Goal: Task Accomplishment & Management: Manage account settings

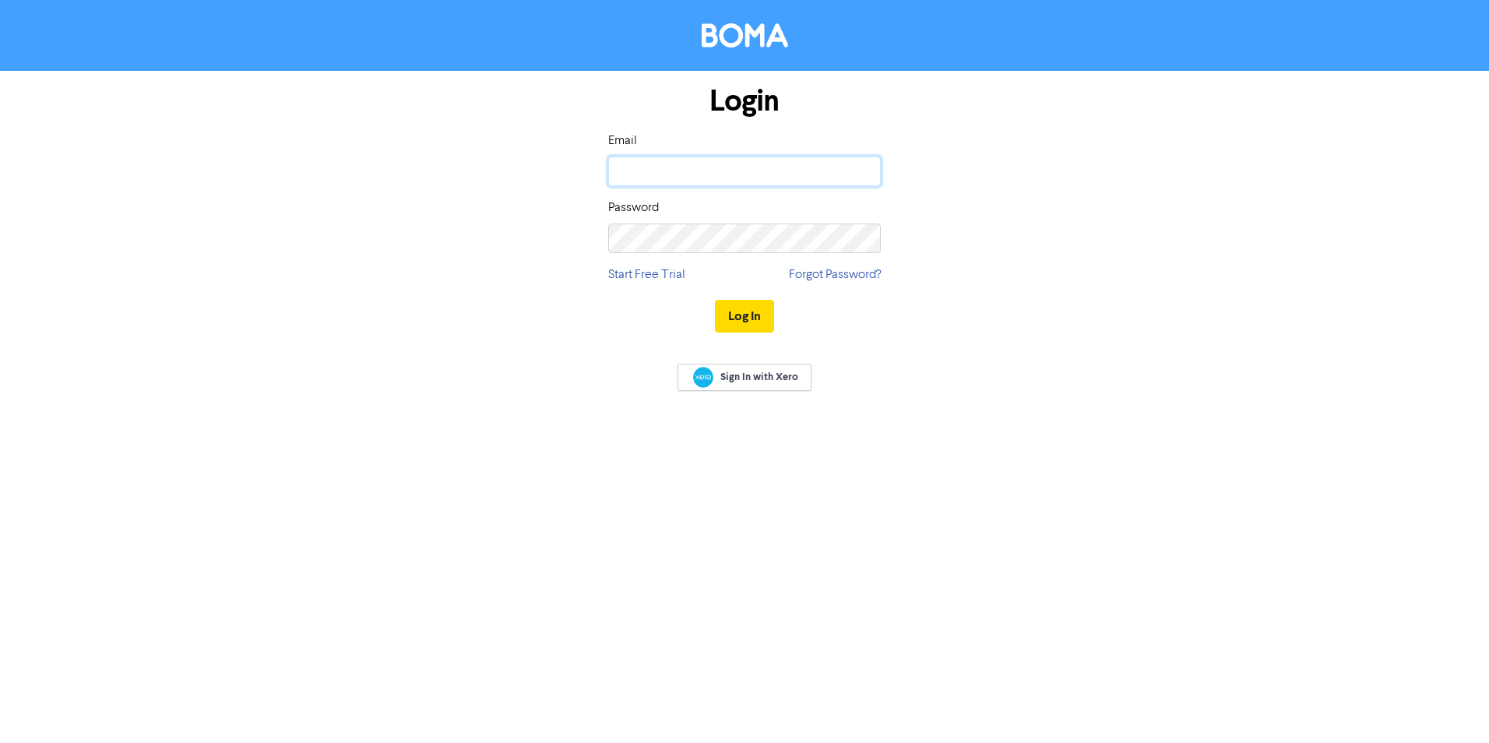
click at [682, 175] on input "email" at bounding box center [744, 172] width 273 height 30
type input "[EMAIL_ADDRESS][DOMAIN_NAME]"
click at [742, 308] on button "Log In" at bounding box center [744, 316] width 59 height 33
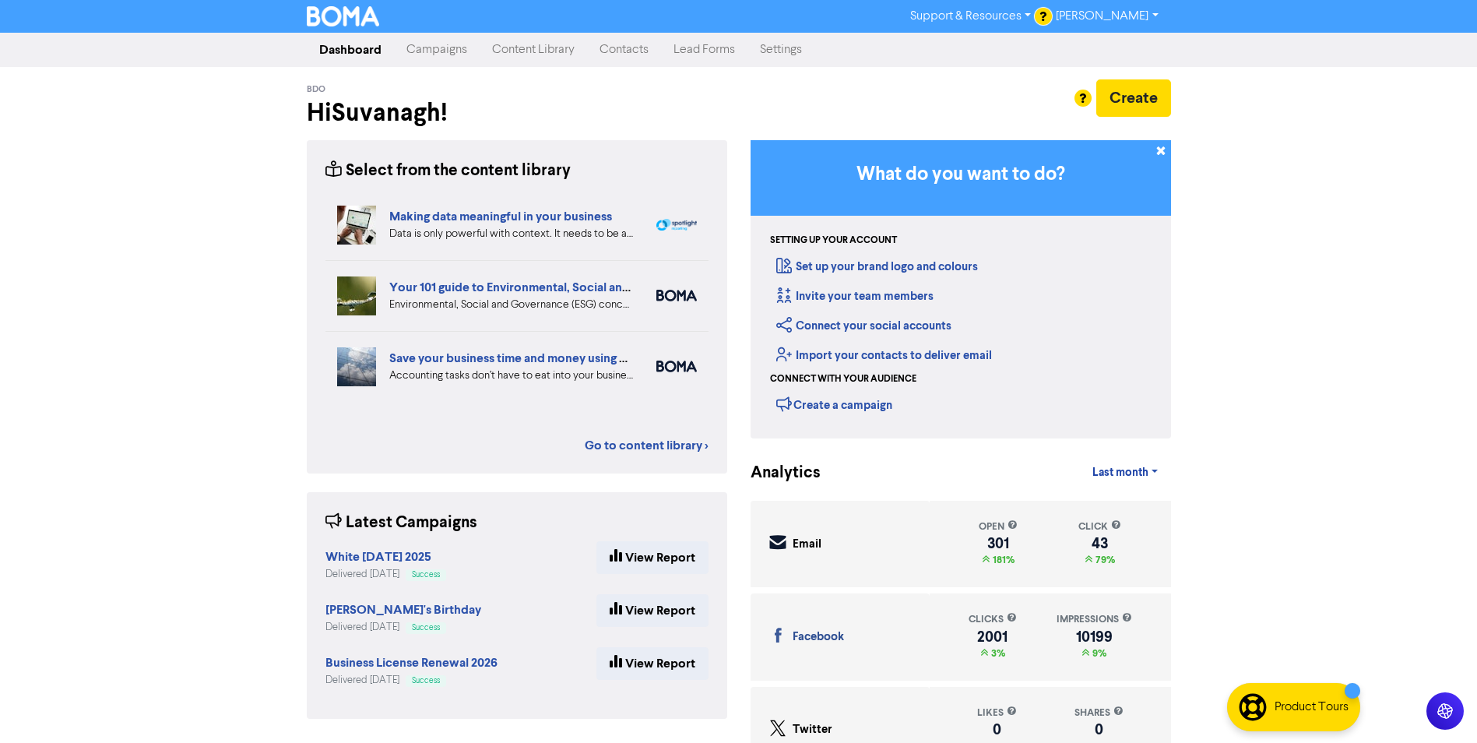
click at [635, 51] on link "Contacts" at bounding box center [624, 49] width 74 height 31
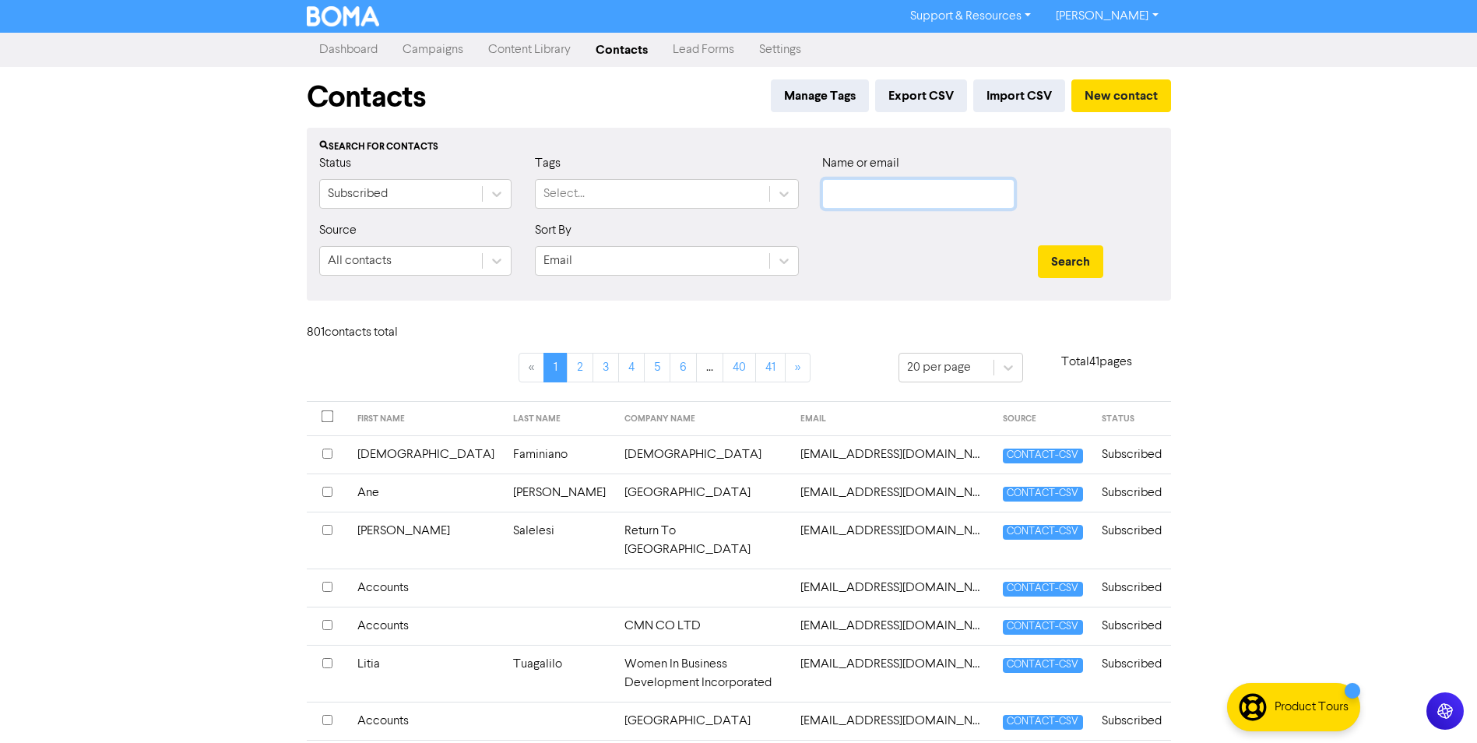
click at [896, 199] on input "text" at bounding box center [918, 194] width 192 height 30
click at [1038, 245] on button "Search" at bounding box center [1070, 261] width 65 height 33
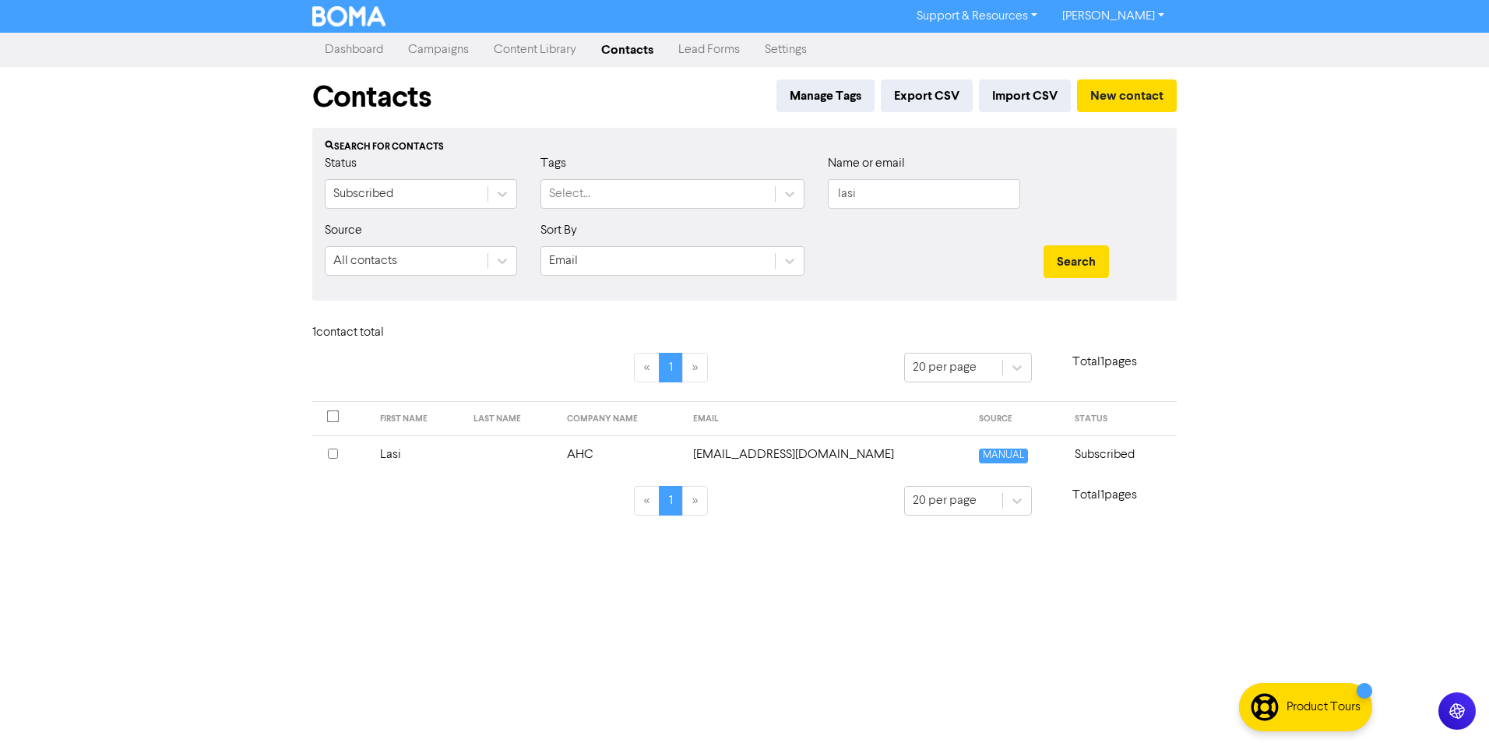
click at [332, 451] on input "checkbox" at bounding box center [333, 454] width 10 height 10
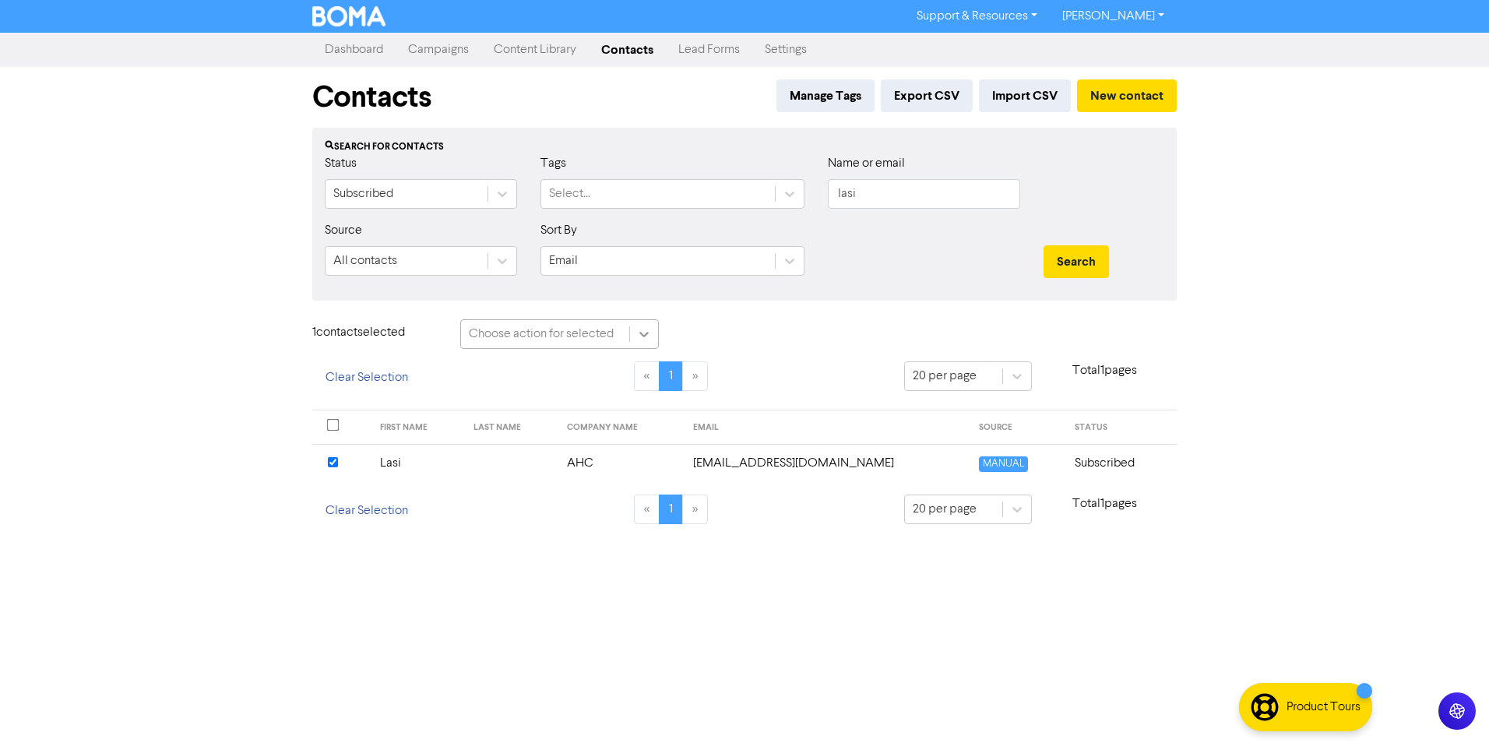
click at [647, 332] on icon at bounding box center [643, 334] width 9 height 5
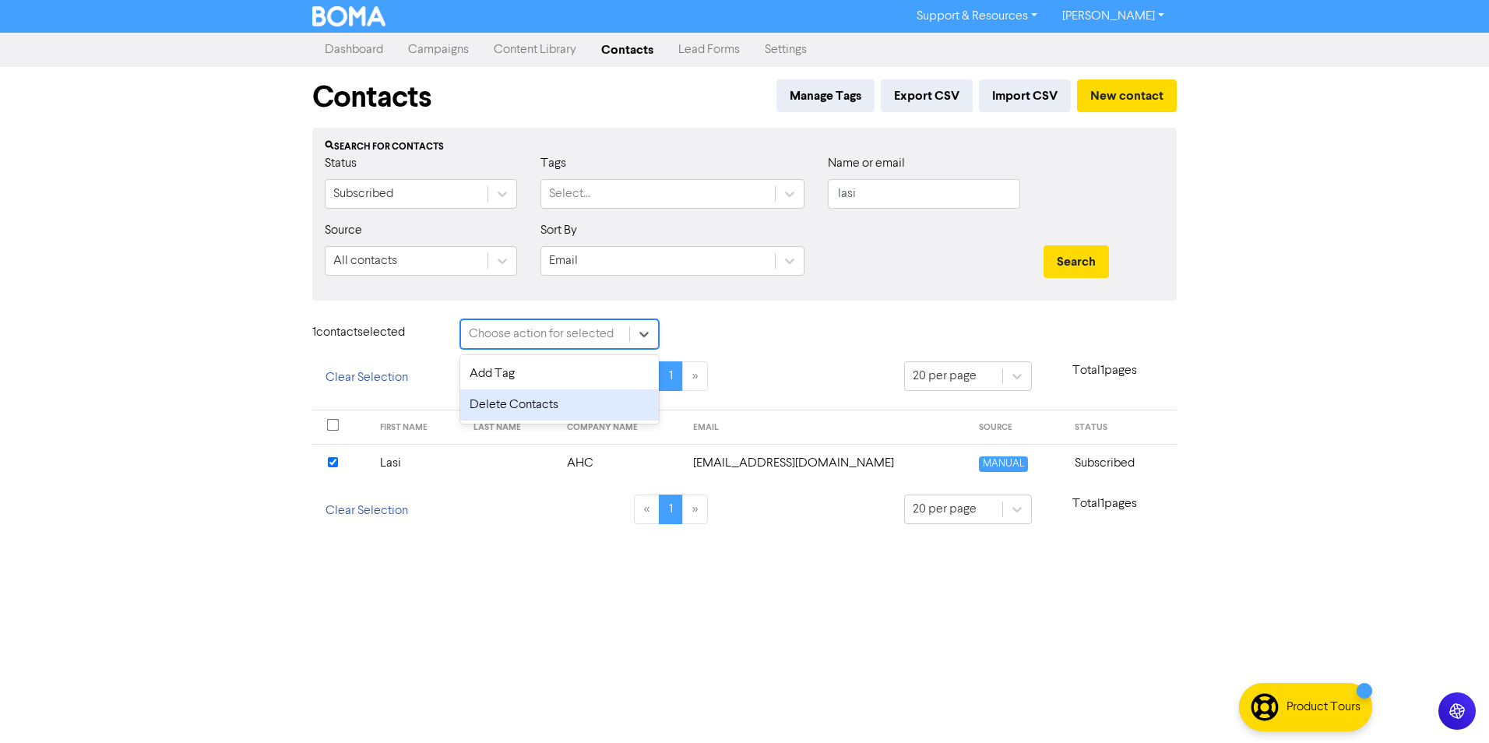
click at [550, 410] on div "Delete Contacts" at bounding box center [559, 404] width 199 height 31
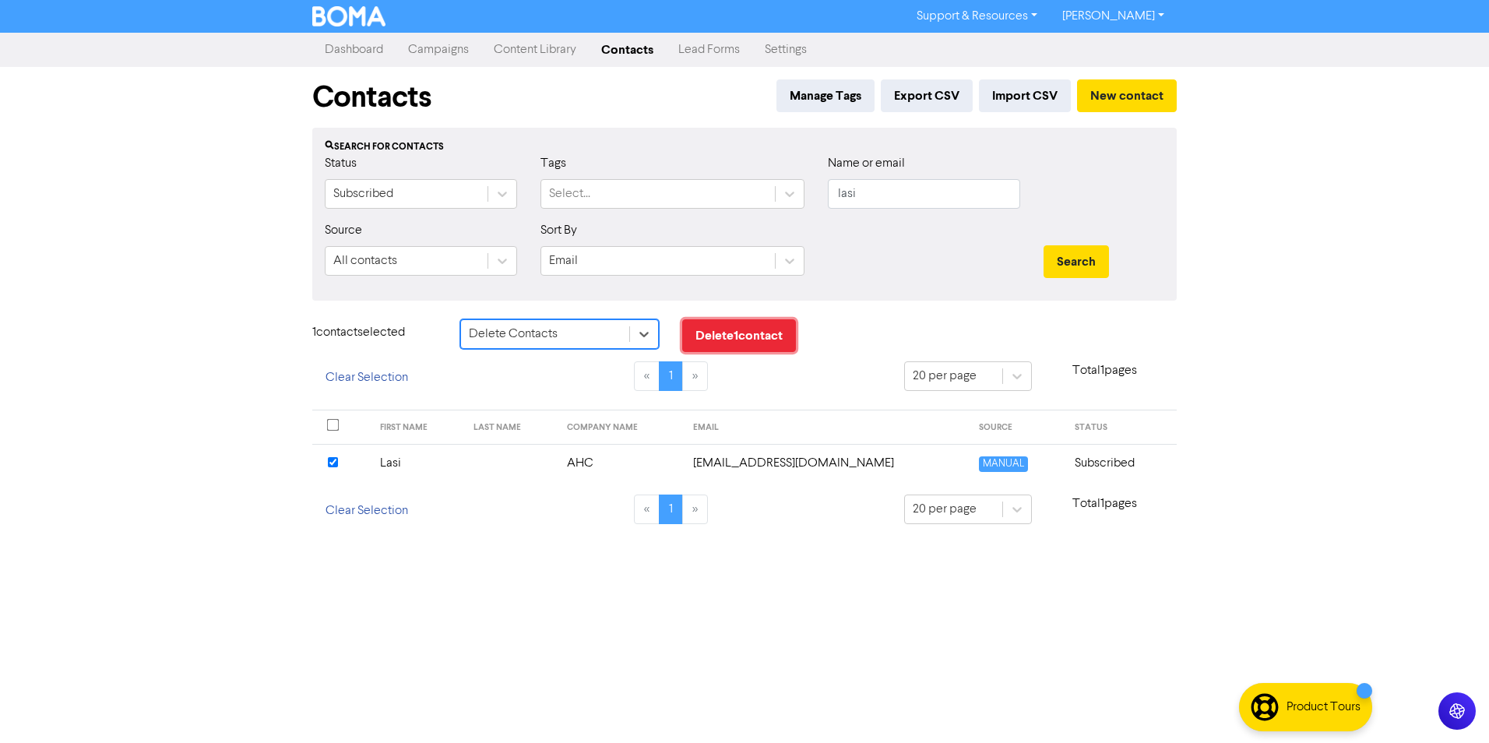
click at [755, 347] on button "Delete 1 contact" at bounding box center [739, 335] width 114 height 33
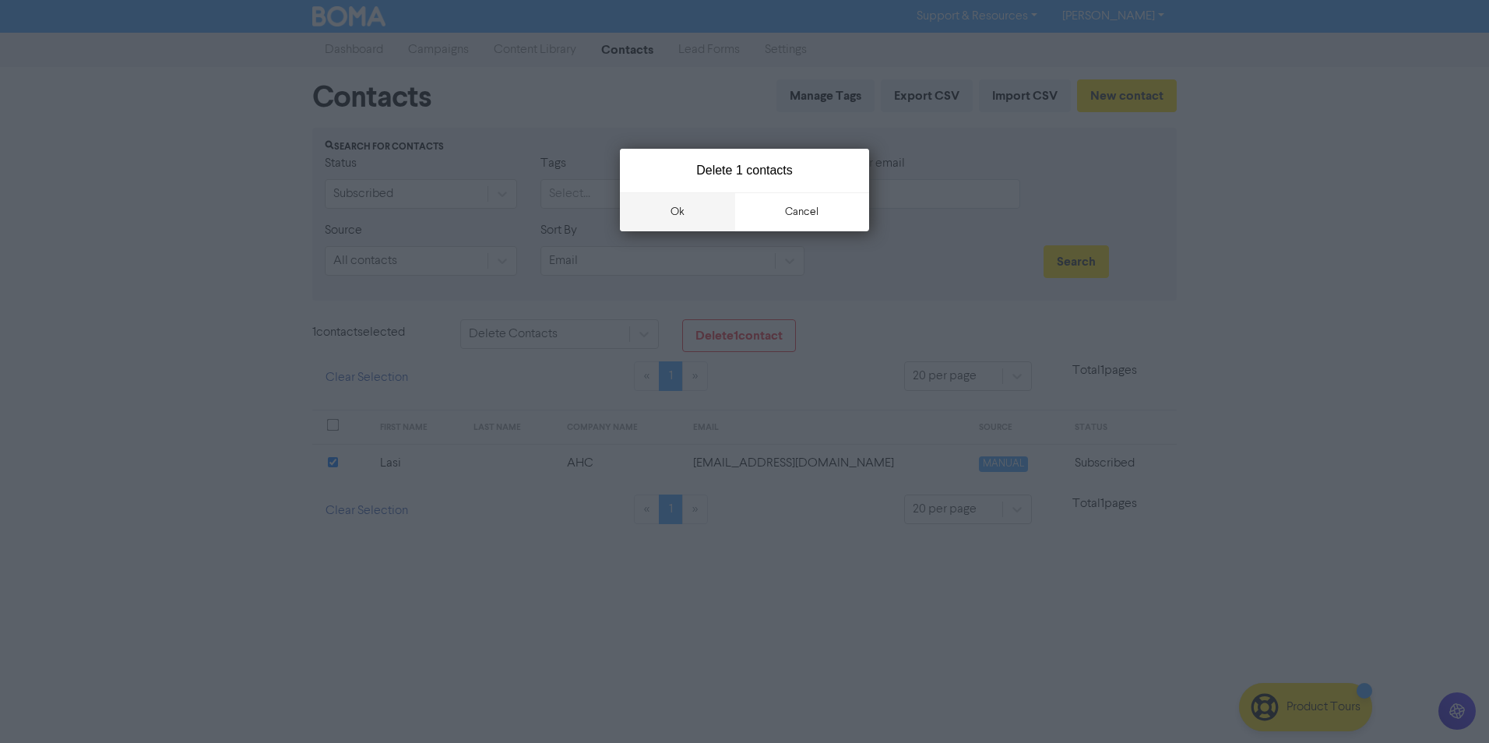
click at [700, 206] on button "ok" at bounding box center [677, 211] width 115 height 39
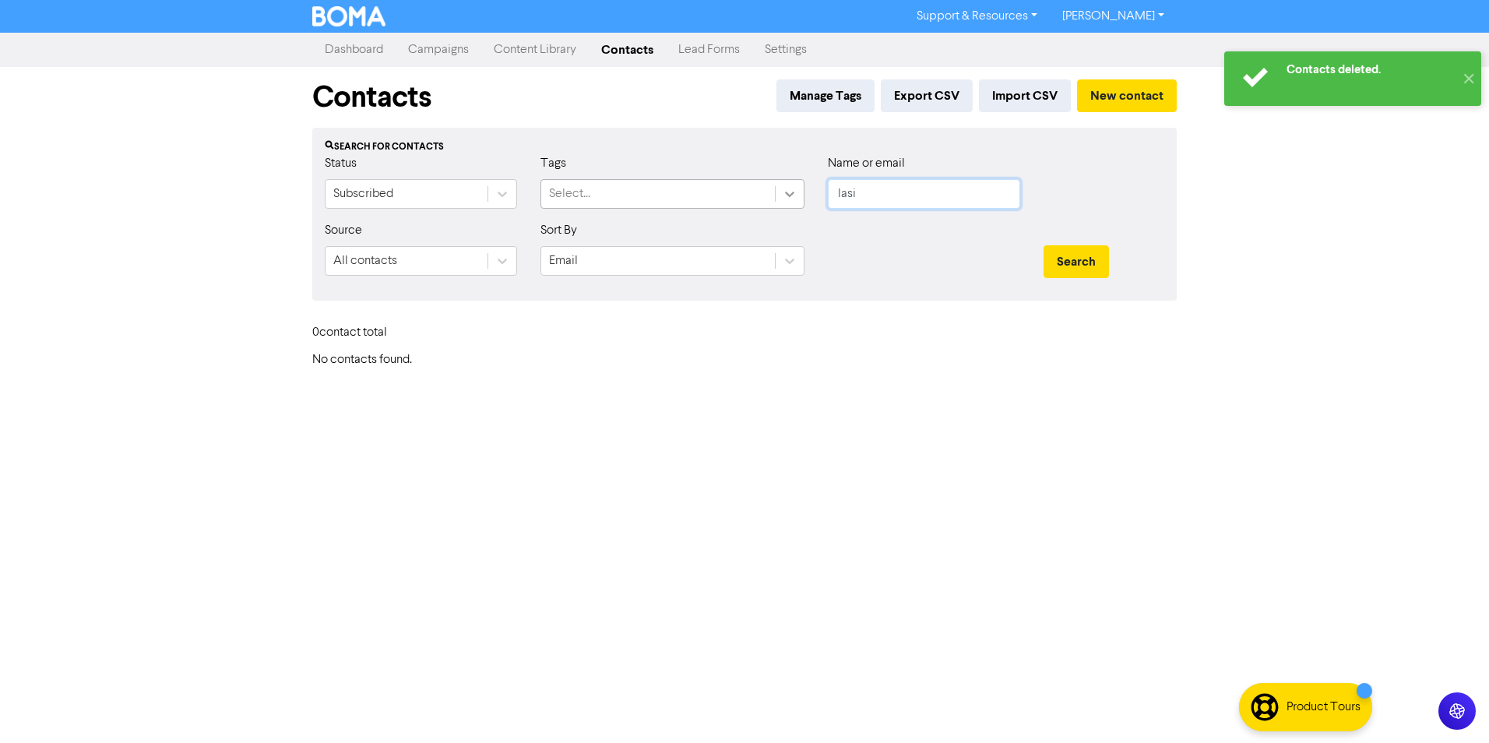
drag, startPoint x: 881, startPoint y: 192, endPoint x: 791, endPoint y: 192, distance: 90.3
click at [791, 192] on div "Status Subscribed Tags Select... Name or email lasi" at bounding box center [744, 187] width 863 height 67
click at [1043, 245] on button "Search" at bounding box center [1075, 261] width 65 height 33
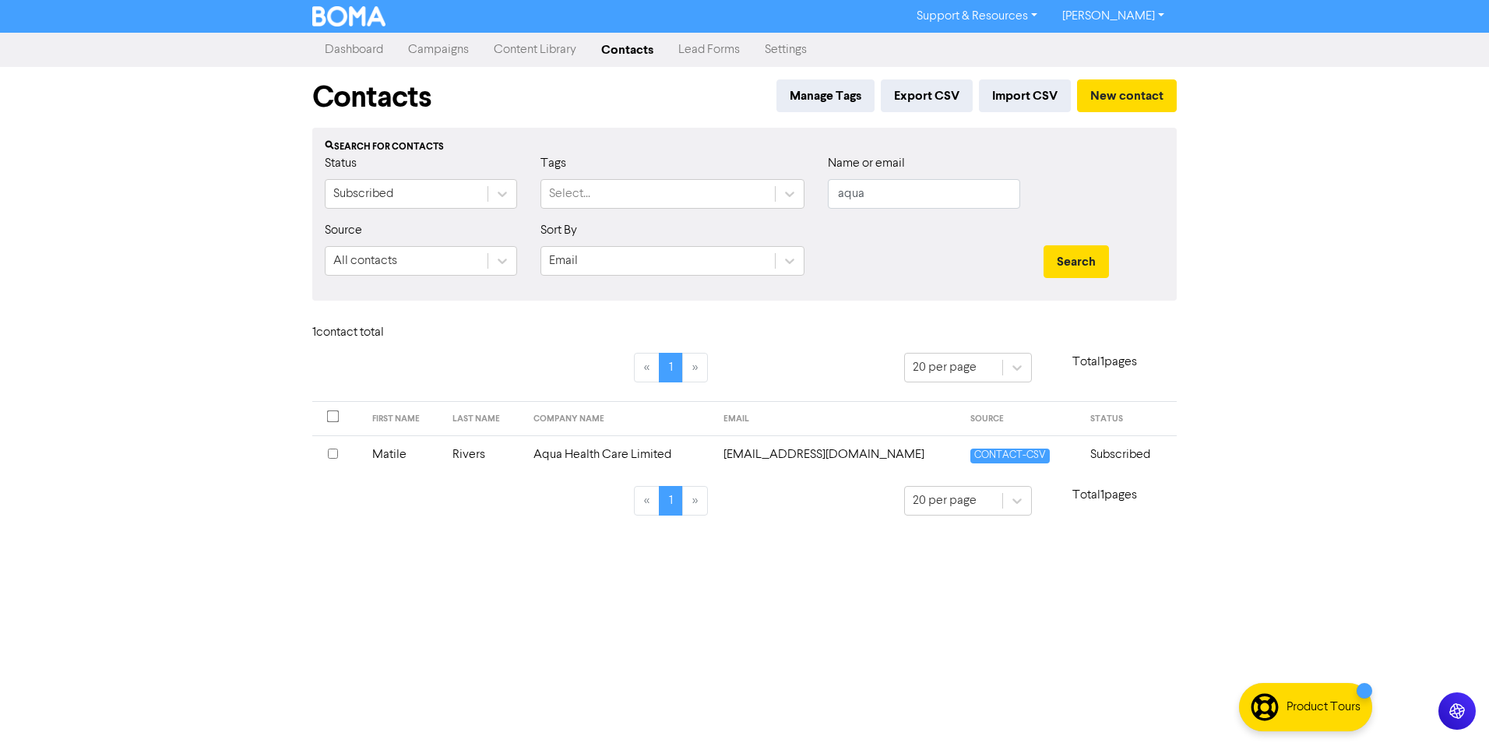
click at [332, 458] on input "checkbox" at bounding box center [333, 454] width 10 height 10
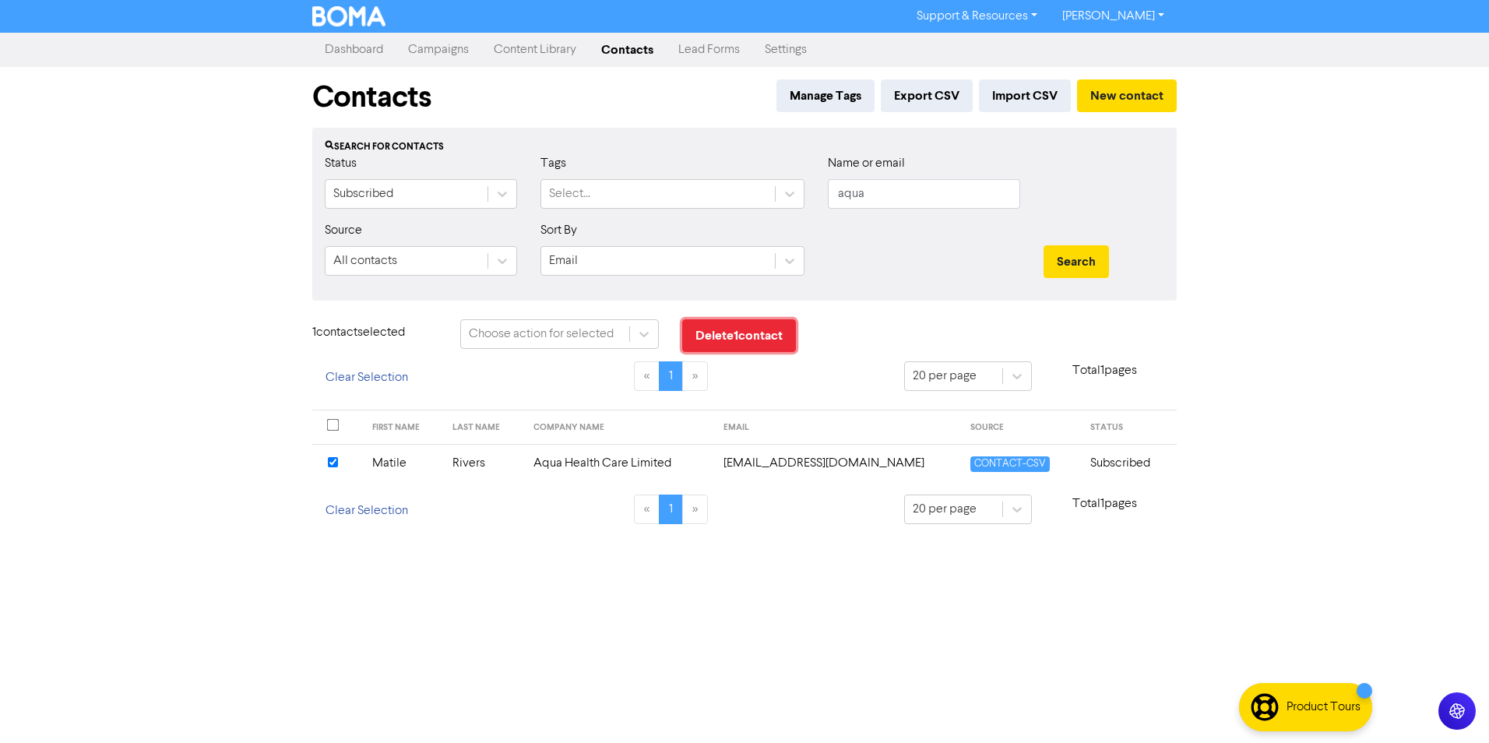
click at [729, 340] on button "Delete 1 contact" at bounding box center [739, 335] width 114 height 33
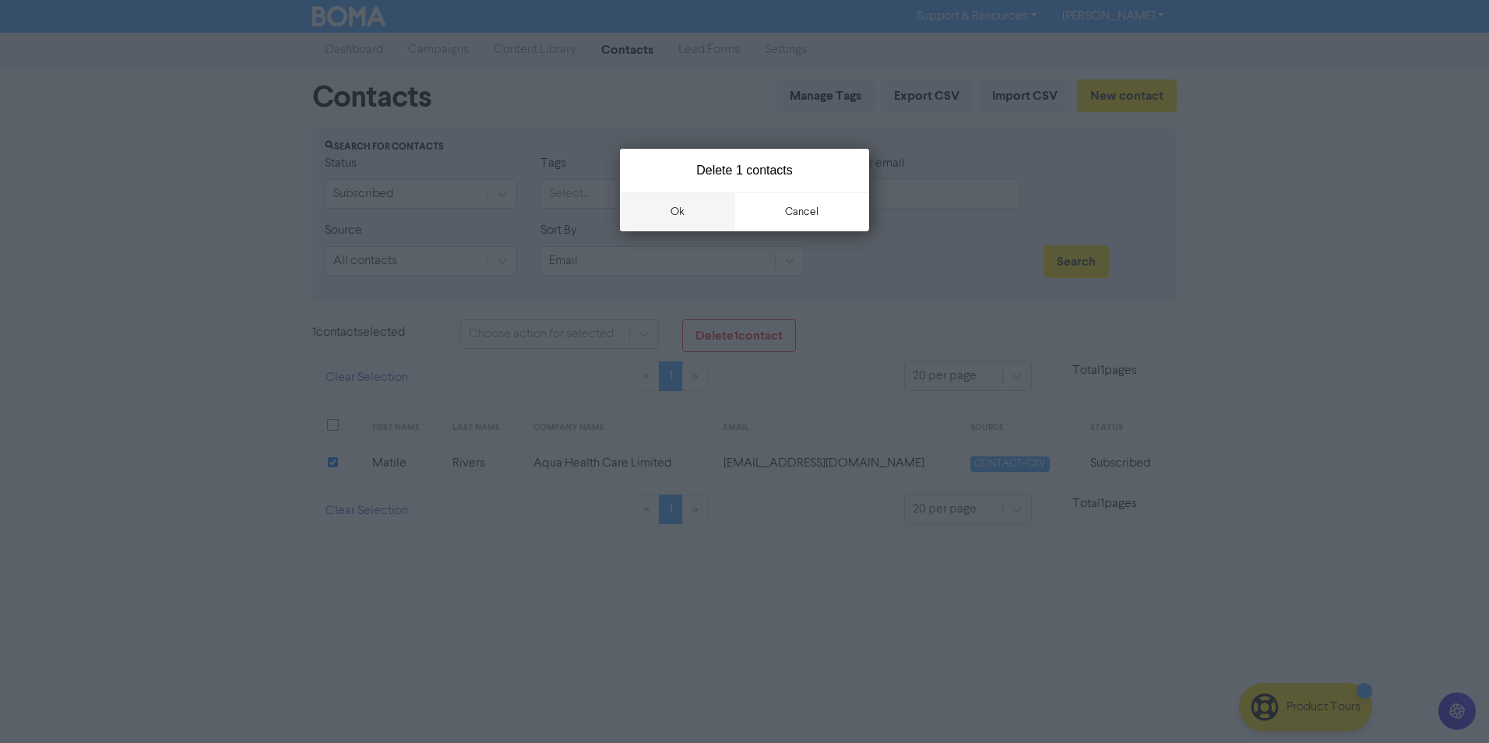
click at [687, 212] on button "ok" at bounding box center [677, 211] width 115 height 39
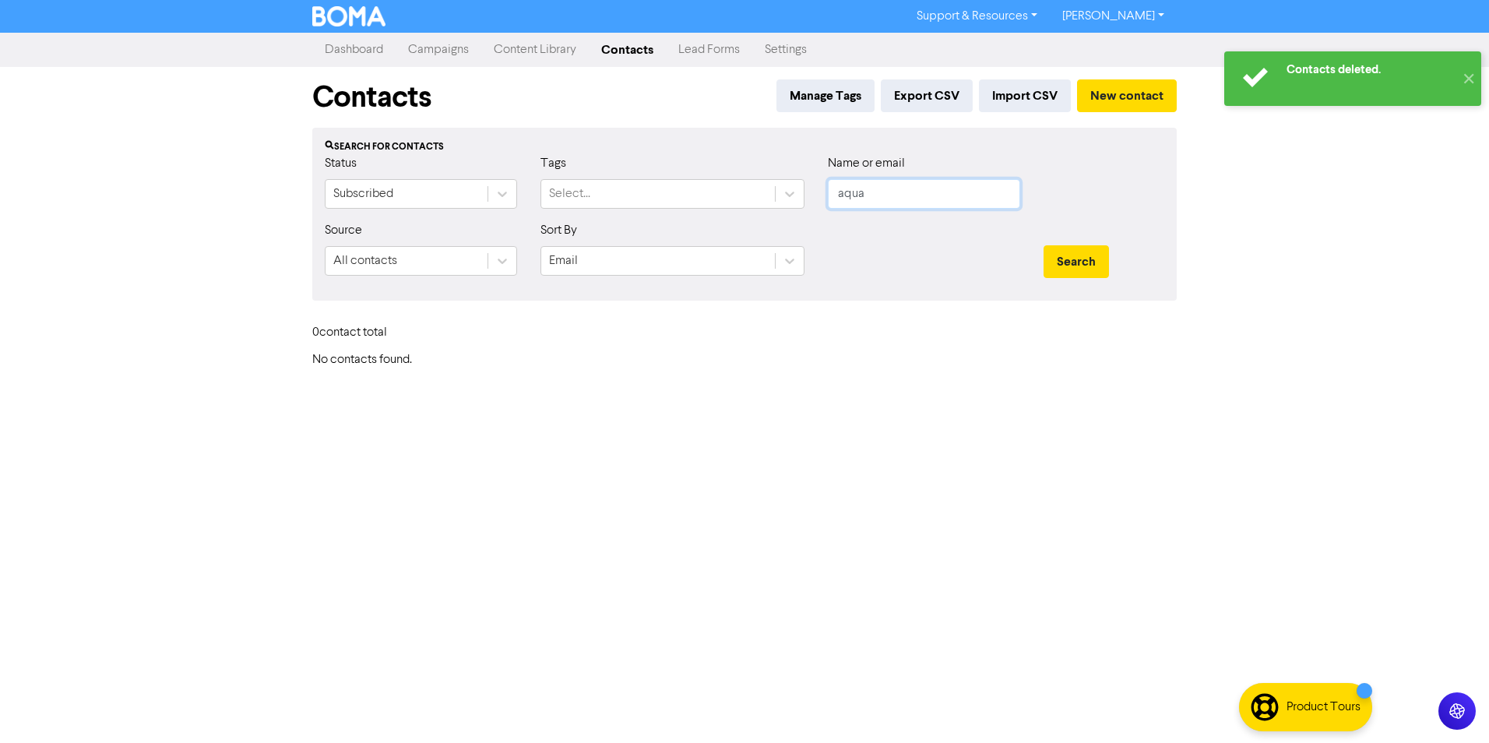
drag, startPoint x: 884, startPoint y: 195, endPoint x: 614, endPoint y: 210, distance: 270.6
click at [614, 210] on div "Status Subscribed Tags Select... Name or email aqua" at bounding box center [744, 187] width 863 height 67
click at [1043, 245] on button "Search" at bounding box center [1075, 261] width 65 height 33
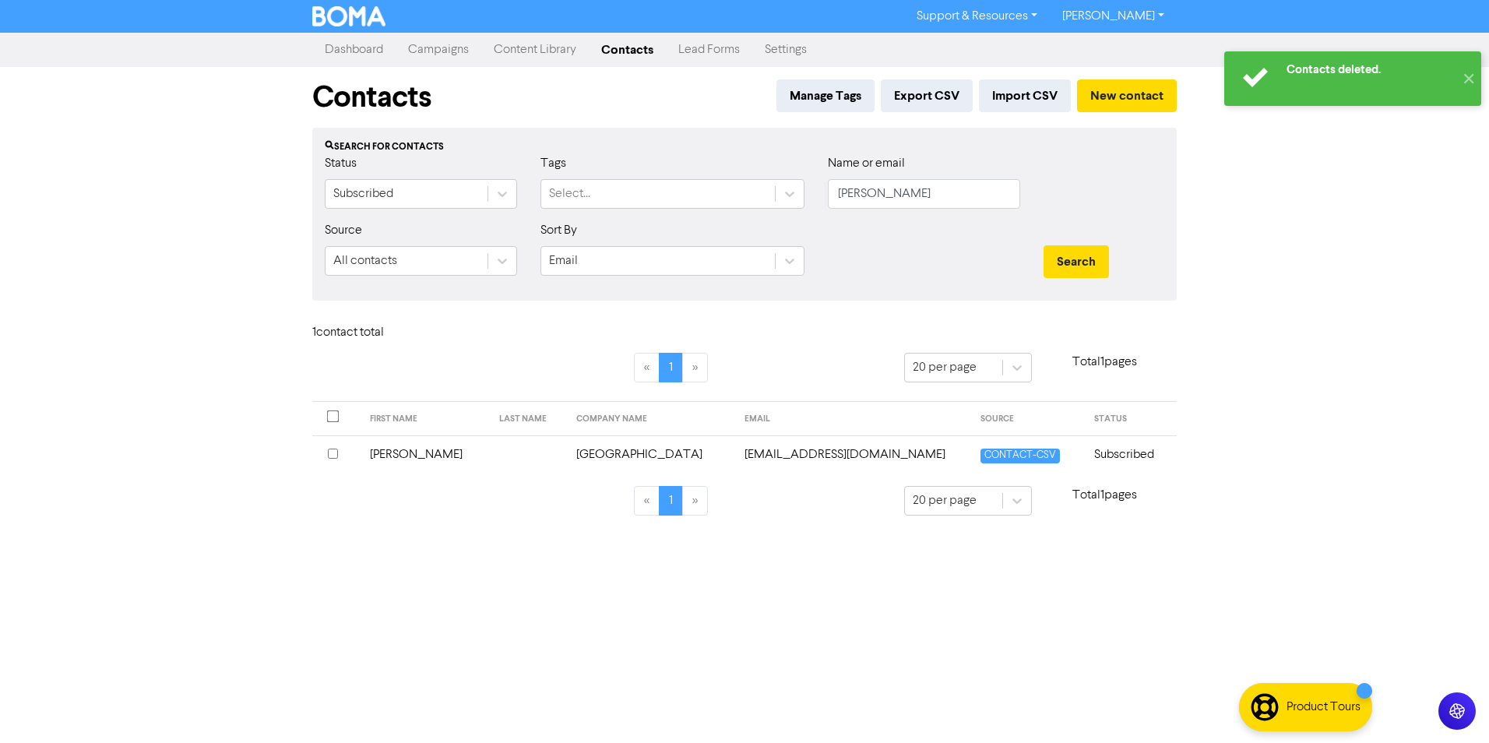
click at [336, 455] on input "checkbox" at bounding box center [333, 454] width 10 height 10
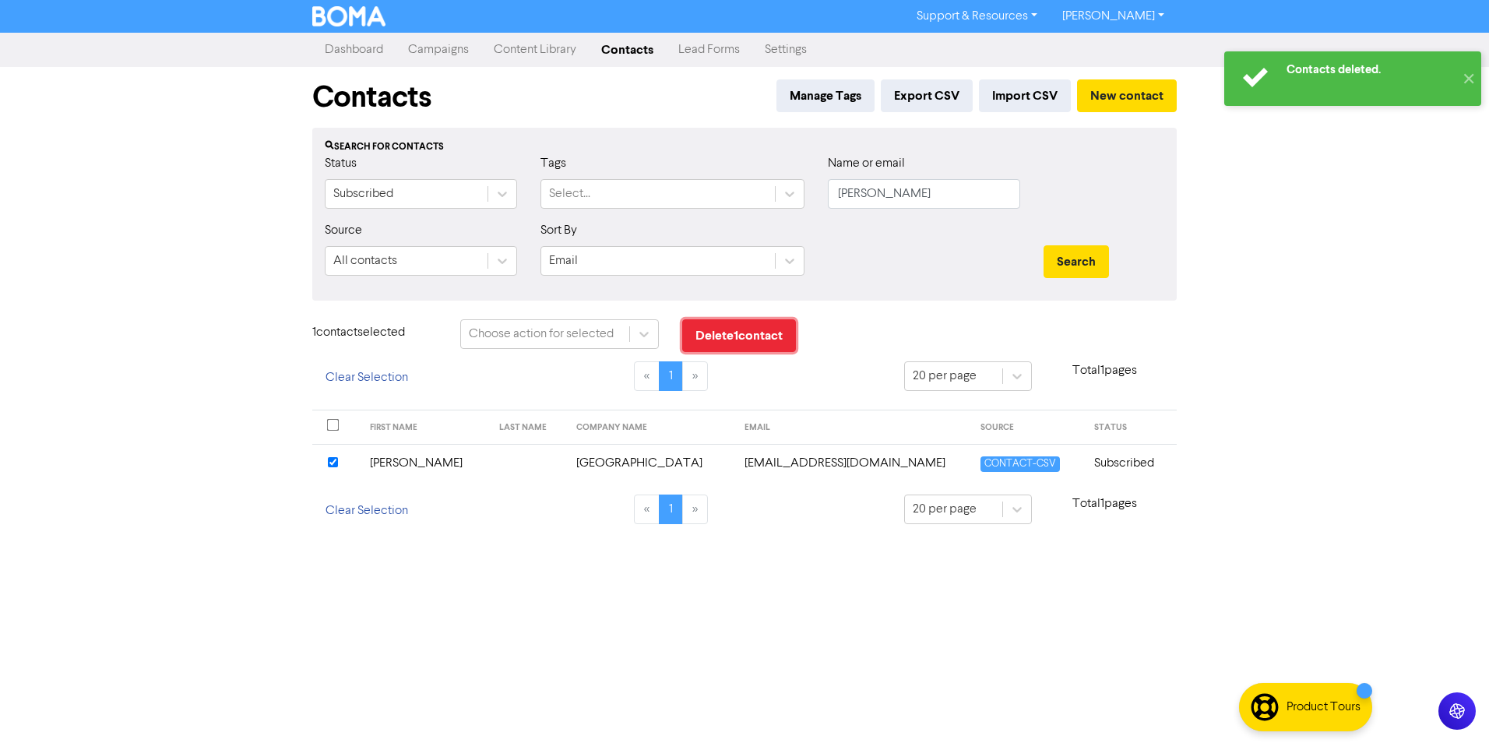
click at [794, 322] on button "Delete 1 contact" at bounding box center [739, 335] width 114 height 33
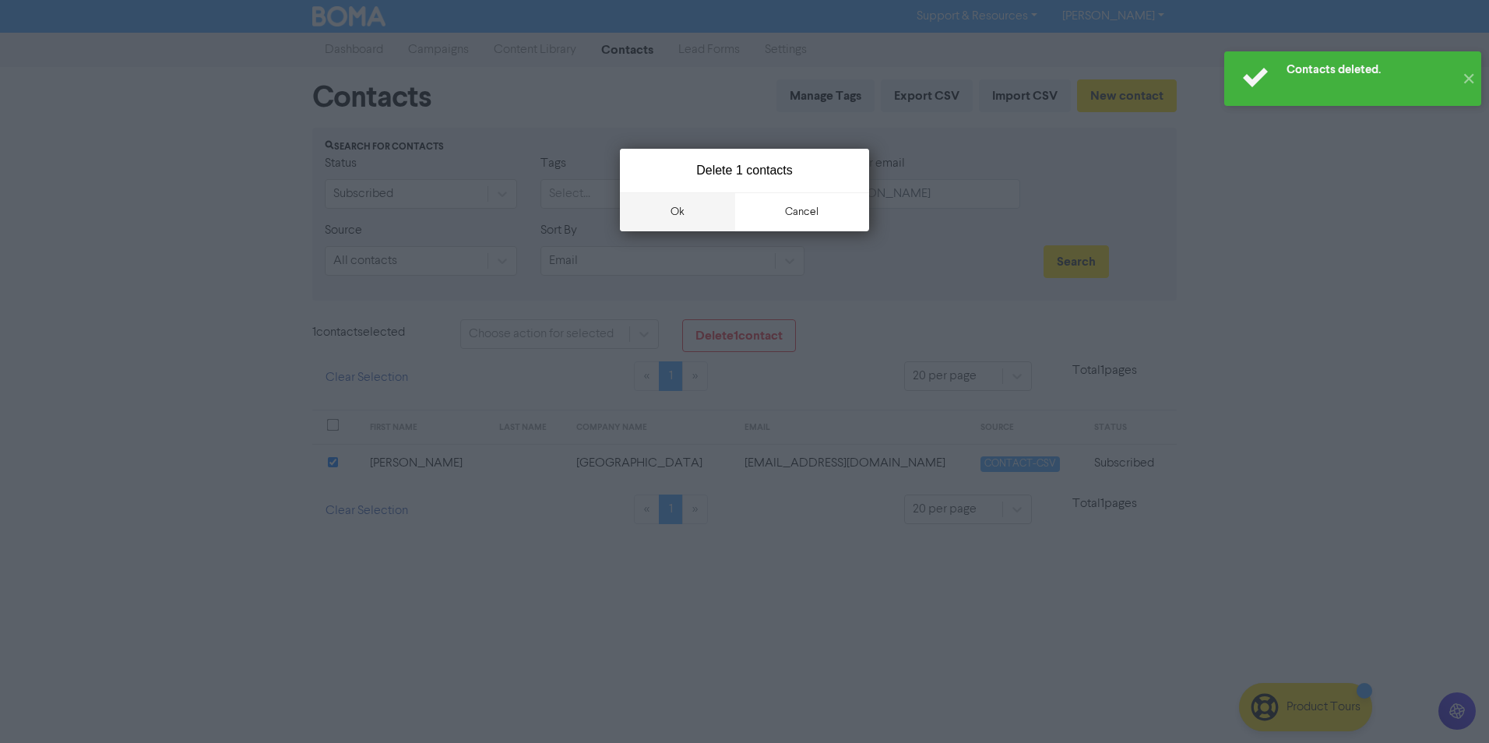
click at [699, 206] on button "ok" at bounding box center [677, 211] width 115 height 39
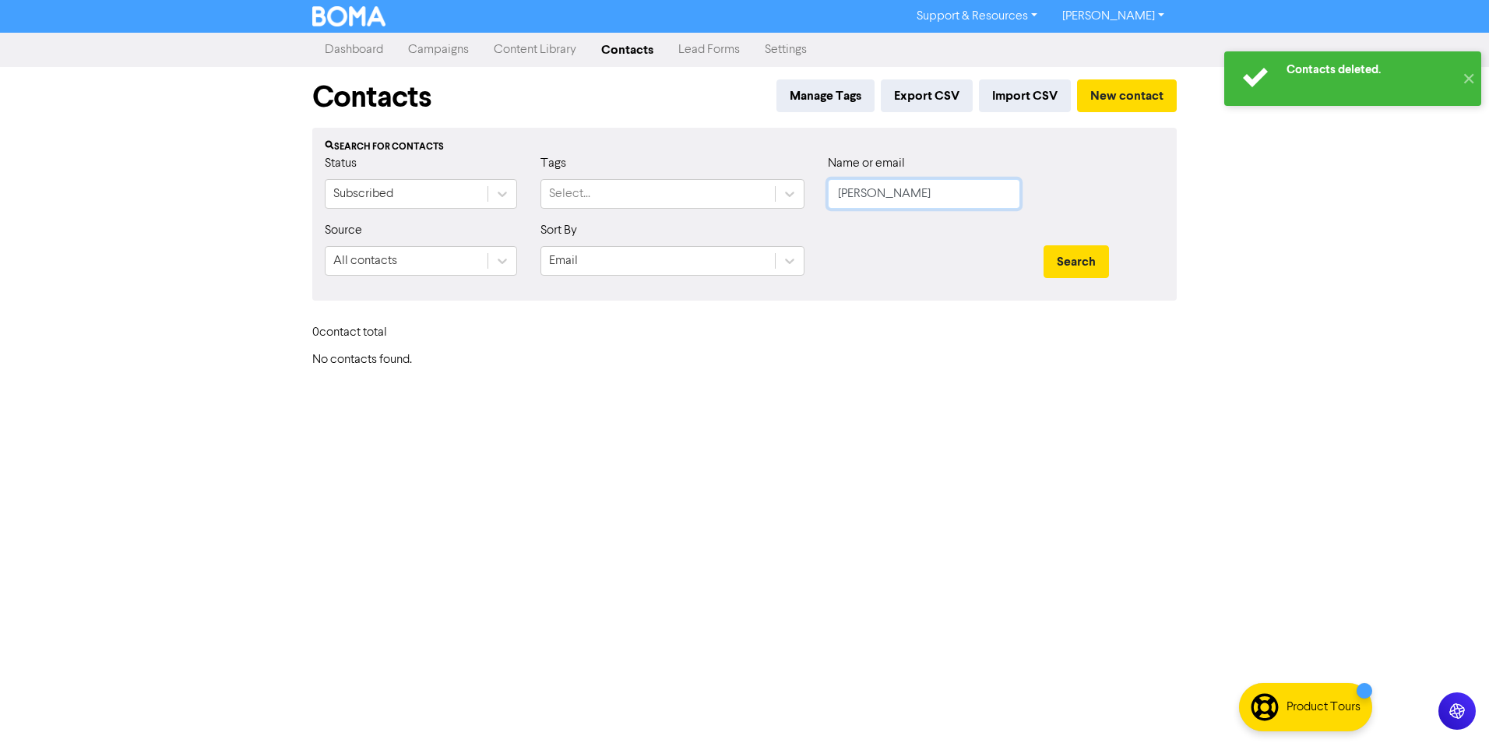
click at [864, 190] on input "[PERSON_NAME]" at bounding box center [924, 194] width 192 height 30
drag, startPoint x: 890, startPoint y: 190, endPoint x: 613, endPoint y: 185, distance: 277.2
click at [613, 185] on div "Status Subscribed Tags Select... Name or email [PERSON_NAME]" at bounding box center [744, 187] width 863 height 67
click at [1043, 245] on button "Search" at bounding box center [1075, 261] width 65 height 33
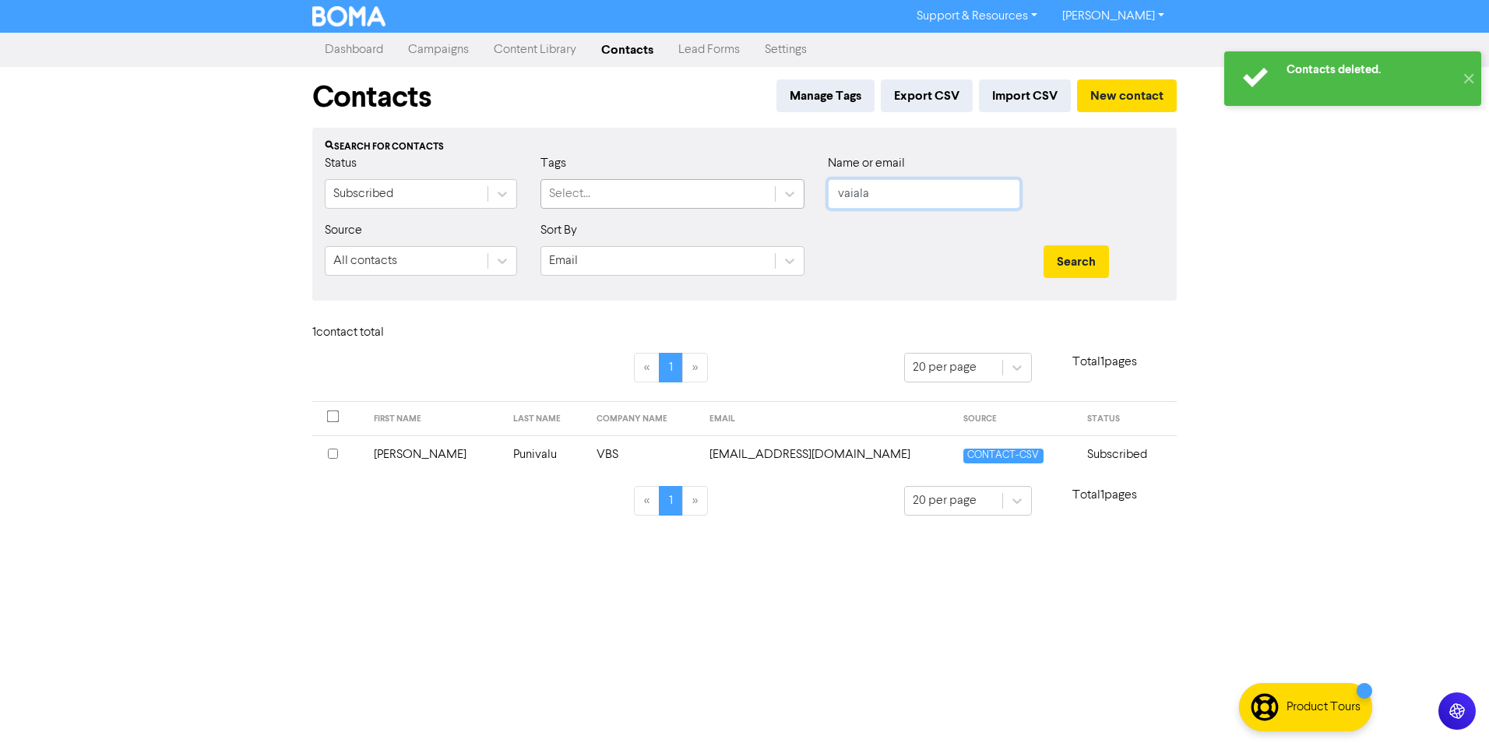
drag, startPoint x: 893, startPoint y: 190, endPoint x: 622, endPoint y: 190, distance: 271.0
click at [622, 190] on div "Status Subscribed Tags Select... Name or email [PERSON_NAME]" at bounding box center [744, 187] width 863 height 67
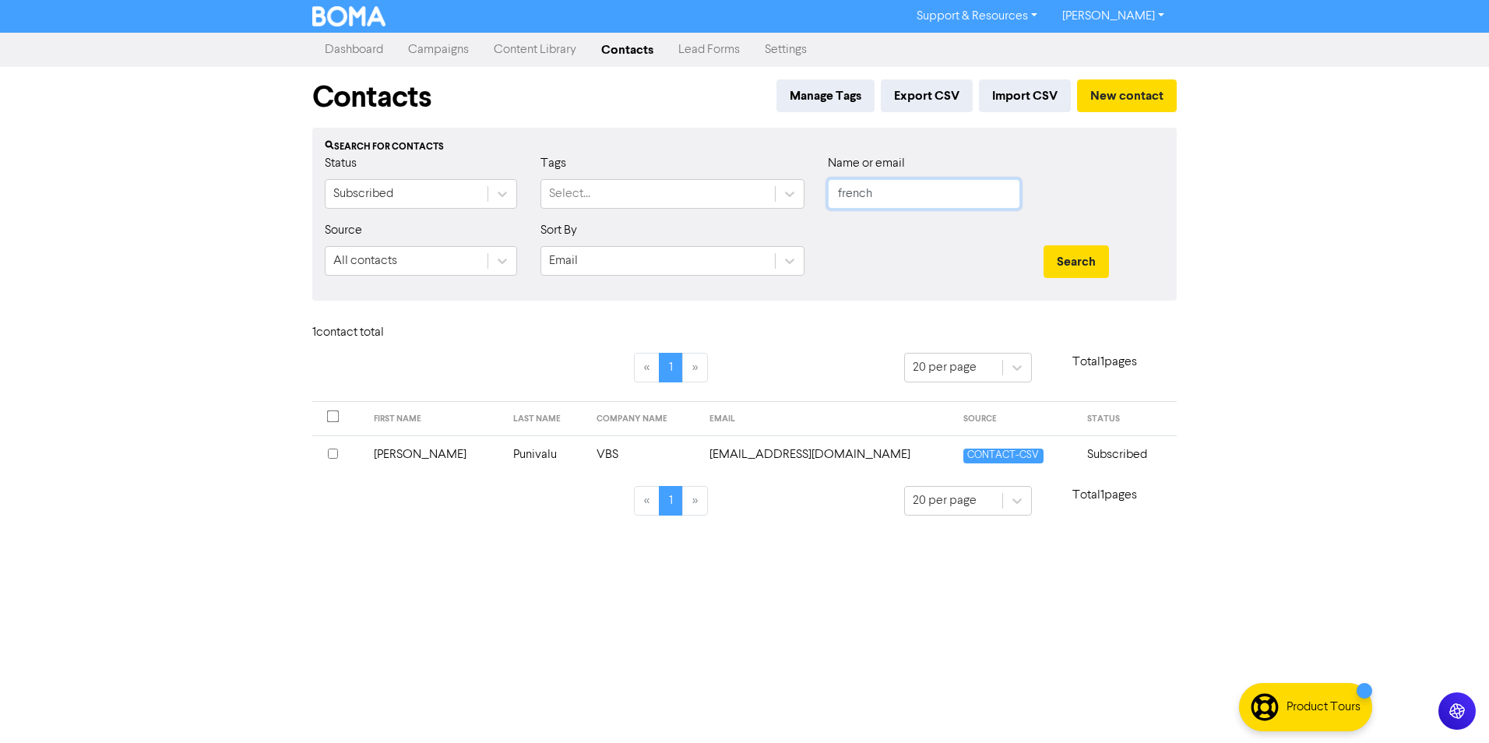
click at [1043, 245] on button "Search" at bounding box center [1075, 261] width 65 height 33
click at [336, 452] on input "checkbox" at bounding box center [333, 454] width 10 height 10
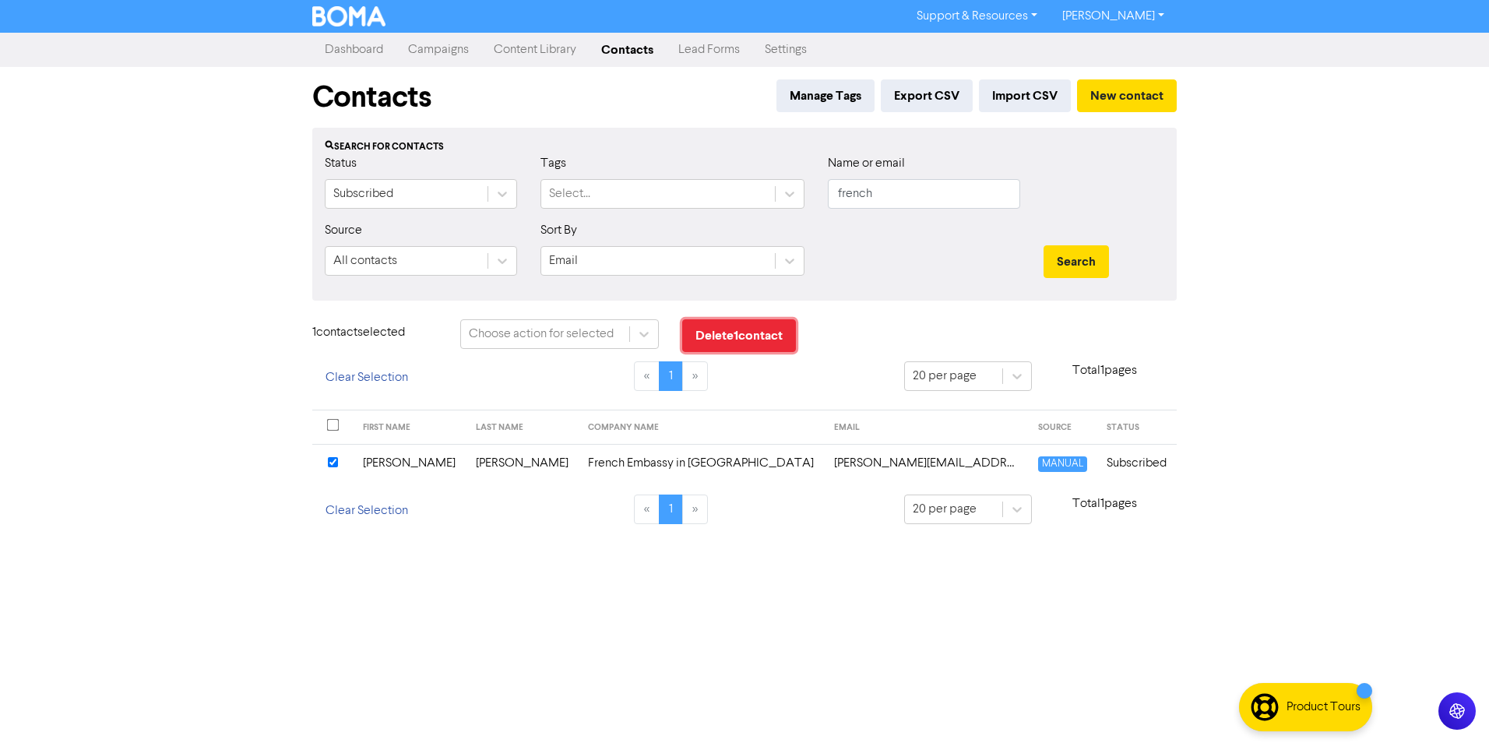
click at [726, 331] on button "Delete 1 contact" at bounding box center [739, 335] width 114 height 33
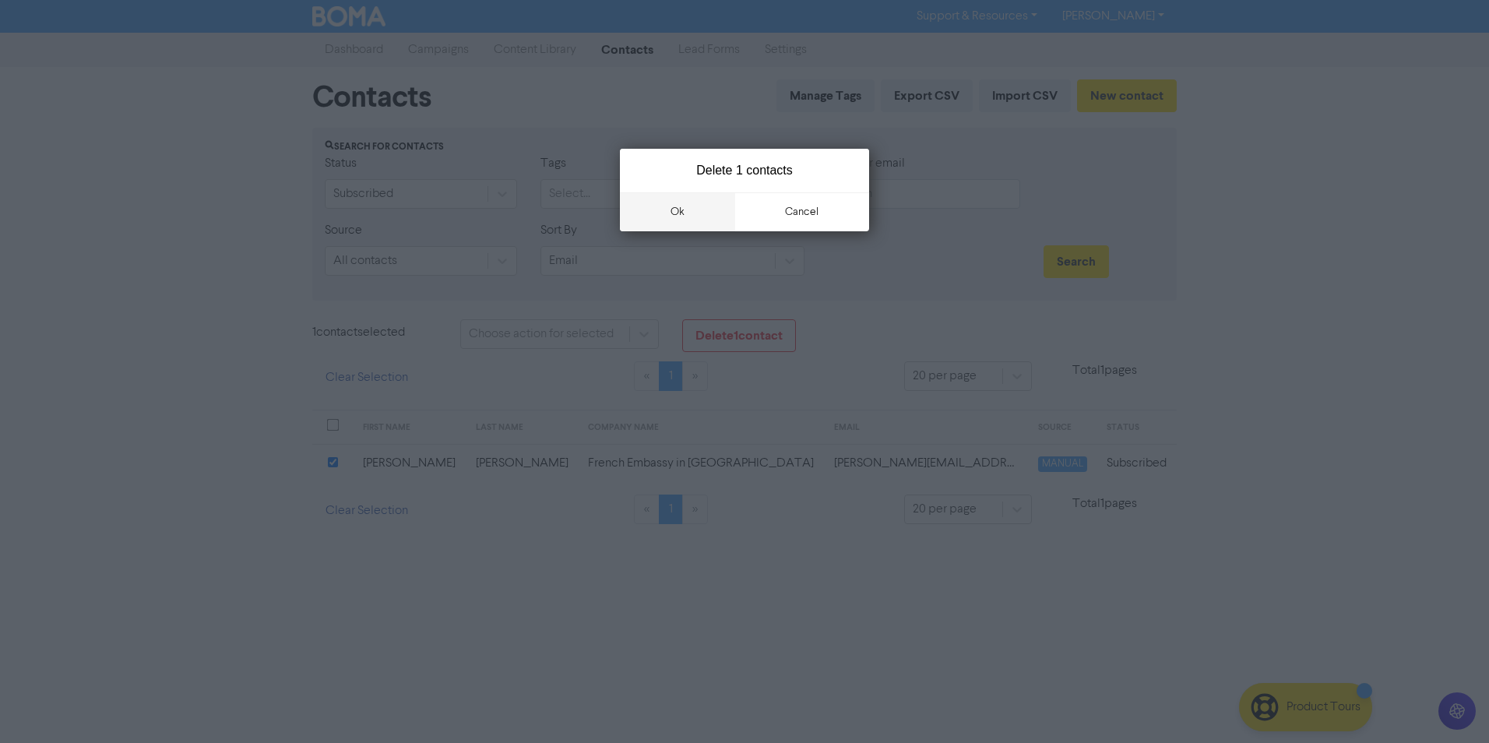
click at [707, 197] on button "ok" at bounding box center [677, 211] width 115 height 39
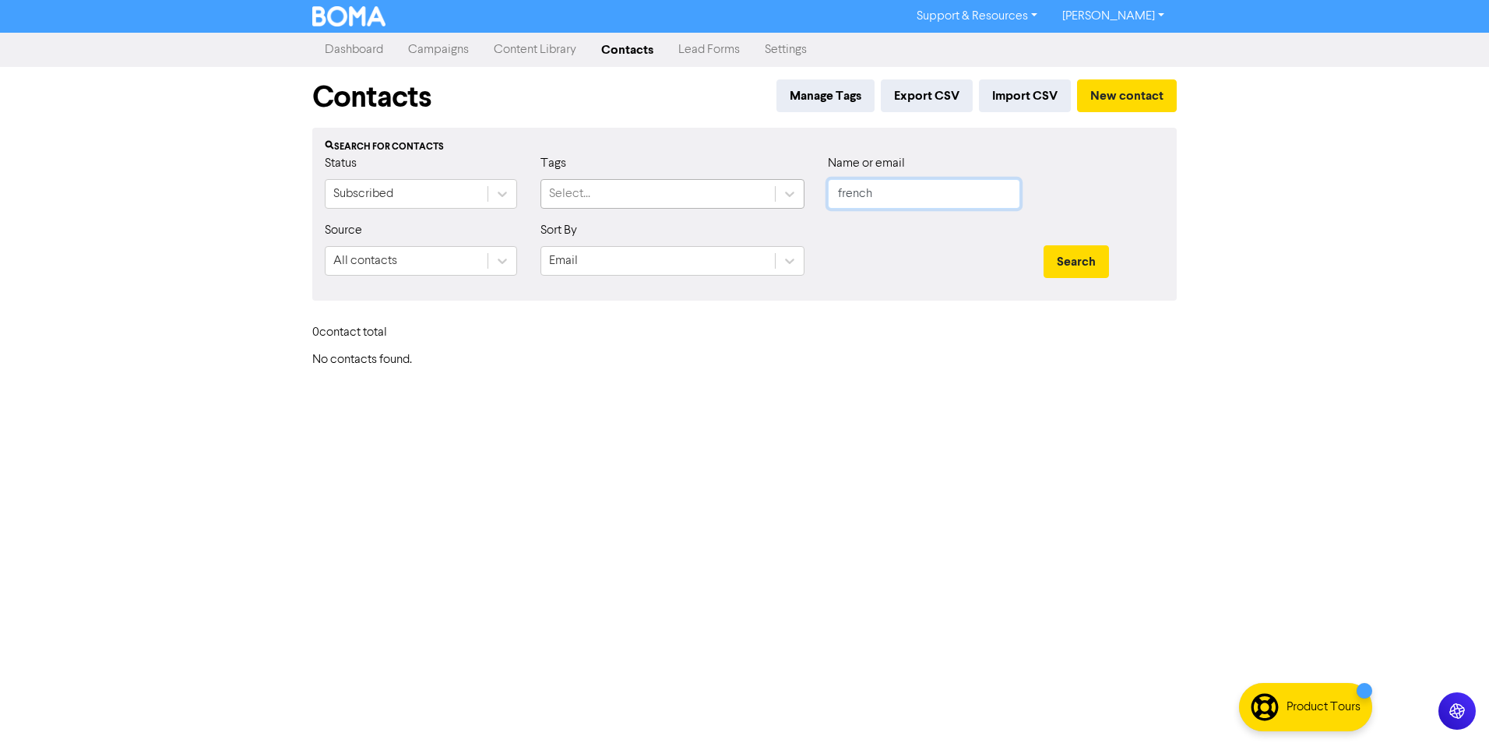
drag, startPoint x: 926, startPoint y: 189, endPoint x: 645, endPoint y: 202, distance: 281.4
click at [645, 202] on div "Status Subscribed Tags Select... Name or email [DEMOGRAPHIC_DATA]" at bounding box center [744, 187] width 863 height 67
drag, startPoint x: 864, startPoint y: 206, endPoint x: 879, endPoint y: 192, distance: 20.9
drag, startPoint x: 879, startPoint y: 192, endPoint x: 821, endPoint y: 192, distance: 57.6
click at [821, 192] on div "Name or email french" at bounding box center [924, 187] width 216 height 67
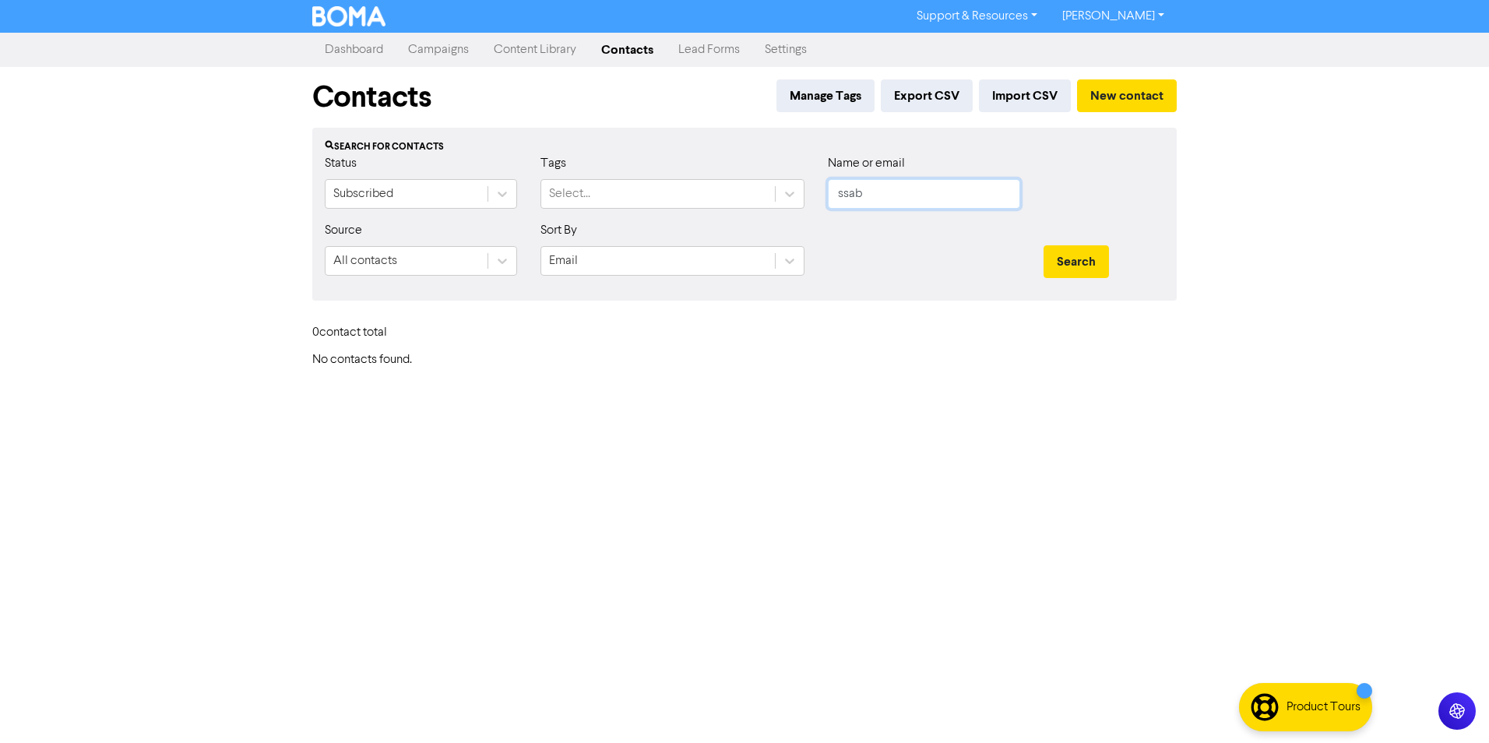
type input "ssab"
click at [1043, 245] on button "Search" at bounding box center [1075, 261] width 65 height 33
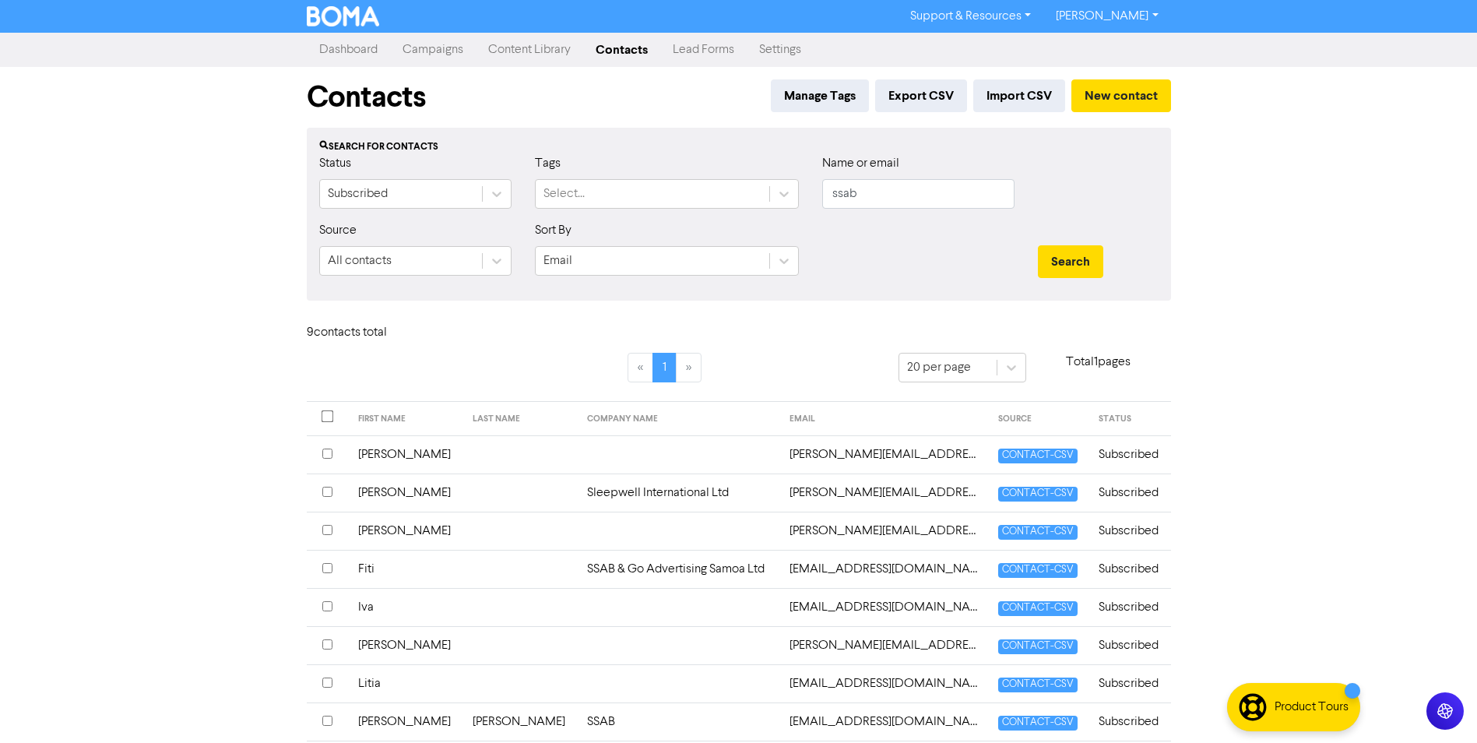
click at [330, 454] on input "checkbox" at bounding box center [327, 454] width 10 height 10
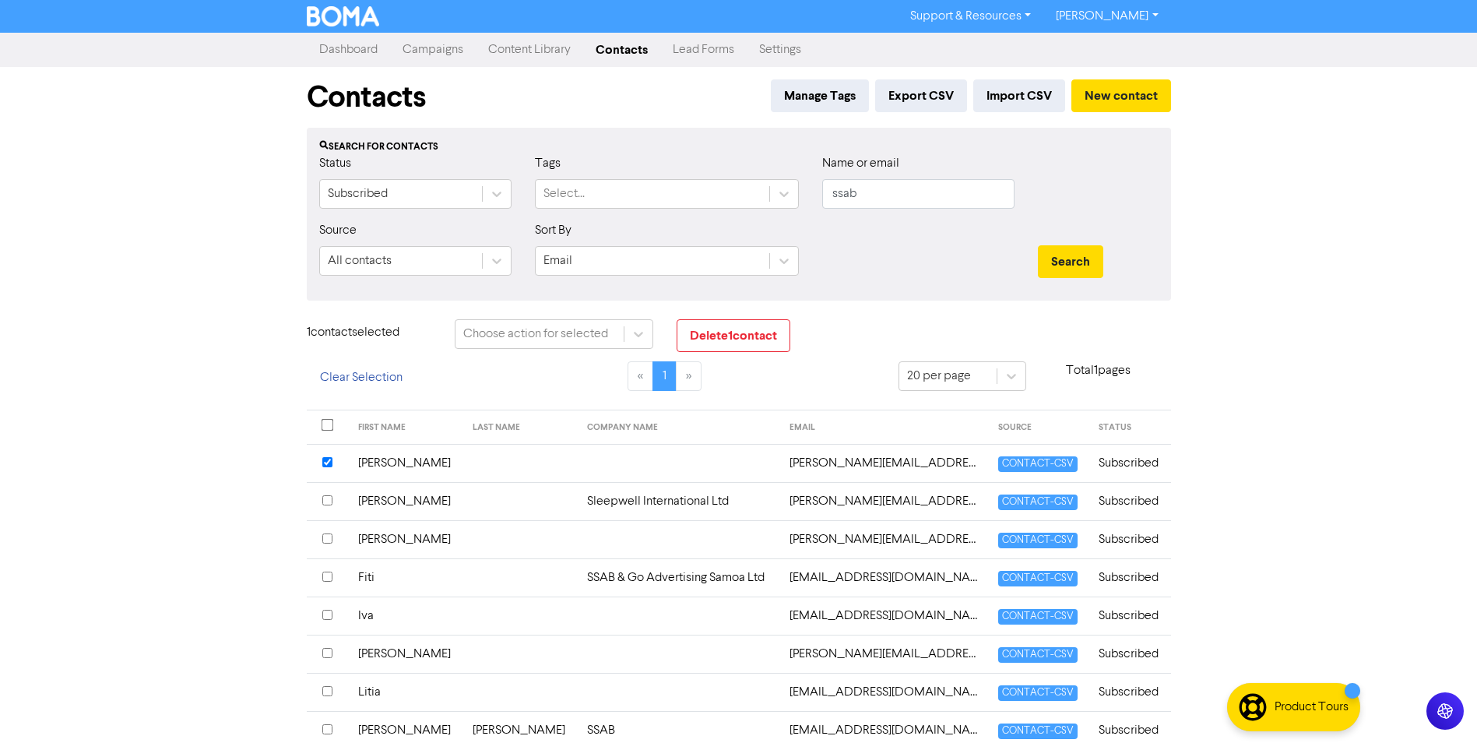
click at [332, 506] on div at bounding box center [328, 501] width 12 height 19
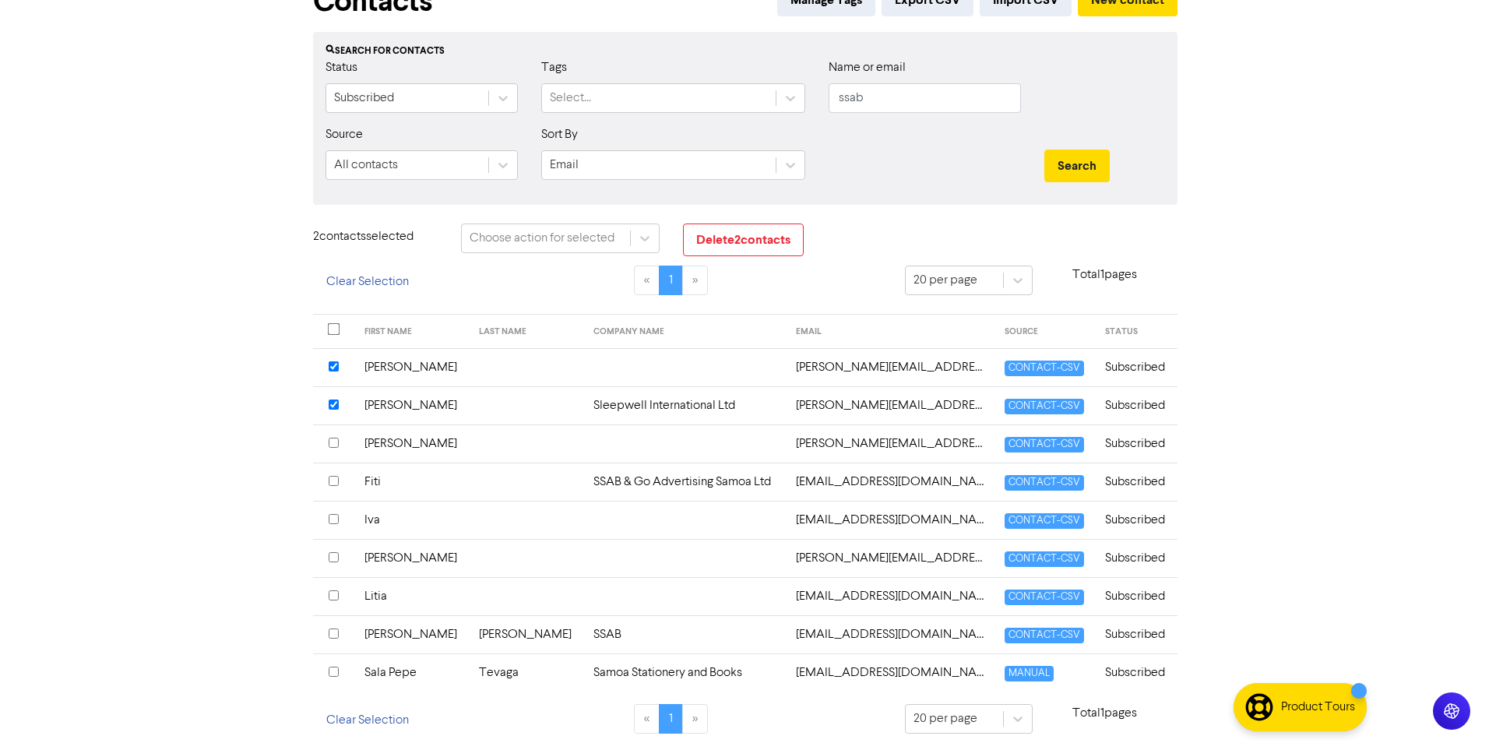
scroll to position [105, 0]
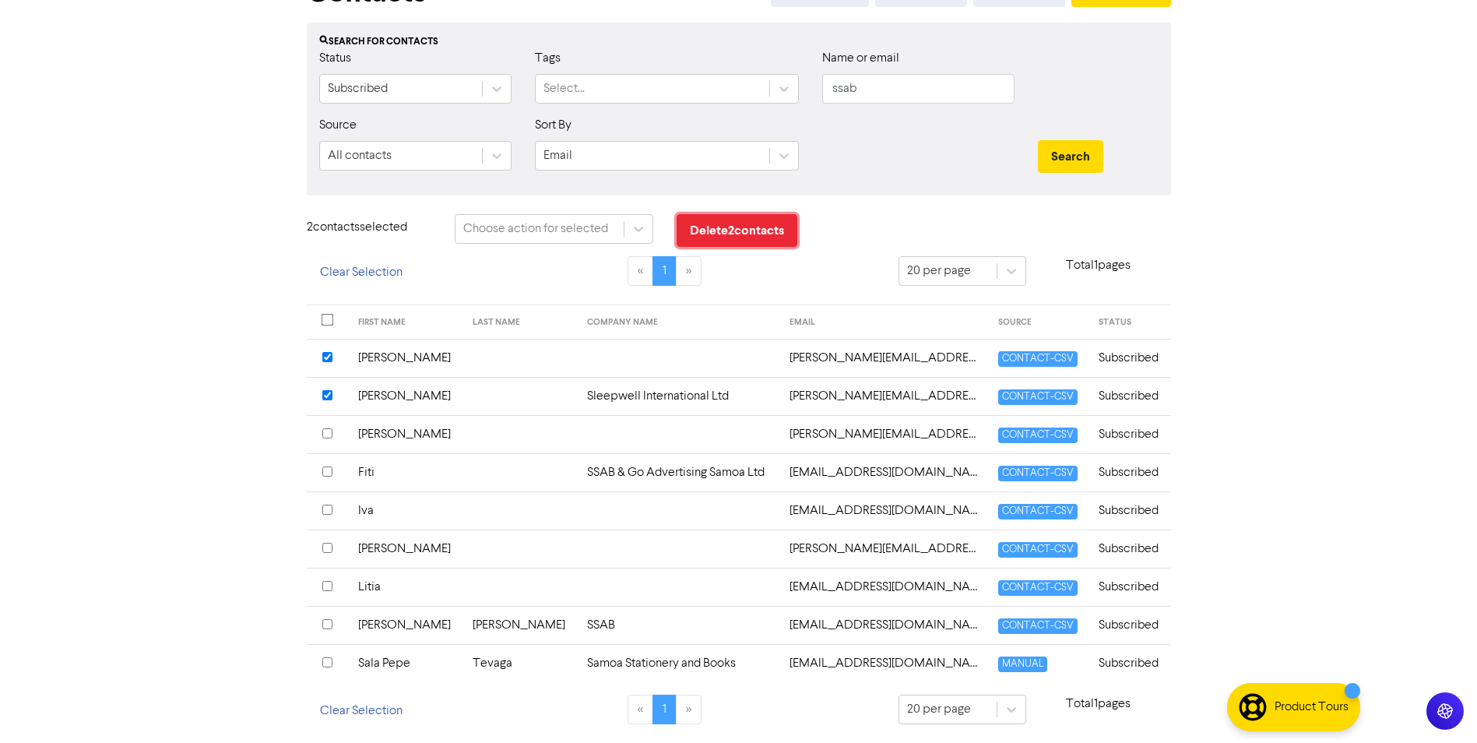
click at [707, 226] on button "Delete 2 contact s" at bounding box center [737, 230] width 121 height 33
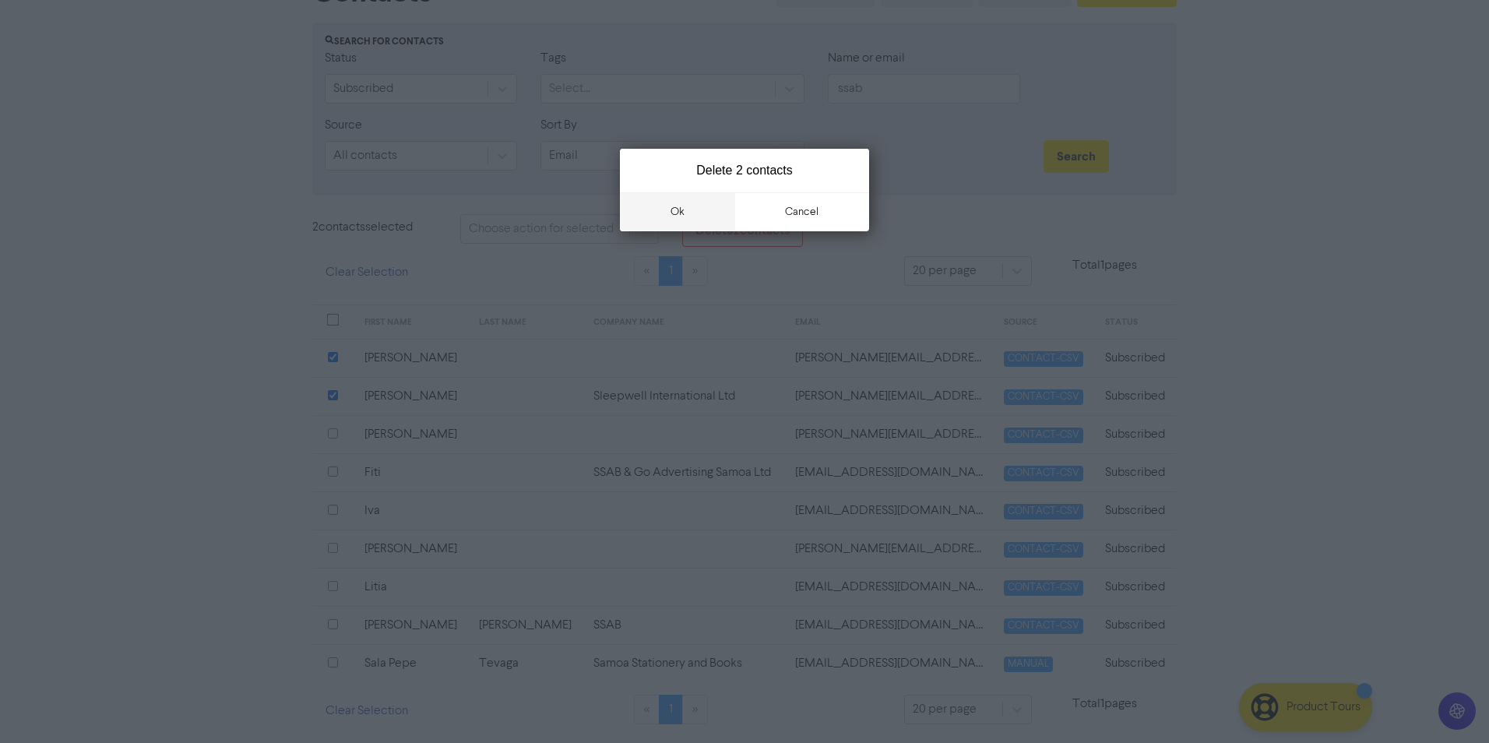
click at [648, 204] on button "ok" at bounding box center [677, 211] width 115 height 39
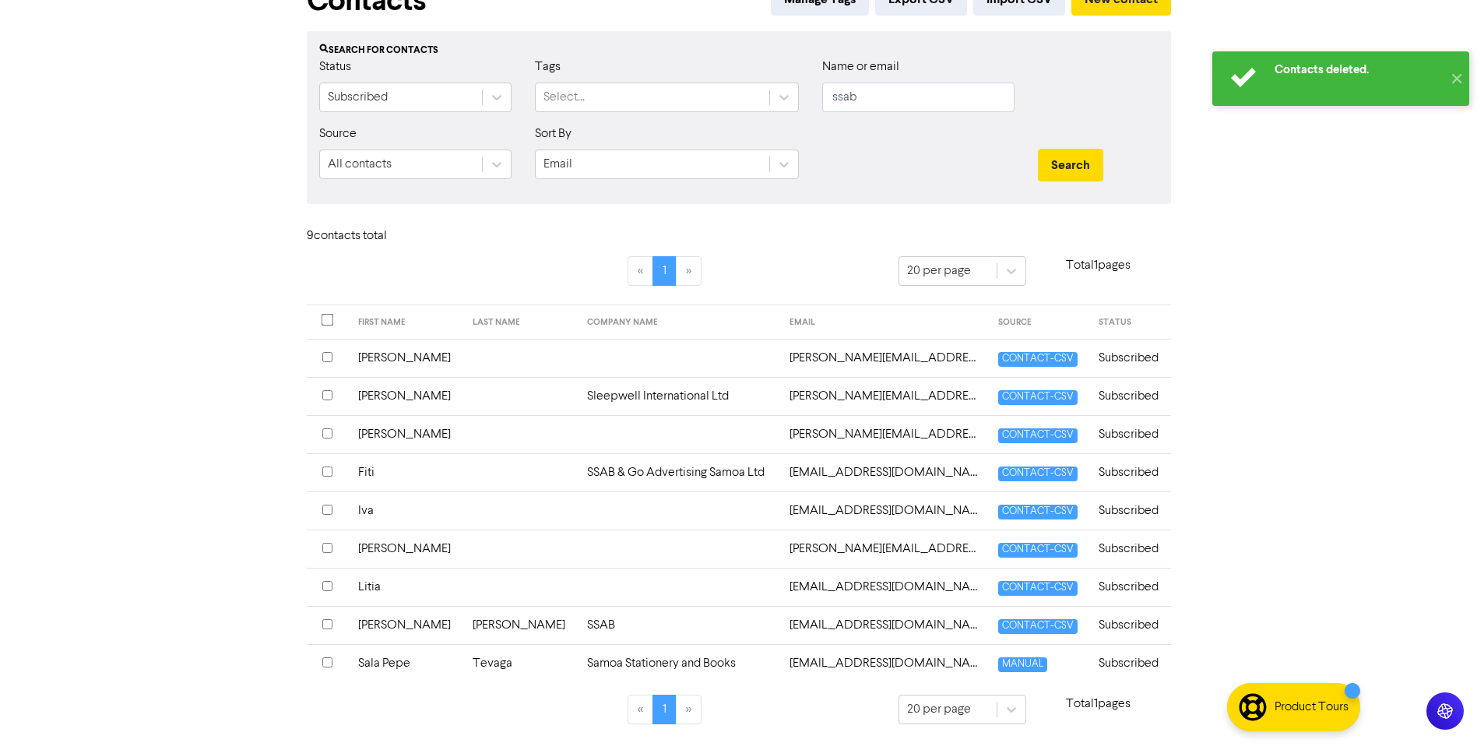
scroll to position [20, 0]
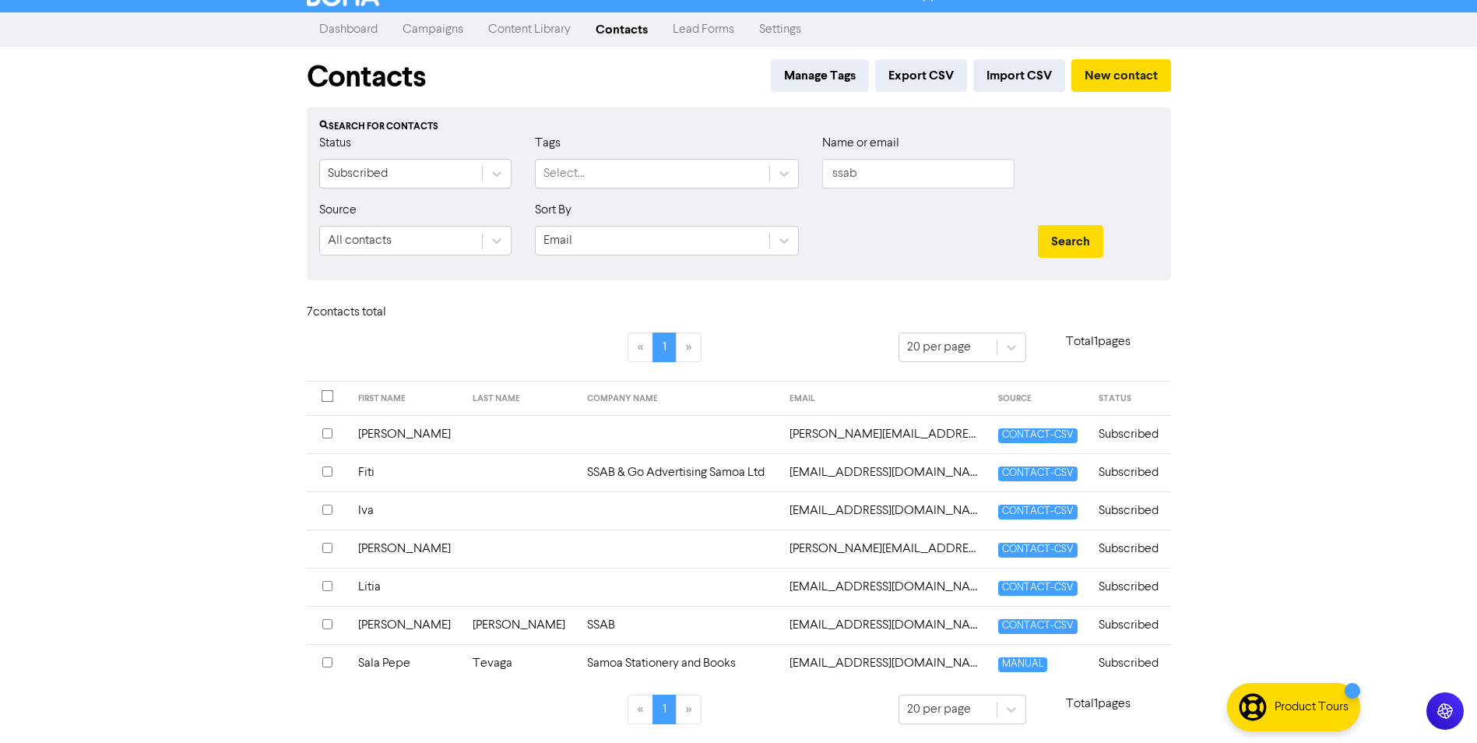
click at [621, 30] on link "Contacts" at bounding box center [621, 29] width 77 height 31
drag, startPoint x: 939, startPoint y: 181, endPoint x: 373, endPoint y: 158, distance: 566.6
click at [373, 158] on div "Status Subscribed Tags Select... Name or email ssab" at bounding box center [739, 167] width 863 height 67
click at [1078, 237] on button "Search" at bounding box center [1070, 241] width 65 height 33
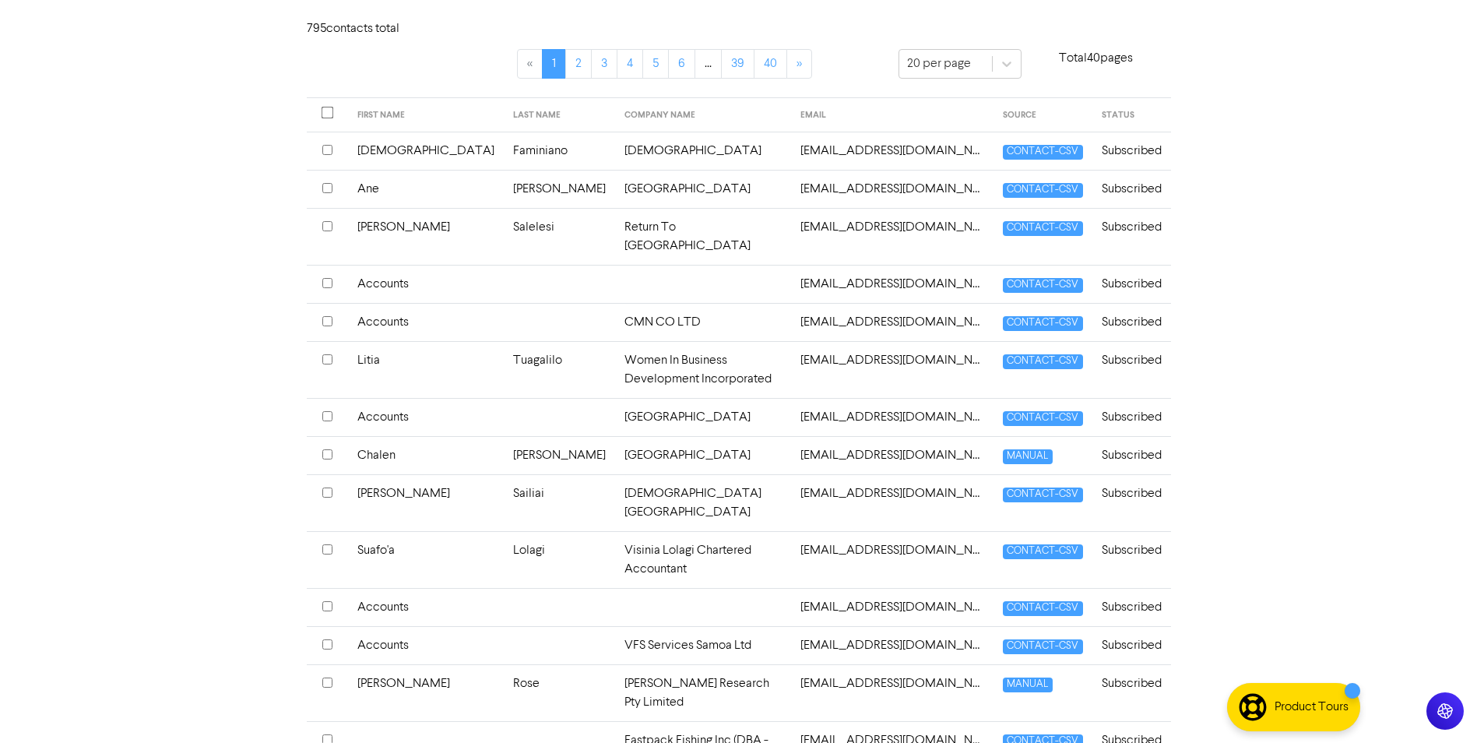
scroll to position [332, 0]
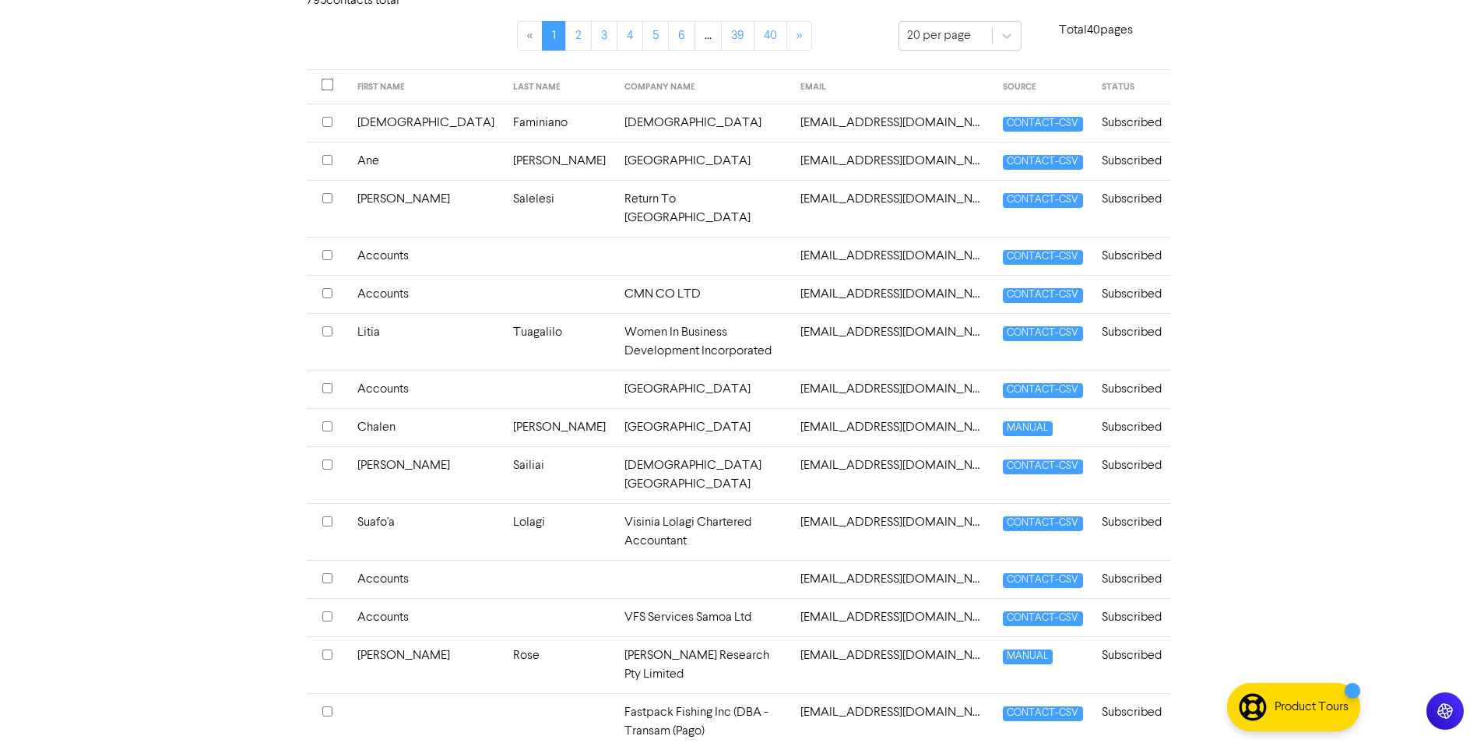
click at [325, 516] on input "checkbox" at bounding box center [327, 521] width 10 height 10
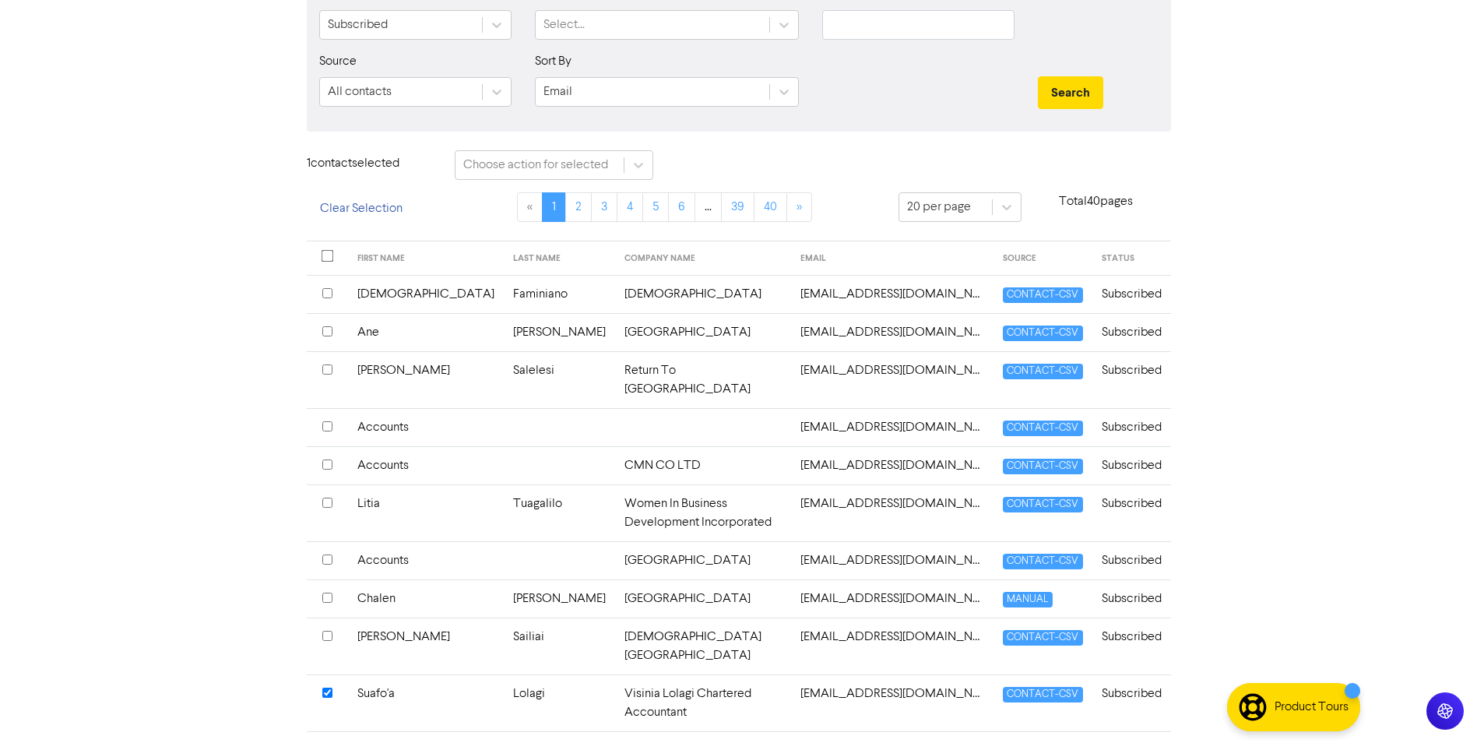
scroll to position [135, 0]
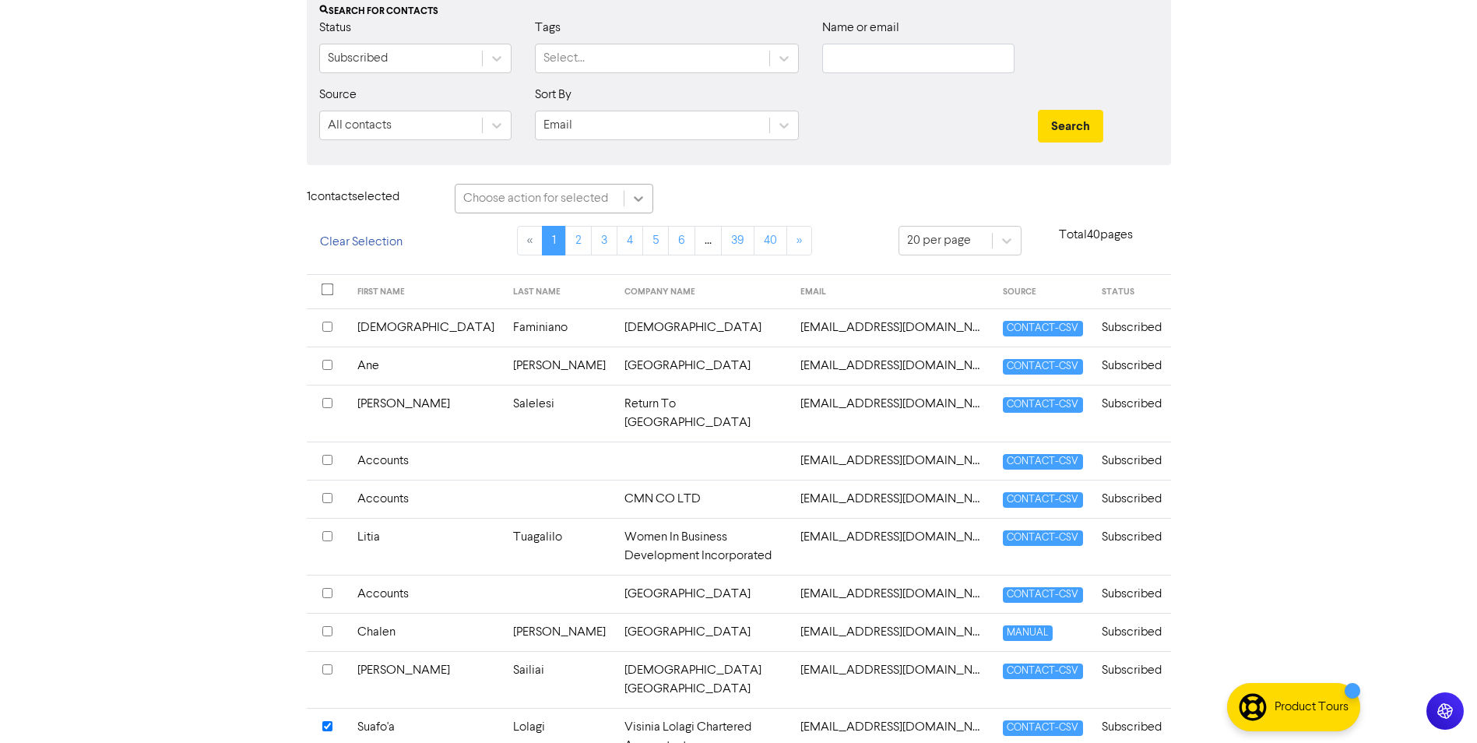
click at [629, 201] on div at bounding box center [638, 199] width 28 height 28
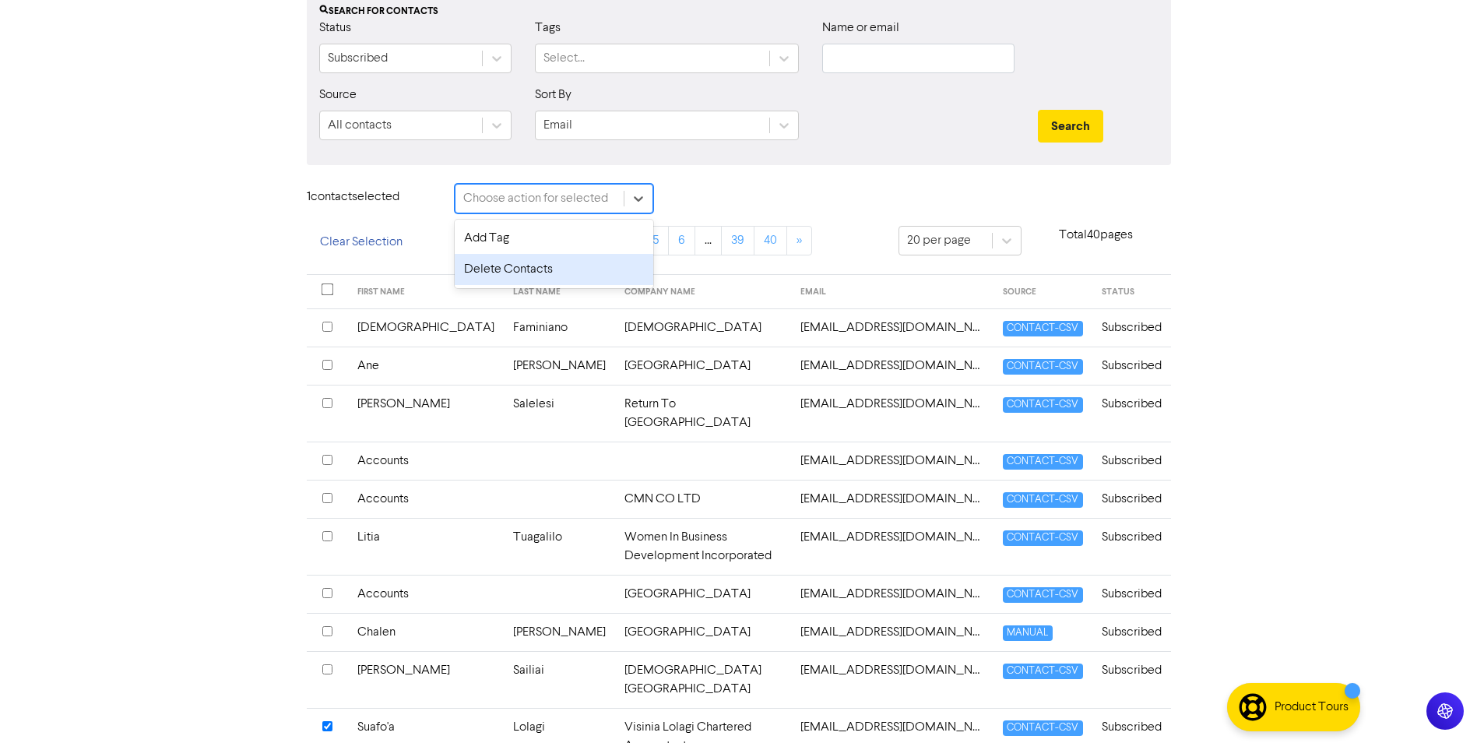
click at [552, 270] on div "Delete Contacts" at bounding box center [554, 269] width 199 height 31
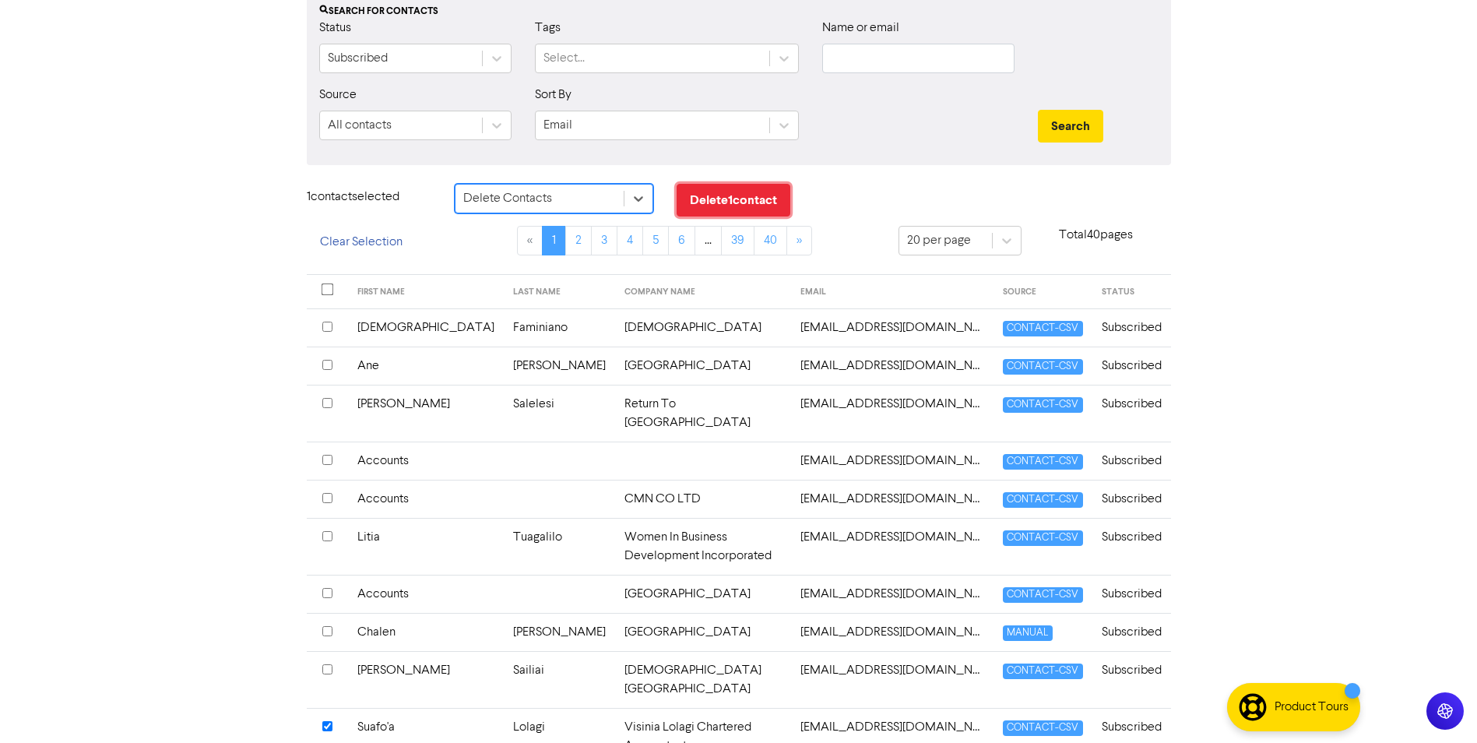
click at [752, 189] on button "Delete 1 contact" at bounding box center [734, 200] width 114 height 33
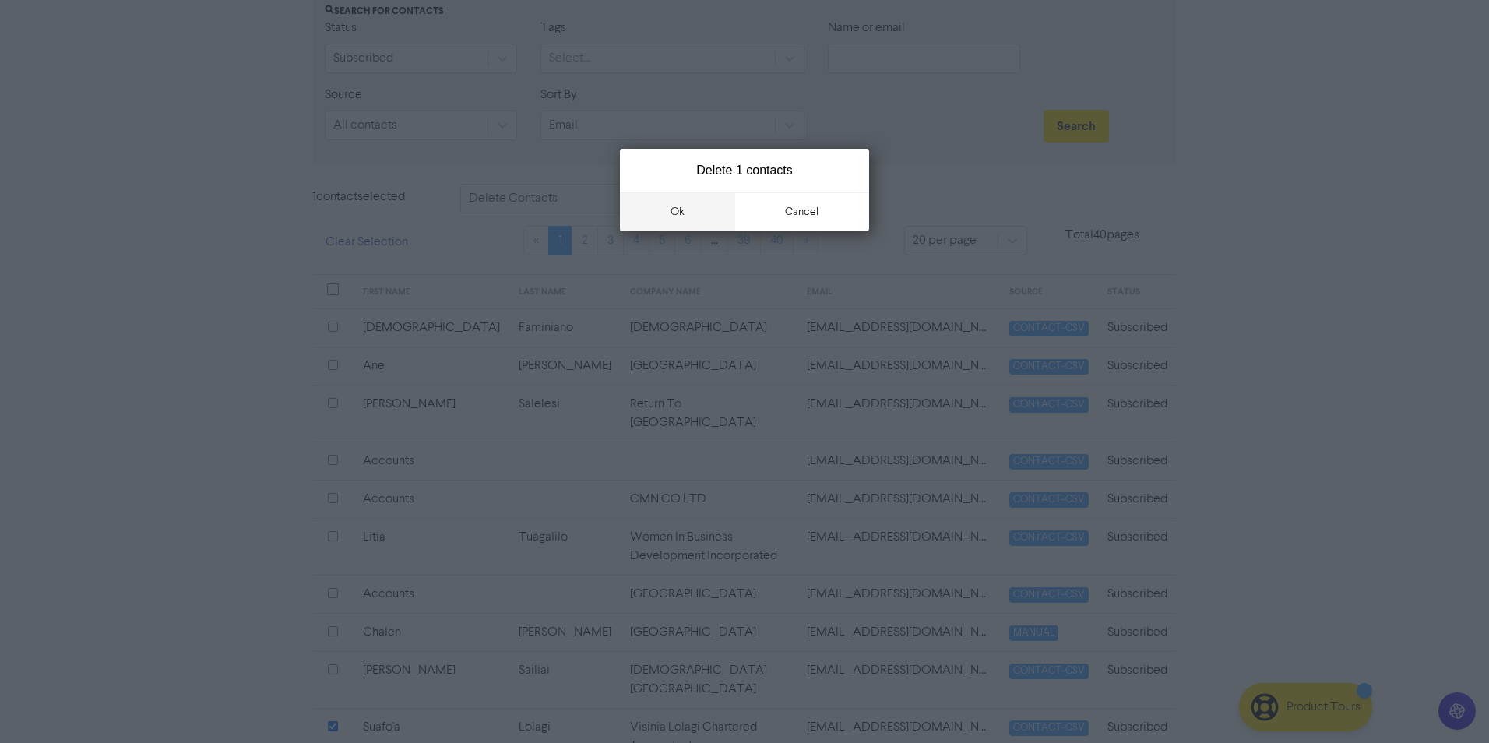
click at [719, 220] on button "ok" at bounding box center [677, 211] width 115 height 39
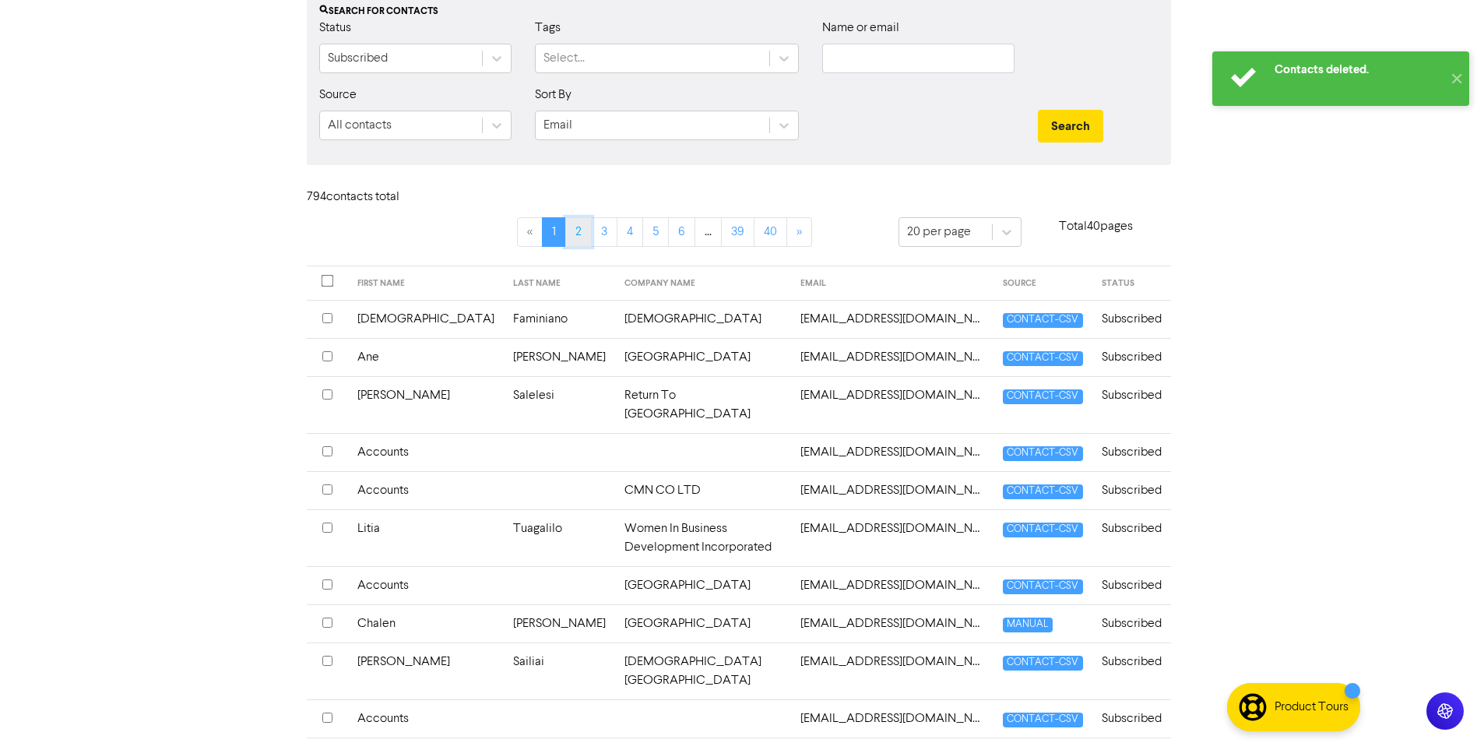
click at [590, 229] on link "2" at bounding box center [578, 232] width 26 height 30
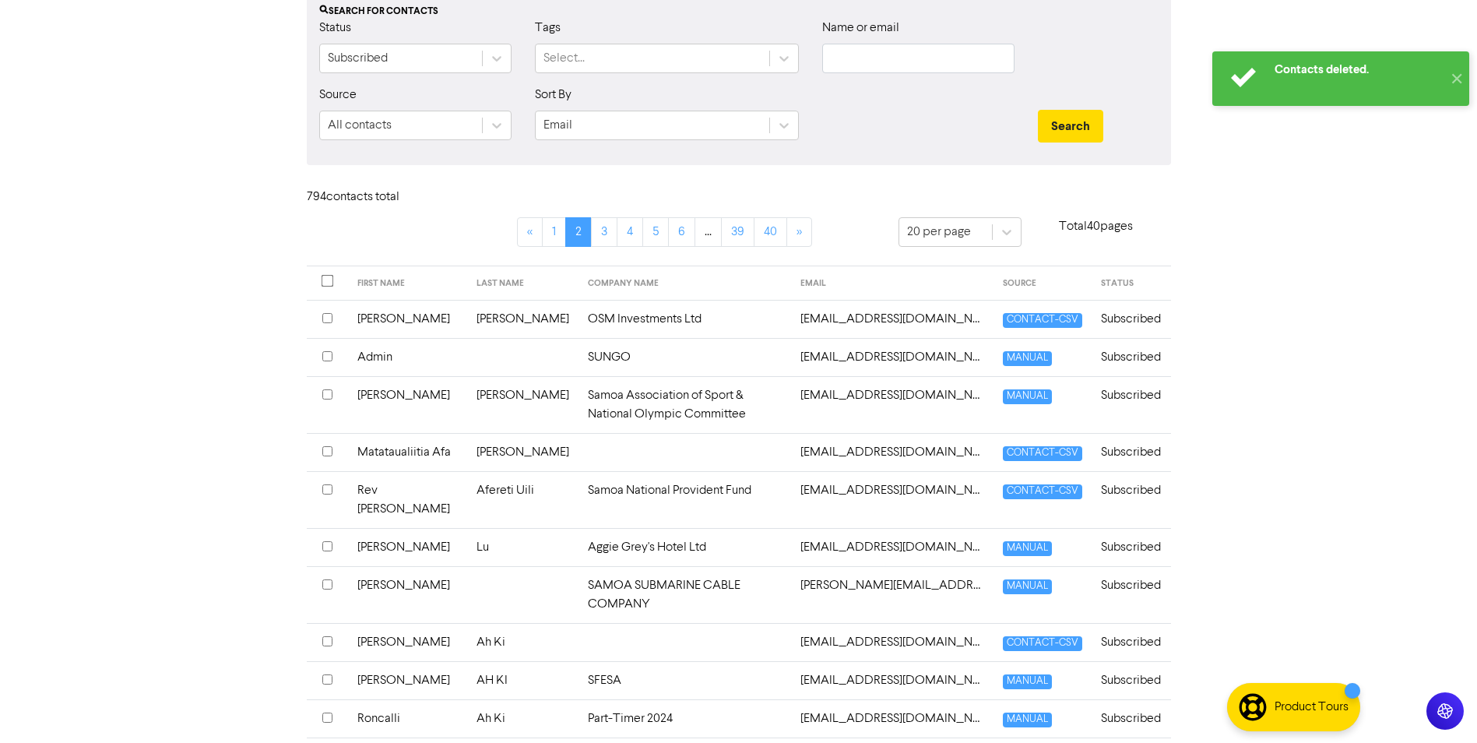
click at [329, 394] on input "checkbox" at bounding box center [327, 394] width 10 height 10
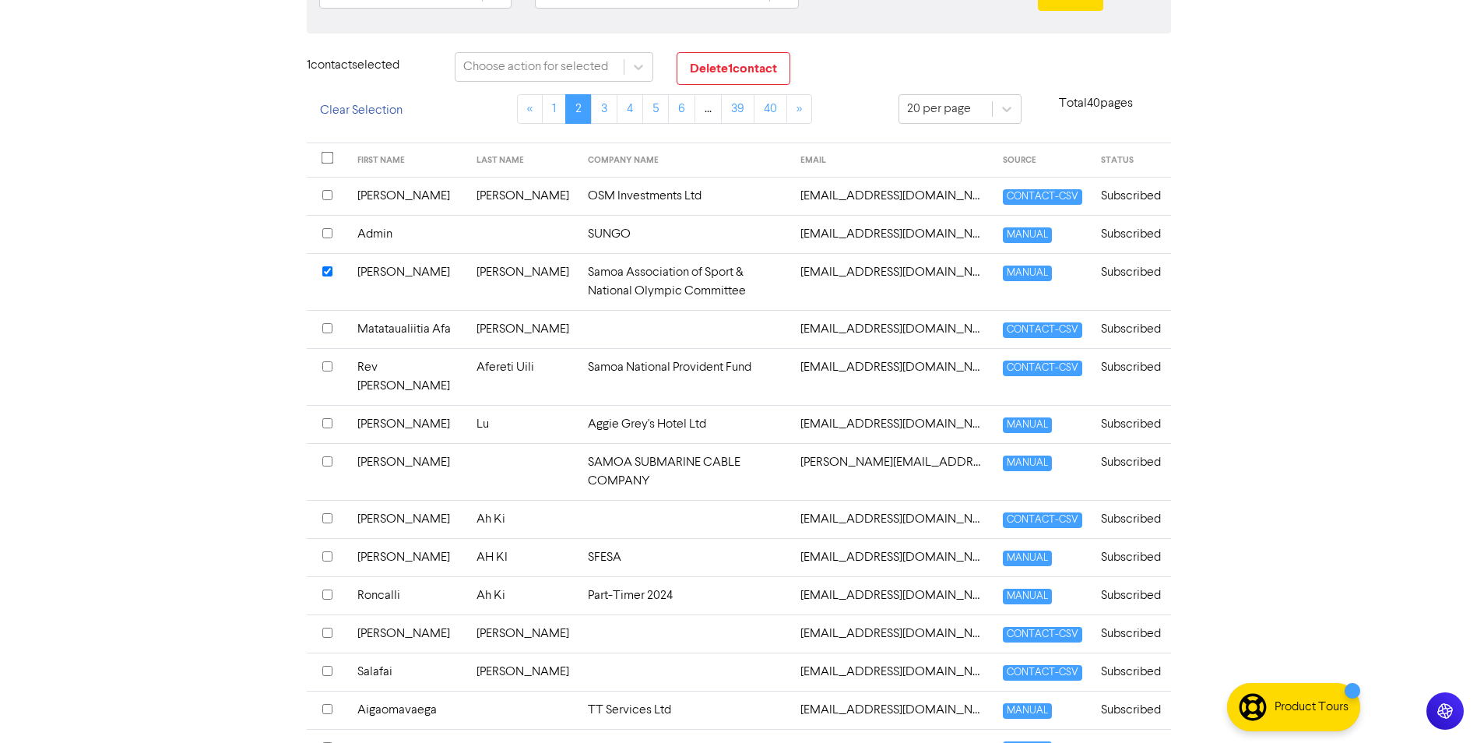
scroll to position [291, 0]
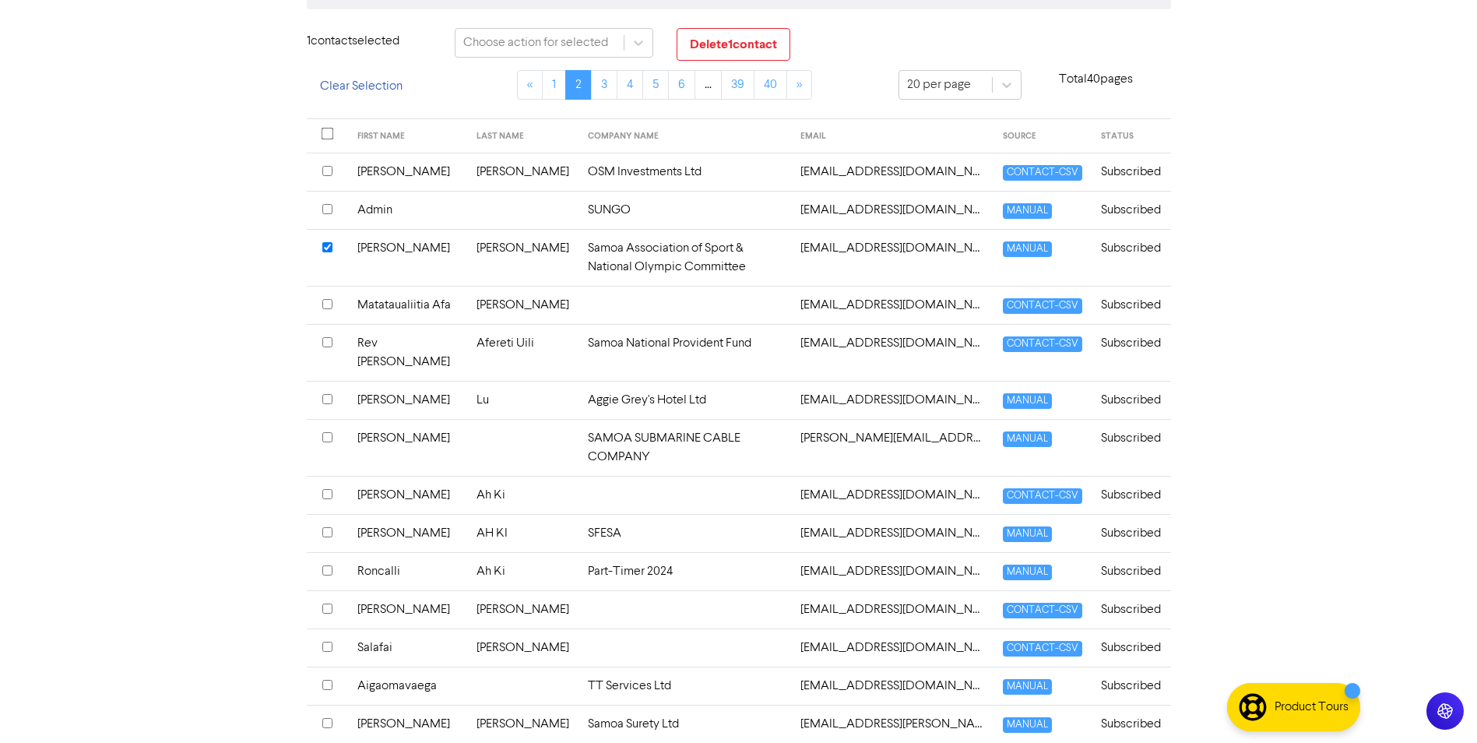
click at [326, 489] on input "checkbox" at bounding box center [327, 494] width 10 height 10
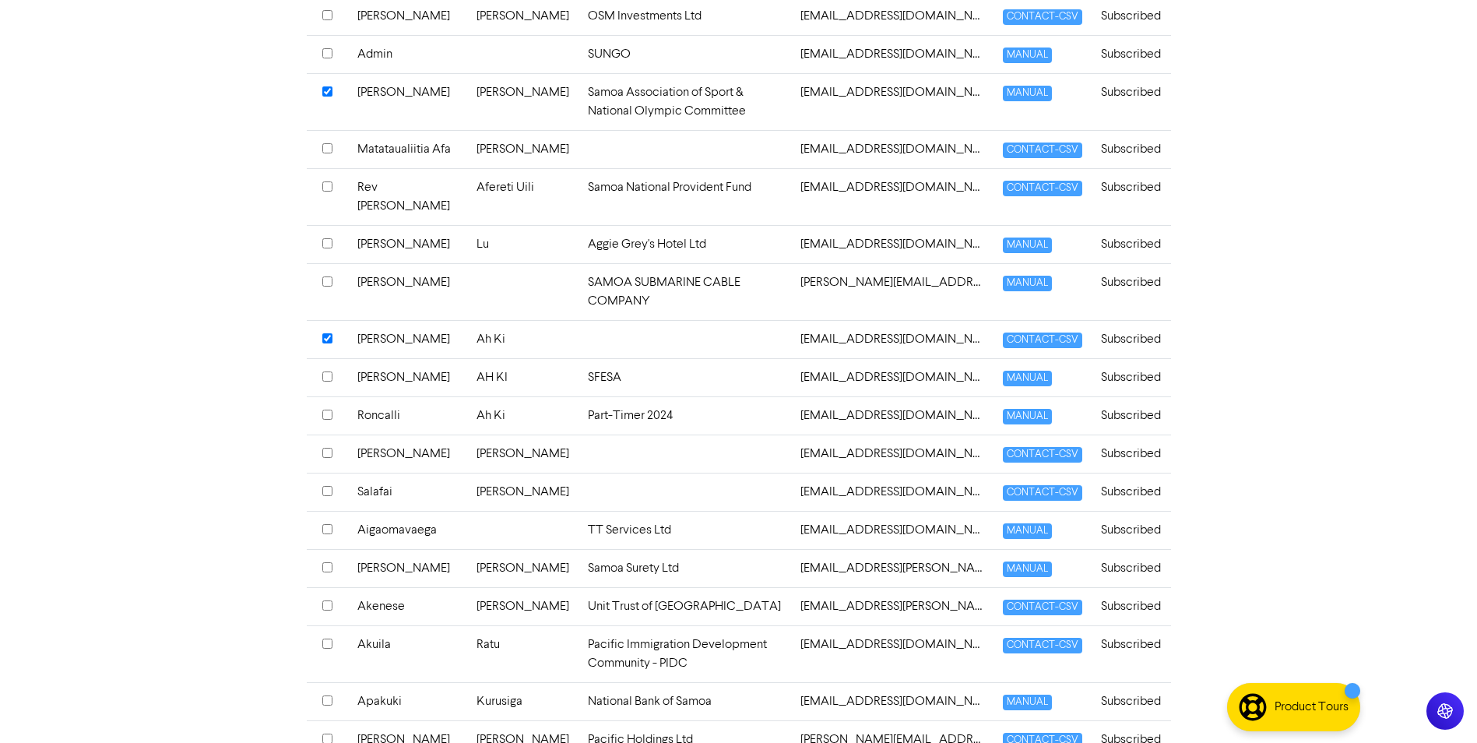
scroll to position [525, 0]
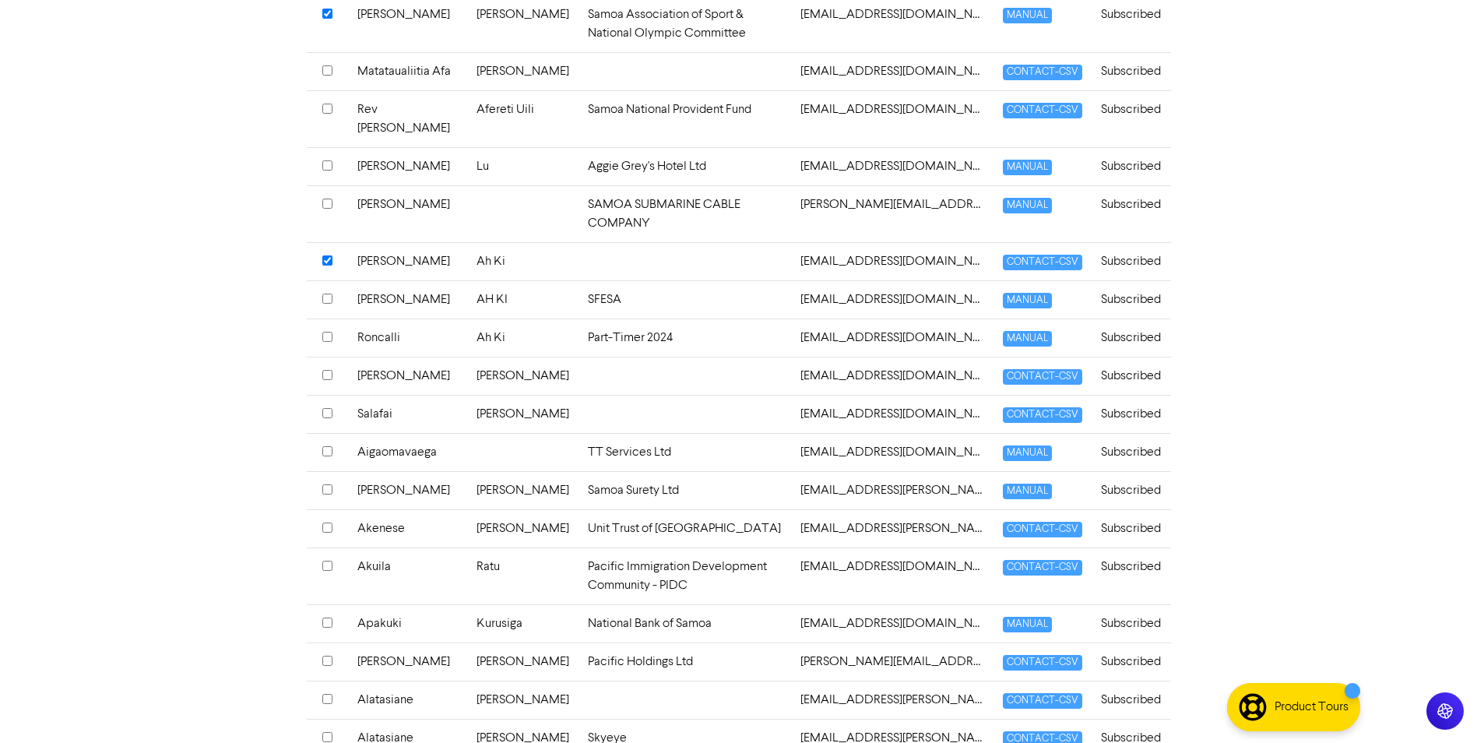
click at [326, 456] on input "checkbox" at bounding box center [327, 451] width 10 height 10
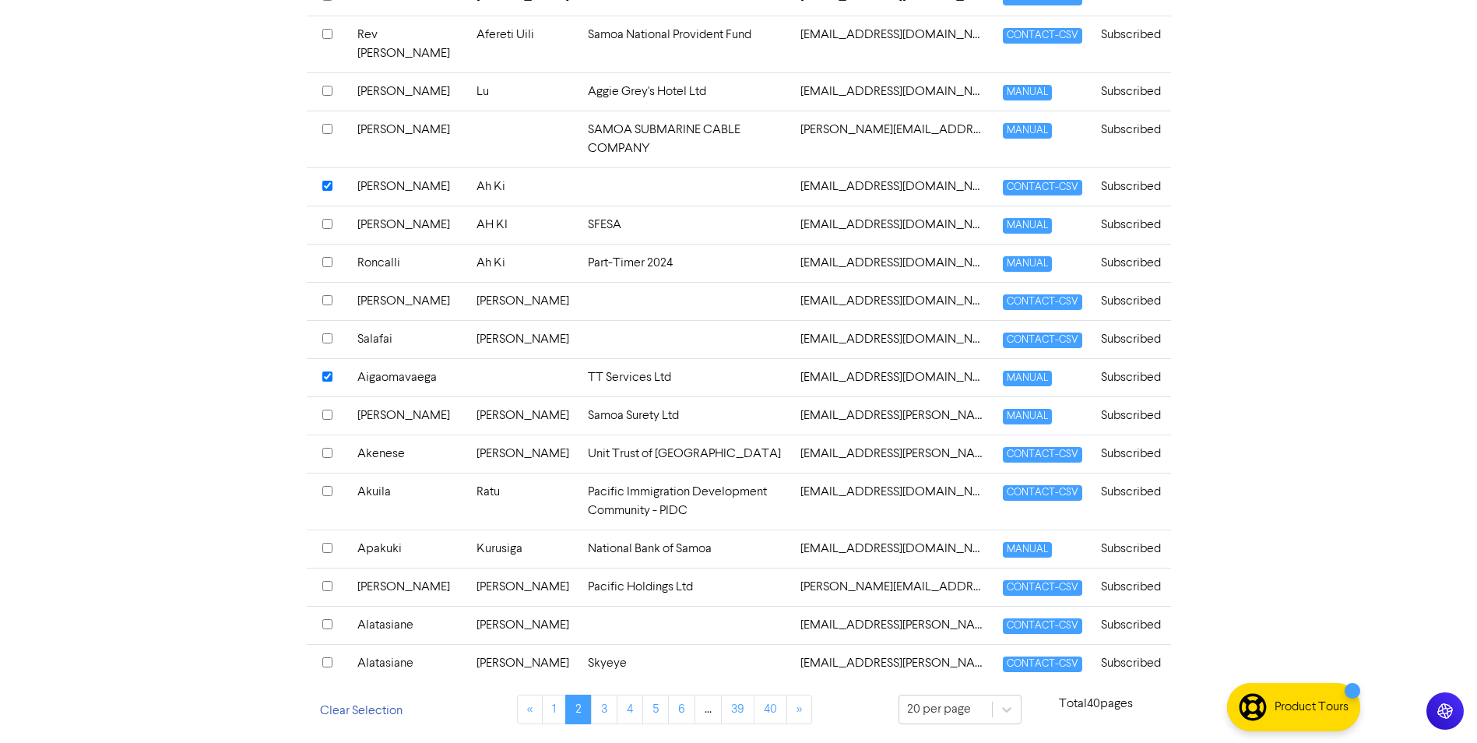
click at [331, 629] on input "checkbox" at bounding box center [327, 624] width 10 height 10
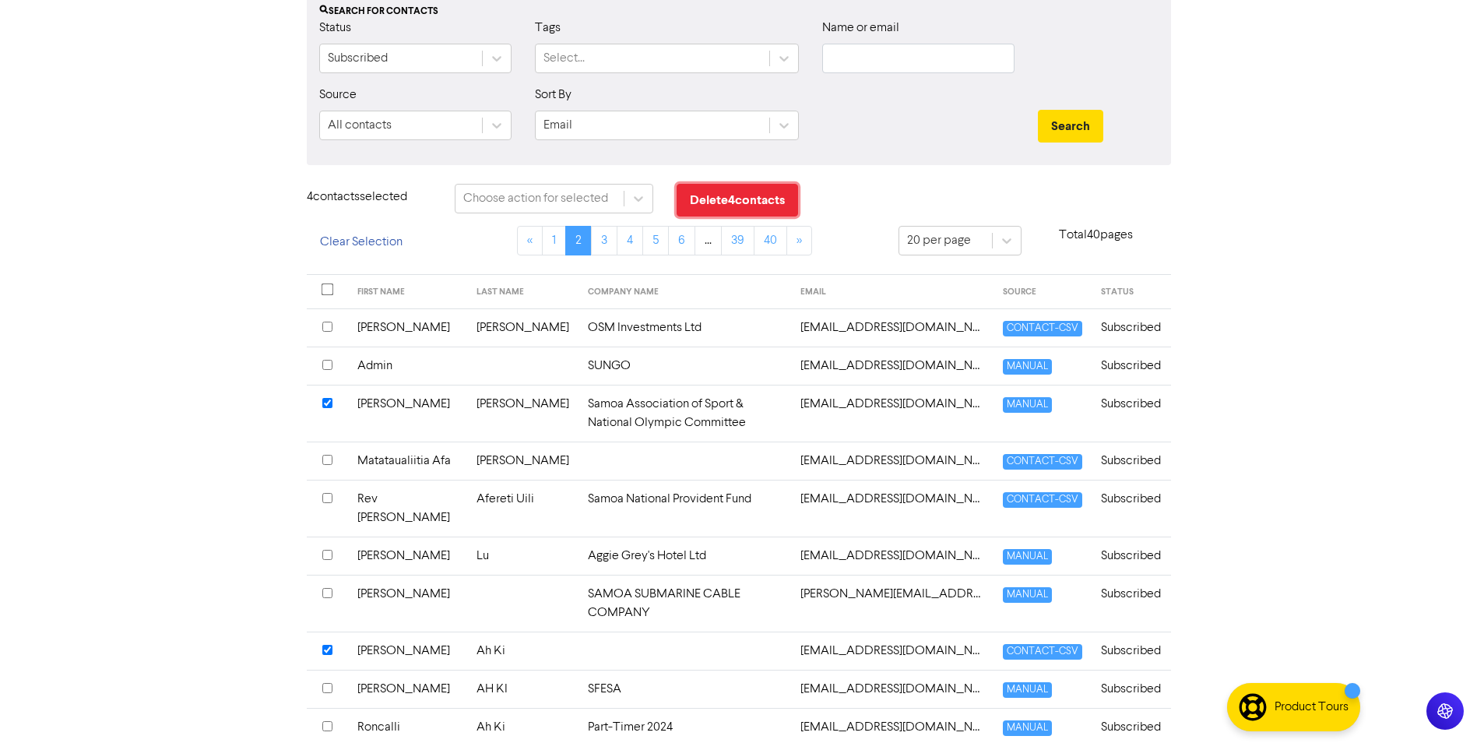
click at [792, 215] on button "Delete 4 contact s" at bounding box center [737, 200] width 121 height 33
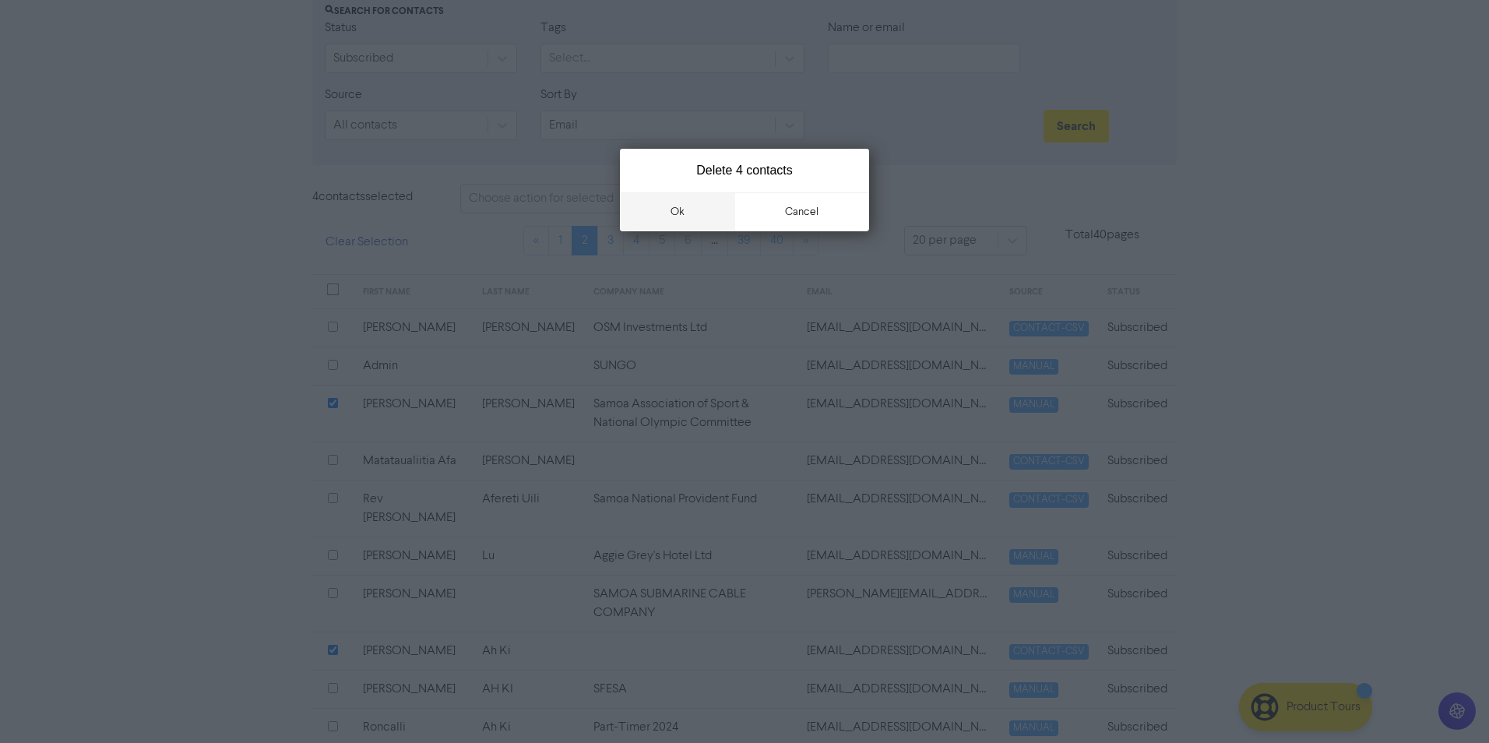
click at [705, 214] on button "ok" at bounding box center [677, 211] width 115 height 39
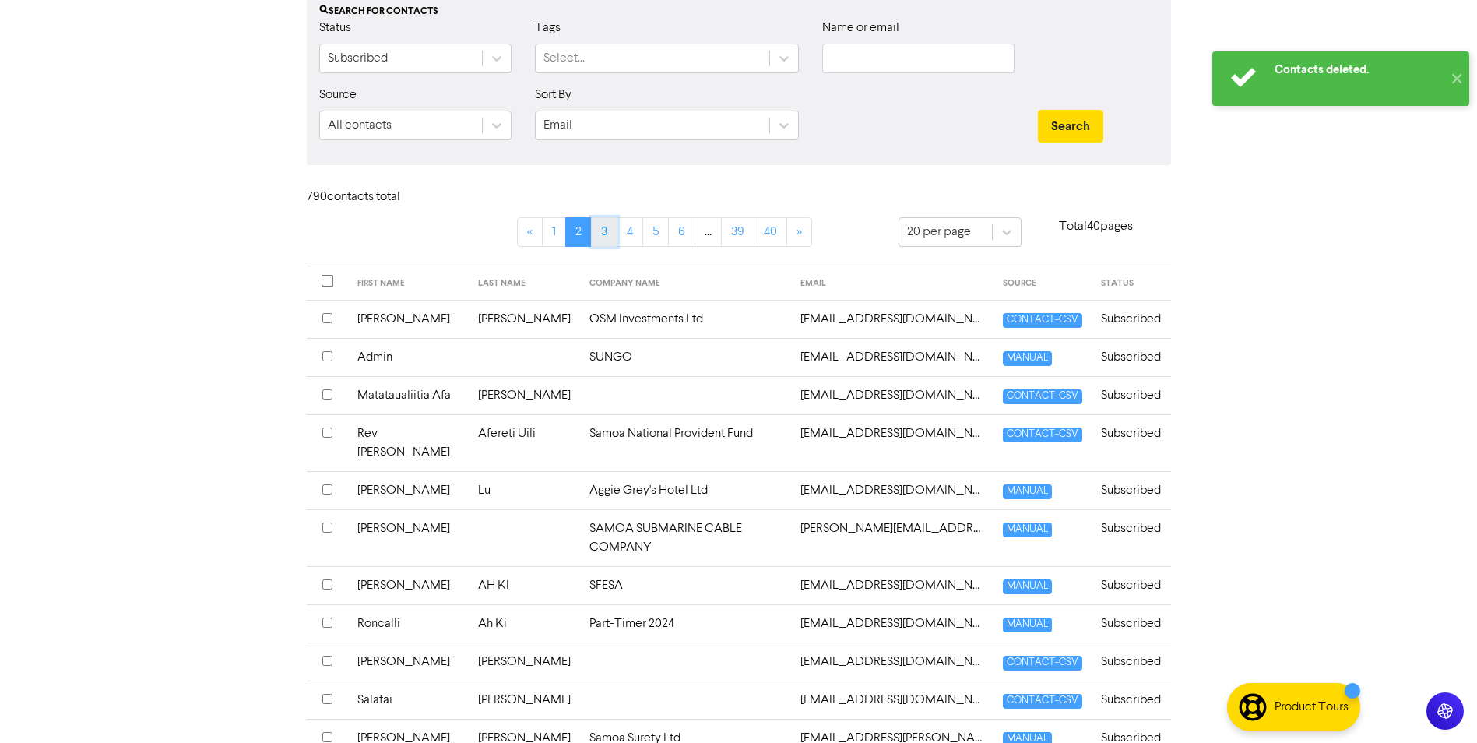
click at [598, 235] on link "3" at bounding box center [604, 232] width 26 height 30
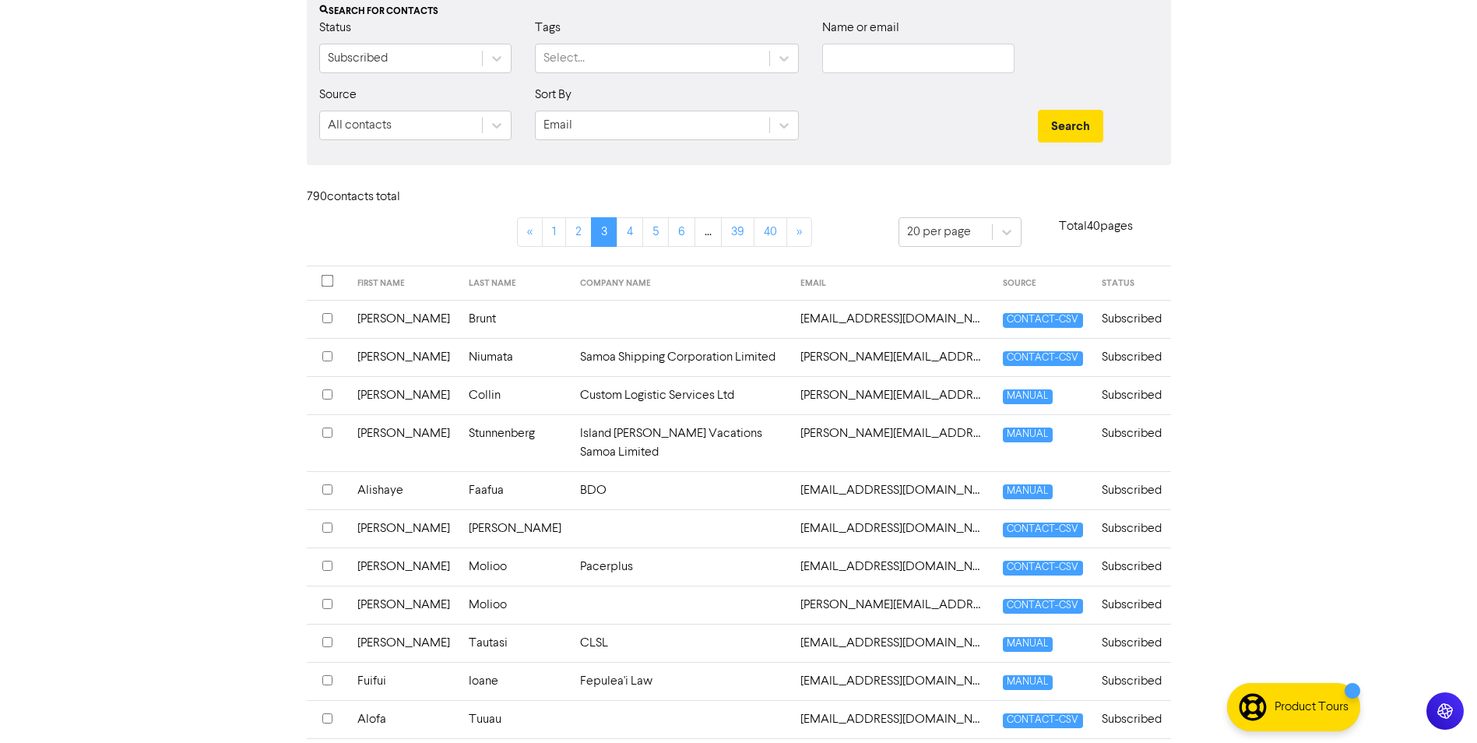
click at [324, 522] on input "checkbox" at bounding box center [327, 527] width 10 height 10
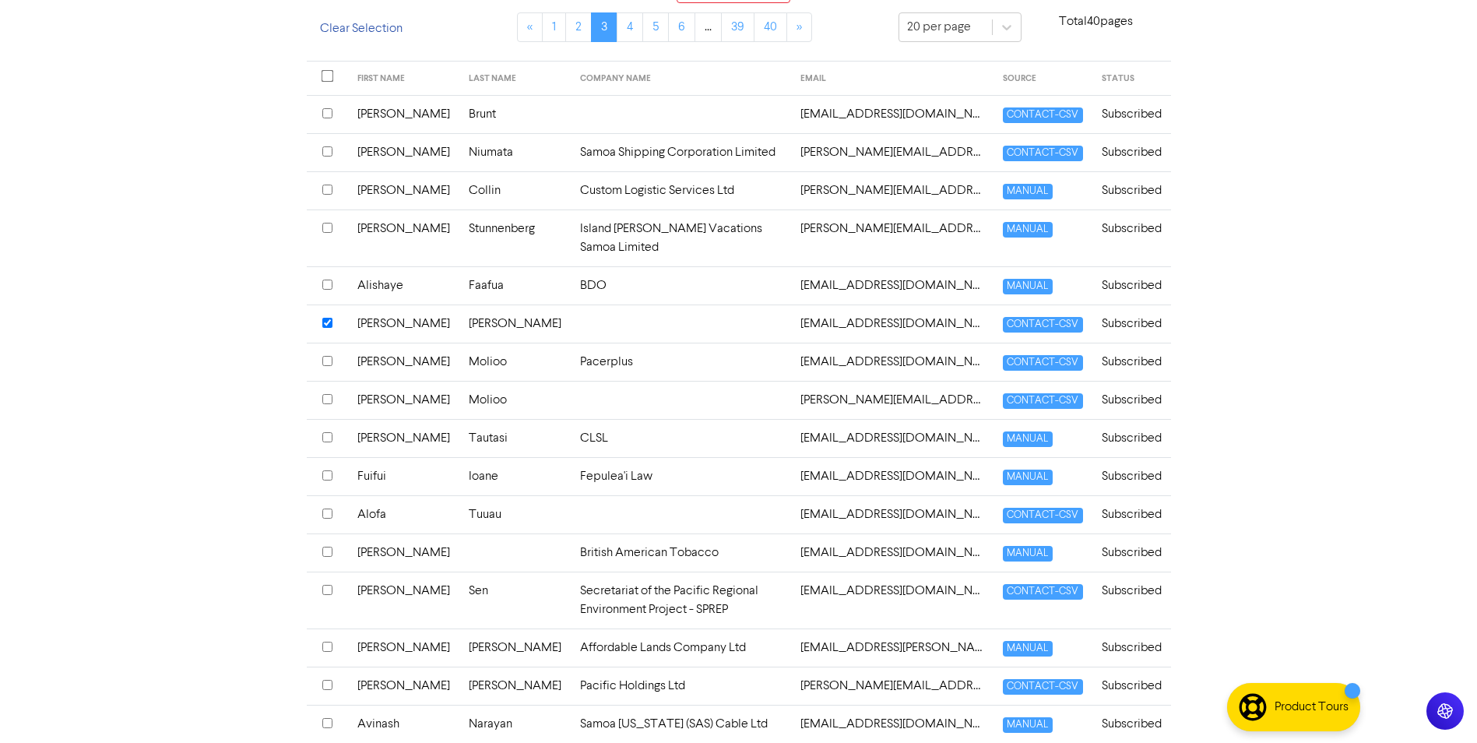
scroll to position [17, 0]
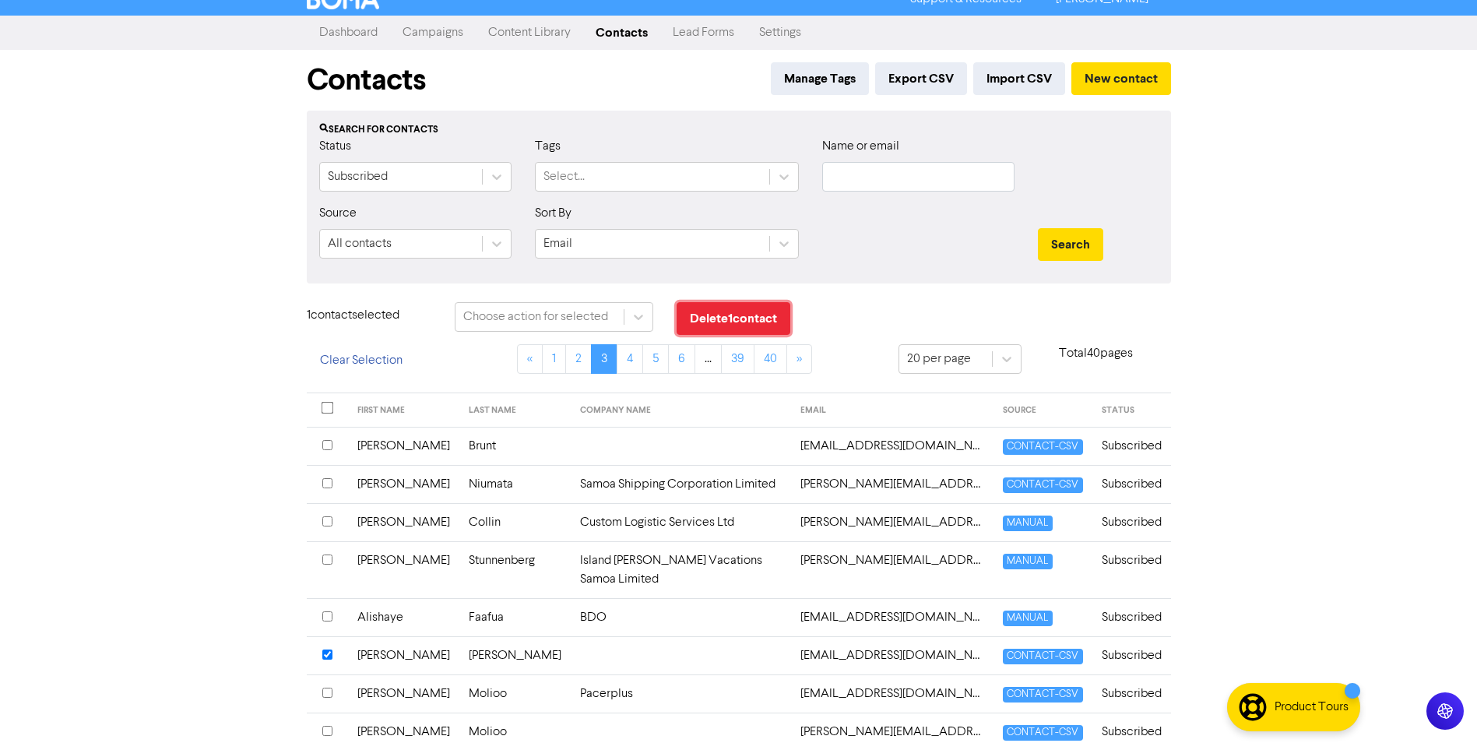
click at [730, 318] on button "Delete 1 contact" at bounding box center [734, 318] width 114 height 33
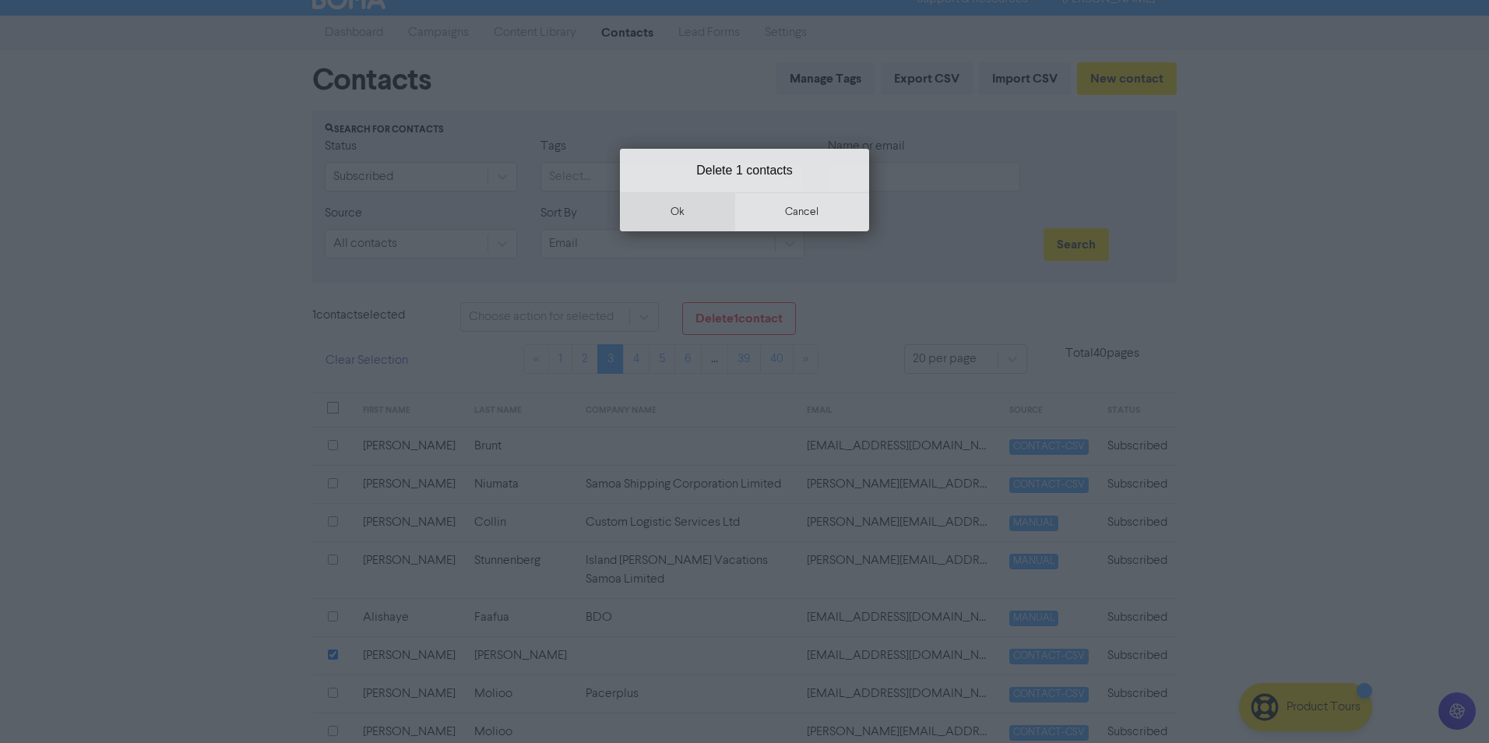
click at [695, 223] on button "ok" at bounding box center [677, 211] width 115 height 39
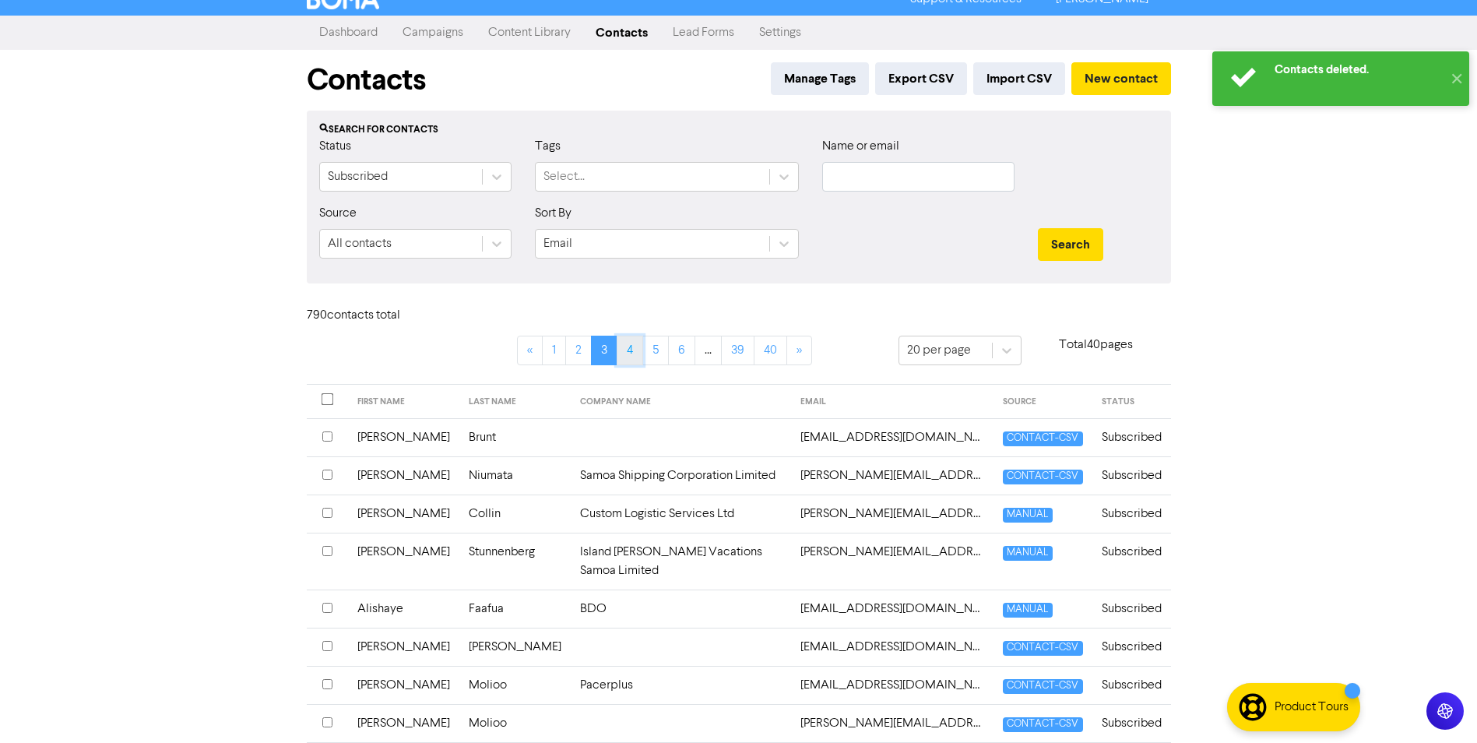
click at [621, 350] on link "4" at bounding box center [630, 351] width 26 height 30
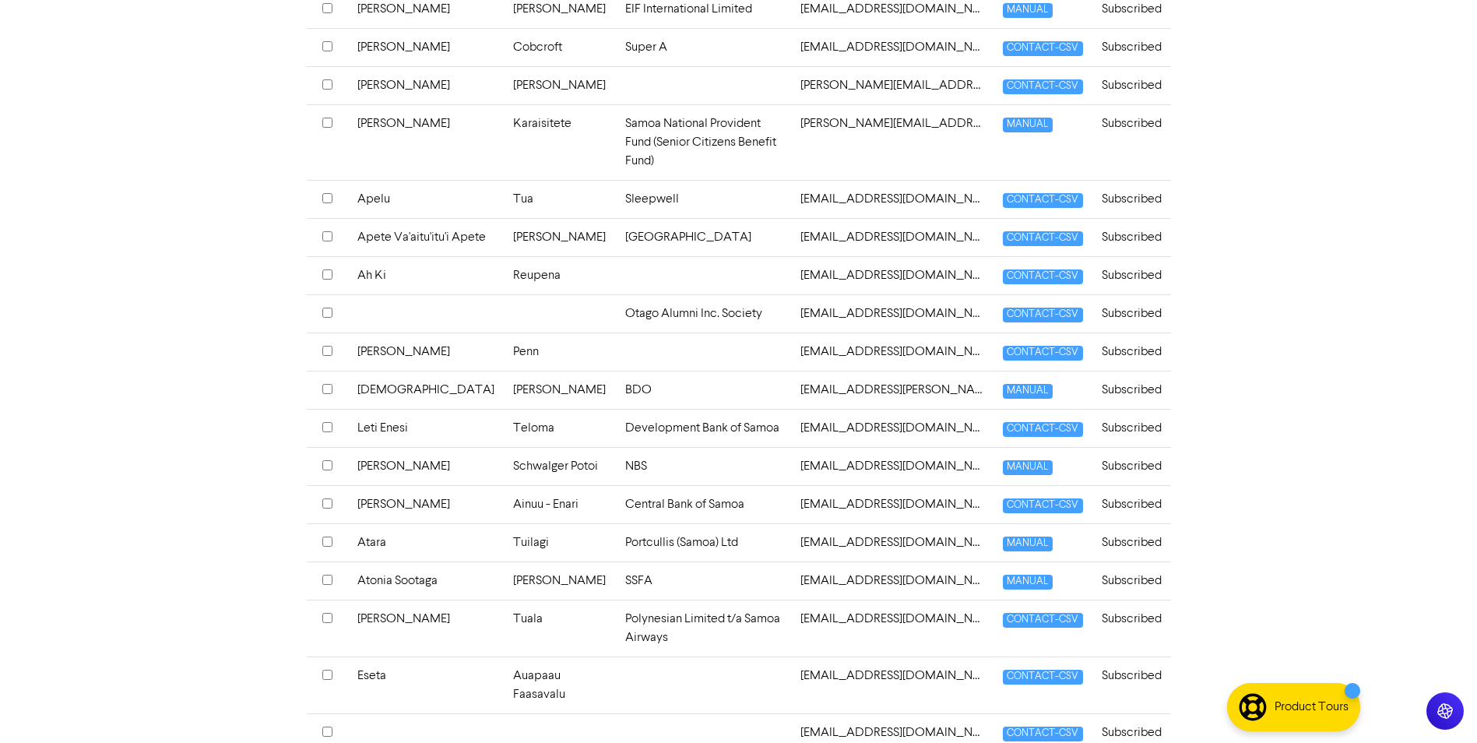
scroll to position [562, 0]
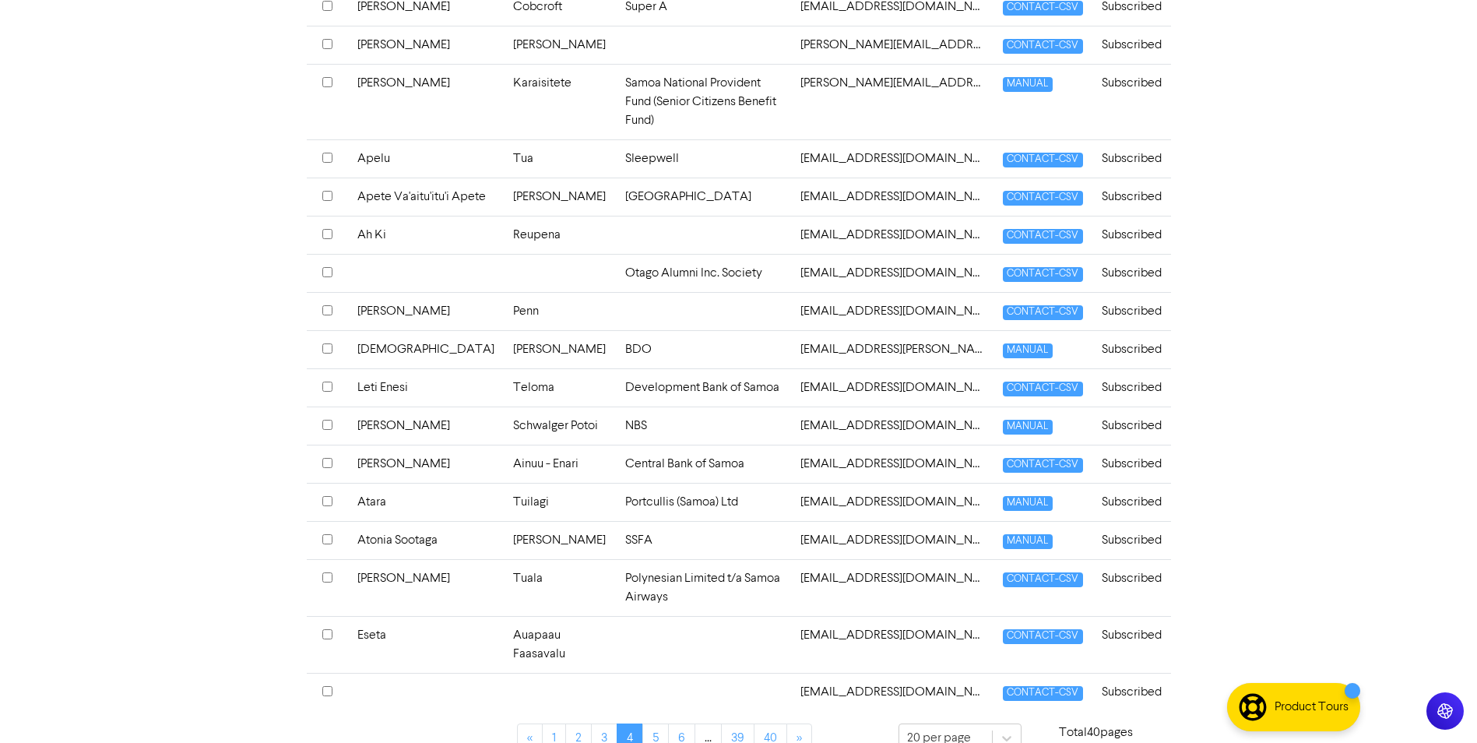
click at [325, 582] on input "checkbox" at bounding box center [327, 577] width 10 height 10
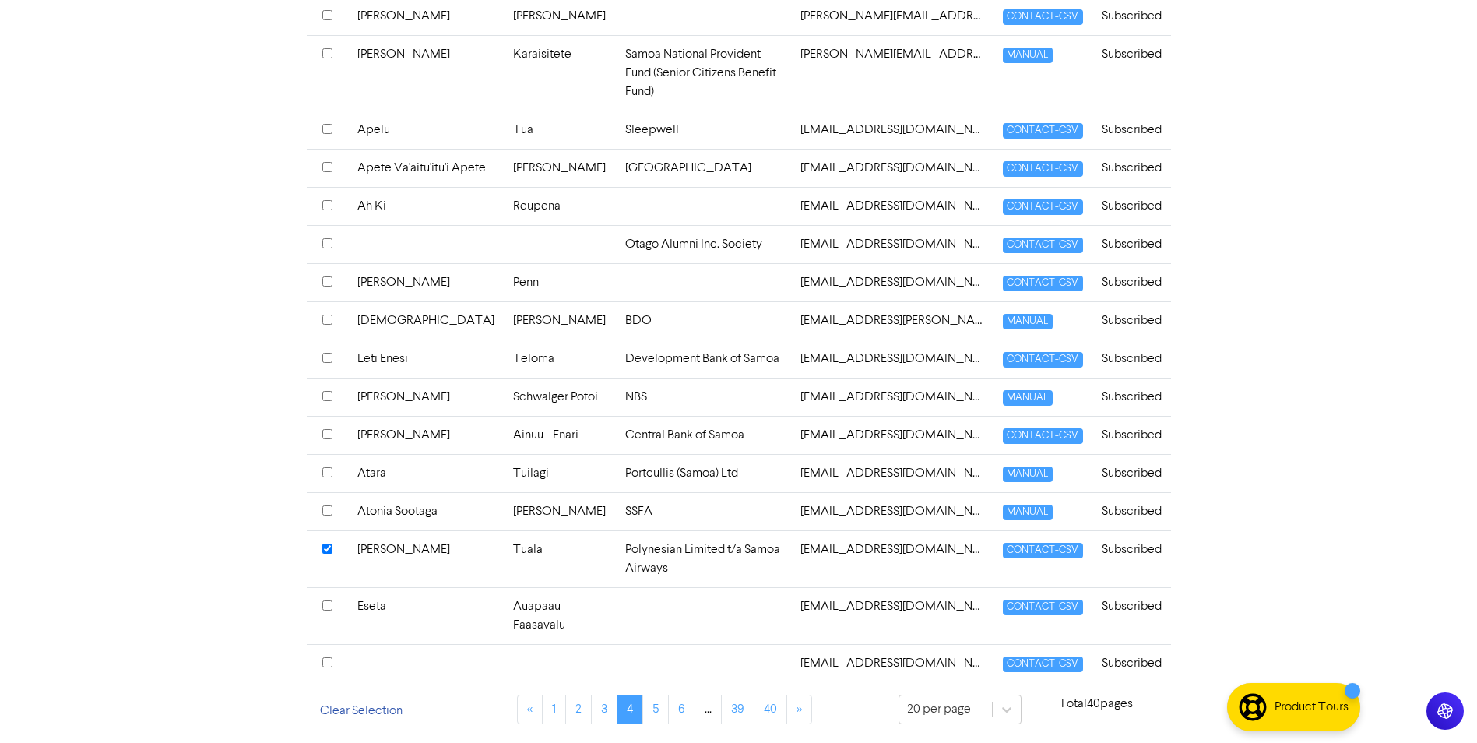
scroll to position [0, 0]
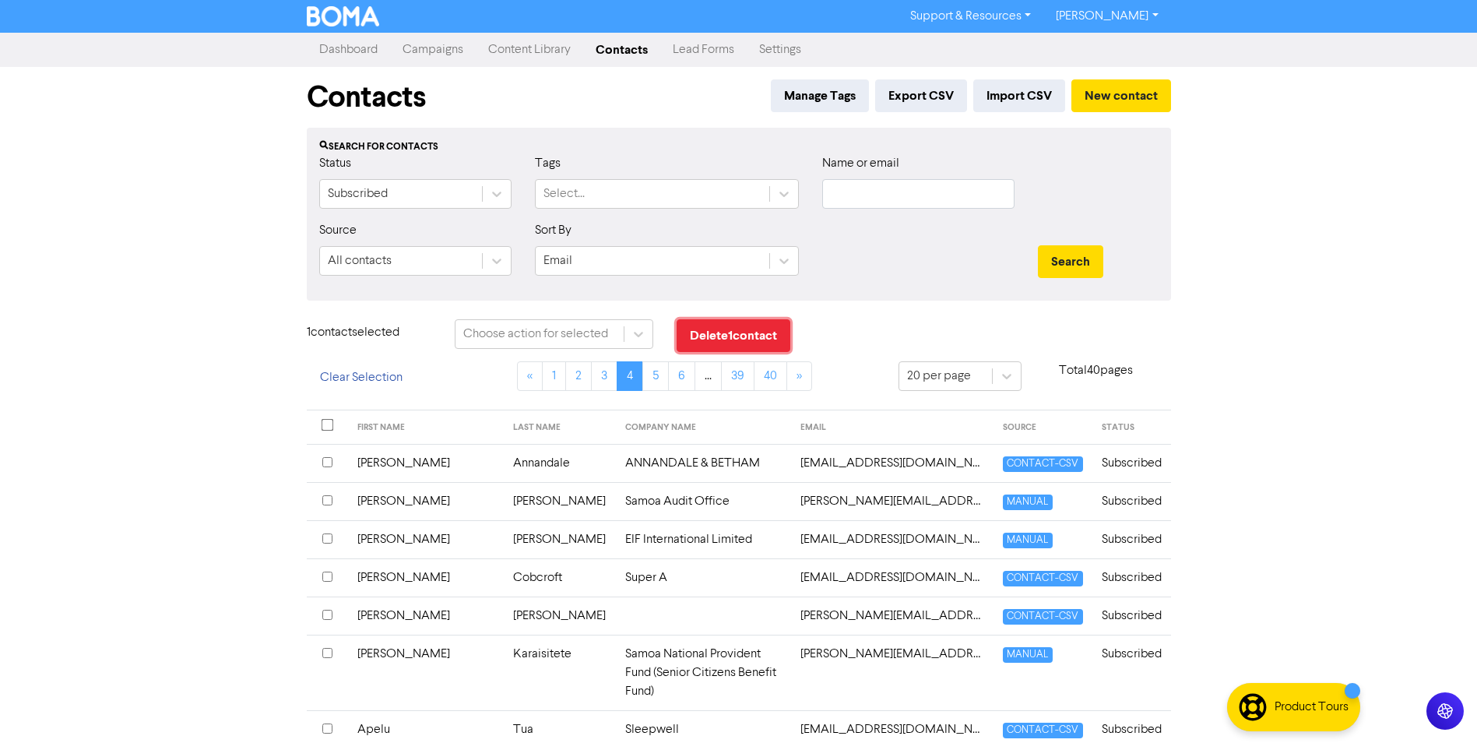
click at [734, 349] on button "Delete 1 contact" at bounding box center [734, 335] width 114 height 33
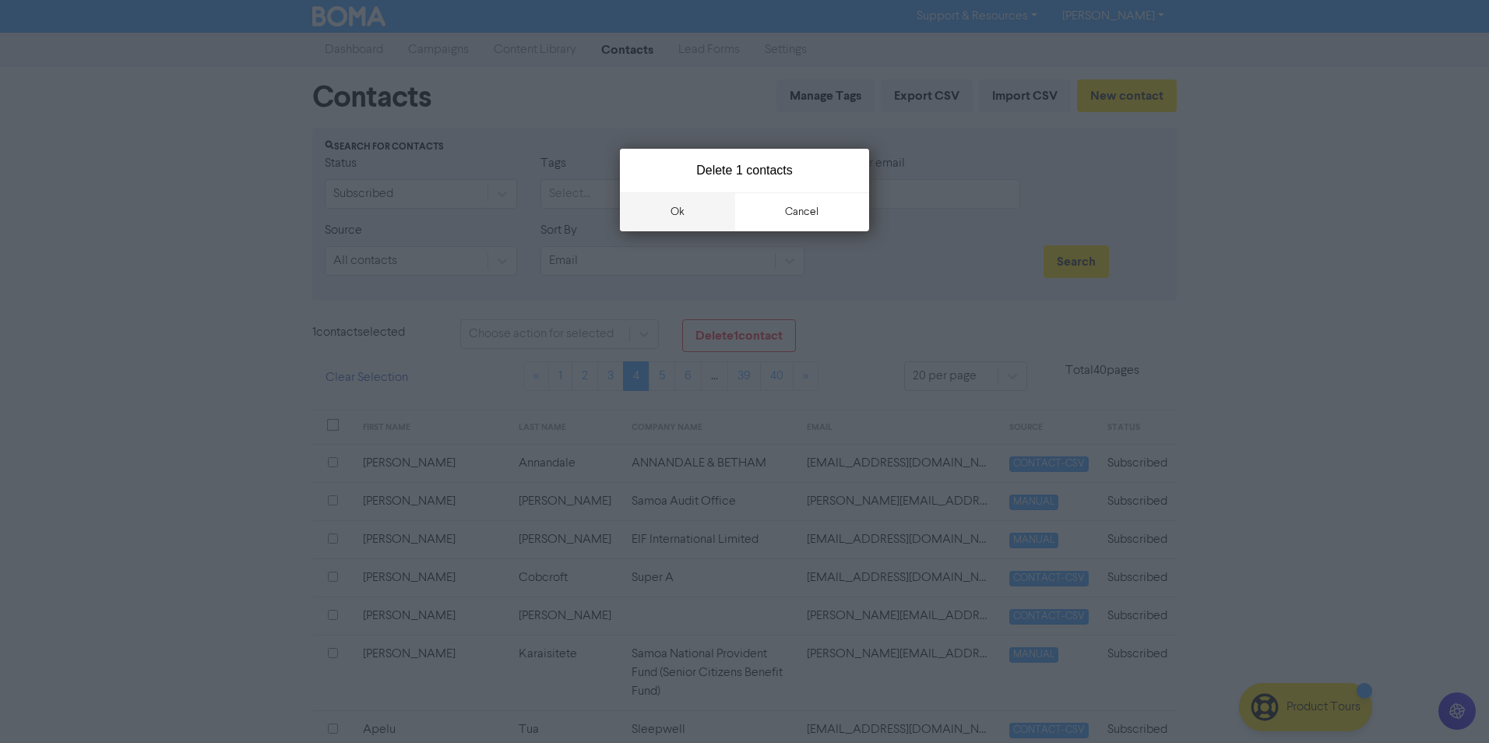
click at [705, 216] on button "ok" at bounding box center [677, 211] width 115 height 39
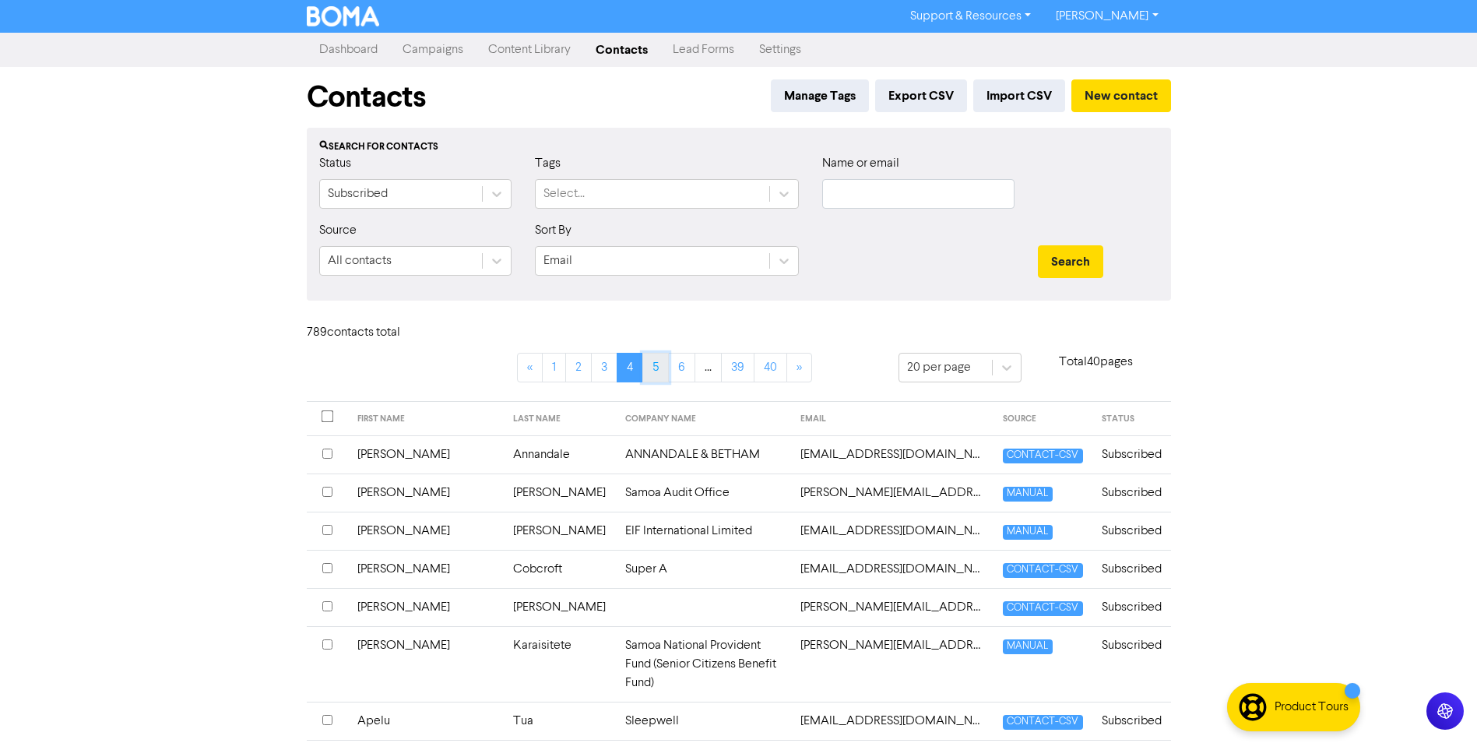
click at [652, 368] on link "5" at bounding box center [655, 368] width 26 height 30
click at [667, 367] on link "6" at bounding box center [669, 368] width 27 height 30
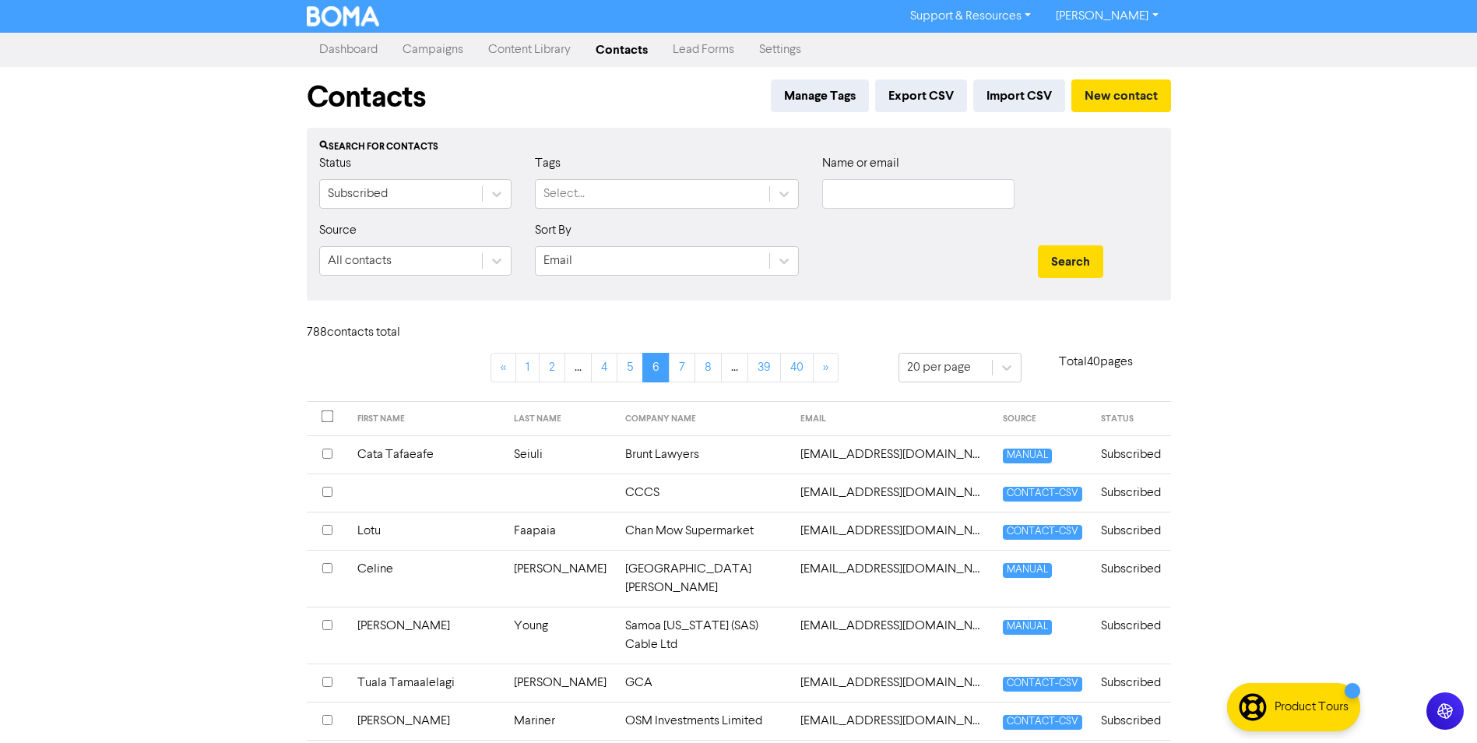
click at [321, 533] on th at bounding box center [327, 531] width 41 height 38
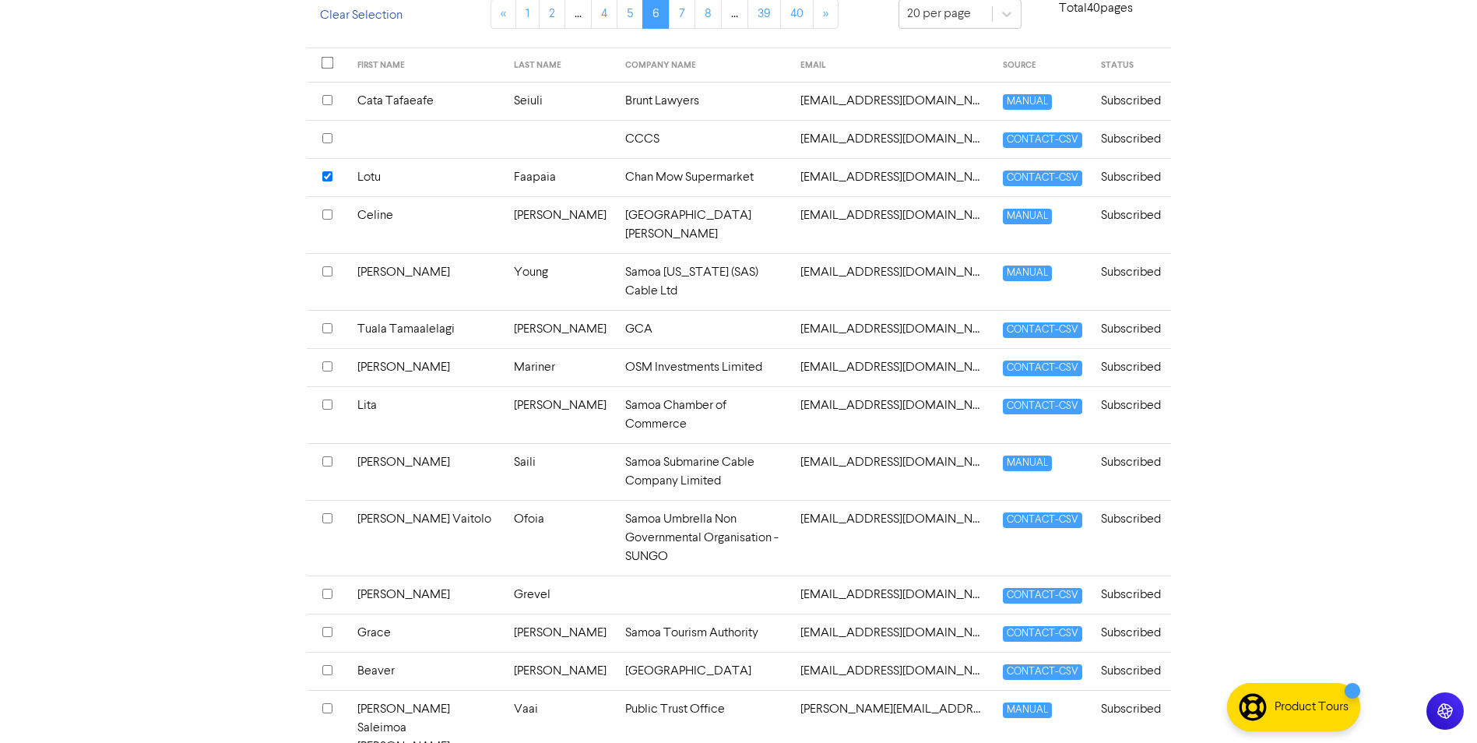
scroll to position [389, 0]
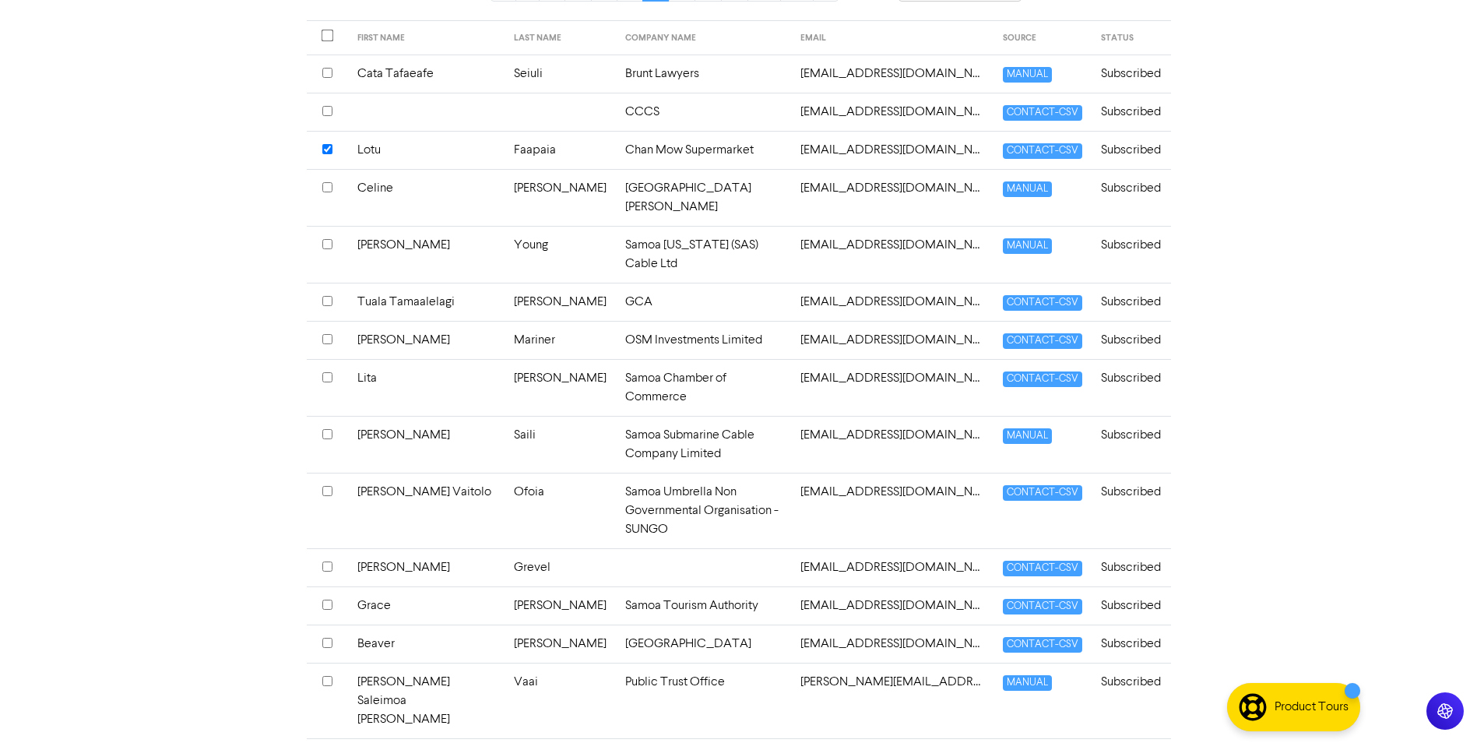
click at [331, 600] on input "checkbox" at bounding box center [327, 605] width 10 height 10
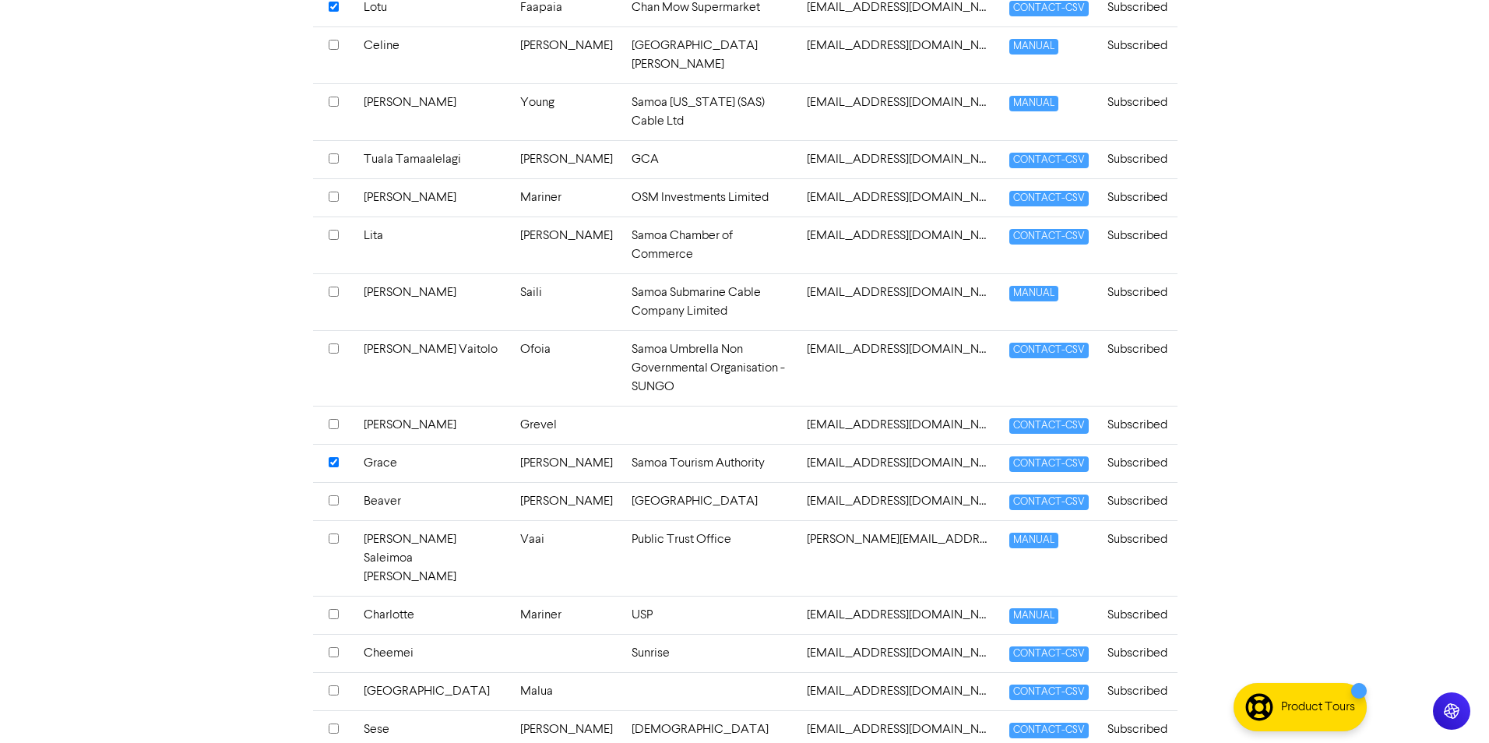
scroll to position [325, 0]
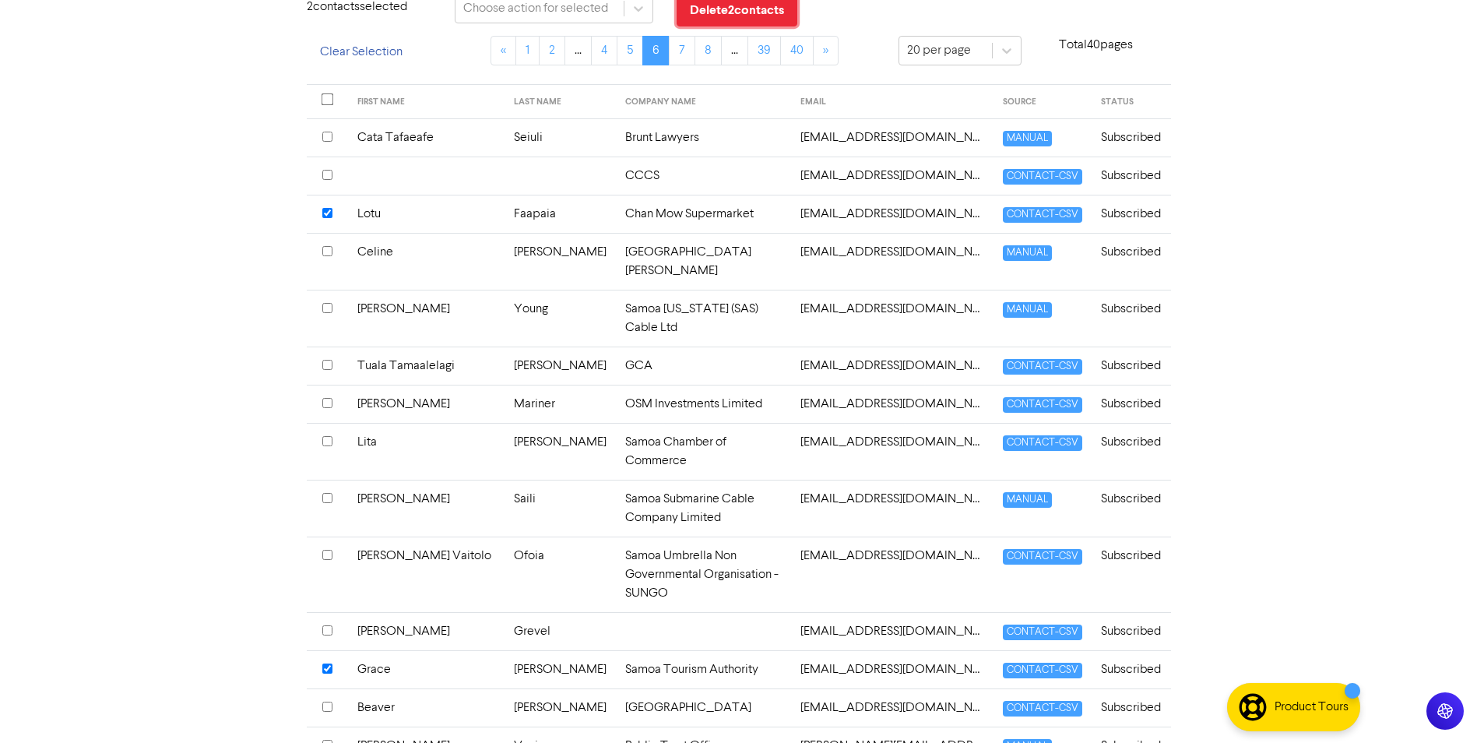
click at [713, 9] on button "Delete 2 contact s" at bounding box center [737, 10] width 121 height 33
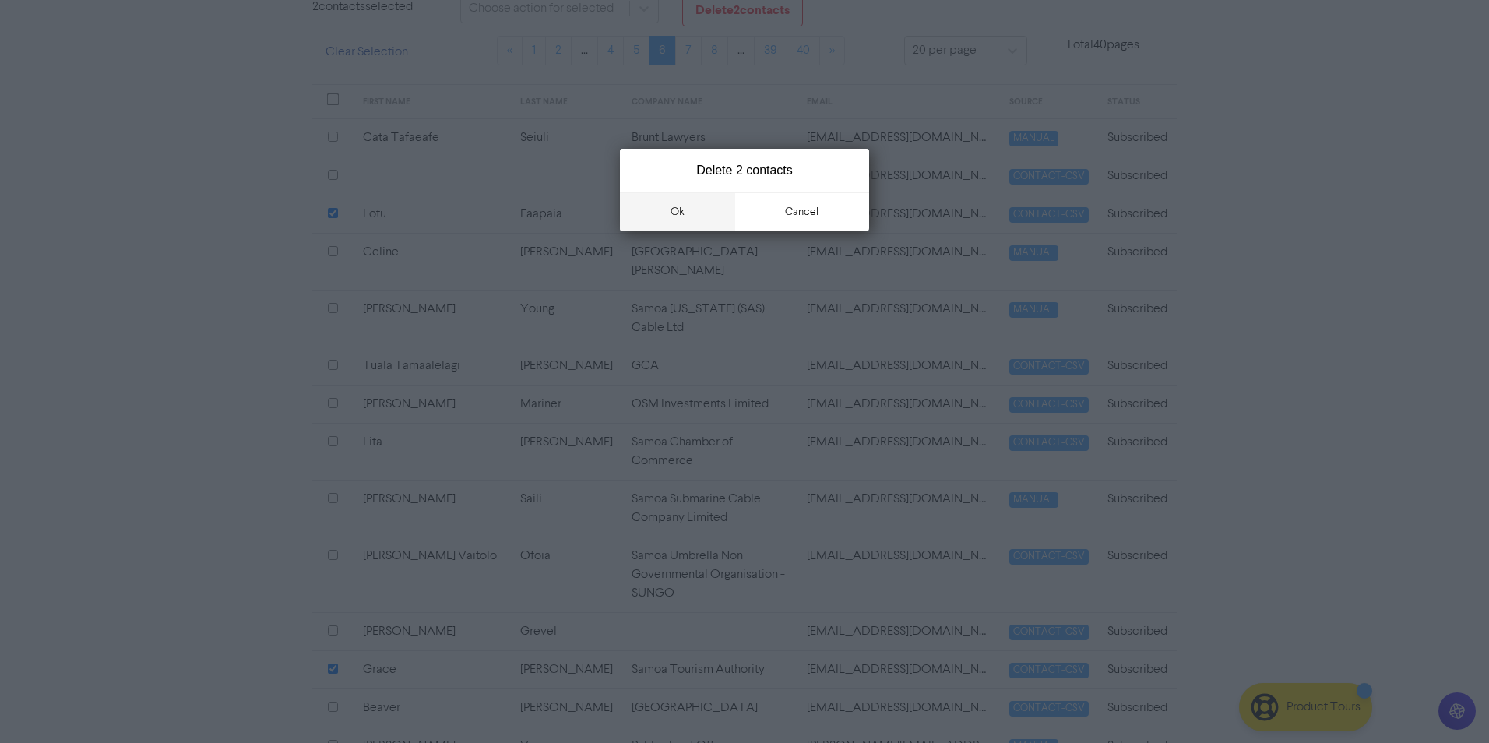
click at [649, 216] on button "ok" at bounding box center [677, 211] width 115 height 39
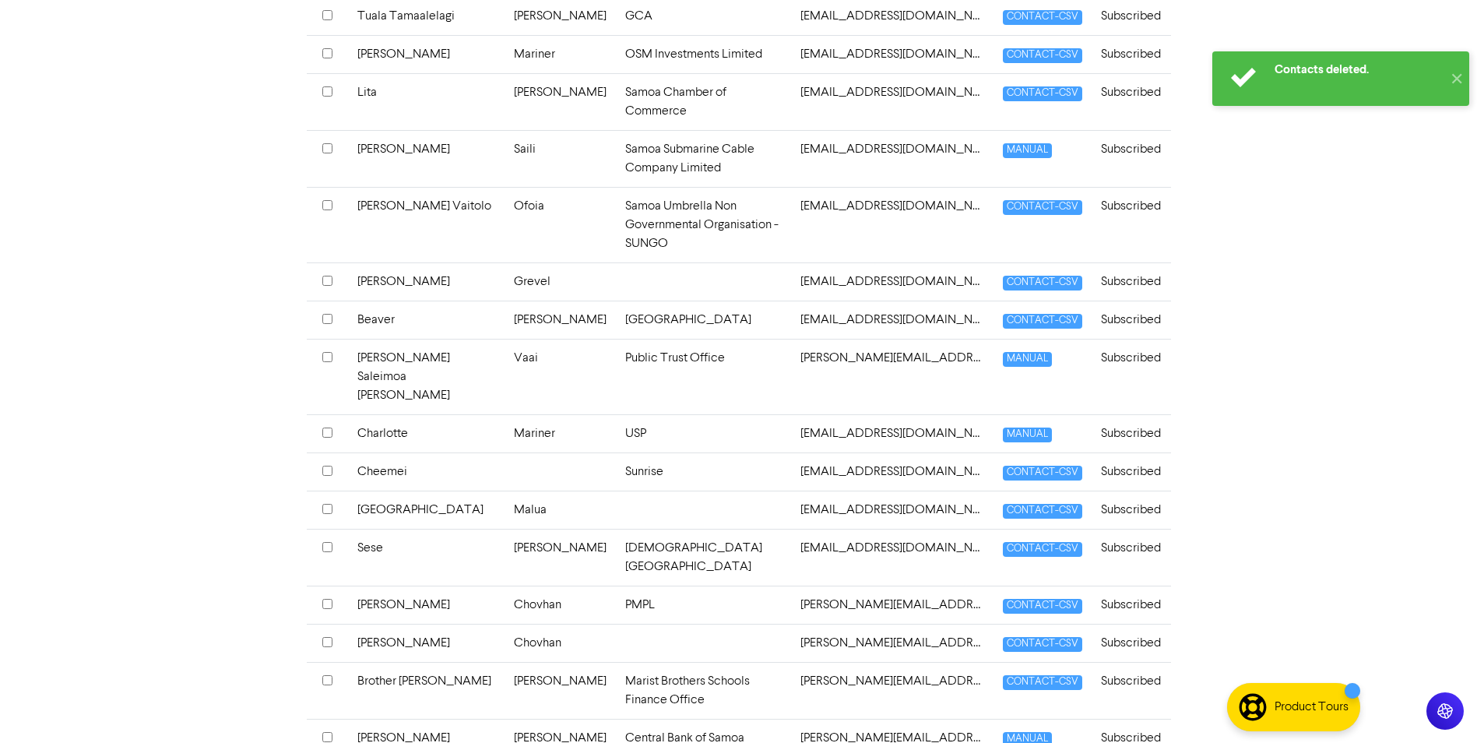
scroll to position [5, 0]
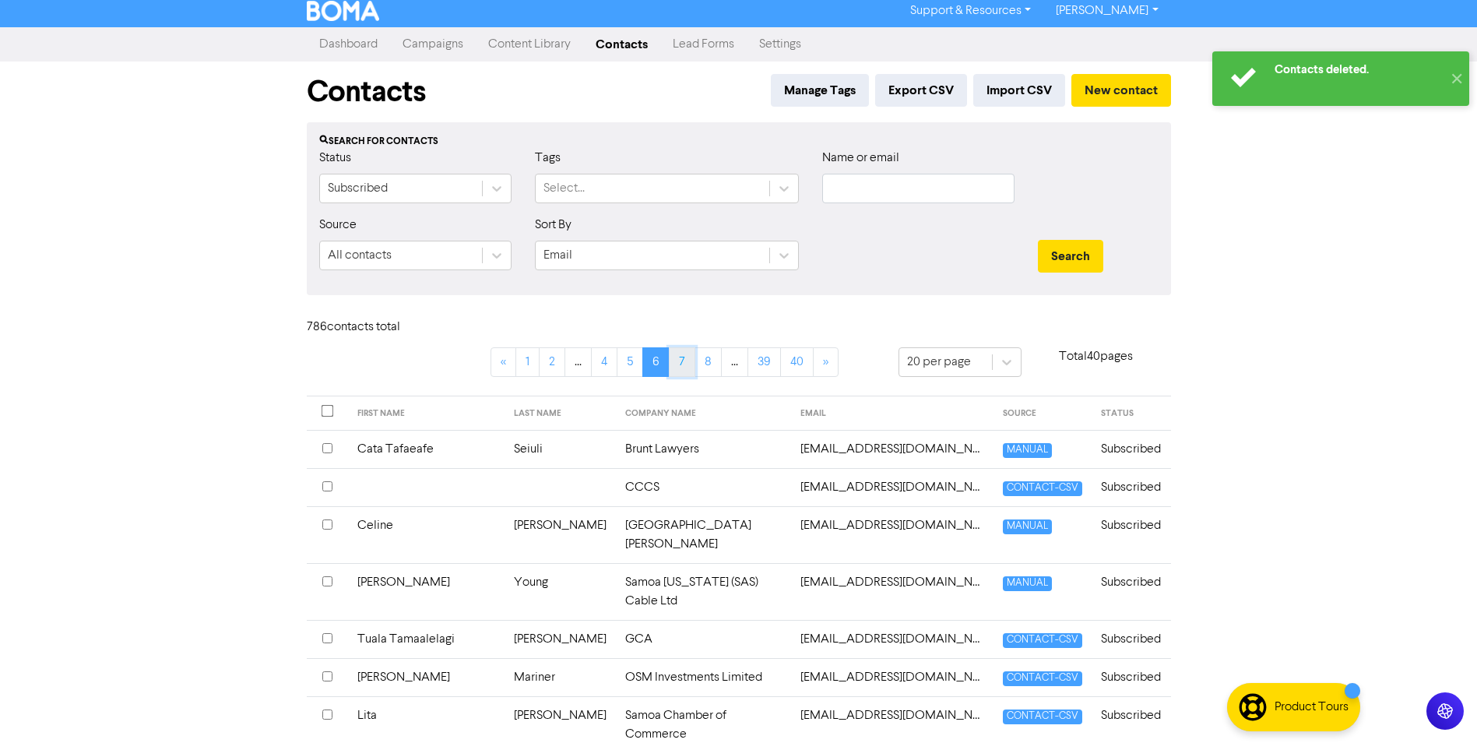
click at [689, 365] on link "7" at bounding box center [682, 362] width 26 height 30
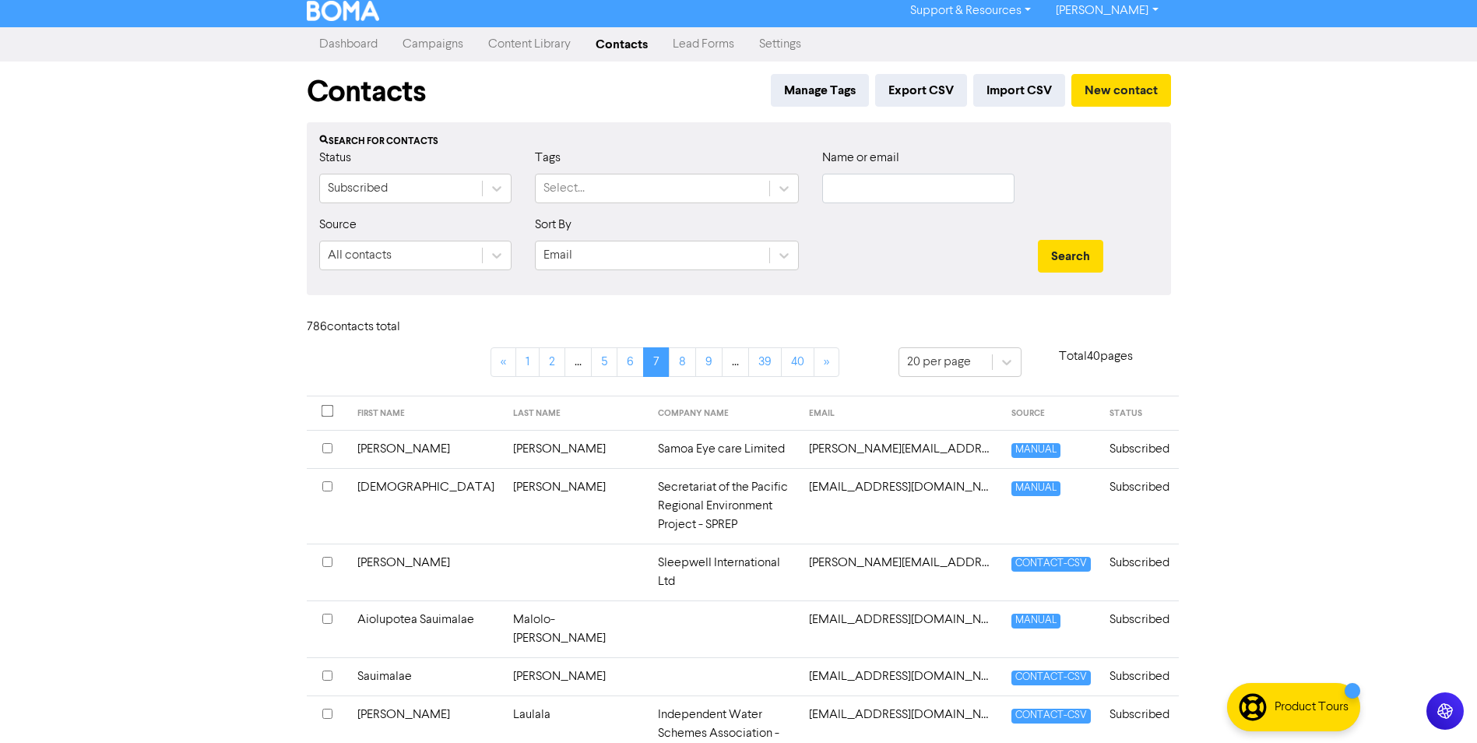
click at [322, 569] on div at bounding box center [327, 563] width 10 height 19
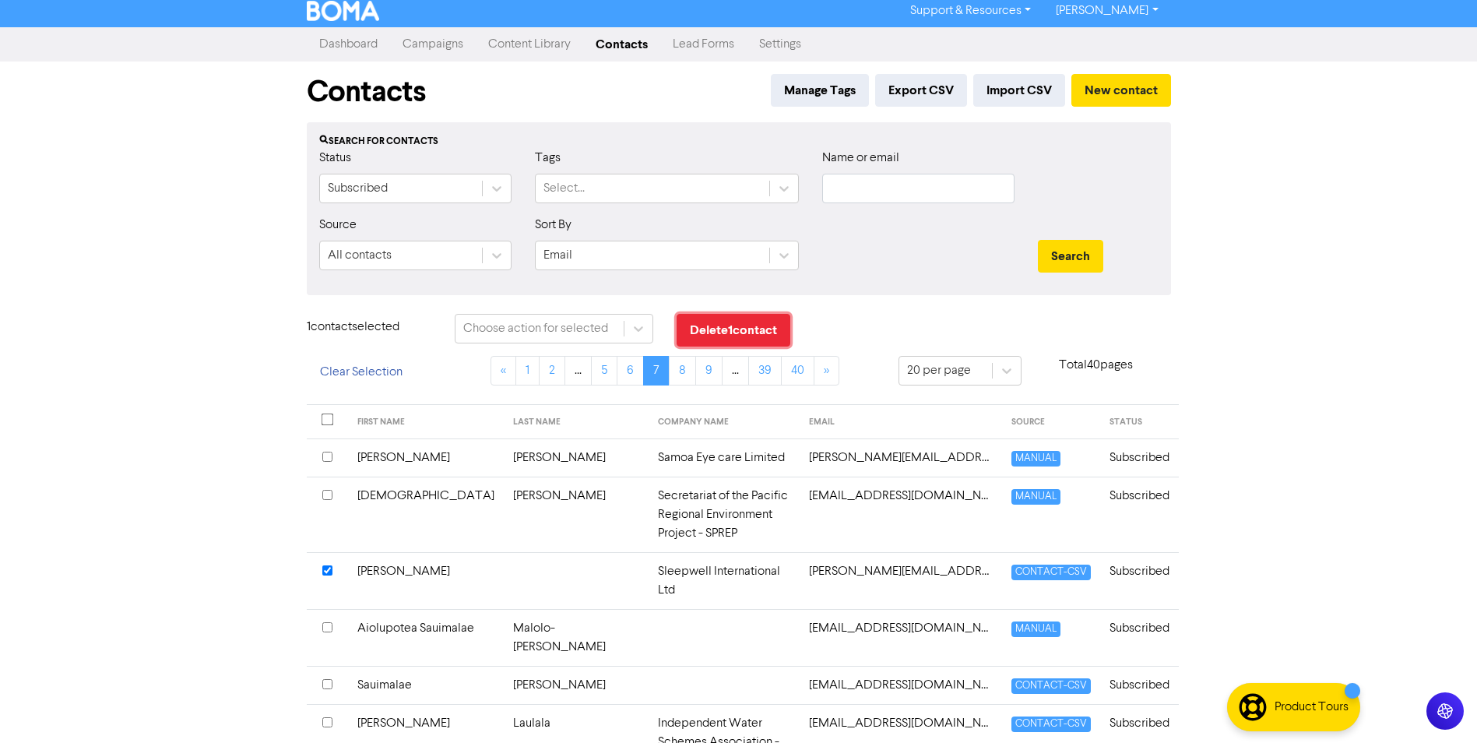
click at [779, 320] on button "Delete 1 contact" at bounding box center [734, 330] width 114 height 33
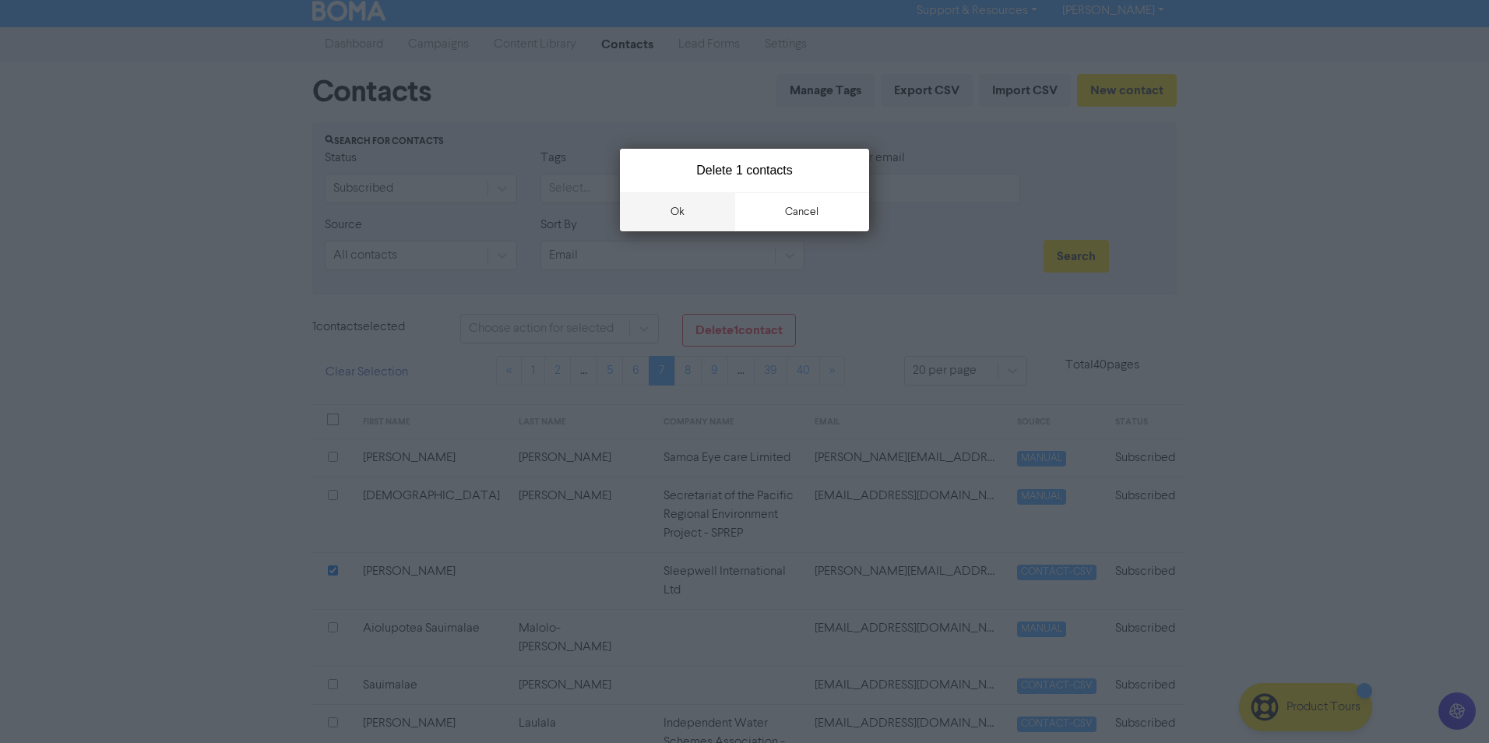
click at [681, 213] on button "ok" at bounding box center [677, 211] width 115 height 39
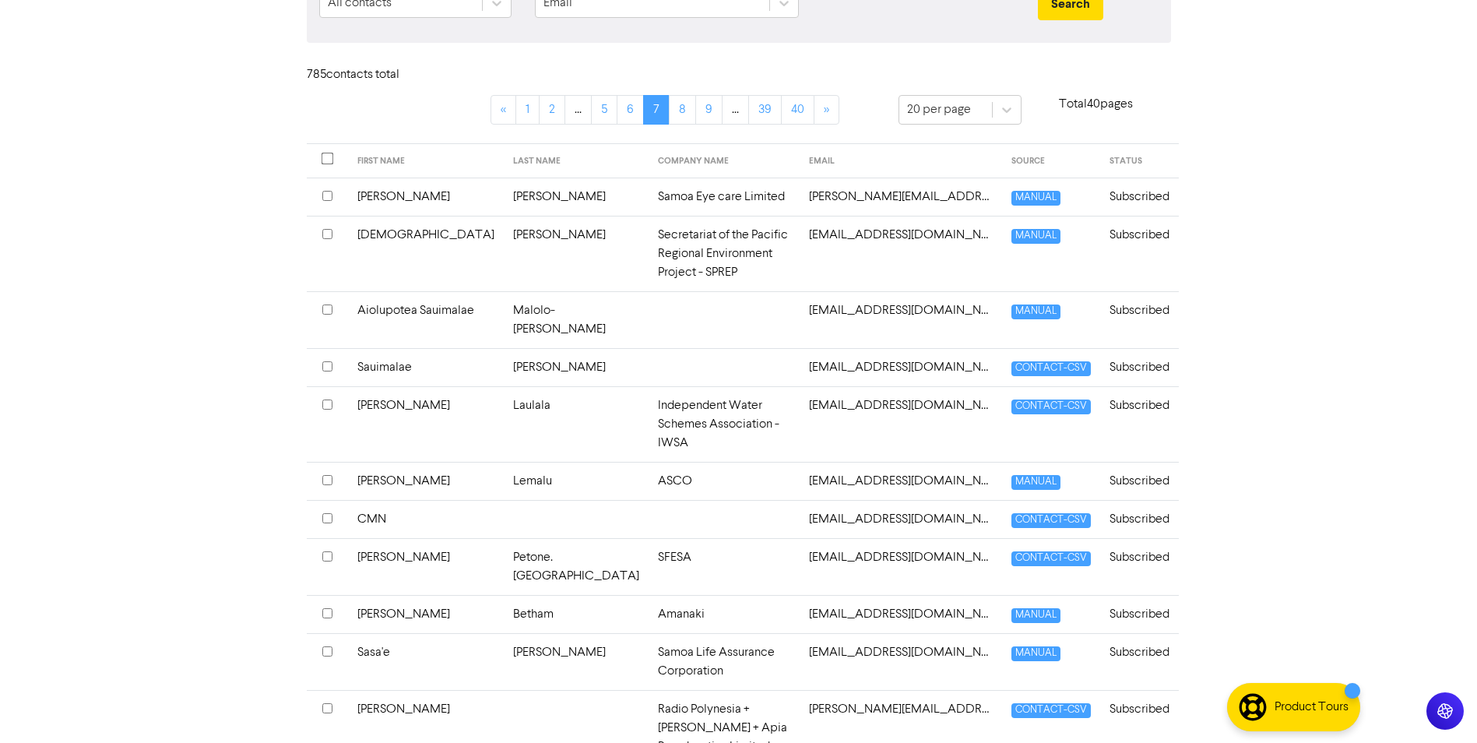
scroll to position [395, 0]
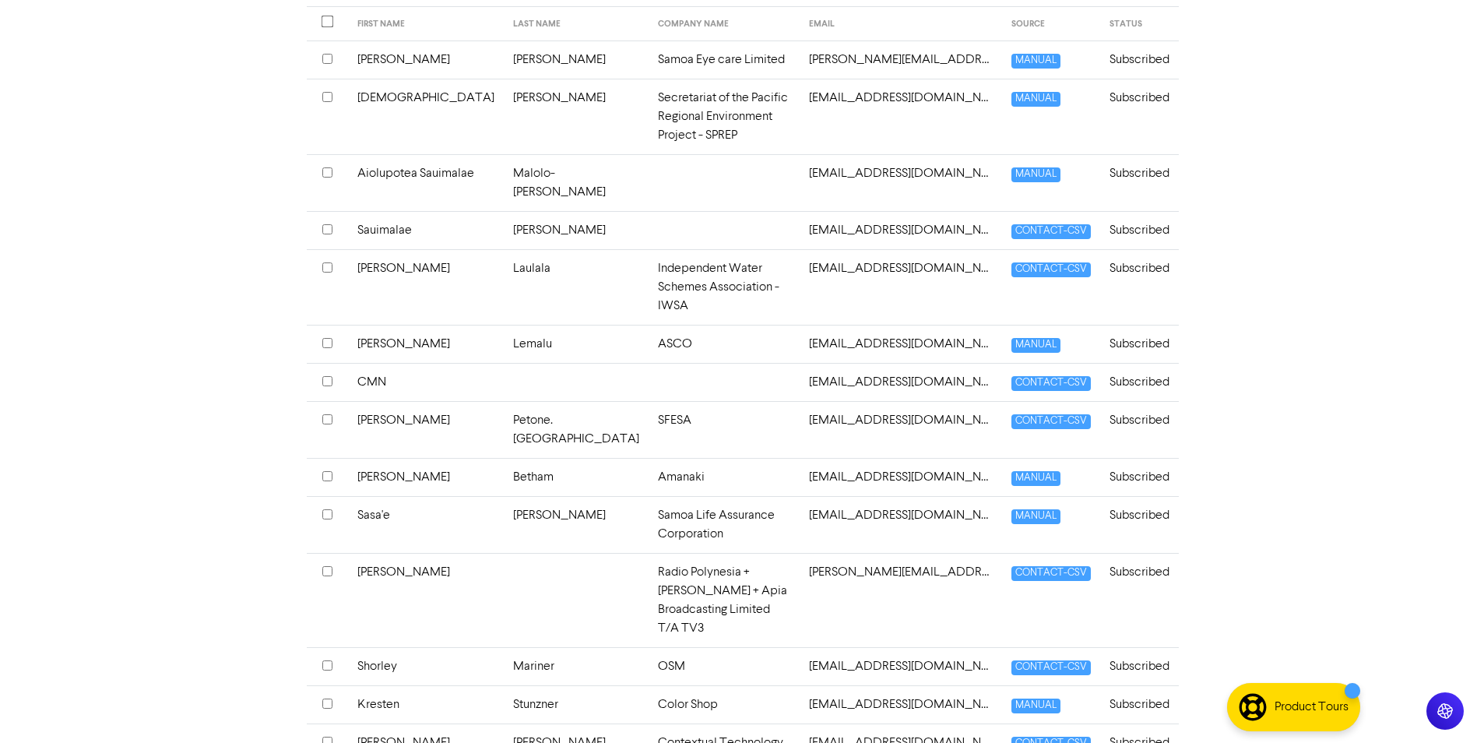
click at [327, 471] on input "checkbox" at bounding box center [327, 476] width 10 height 10
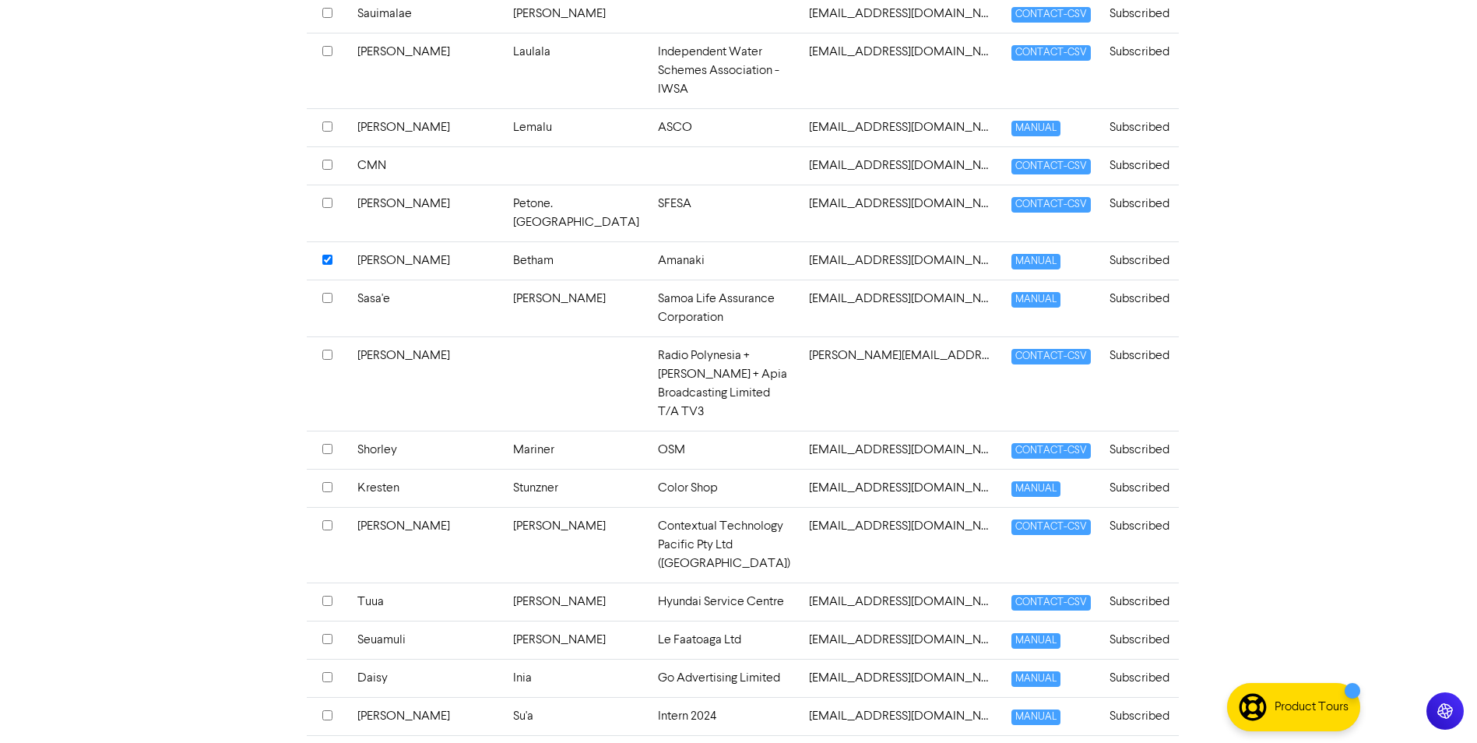
scroll to position [637, 0]
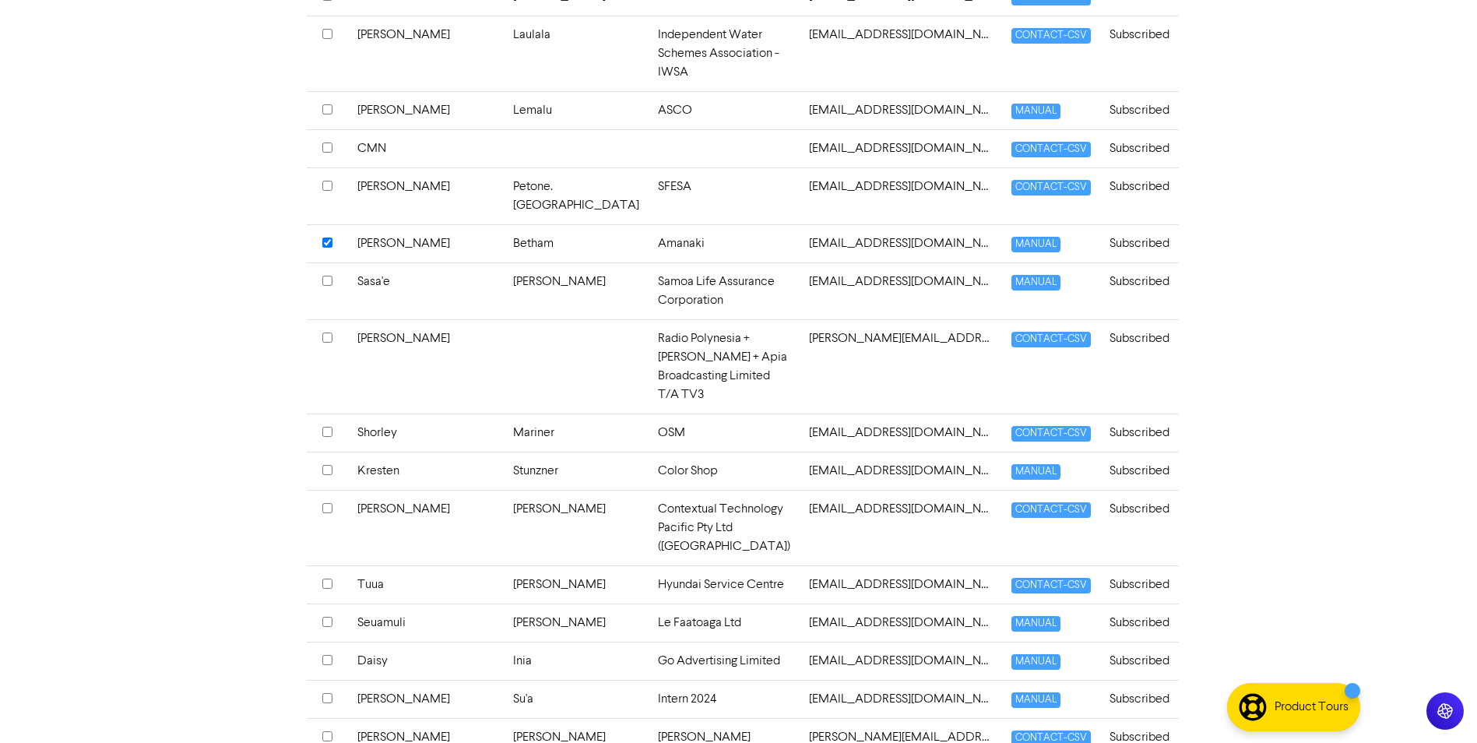
click at [322, 614] on div at bounding box center [327, 623] width 10 height 19
click at [328, 693] on input "checkbox" at bounding box center [327, 698] width 10 height 10
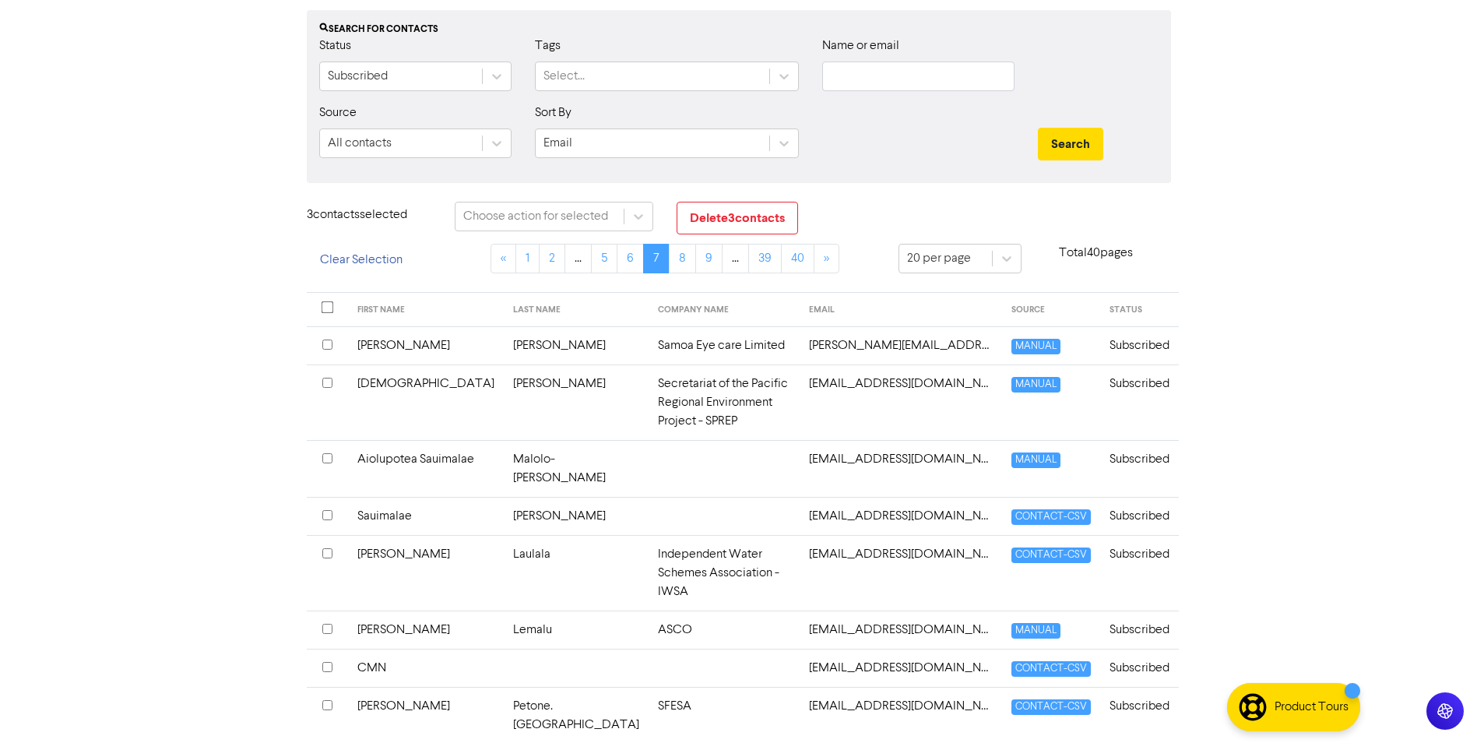
scroll to position [111, 0]
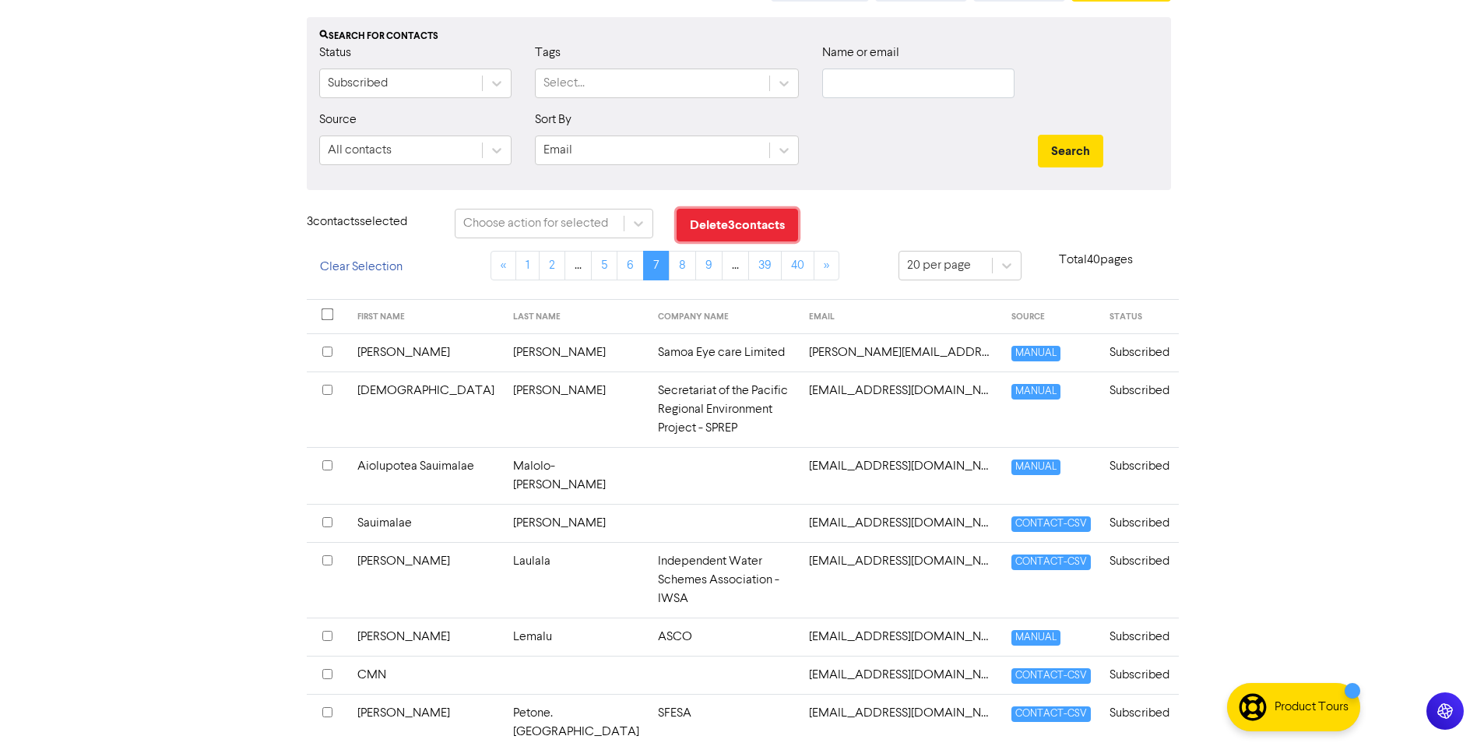
click at [730, 218] on button "Delete 3 contact s" at bounding box center [737, 225] width 121 height 33
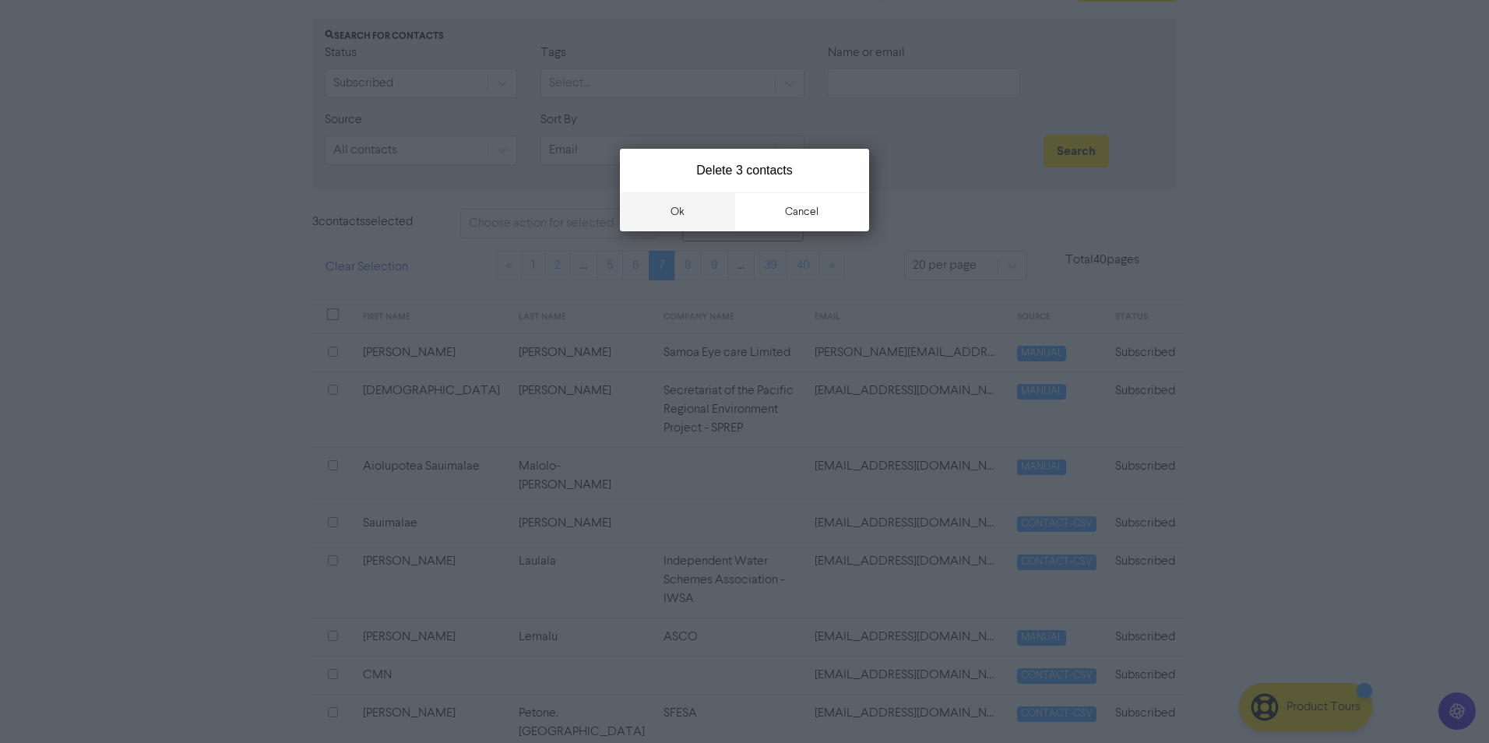
click at [695, 212] on button "ok" at bounding box center [677, 211] width 115 height 39
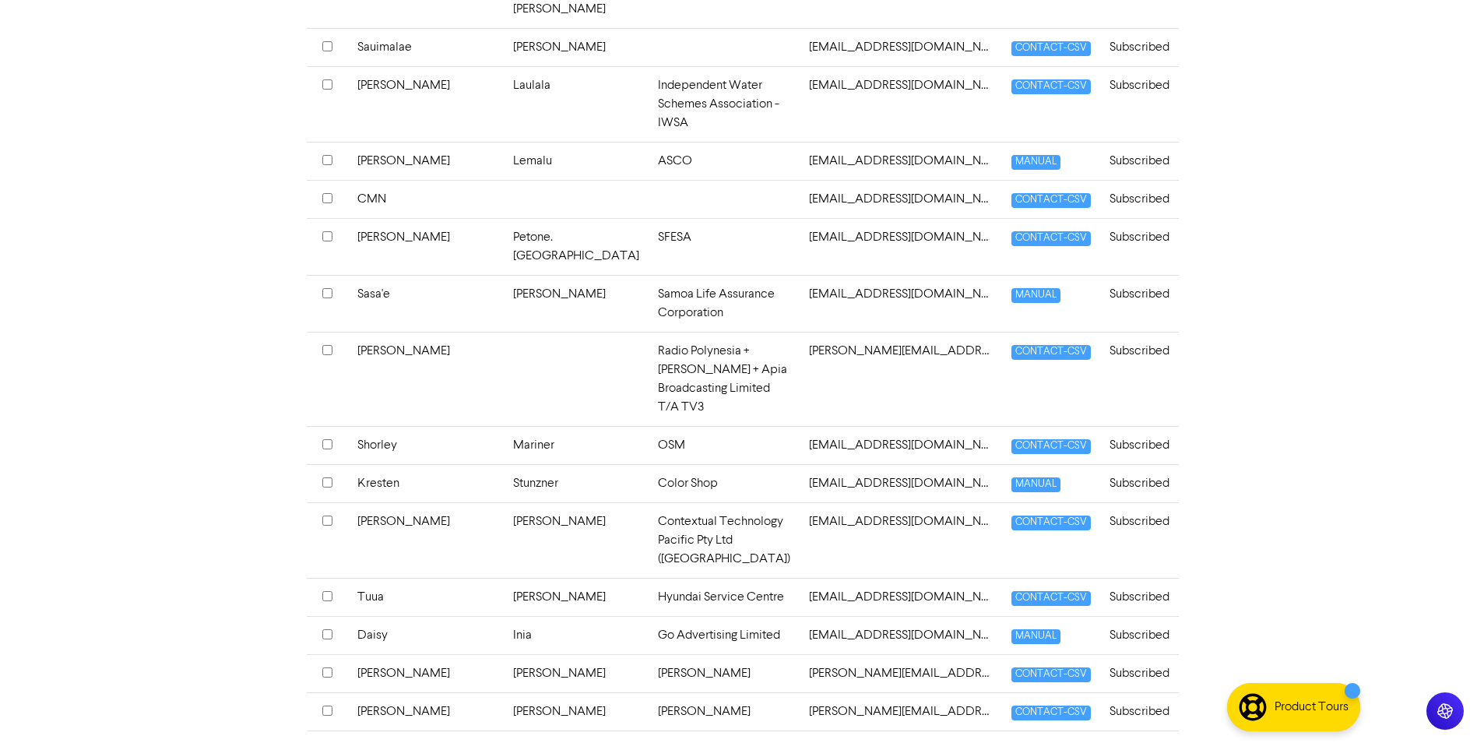
scroll to position [647, 0]
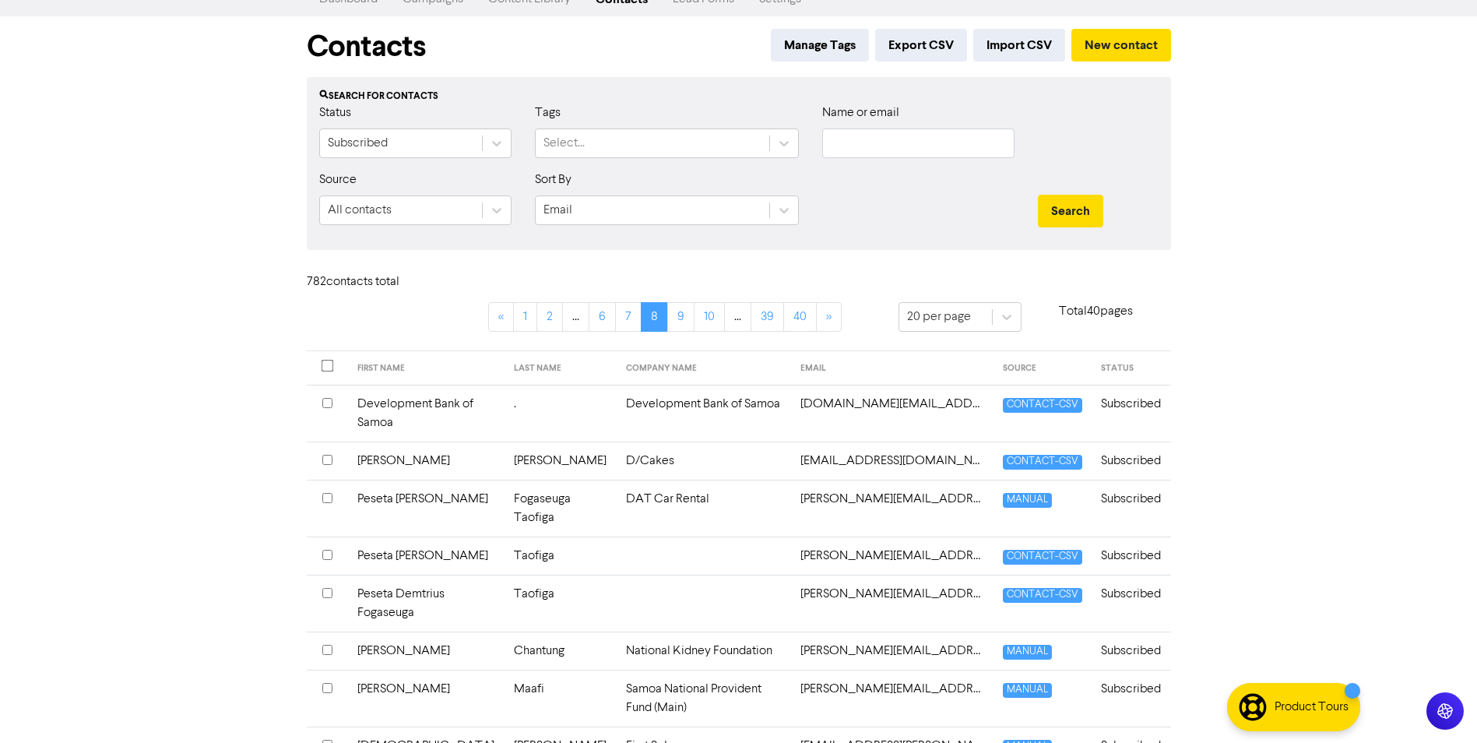
scroll to position [78, 0]
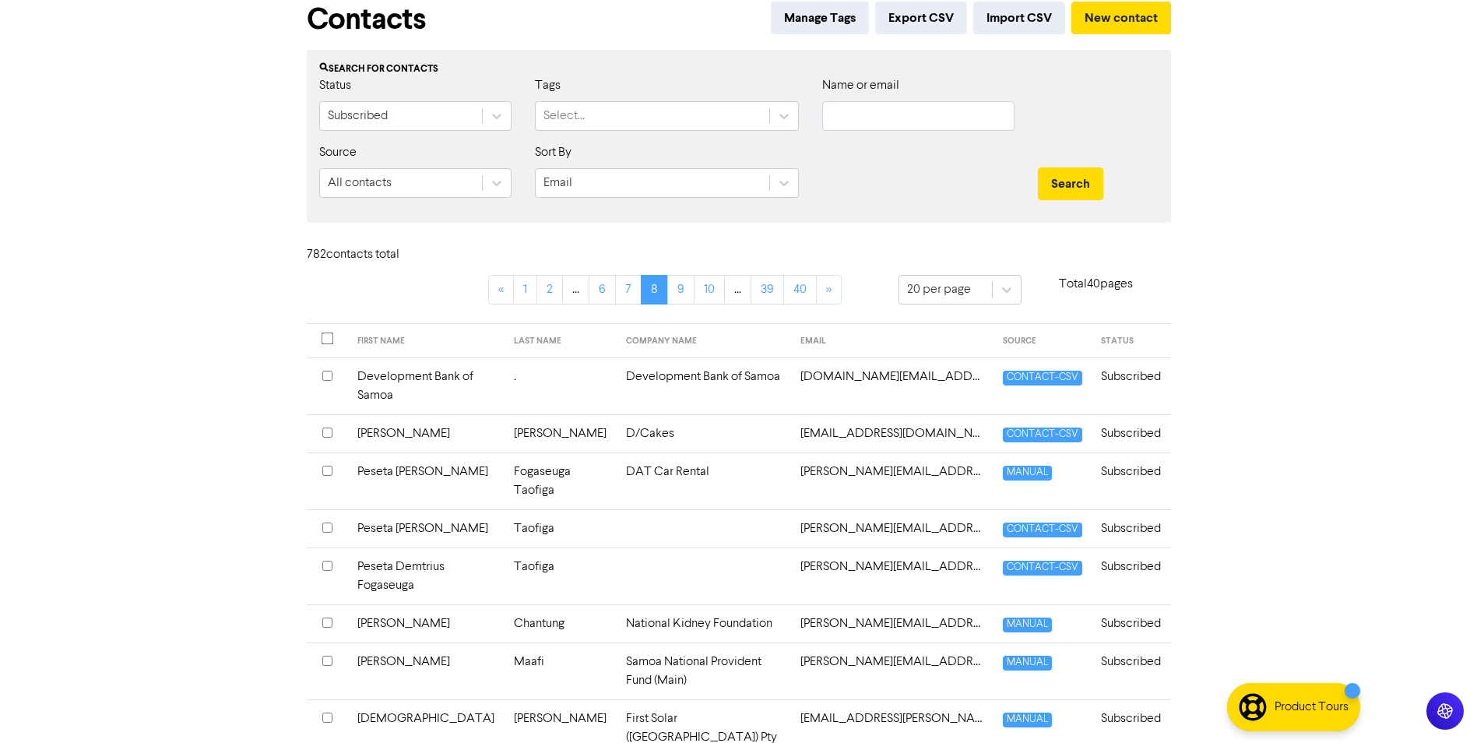
click at [322, 470] on input "checkbox" at bounding box center [327, 471] width 10 height 10
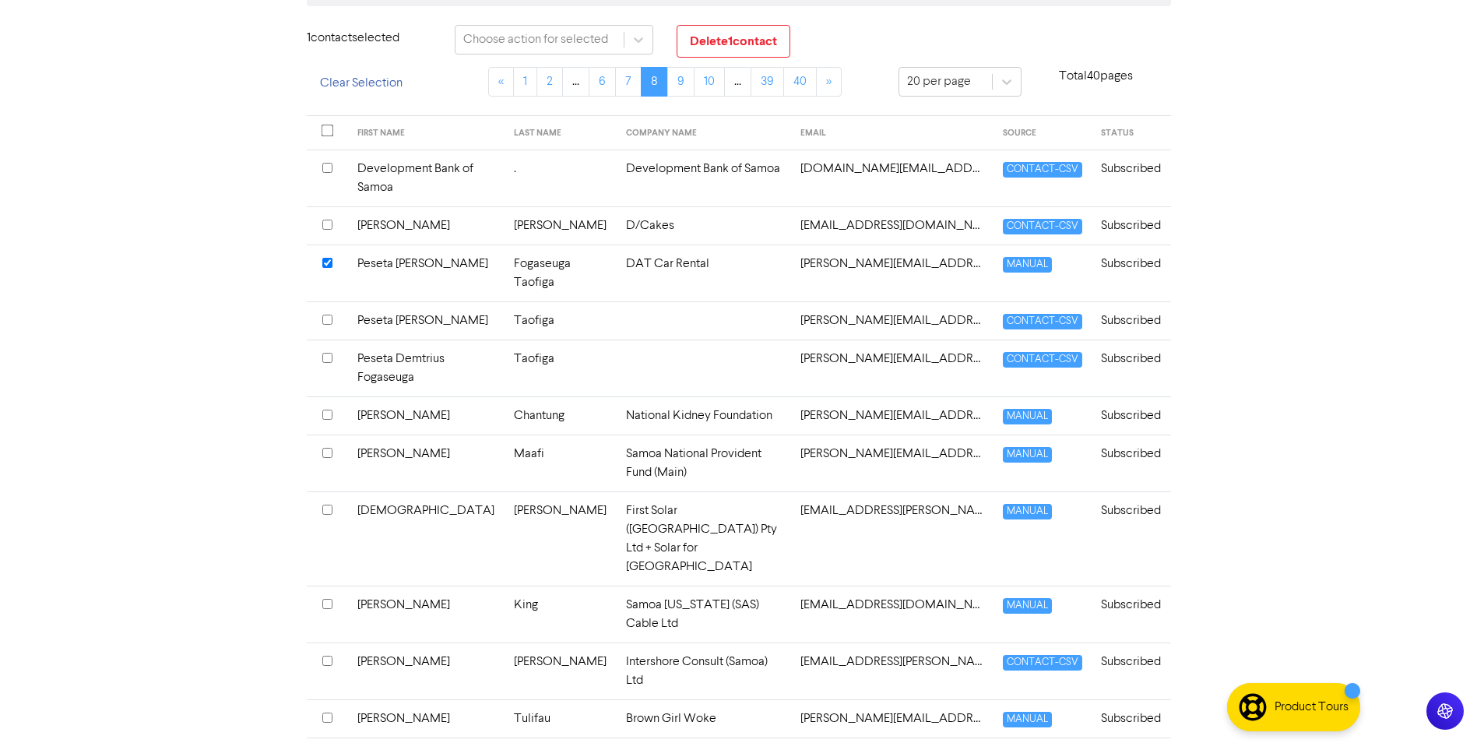
scroll to position [311, 0]
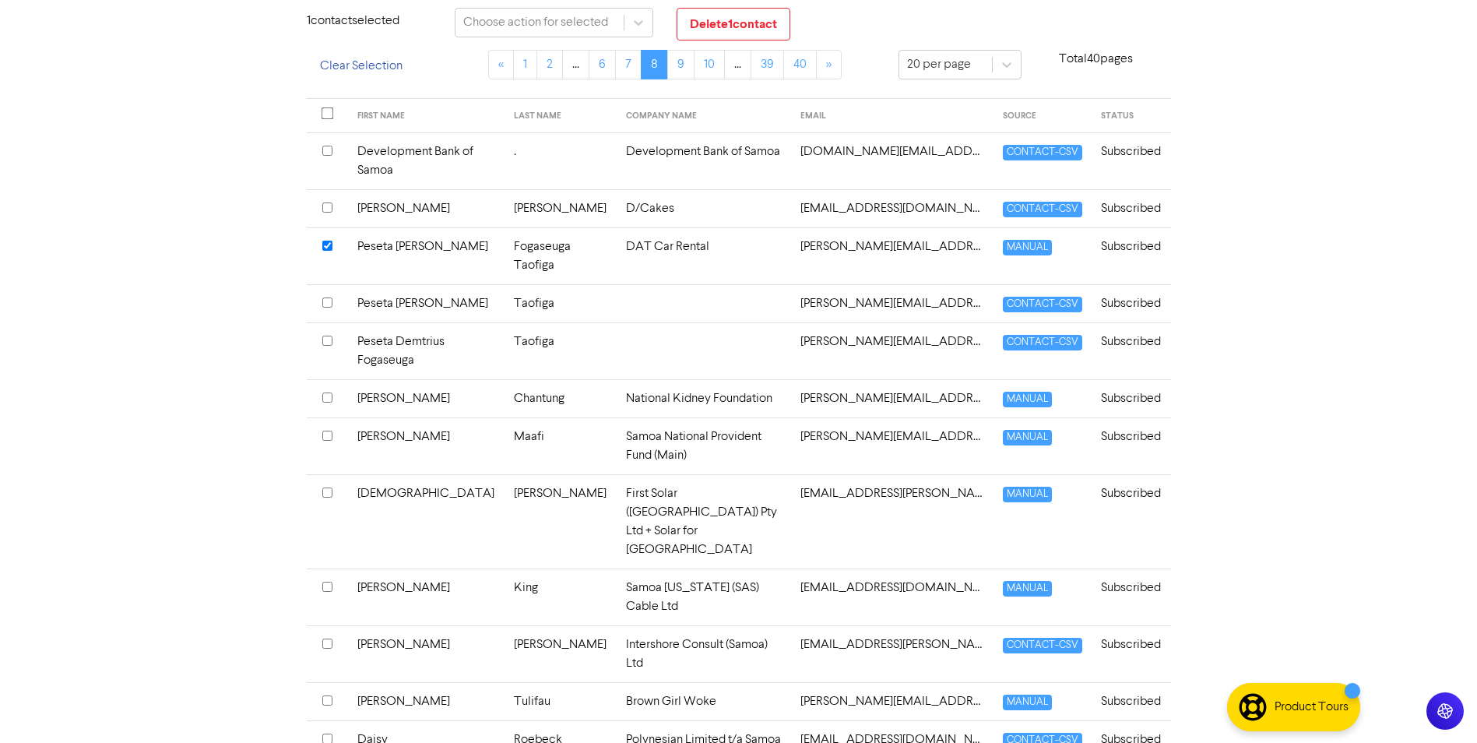
click at [329, 401] on input "checkbox" at bounding box center [327, 397] width 10 height 10
click at [331, 437] on input "checkbox" at bounding box center [327, 436] width 10 height 10
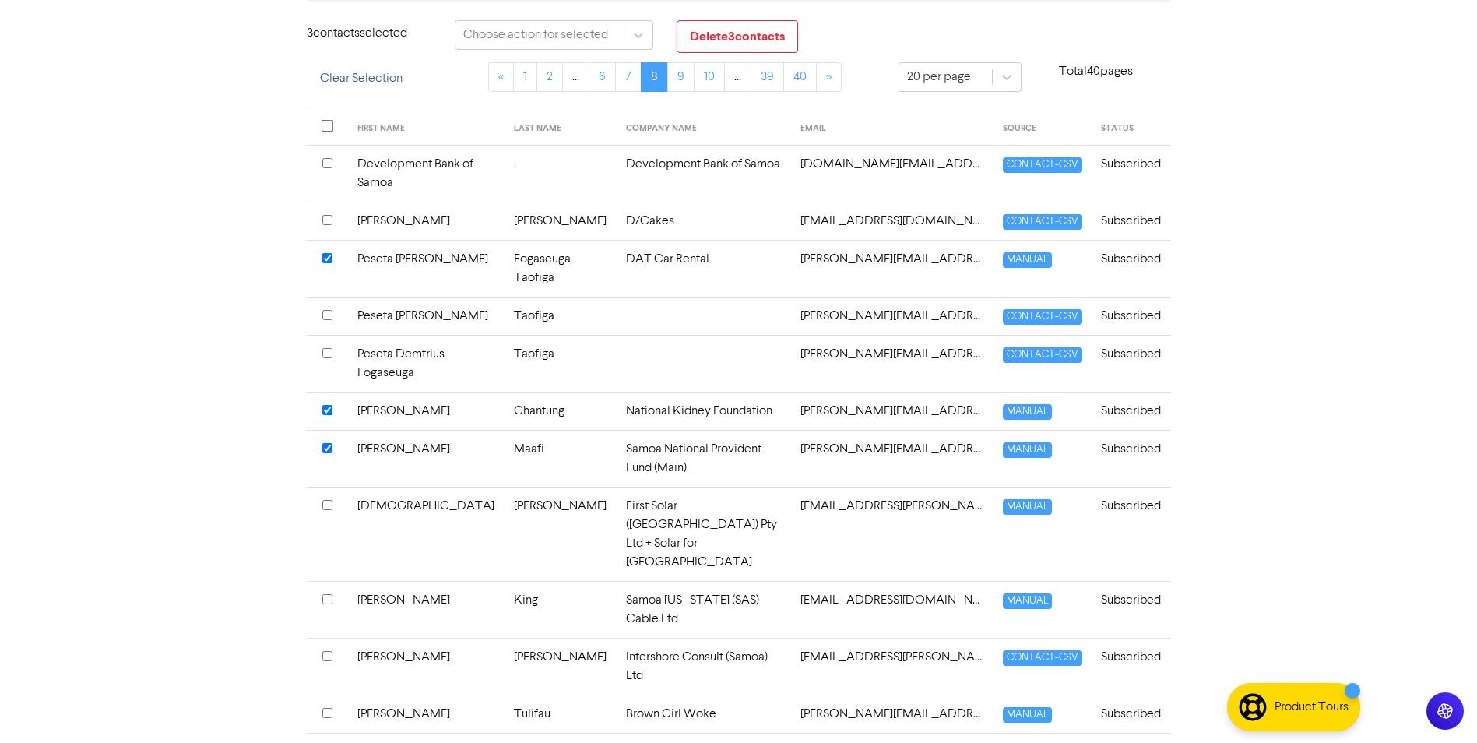
scroll to position [0, 0]
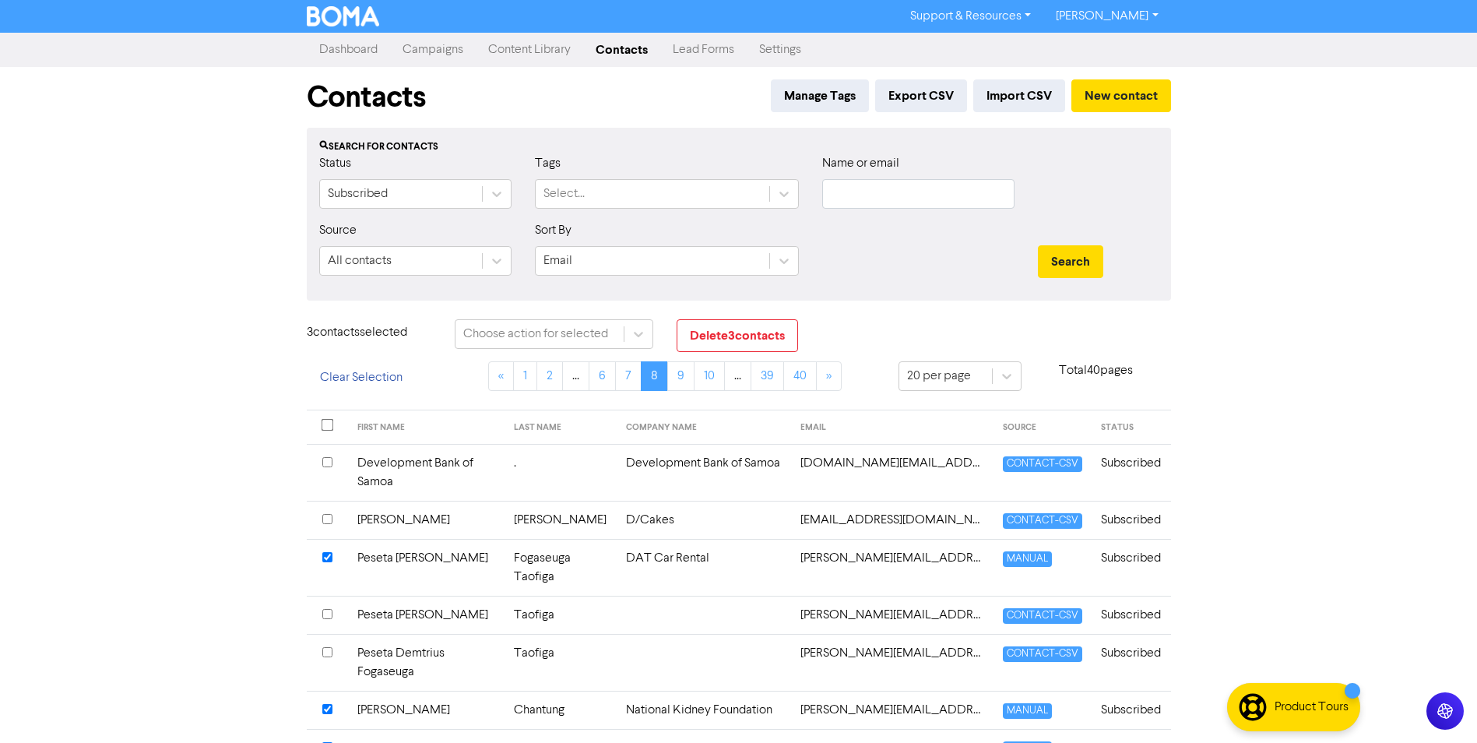
click at [734, 322] on button "Delete 3 contact s" at bounding box center [737, 335] width 121 height 33
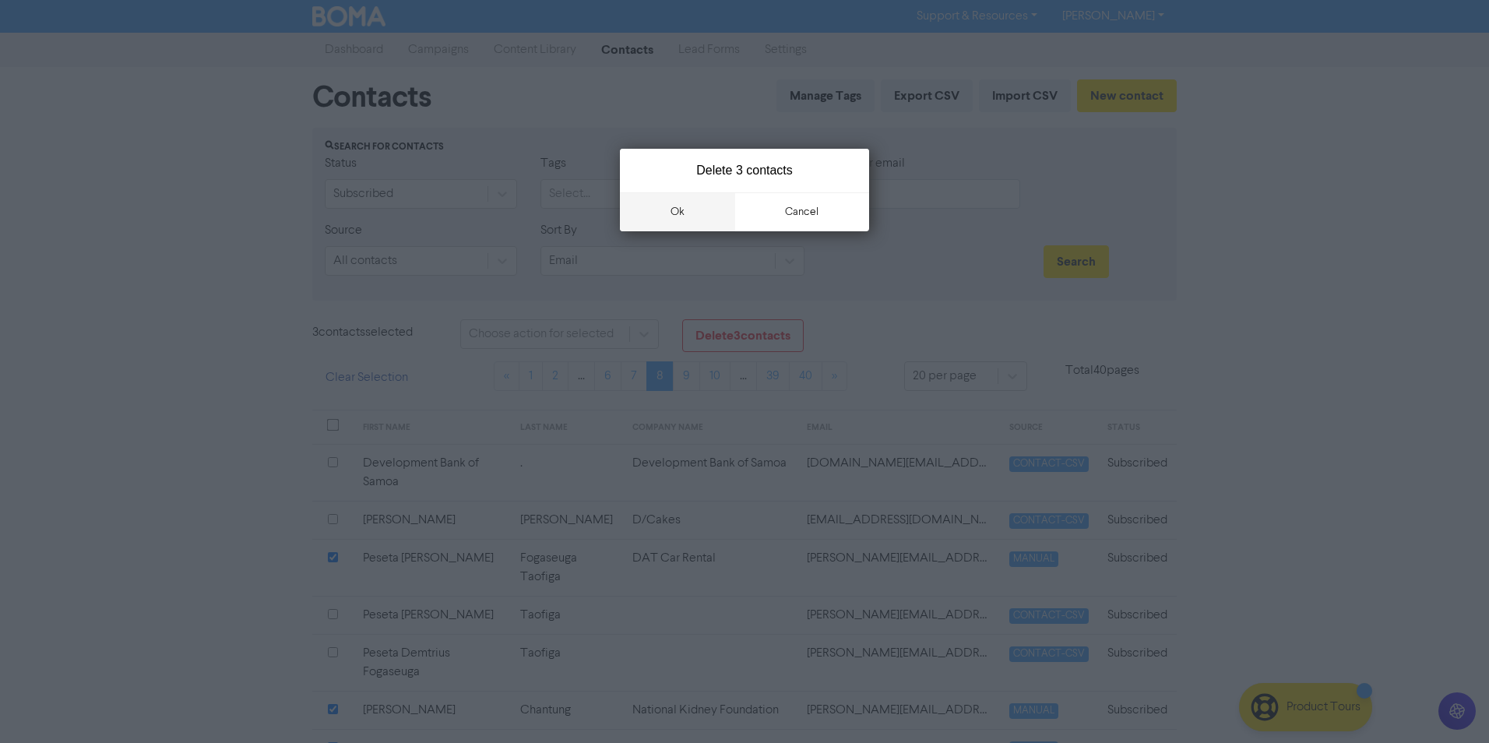
click at [688, 218] on button "ok" at bounding box center [677, 211] width 115 height 39
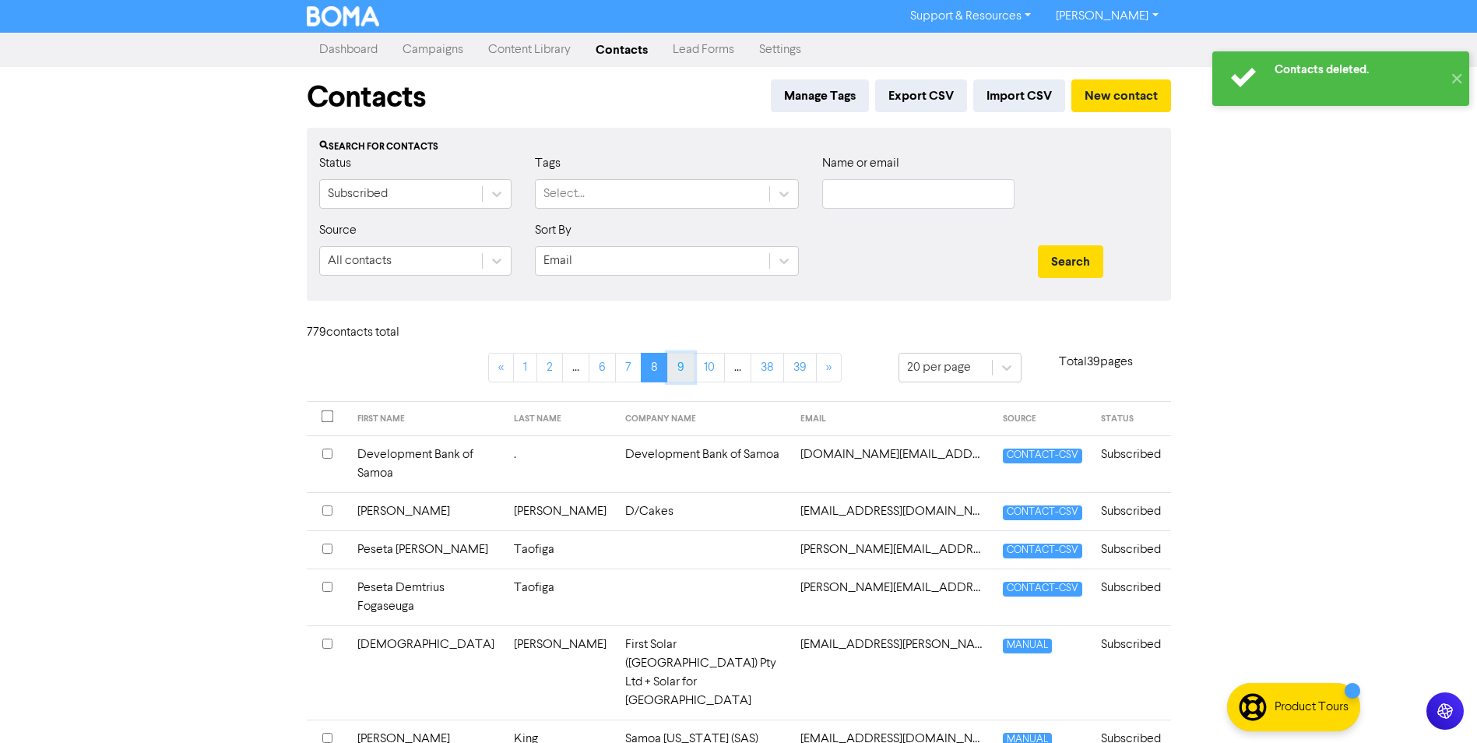
click at [679, 382] on link "9" at bounding box center [680, 368] width 27 height 30
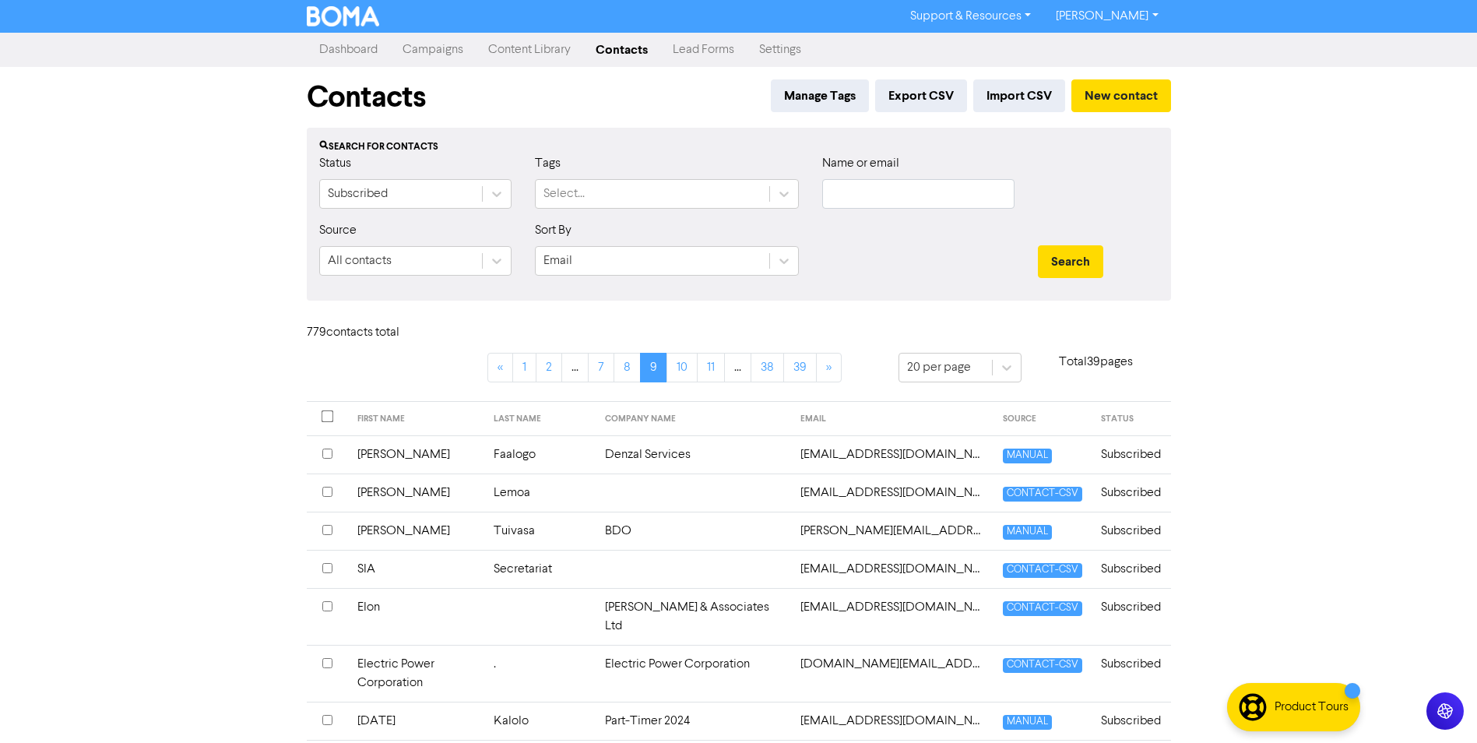
click at [329, 452] on input "checkbox" at bounding box center [327, 454] width 10 height 10
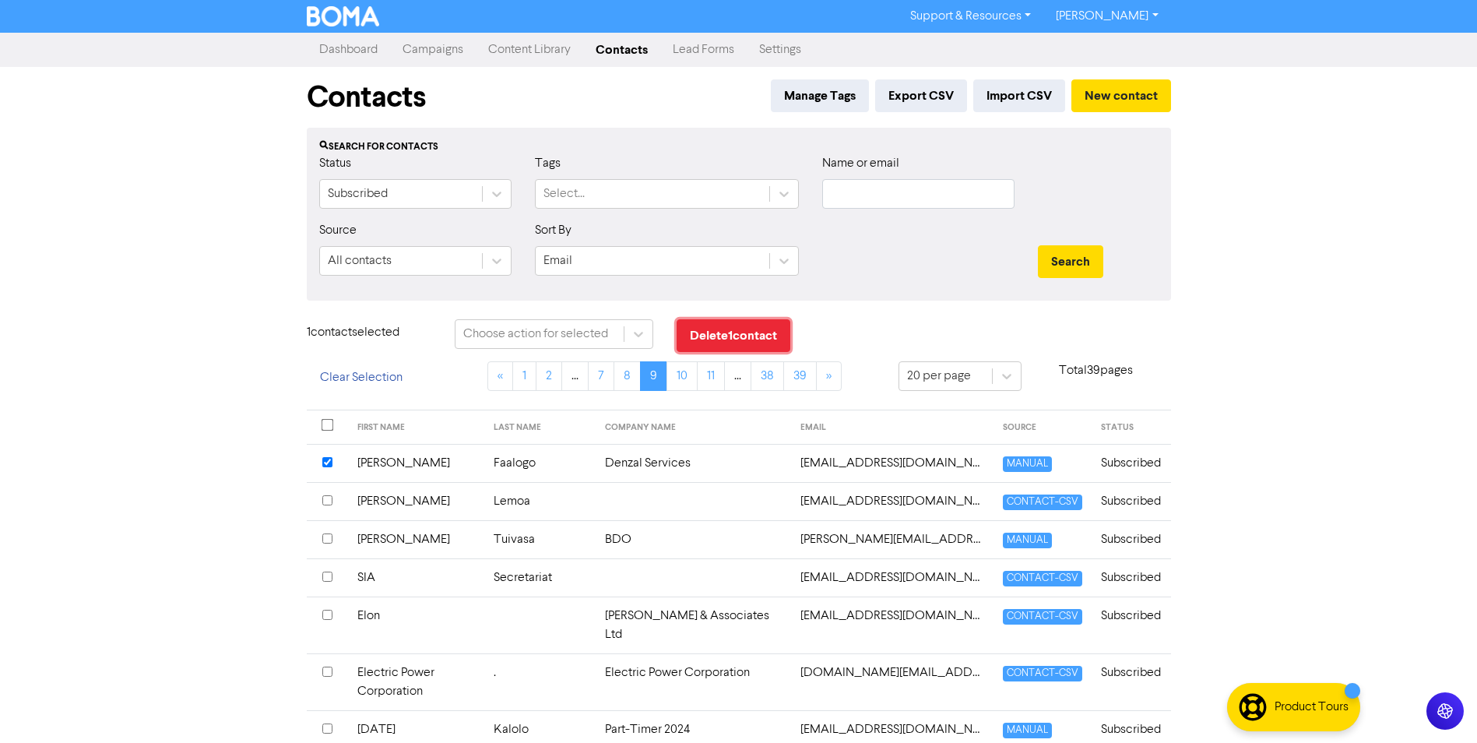
click at [747, 345] on button "Delete 1 contact" at bounding box center [734, 335] width 114 height 33
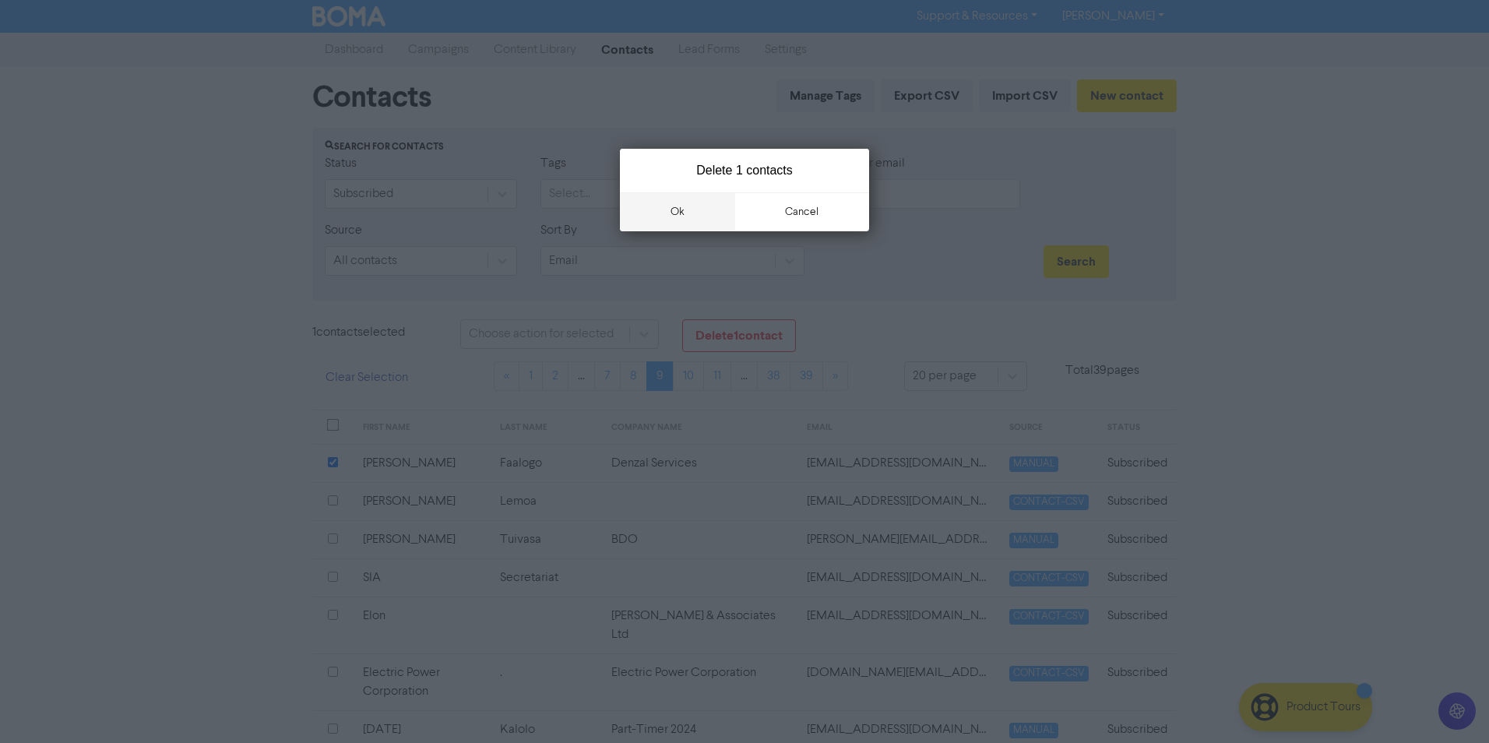
click at [712, 197] on button "ok" at bounding box center [677, 211] width 115 height 39
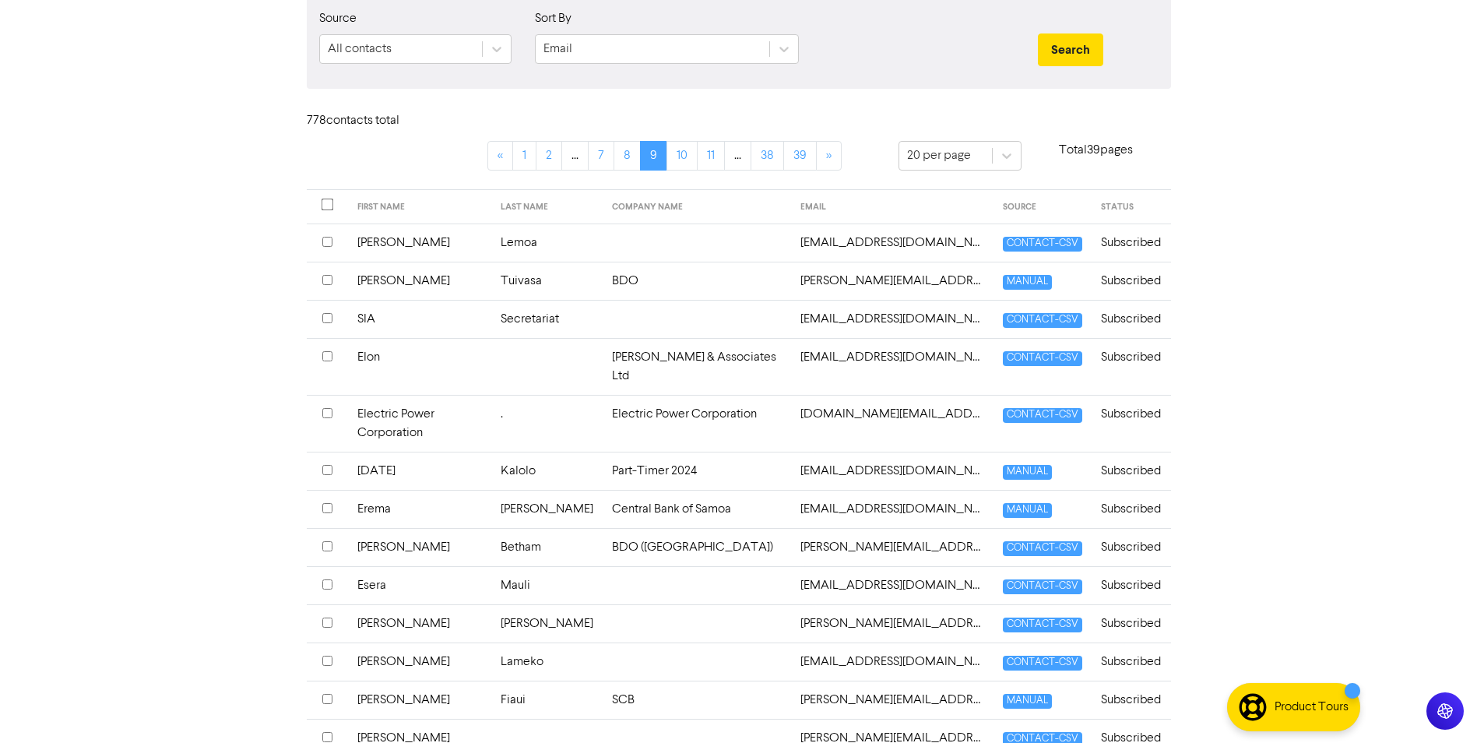
scroll to position [234, 0]
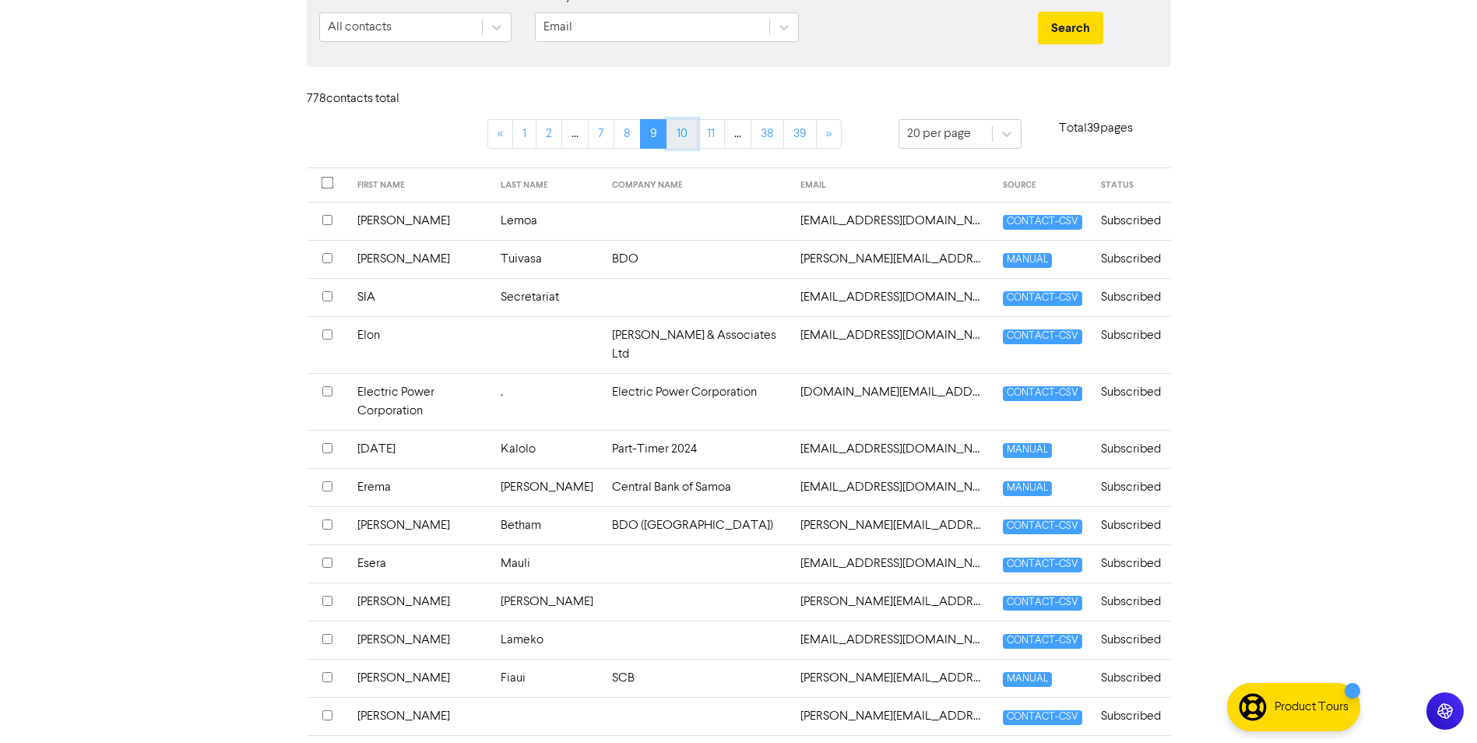
click at [684, 147] on link "10" at bounding box center [682, 134] width 31 height 30
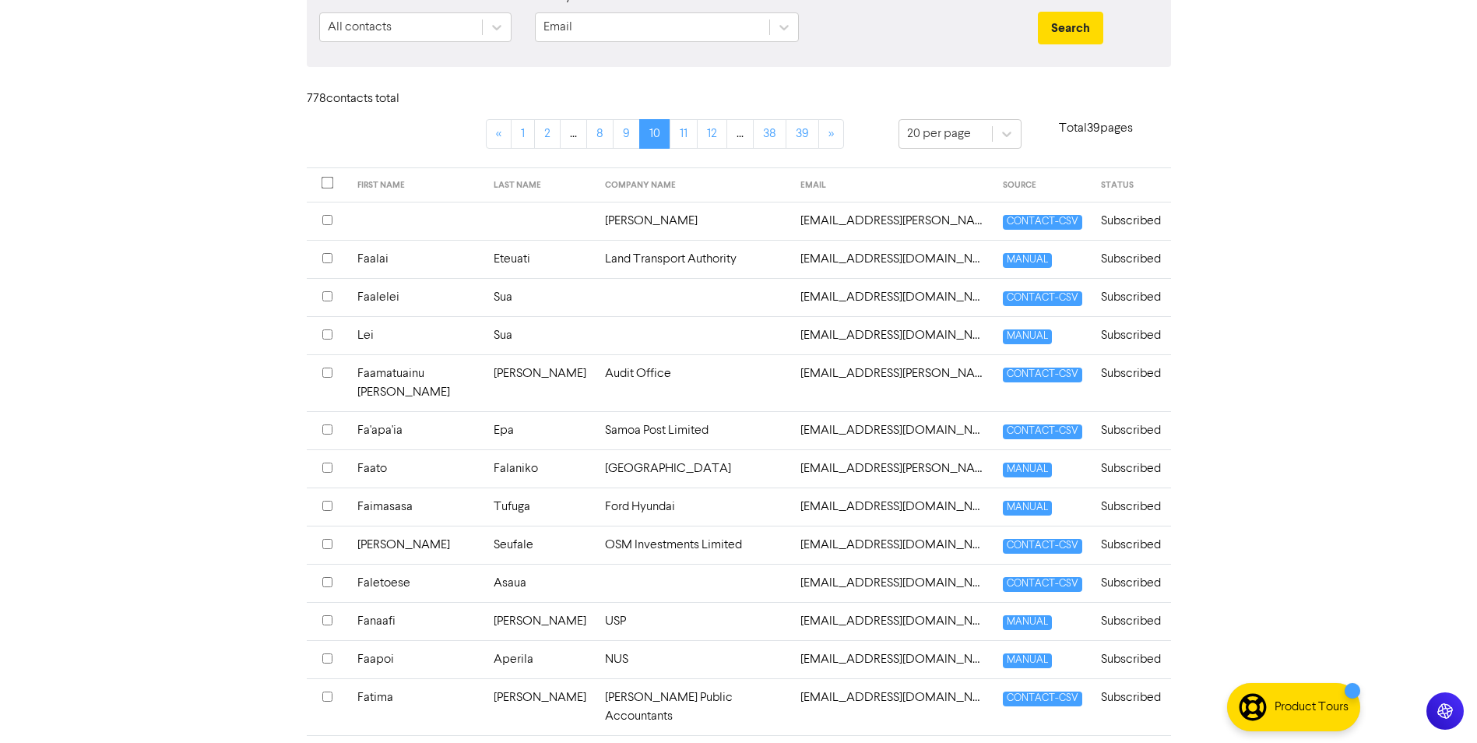
click at [323, 429] on input "checkbox" at bounding box center [327, 429] width 10 height 10
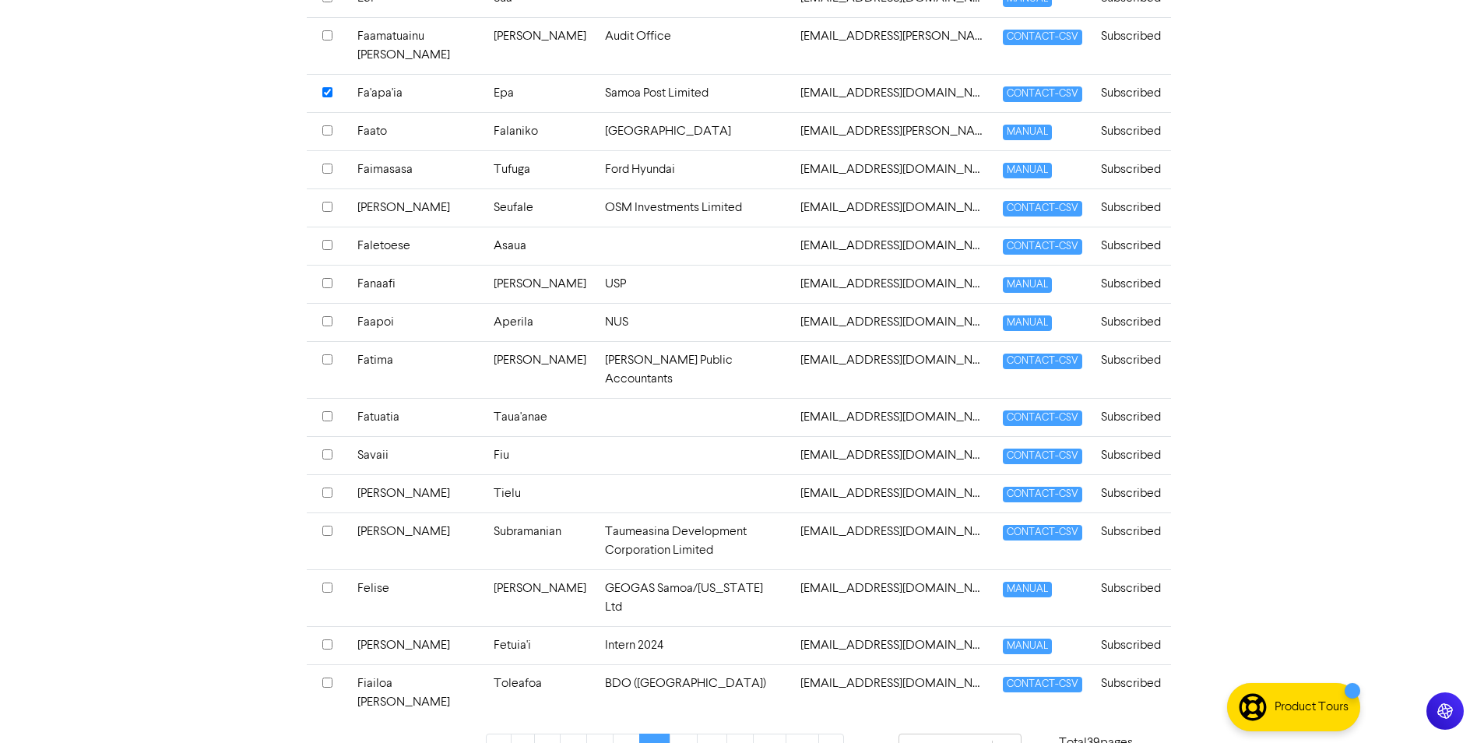
scroll to position [581, 0]
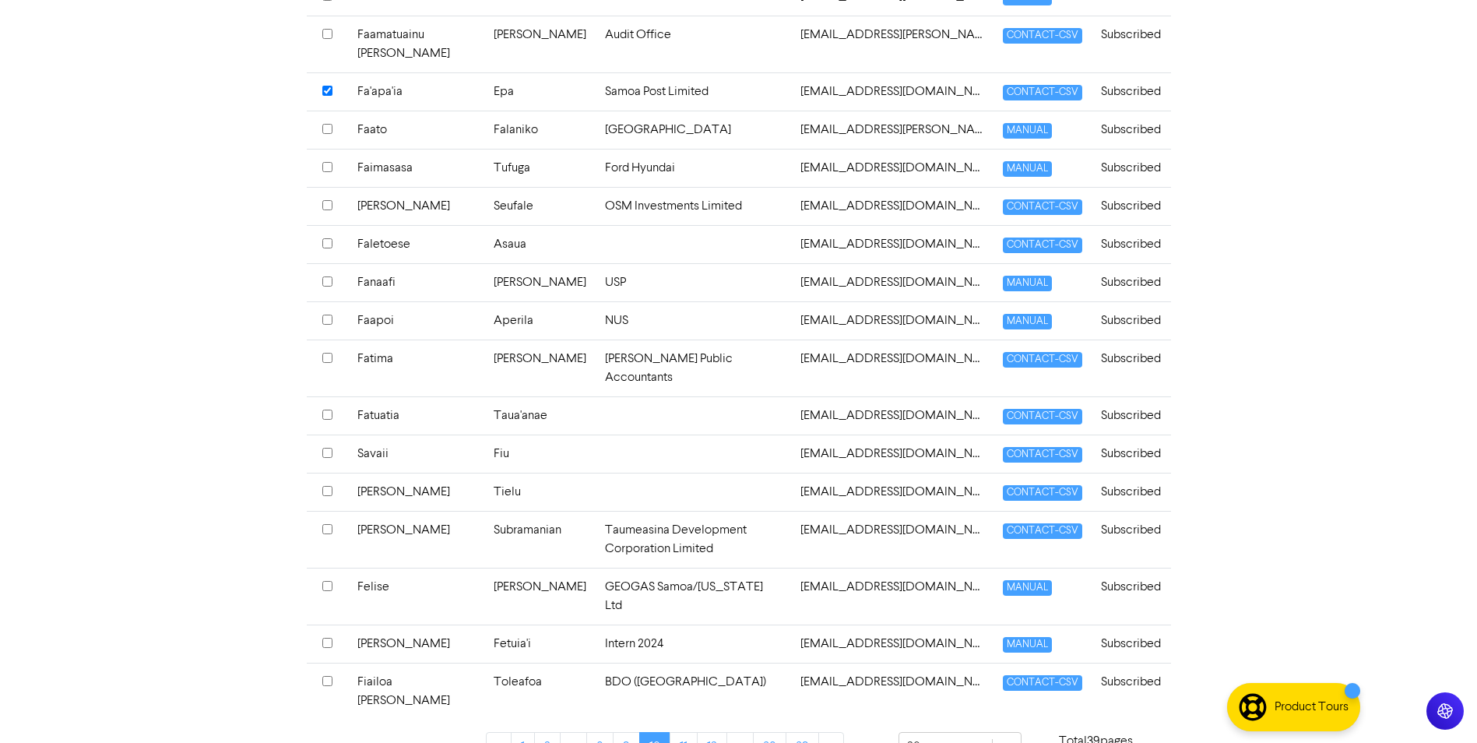
click at [335, 626] on th at bounding box center [327, 643] width 41 height 38
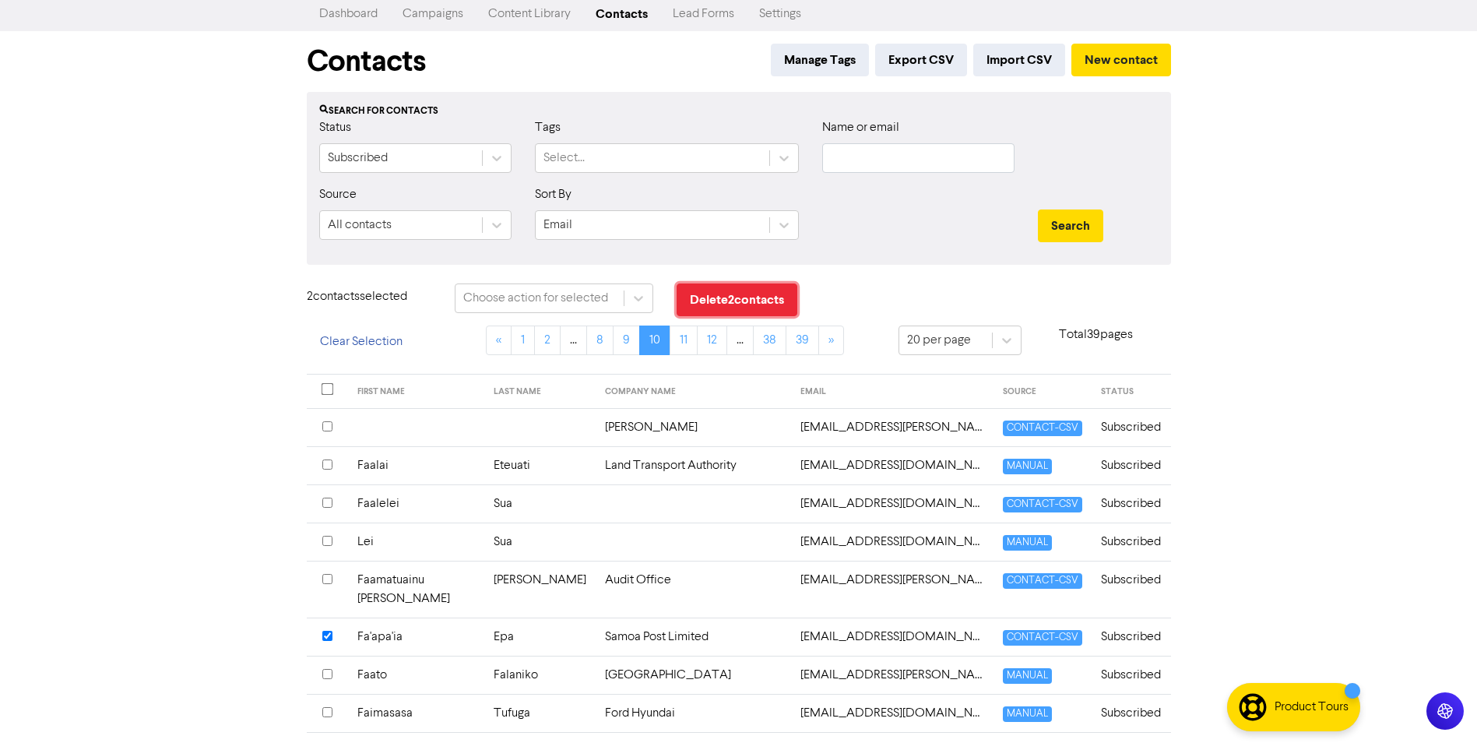
click at [716, 298] on button "Delete 2 contact s" at bounding box center [737, 299] width 121 height 33
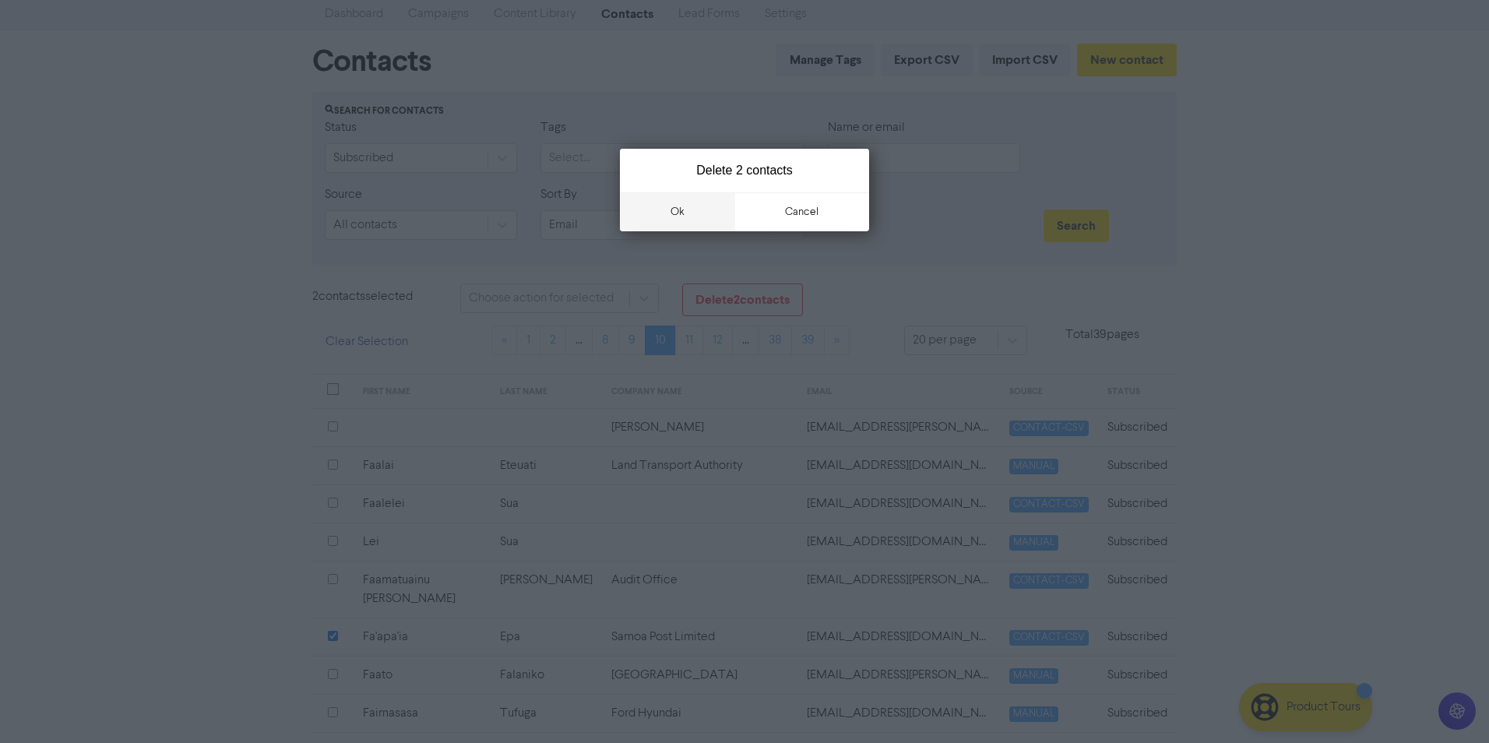
click at [696, 217] on button "ok" at bounding box center [677, 211] width 115 height 39
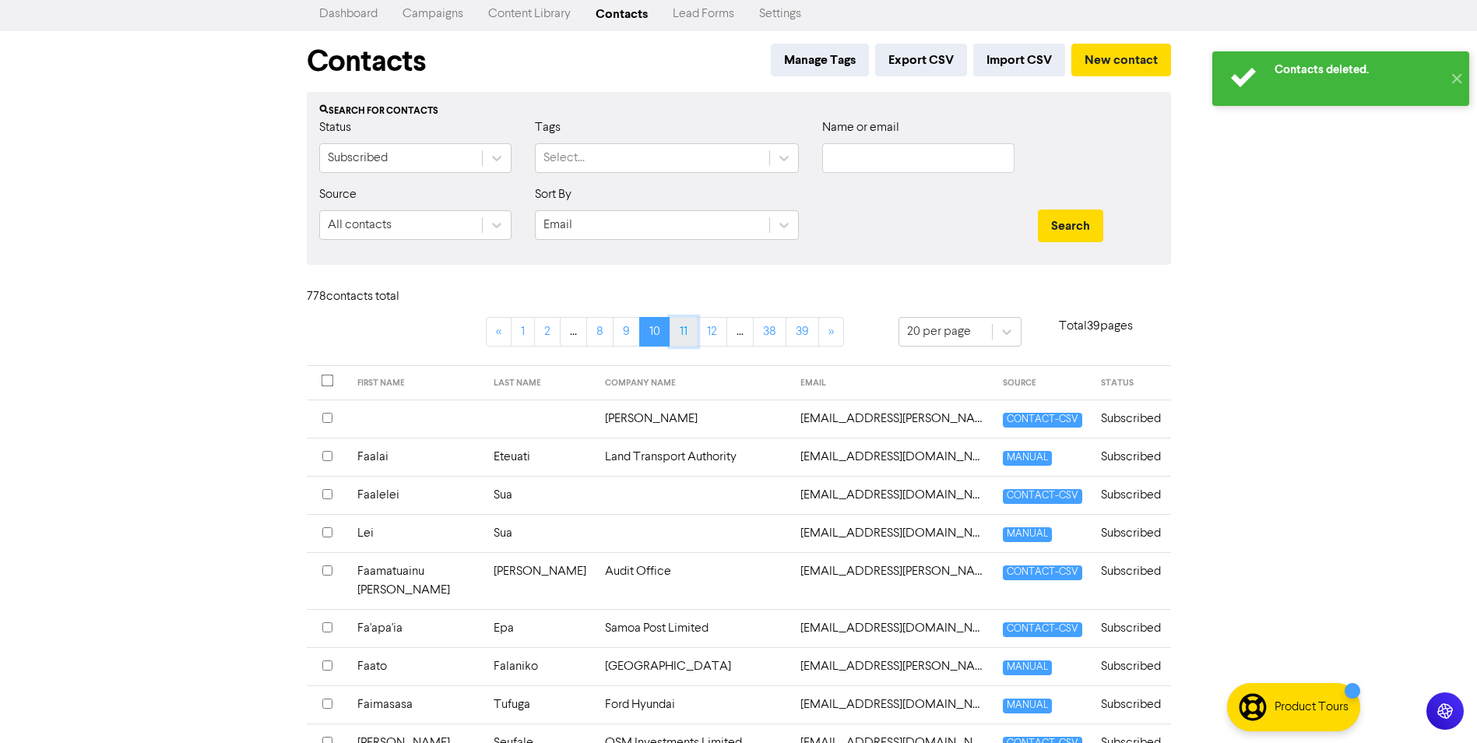
click at [686, 338] on link "11" at bounding box center [684, 332] width 28 height 30
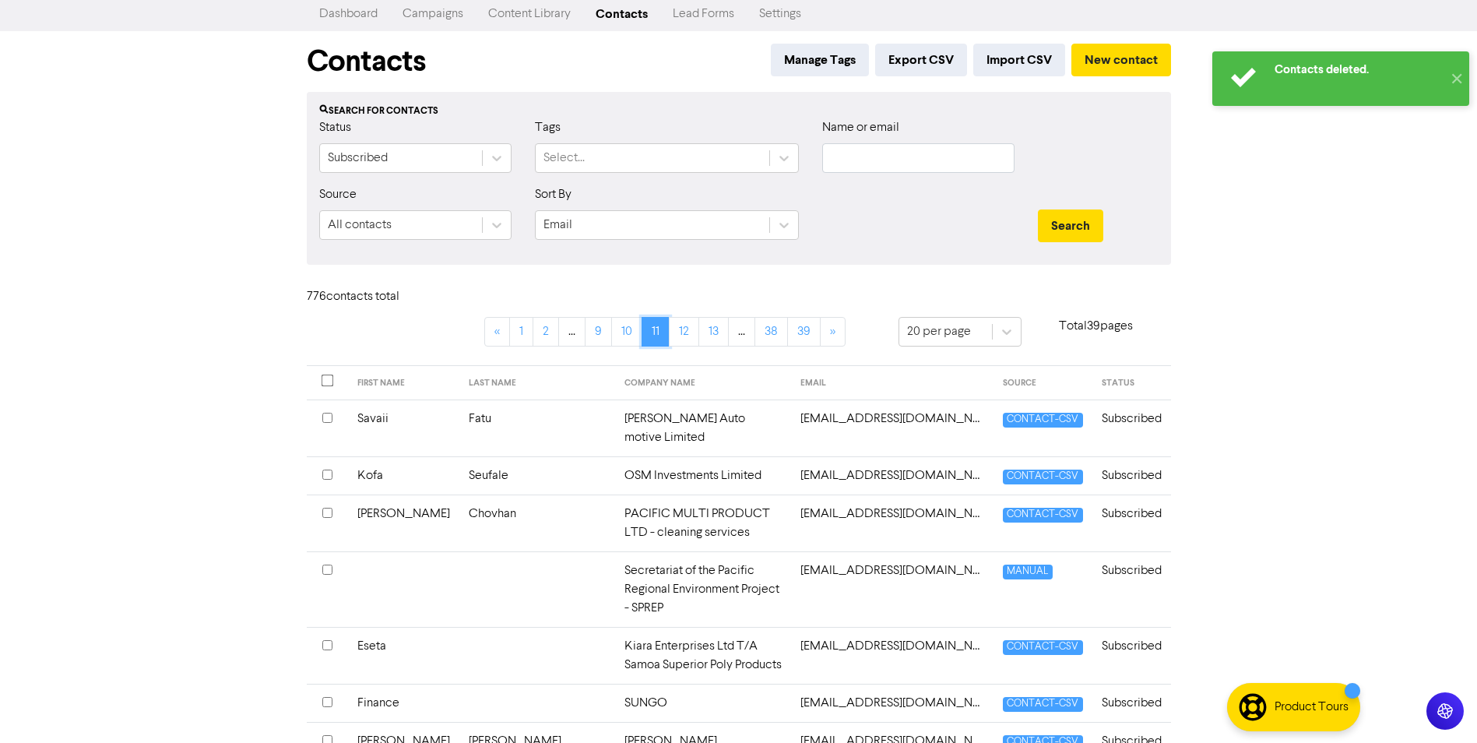
scroll to position [114, 0]
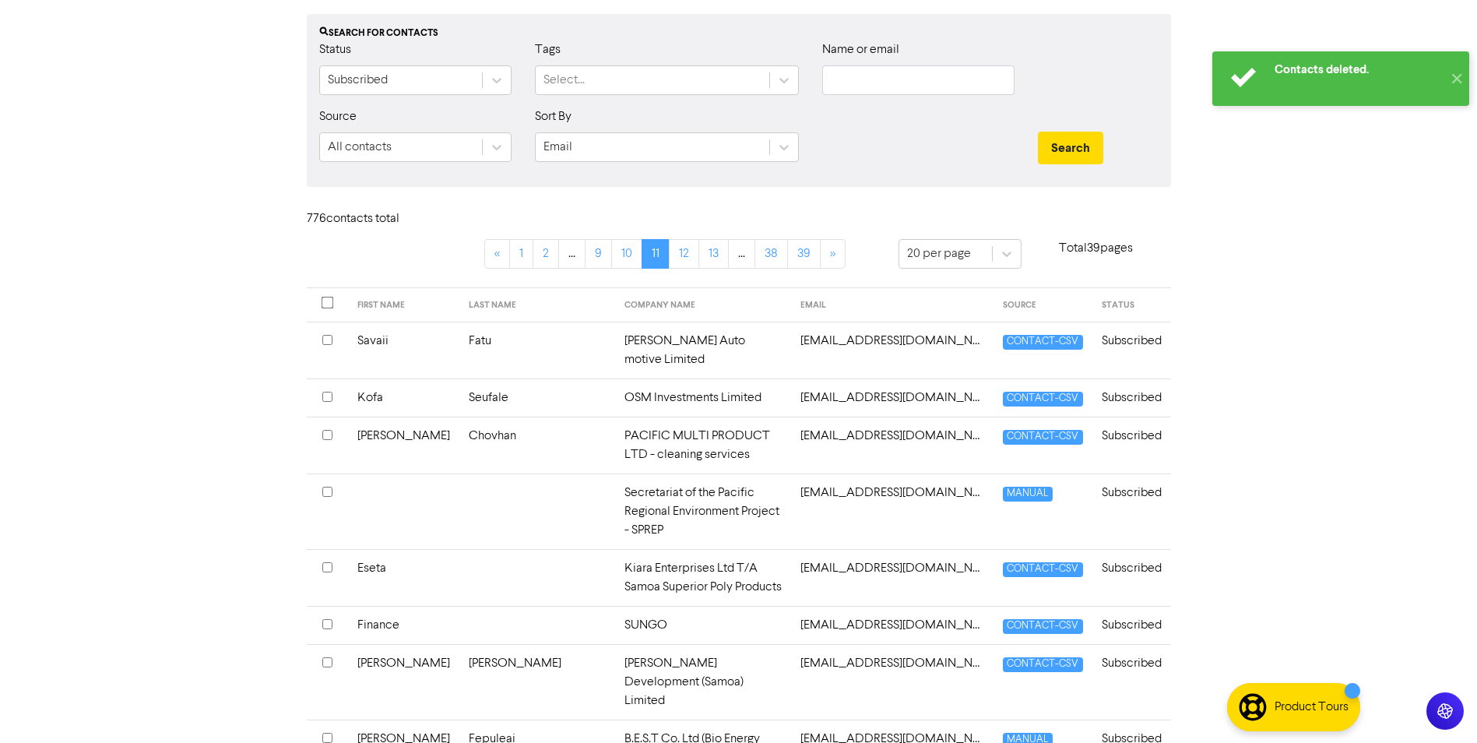
click at [322, 562] on input "checkbox" at bounding box center [327, 567] width 10 height 10
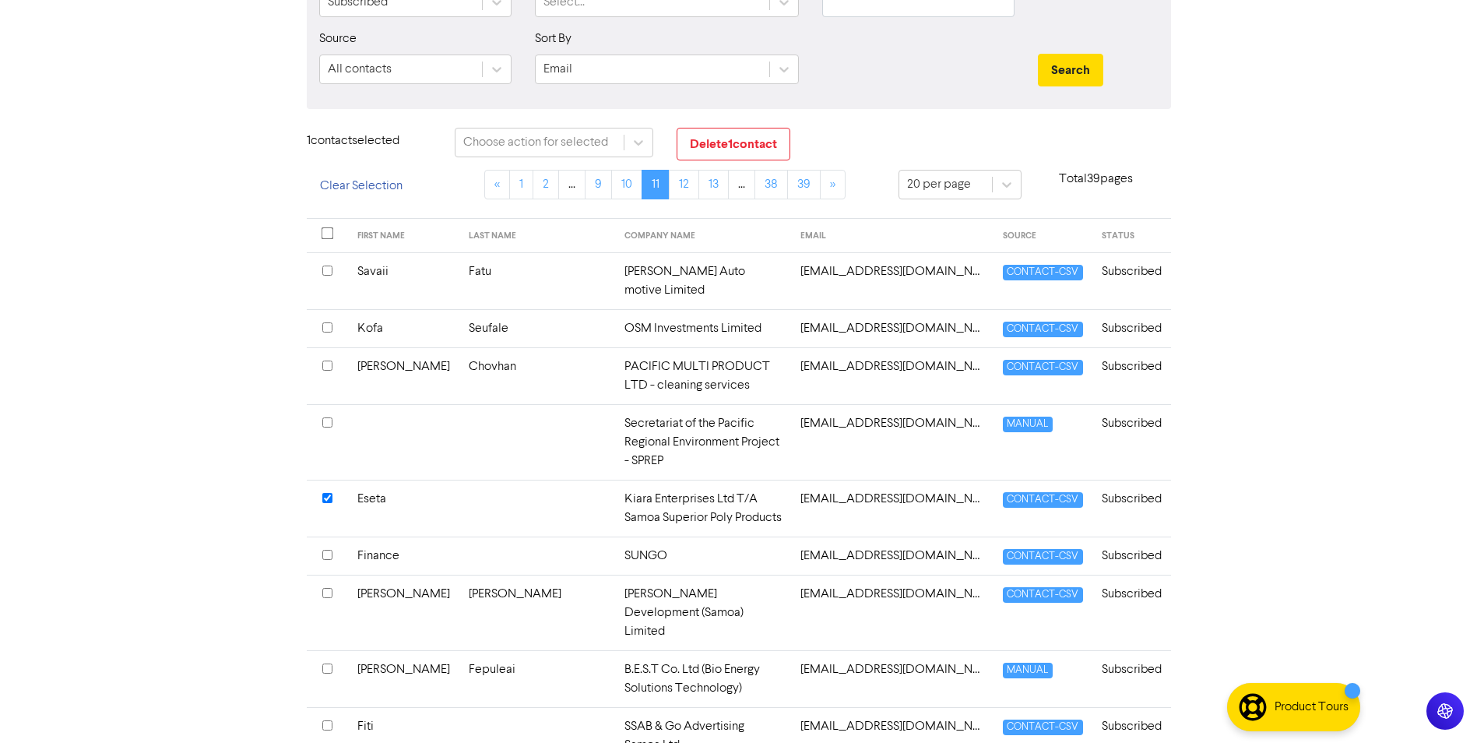
scroll to position [269, 0]
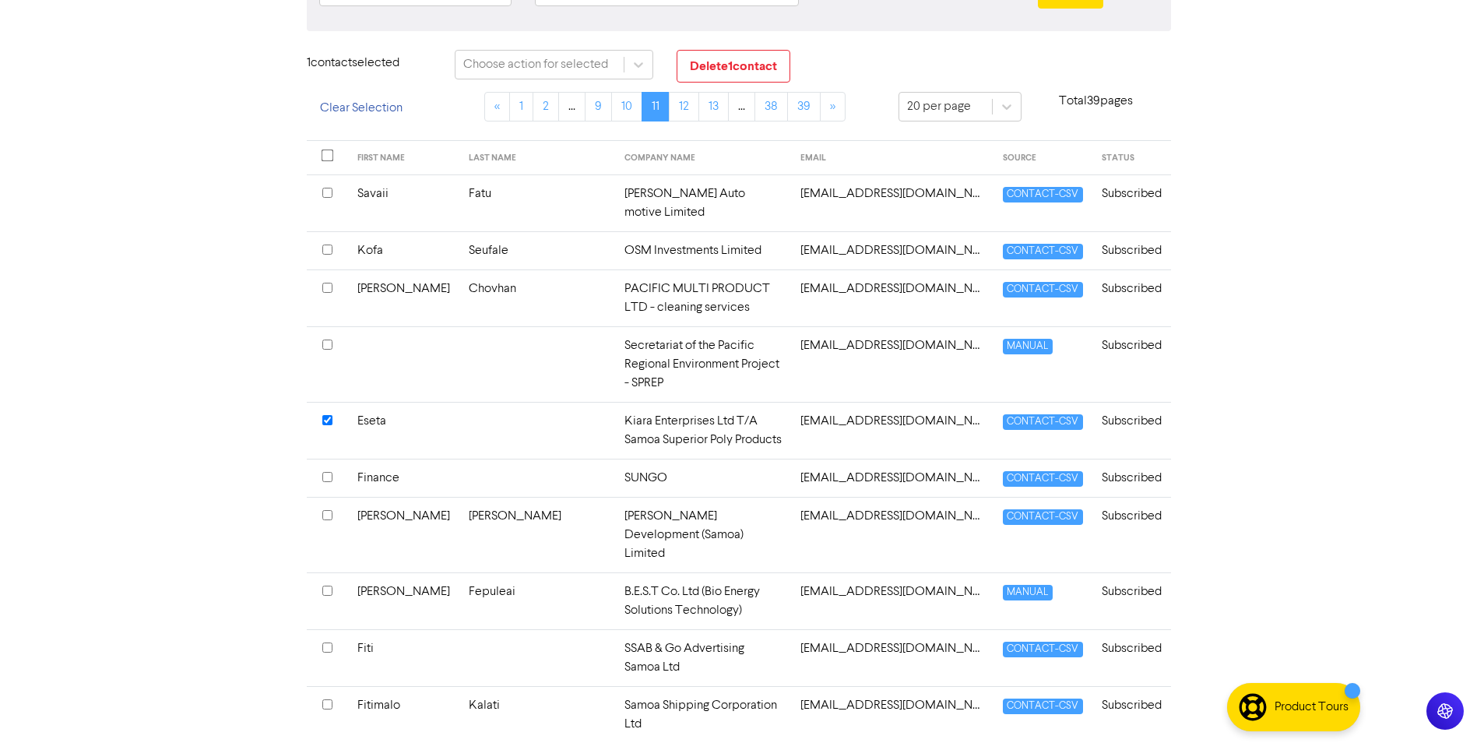
click at [330, 586] on input "checkbox" at bounding box center [327, 591] width 10 height 10
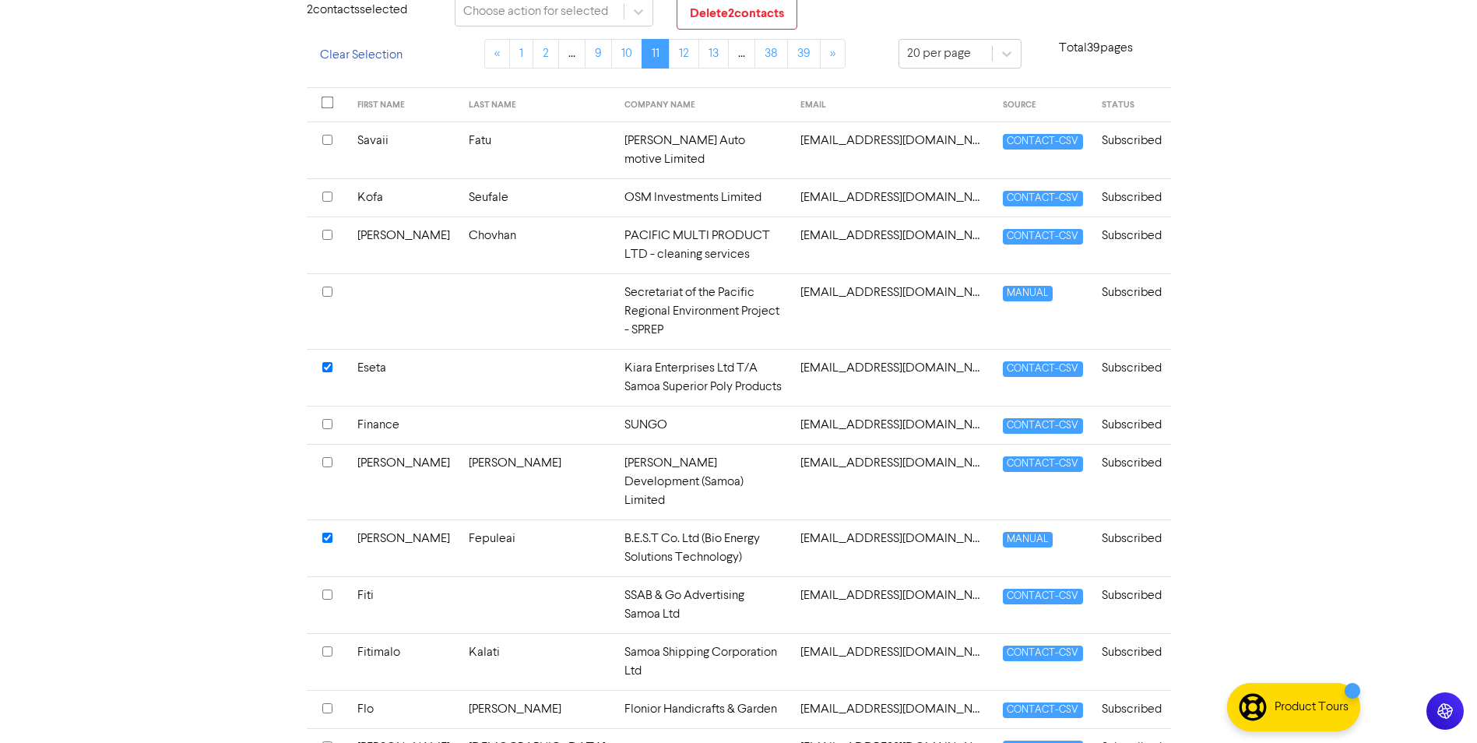
scroll to position [347, 0]
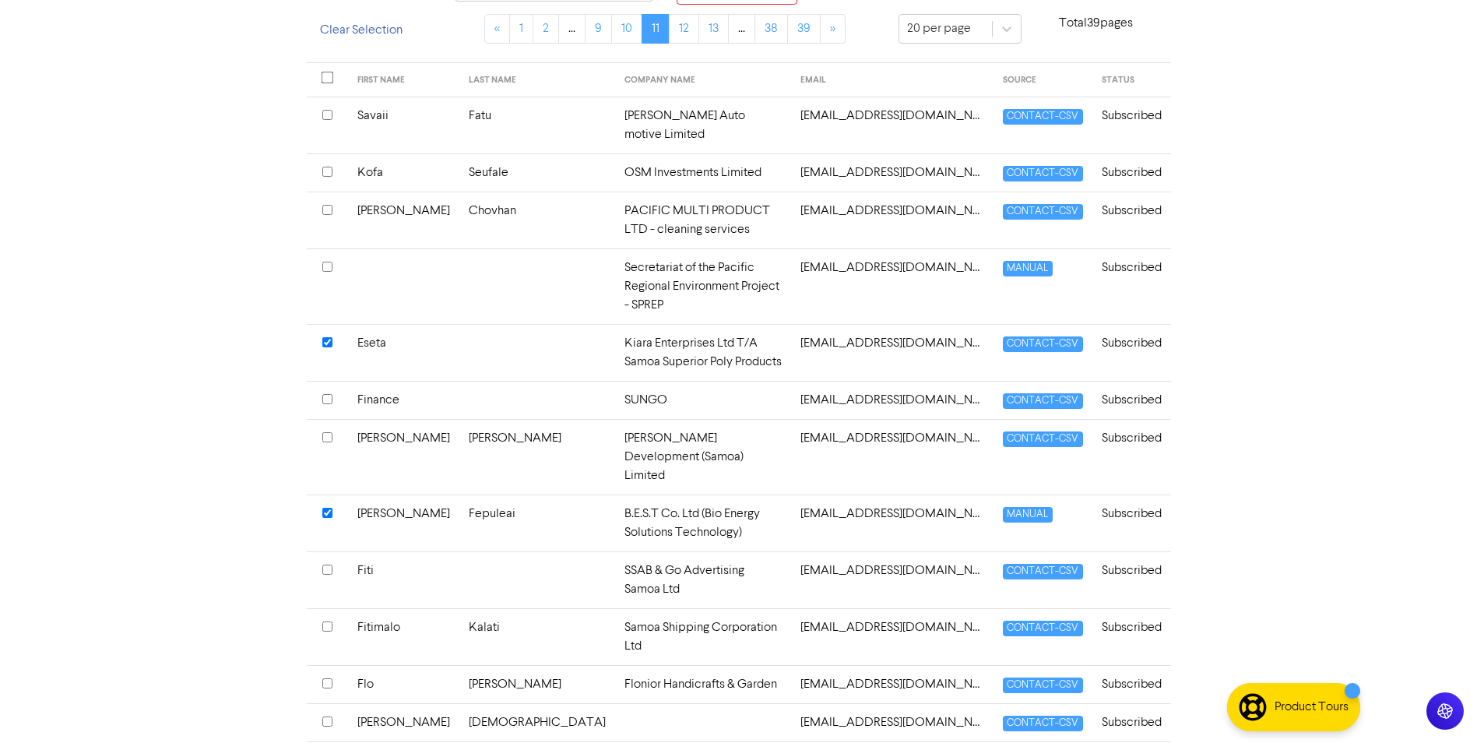
click at [325, 678] on input "checkbox" at bounding box center [327, 683] width 10 height 10
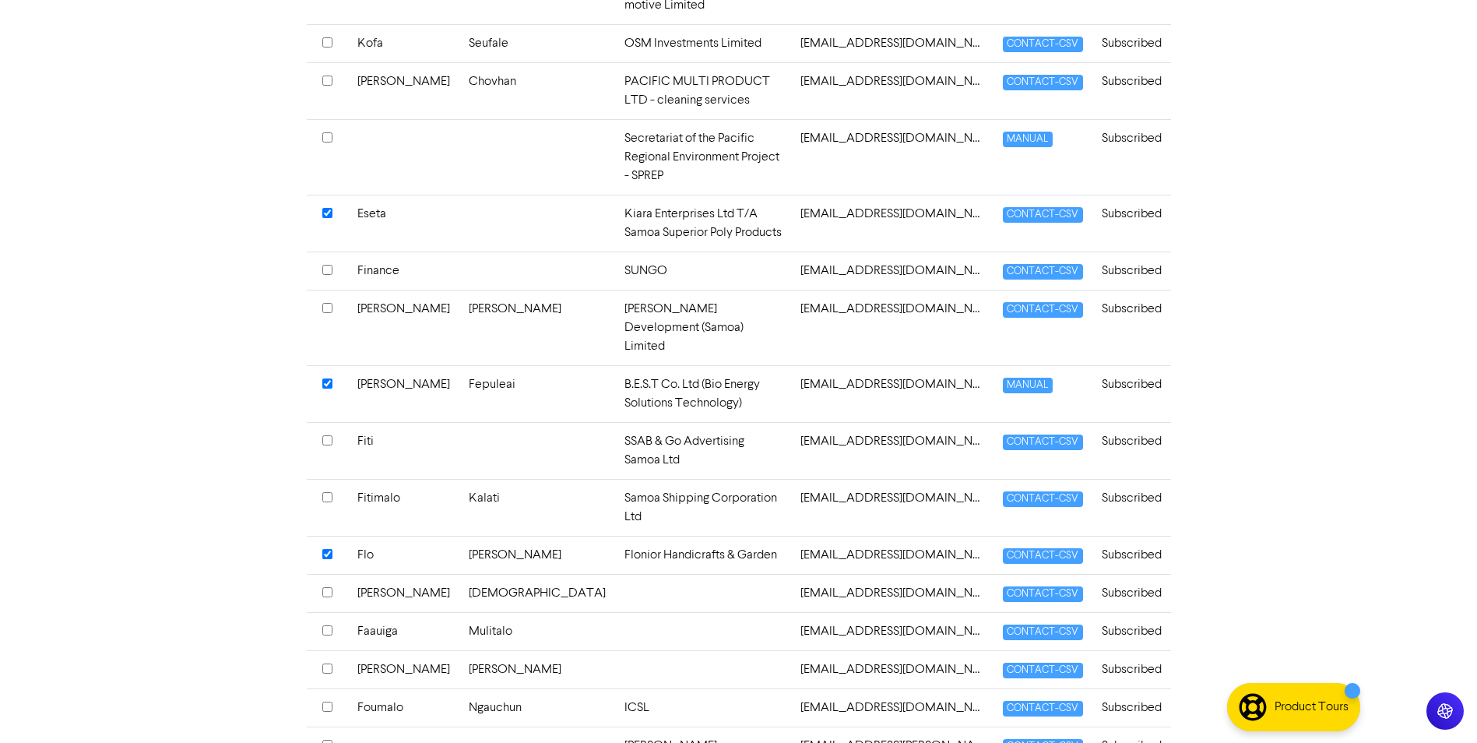
scroll to position [503, 0]
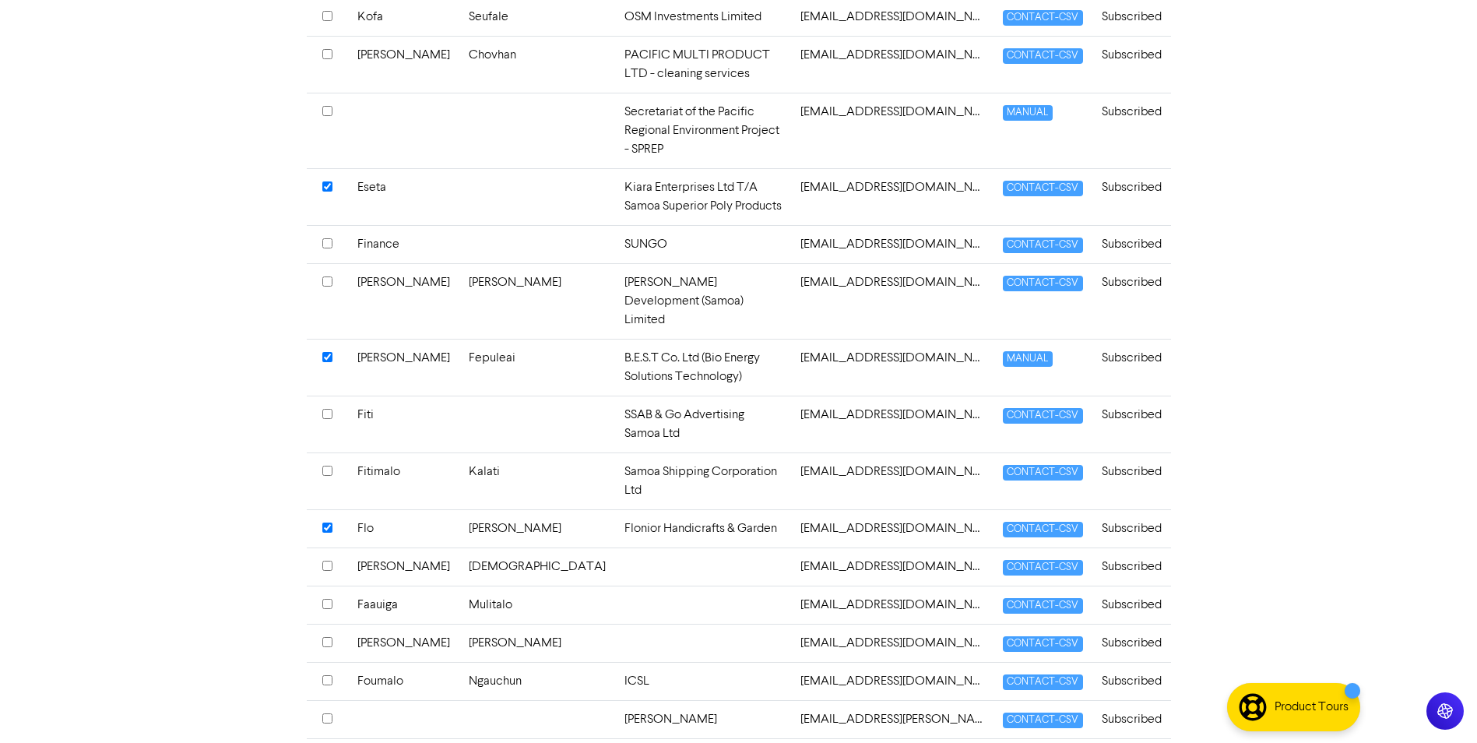
click at [325, 672] on div at bounding box center [327, 681] width 10 height 19
click at [327, 637] on input "checkbox" at bounding box center [327, 642] width 10 height 10
click at [331, 637] on input "checkbox" at bounding box center [327, 642] width 10 height 10
click at [326, 675] on input "checkbox" at bounding box center [327, 680] width 10 height 10
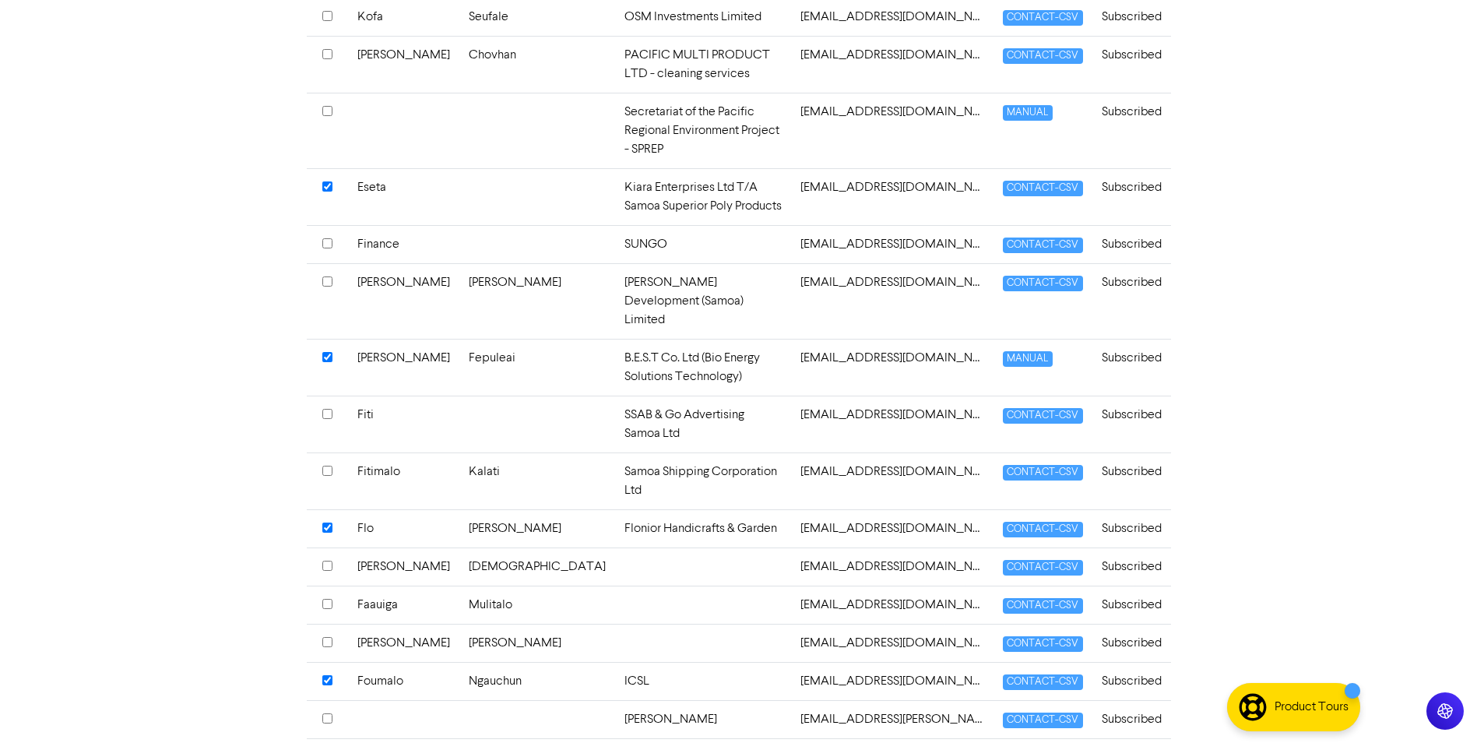
scroll to position [581, 0]
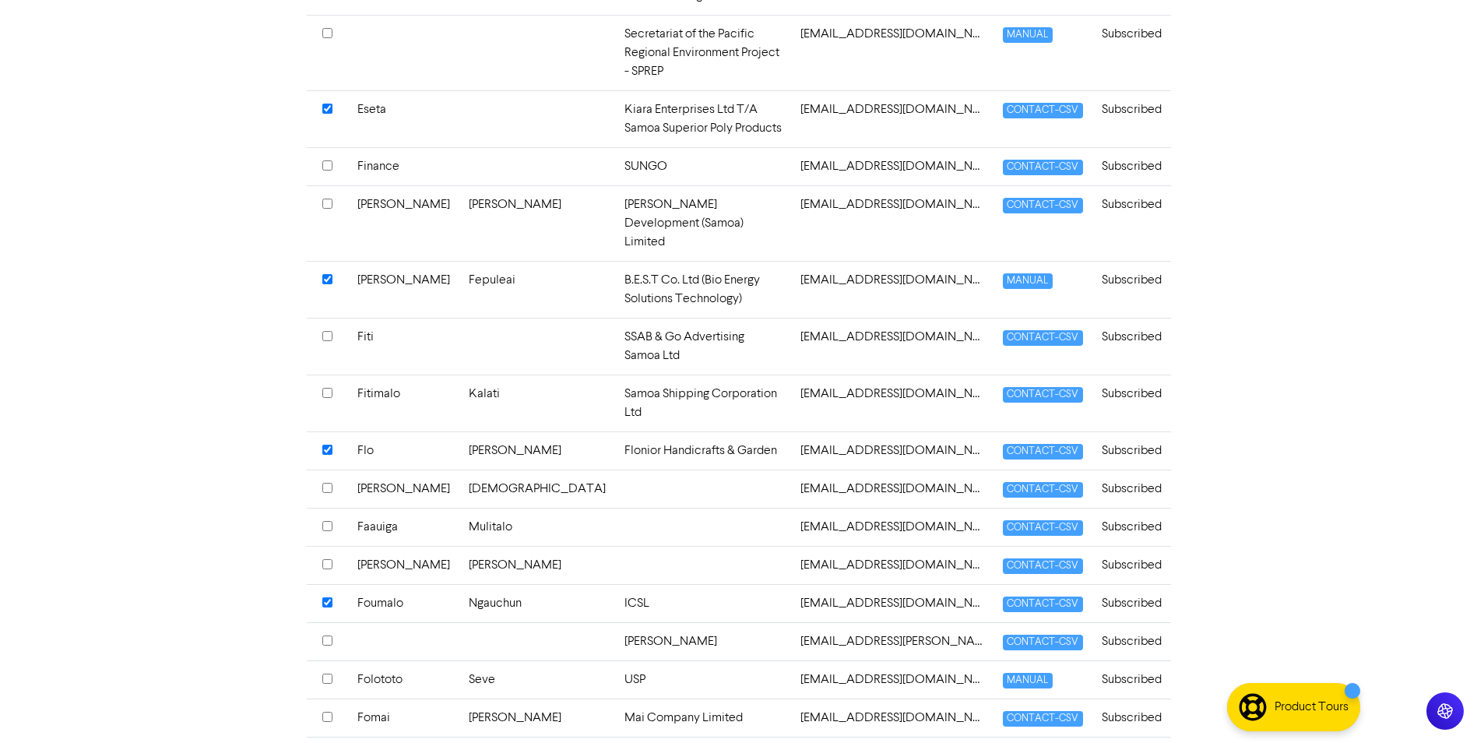
click at [325, 712] on input "checkbox" at bounding box center [327, 717] width 10 height 10
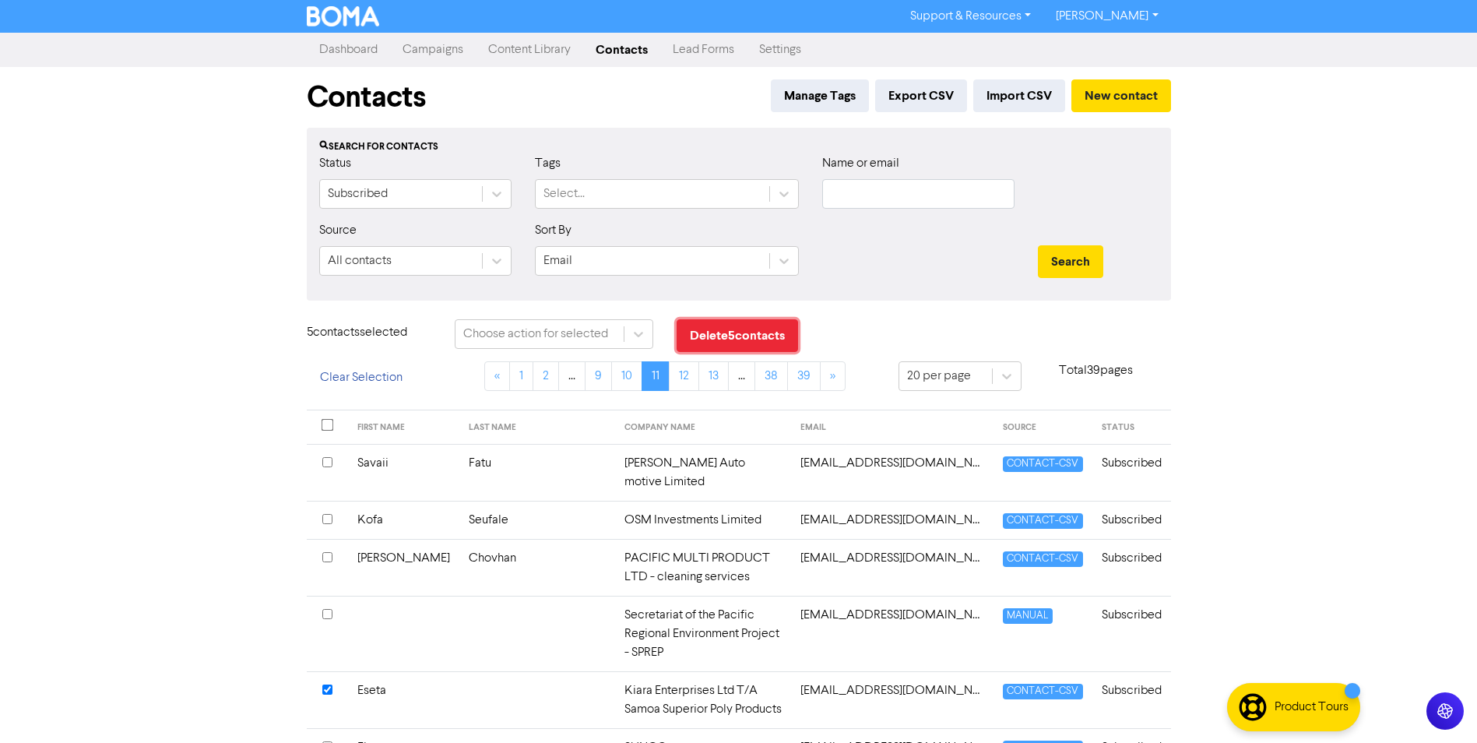
click at [713, 339] on button "Delete 5 contact s" at bounding box center [737, 335] width 121 height 33
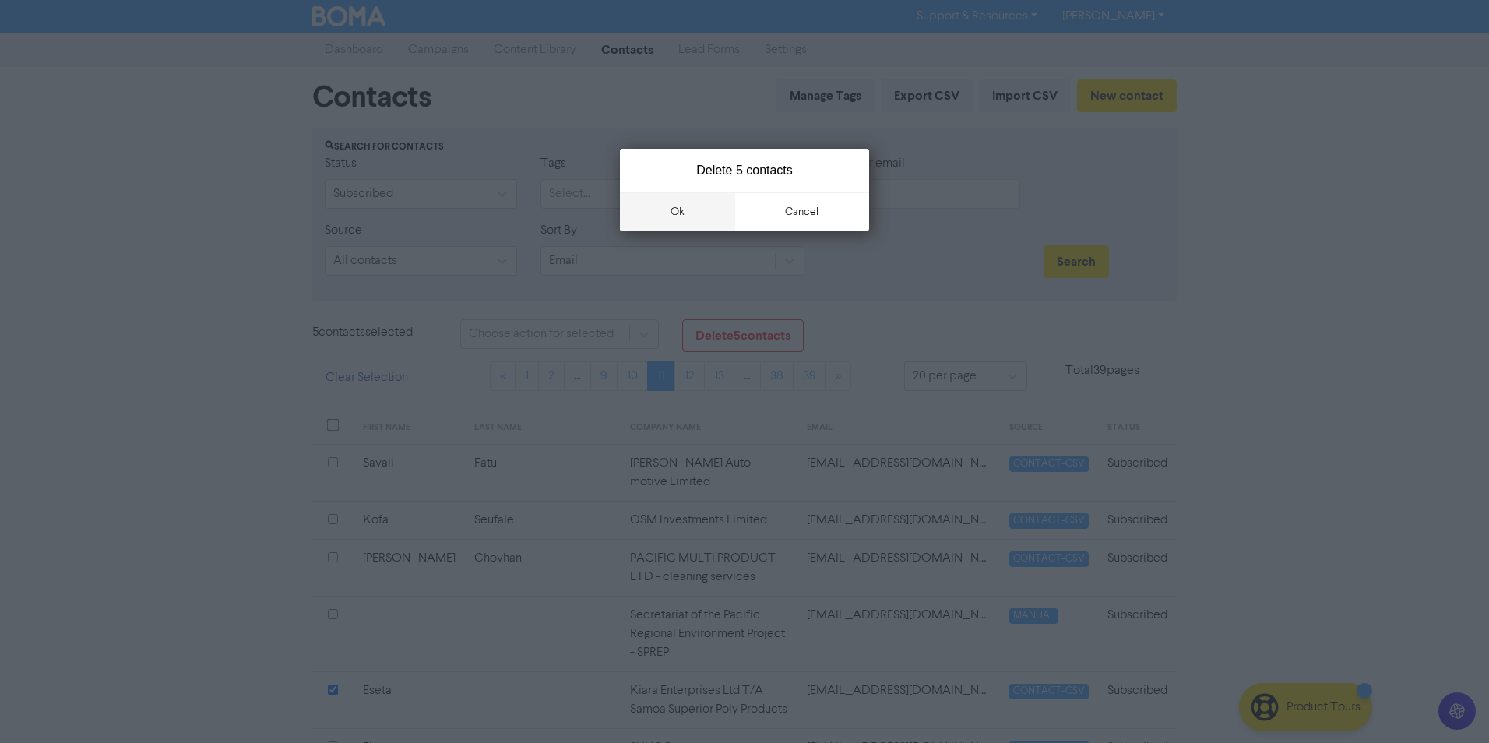
click at [711, 223] on button "ok" at bounding box center [677, 211] width 115 height 39
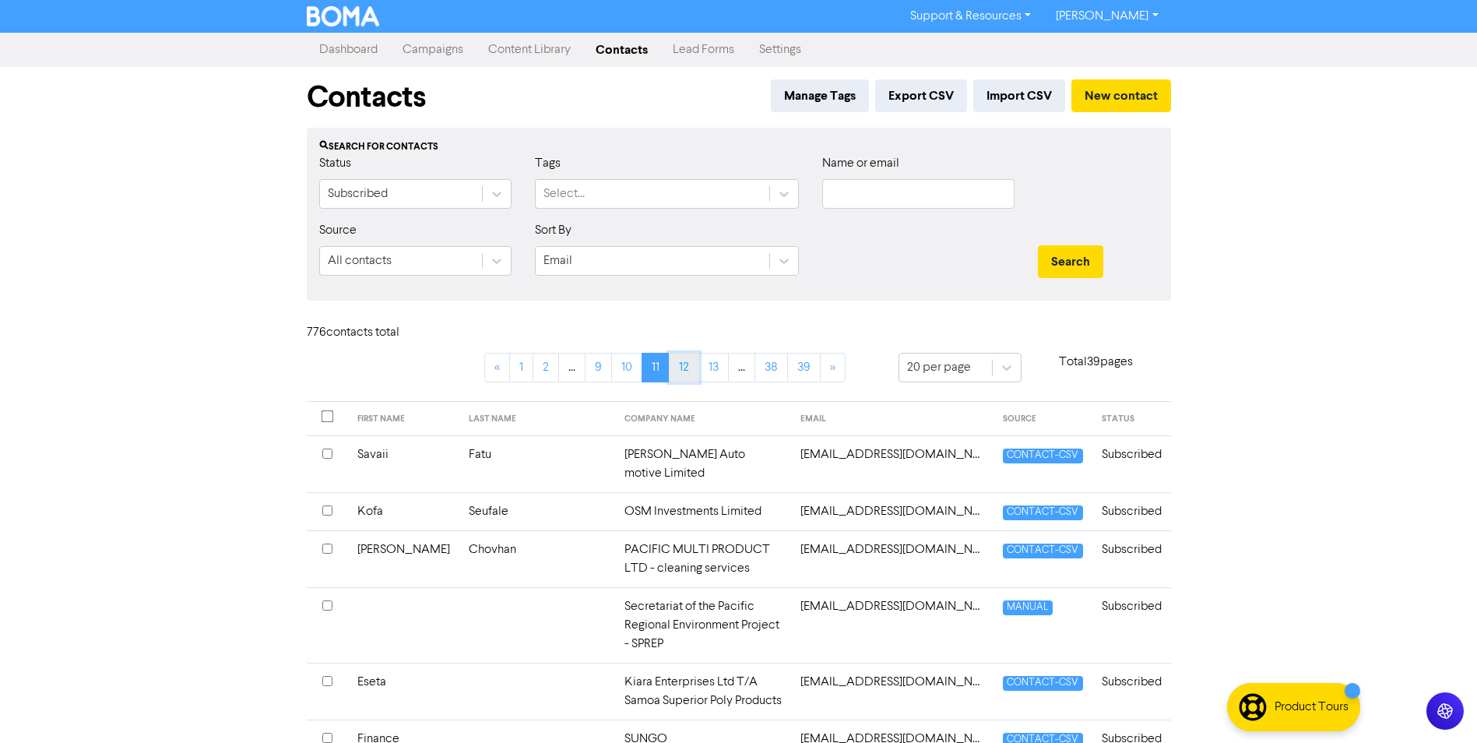
click at [684, 373] on link "12" at bounding box center [684, 368] width 30 height 30
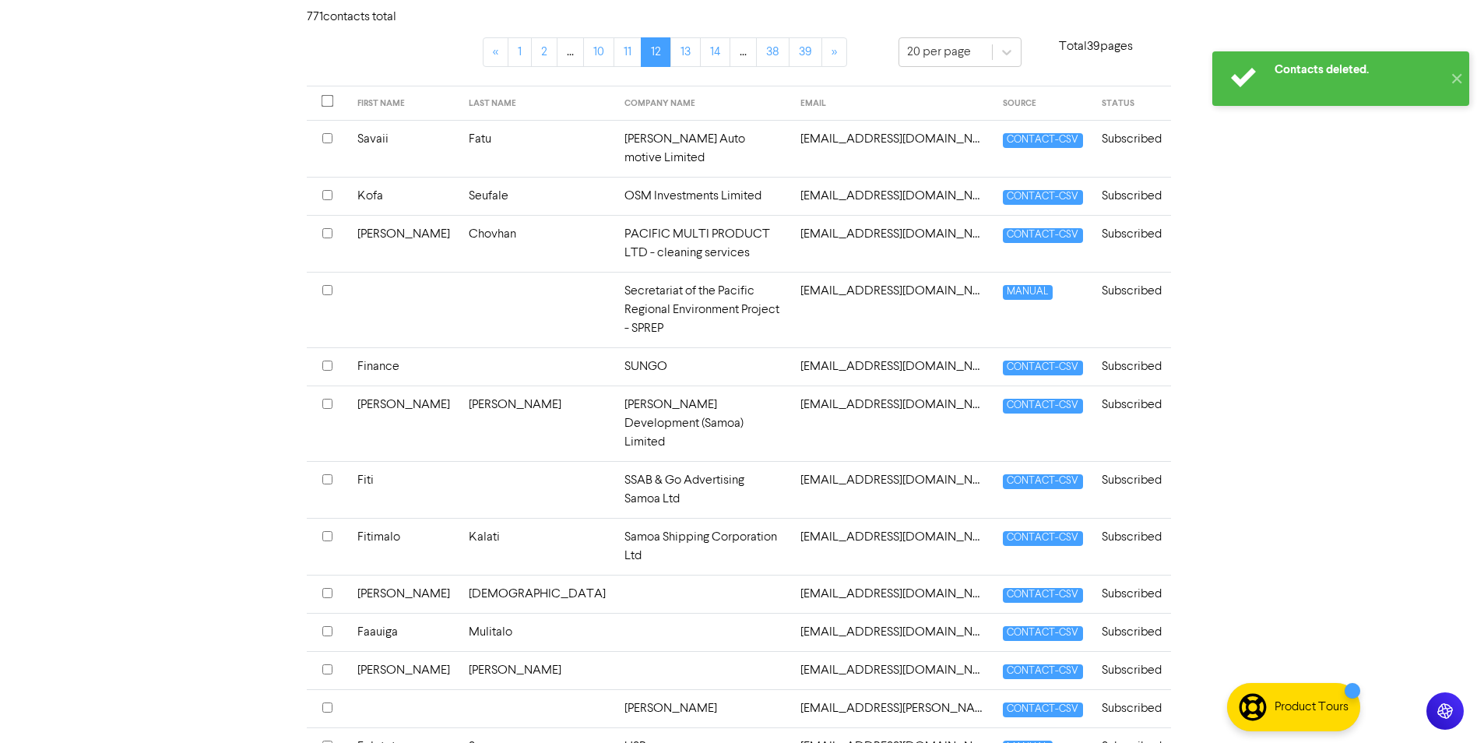
scroll to position [572, 0]
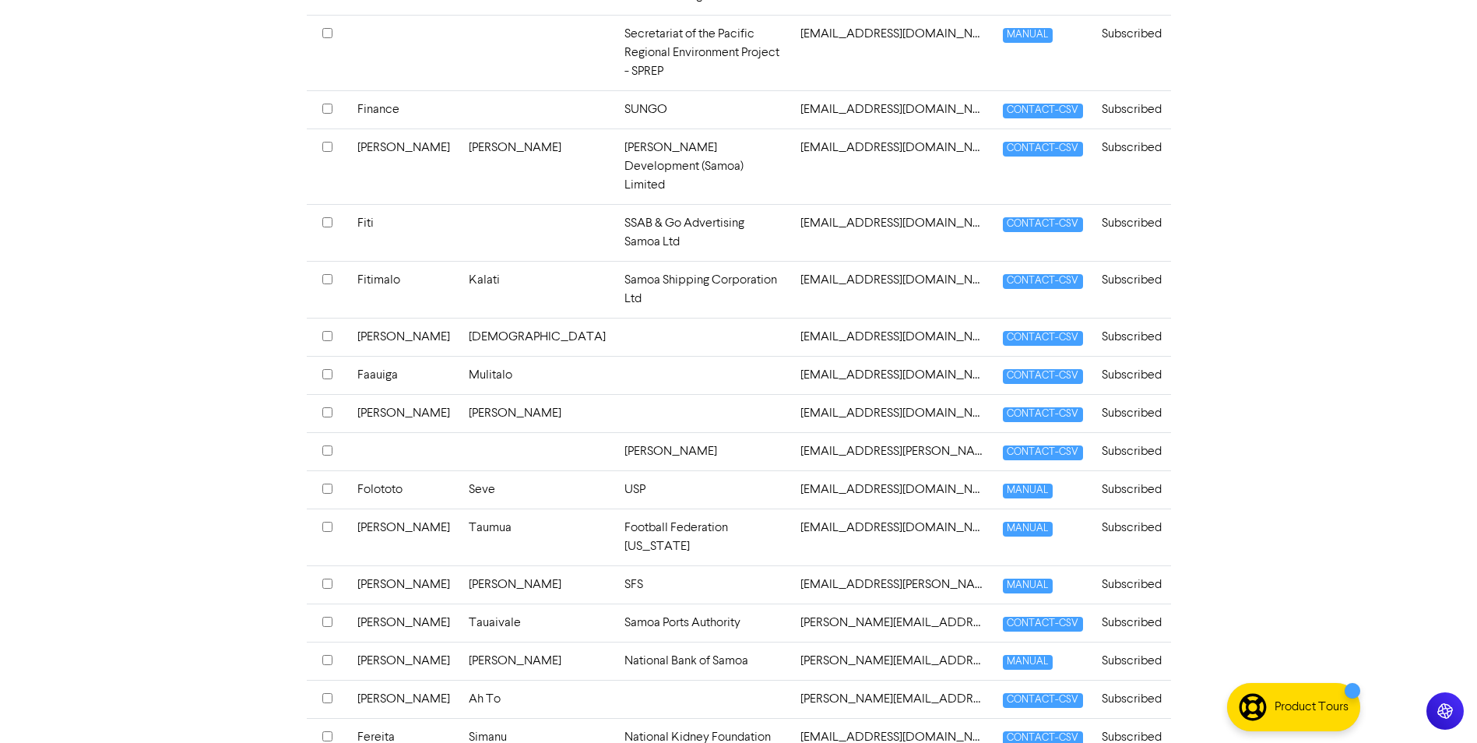
click at [322, 731] on input "checkbox" at bounding box center [327, 736] width 10 height 10
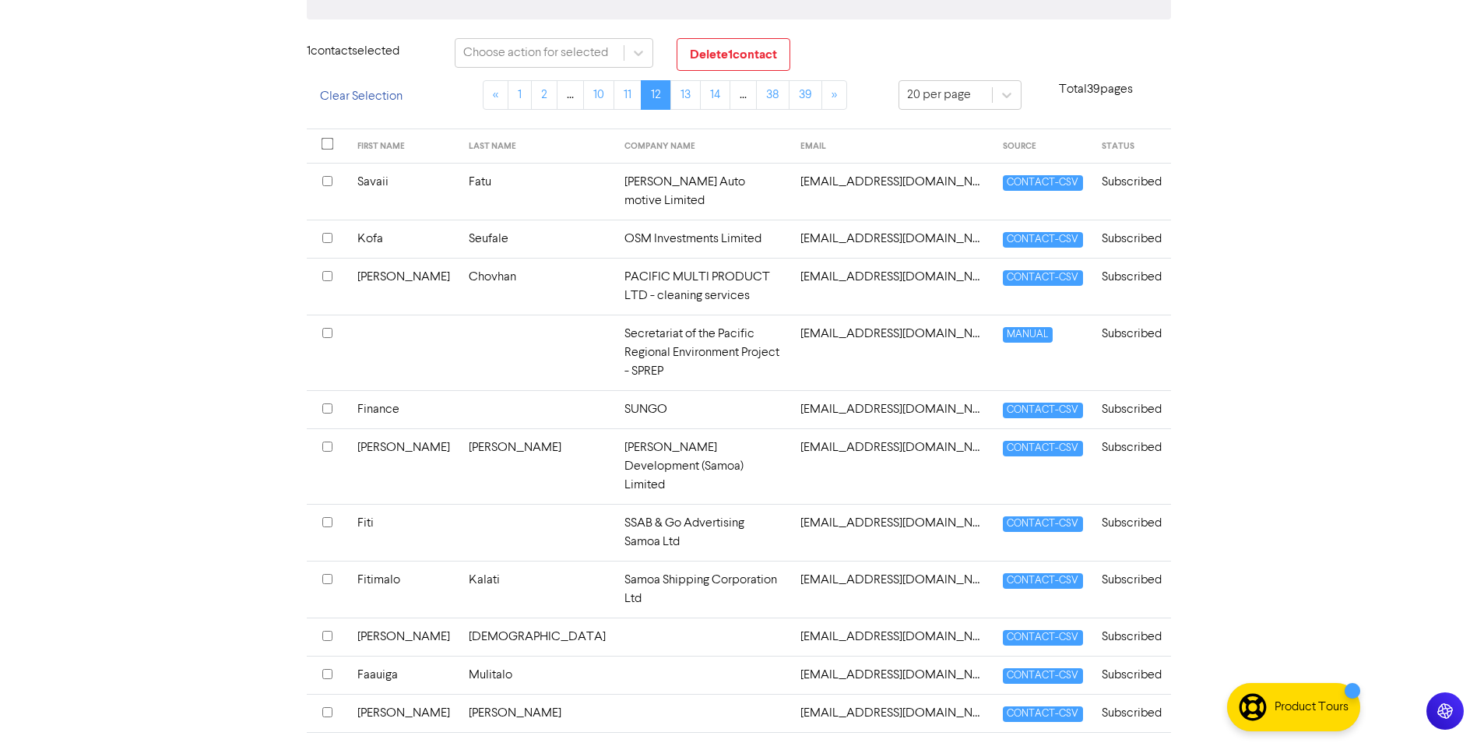
scroll to position [0, 0]
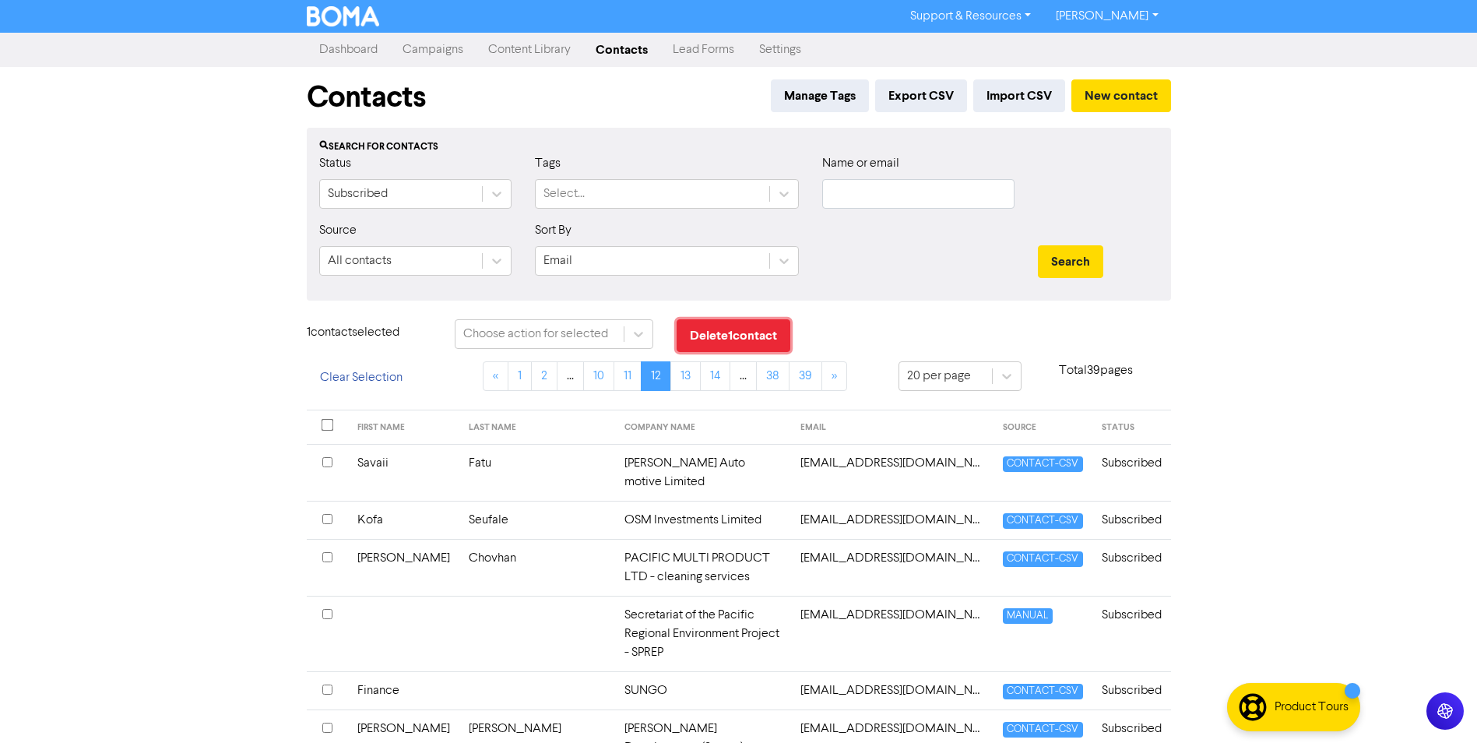
click at [748, 337] on button "Delete 1 contact" at bounding box center [734, 335] width 114 height 33
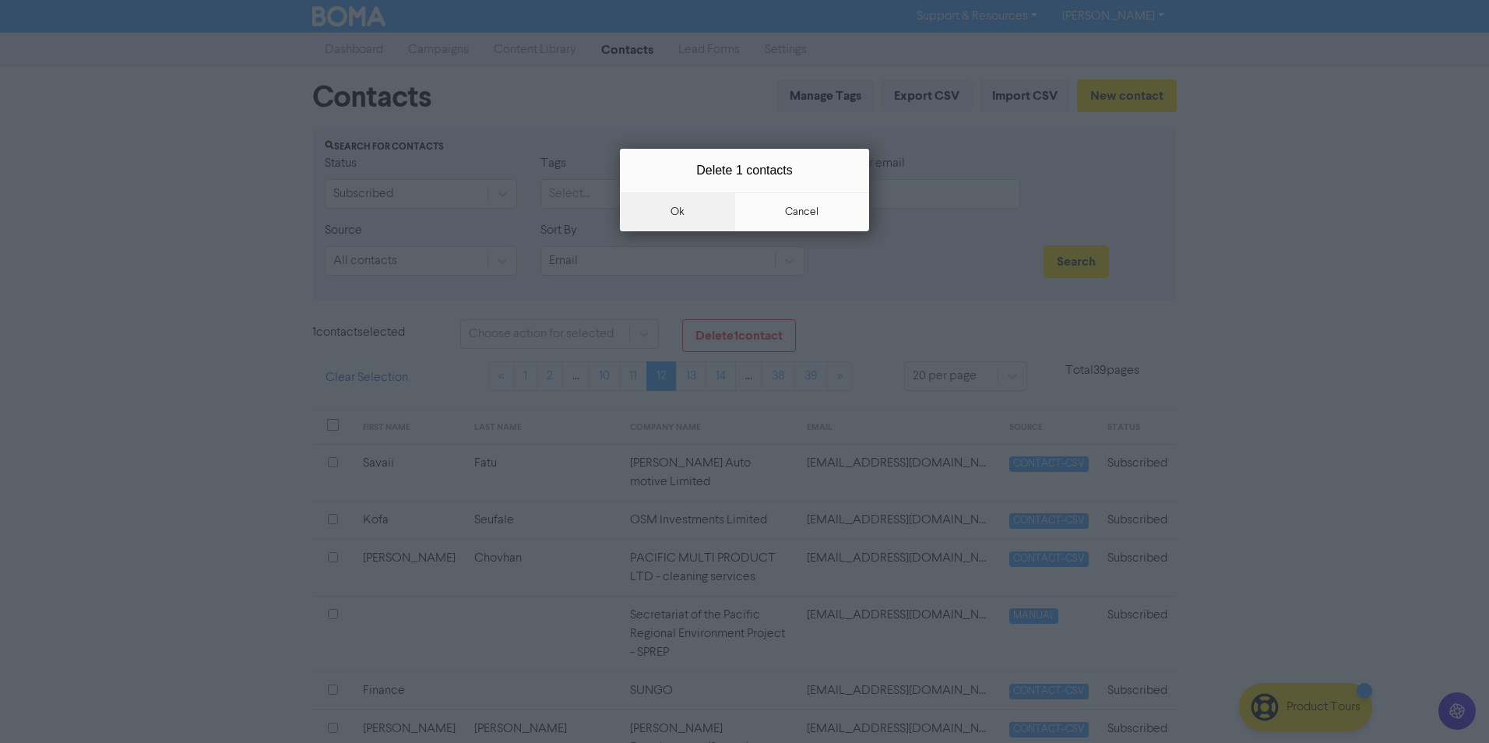
click at [691, 227] on button "ok" at bounding box center [677, 211] width 115 height 39
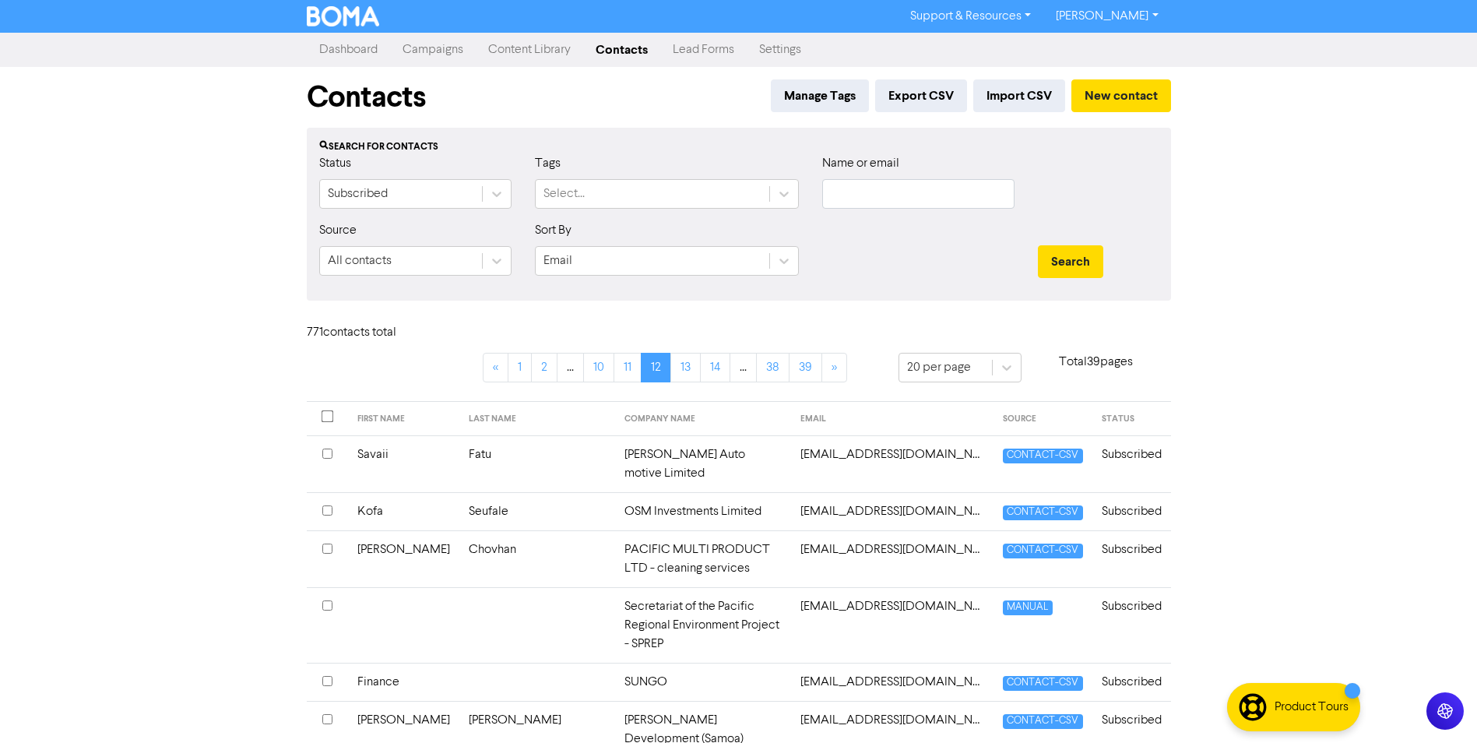
scroll to position [572, 0]
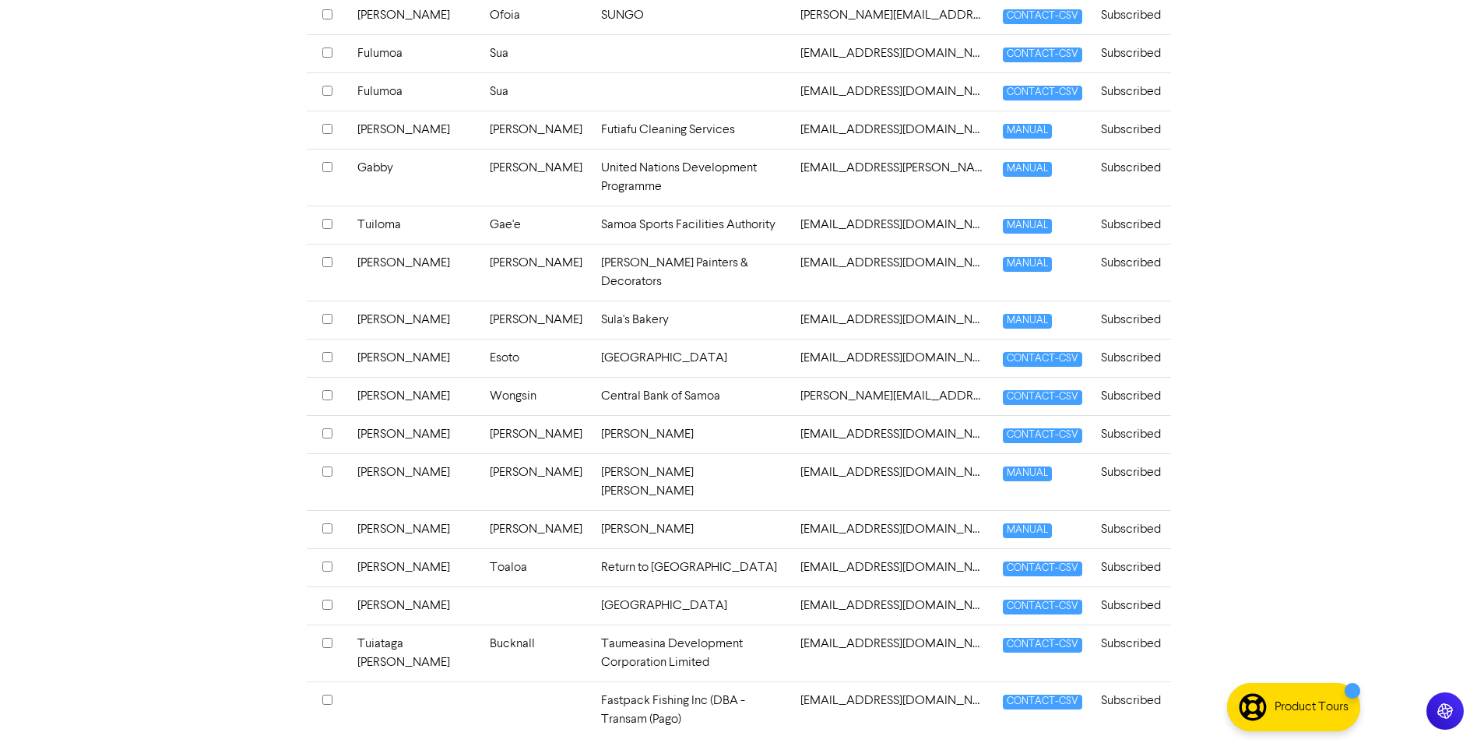
click at [326, 168] on input "checkbox" at bounding box center [327, 167] width 10 height 10
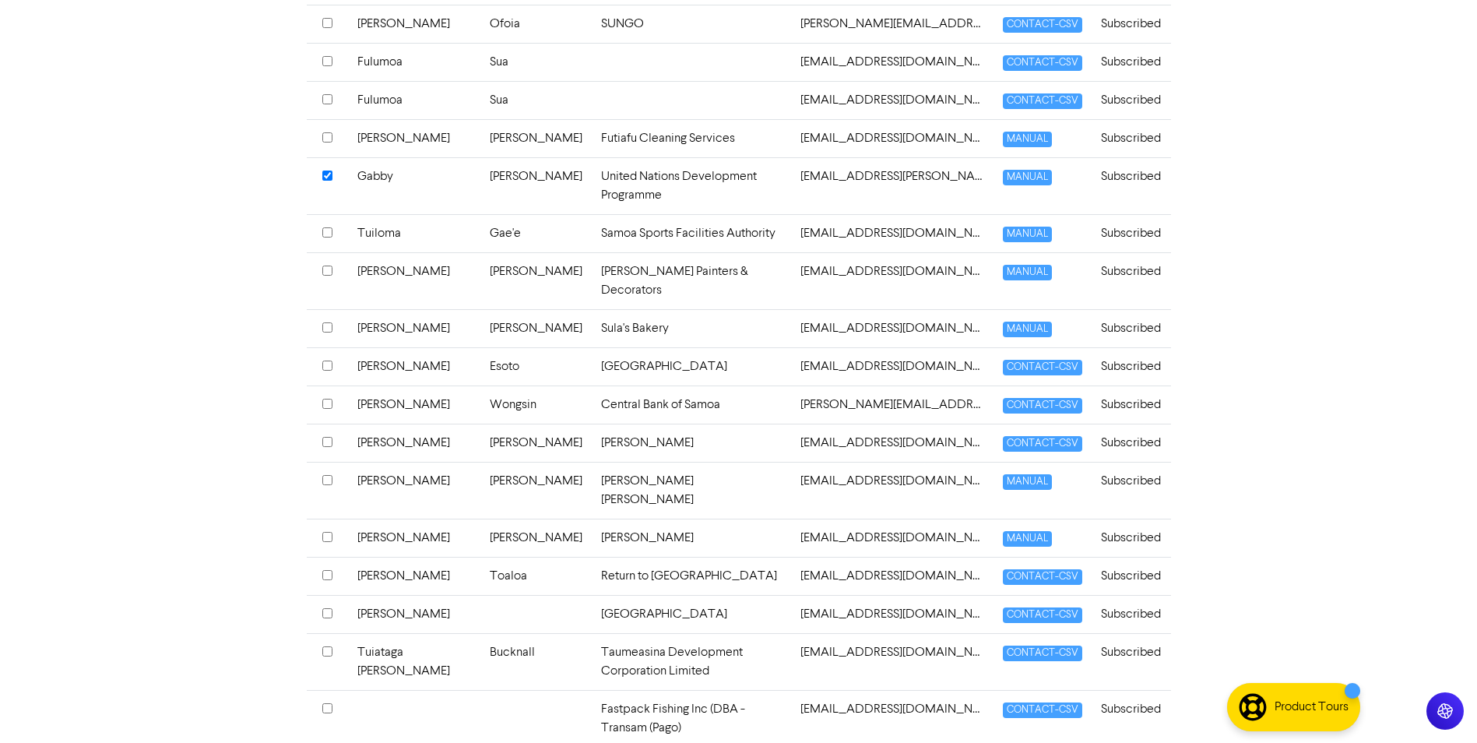
scroll to position [581, 0]
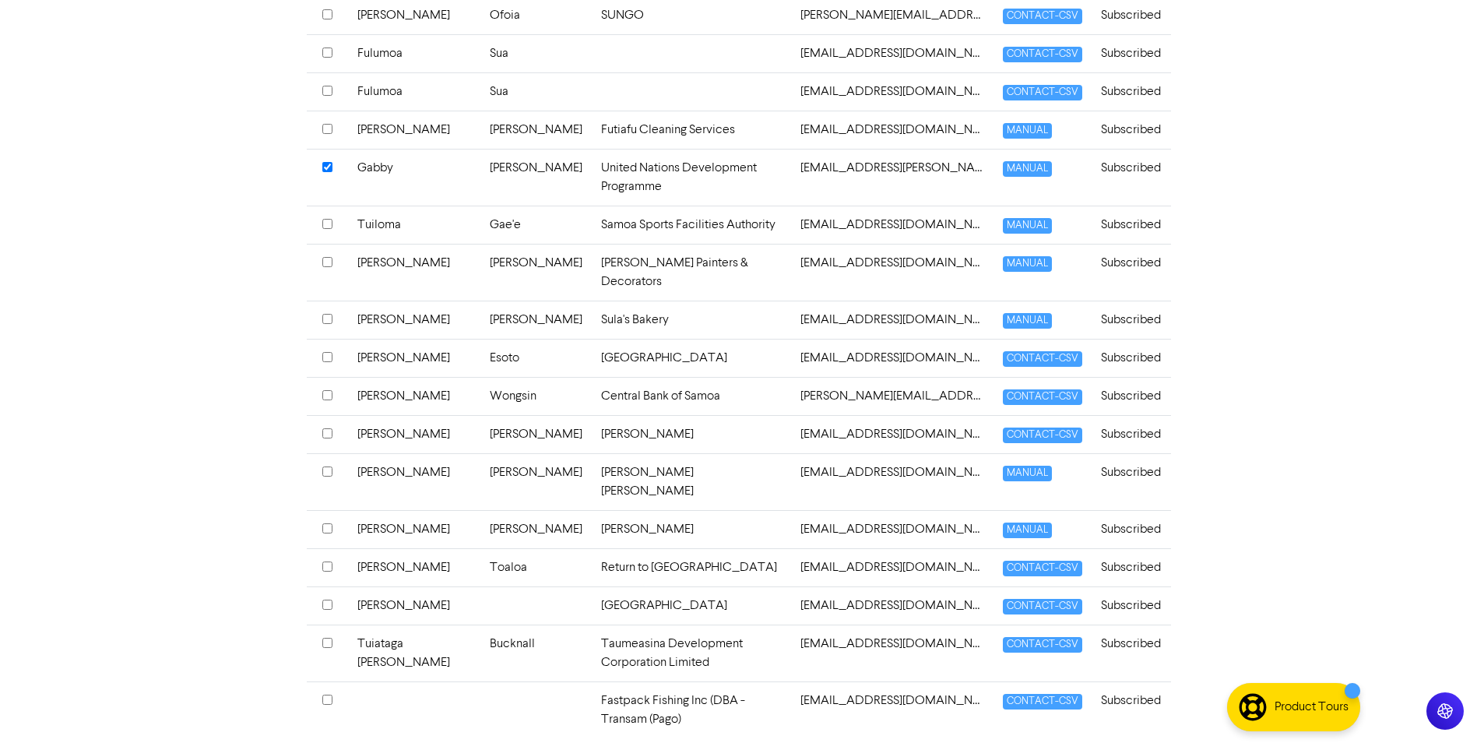
click at [325, 131] on input "checkbox" at bounding box center [327, 129] width 10 height 10
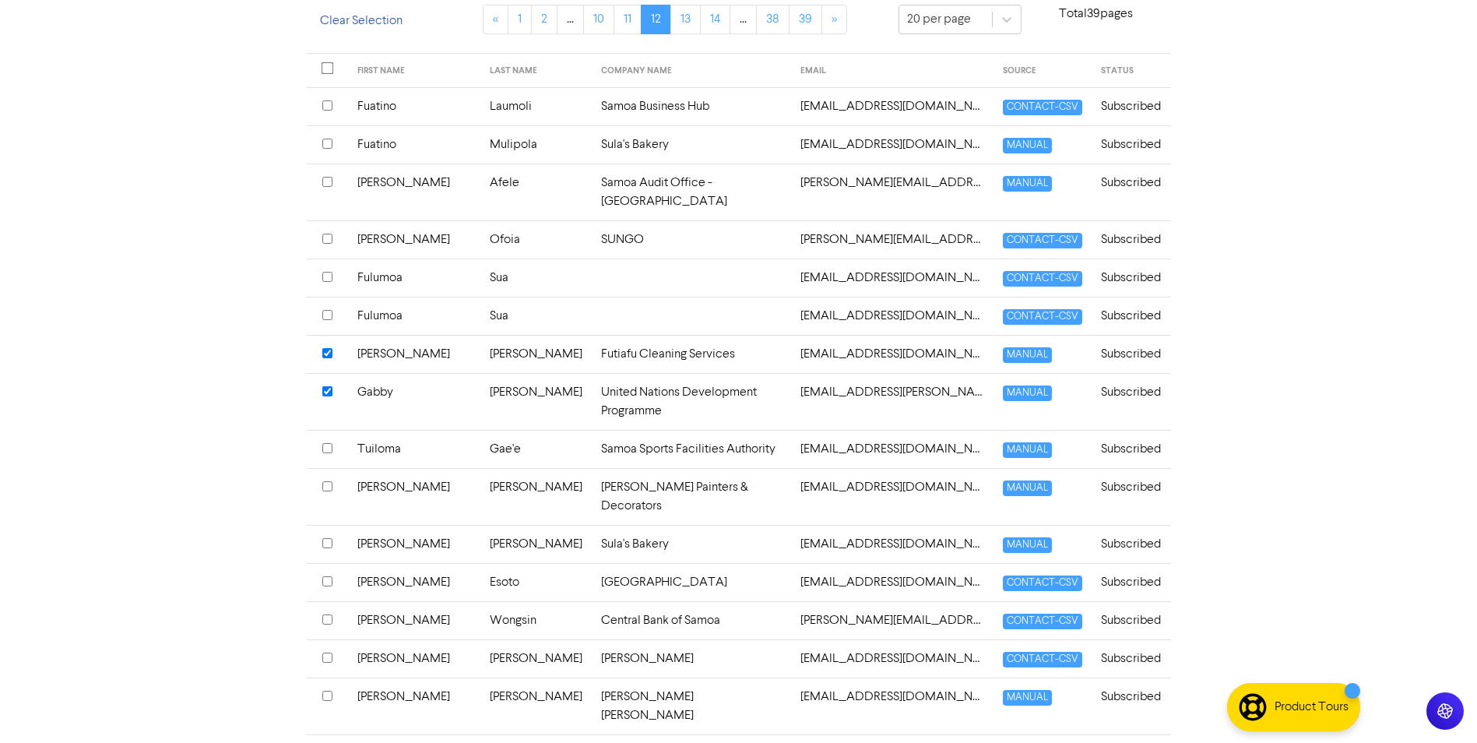
scroll to position [347, 0]
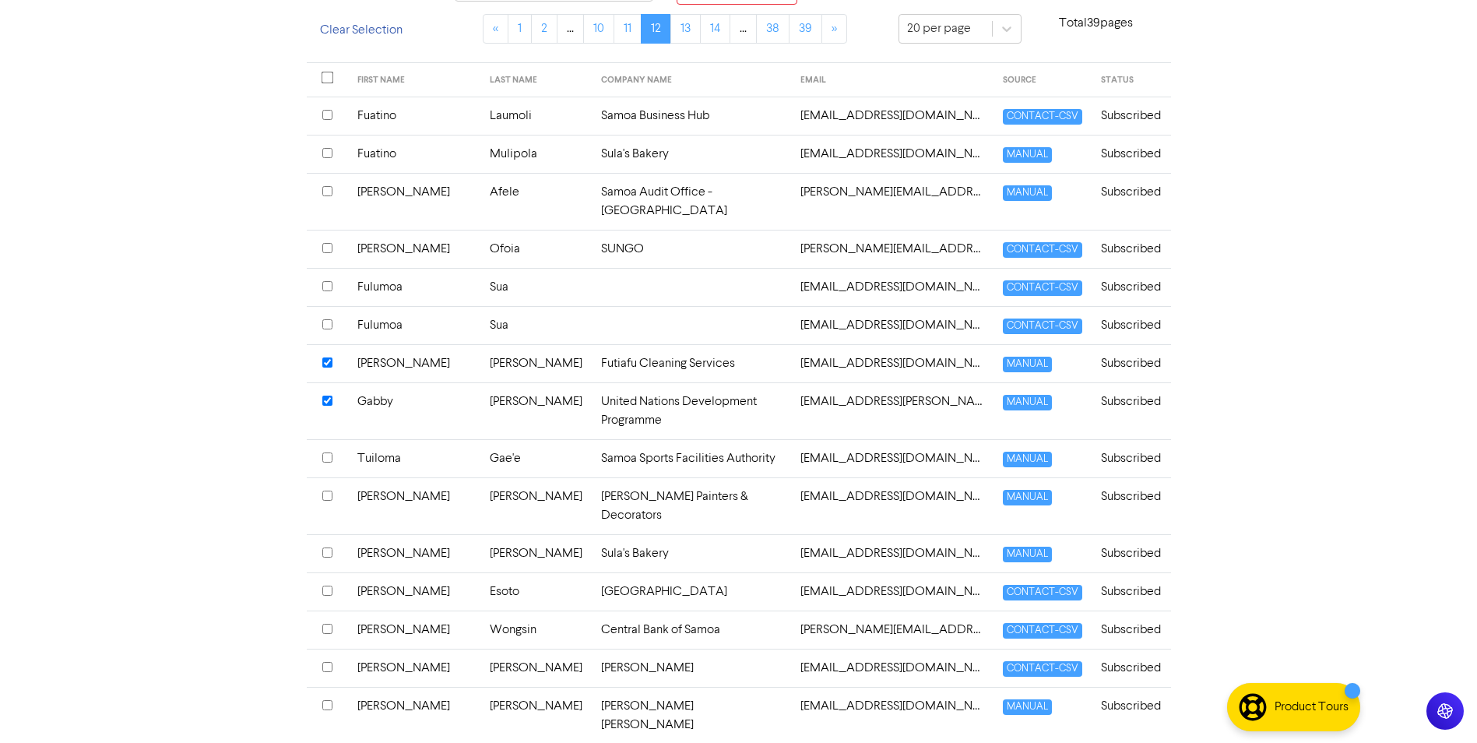
click at [332, 154] on input "checkbox" at bounding box center [327, 153] width 10 height 10
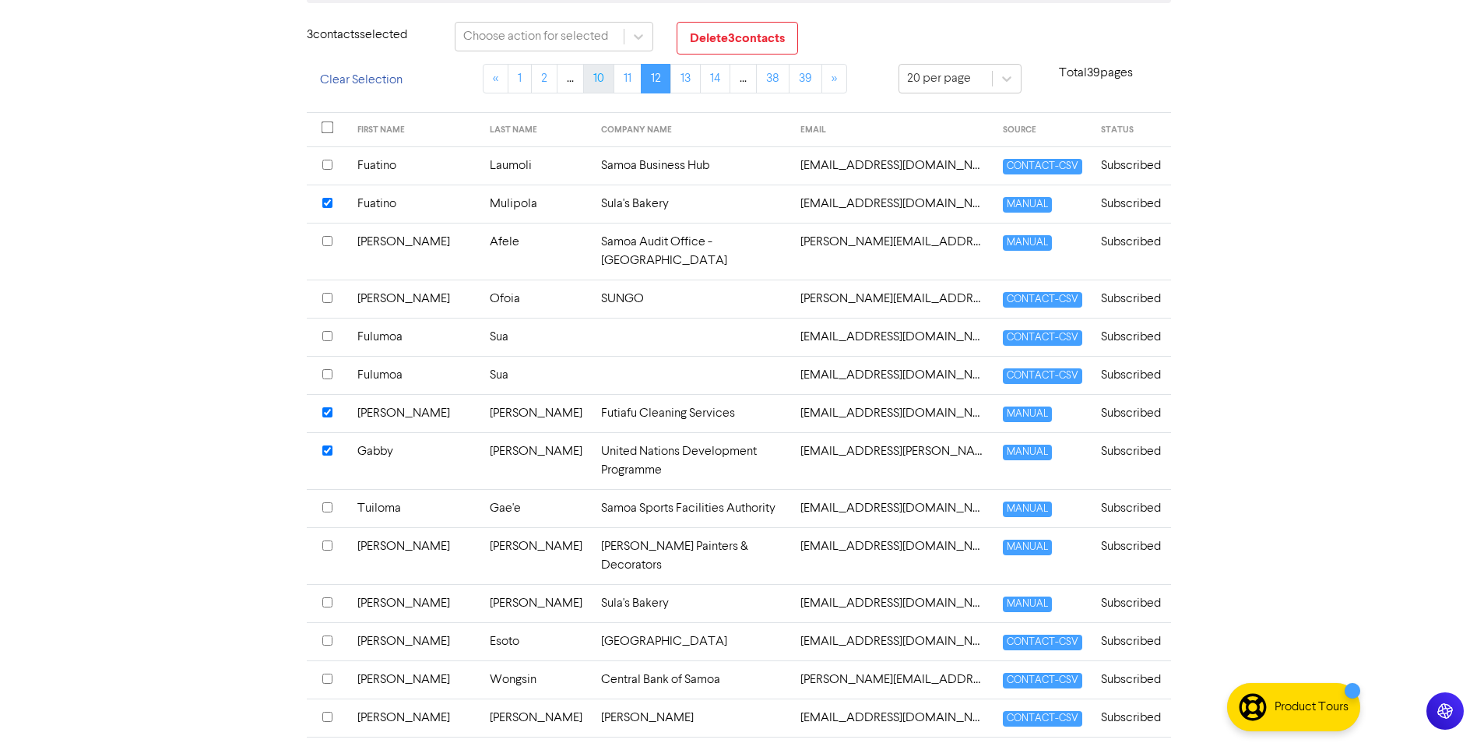
scroll to position [269, 0]
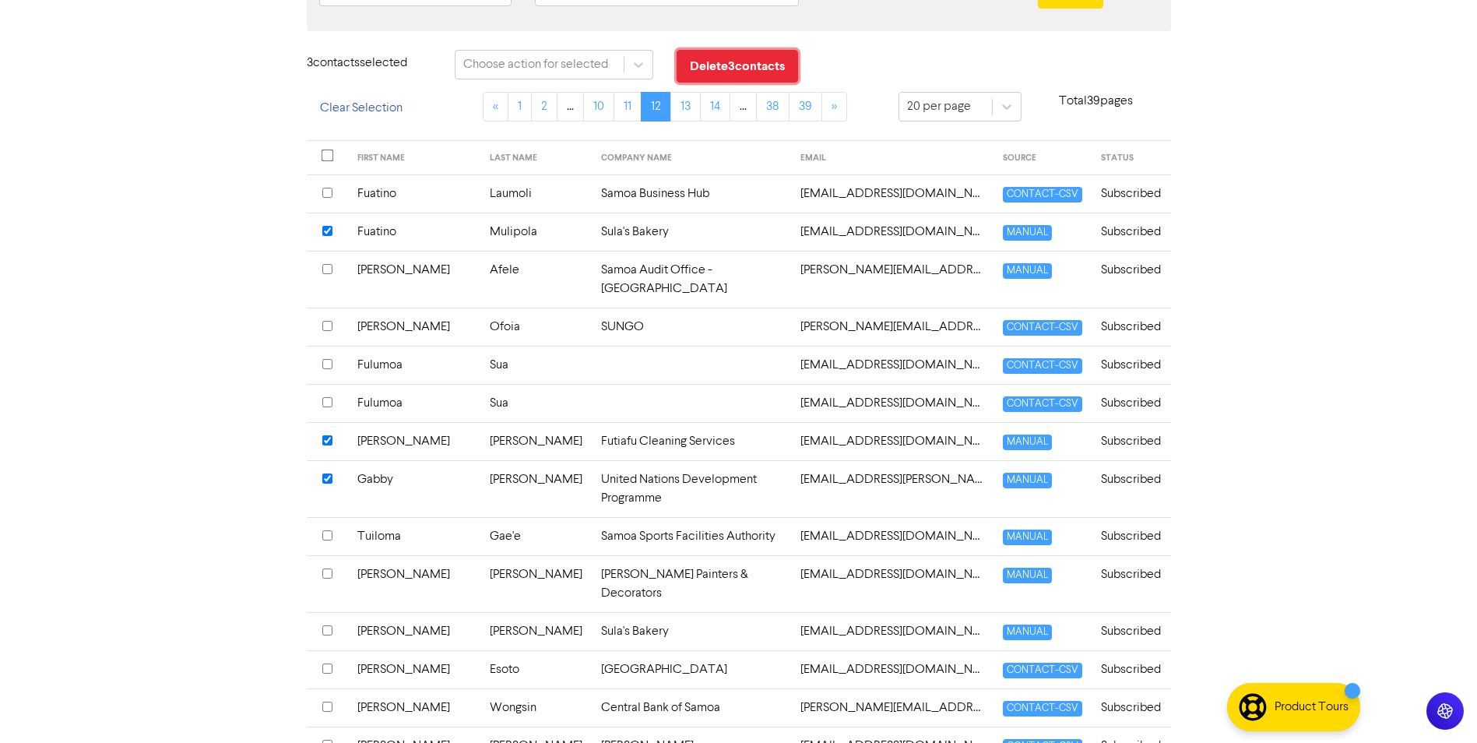
click at [771, 66] on button "Delete 3 contact s" at bounding box center [737, 66] width 121 height 33
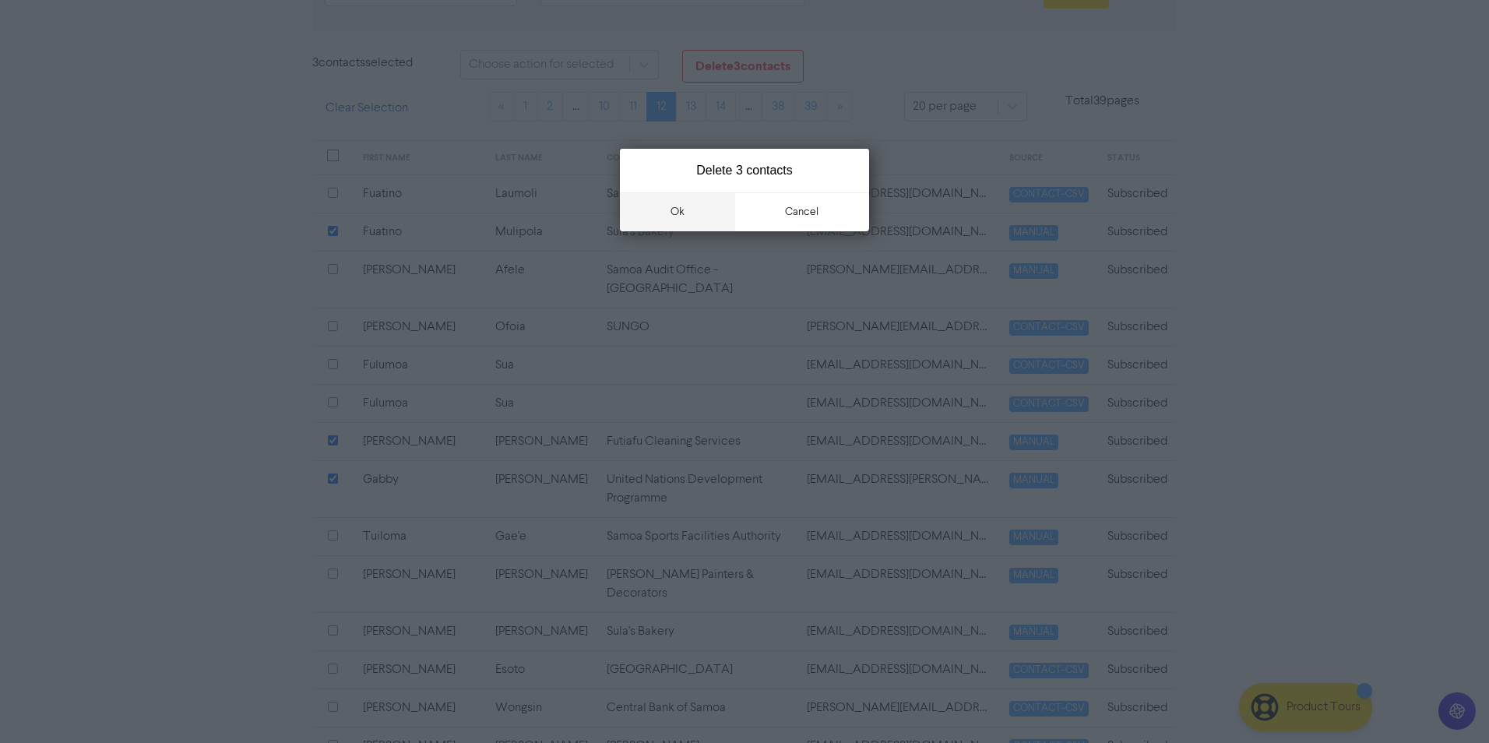
click at [686, 211] on button "ok" at bounding box center [677, 211] width 115 height 39
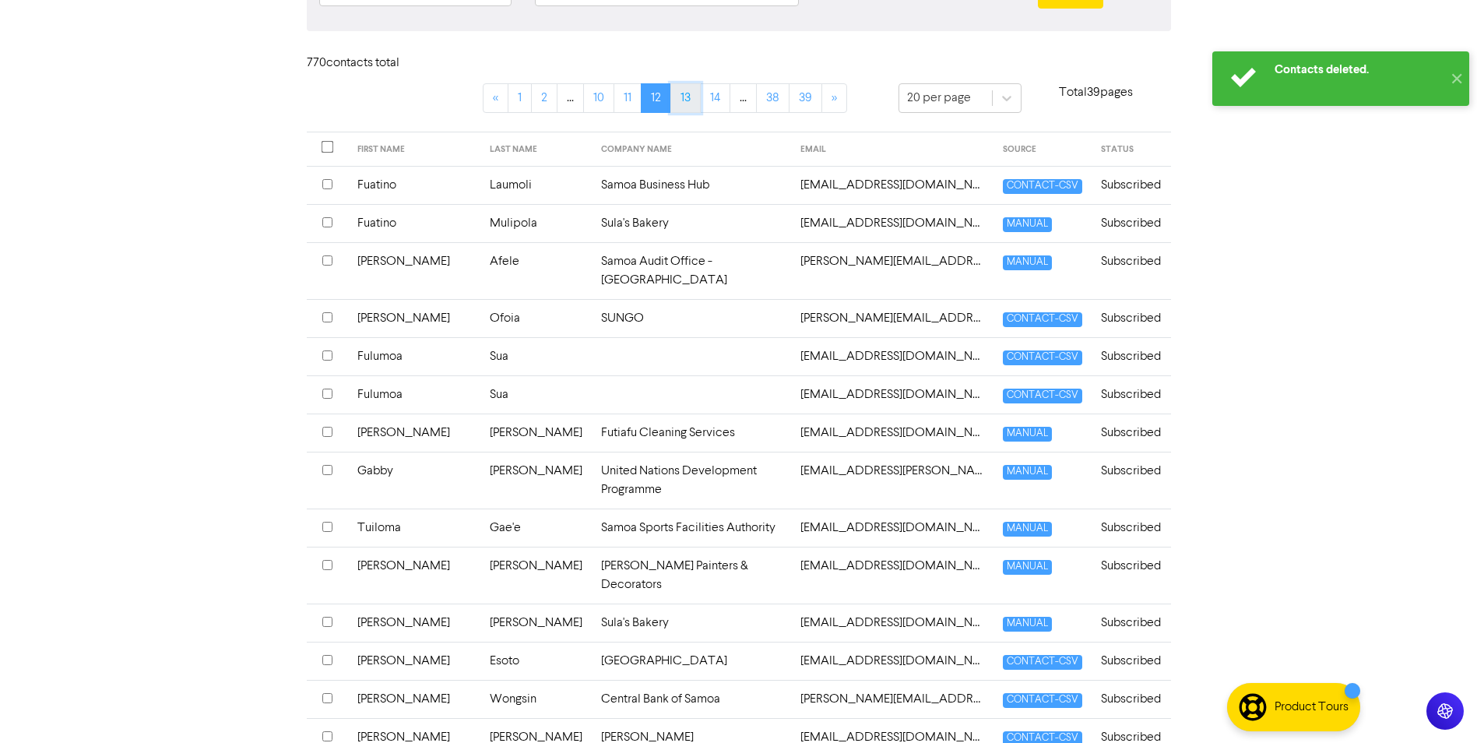
click at [686, 100] on link "13" at bounding box center [685, 98] width 30 height 30
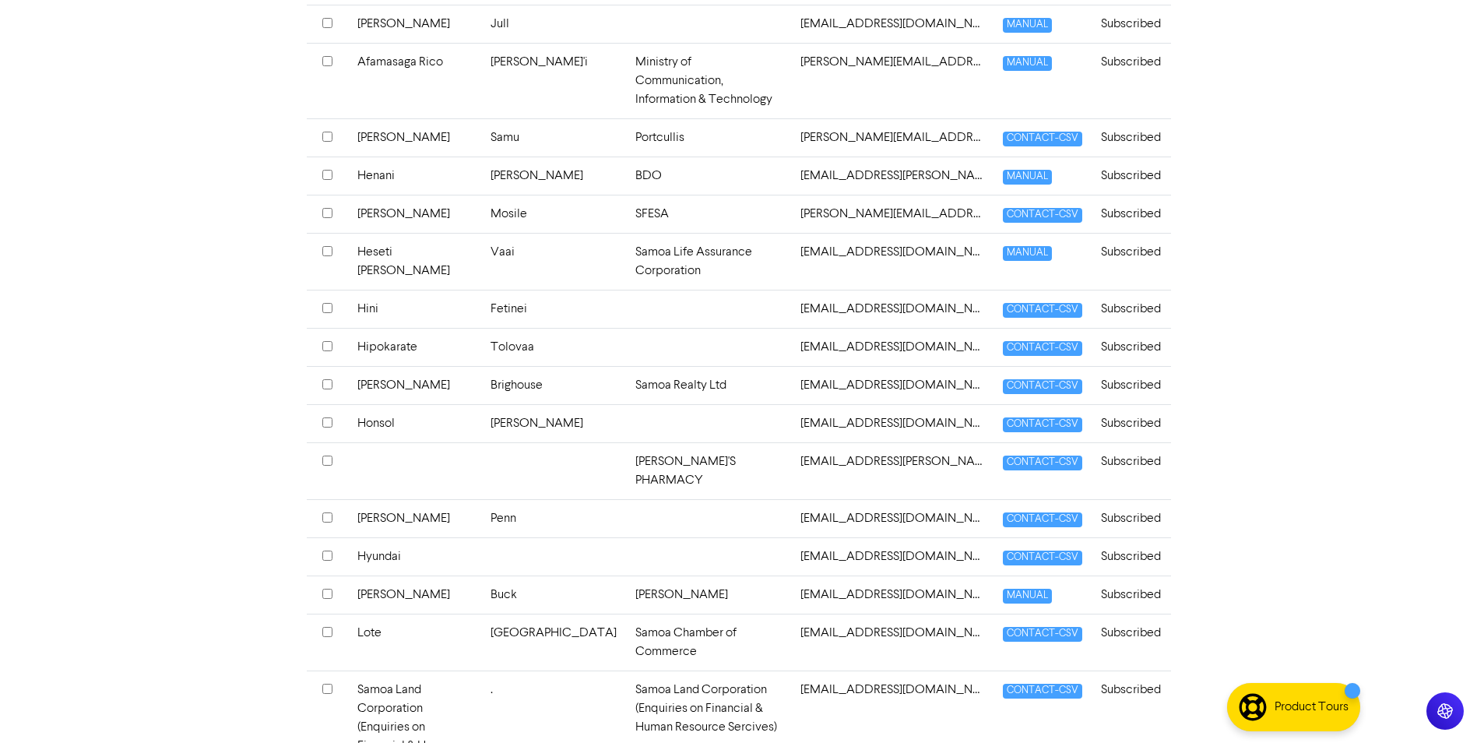
scroll to position [628, 0]
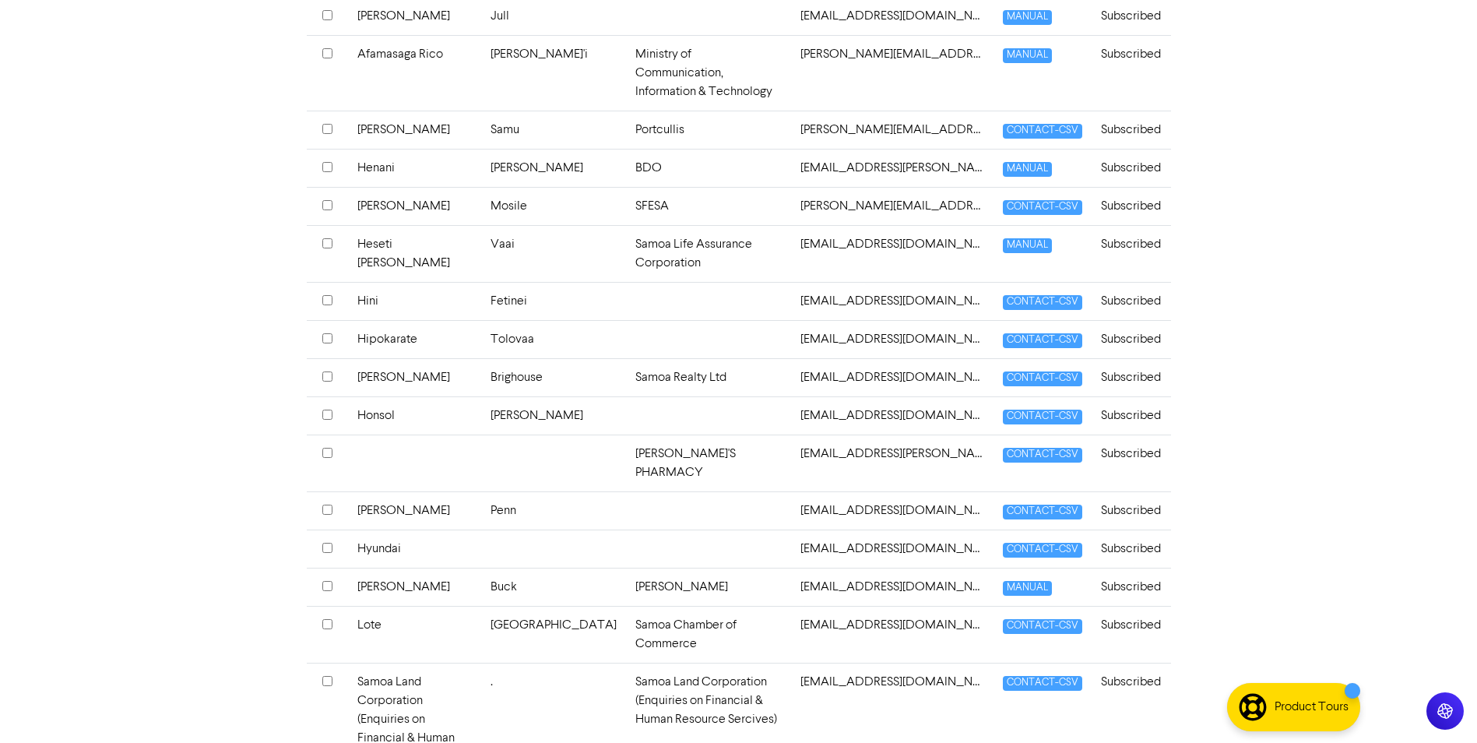
click at [327, 581] on input "checkbox" at bounding box center [327, 586] width 10 height 10
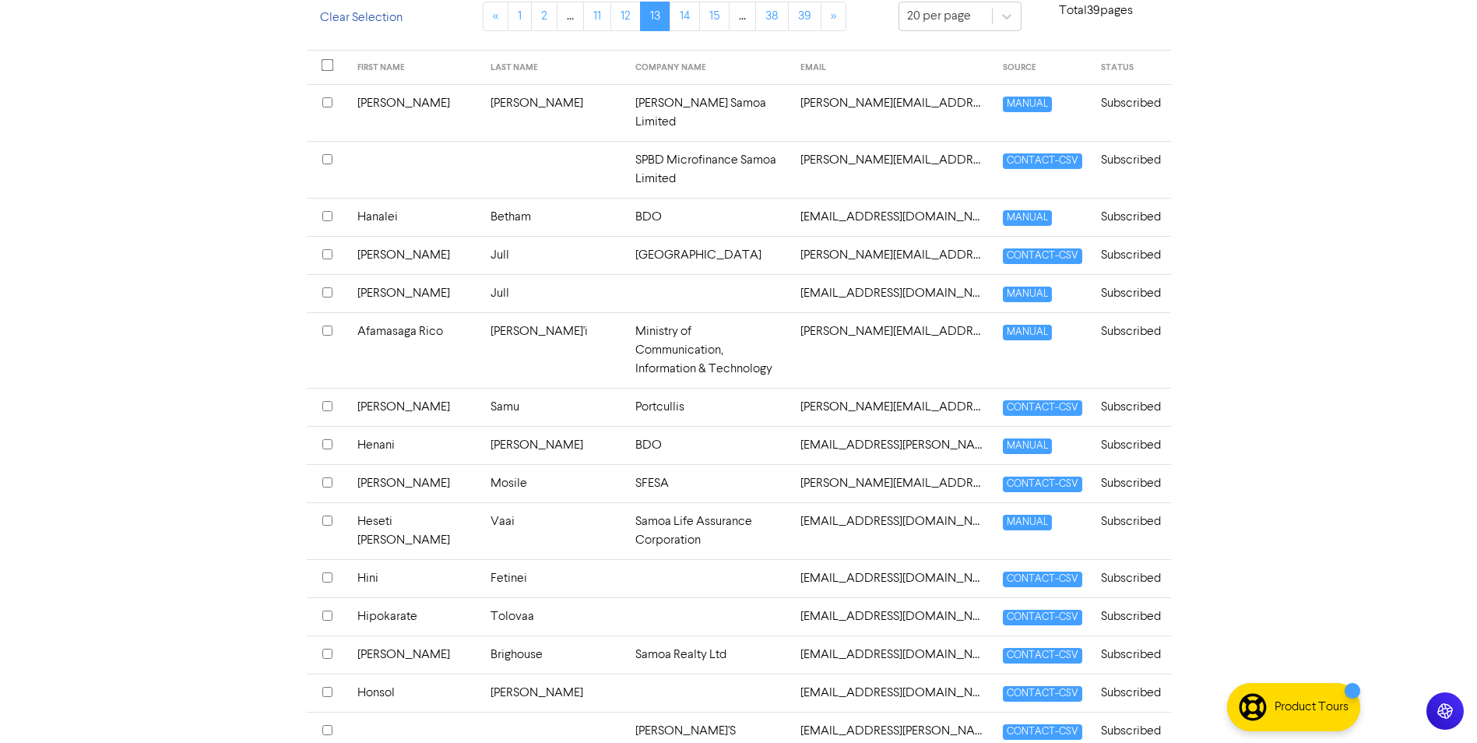
scroll to position [14, 0]
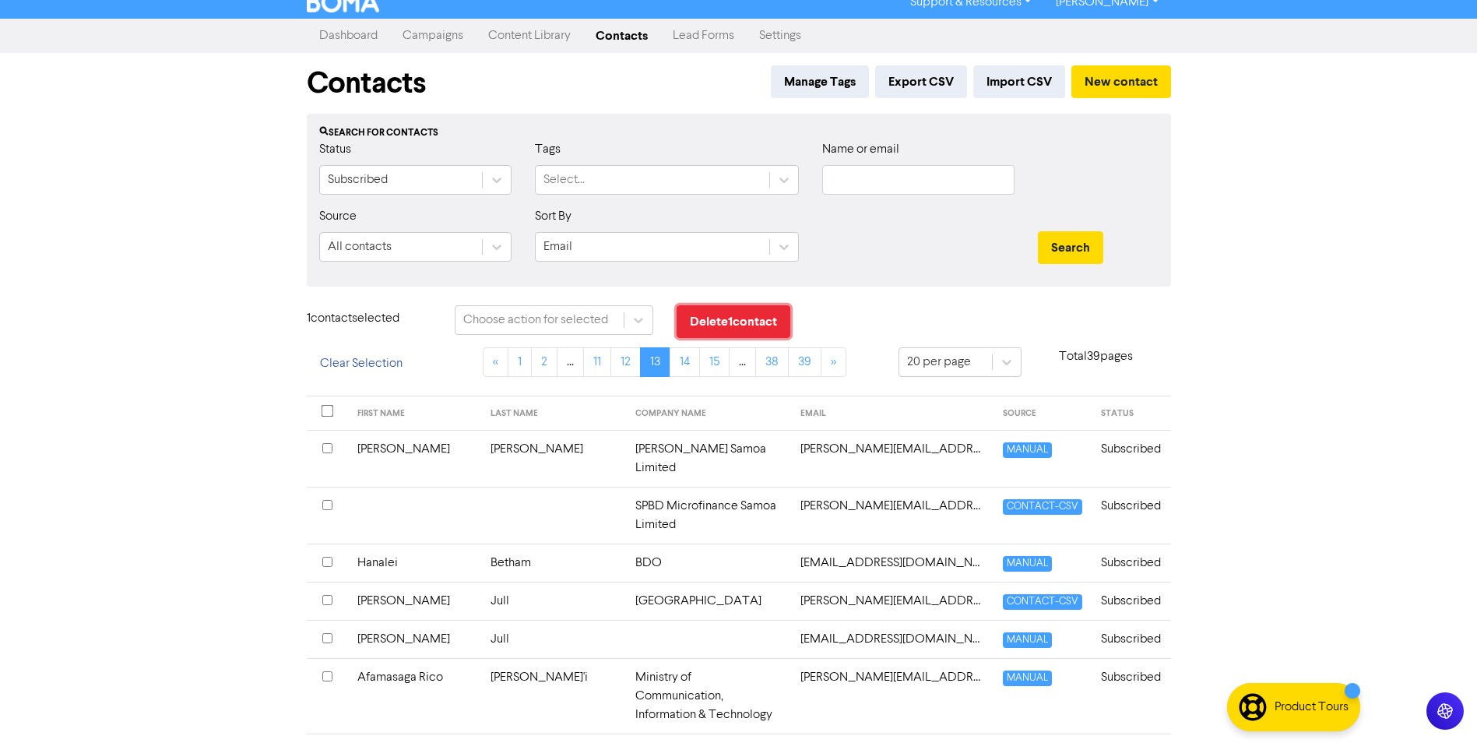
click at [725, 324] on button "Delete 1 contact" at bounding box center [734, 321] width 114 height 33
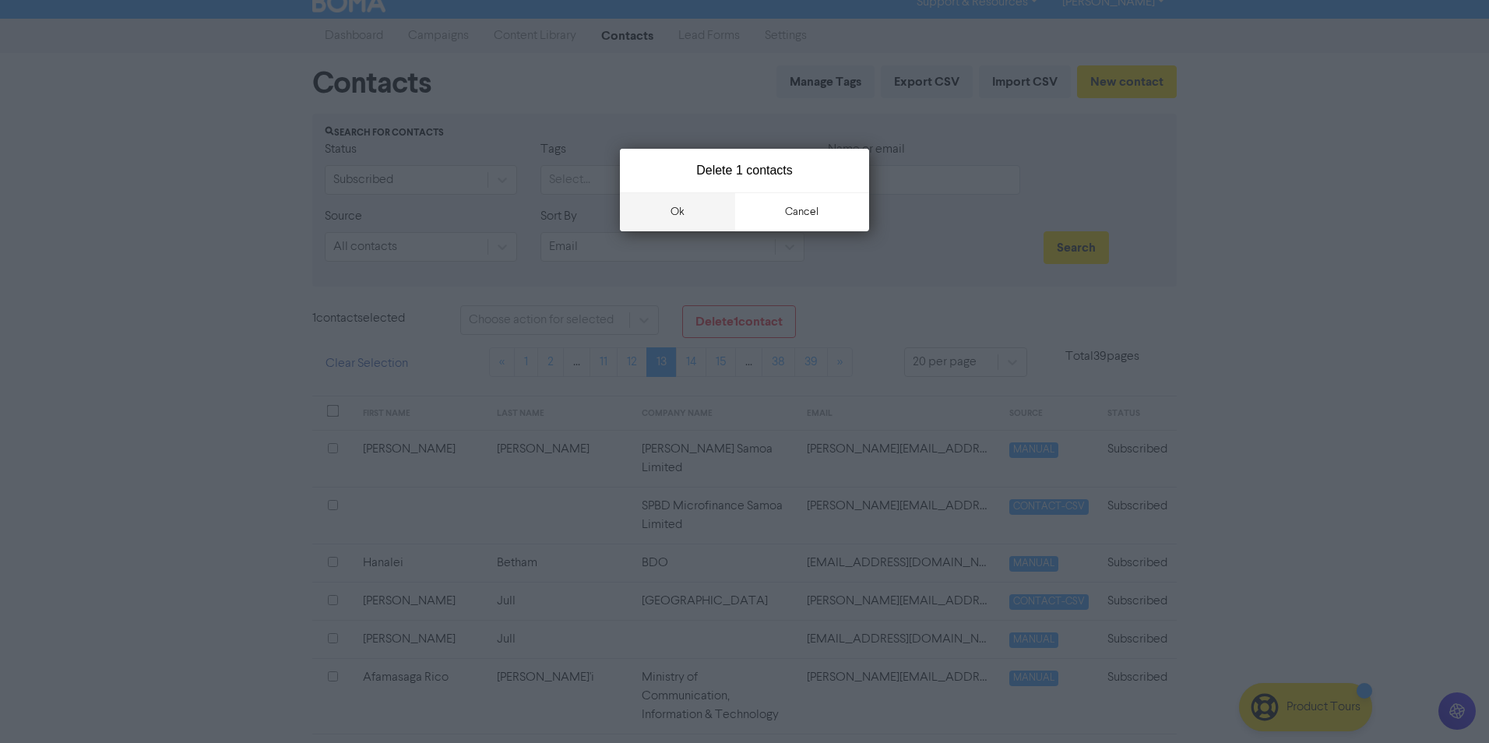
click at [671, 213] on button "ok" at bounding box center [677, 211] width 115 height 39
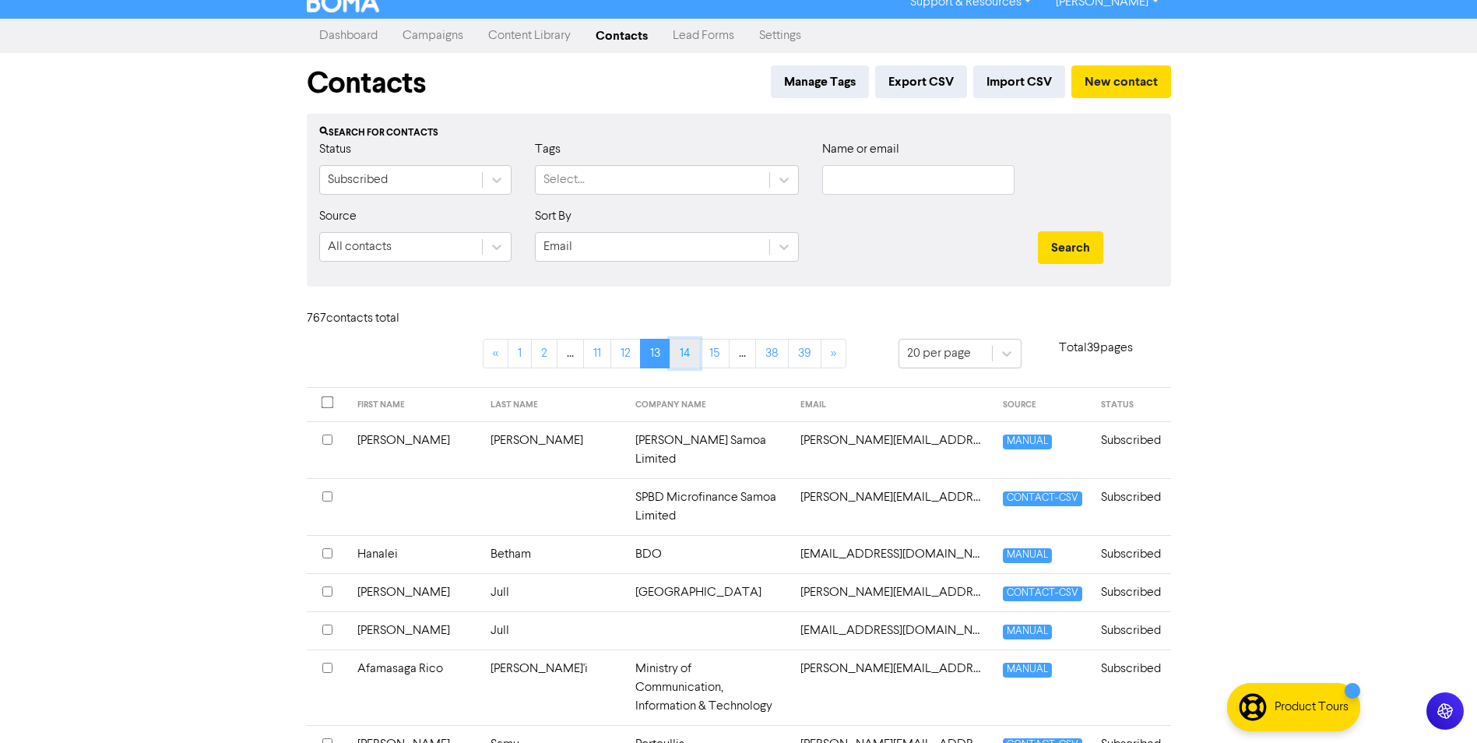
click at [681, 343] on link "14" at bounding box center [685, 354] width 30 height 30
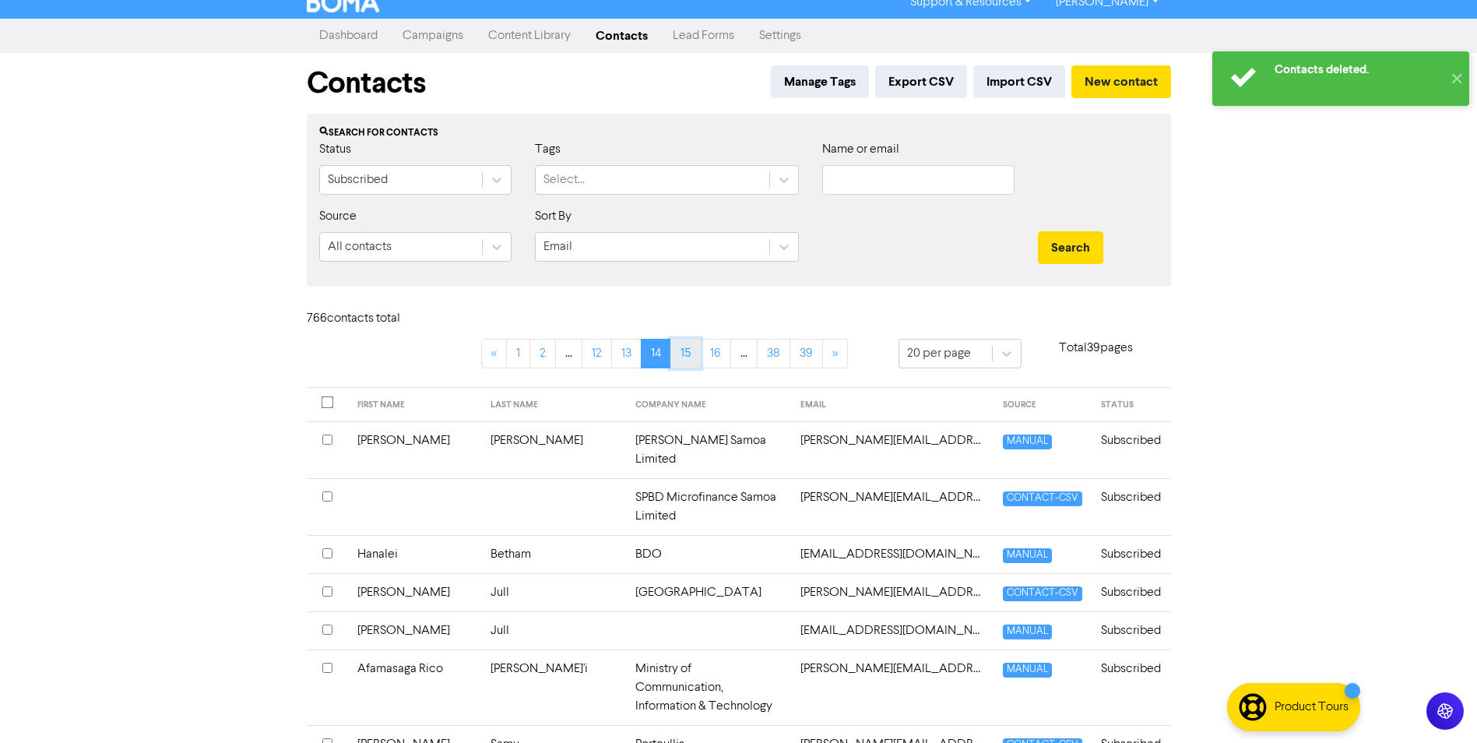
click at [677, 351] on link "15" at bounding box center [685, 354] width 30 height 30
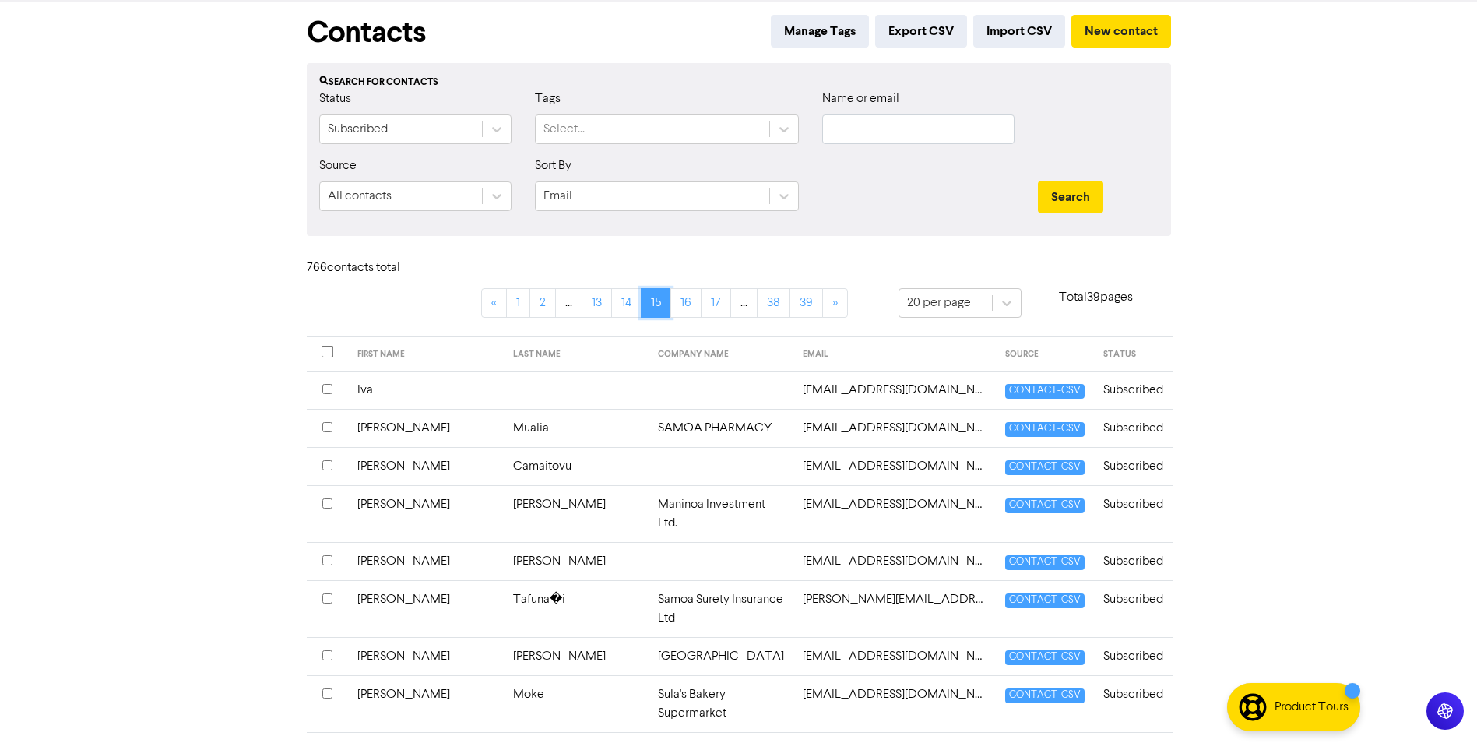
scroll to position [92, 0]
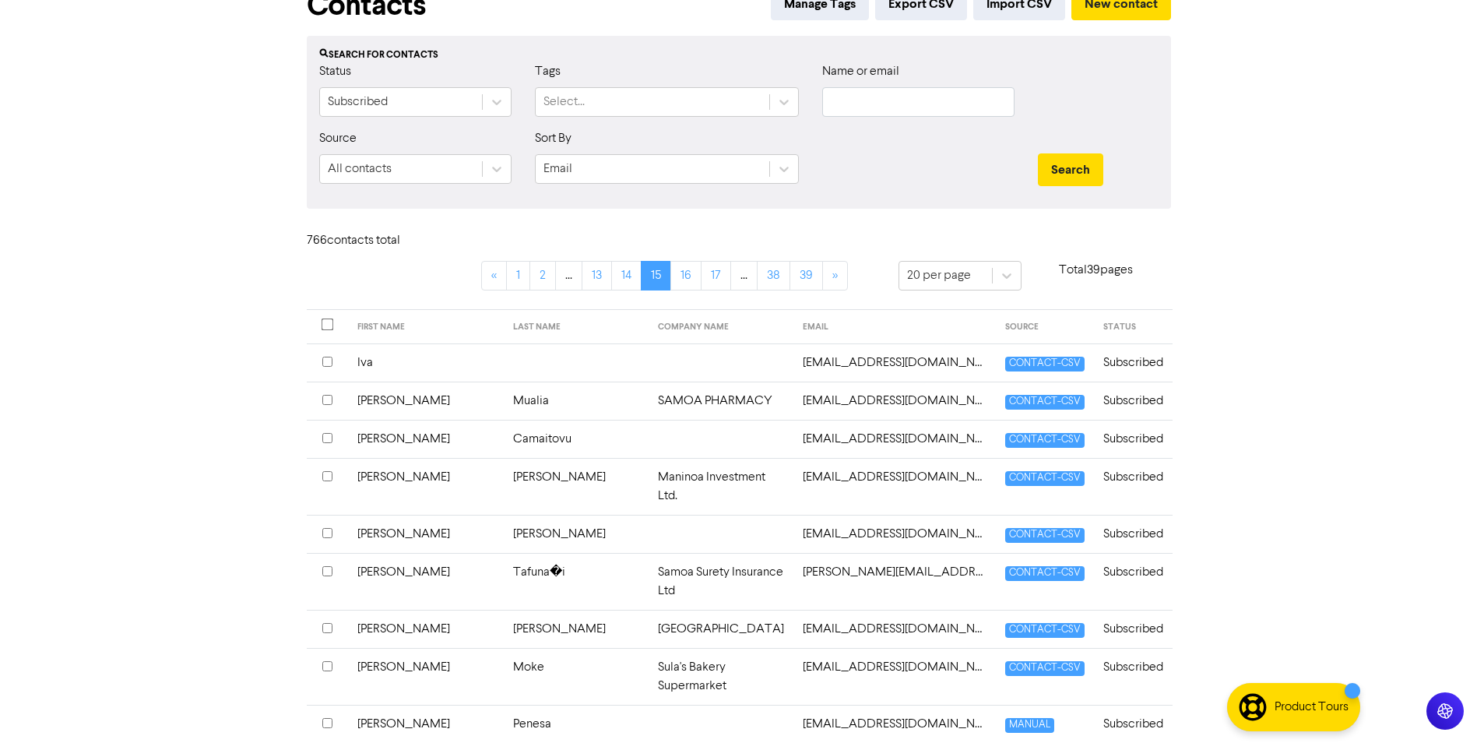
click at [332, 528] on input "checkbox" at bounding box center [327, 533] width 10 height 10
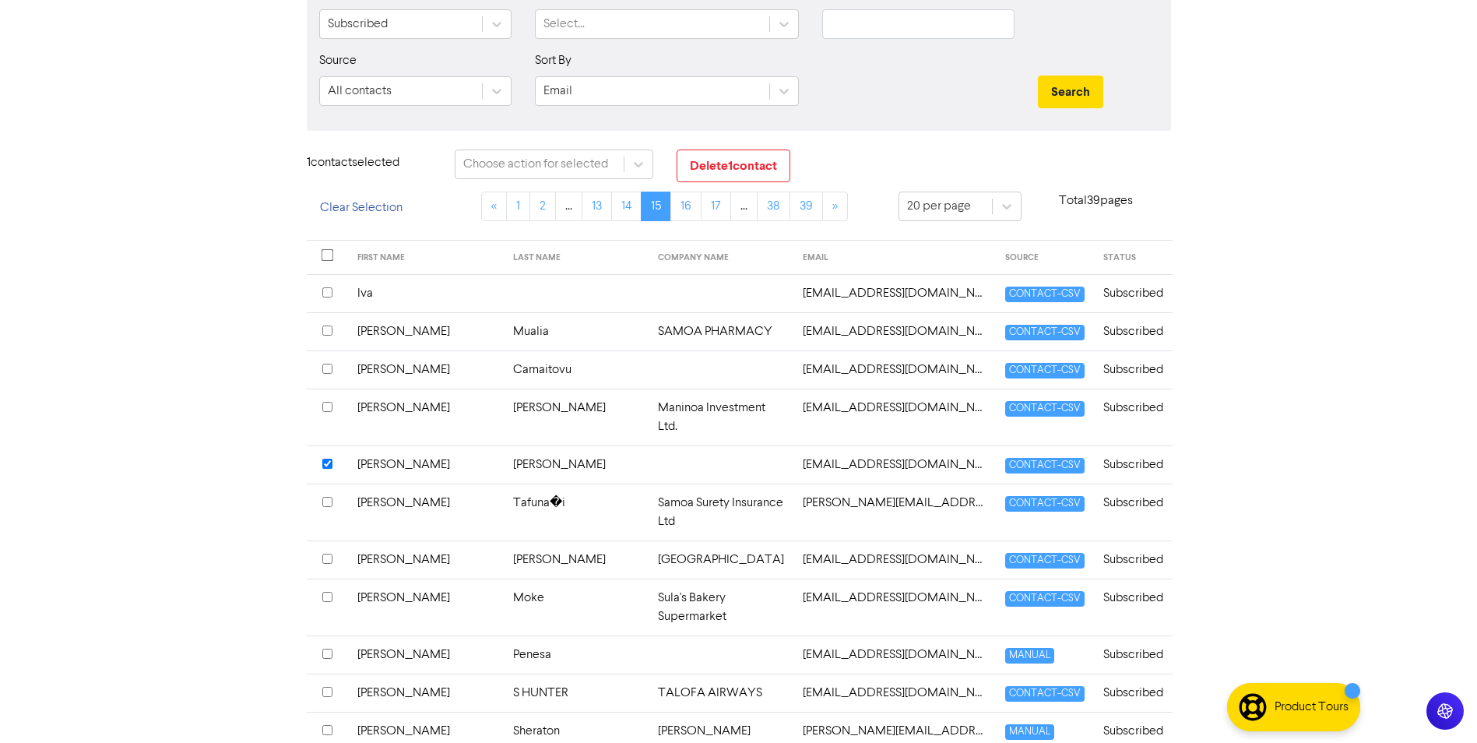
scroll to position [248, 0]
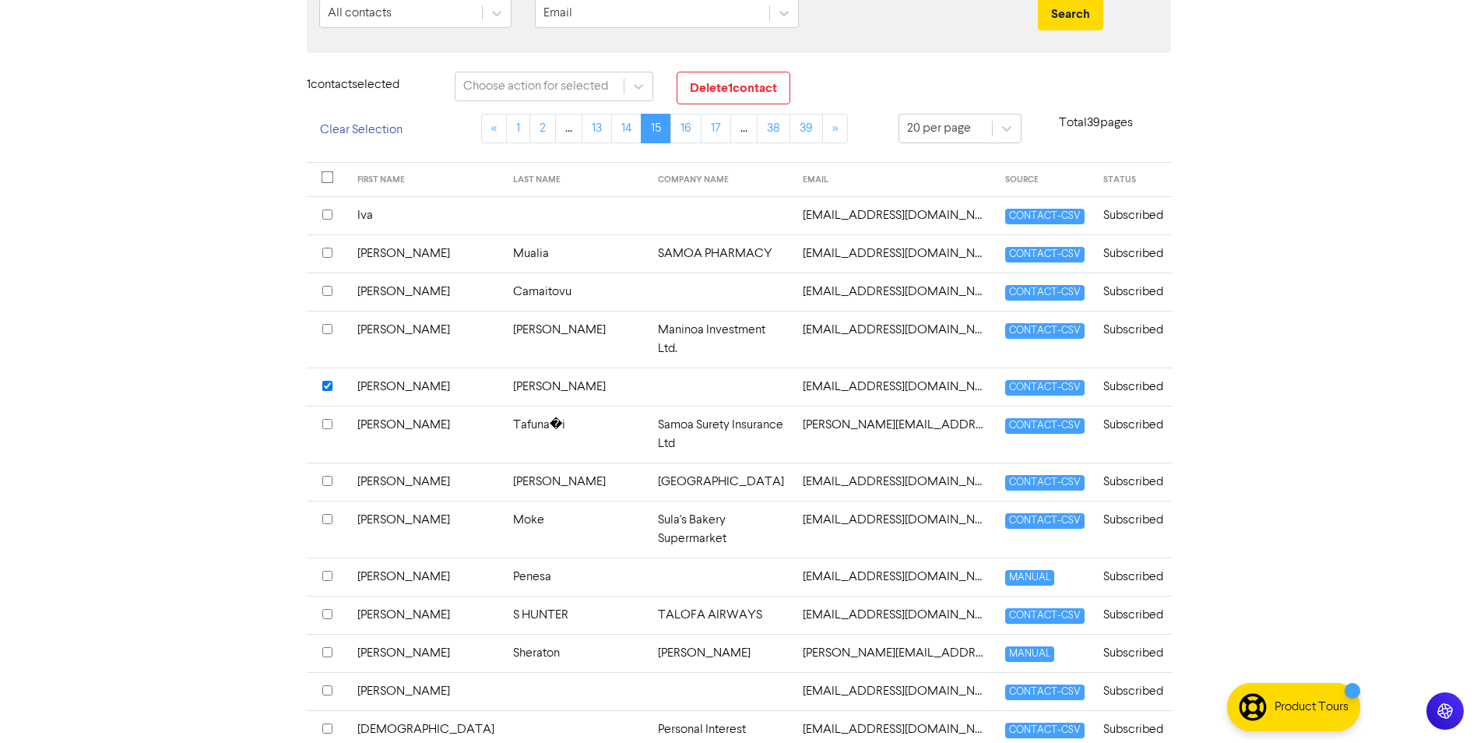
click at [329, 571] on input "checkbox" at bounding box center [327, 576] width 10 height 10
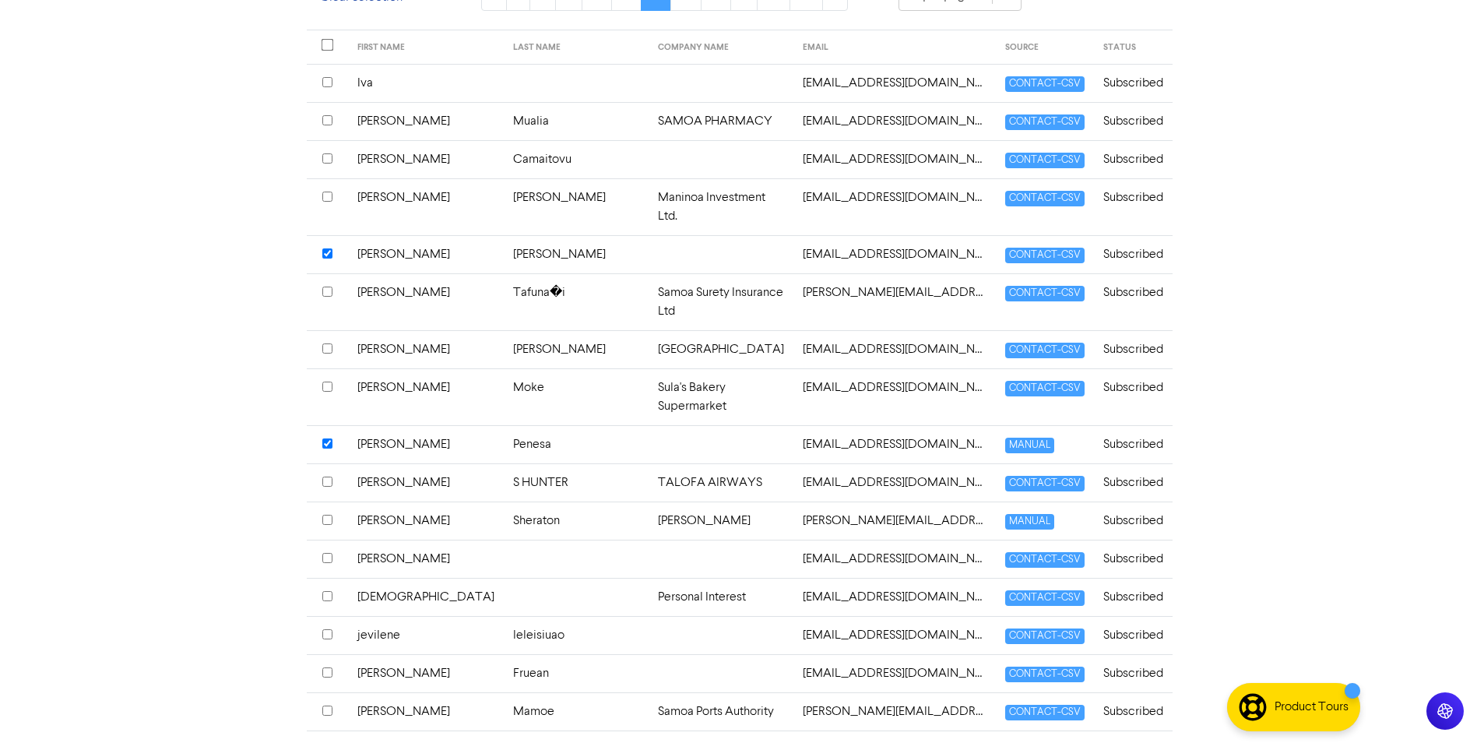
scroll to position [403, 0]
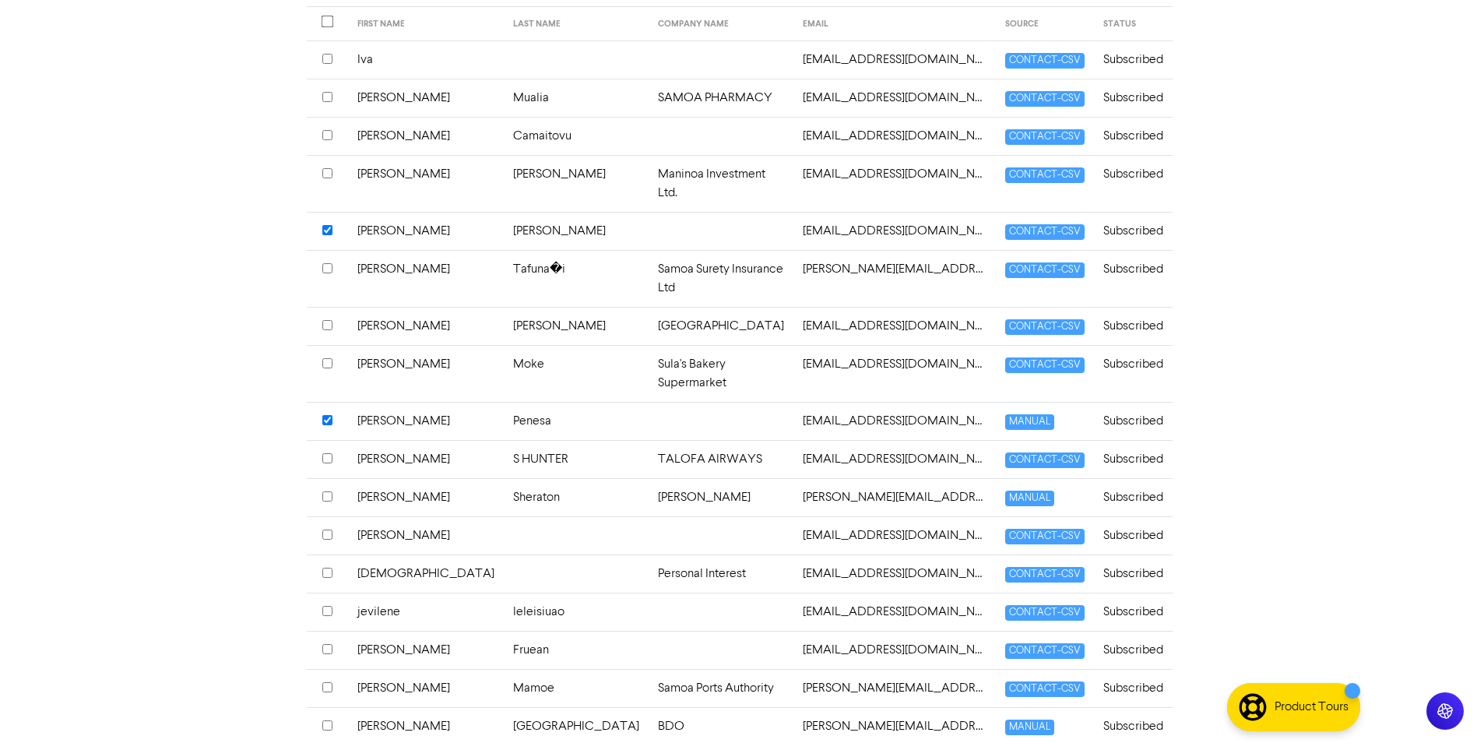
click at [325, 568] on input "checkbox" at bounding box center [327, 573] width 10 height 10
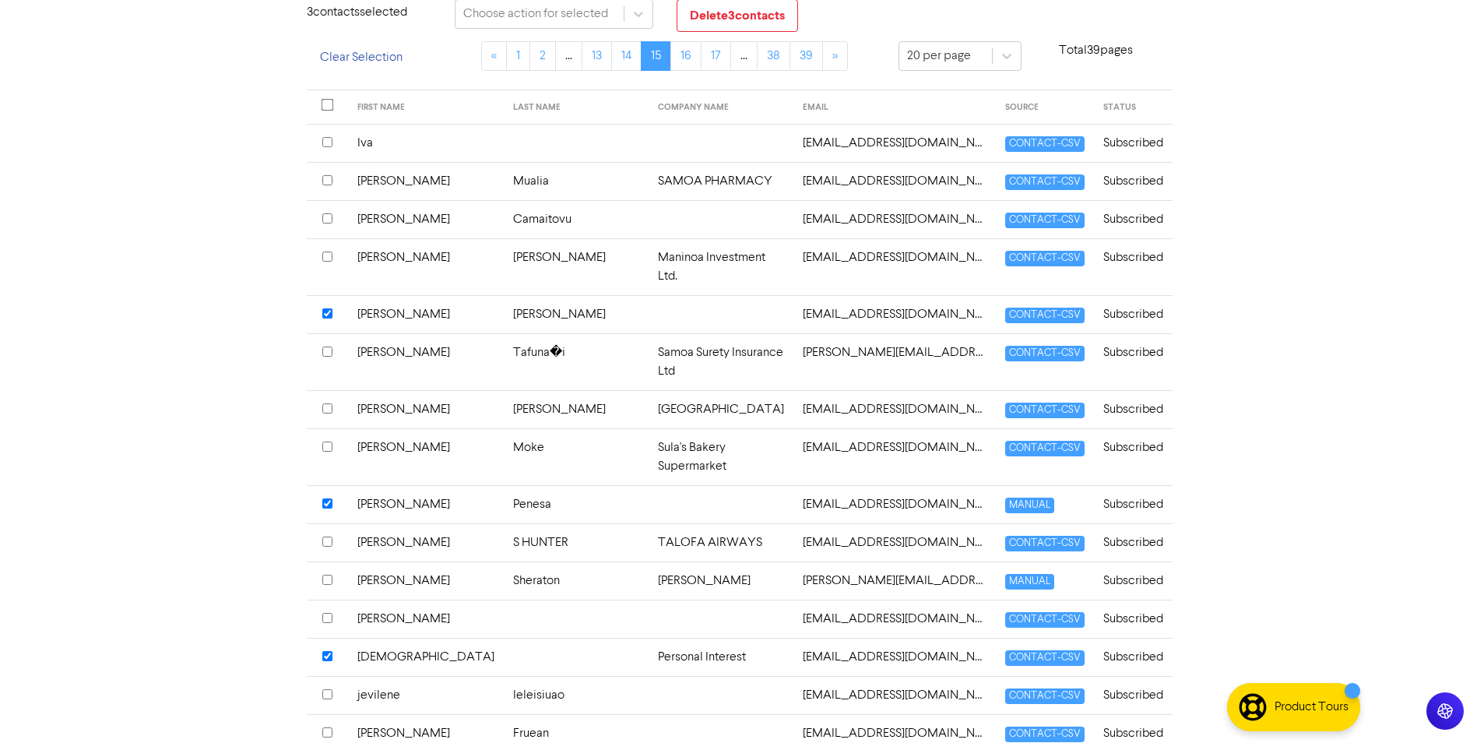
scroll to position [58, 0]
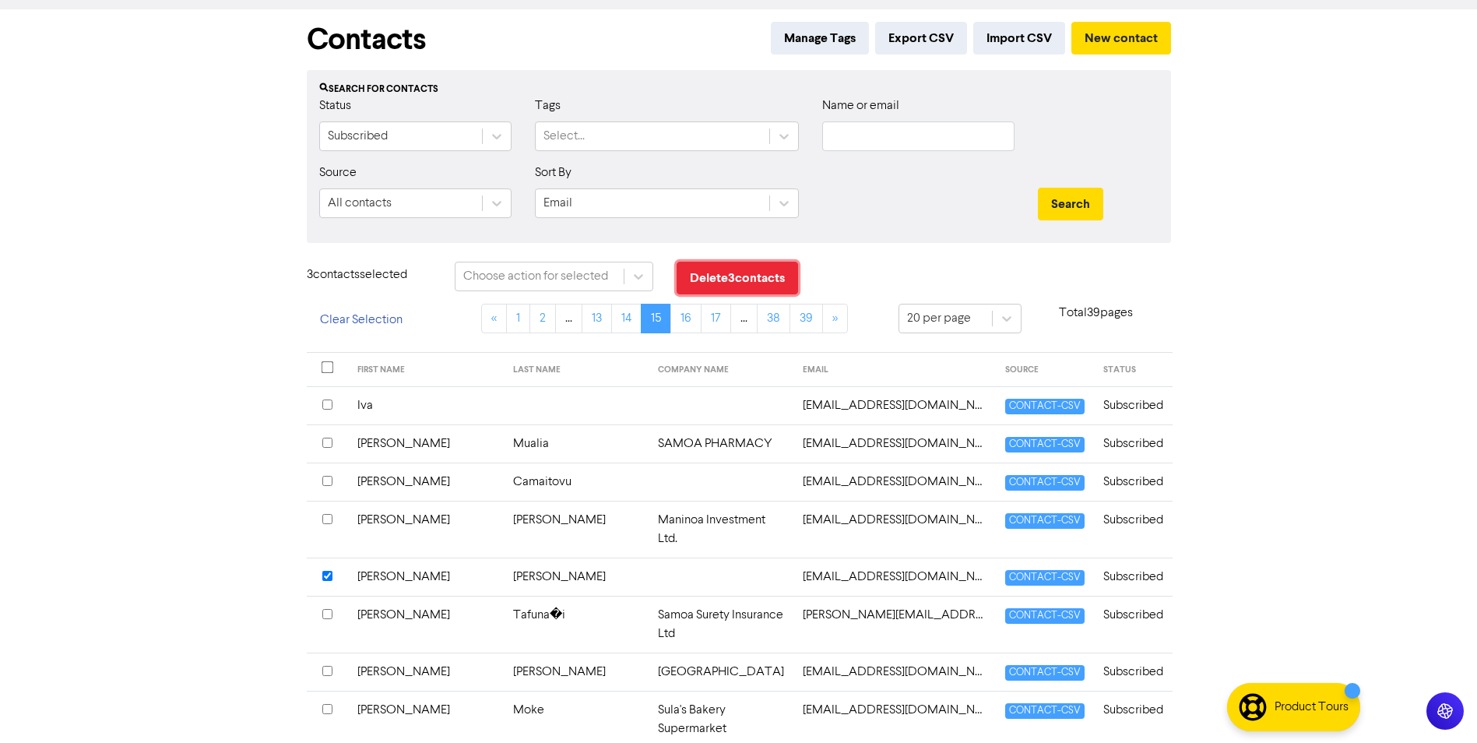
click at [758, 274] on button "Delete 3 contact s" at bounding box center [737, 278] width 121 height 33
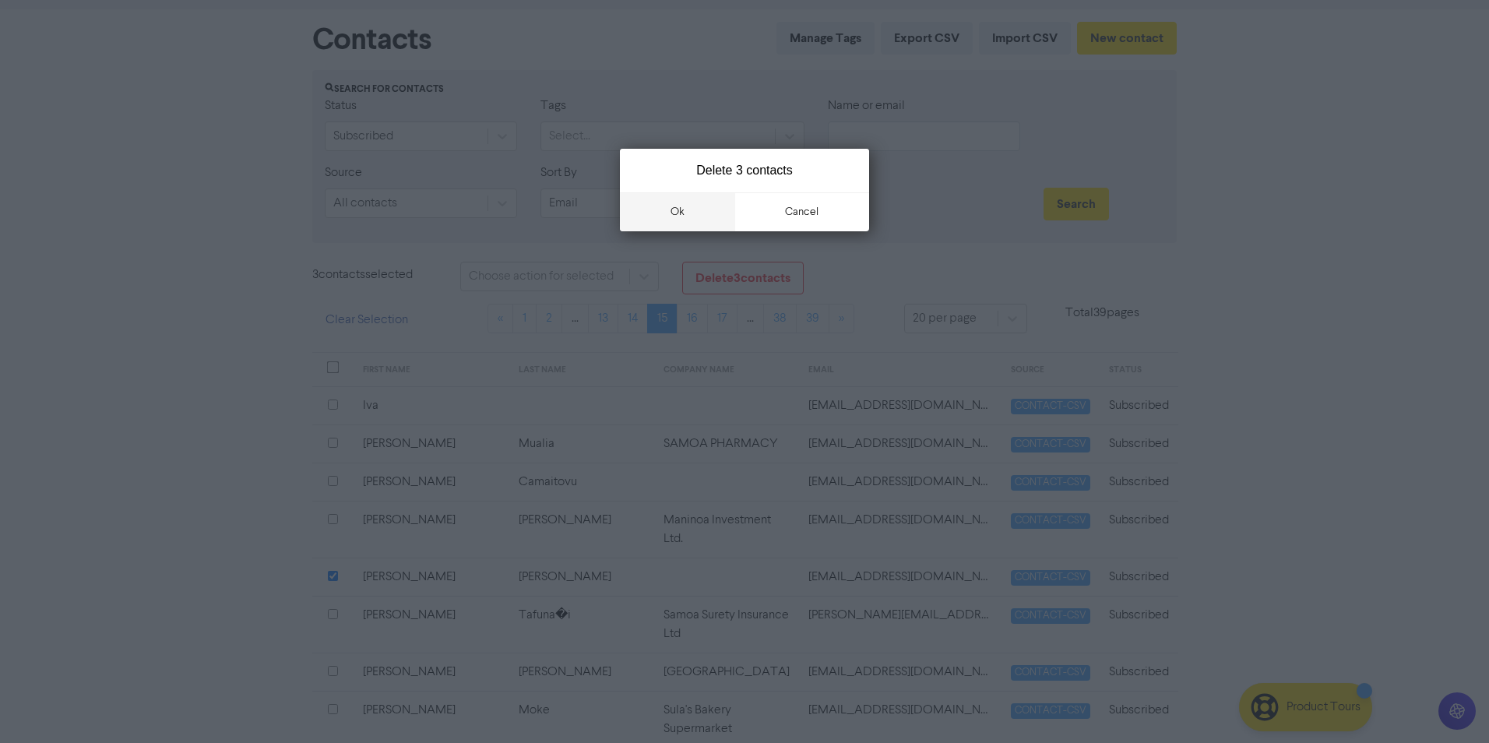
click at [694, 209] on button "ok" at bounding box center [677, 211] width 115 height 39
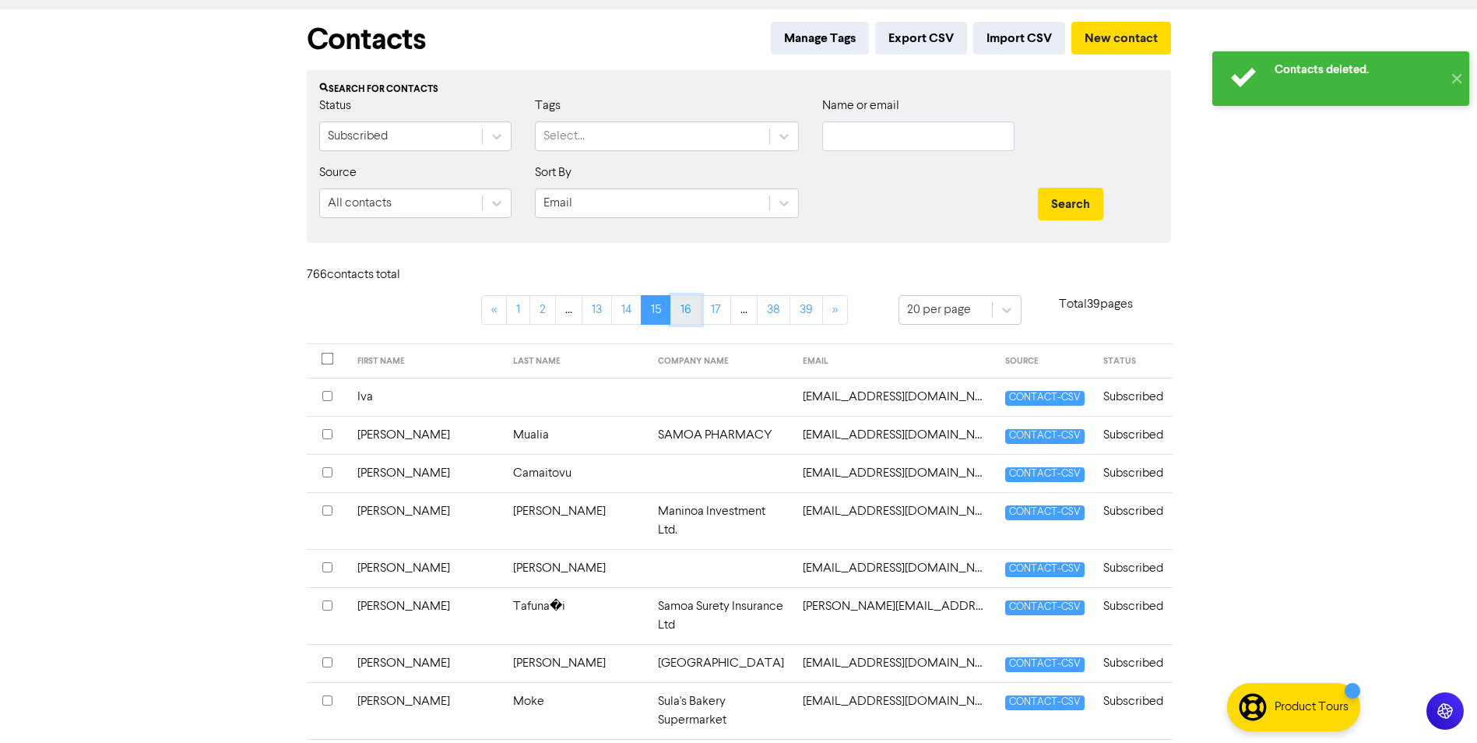
click at [688, 303] on link "16" at bounding box center [685, 310] width 31 height 30
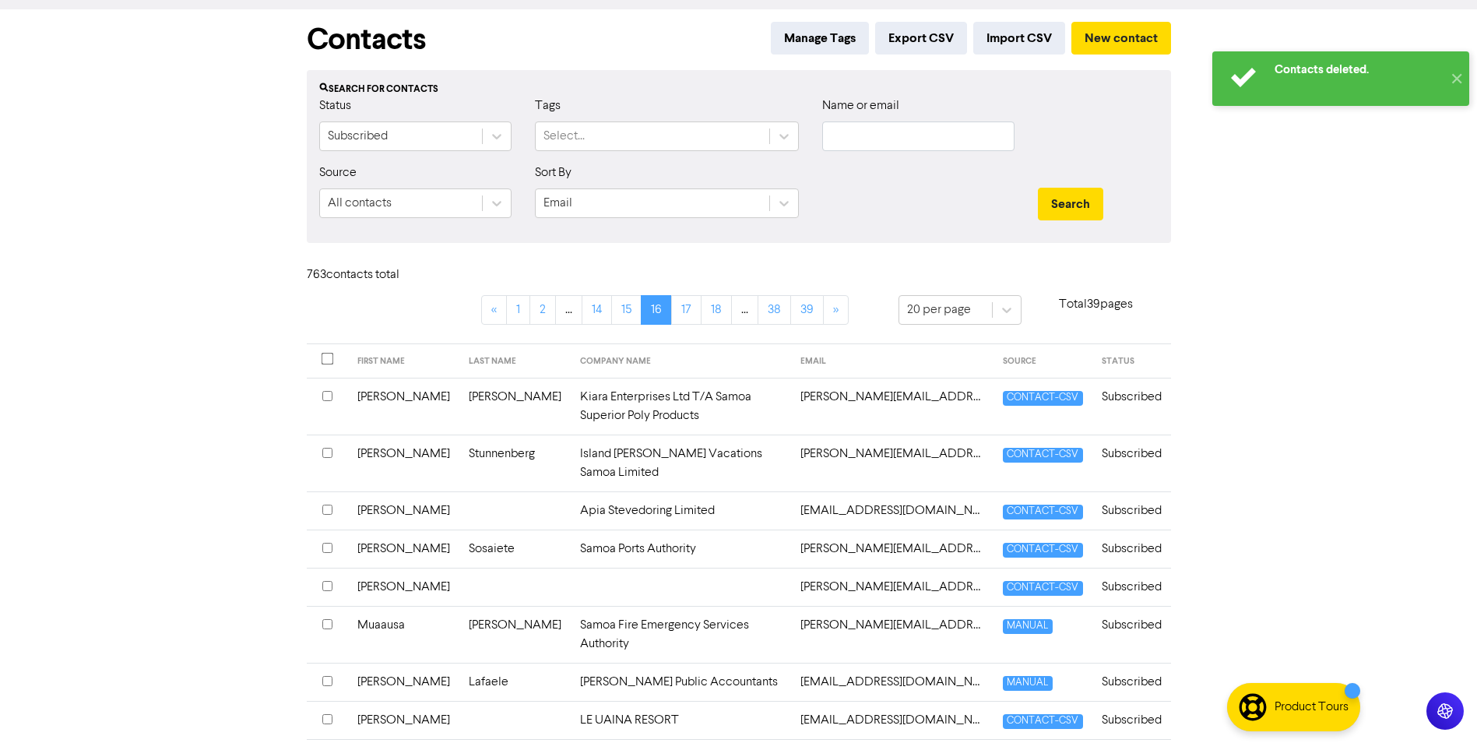
click at [323, 401] on input "checkbox" at bounding box center [327, 396] width 10 height 10
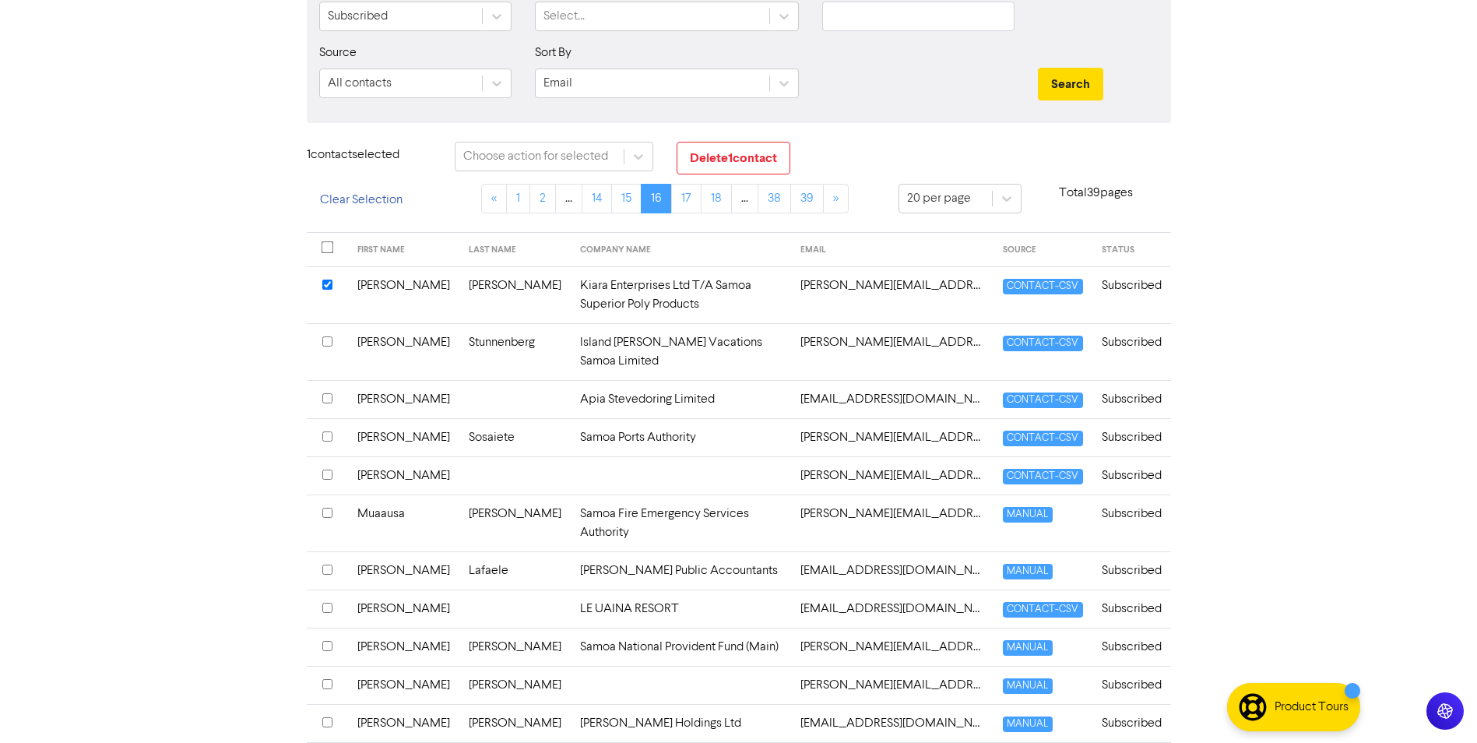
scroll to position [213, 0]
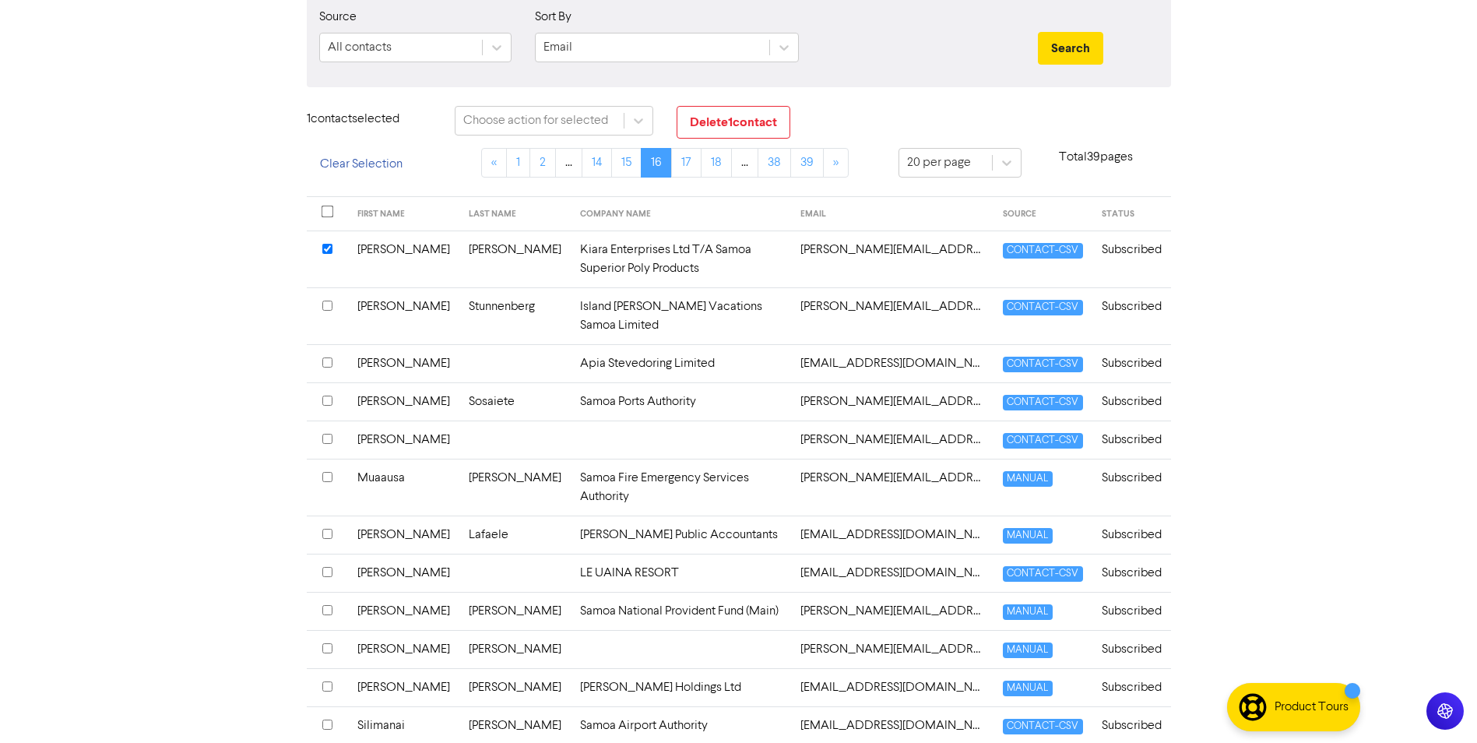
click at [328, 643] on input "checkbox" at bounding box center [327, 648] width 10 height 10
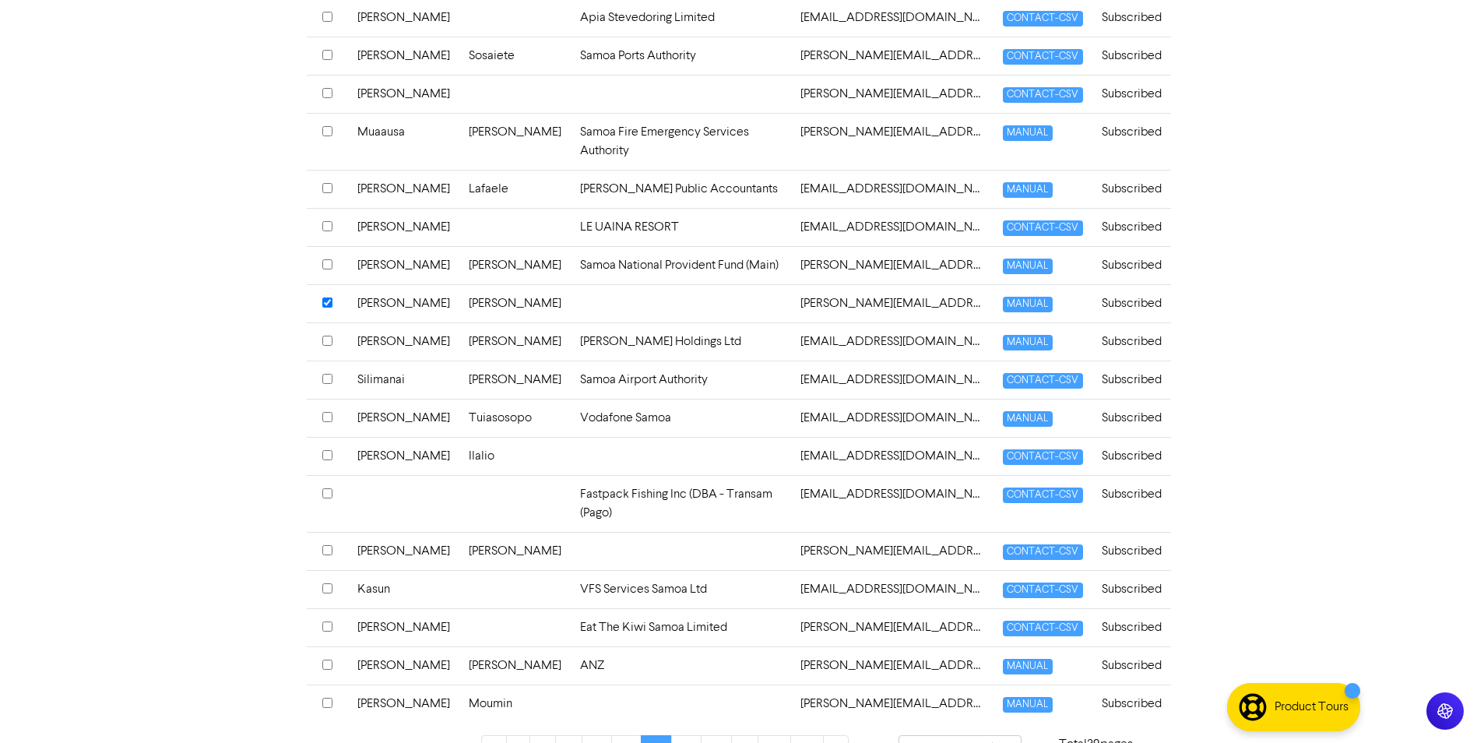
scroll to position [28, 0]
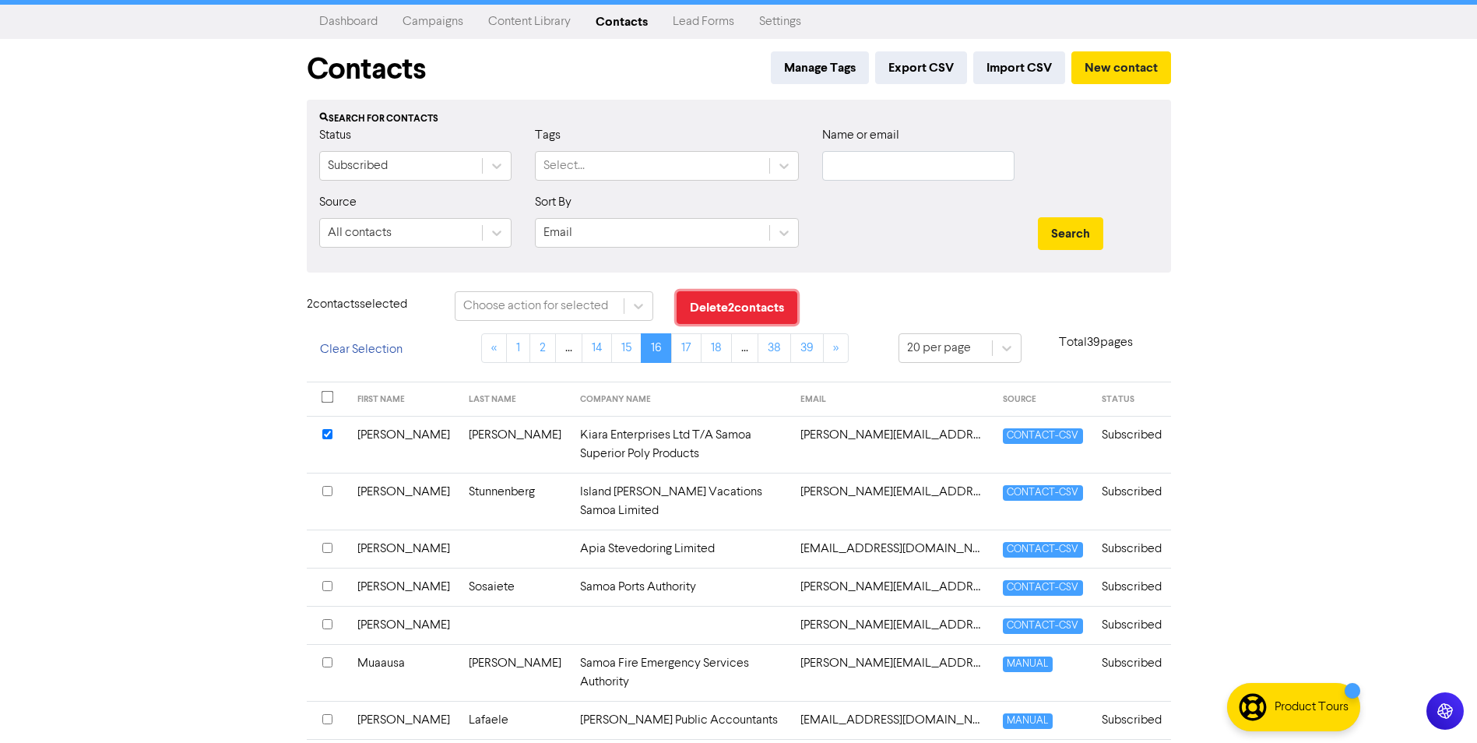
click at [723, 302] on button "Delete 2 contact s" at bounding box center [737, 307] width 121 height 33
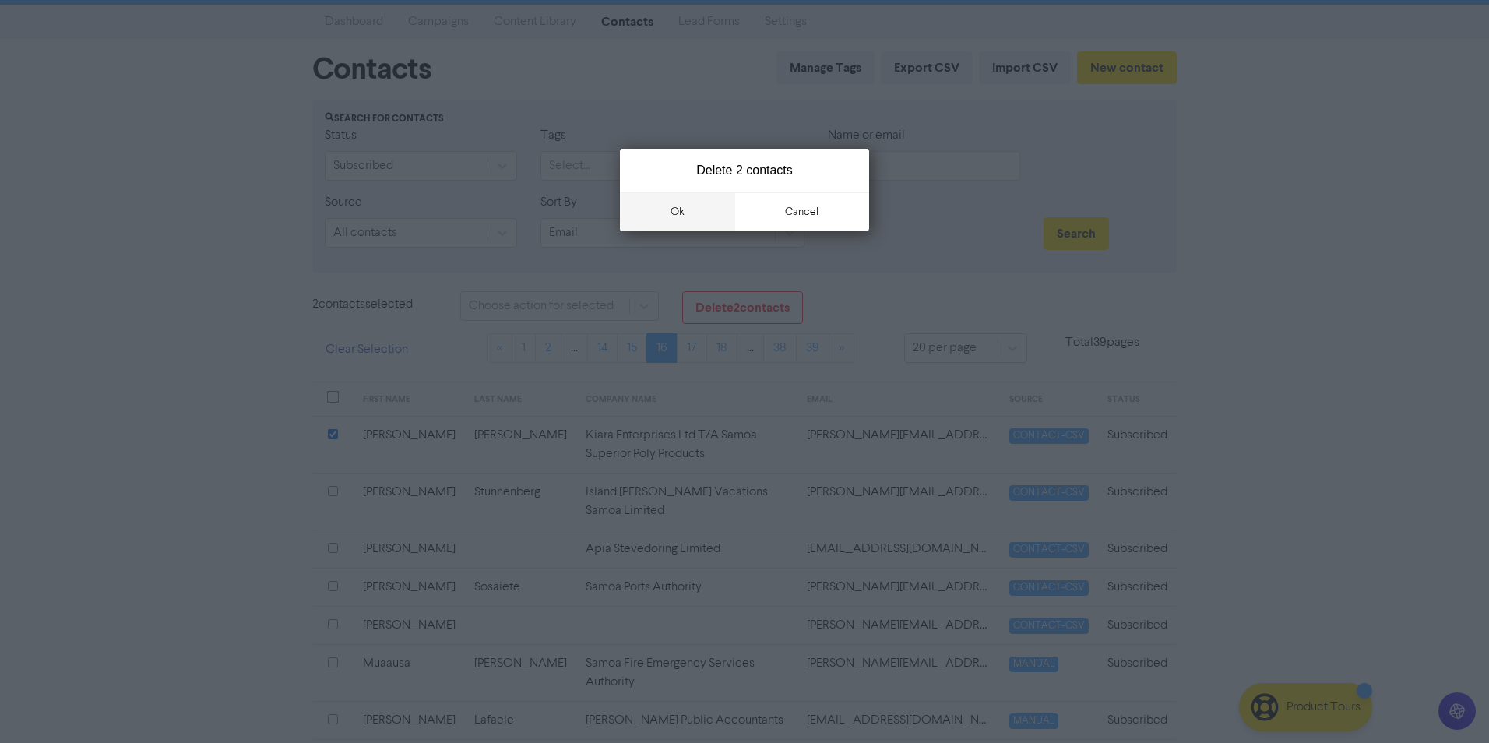
click at [678, 221] on button "ok" at bounding box center [677, 211] width 115 height 39
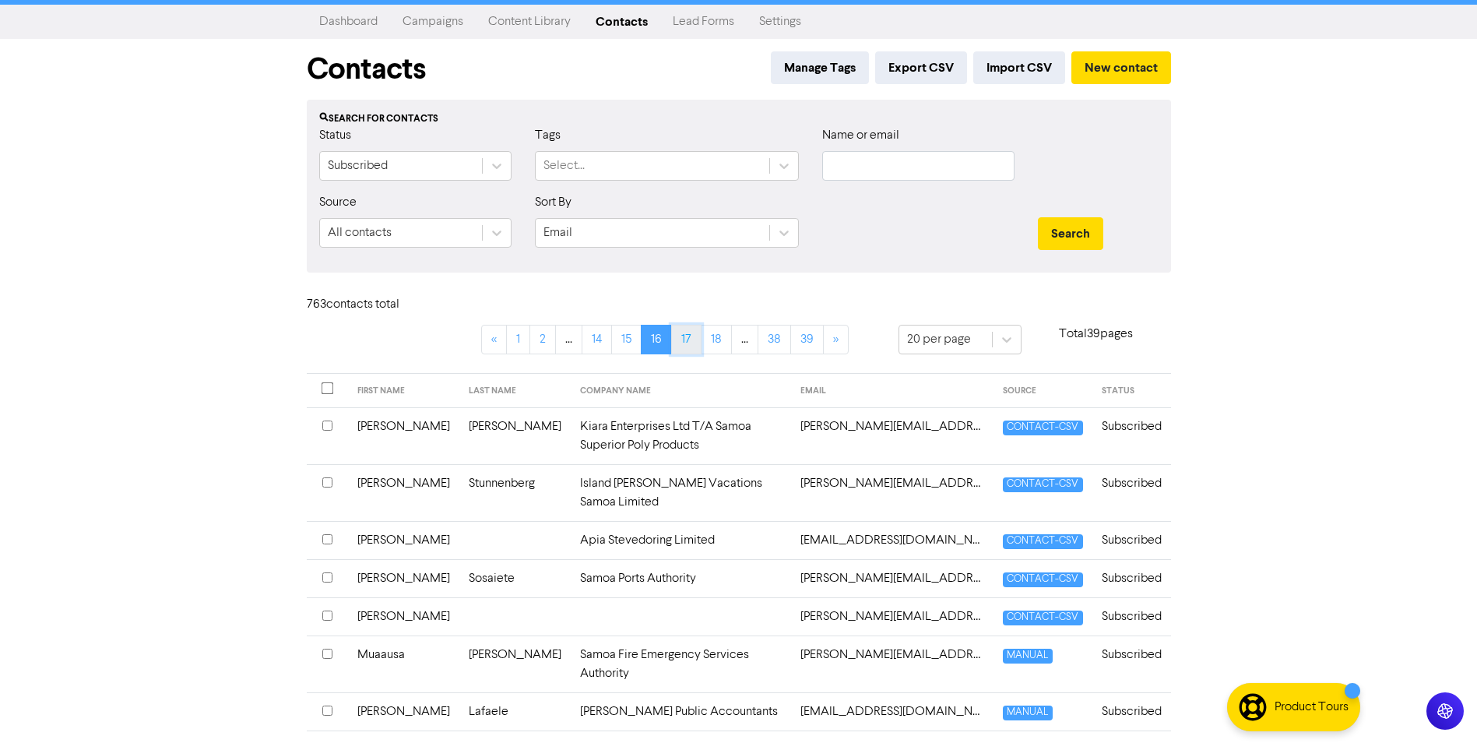
click at [685, 336] on link "17" at bounding box center [686, 340] width 30 height 30
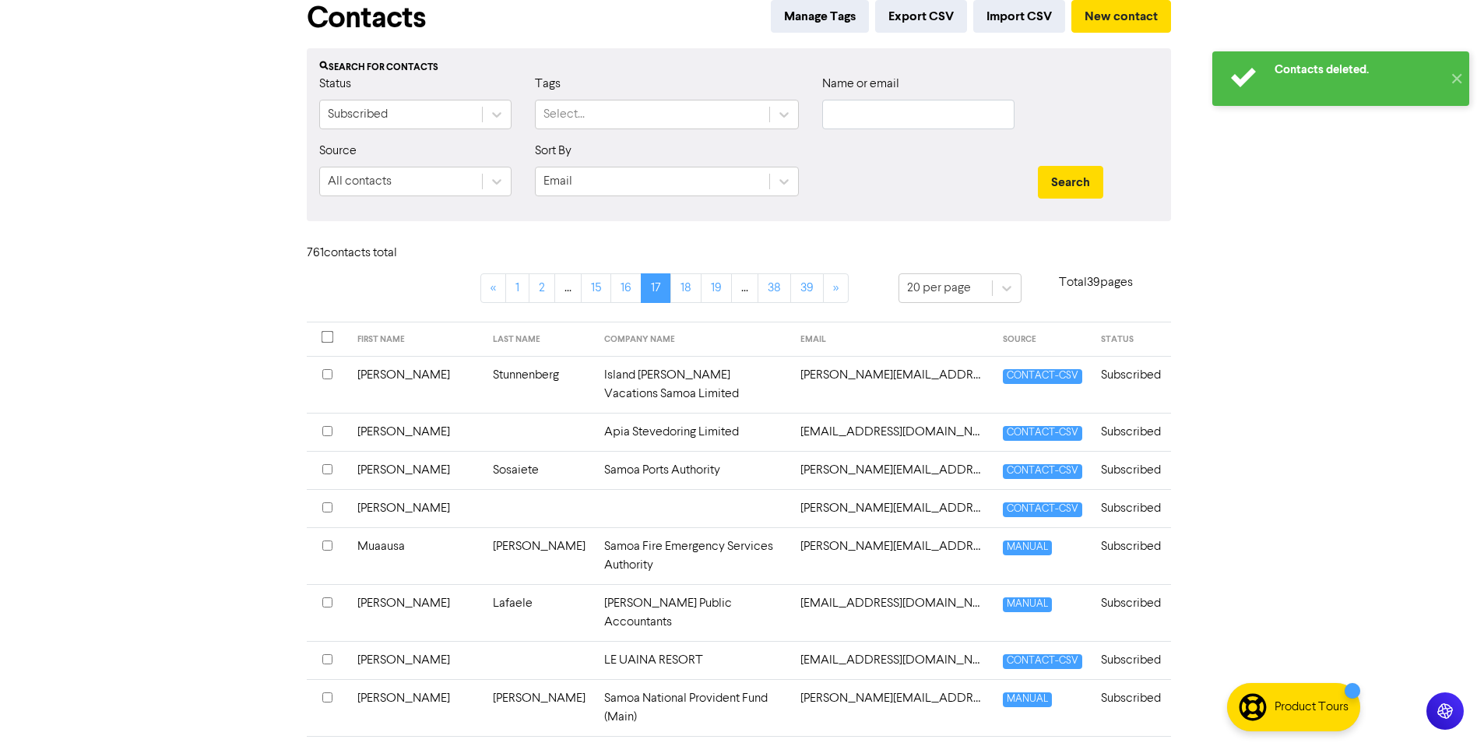
scroll to position [106, 0]
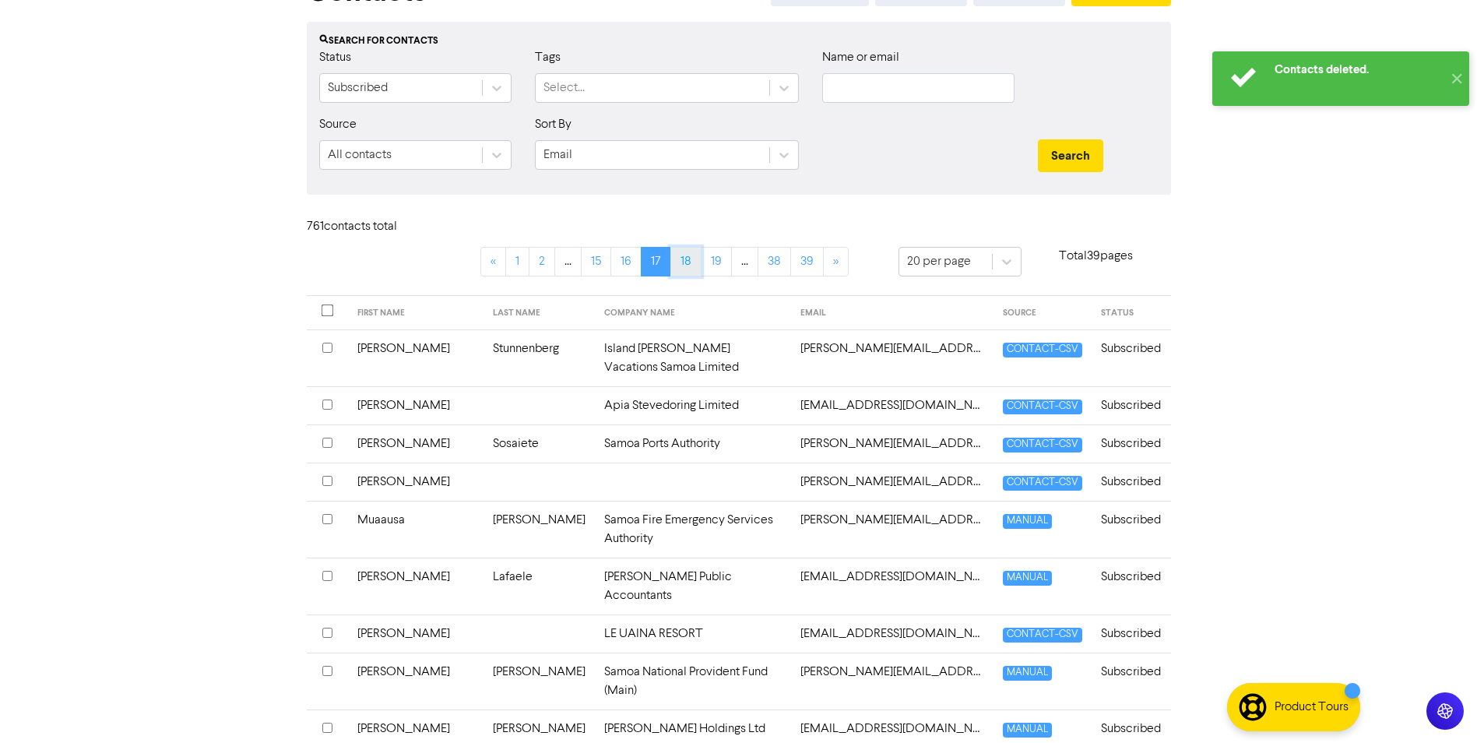
click at [695, 254] on link "18" at bounding box center [685, 262] width 31 height 30
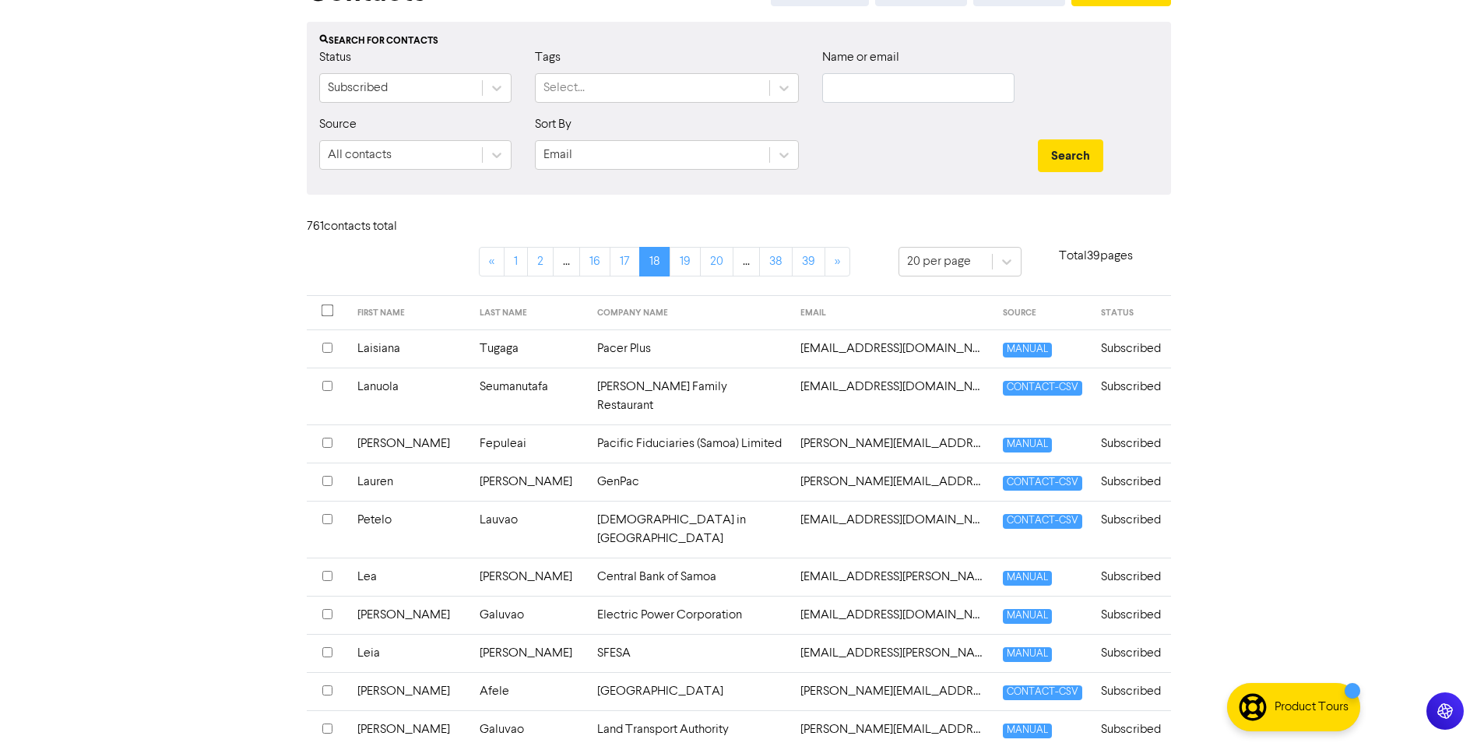
click at [322, 434] on div at bounding box center [327, 443] width 10 height 19
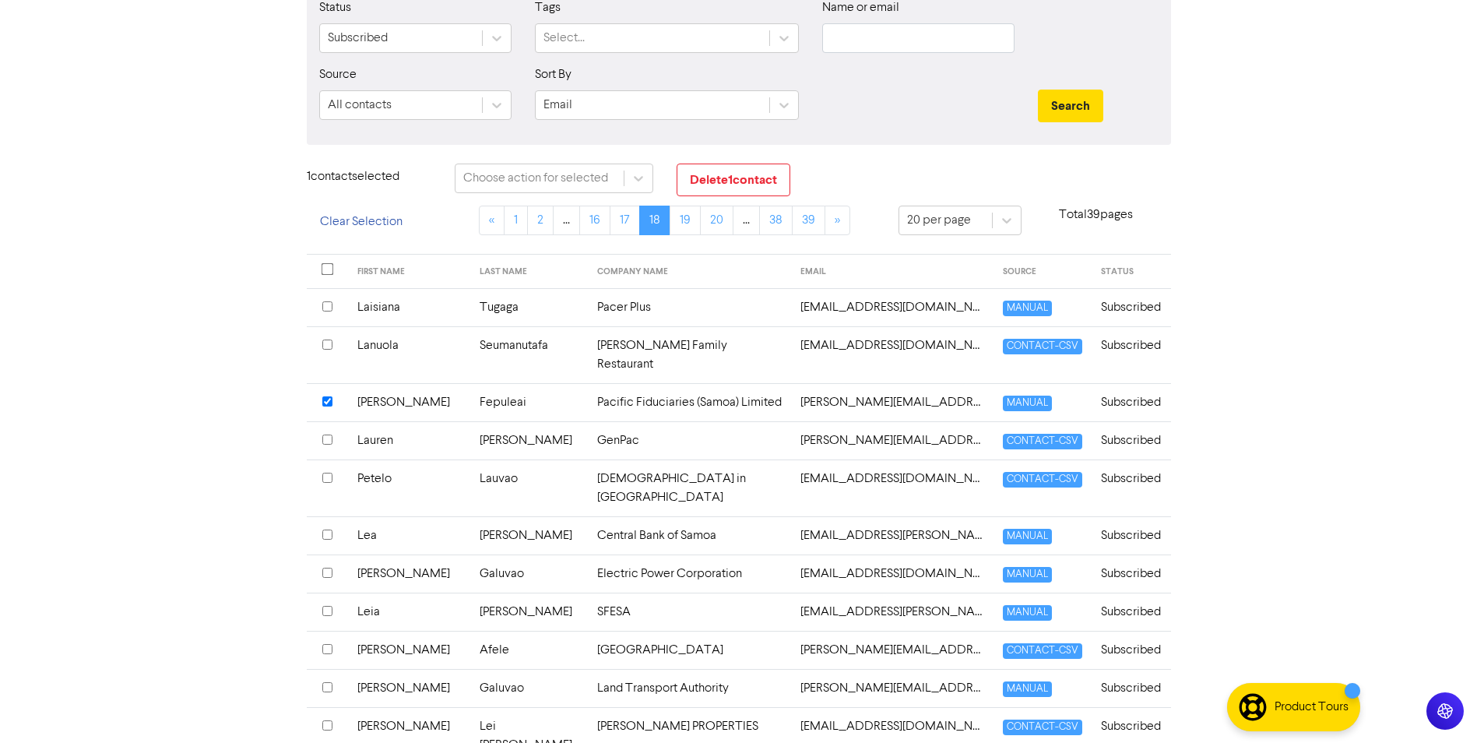
scroll to position [184, 0]
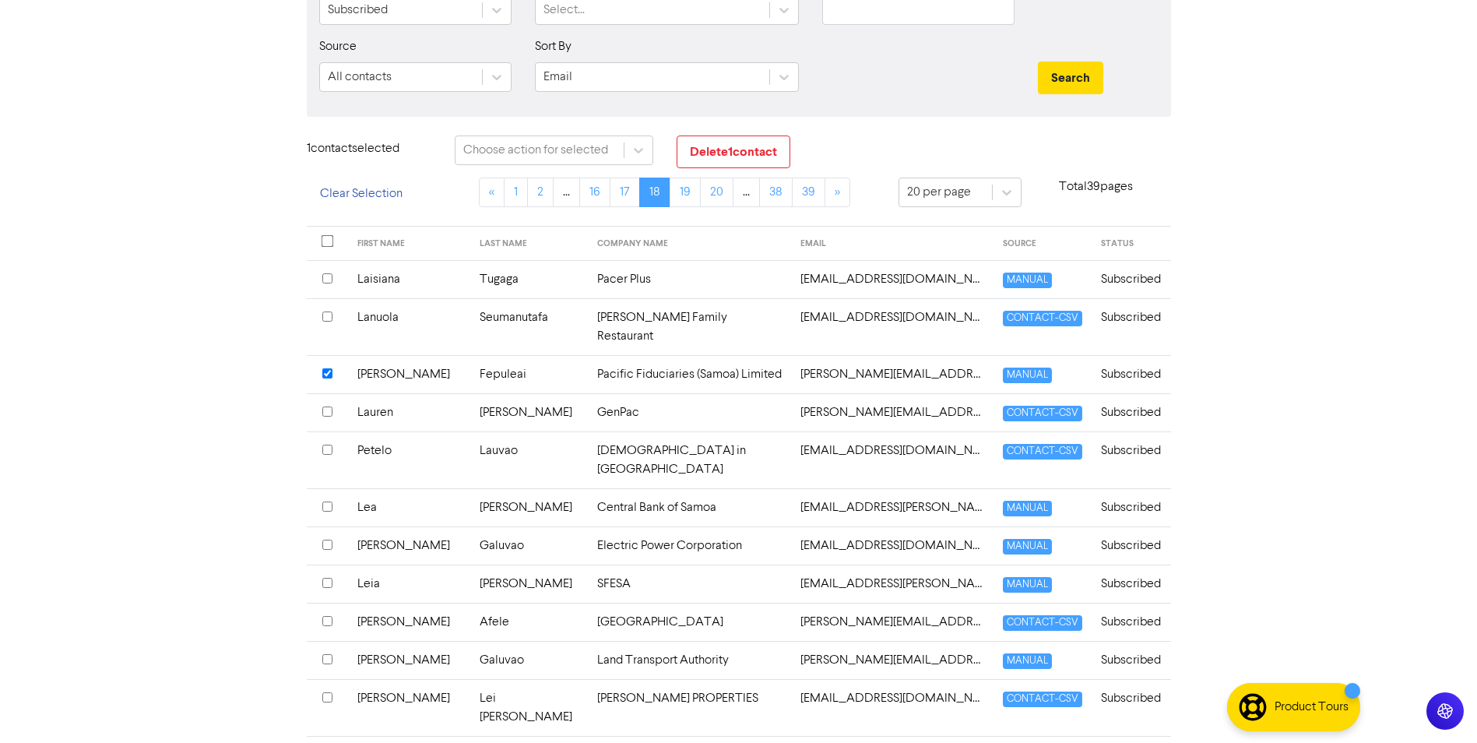
click at [330, 501] on input "checkbox" at bounding box center [327, 506] width 10 height 10
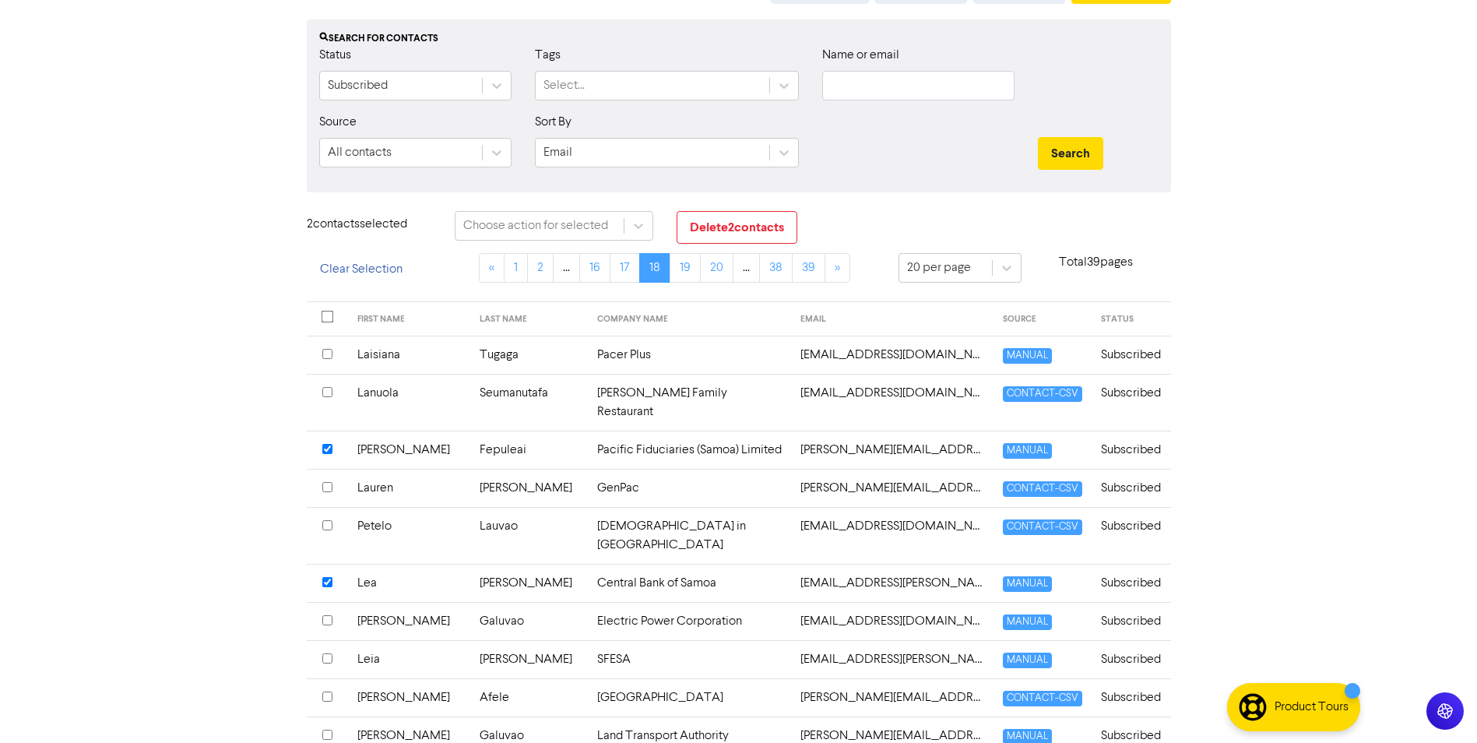
scroll to position [106, 0]
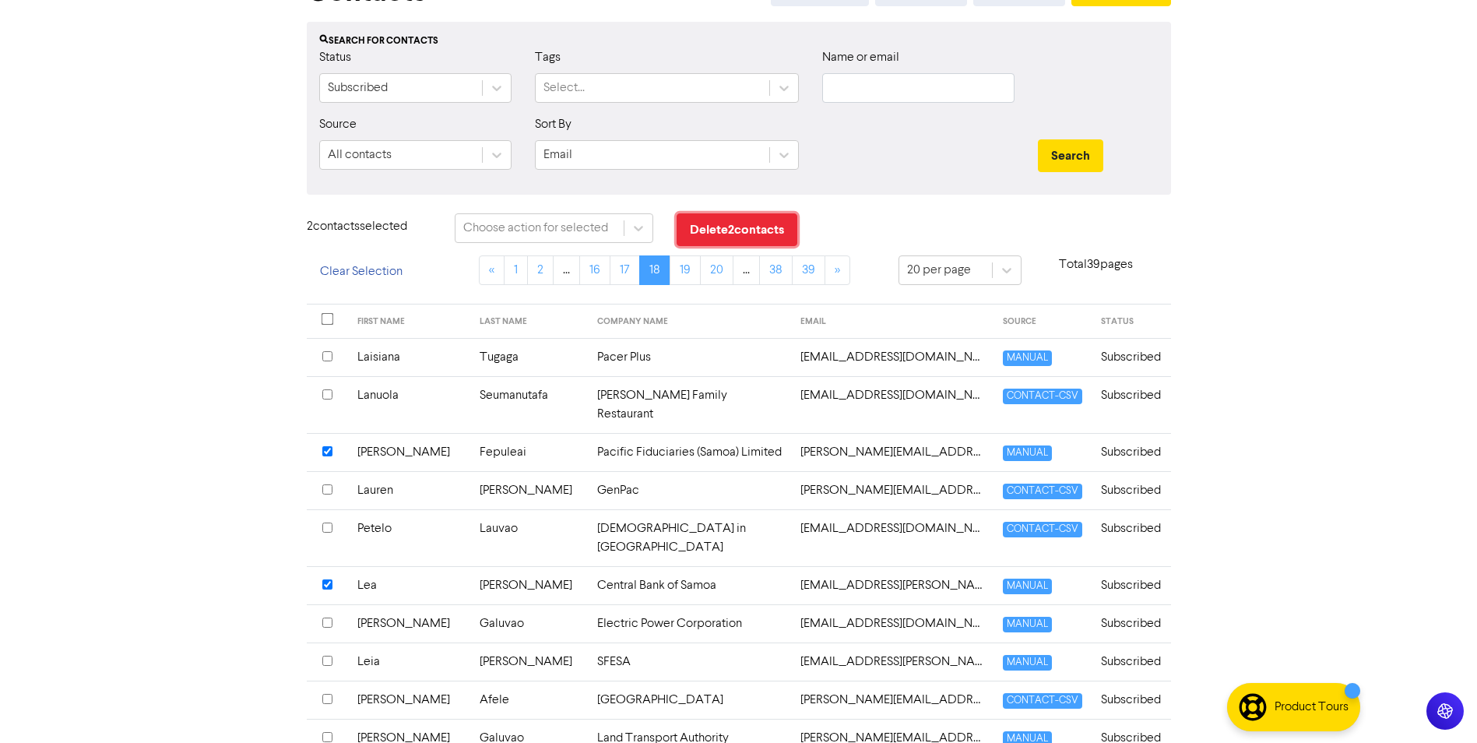
click at [753, 223] on button "Delete 2 contact s" at bounding box center [737, 229] width 121 height 33
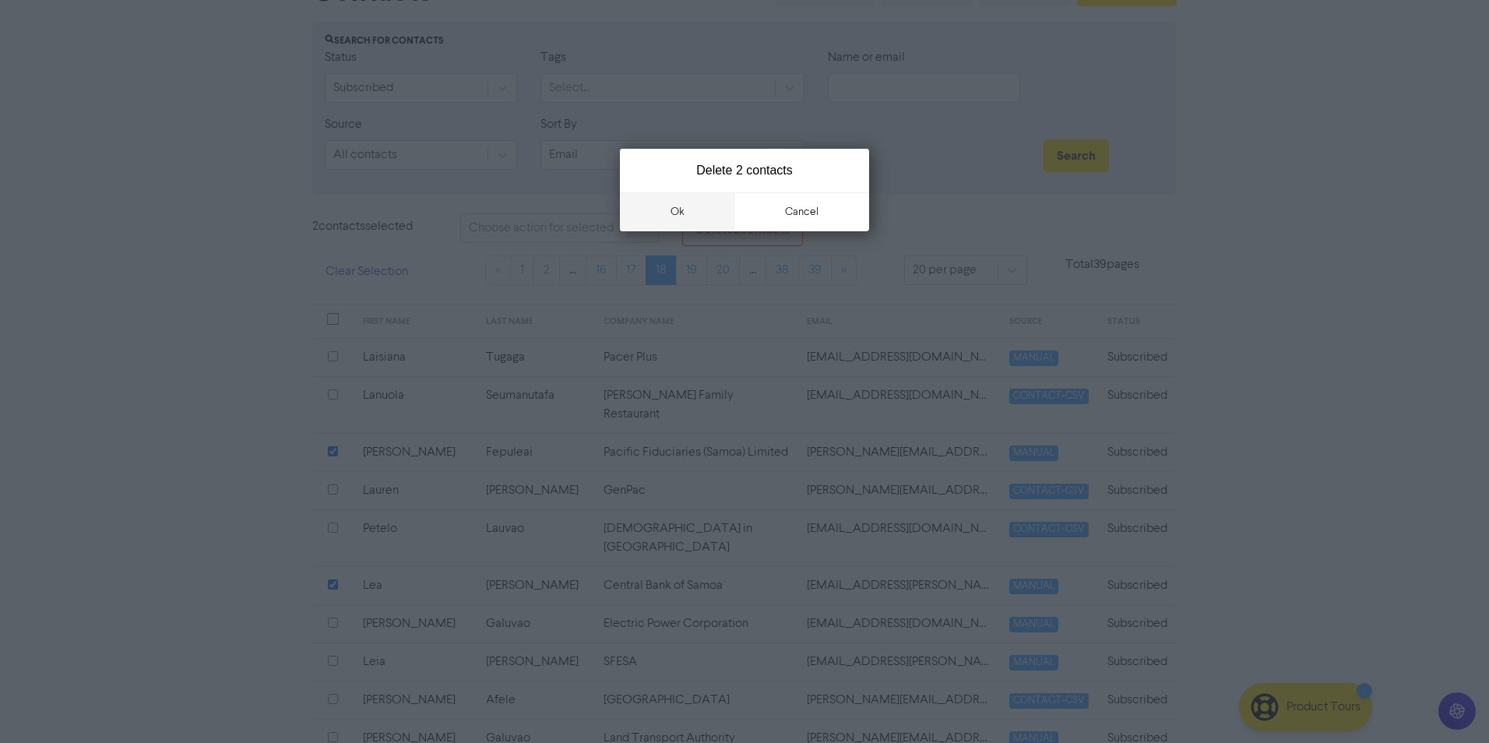
click at [701, 205] on button "ok" at bounding box center [677, 211] width 115 height 39
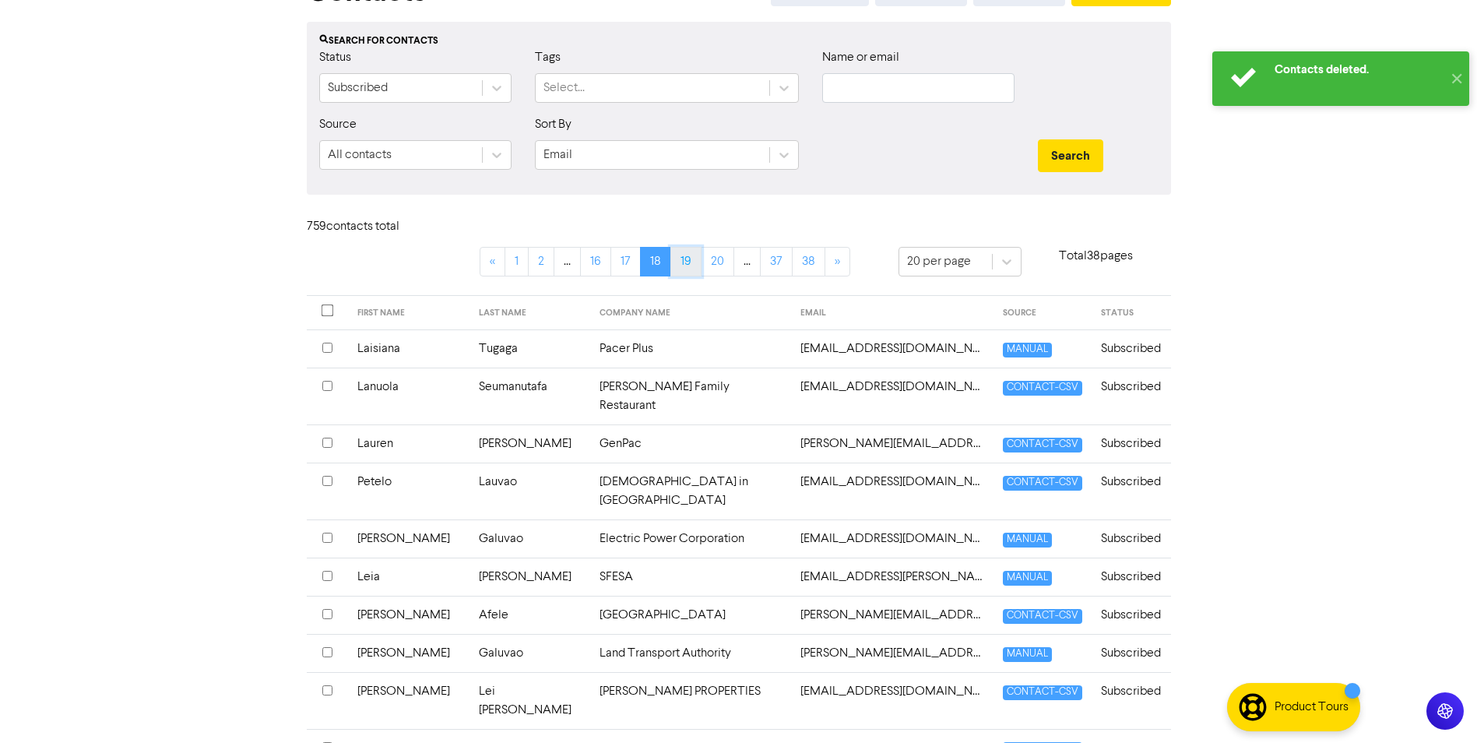
click at [698, 262] on link "19" at bounding box center [685, 262] width 31 height 30
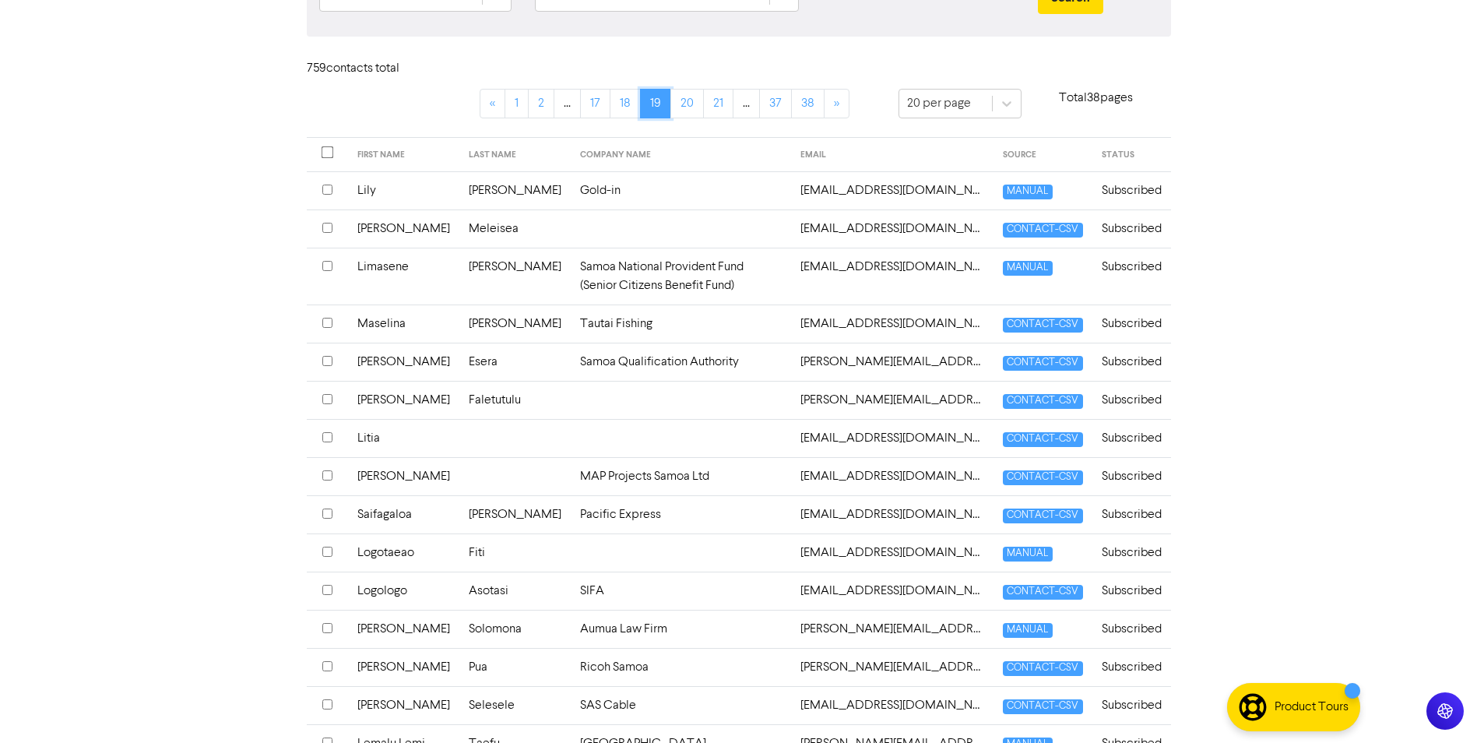
scroll to position [28, 0]
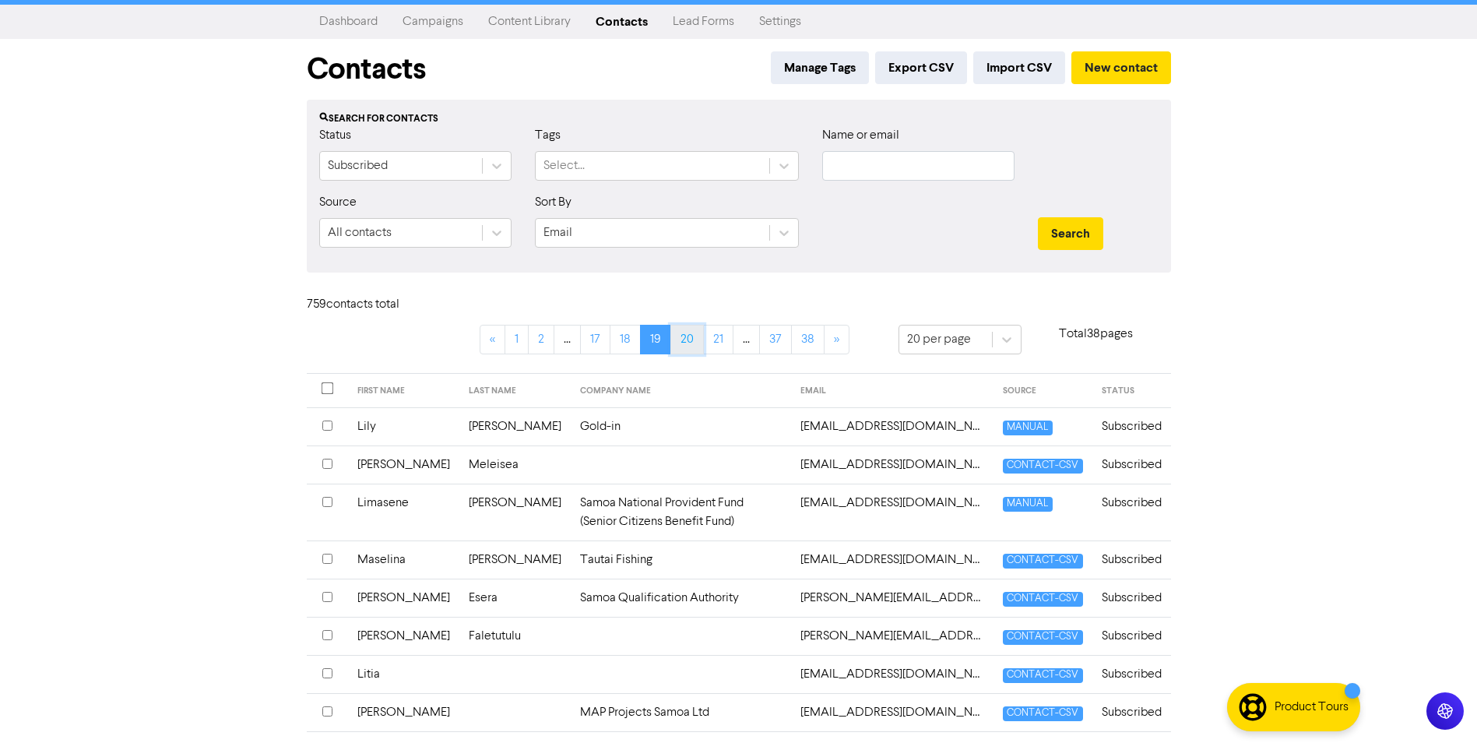
click at [697, 345] on link "20" at bounding box center [686, 340] width 33 height 30
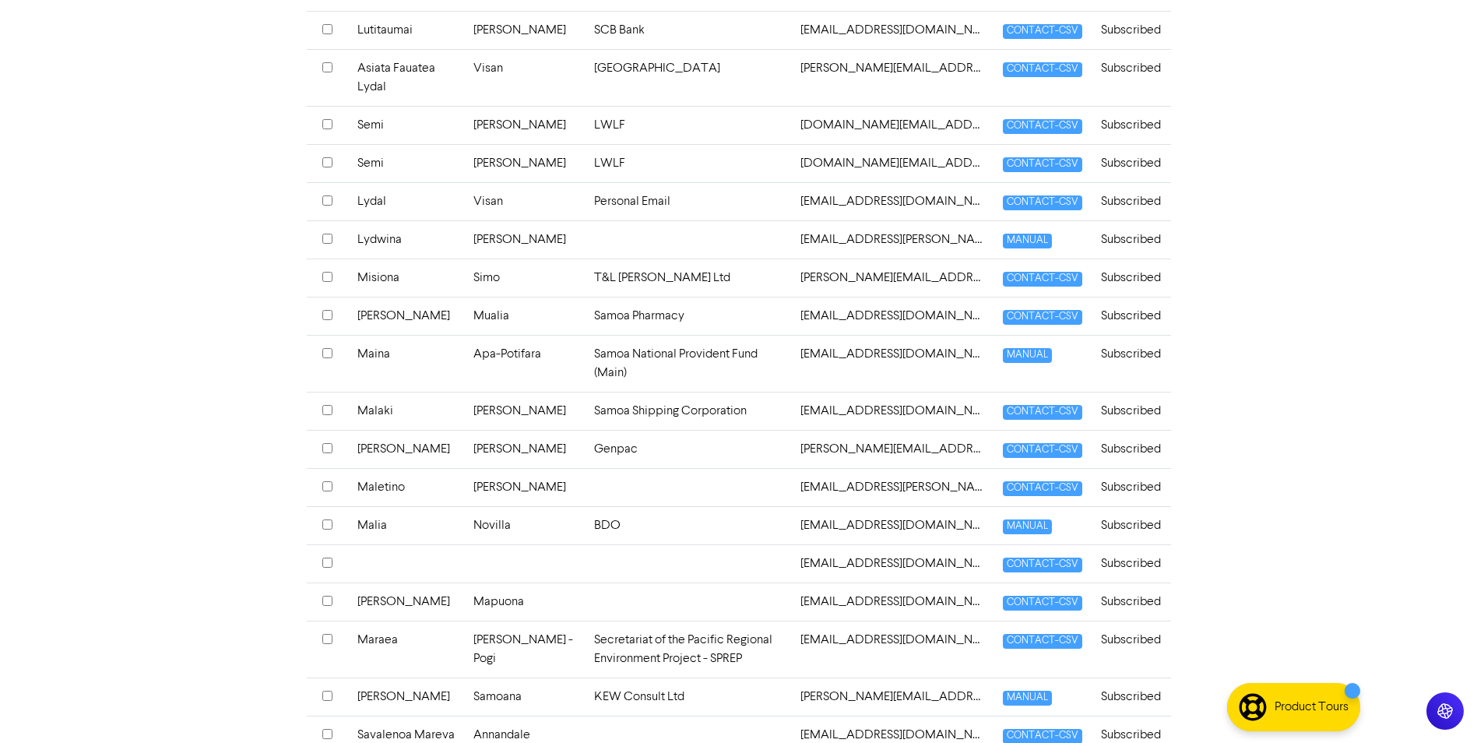
scroll to position [591, 0]
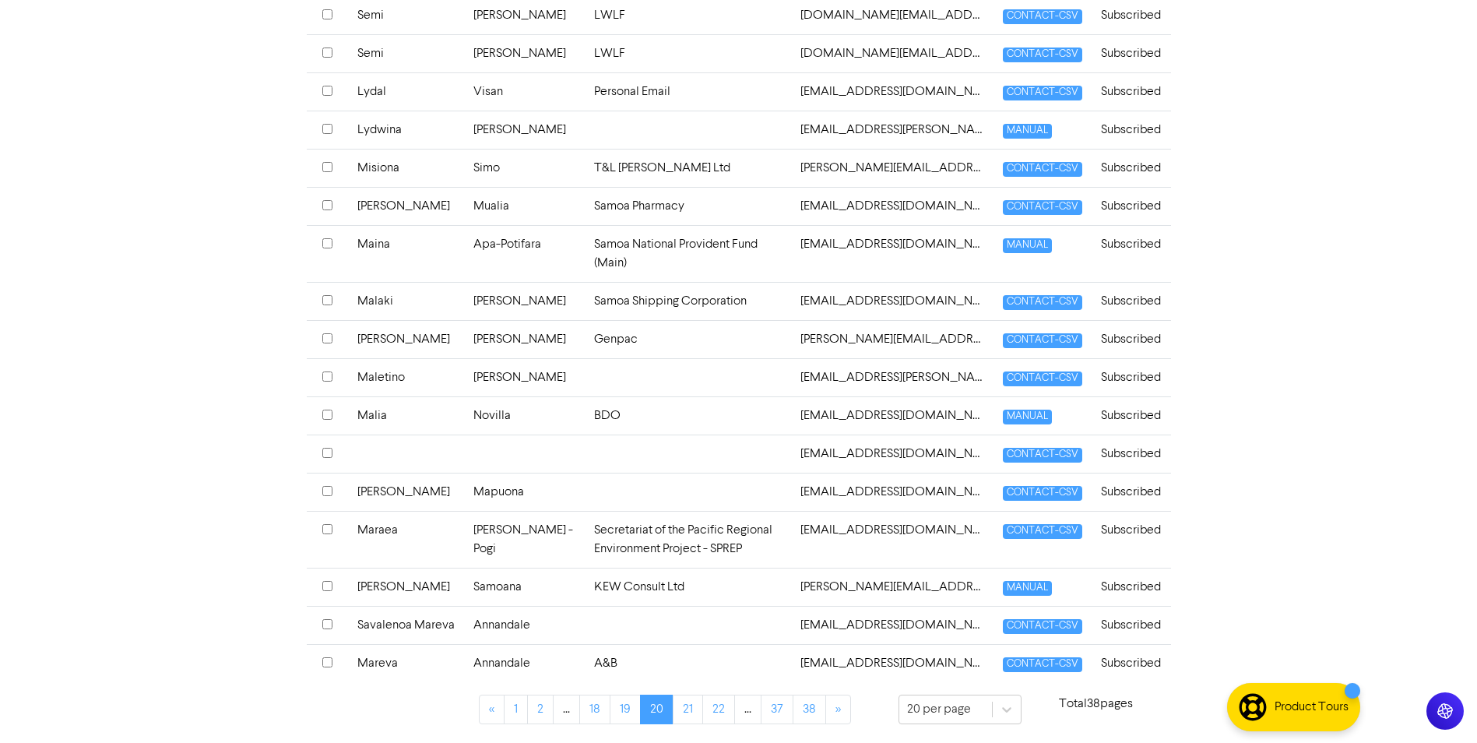
click at [317, 660] on th at bounding box center [327, 663] width 41 height 38
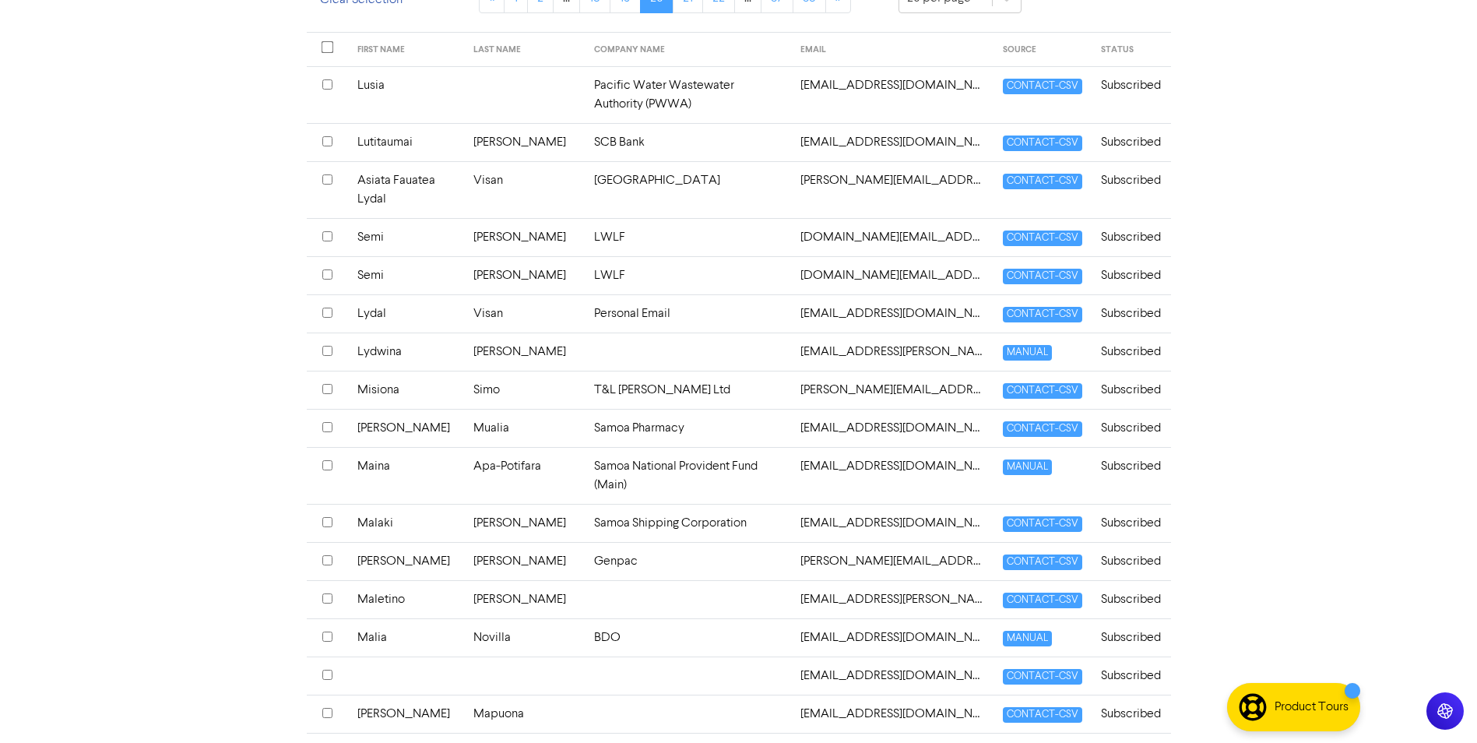
scroll to position [0, 0]
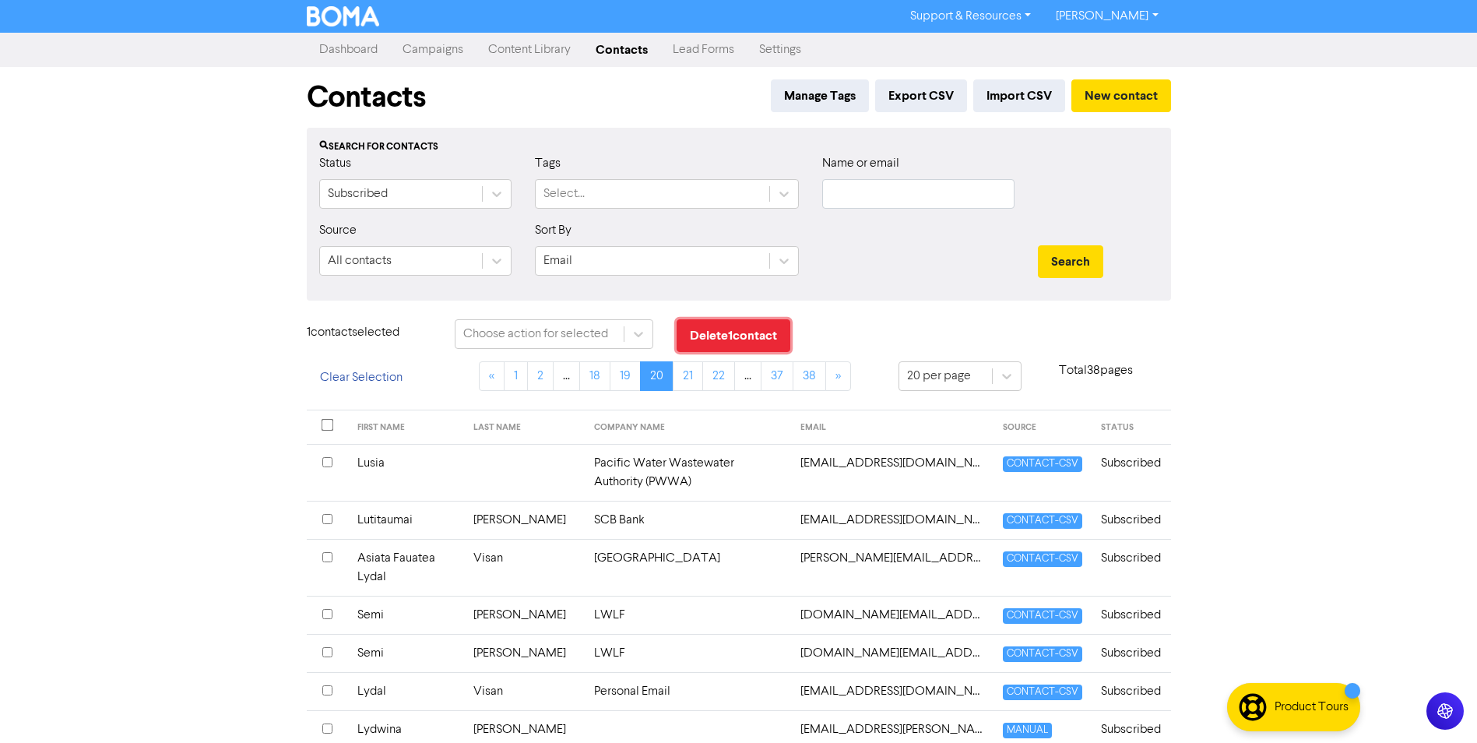
click at [709, 320] on button "Delete 1 contact" at bounding box center [734, 335] width 114 height 33
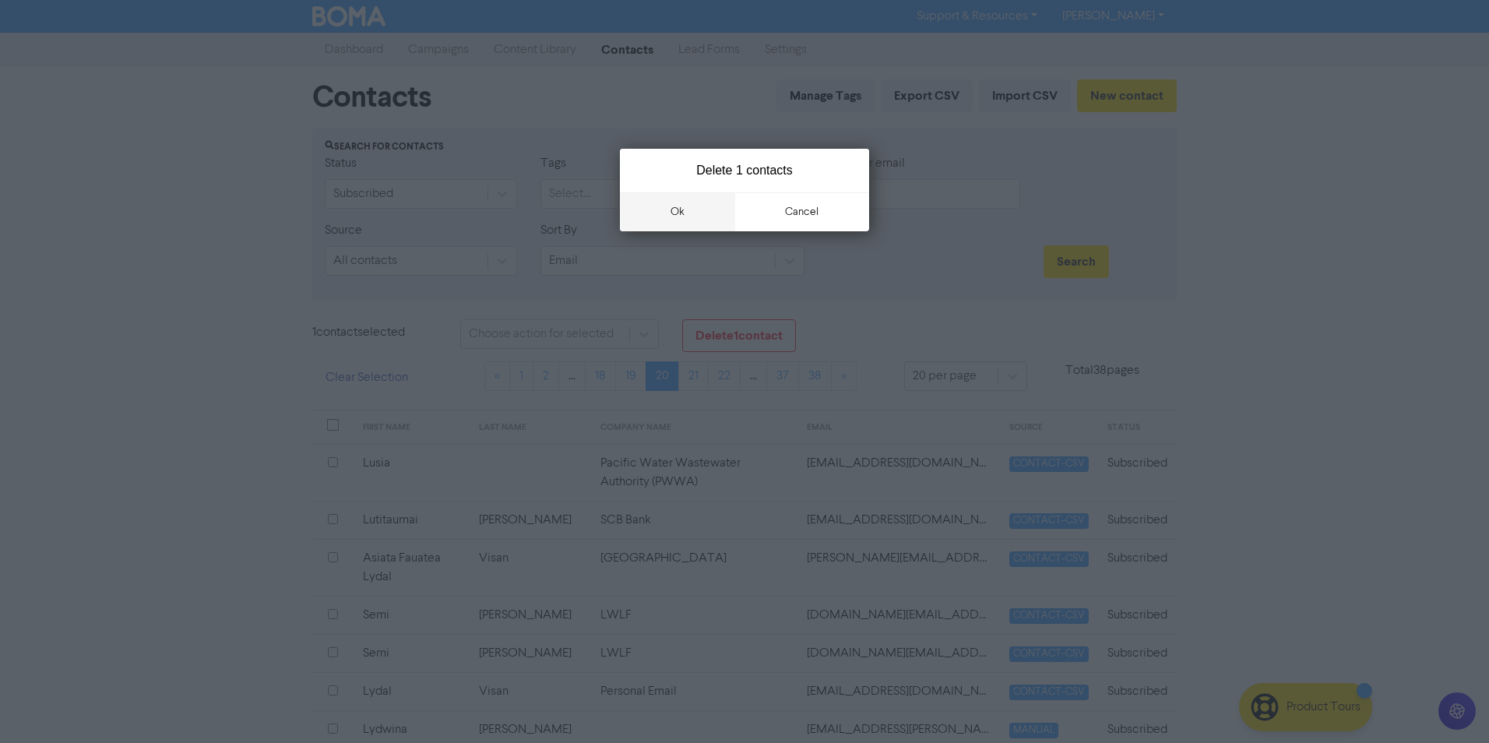
click at [674, 207] on button "ok" at bounding box center [677, 211] width 115 height 39
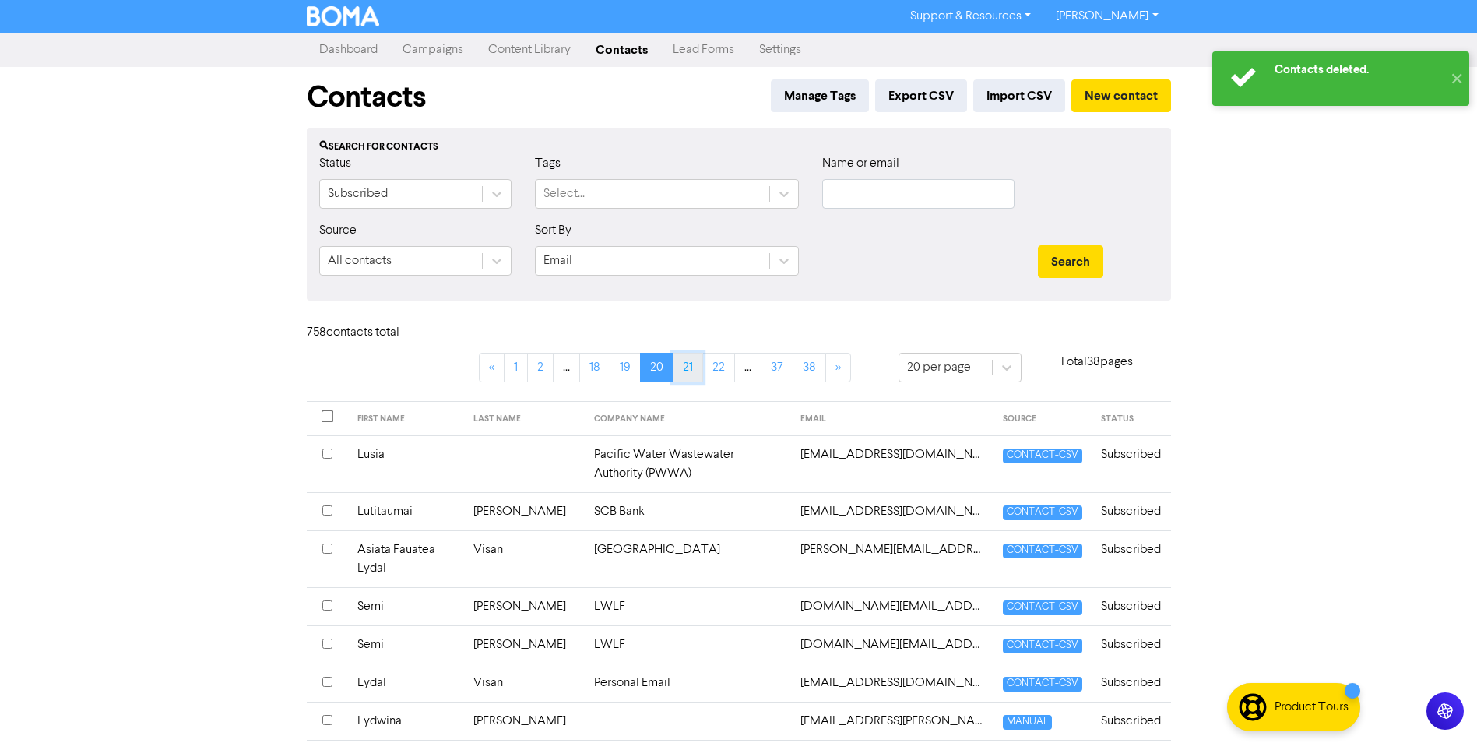
click at [681, 363] on link "21" at bounding box center [688, 368] width 30 height 30
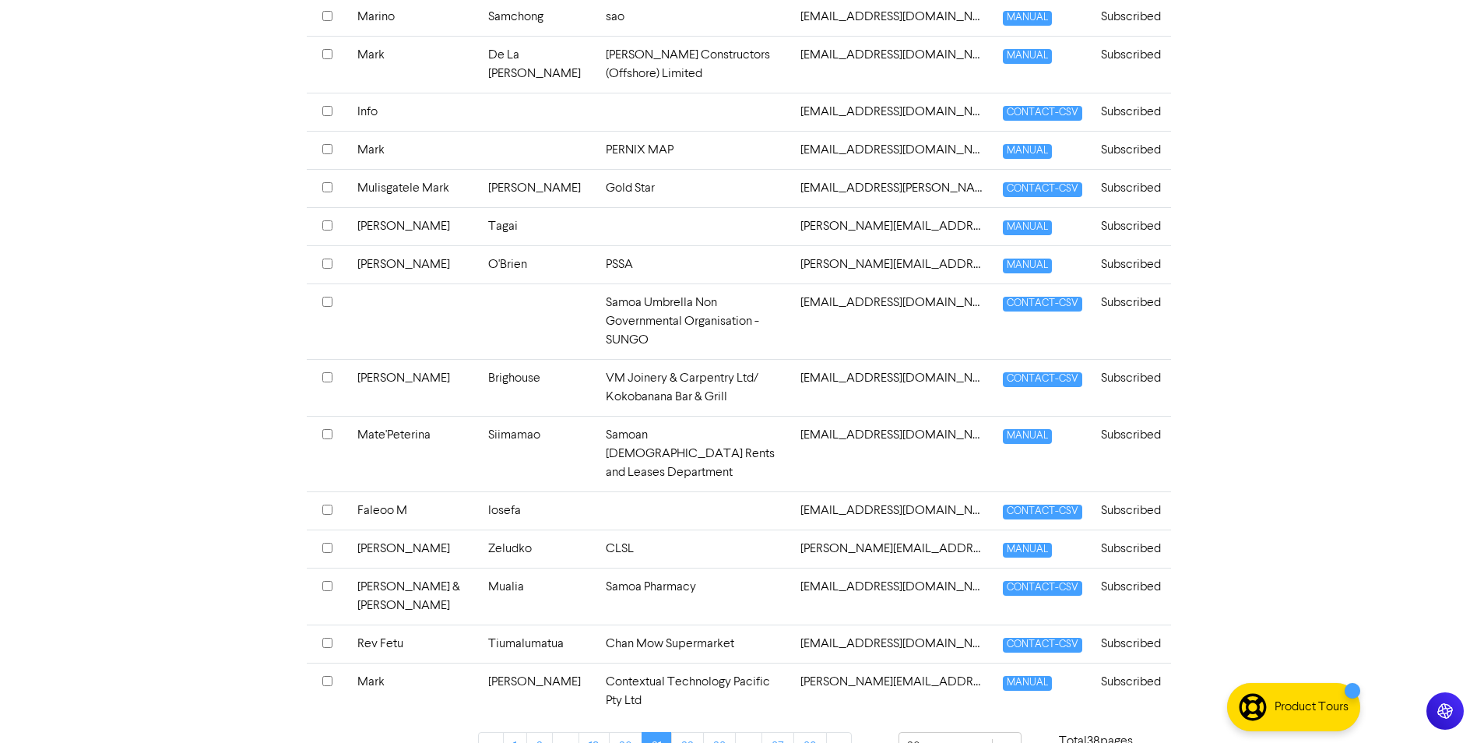
scroll to position [102, 0]
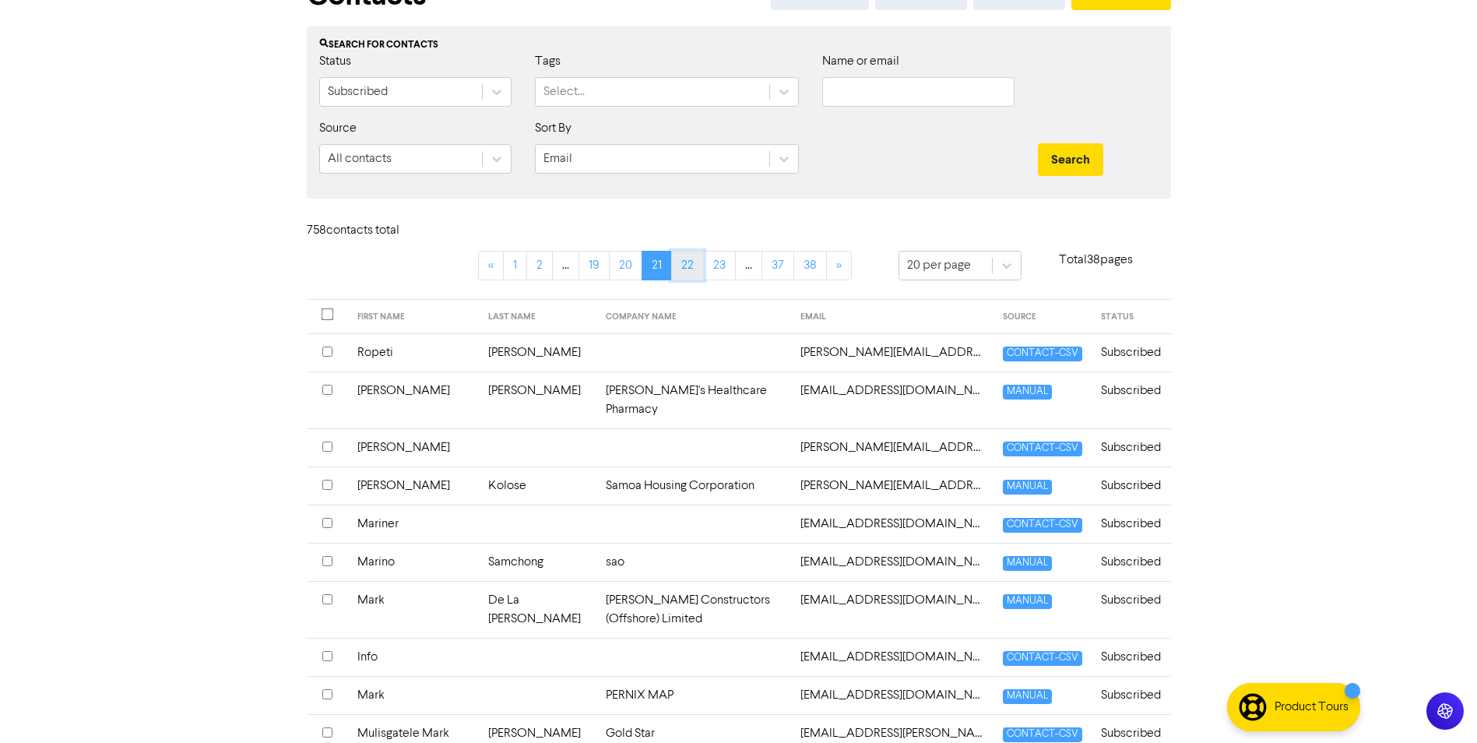
click at [679, 271] on link "22" at bounding box center [687, 266] width 33 height 30
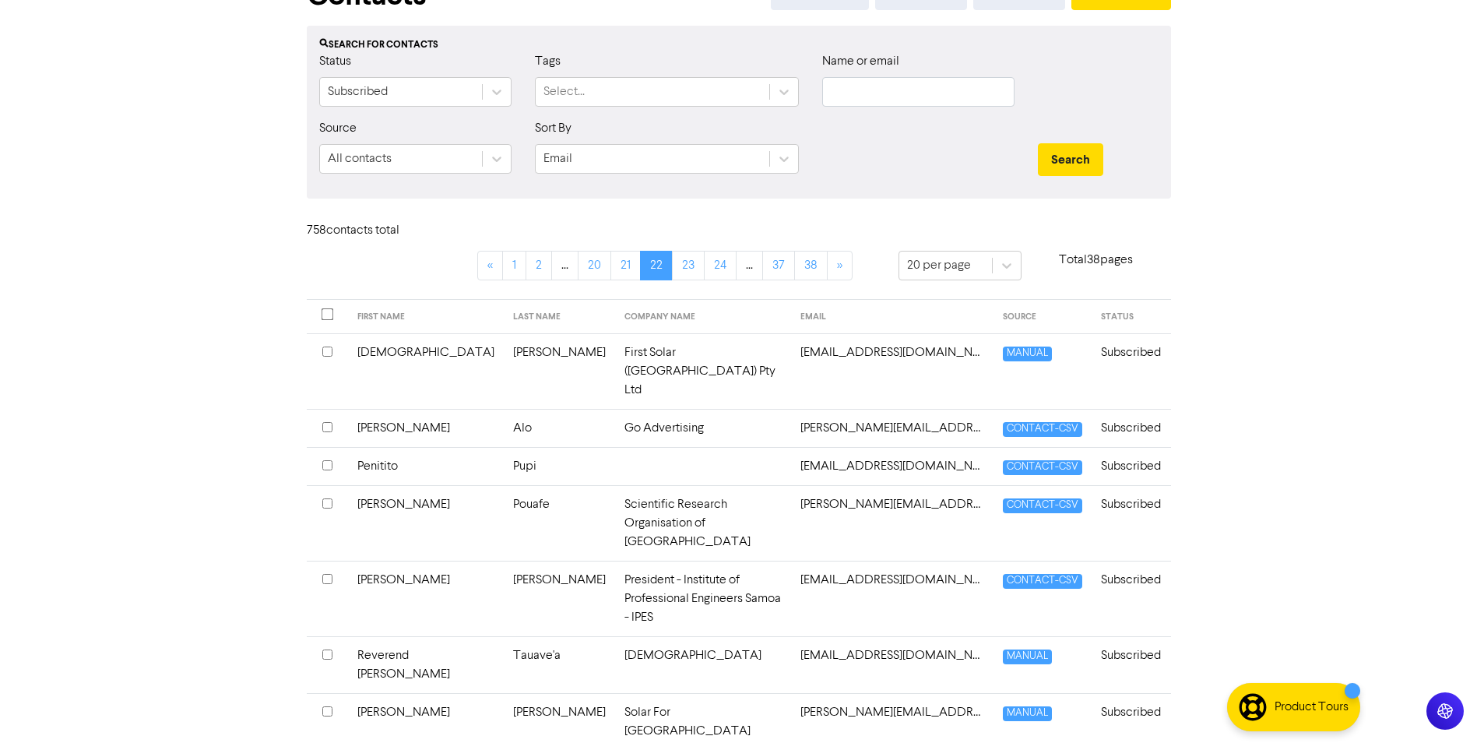
click at [326, 422] on input "checkbox" at bounding box center [327, 427] width 10 height 10
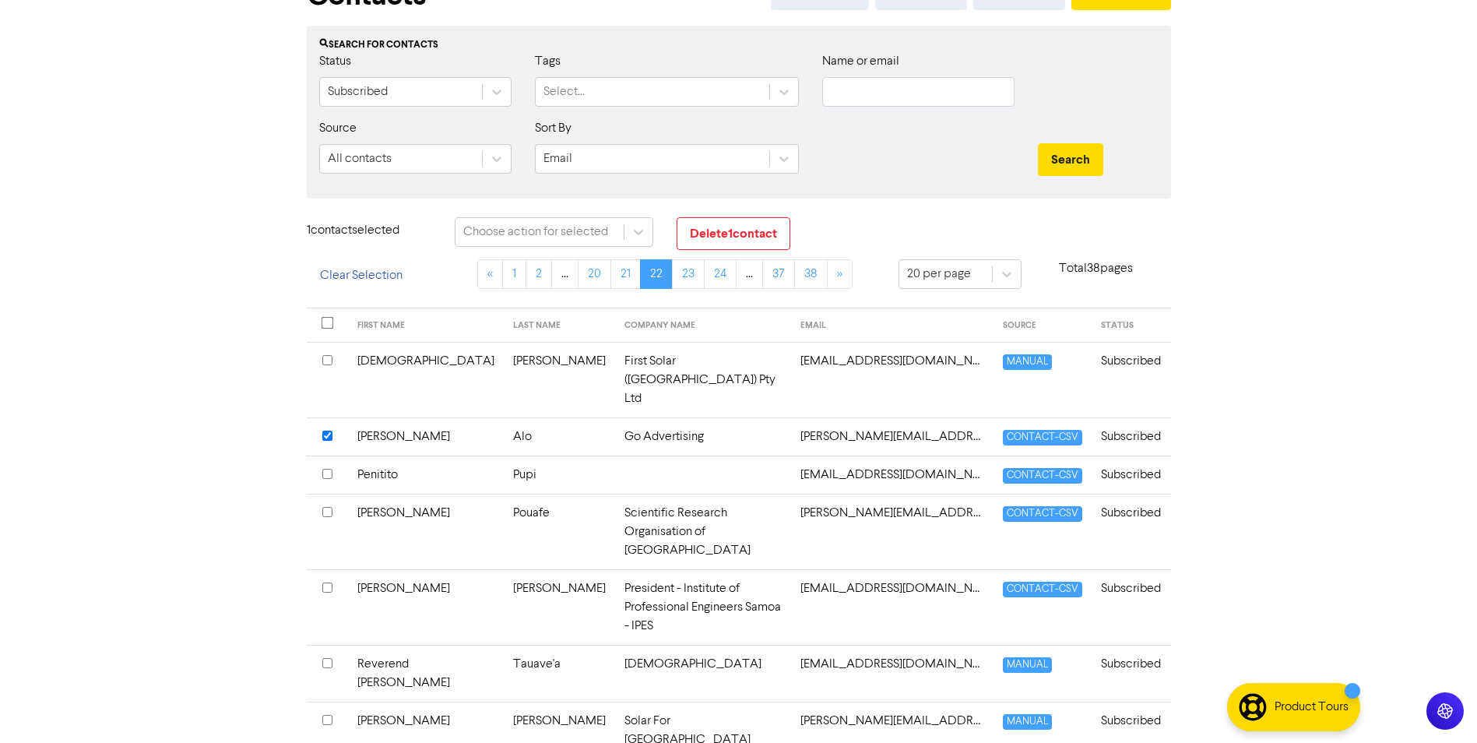
click at [325, 361] on input "checkbox" at bounding box center [327, 360] width 10 height 10
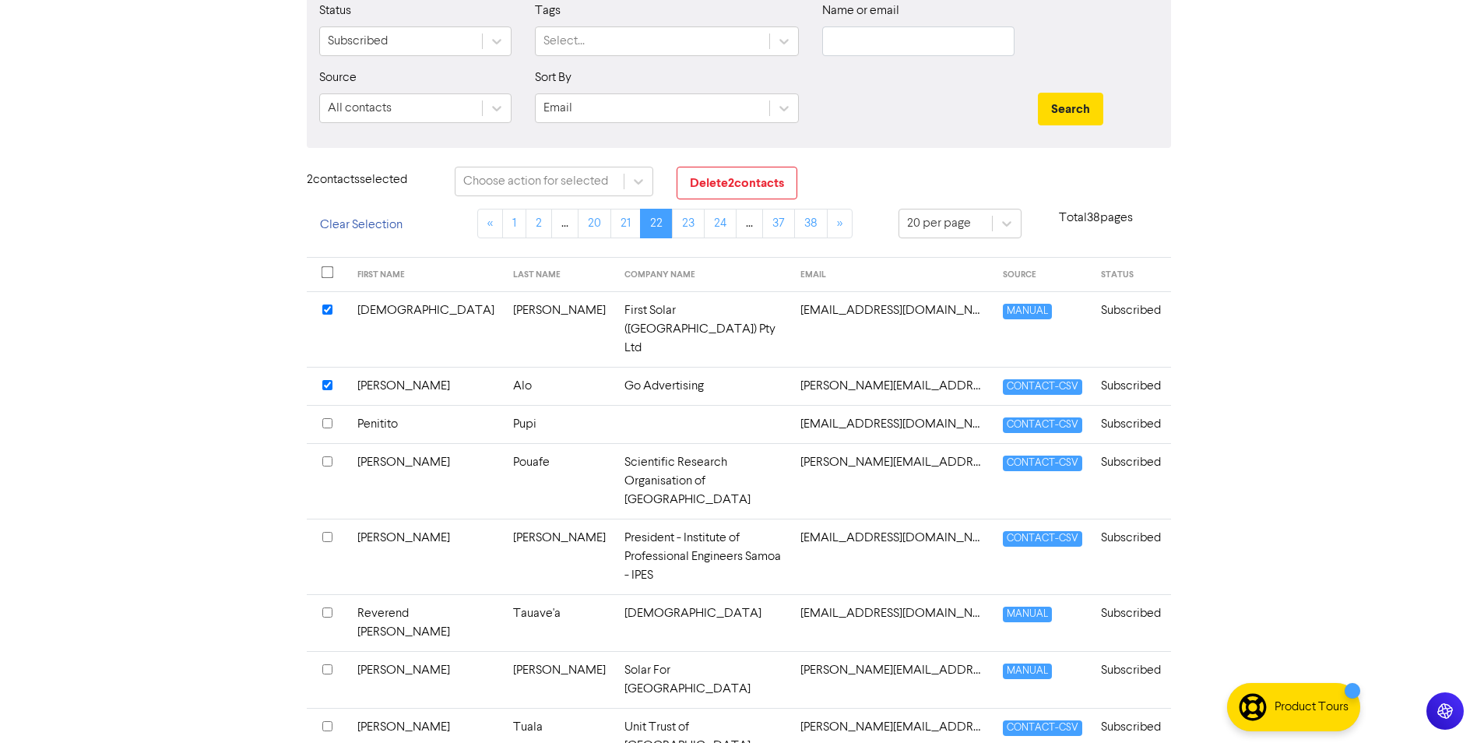
scroll to position [180, 0]
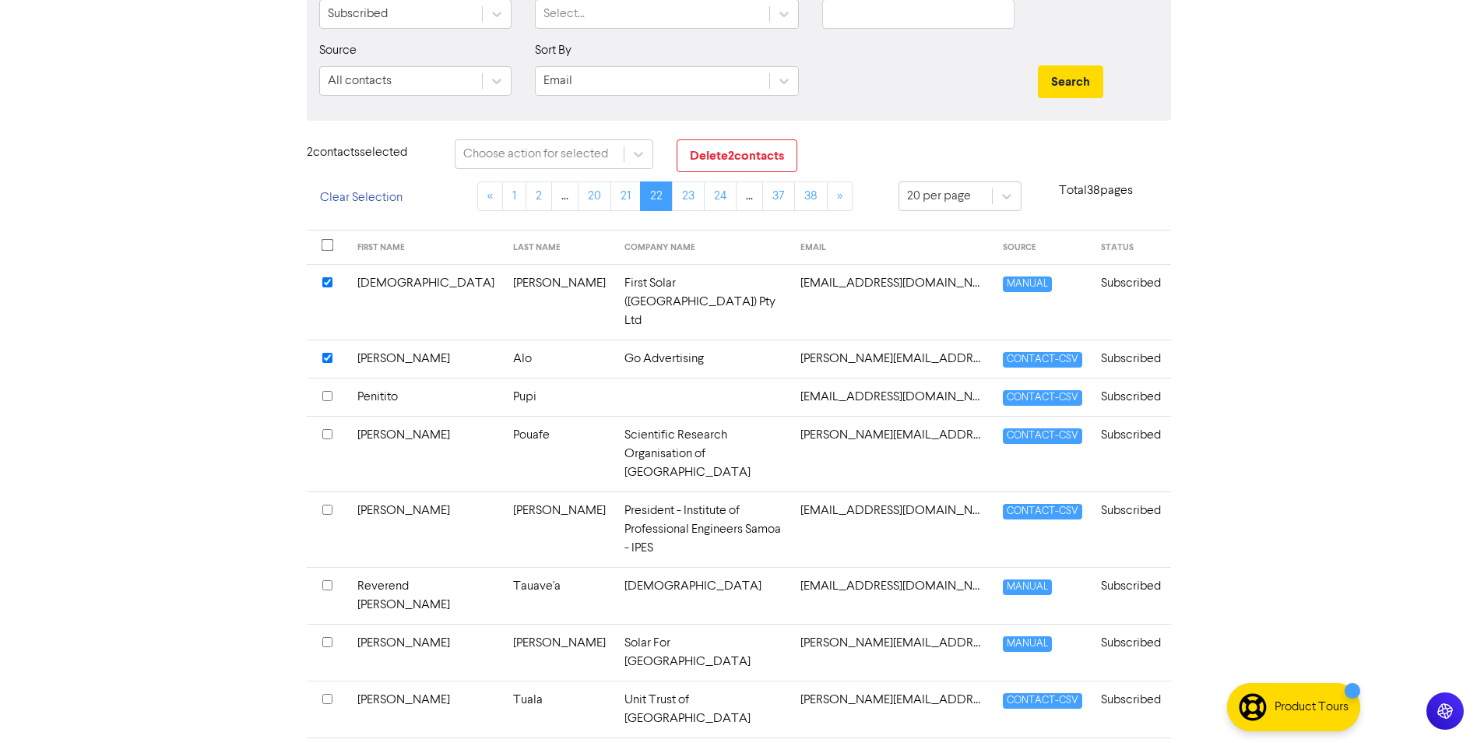
click at [329, 637] on input "checkbox" at bounding box center [327, 642] width 10 height 10
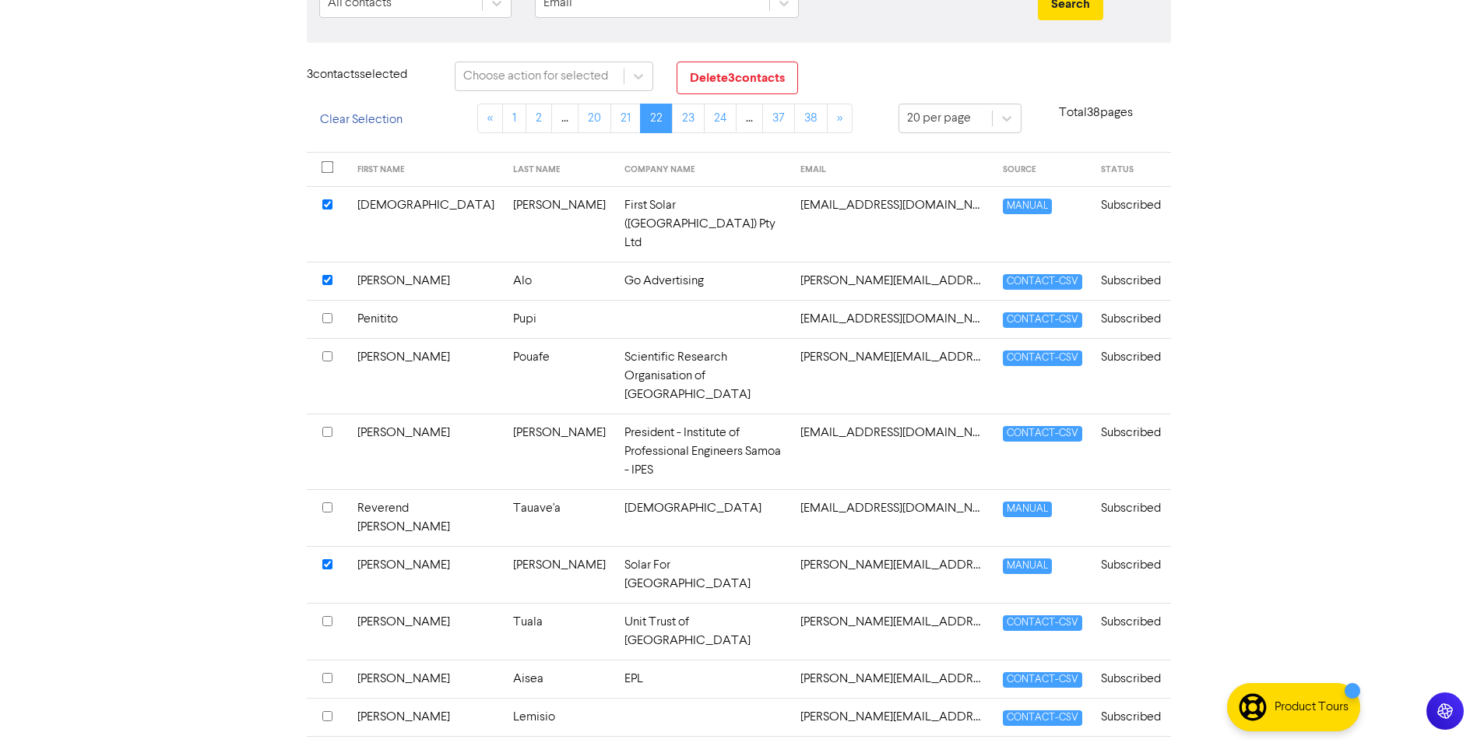
click at [325, 673] on input "checkbox" at bounding box center [327, 678] width 10 height 10
click at [326, 711] on input "checkbox" at bounding box center [327, 716] width 10 height 10
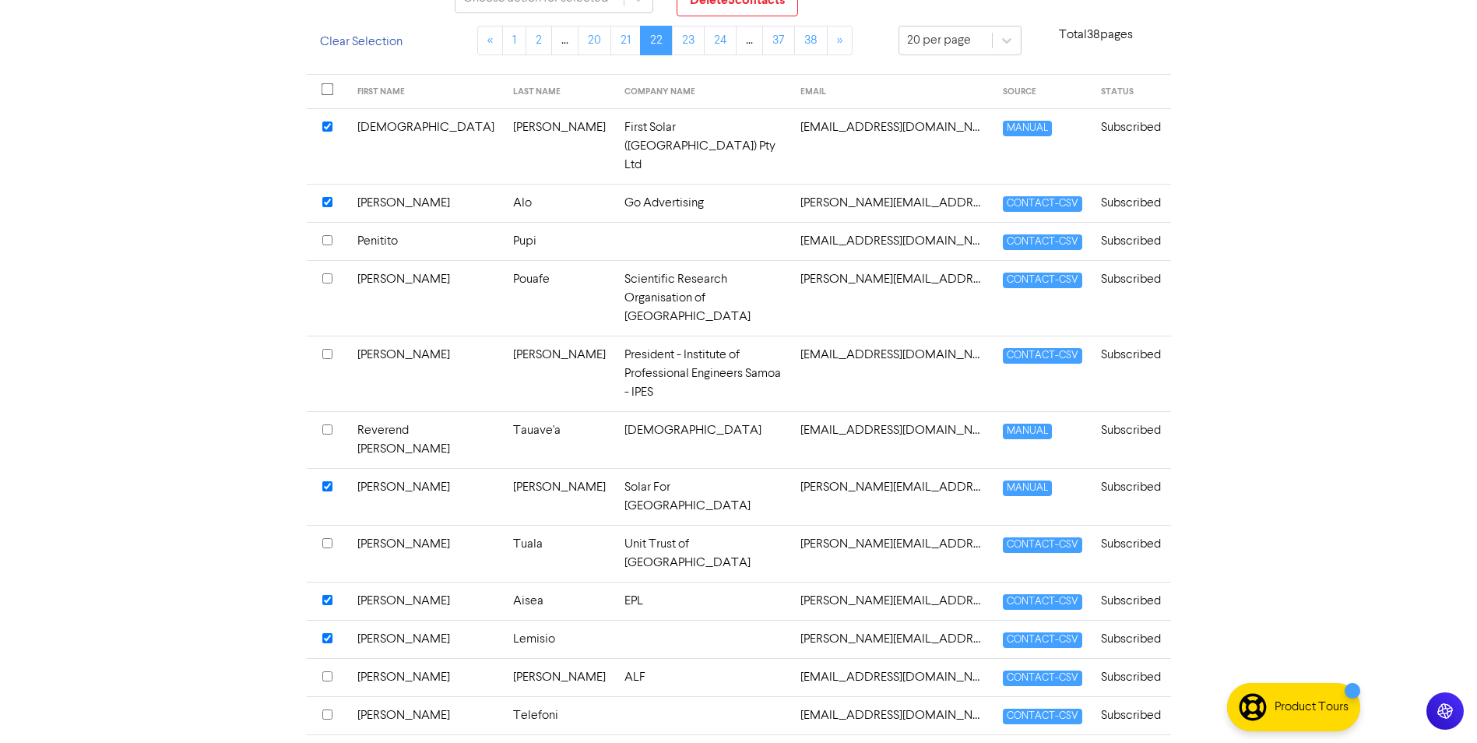
click at [329, 671] on input "checkbox" at bounding box center [327, 676] width 10 height 10
click at [327, 709] on input "checkbox" at bounding box center [327, 714] width 10 height 10
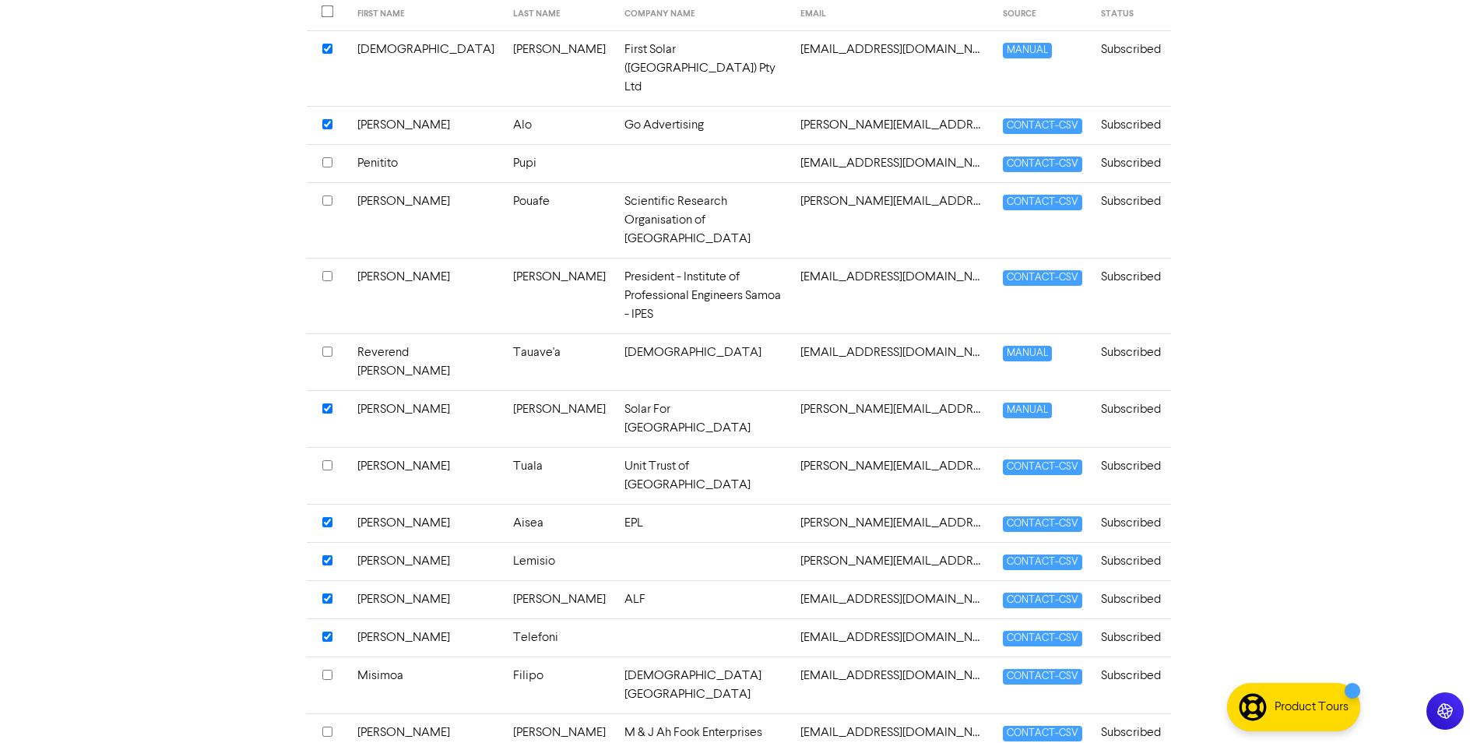
scroll to position [491, 0]
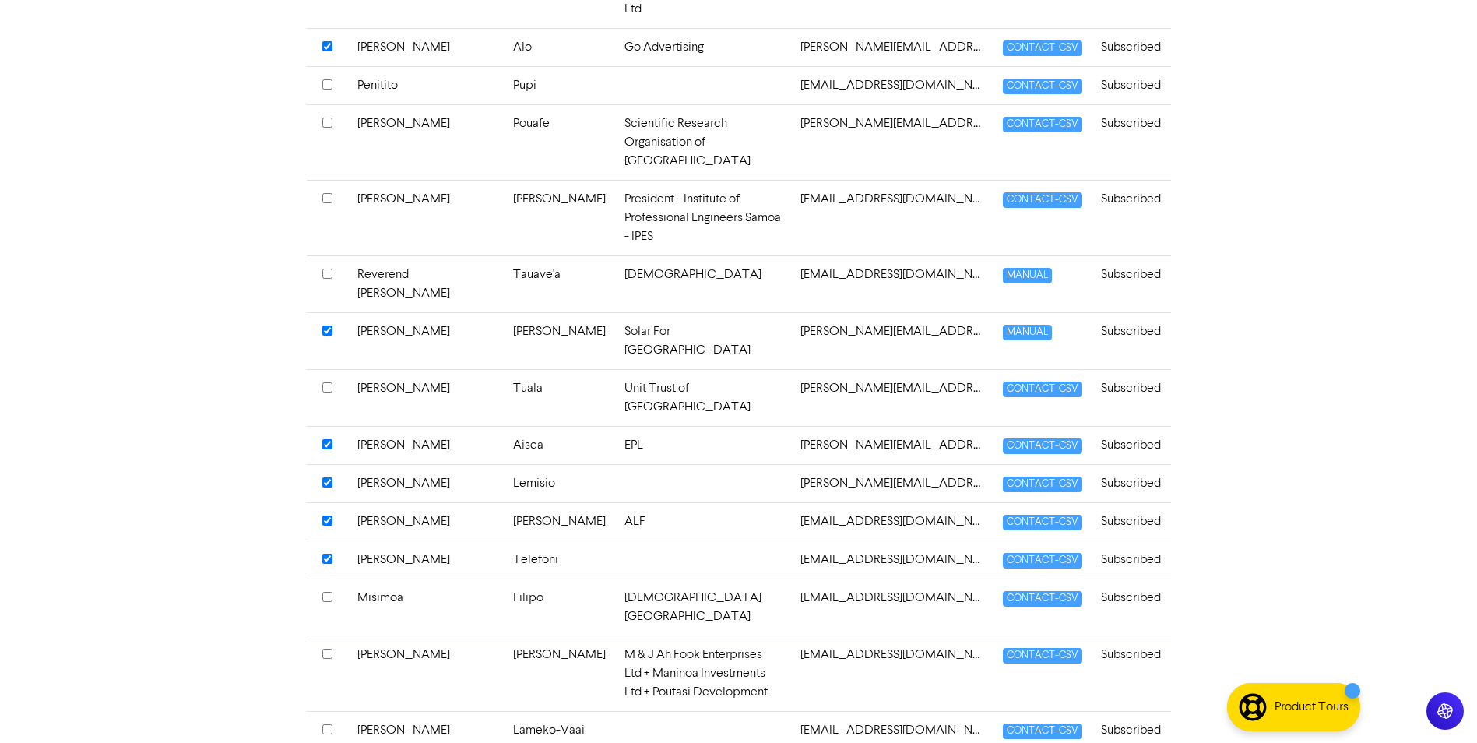
click at [328, 721] on div at bounding box center [327, 730] width 10 height 19
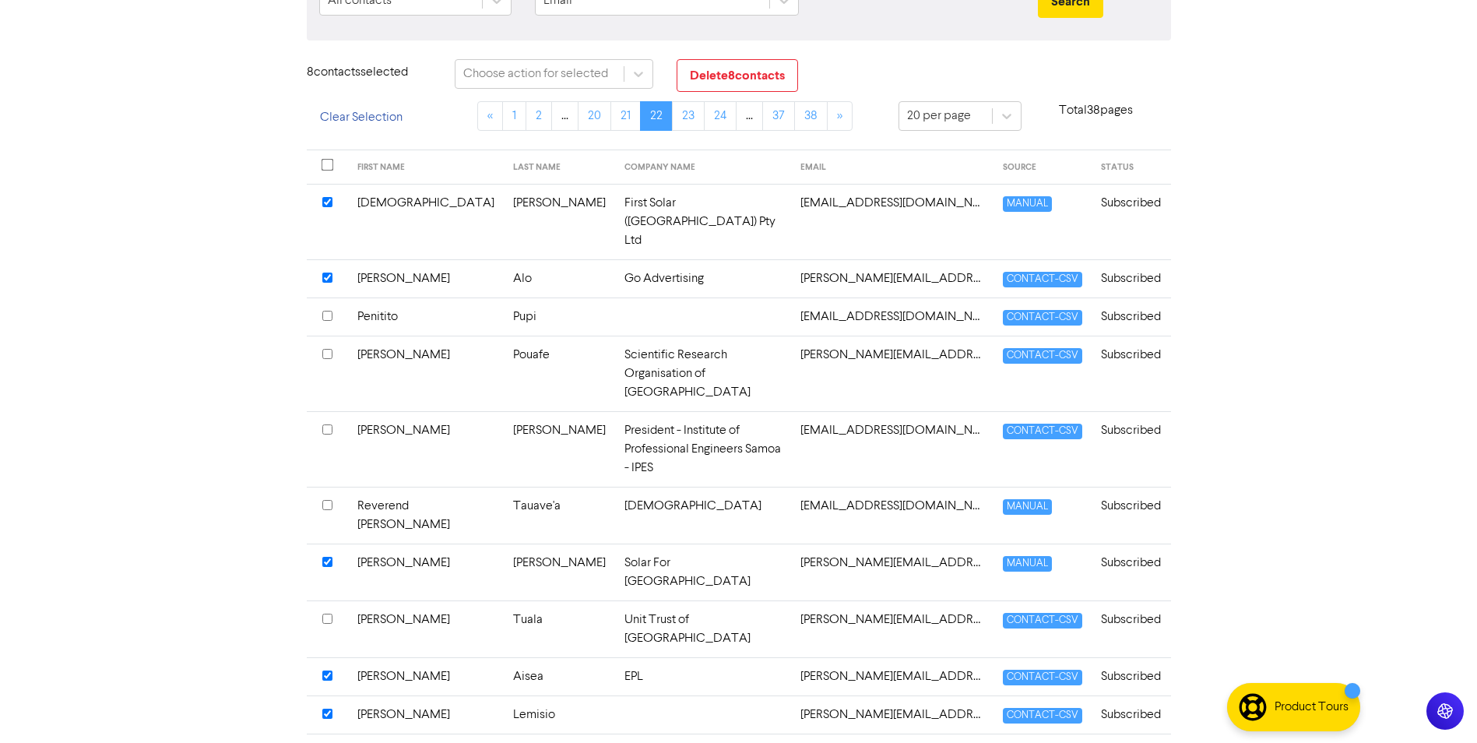
scroll to position [0, 0]
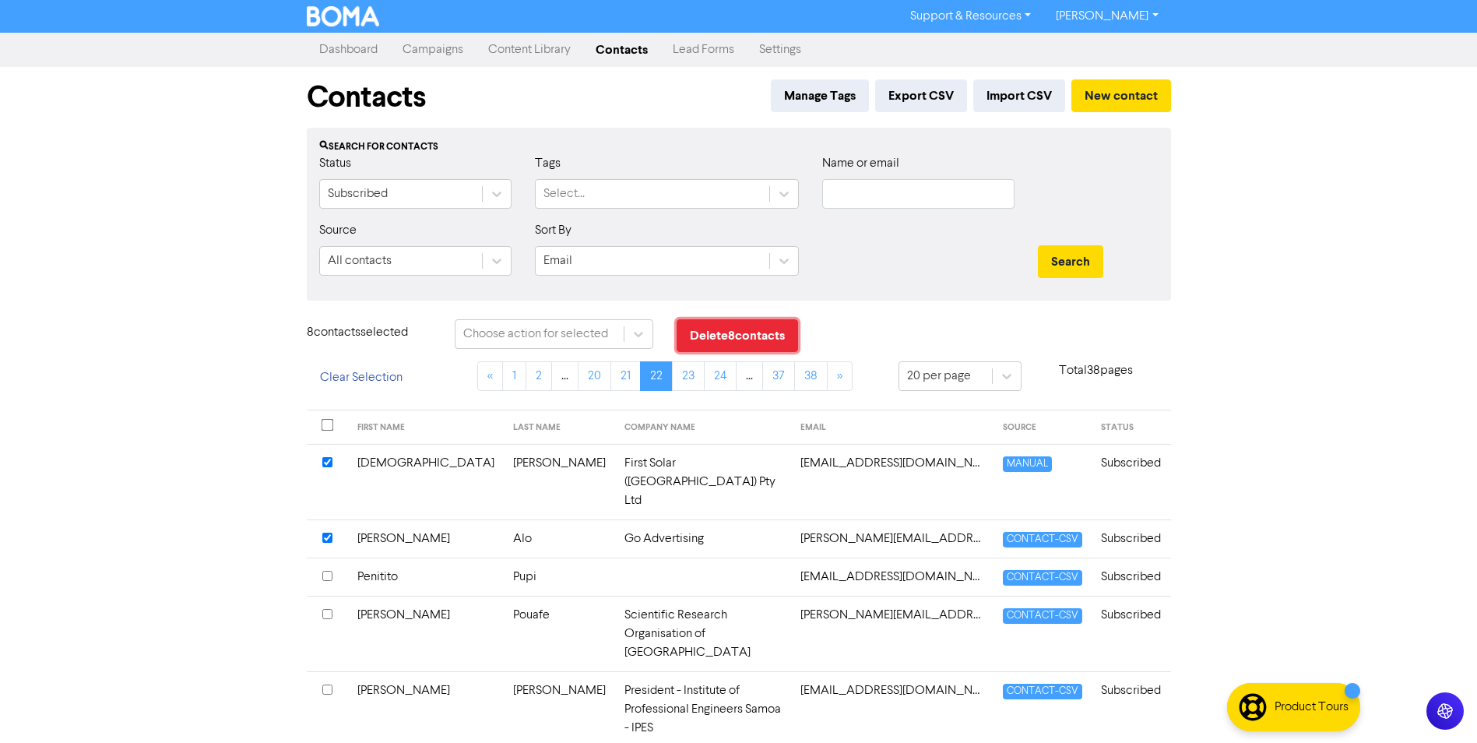
click at [755, 332] on button "Delete 8 contact s" at bounding box center [737, 335] width 121 height 33
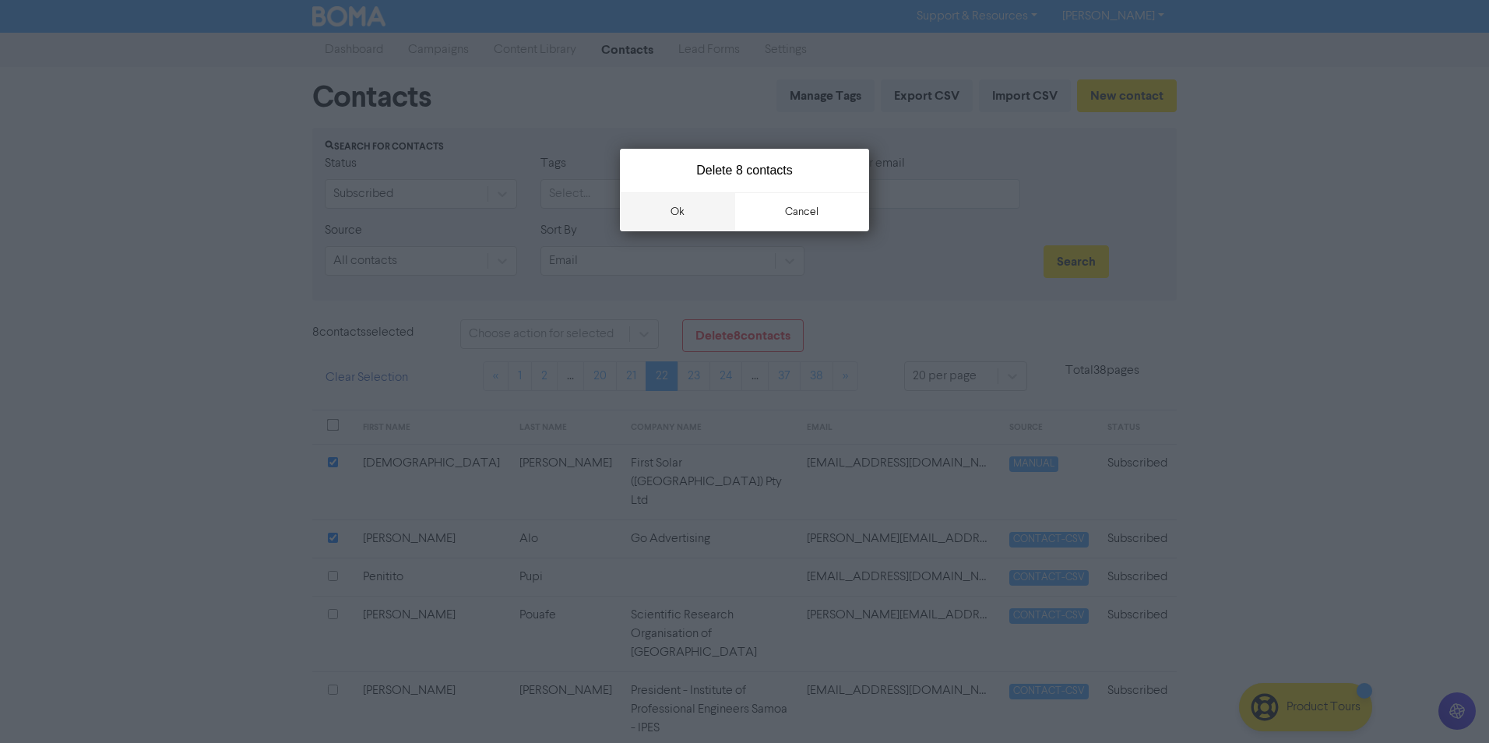
click at [701, 216] on button "ok" at bounding box center [677, 211] width 115 height 39
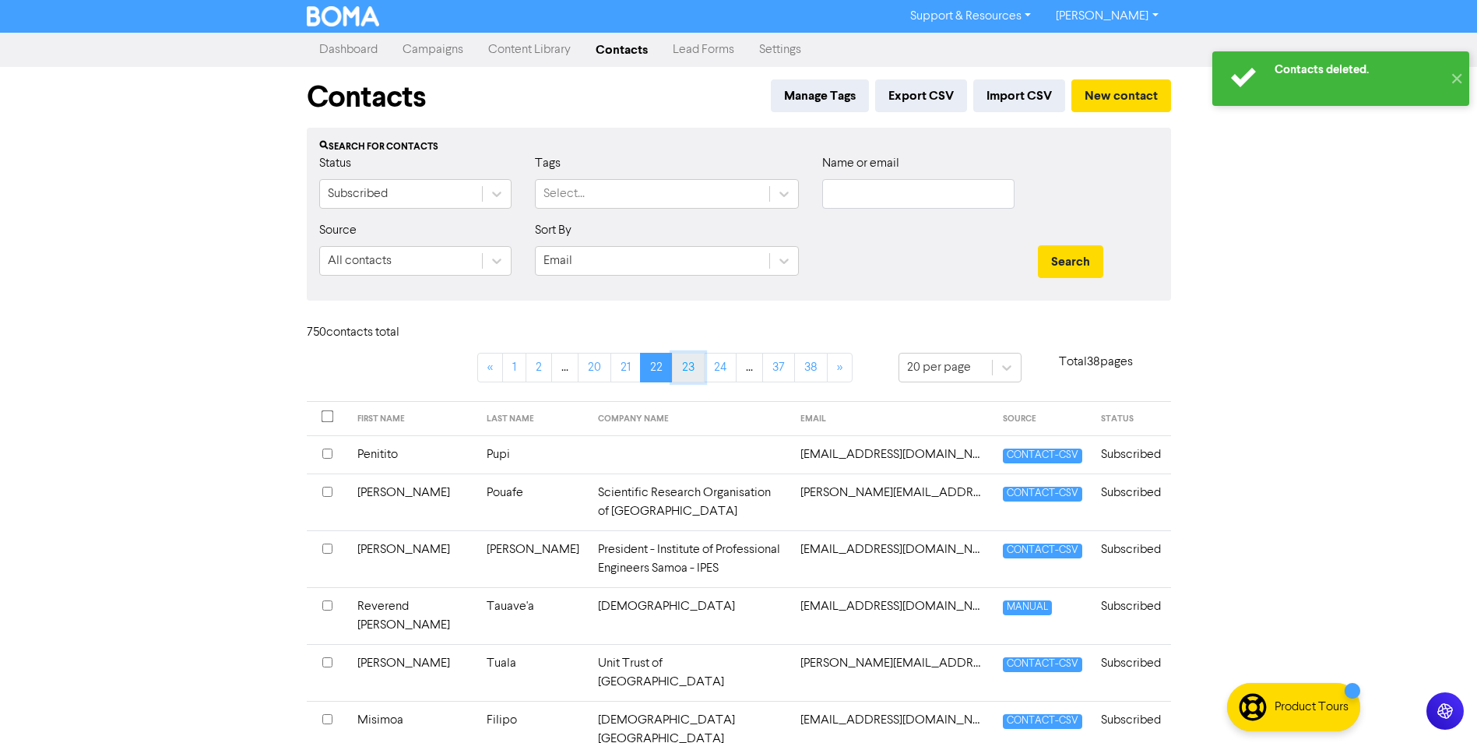
click at [687, 367] on link "23" at bounding box center [688, 368] width 33 height 30
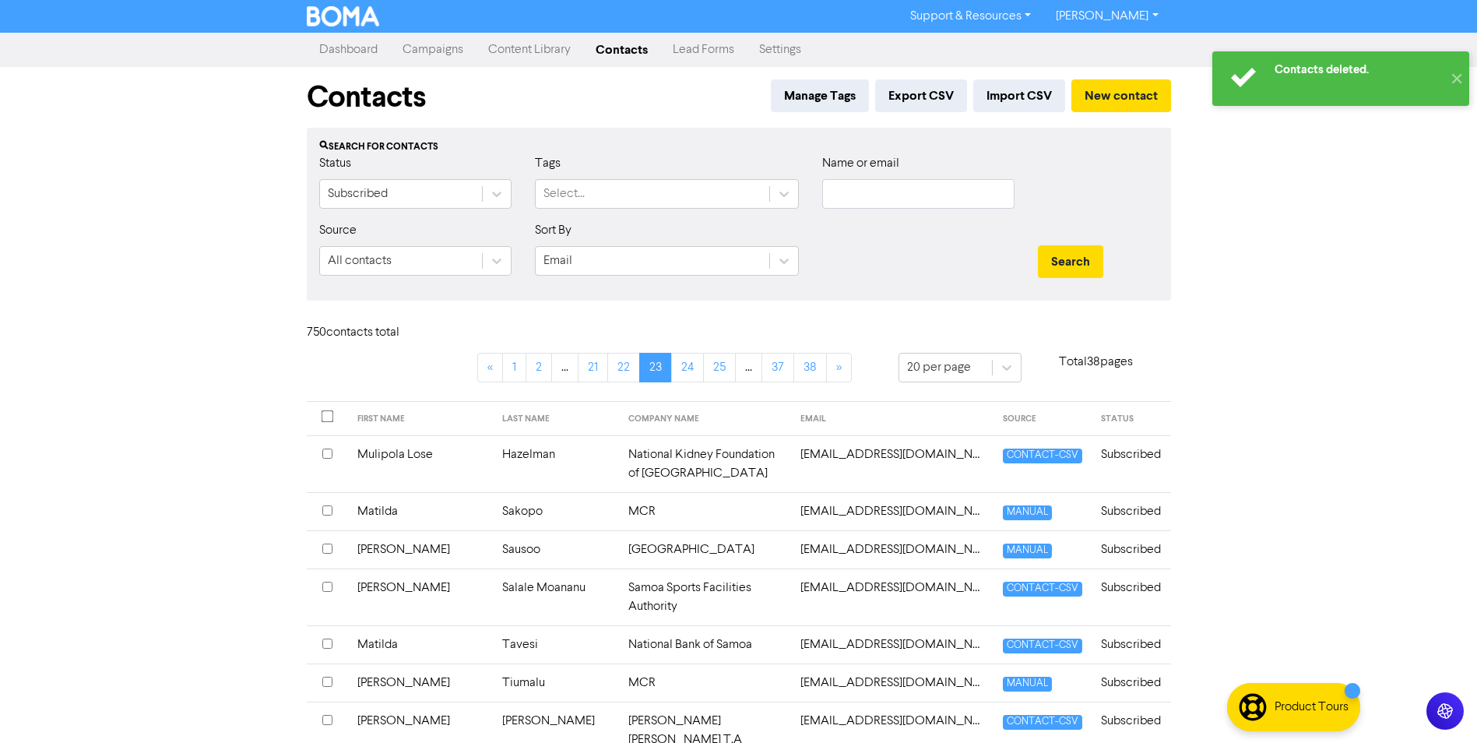
click at [325, 449] on input "checkbox" at bounding box center [327, 454] width 10 height 10
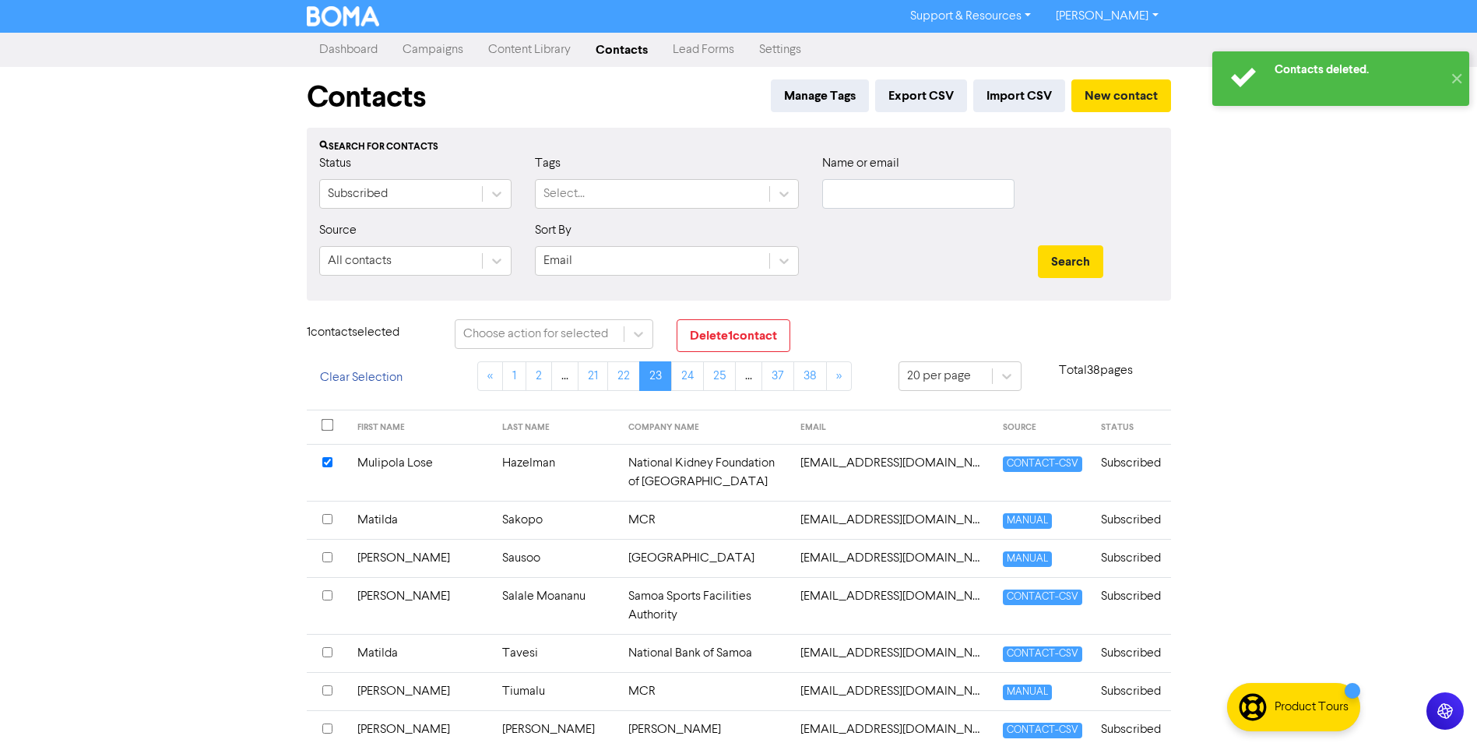
click at [333, 539] on th at bounding box center [327, 558] width 41 height 38
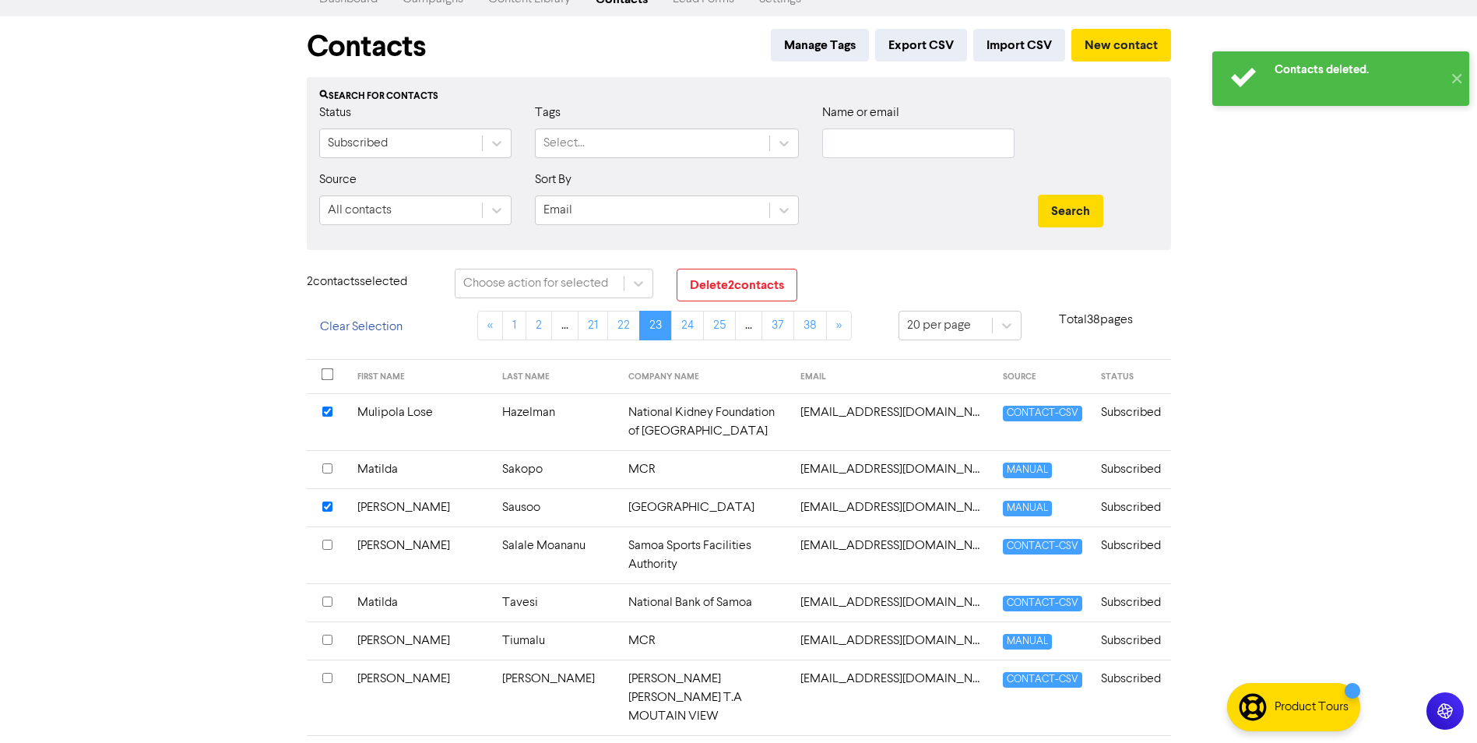
scroll to position [78, 0]
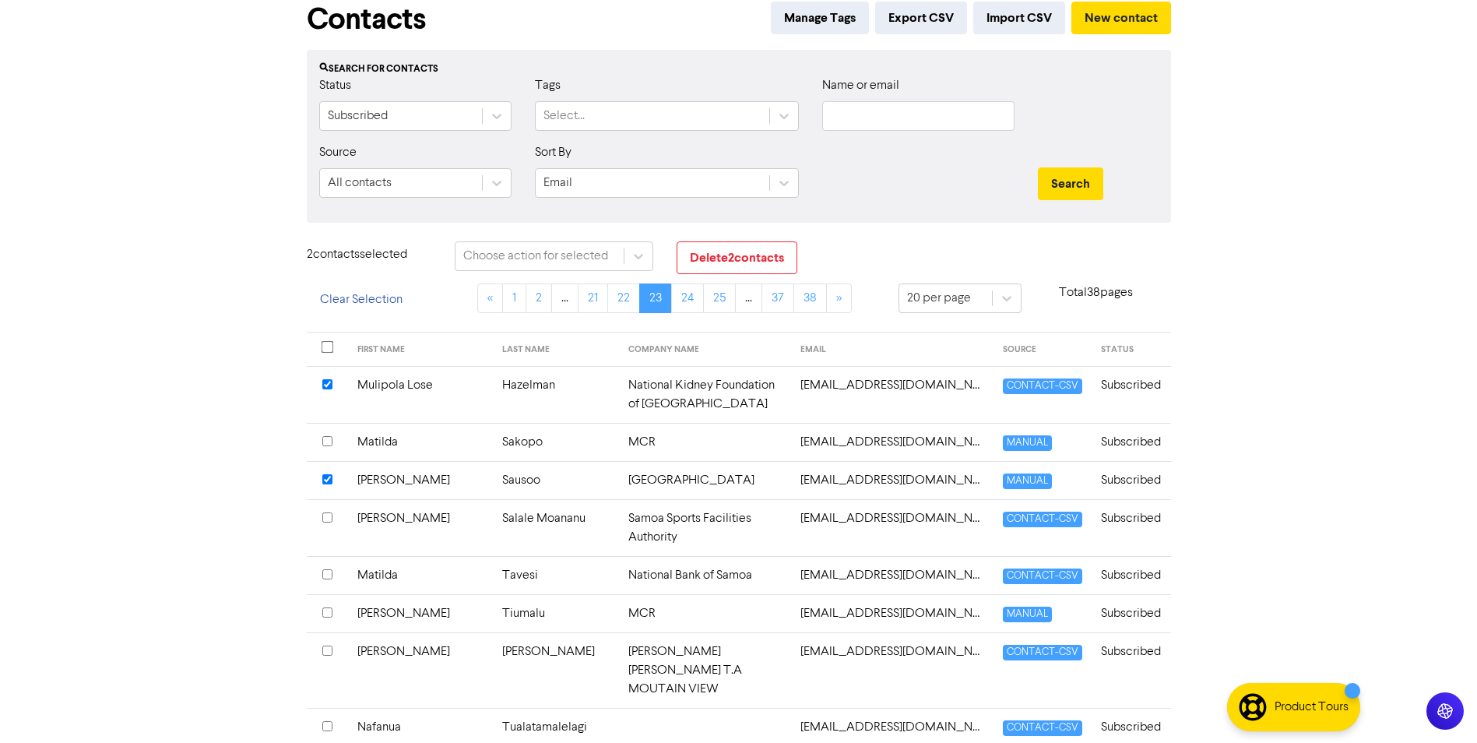
click at [325, 512] on input "checkbox" at bounding box center [327, 517] width 10 height 10
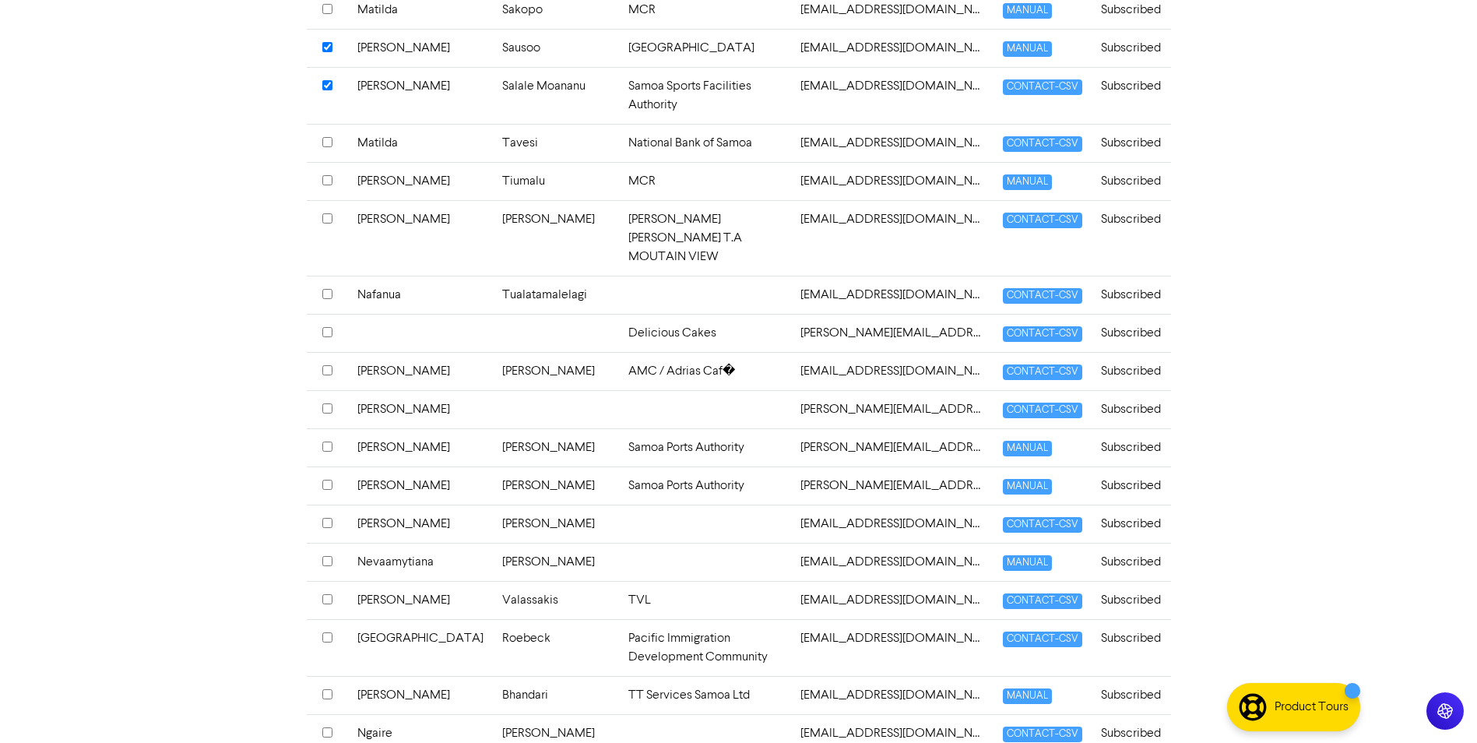
scroll to position [545, 0]
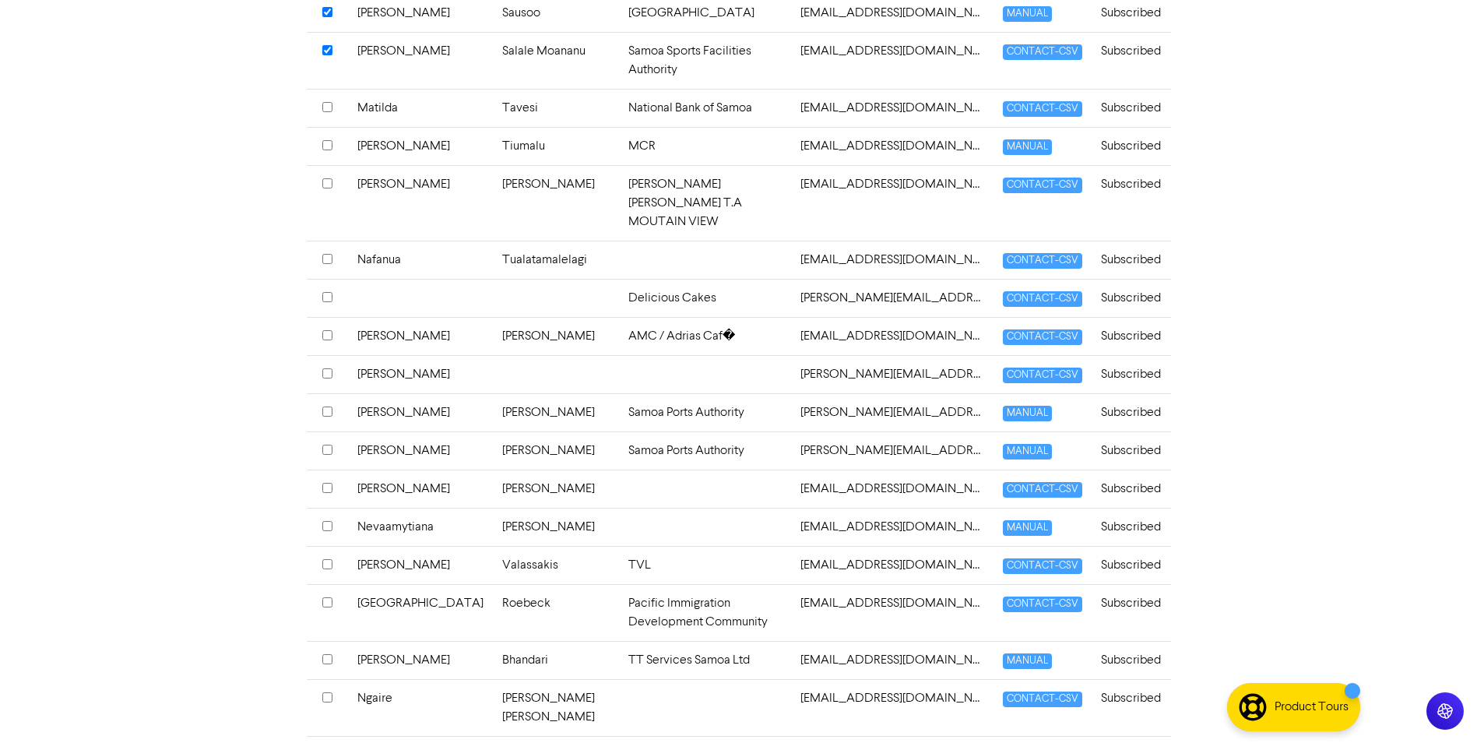
click at [325, 521] on input "checkbox" at bounding box center [327, 526] width 10 height 10
click at [325, 483] on input "checkbox" at bounding box center [327, 488] width 10 height 10
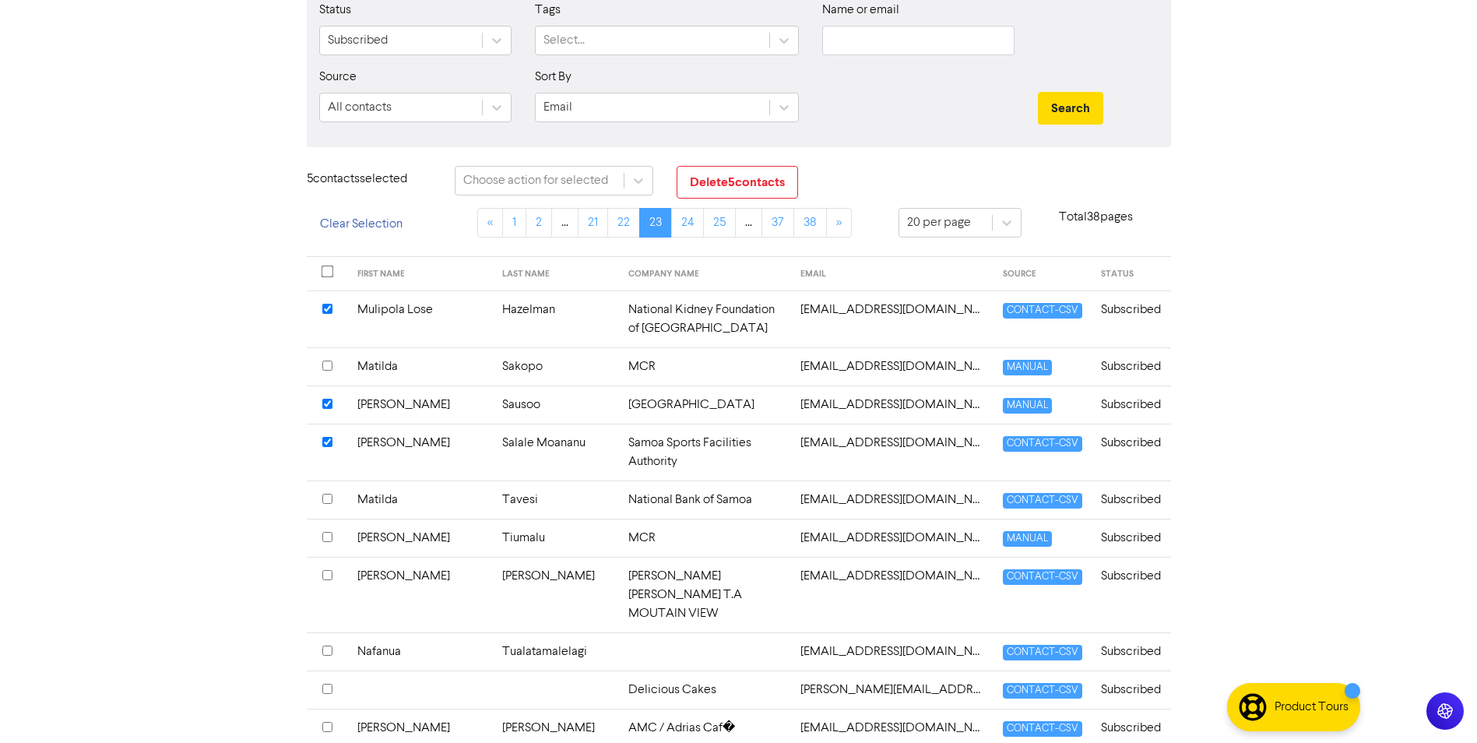
scroll to position [0, 0]
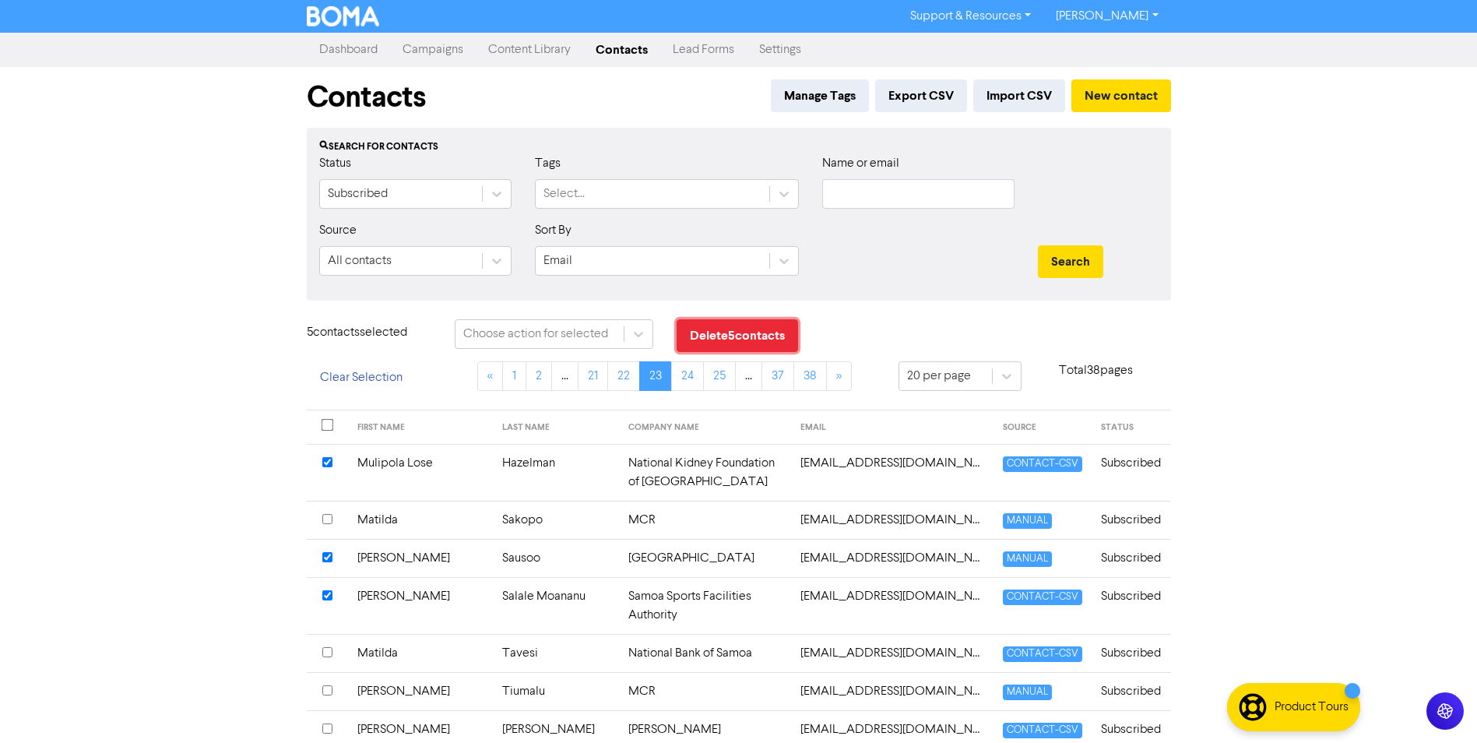
click at [761, 339] on button "Delete 5 contact s" at bounding box center [737, 335] width 121 height 33
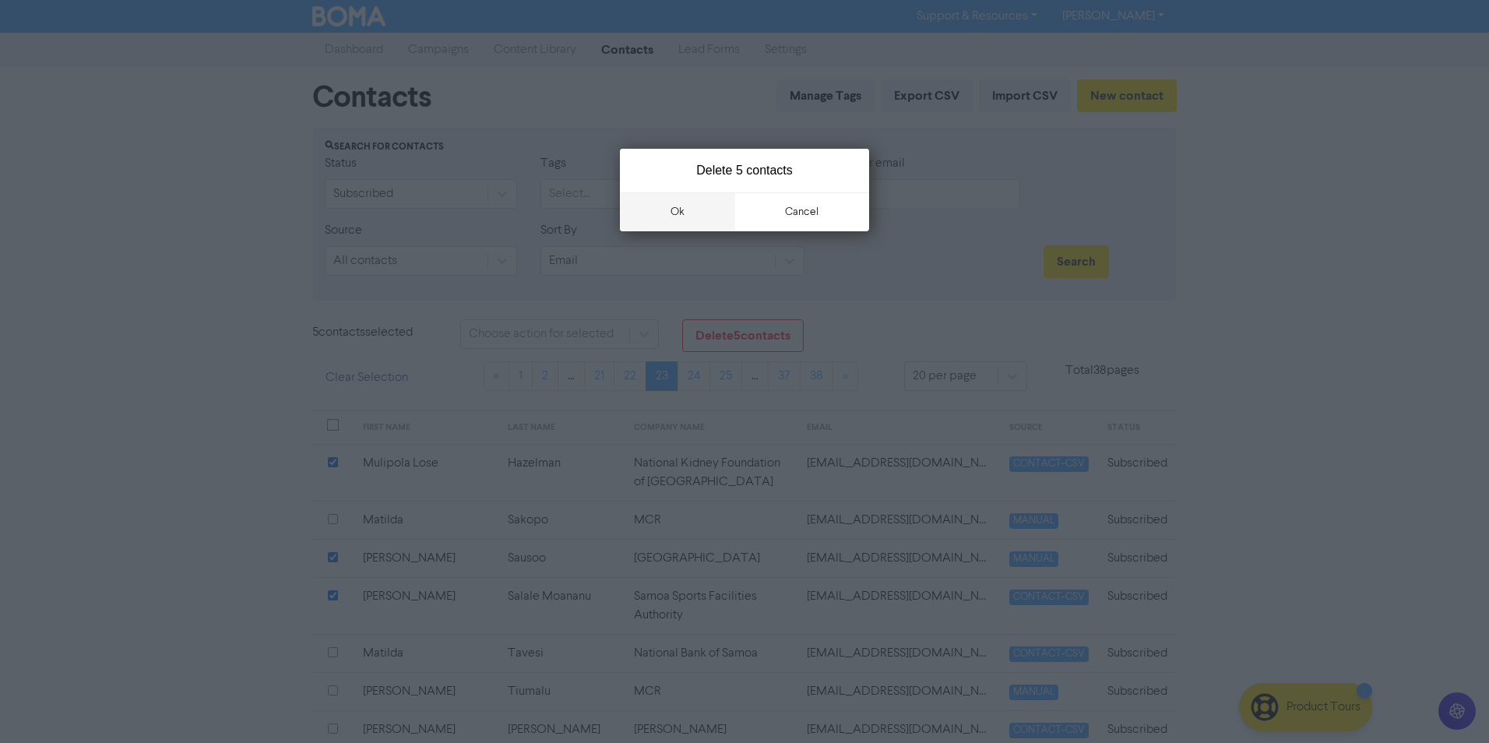
click at [654, 208] on button "ok" at bounding box center [677, 211] width 115 height 39
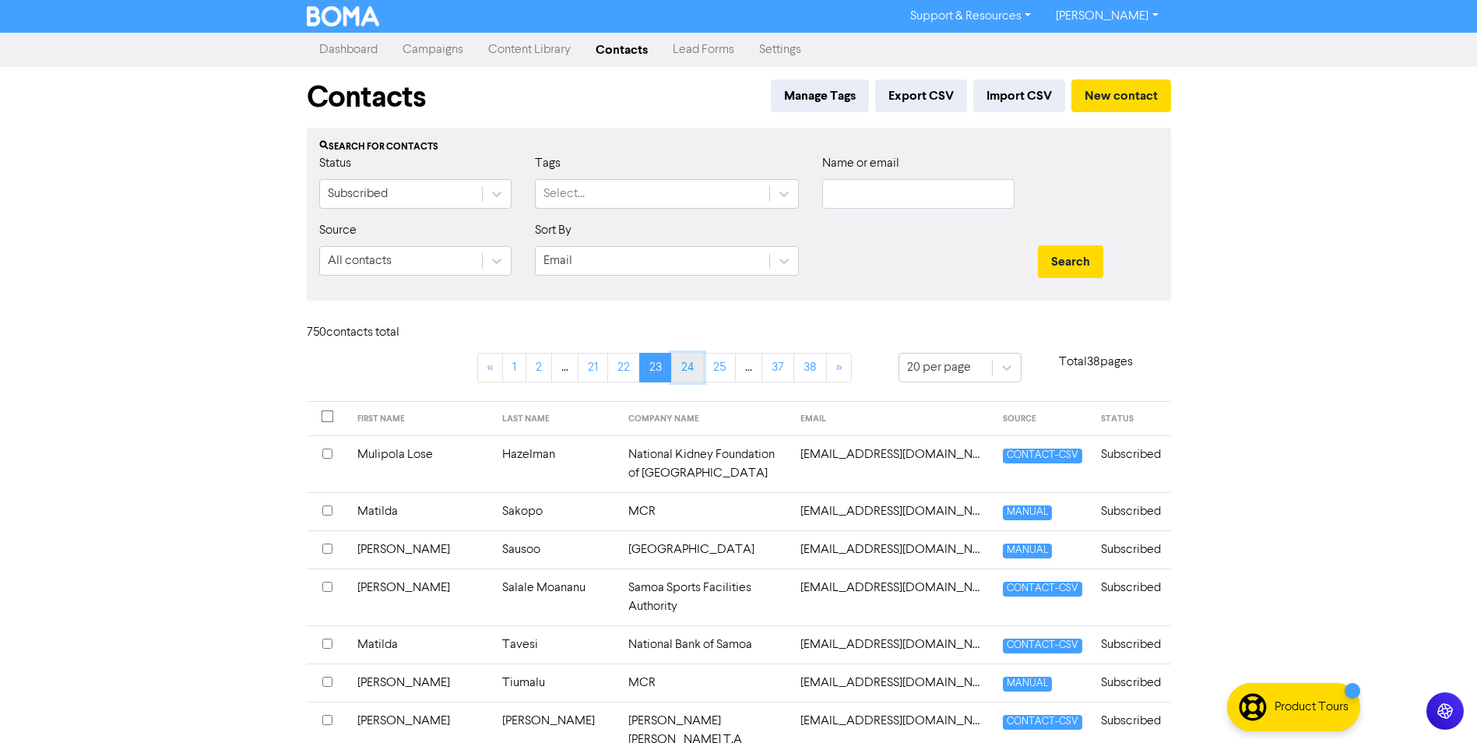
click at [684, 367] on link "24" at bounding box center [687, 368] width 33 height 30
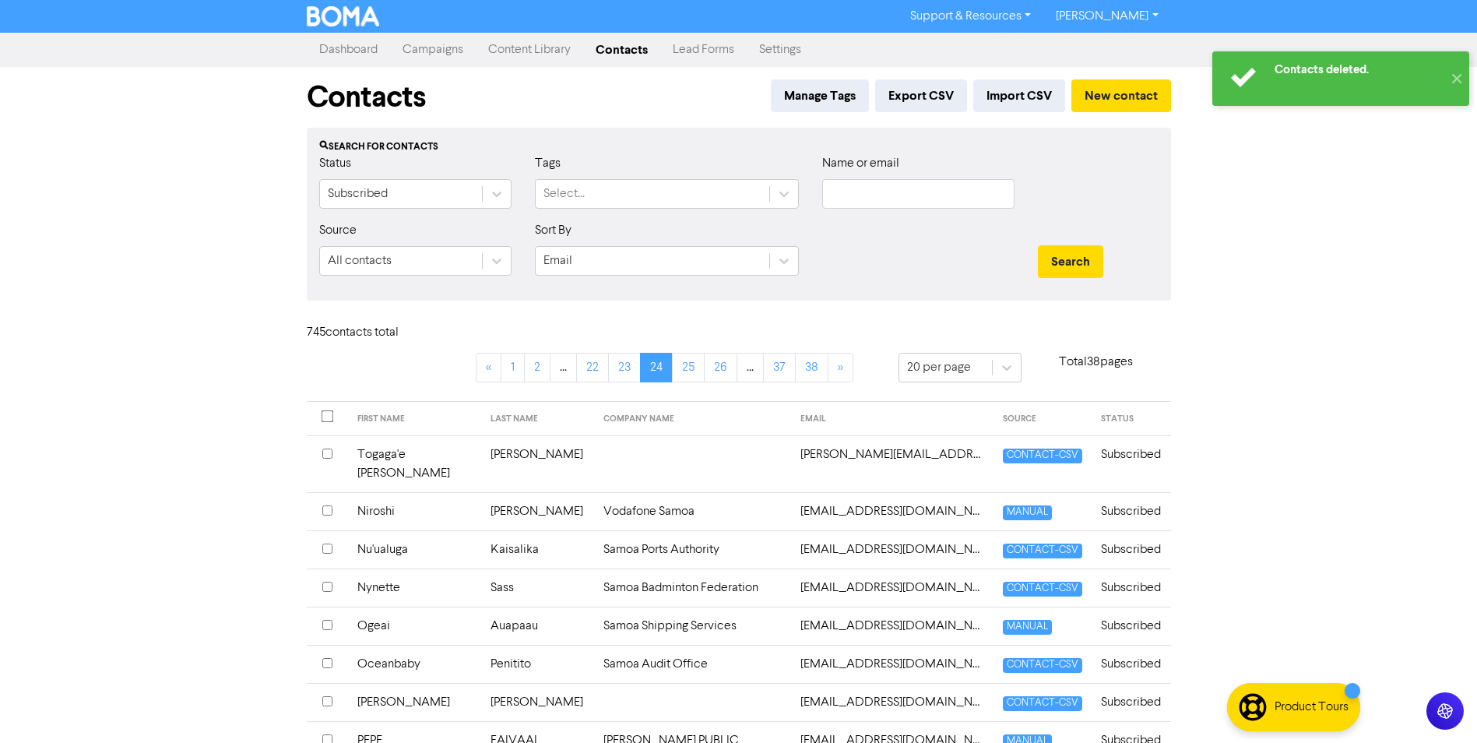
scroll to position [78, 0]
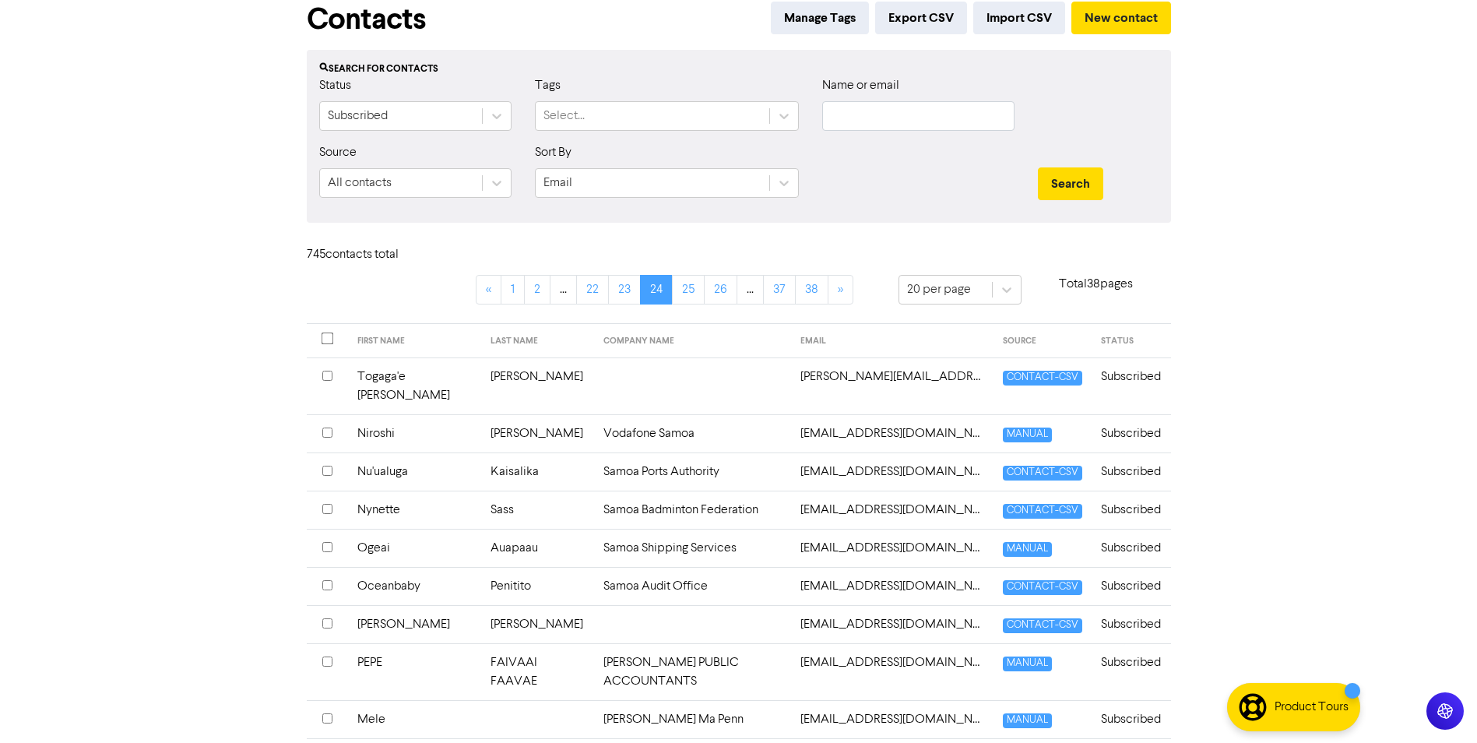
click at [330, 508] on input "checkbox" at bounding box center [327, 509] width 10 height 10
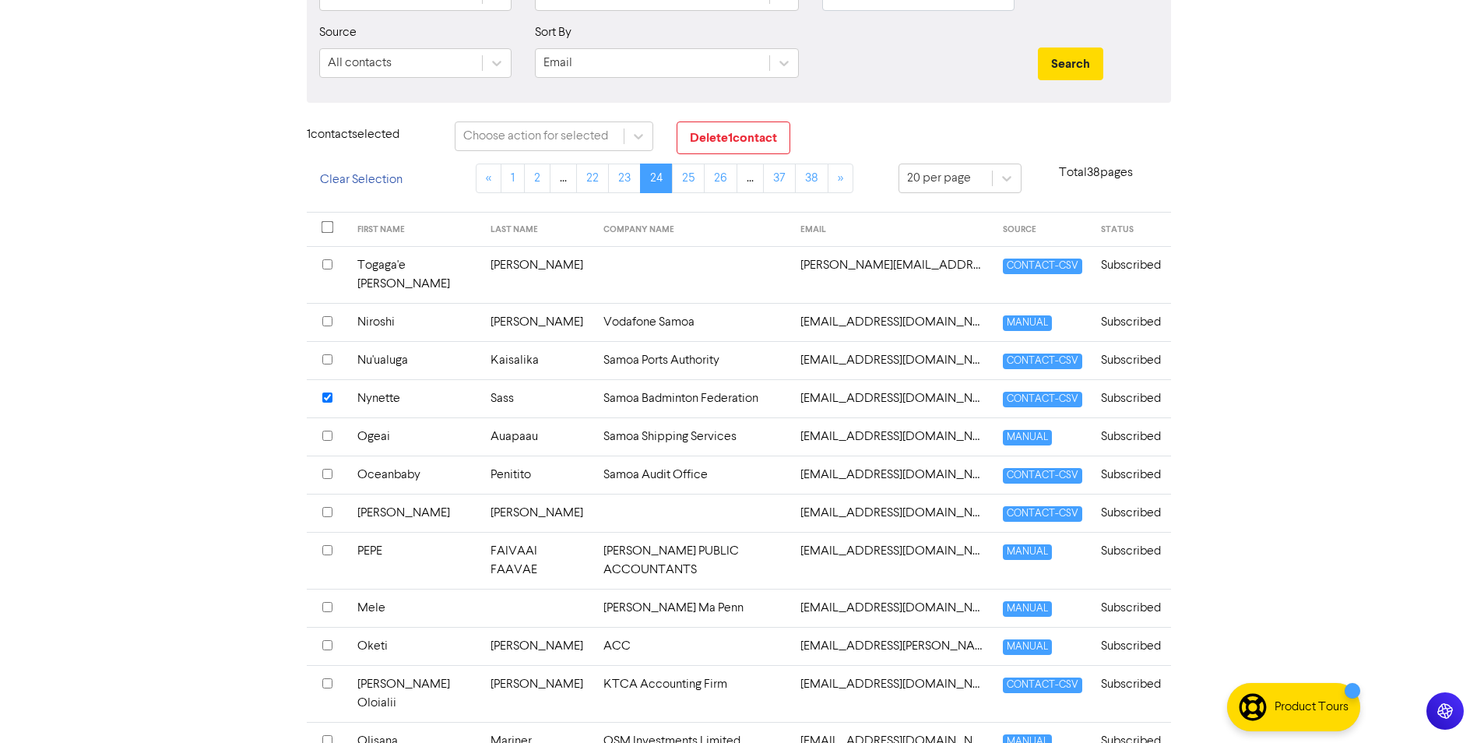
scroll to position [234, 0]
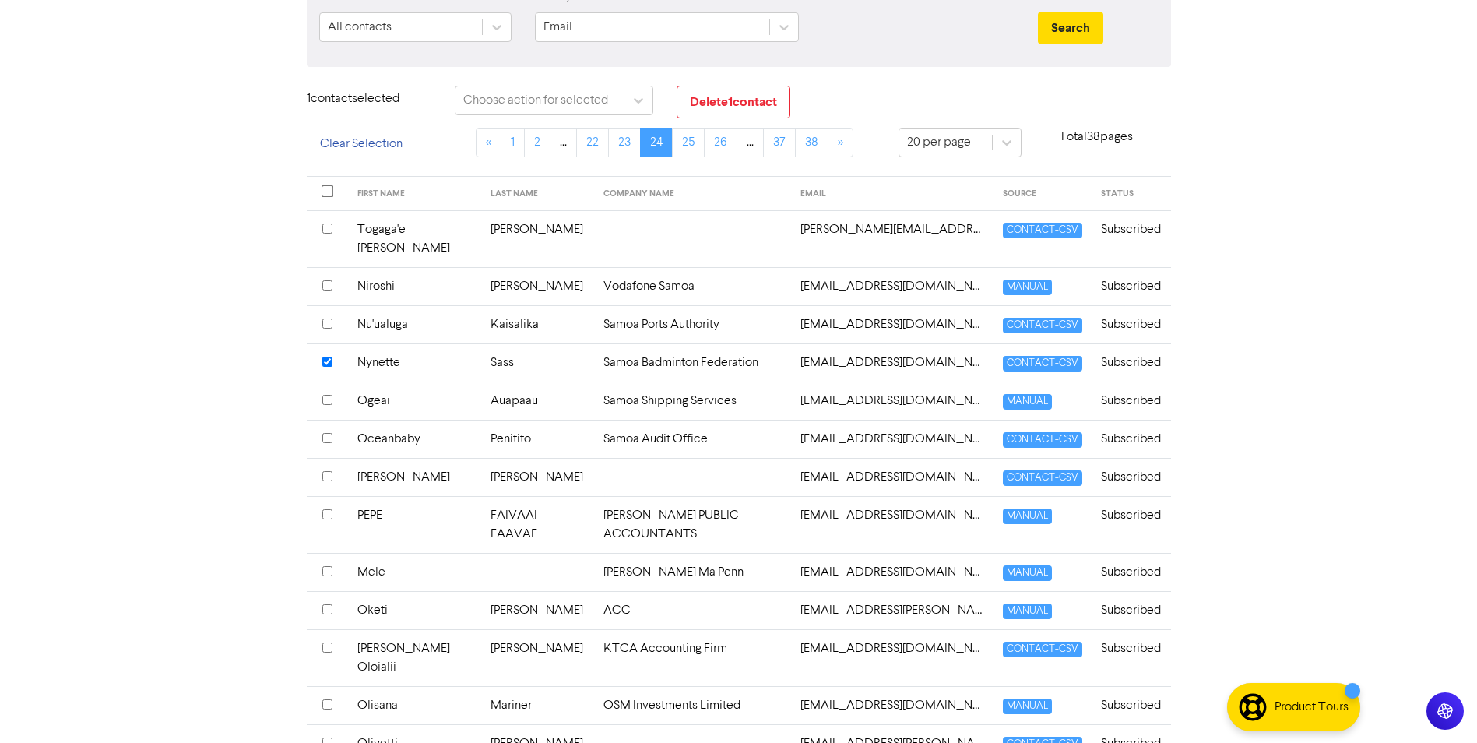
click at [318, 575] on th at bounding box center [327, 572] width 41 height 38
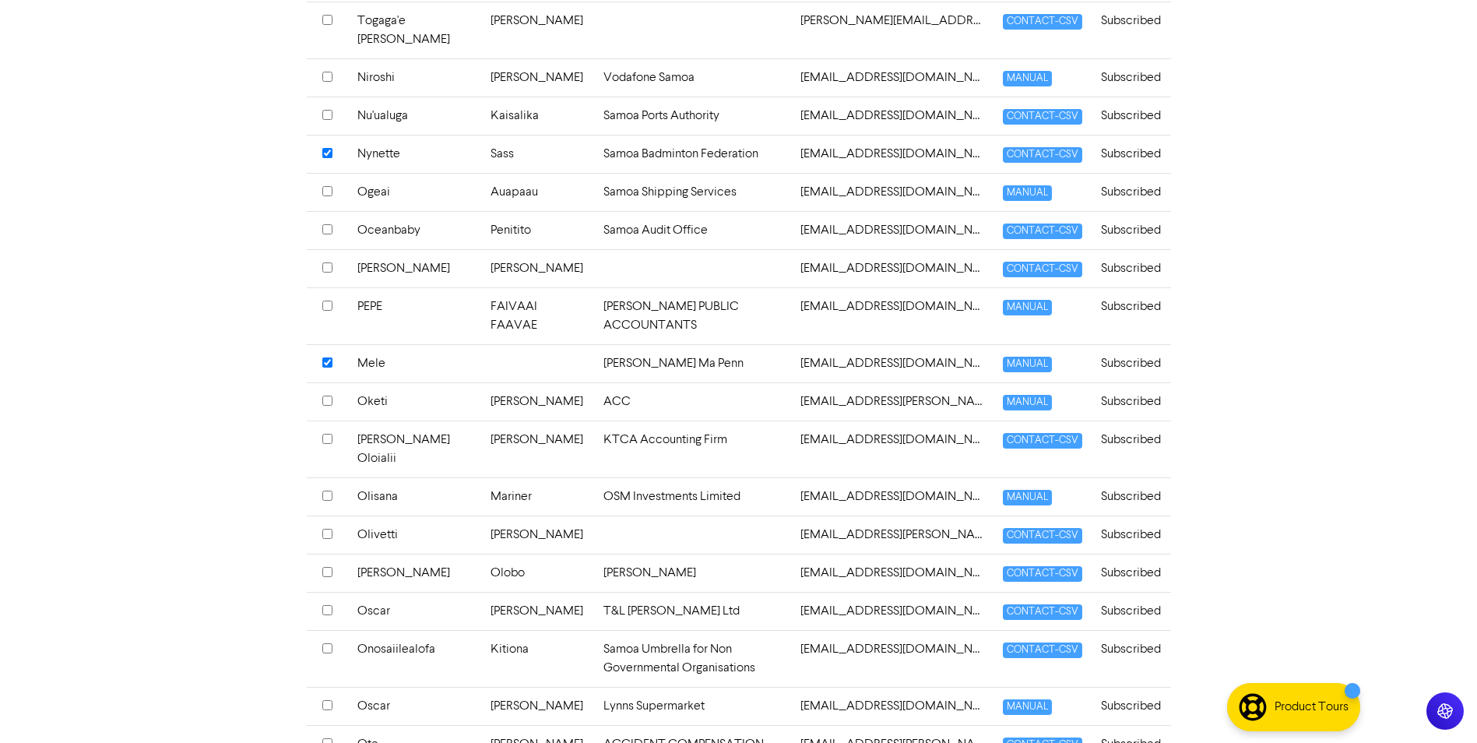
scroll to position [467, 0]
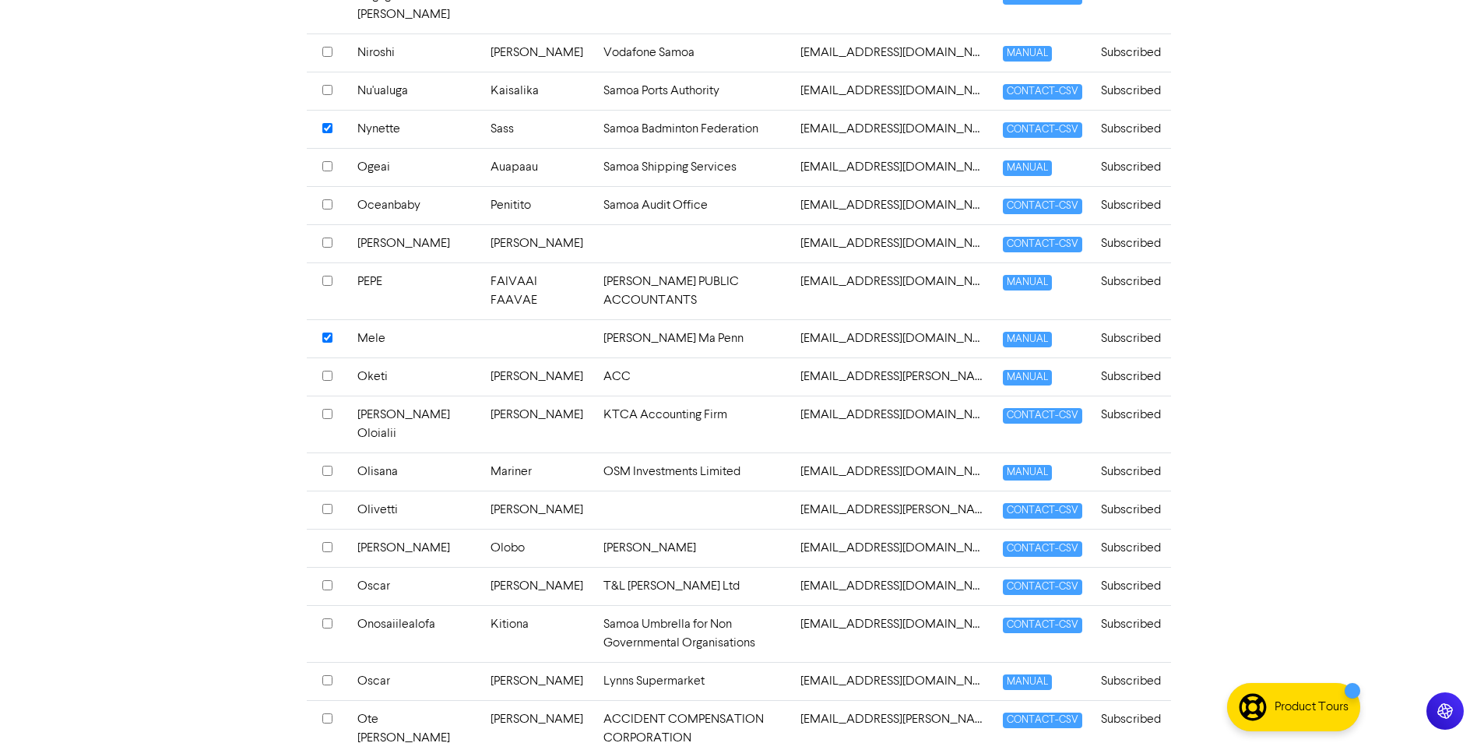
click at [326, 544] on input "checkbox" at bounding box center [327, 547] width 10 height 10
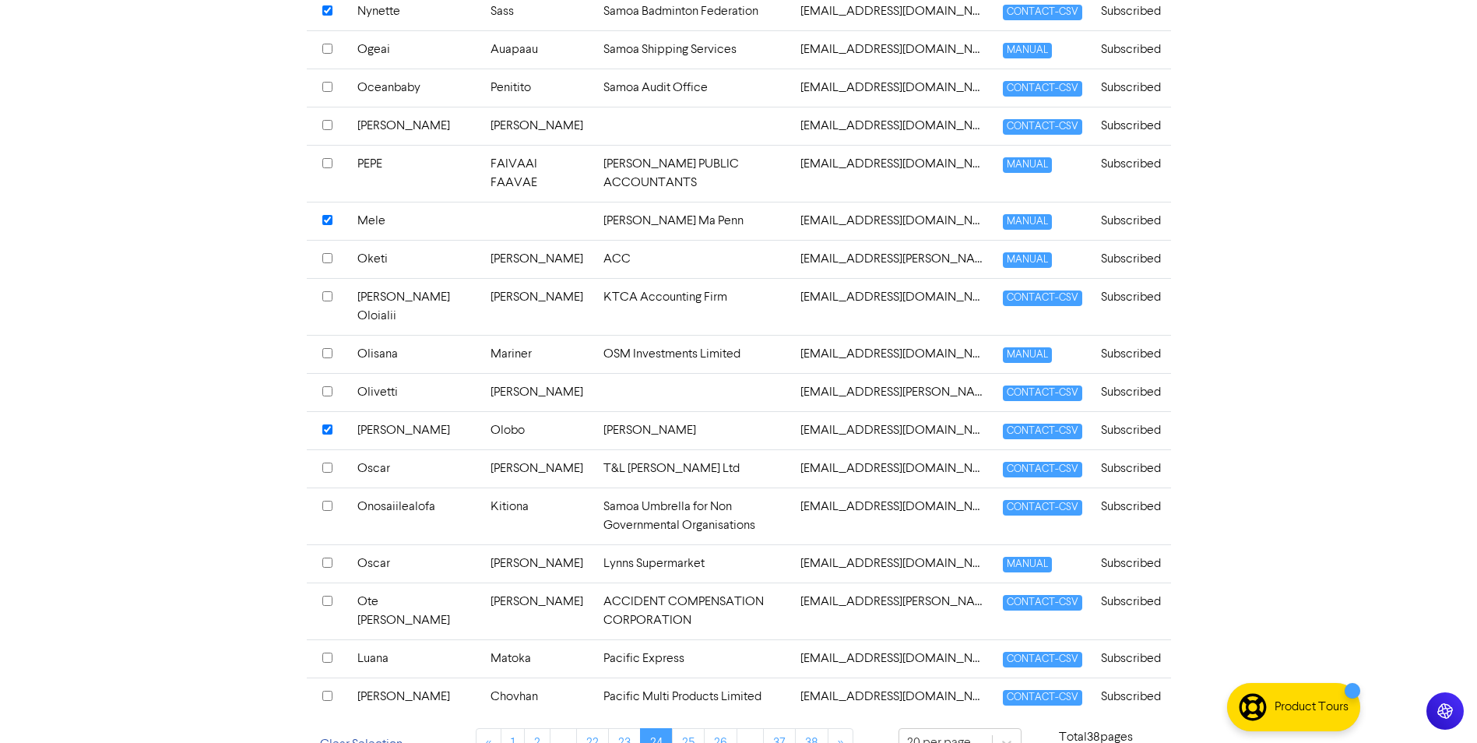
scroll to position [618, 0]
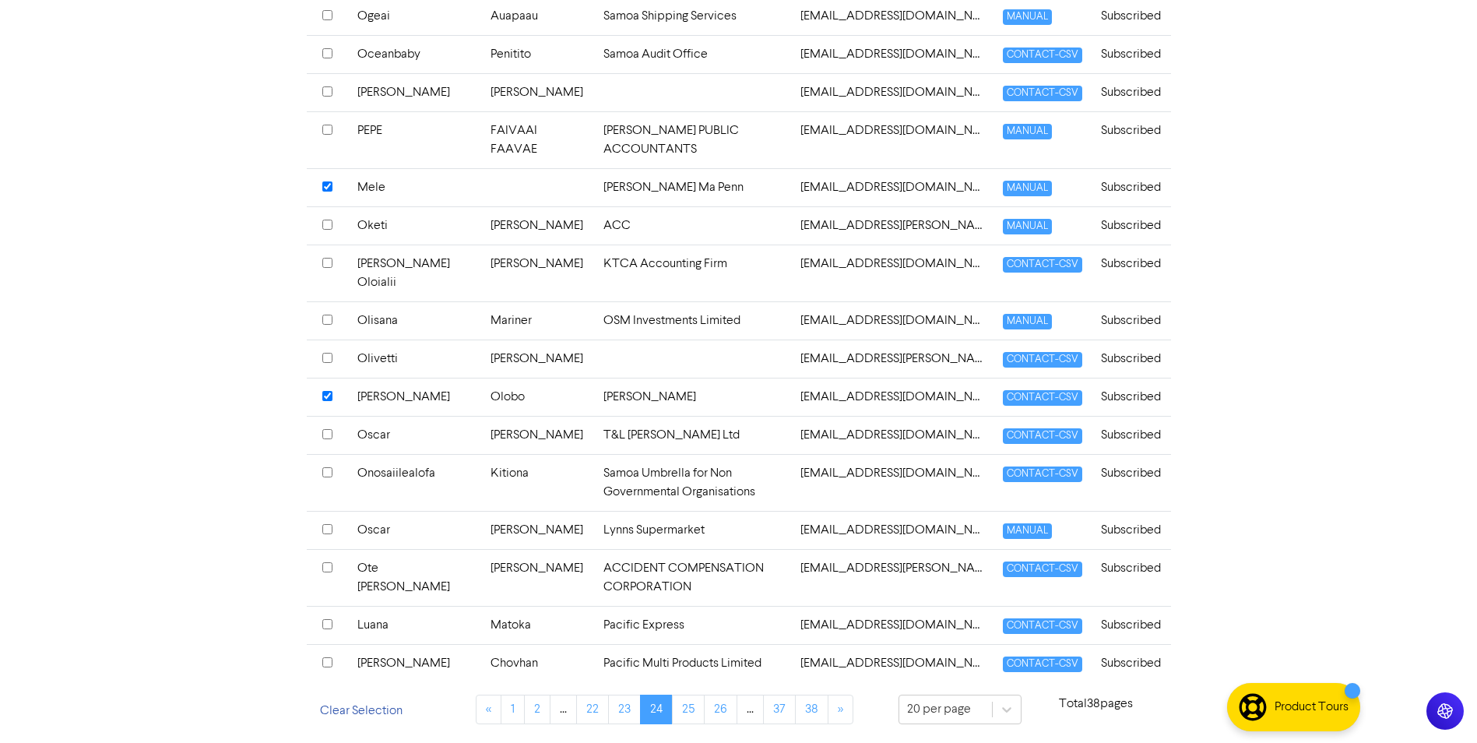
click at [329, 565] on input "checkbox" at bounding box center [327, 567] width 10 height 10
click at [329, 629] on div at bounding box center [327, 625] width 10 height 19
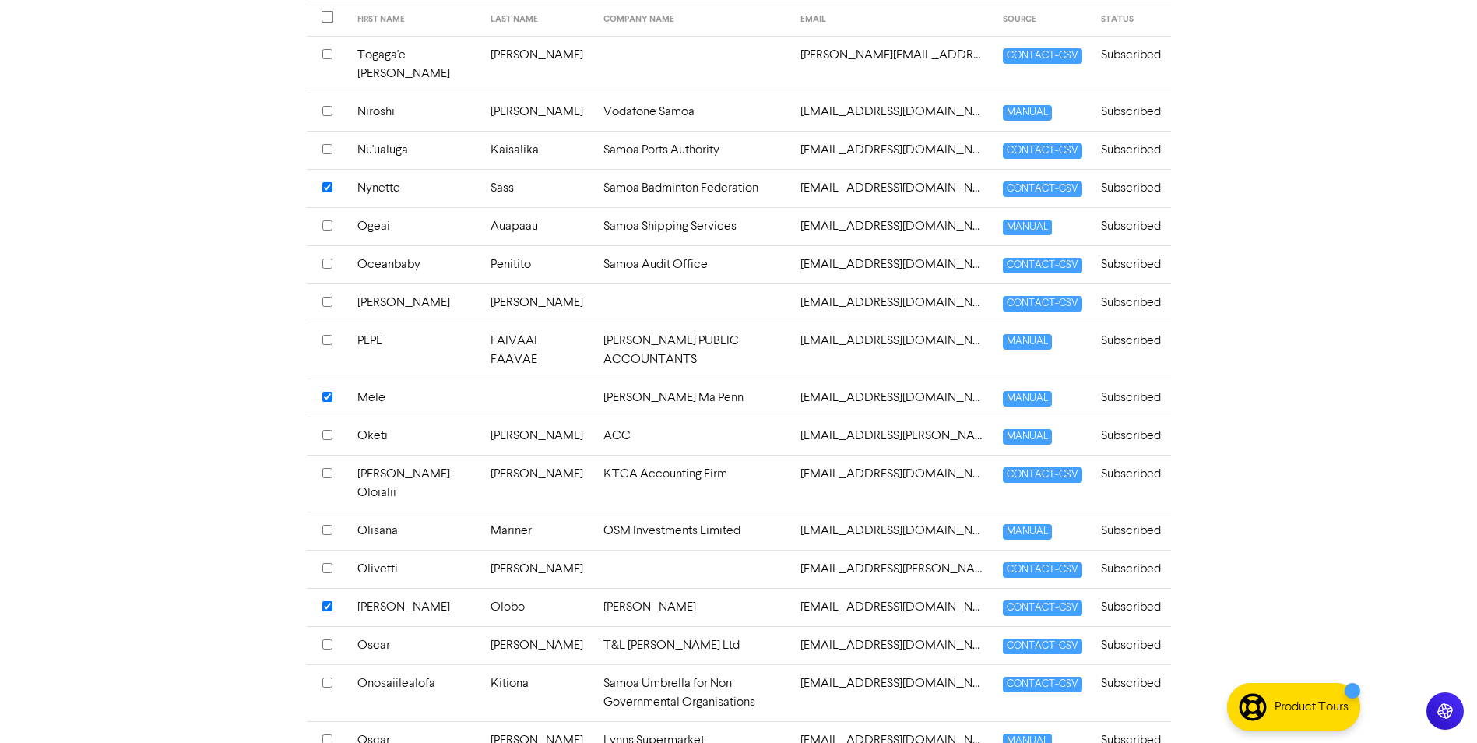
scroll to position [73, 0]
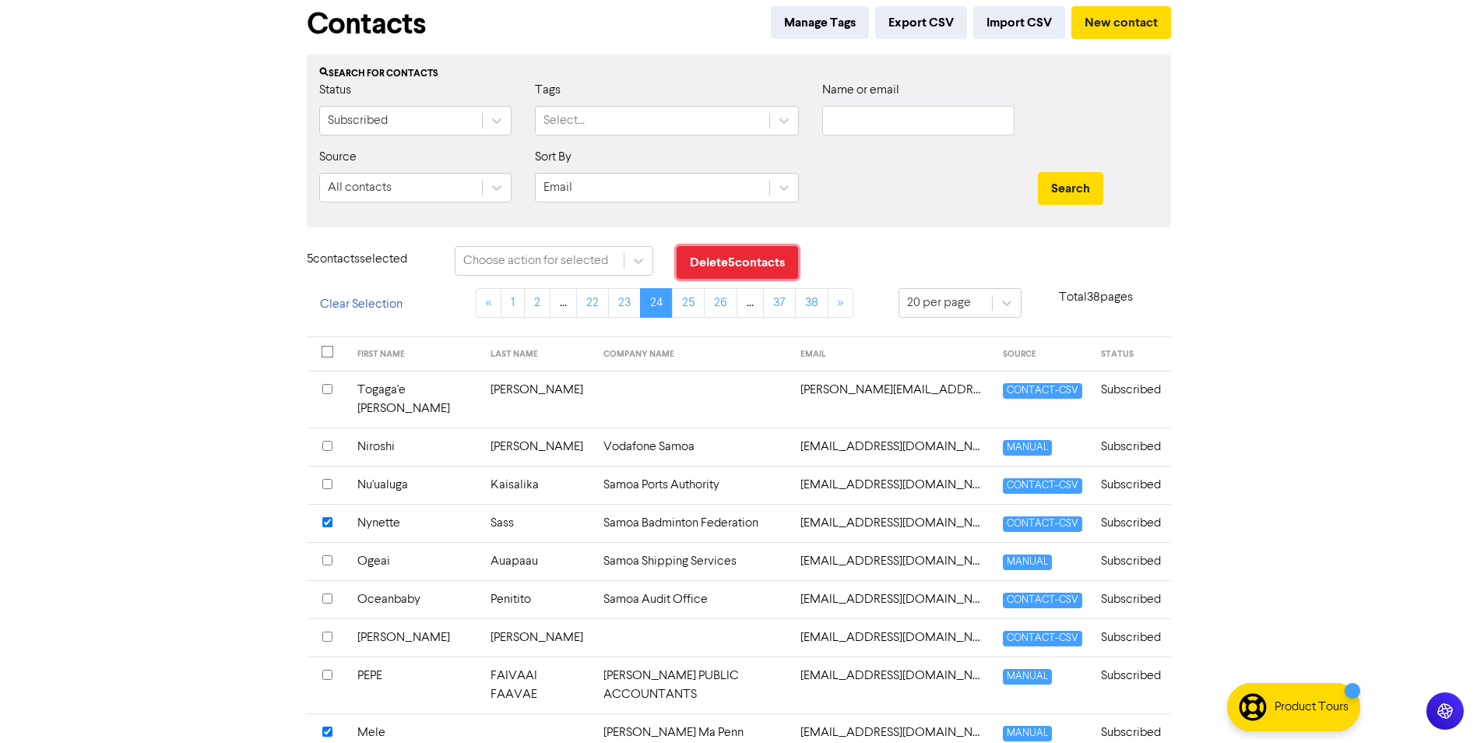
click at [734, 262] on button "Delete 5 contact s" at bounding box center [737, 262] width 121 height 33
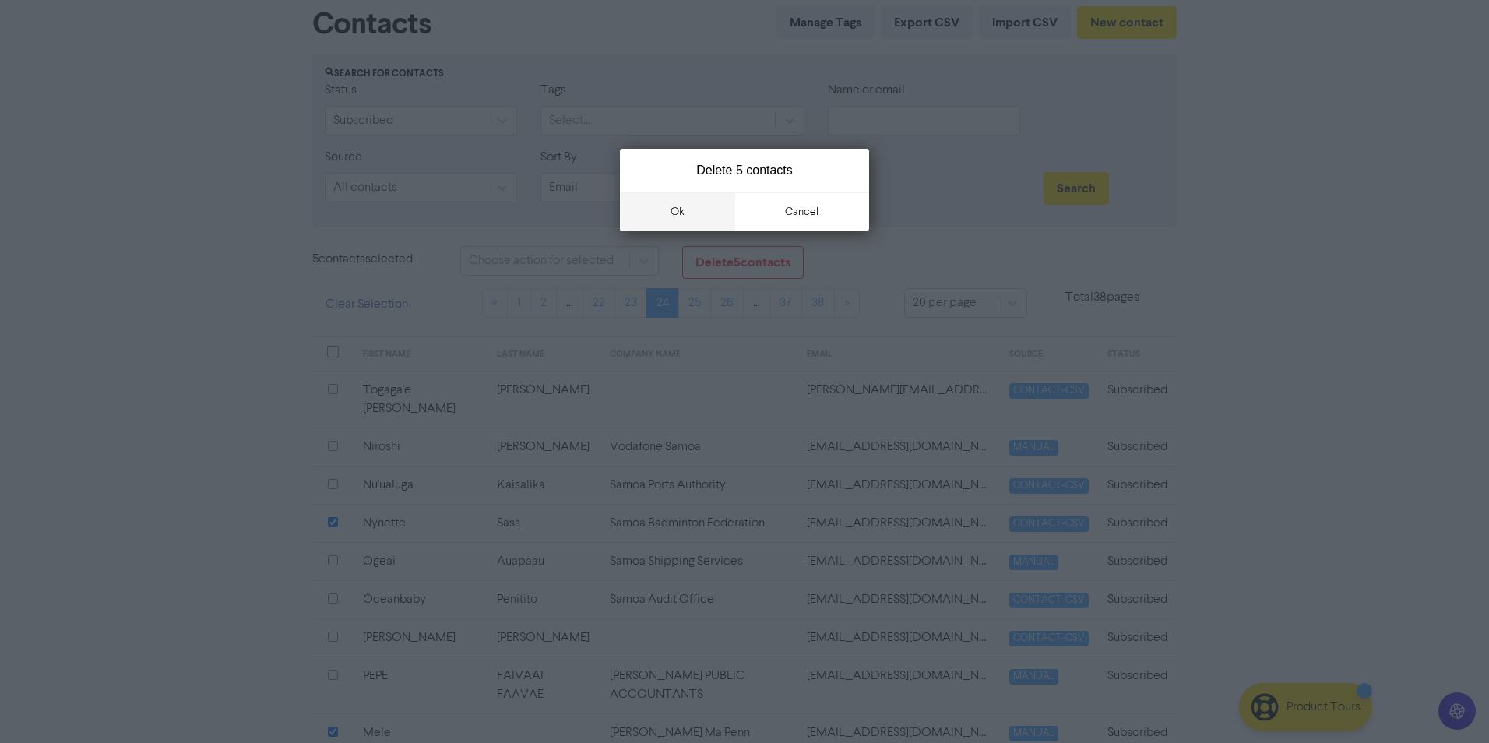
click at [697, 213] on button "ok" at bounding box center [677, 211] width 115 height 39
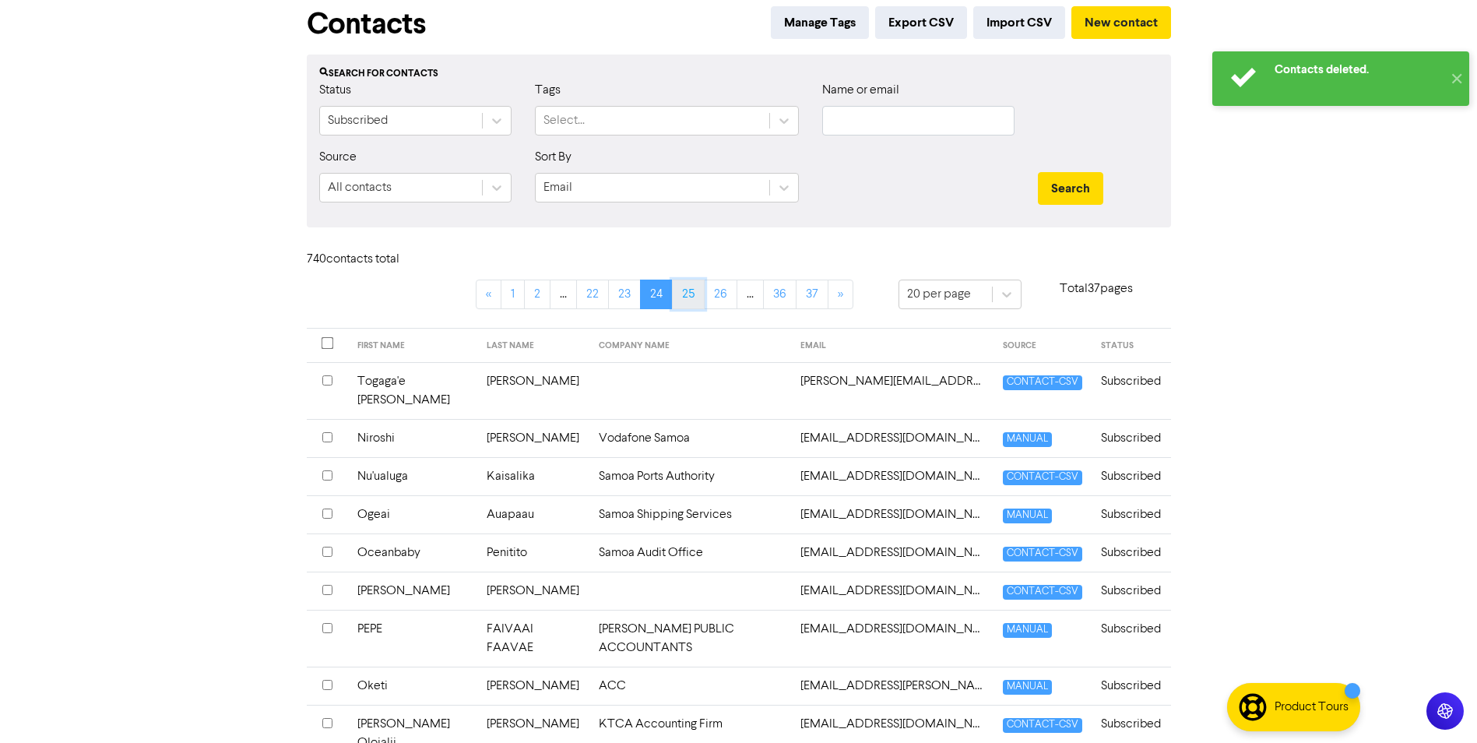
click at [677, 291] on link "25" at bounding box center [688, 295] width 33 height 30
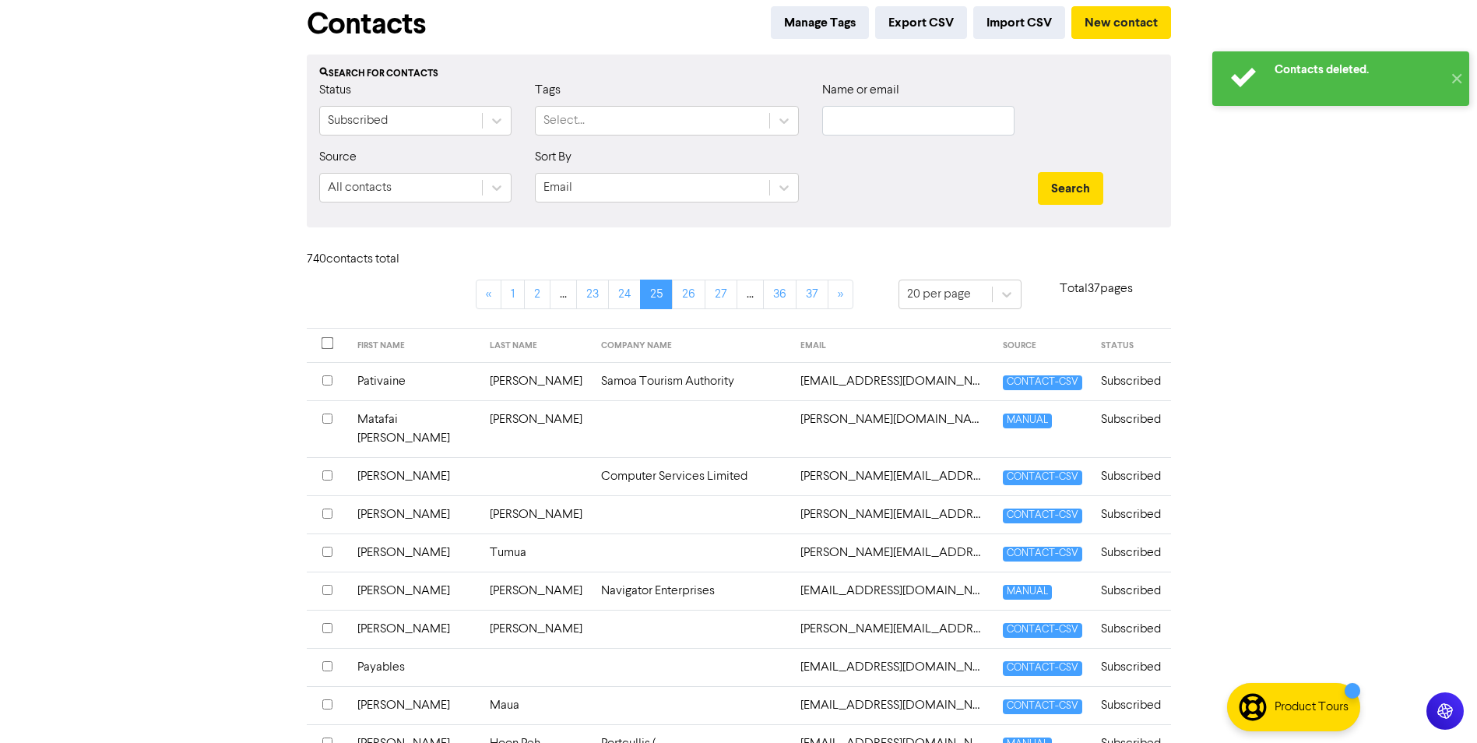
click at [327, 508] on input "checkbox" at bounding box center [327, 513] width 10 height 10
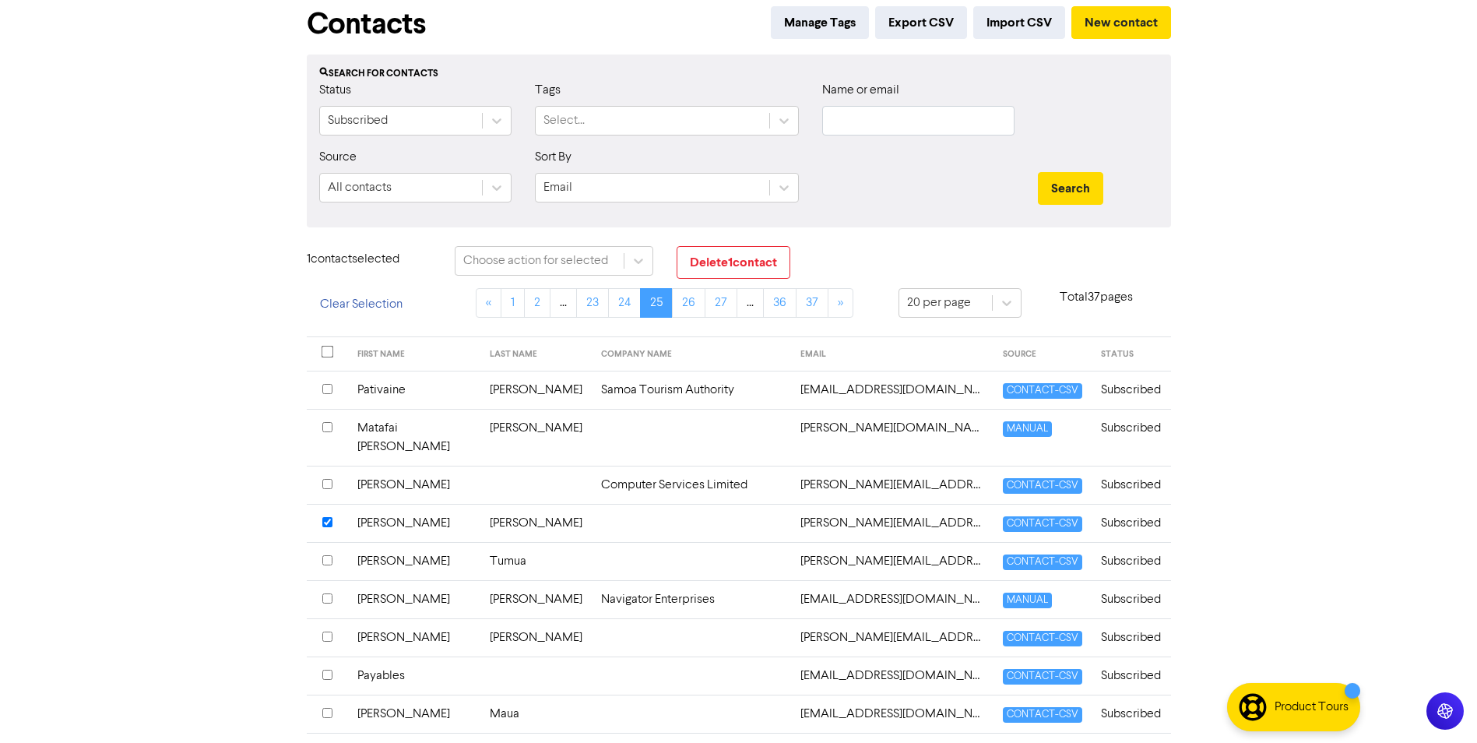
scroll to position [151, 0]
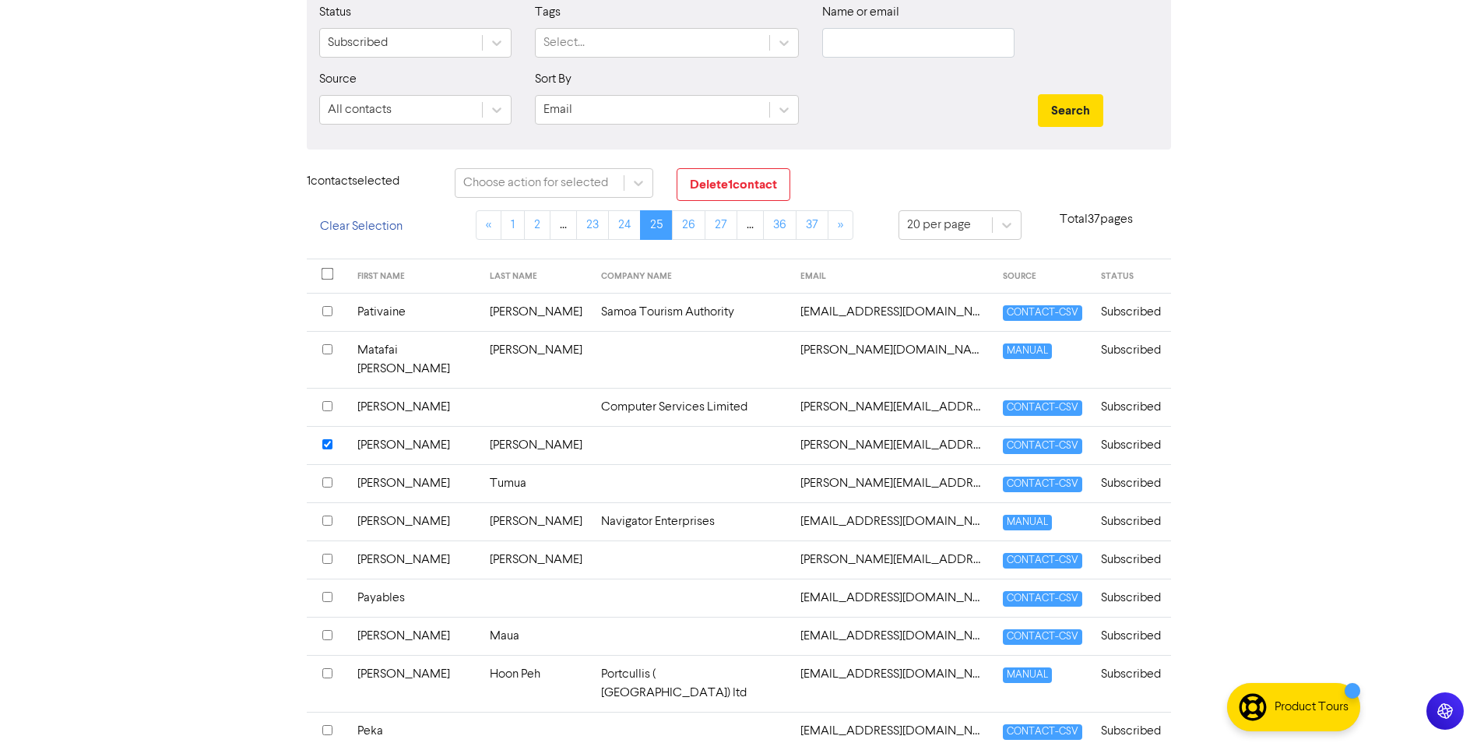
click at [333, 506] on th at bounding box center [327, 521] width 41 height 38
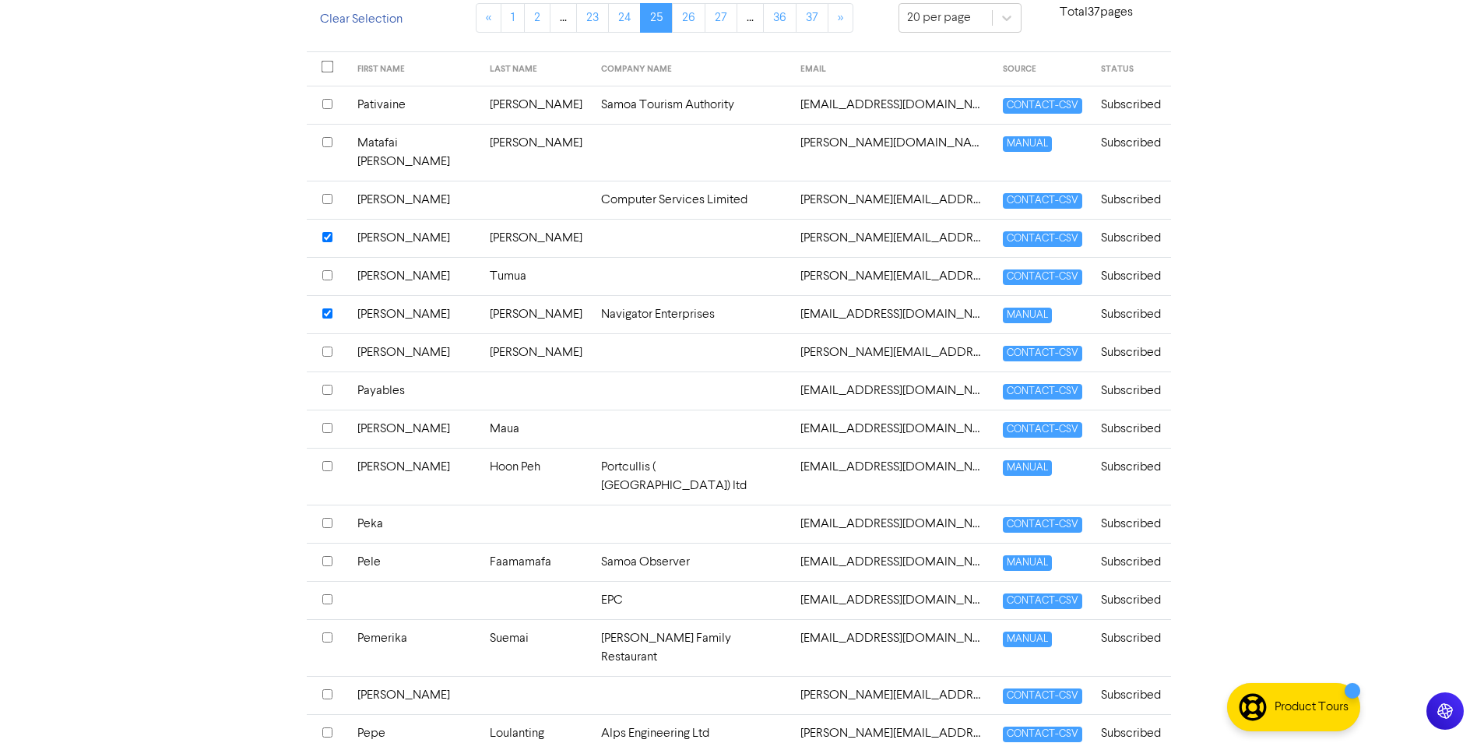
scroll to position [385, 0]
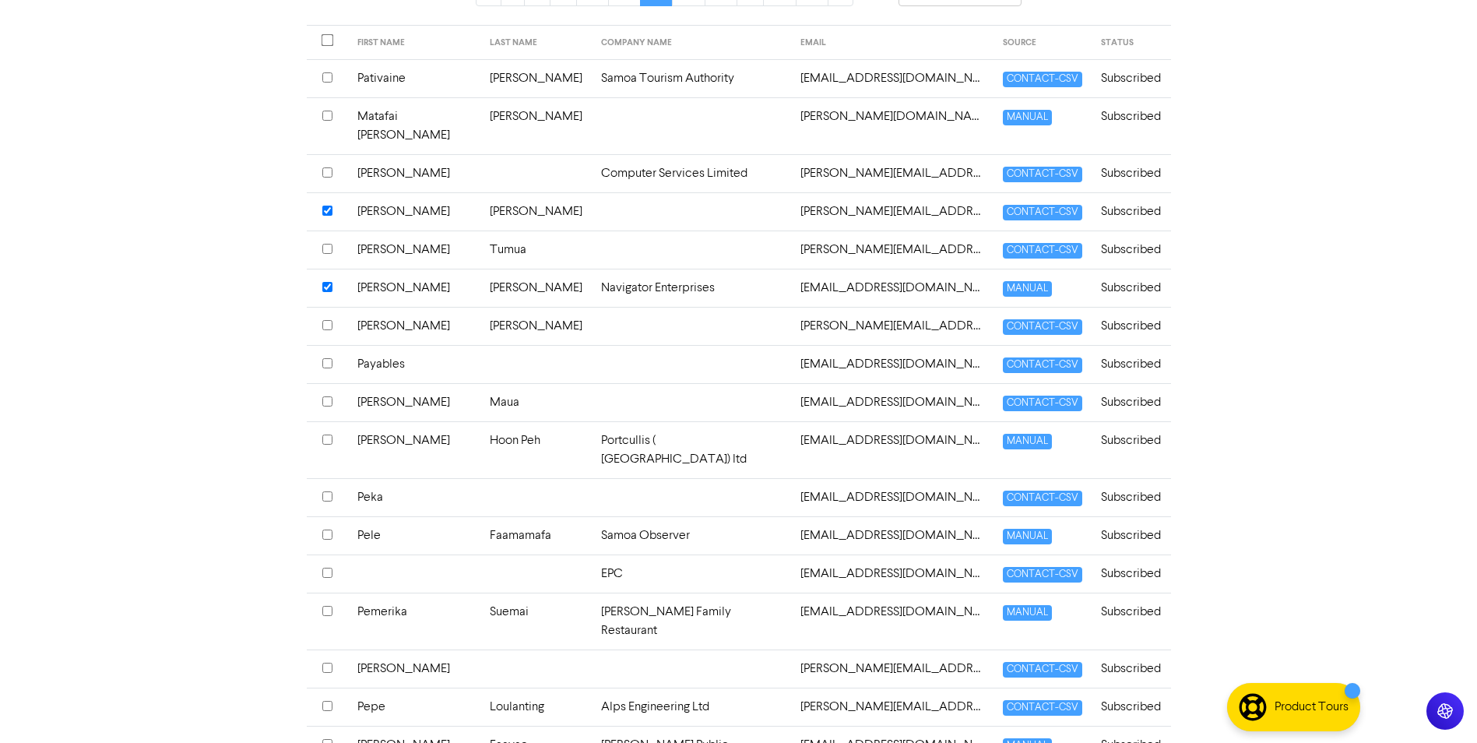
click at [323, 663] on input "checkbox" at bounding box center [327, 668] width 10 height 10
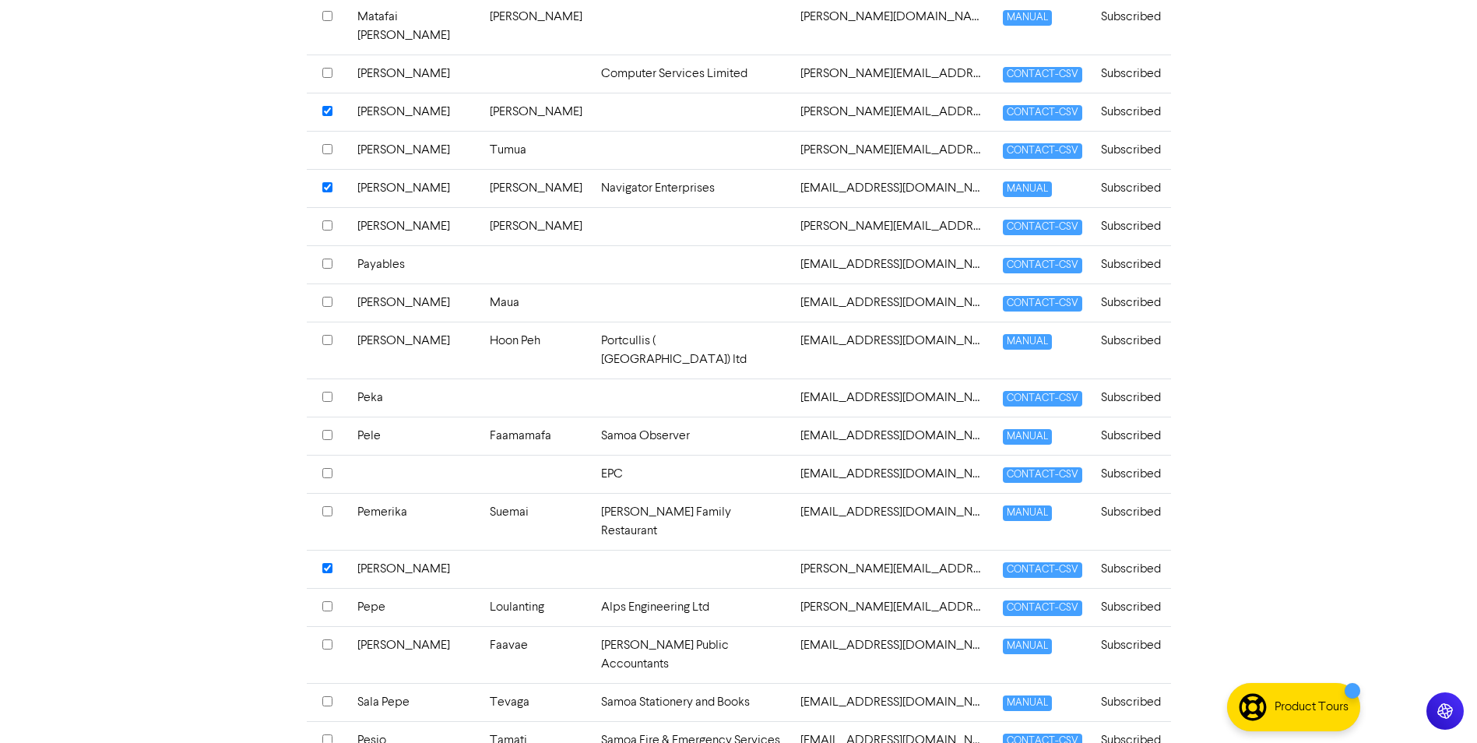
scroll to position [447, 0]
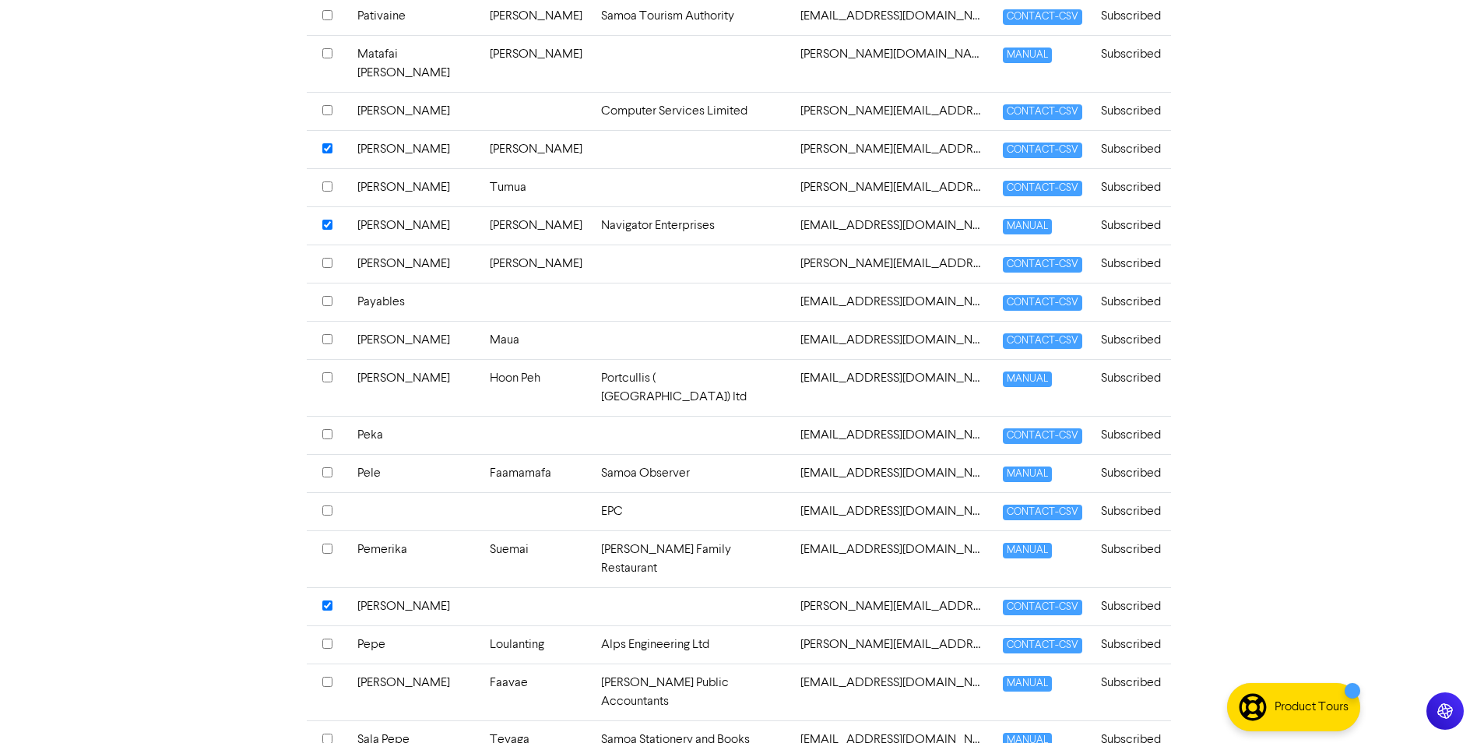
click at [332, 639] on input "checkbox" at bounding box center [327, 644] width 10 height 10
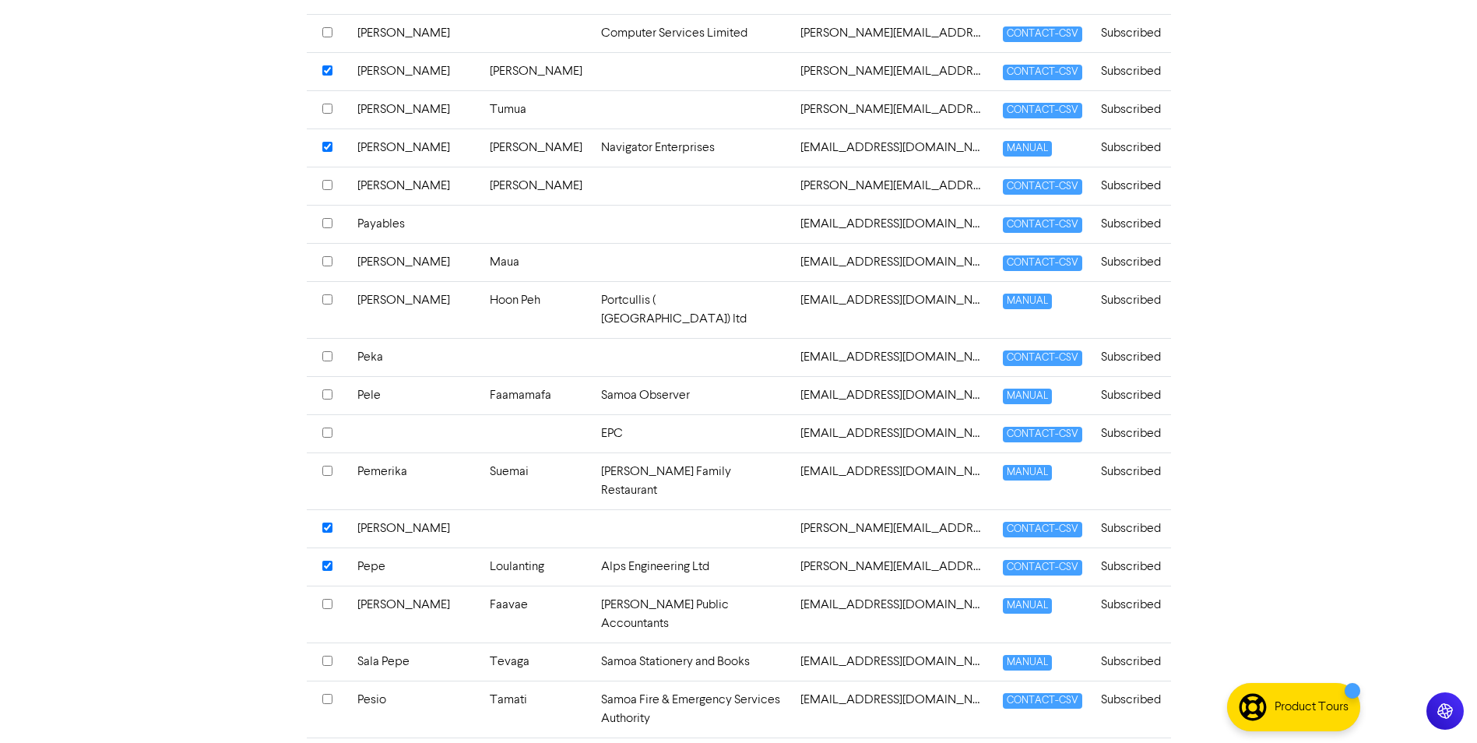
scroll to position [0, 0]
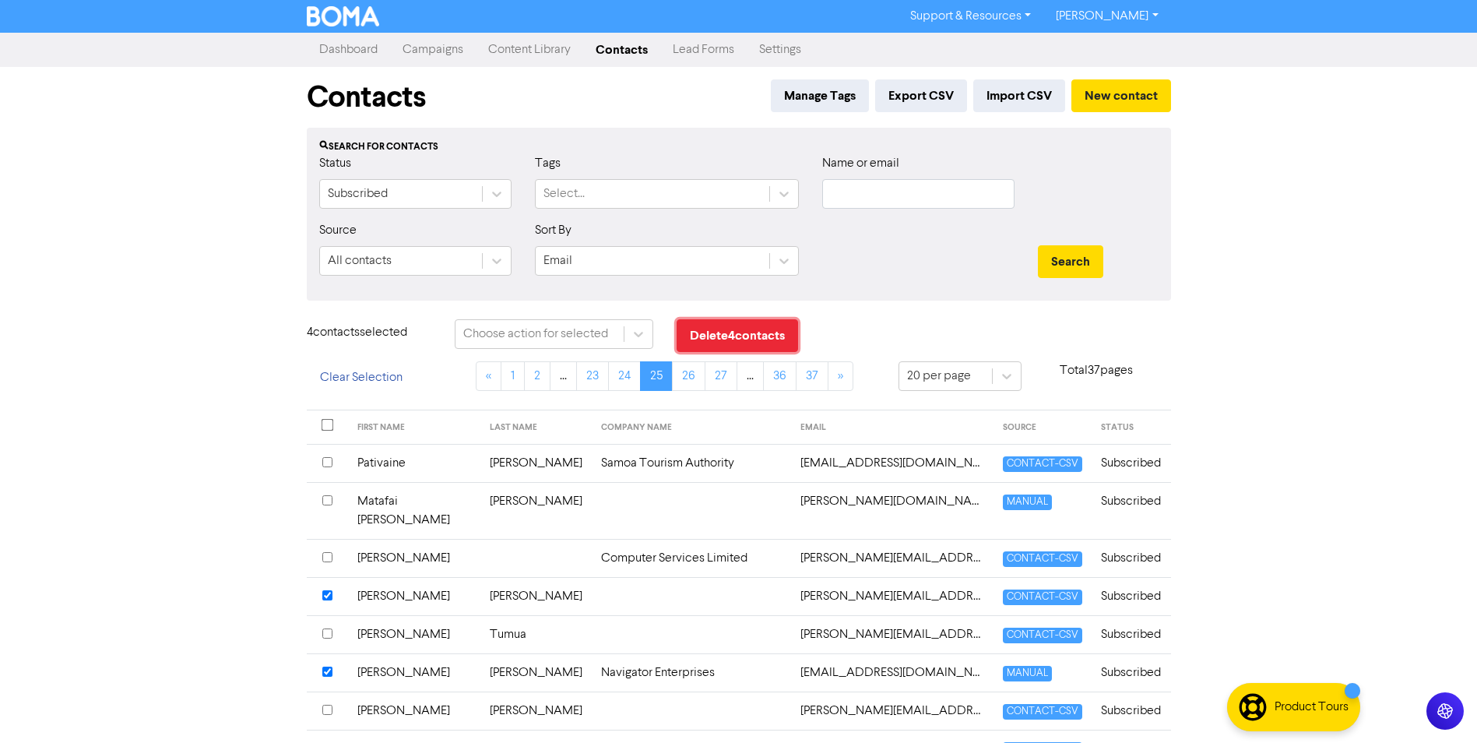
click at [695, 325] on button "Delete 4 contact s" at bounding box center [737, 335] width 121 height 33
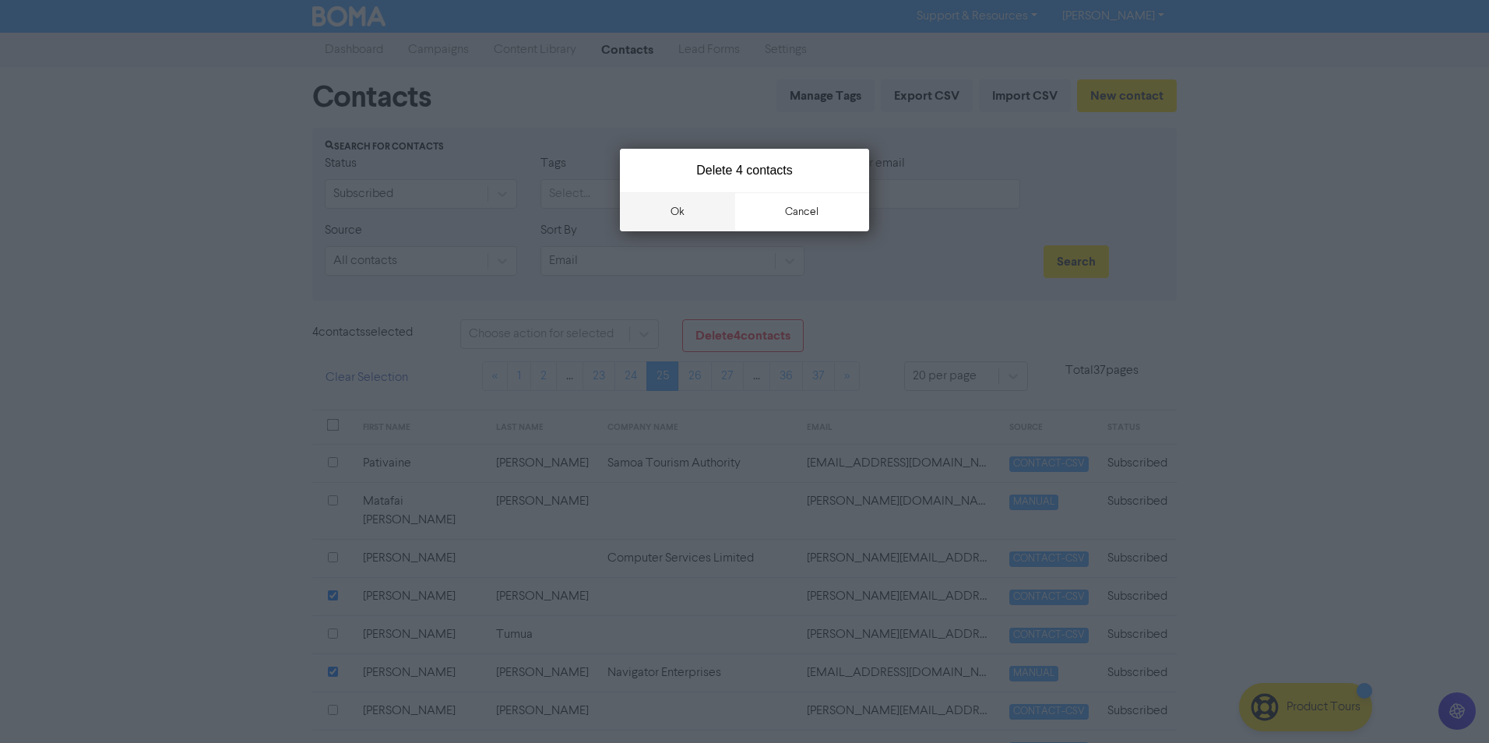
click at [686, 212] on button "ok" at bounding box center [677, 211] width 115 height 39
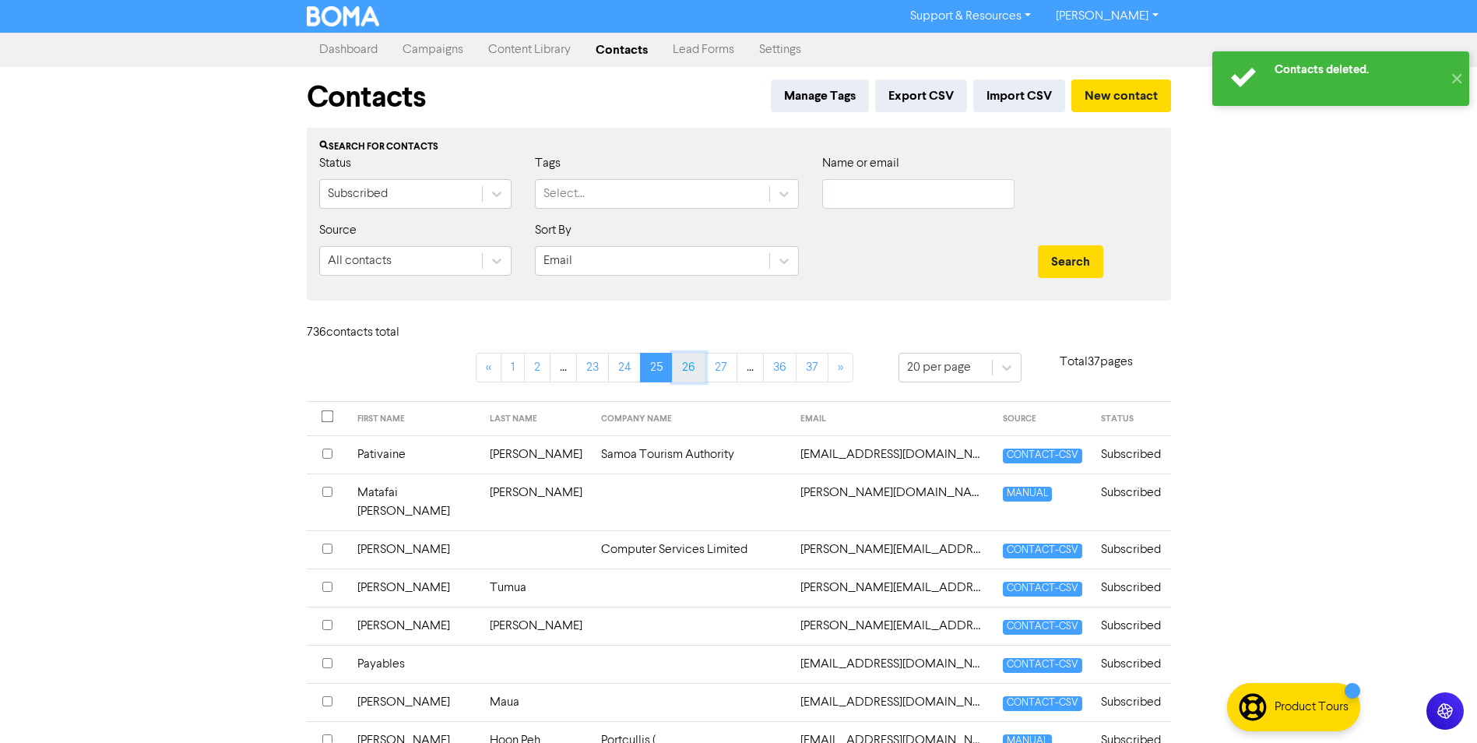
click at [690, 382] on link "26" at bounding box center [688, 368] width 33 height 30
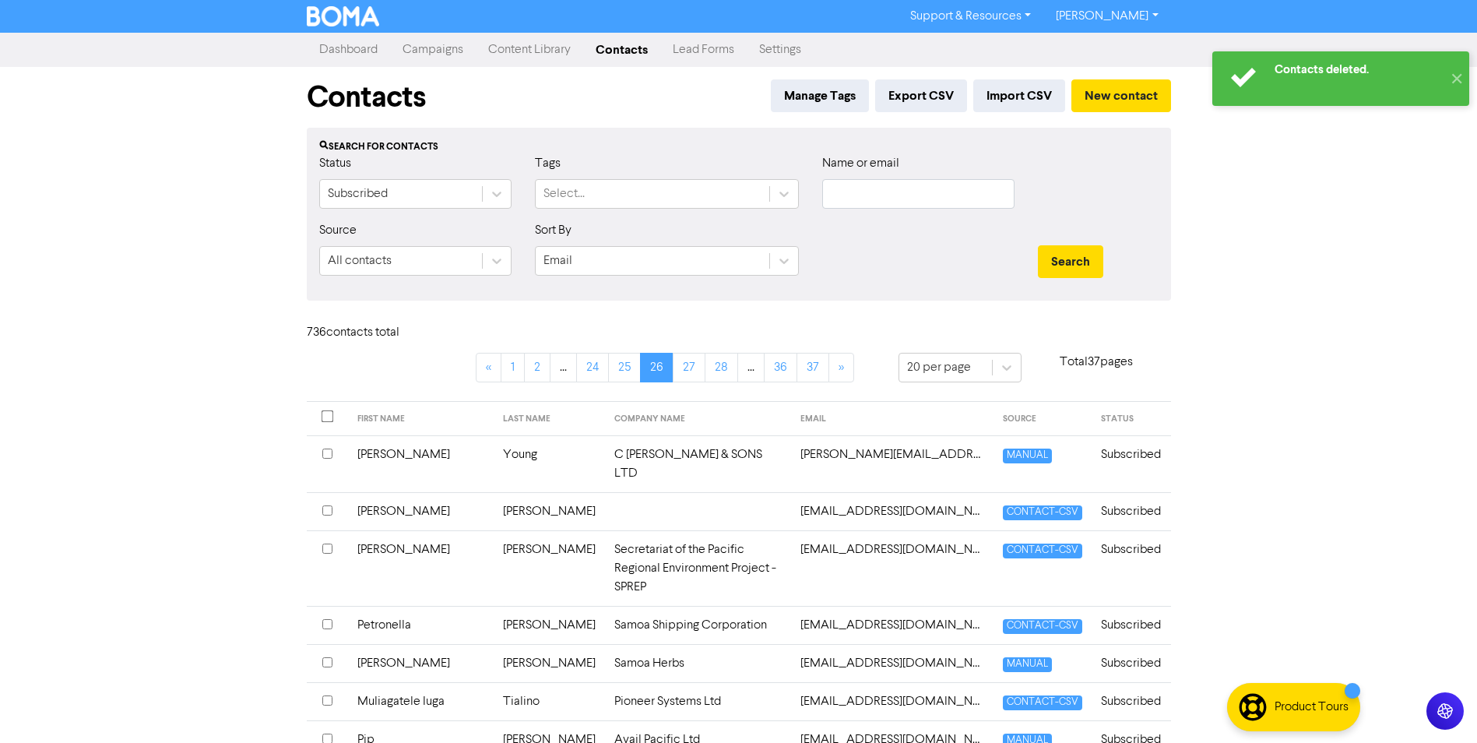
click at [329, 505] on input "checkbox" at bounding box center [327, 510] width 10 height 10
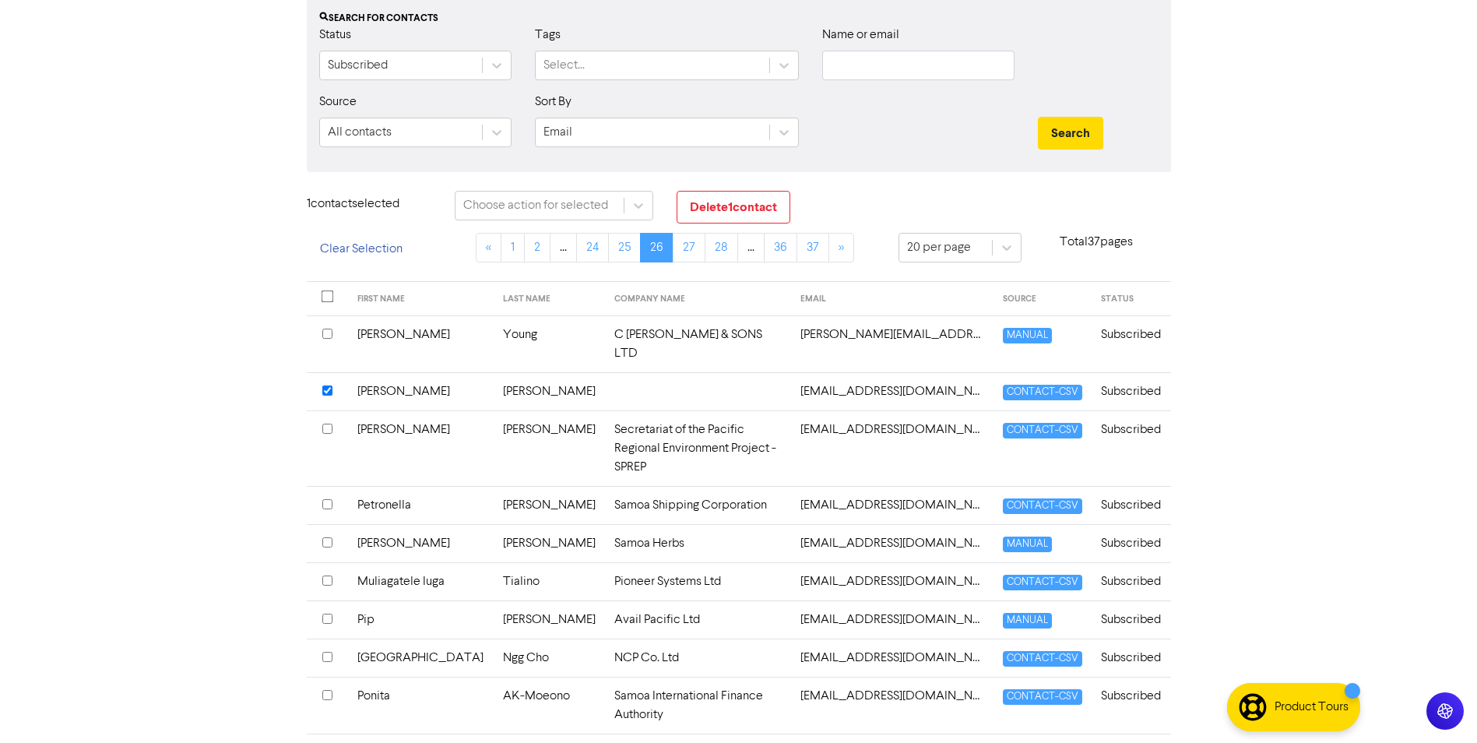
scroll to position [156, 0]
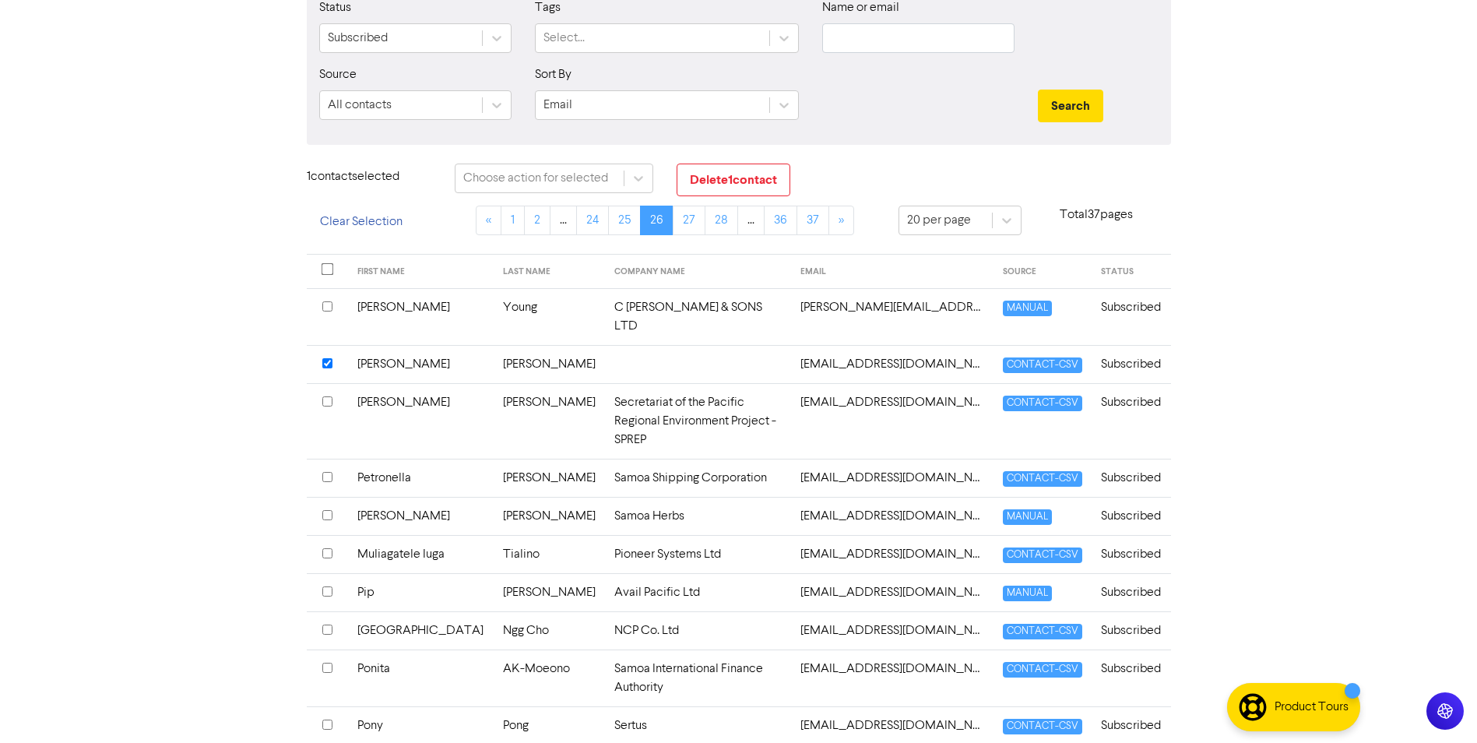
click at [322, 624] on input "checkbox" at bounding box center [327, 629] width 10 height 10
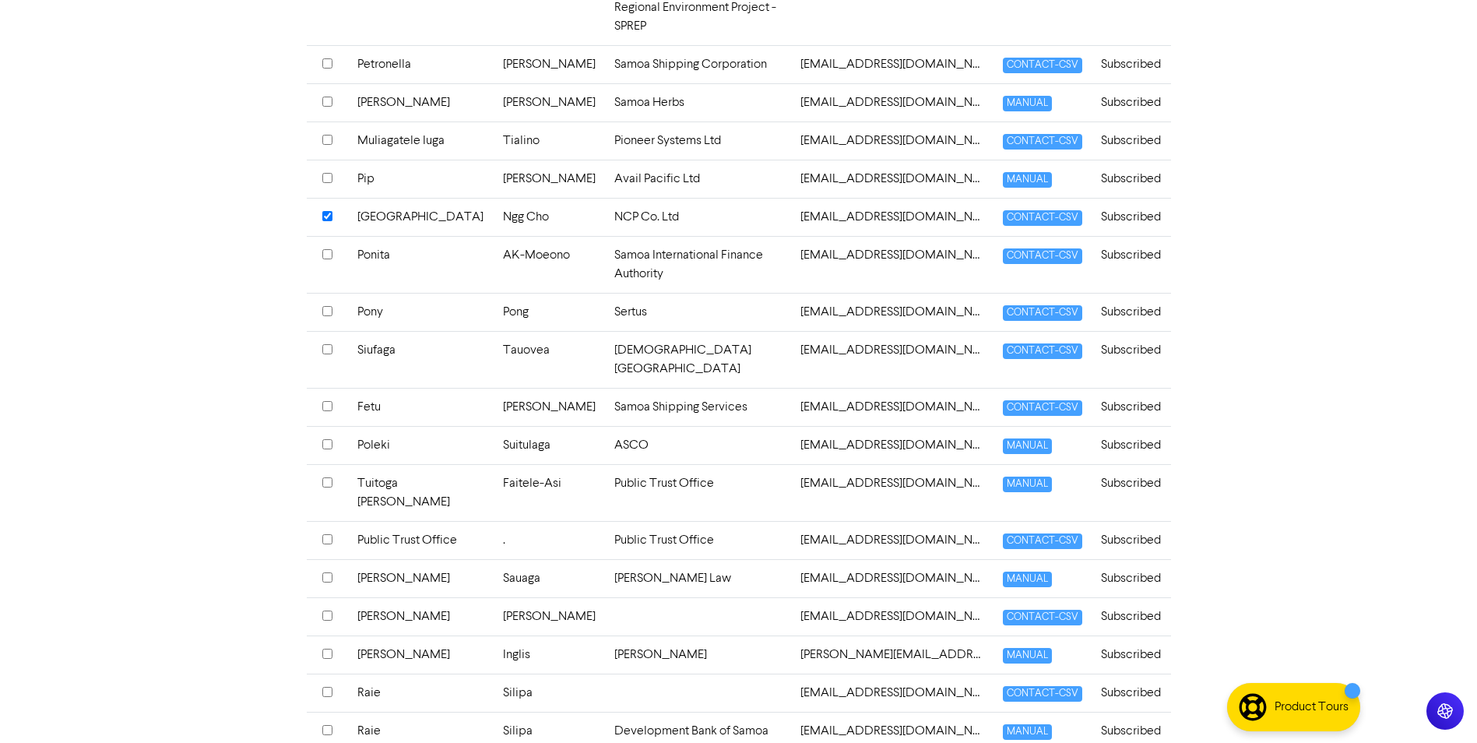
scroll to position [581, 0]
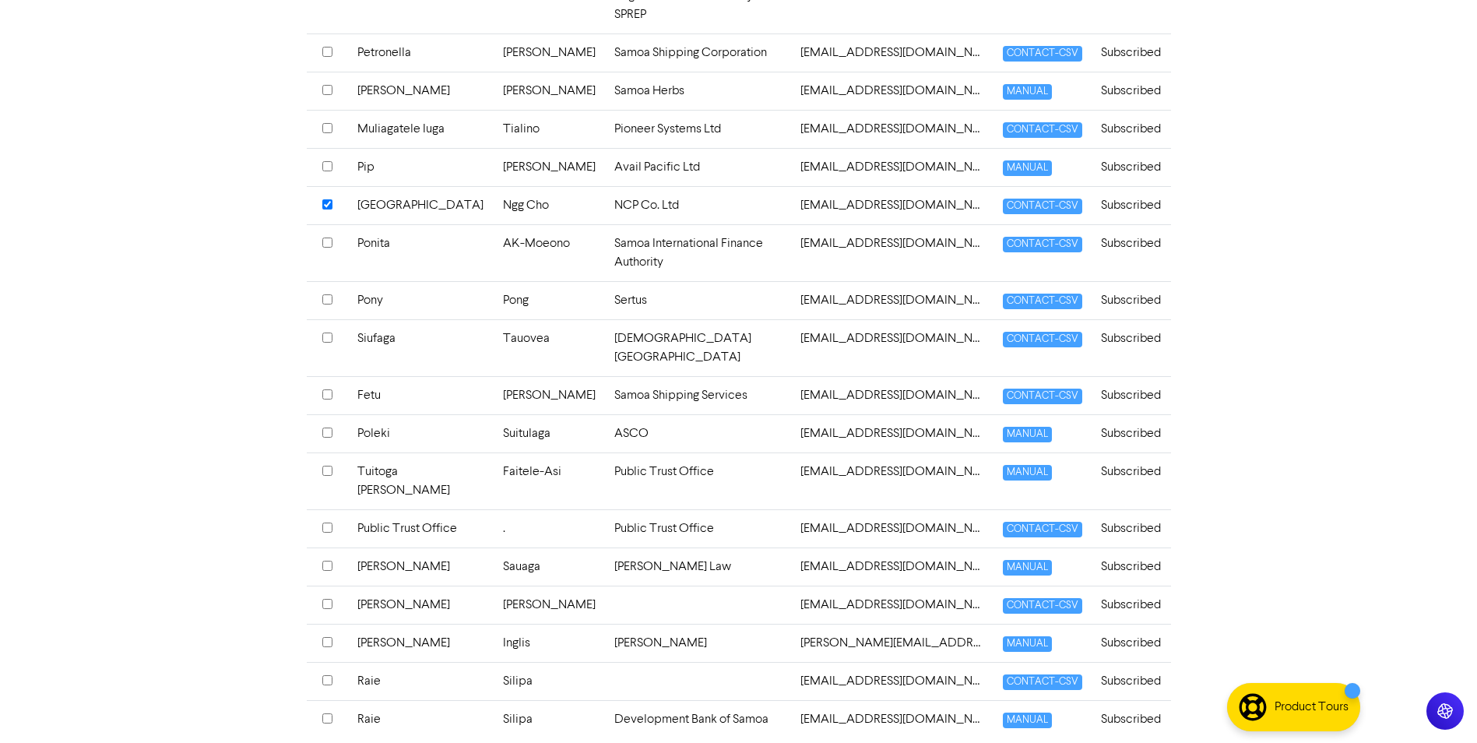
click at [325, 637] on input "checkbox" at bounding box center [327, 642] width 10 height 10
click at [326, 599] on input "checkbox" at bounding box center [327, 604] width 10 height 10
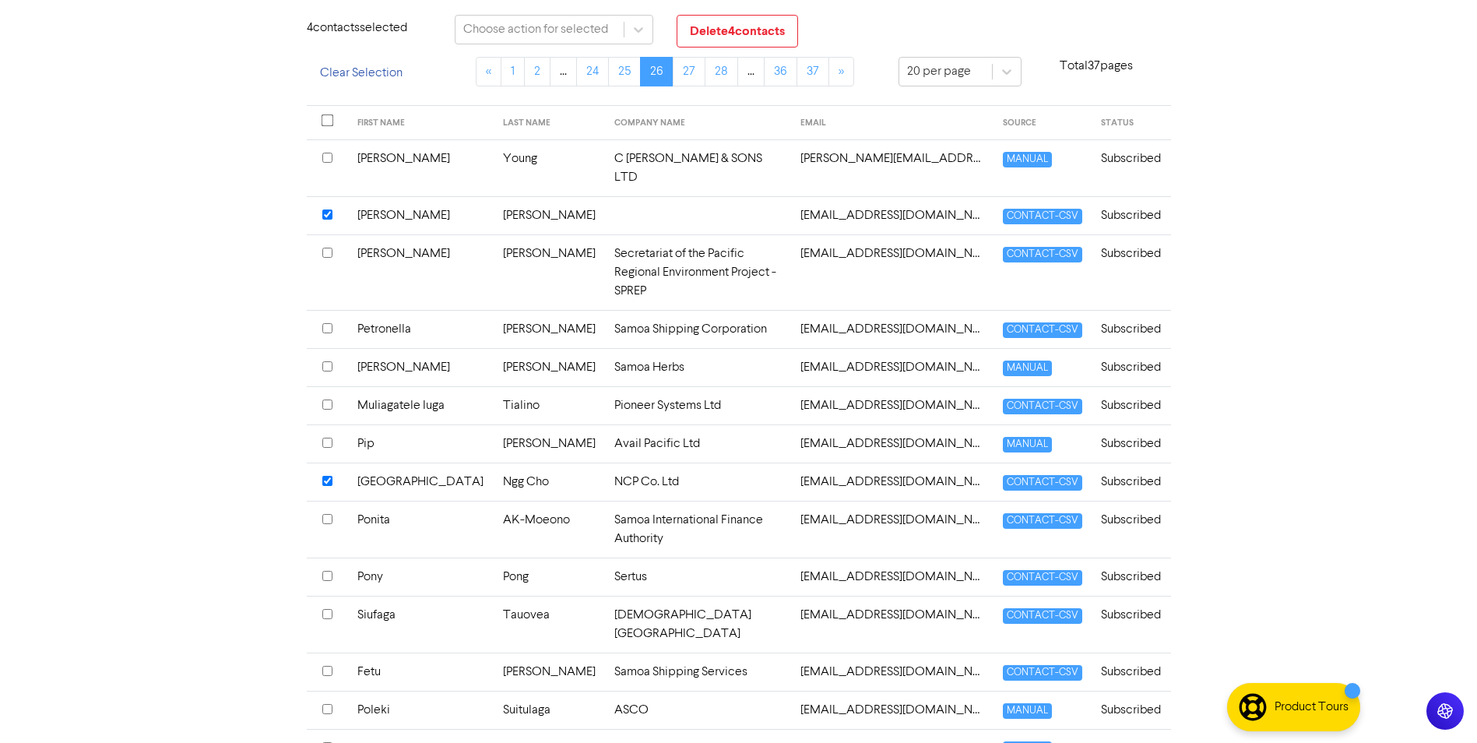
scroll to position [0, 0]
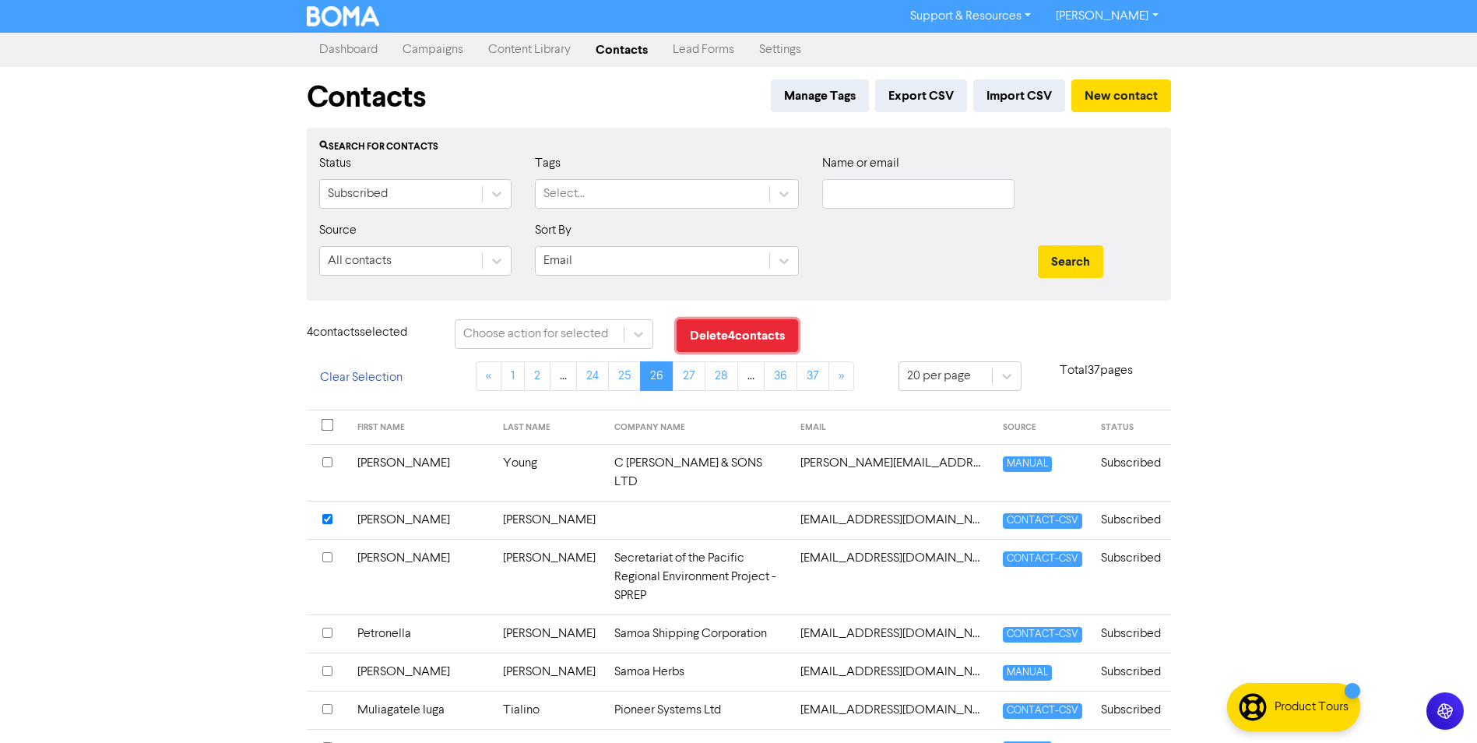
click at [730, 336] on button "Delete 4 contact s" at bounding box center [737, 335] width 121 height 33
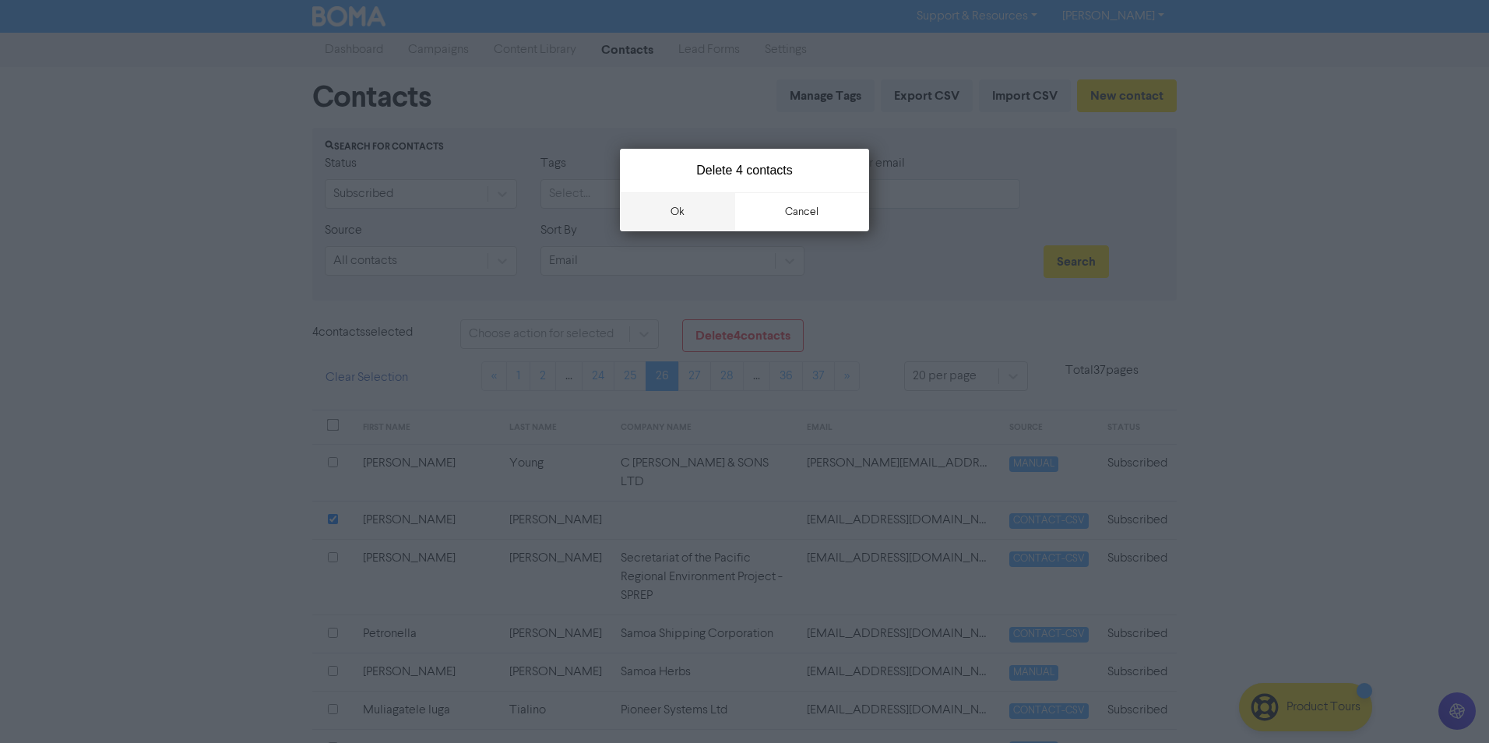
click at [667, 211] on button "ok" at bounding box center [677, 211] width 115 height 39
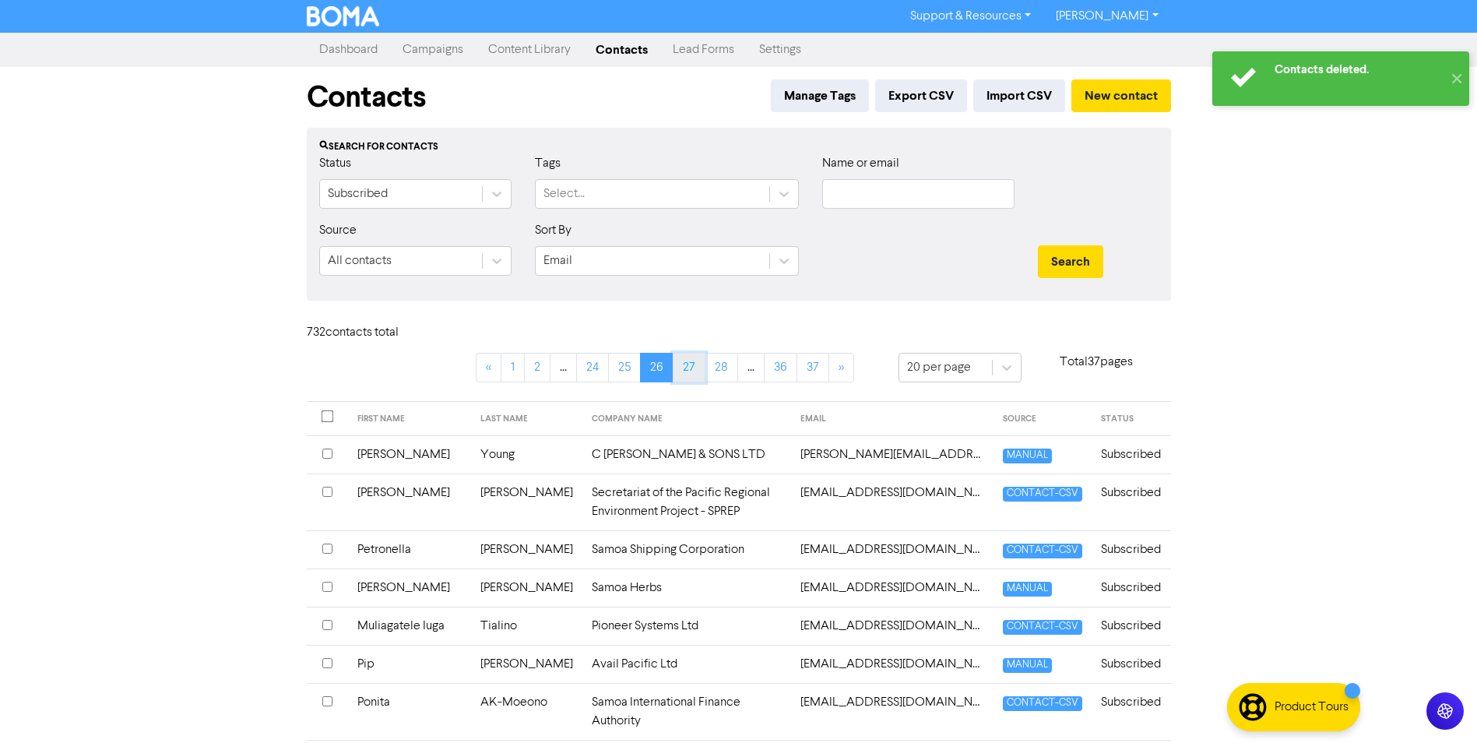
click at [682, 367] on link "27" at bounding box center [689, 368] width 33 height 30
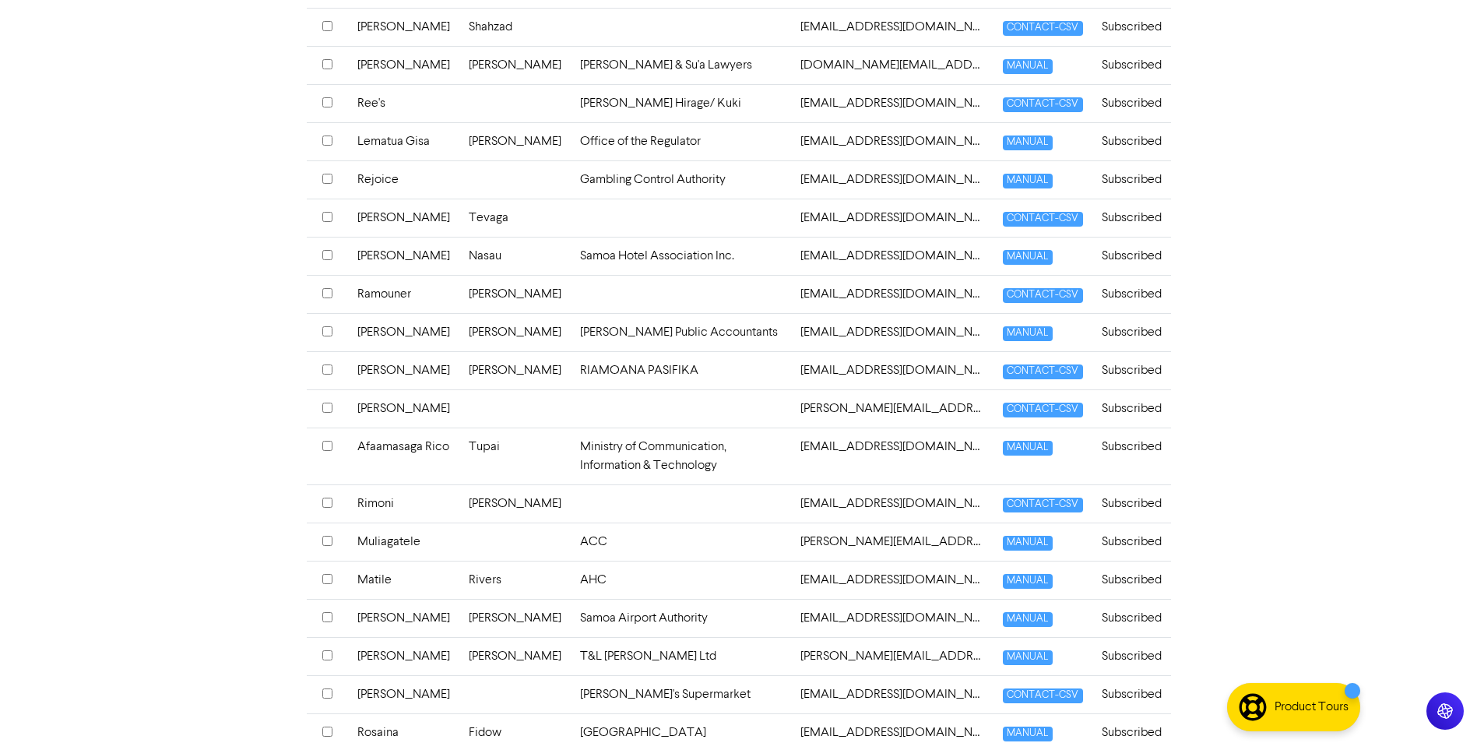
scroll to position [467, 0]
click at [324, 449] on input "checkbox" at bounding box center [327, 444] width 10 height 10
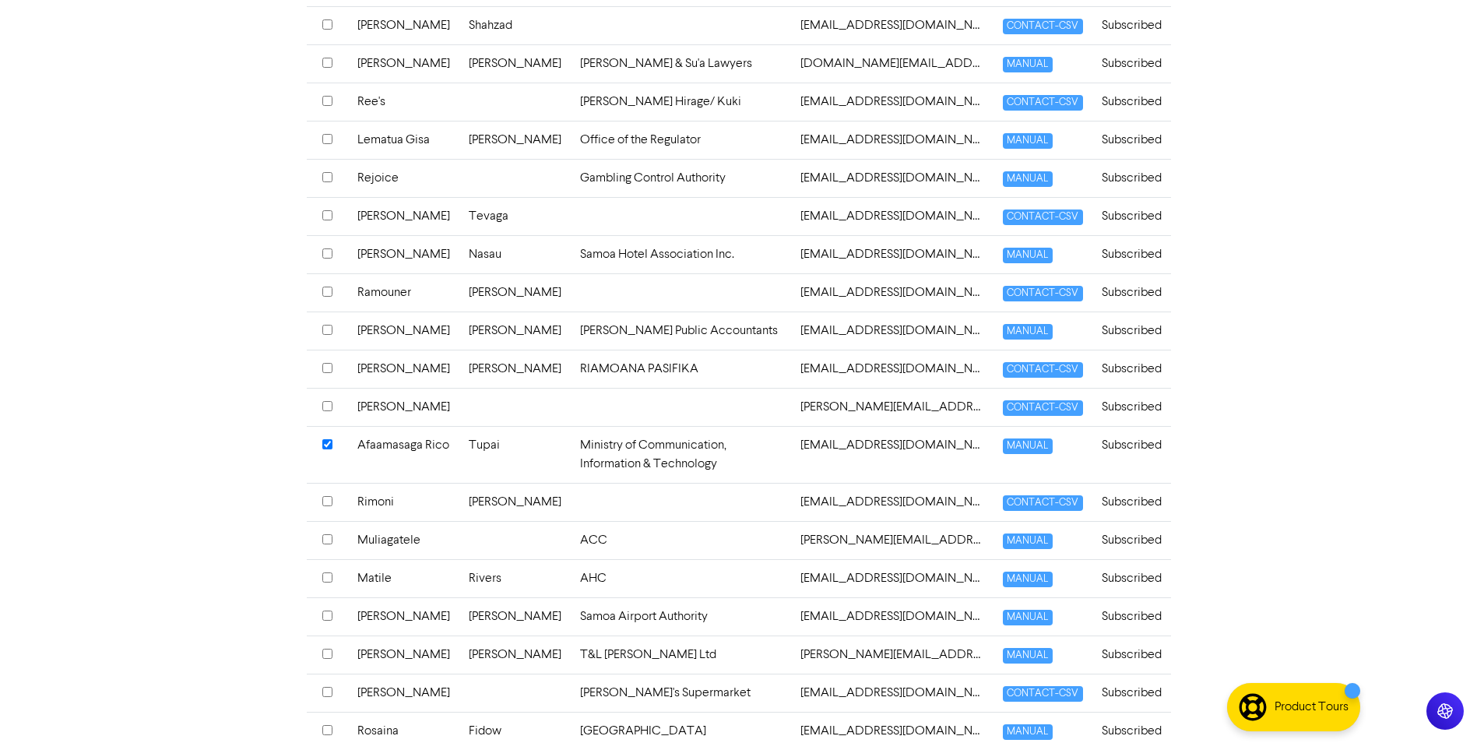
click at [327, 582] on input "checkbox" at bounding box center [327, 577] width 10 height 10
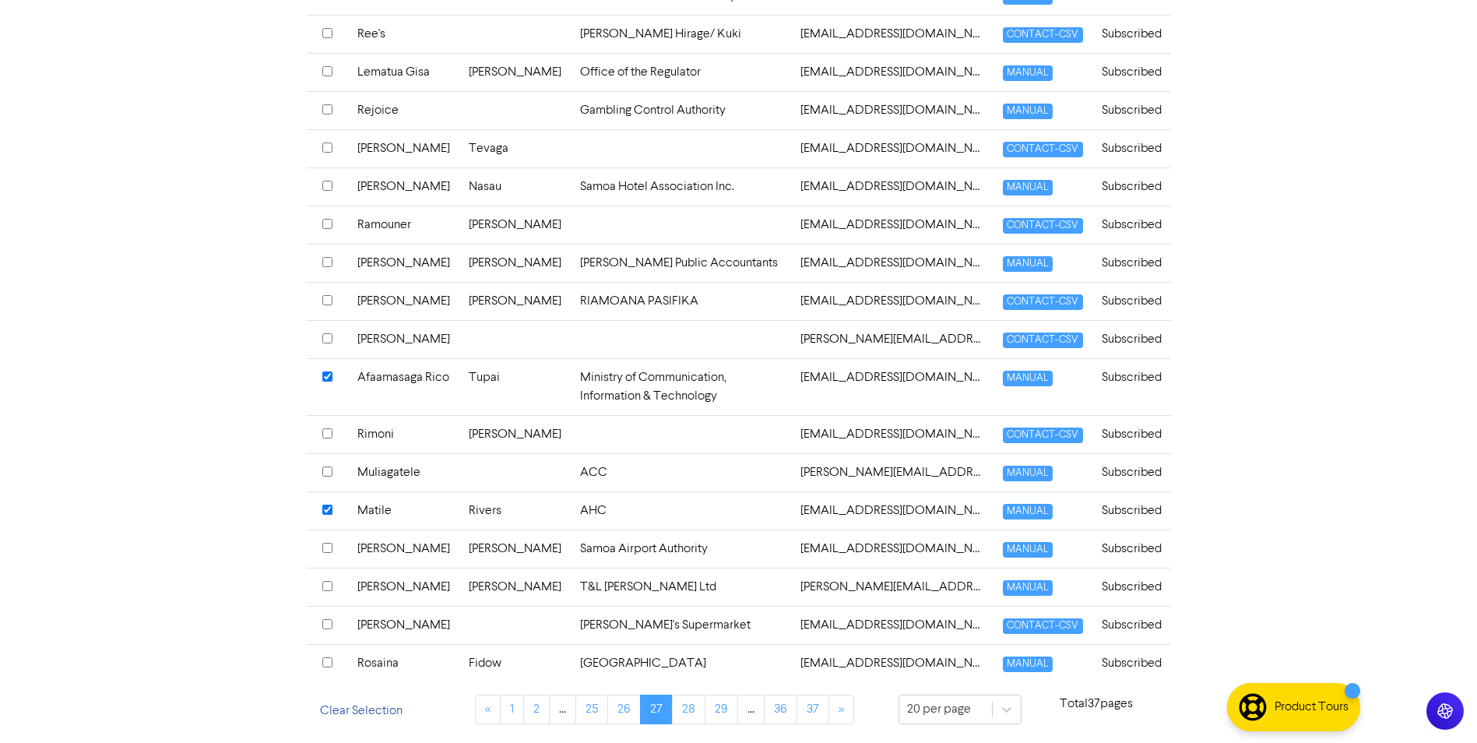
click at [327, 553] on input "checkbox" at bounding box center [327, 548] width 10 height 10
click at [336, 682] on th at bounding box center [327, 663] width 41 height 38
click at [322, 153] on input "checkbox" at bounding box center [327, 147] width 10 height 10
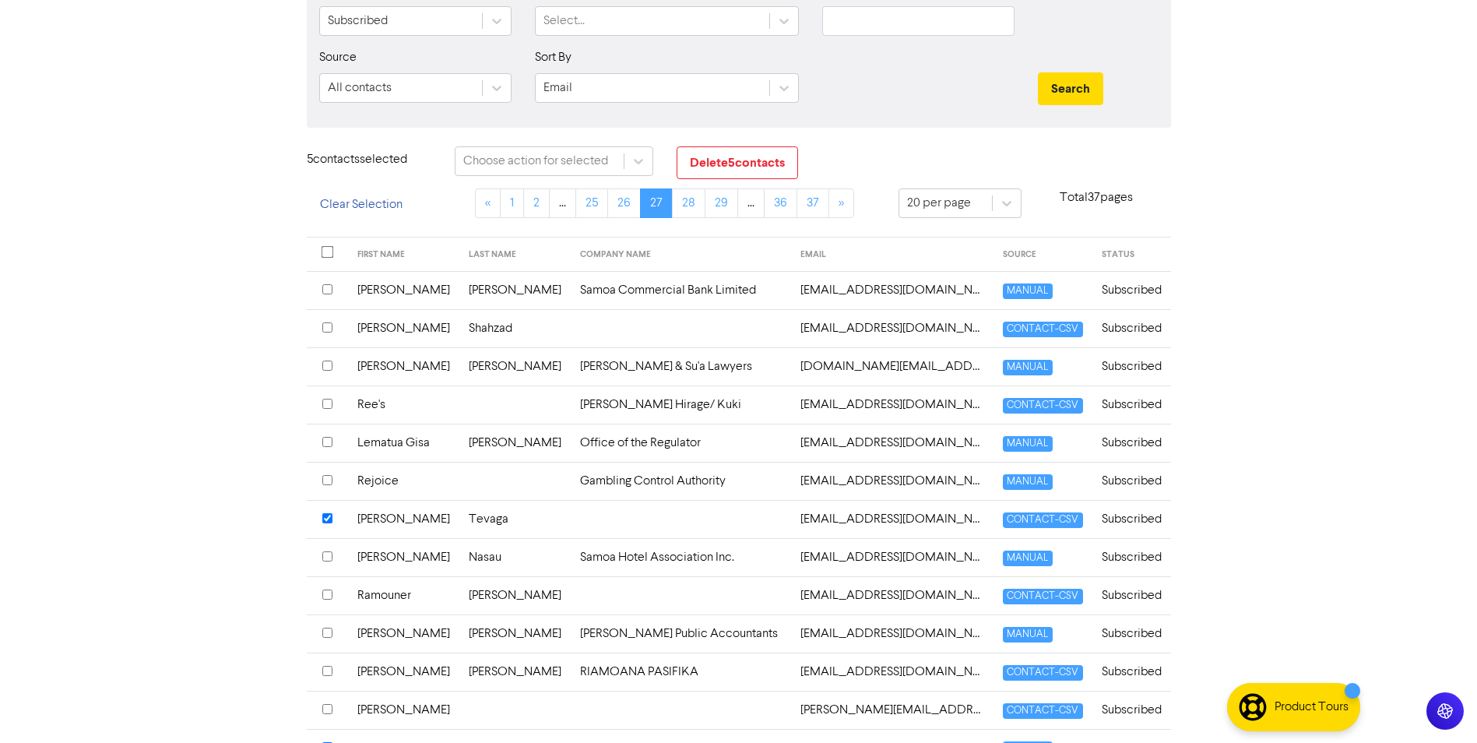
scroll to position [164, 0]
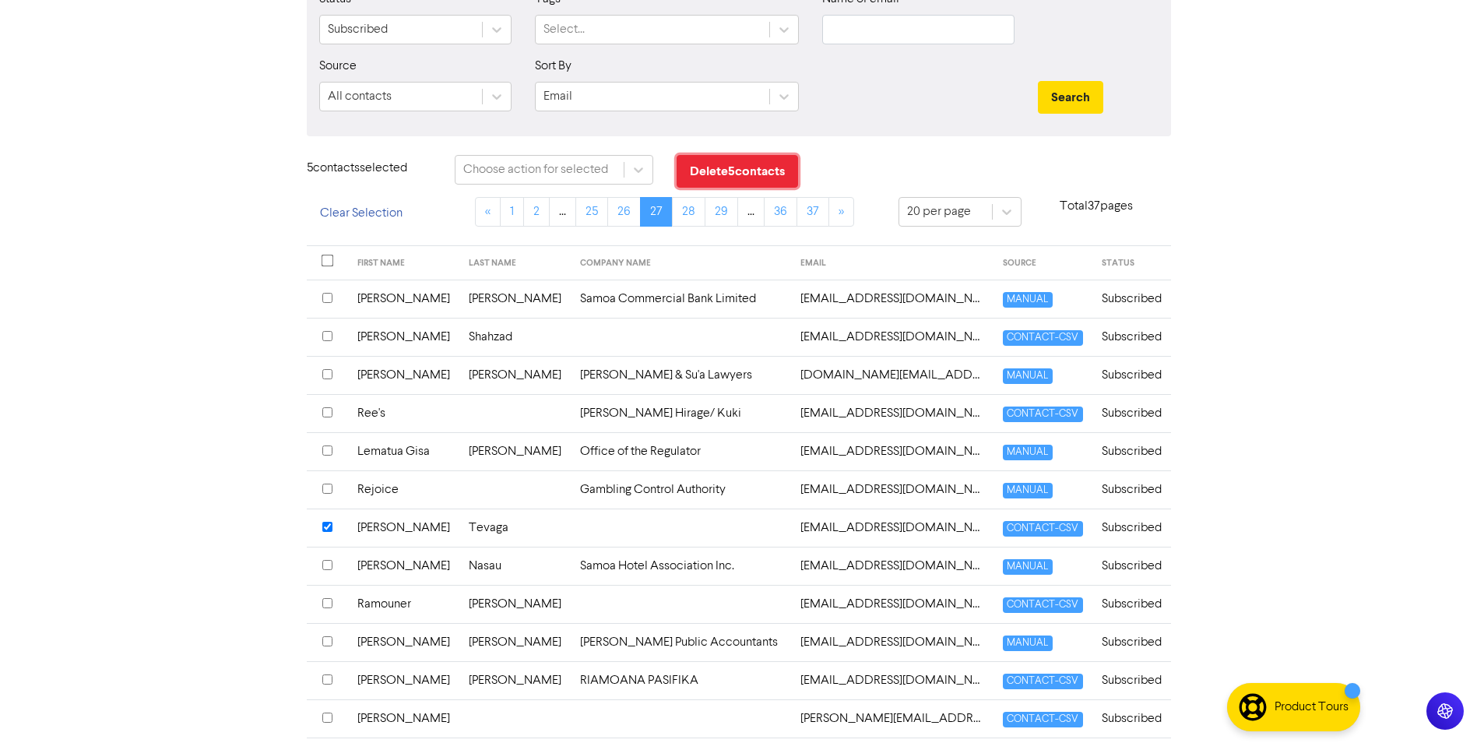
click at [790, 171] on button "Delete 5 contact s" at bounding box center [737, 171] width 121 height 33
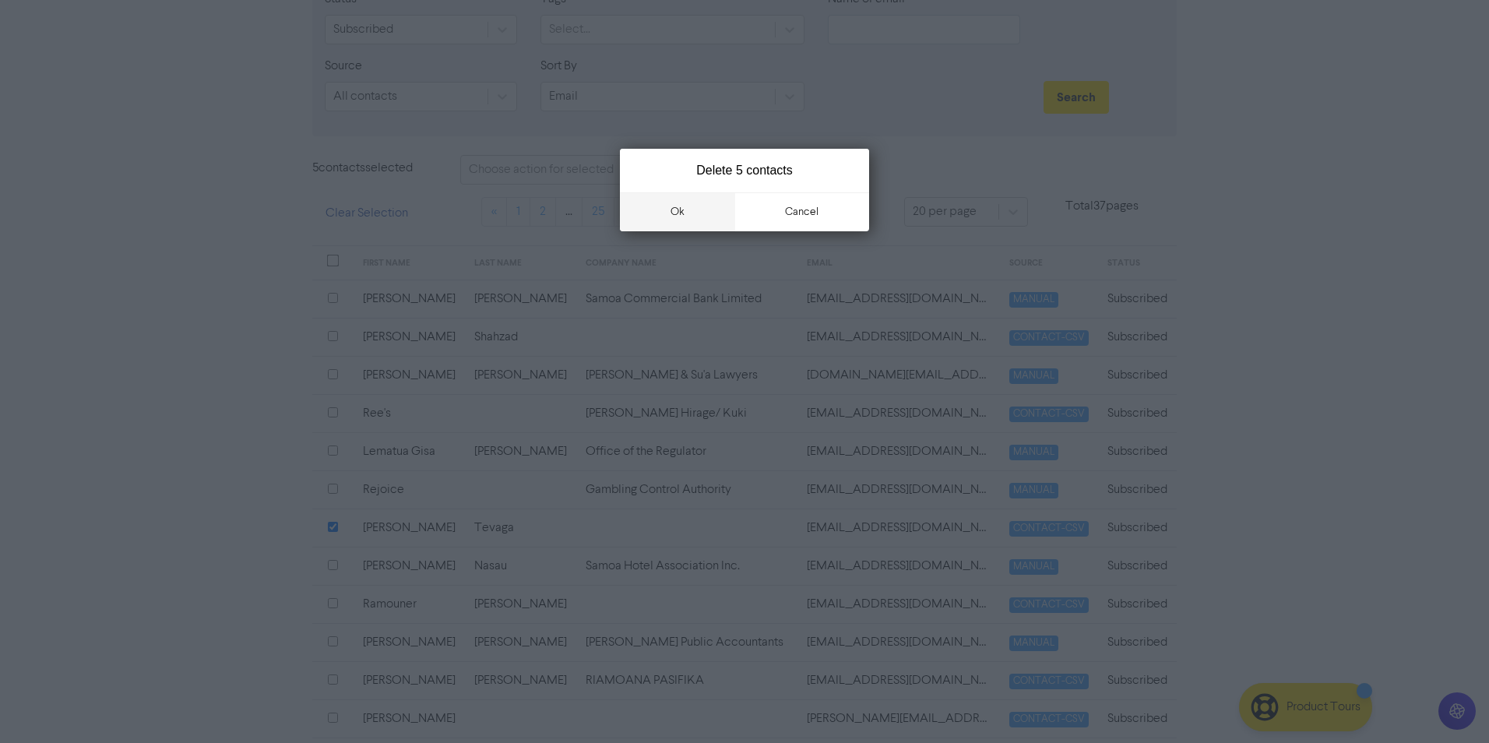
click at [698, 226] on button "ok" at bounding box center [677, 211] width 115 height 39
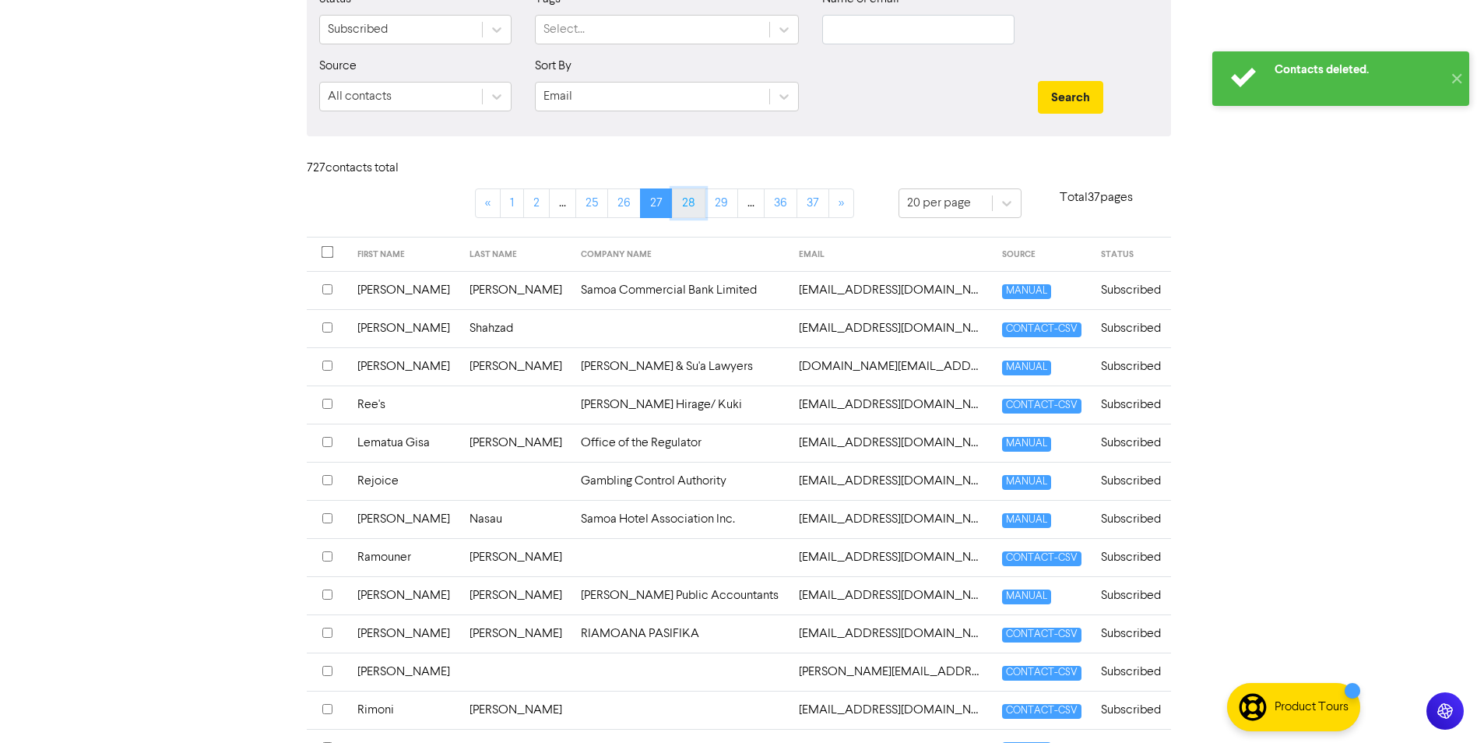
click at [695, 206] on link "28" at bounding box center [688, 203] width 33 height 30
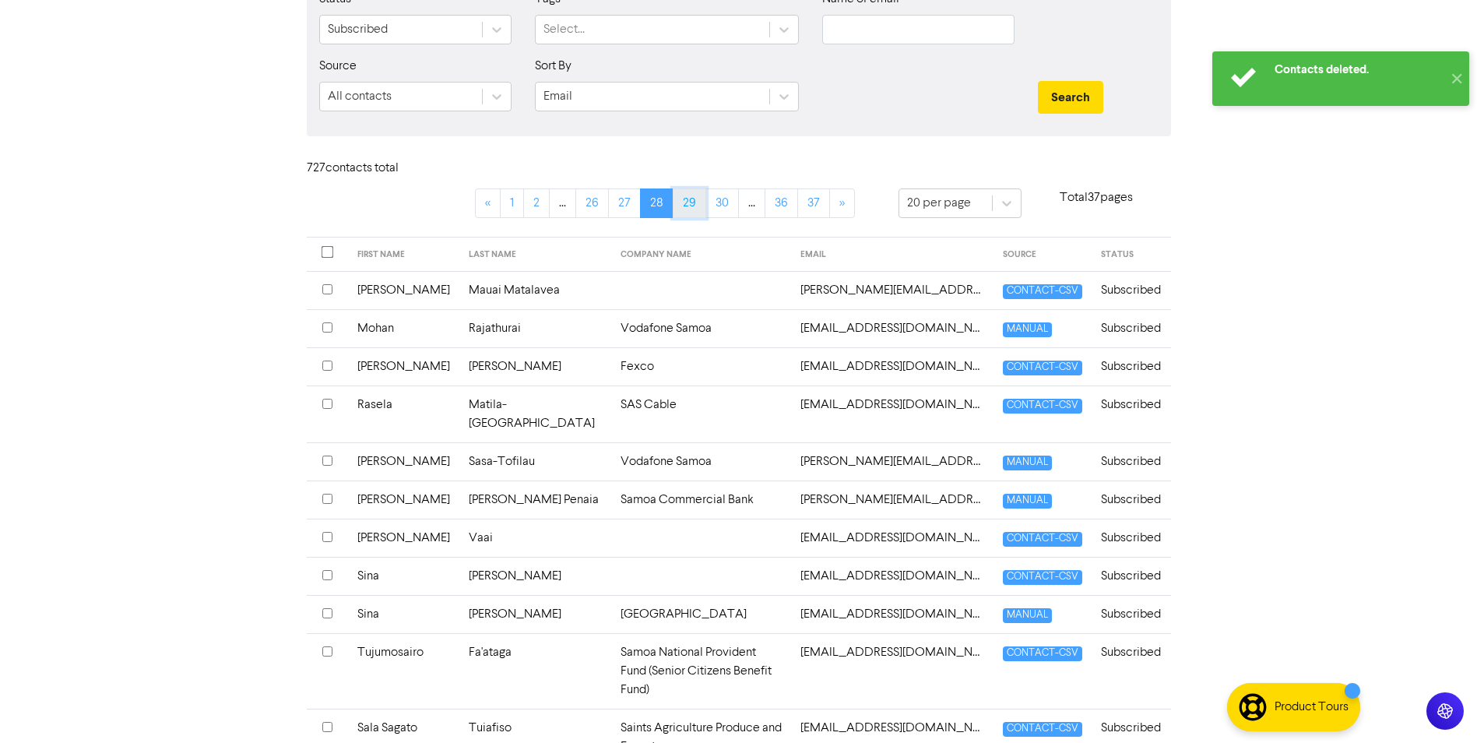
click at [691, 200] on link "29" at bounding box center [689, 203] width 33 height 30
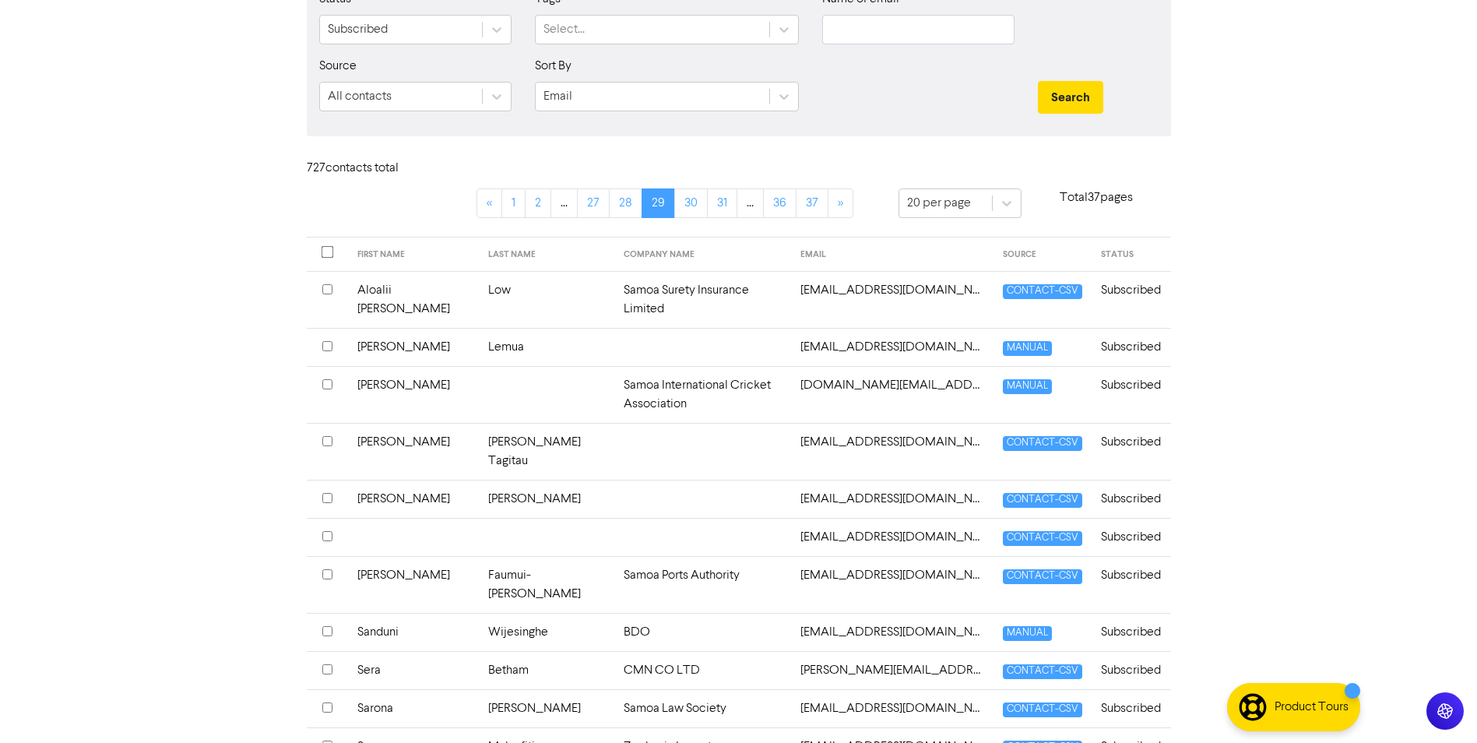
click at [330, 379] on input "checkbox" at bounding box center [327, 384] width 10 height 10
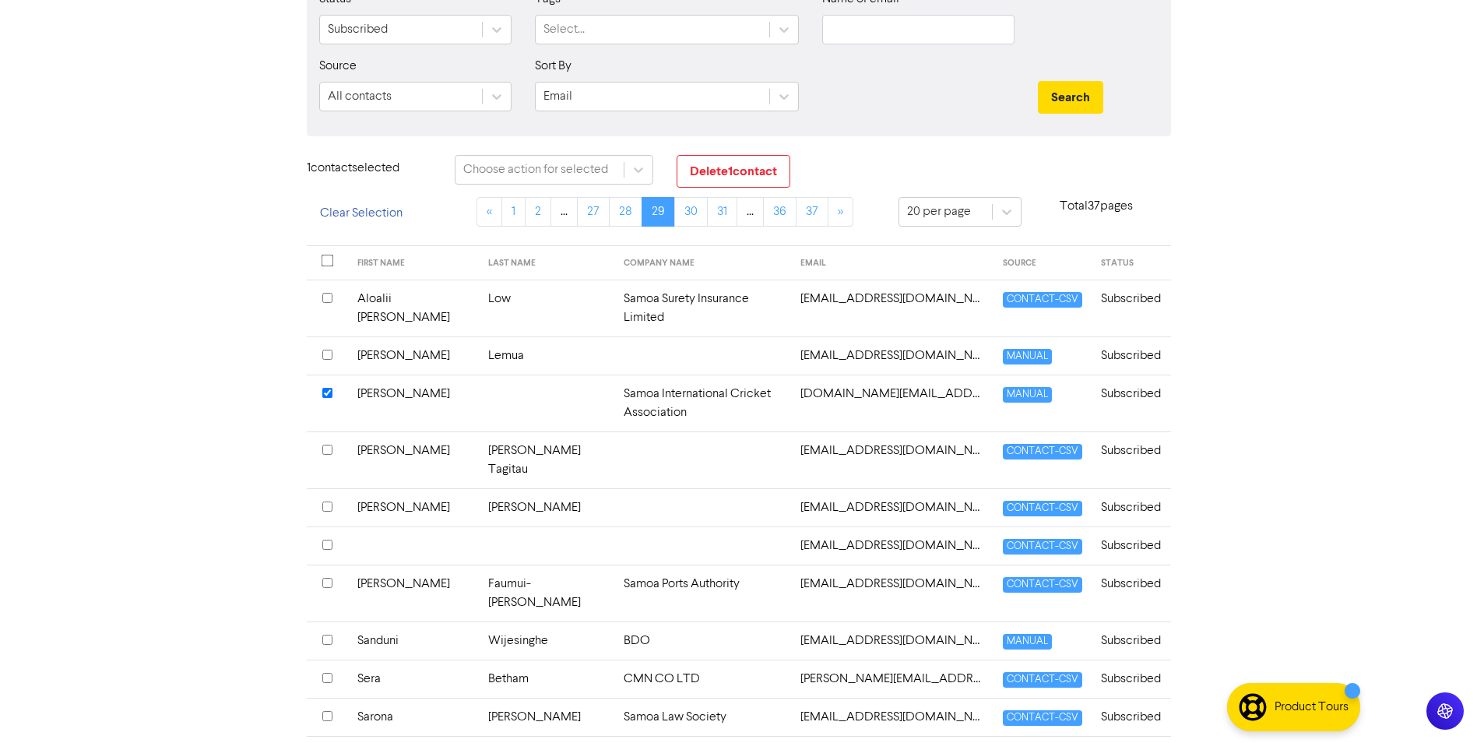
click at [318, 431] on th at bounding box center [327, 459] width 41 height 57
click at [320, 488] on th at bounding box center [327, 507] width 41 height 38
click at [325, 540] on input "checkbox" at bounding box center [327, 545] width 10 height 10
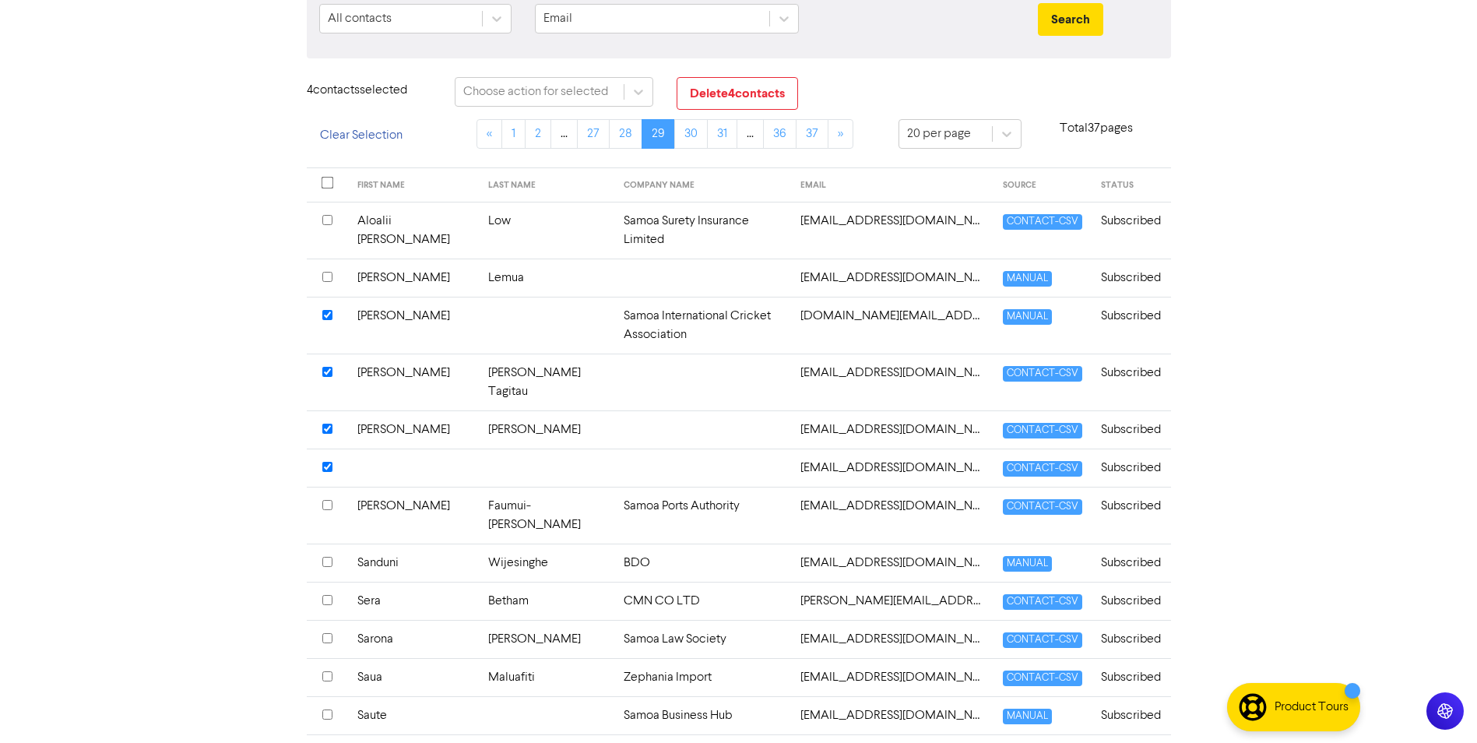
click at [329, 500] on input "checkbox" at bounding box center [327, 505] width 10 height 10
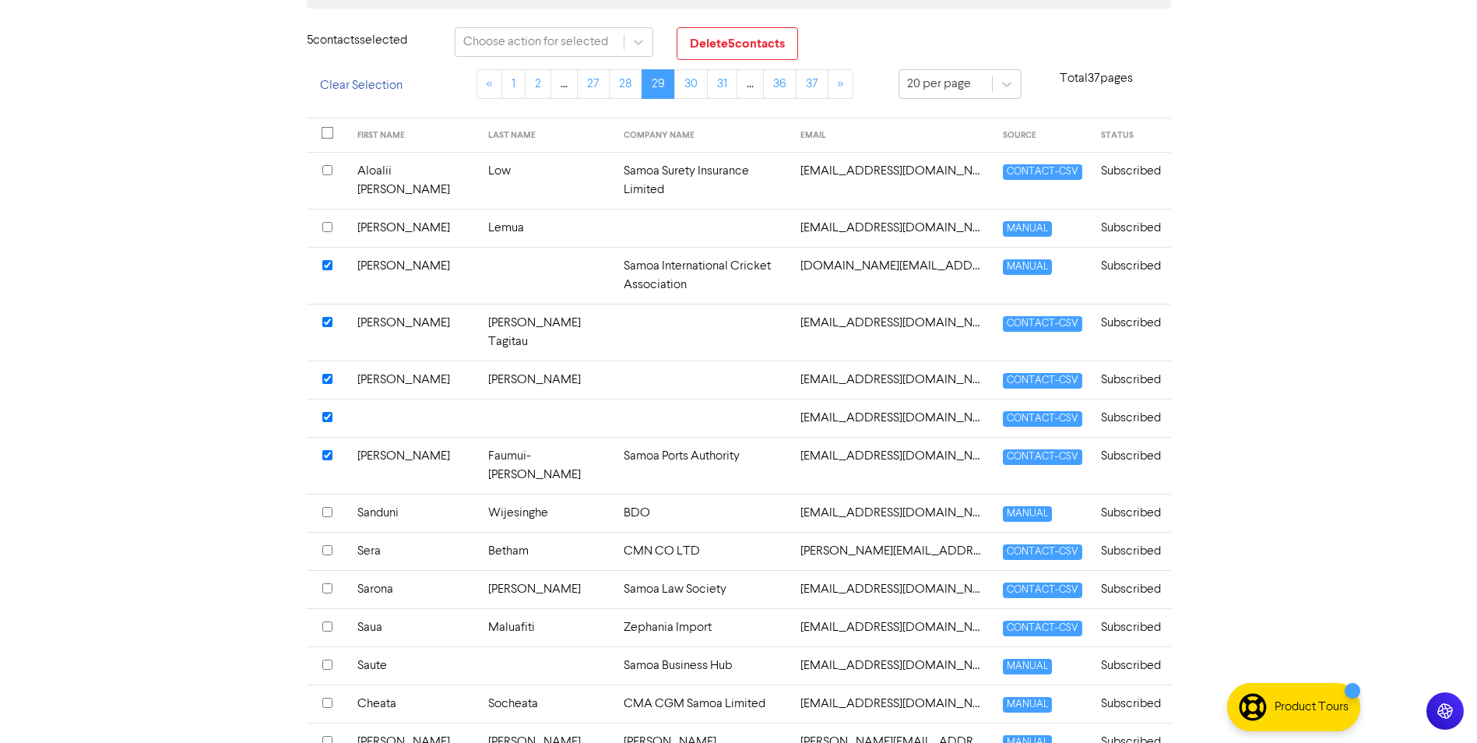
scroll to position [320, 0]
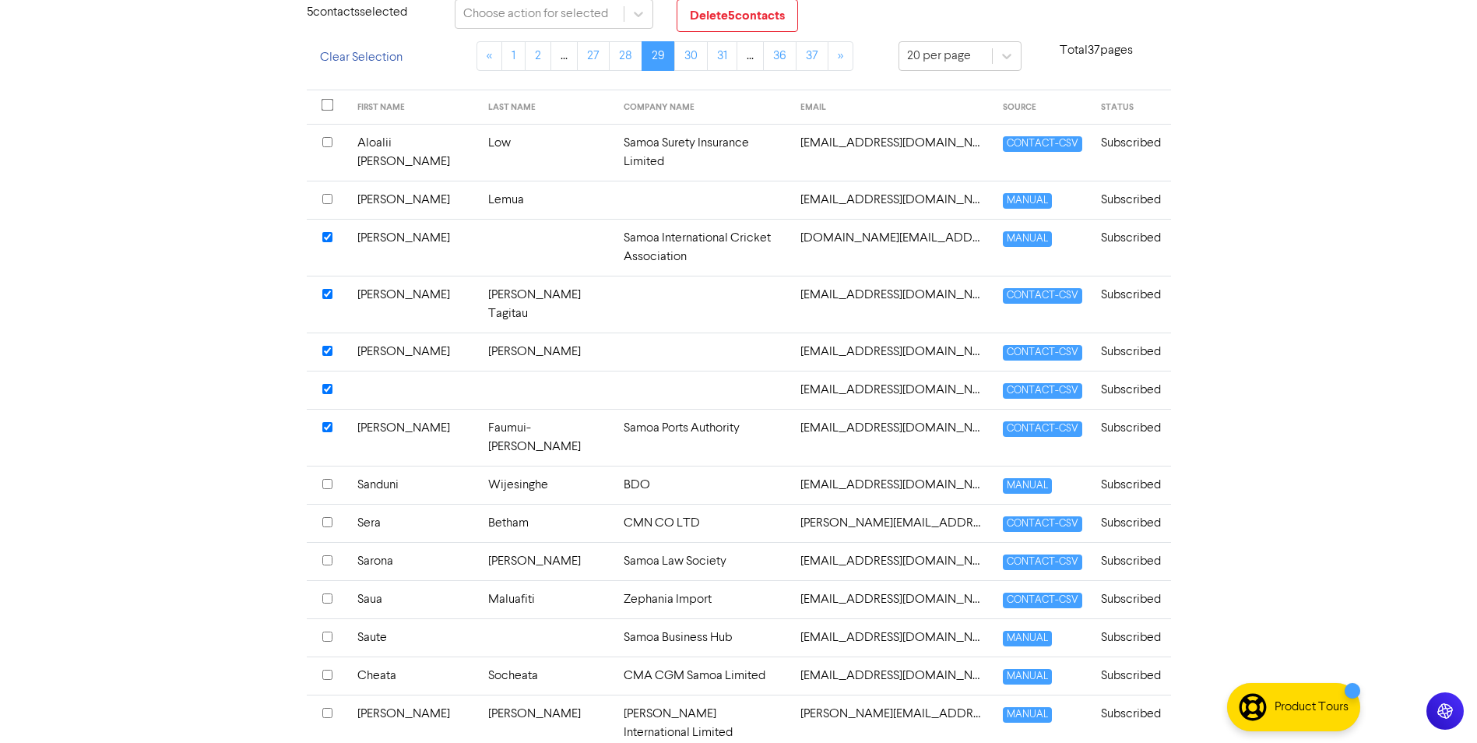
click at [325, 517] on input "checkbox" at bounding box center [327, 522] width 10 height 10
click at [330, 593] on input "checkbox" at bounding box center [327, 598] width 10 height 10
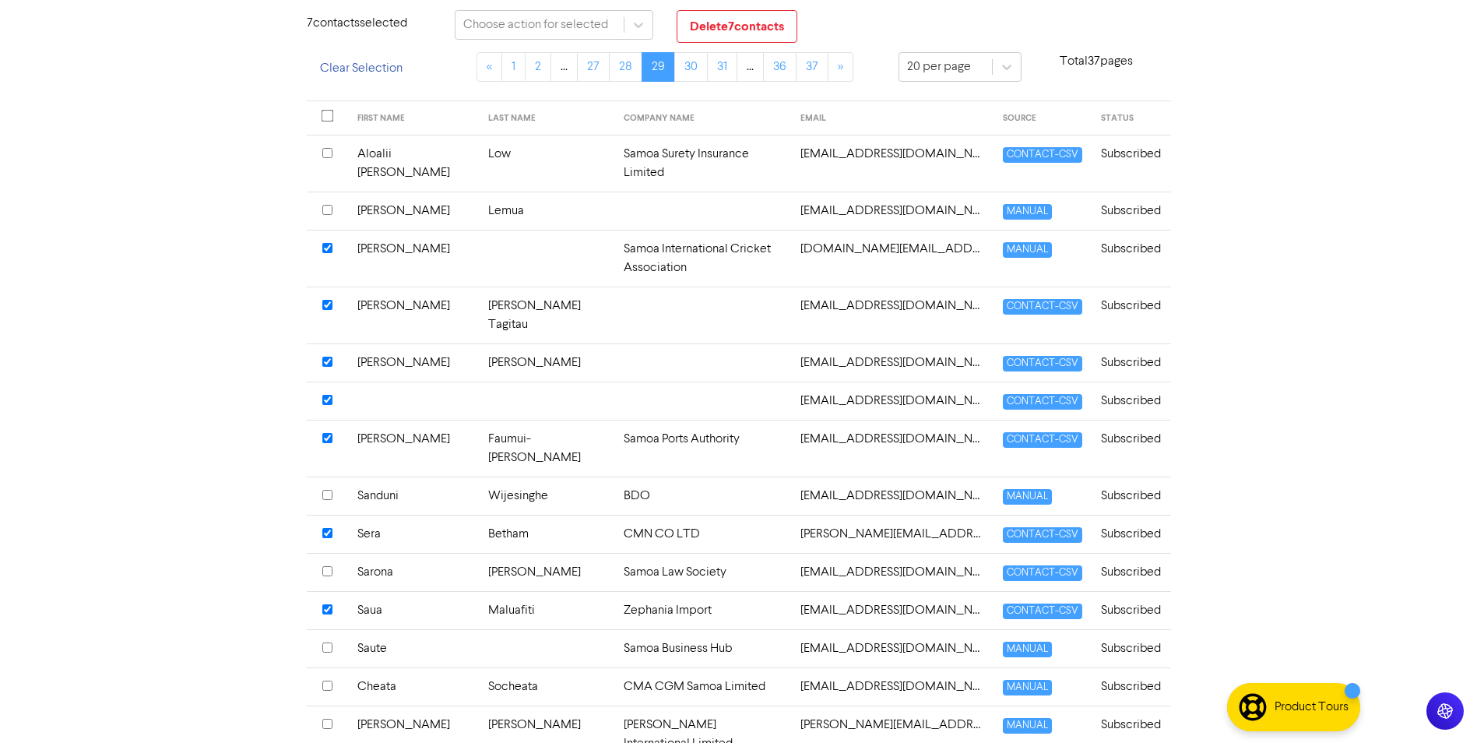
scroll to position [0, 0]
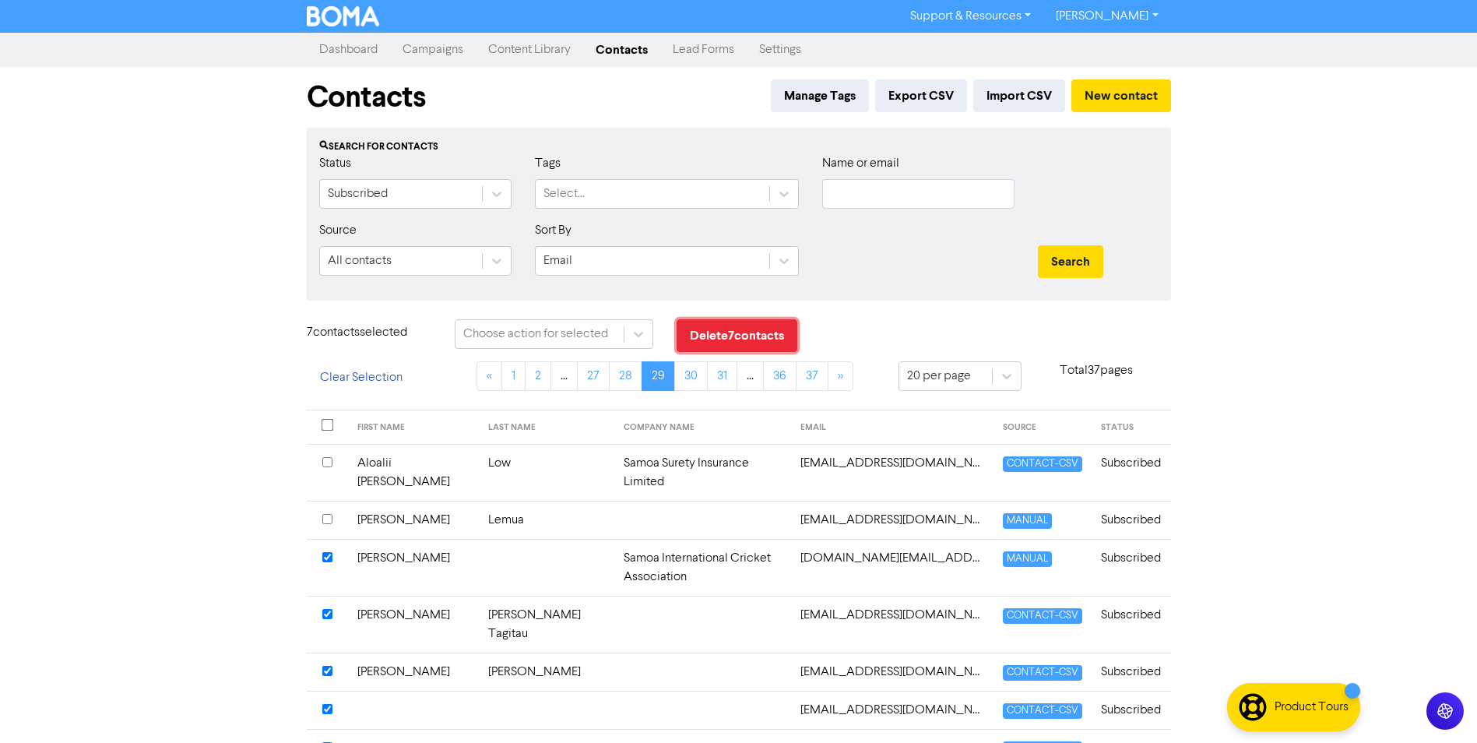
click at [734, 334] on button "Delete 7 contact s" at bounding box center [737, 335] width 121 height 33
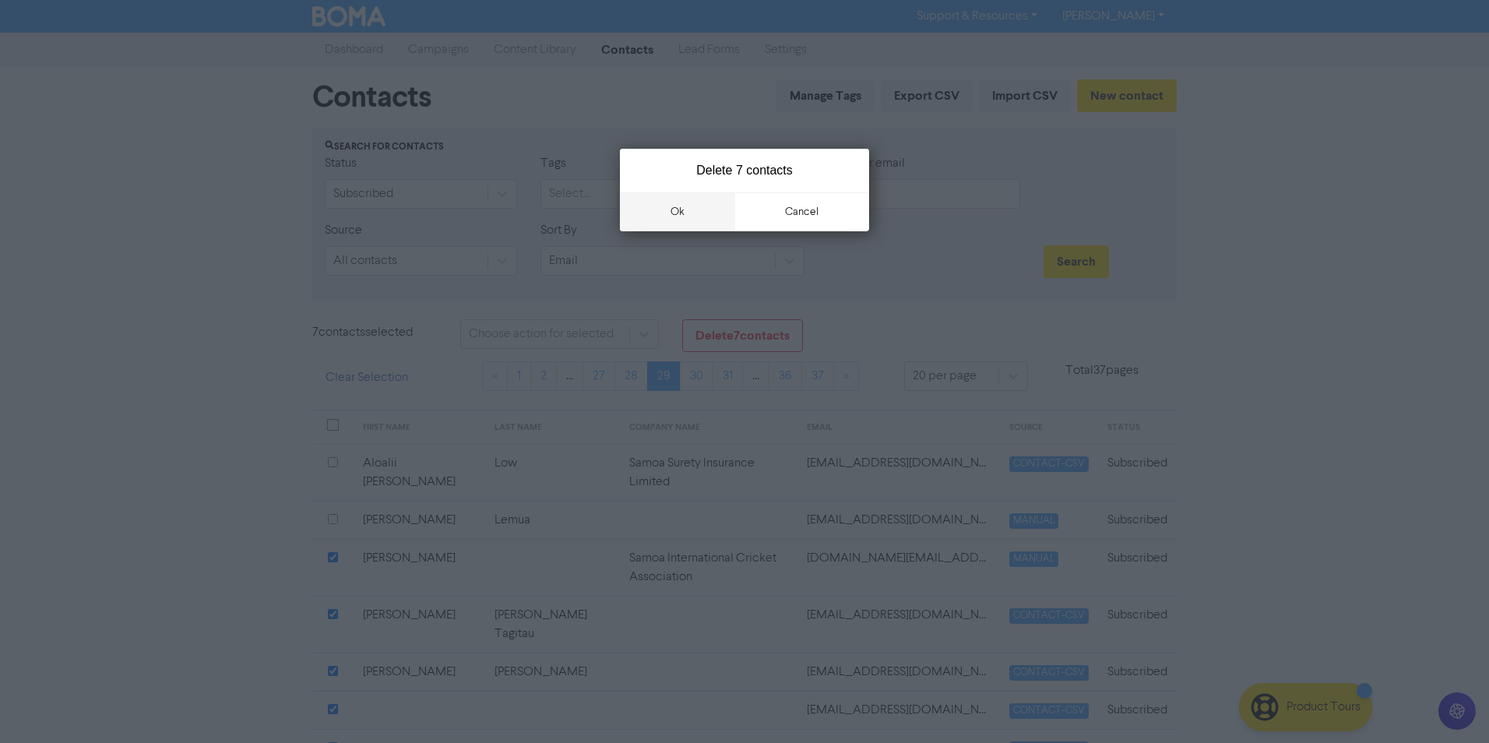
click at [685, 215] on button "ok" at bounding box center [677, 211] width 115 height 39
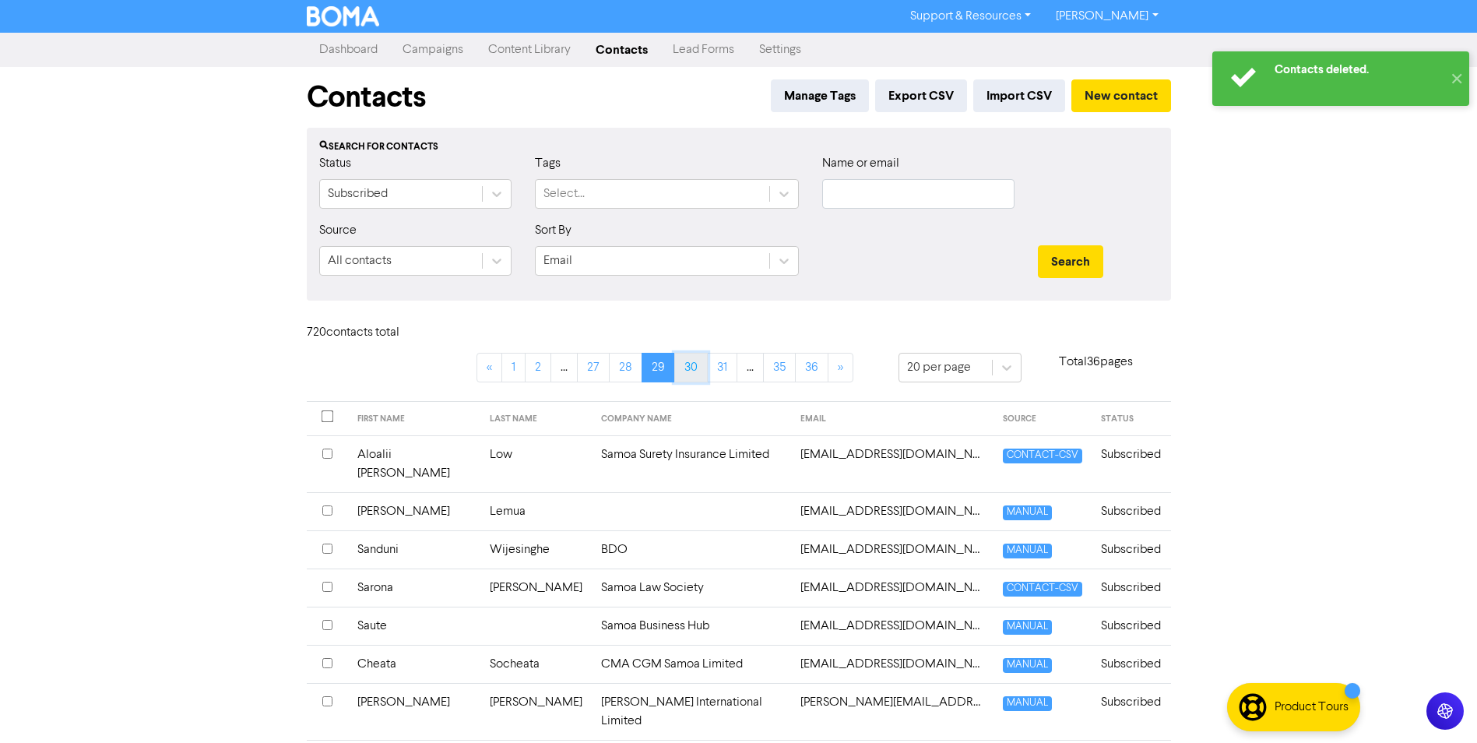
click at [695, 370] on link "30" at bounding box center [690, 368] width 33 height 30
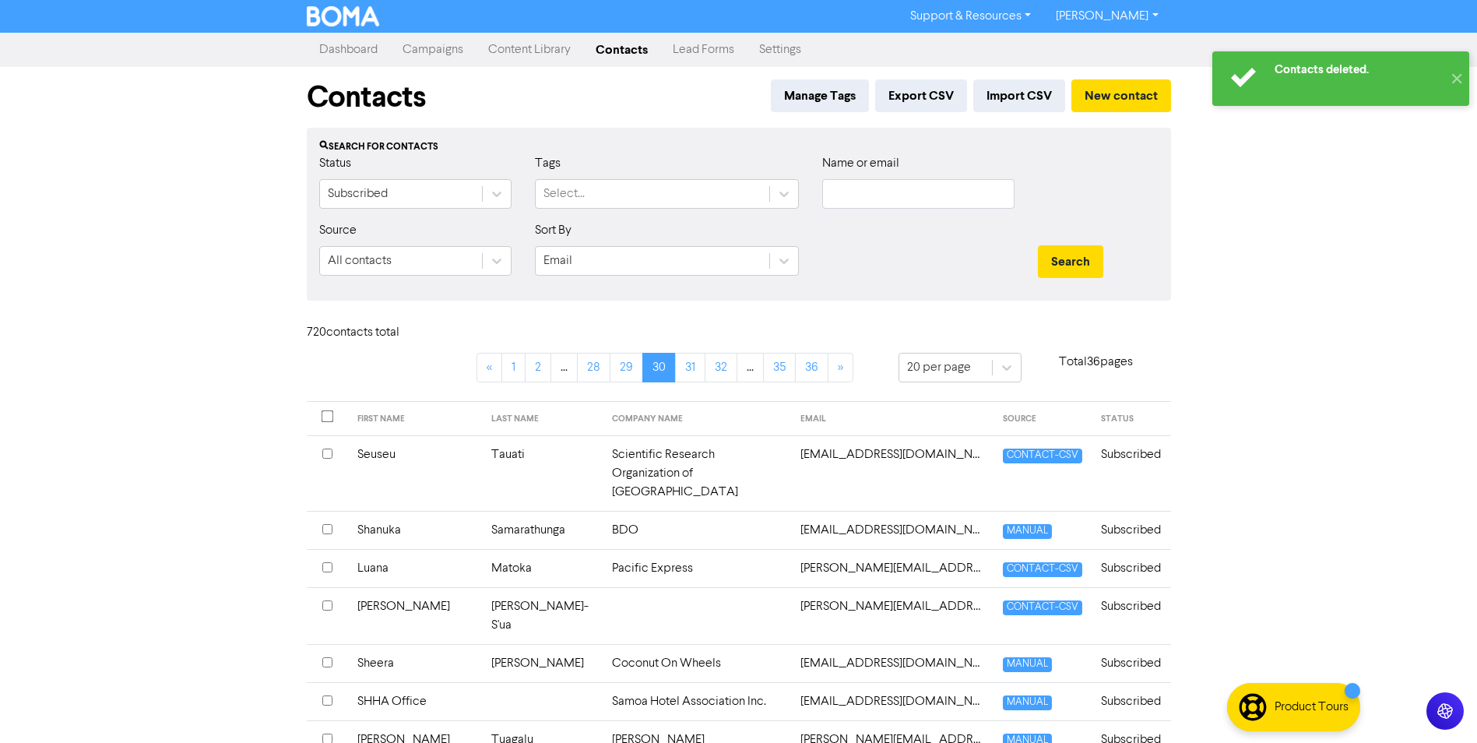
click at [328, 562] on input "checkbox" at bounding box center [327, 567] width 10 height 10
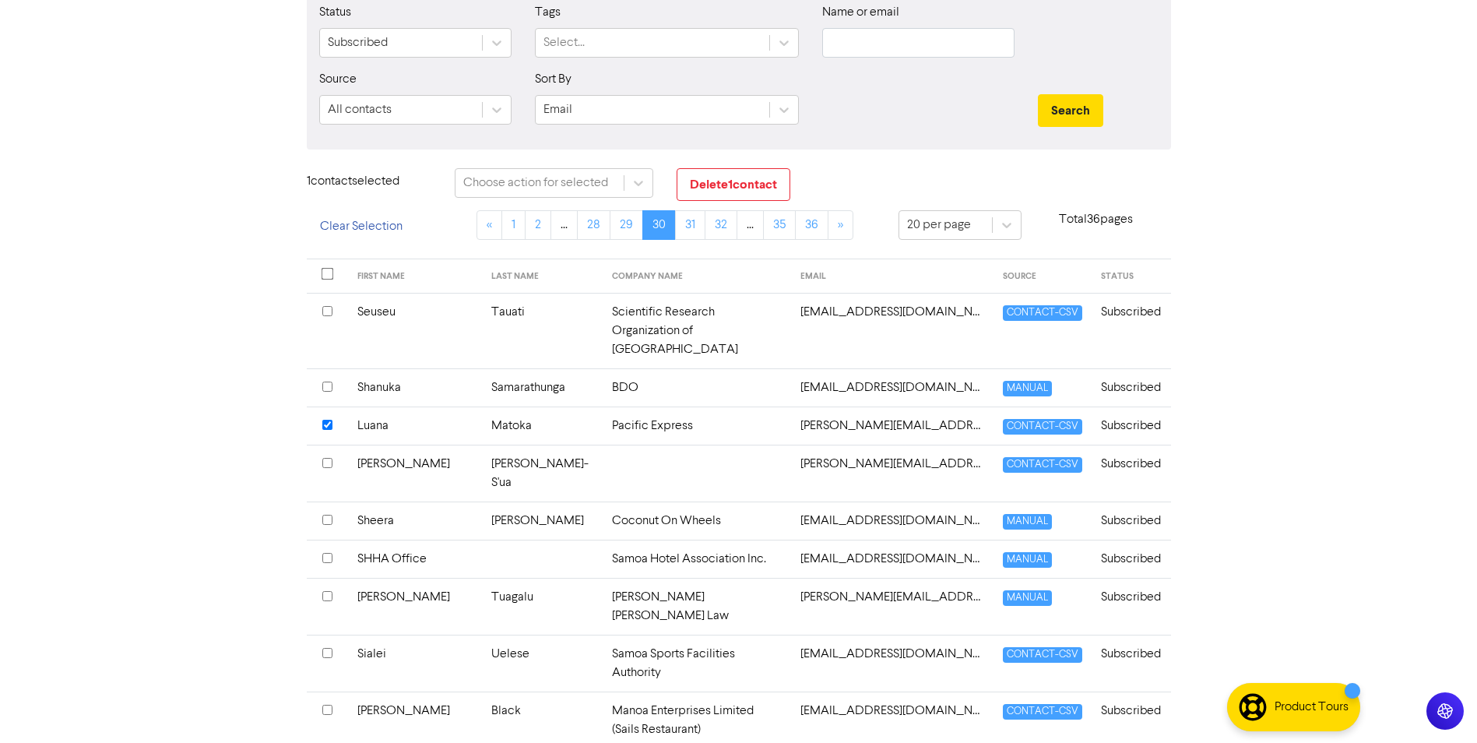
scroll to position [156, 0]
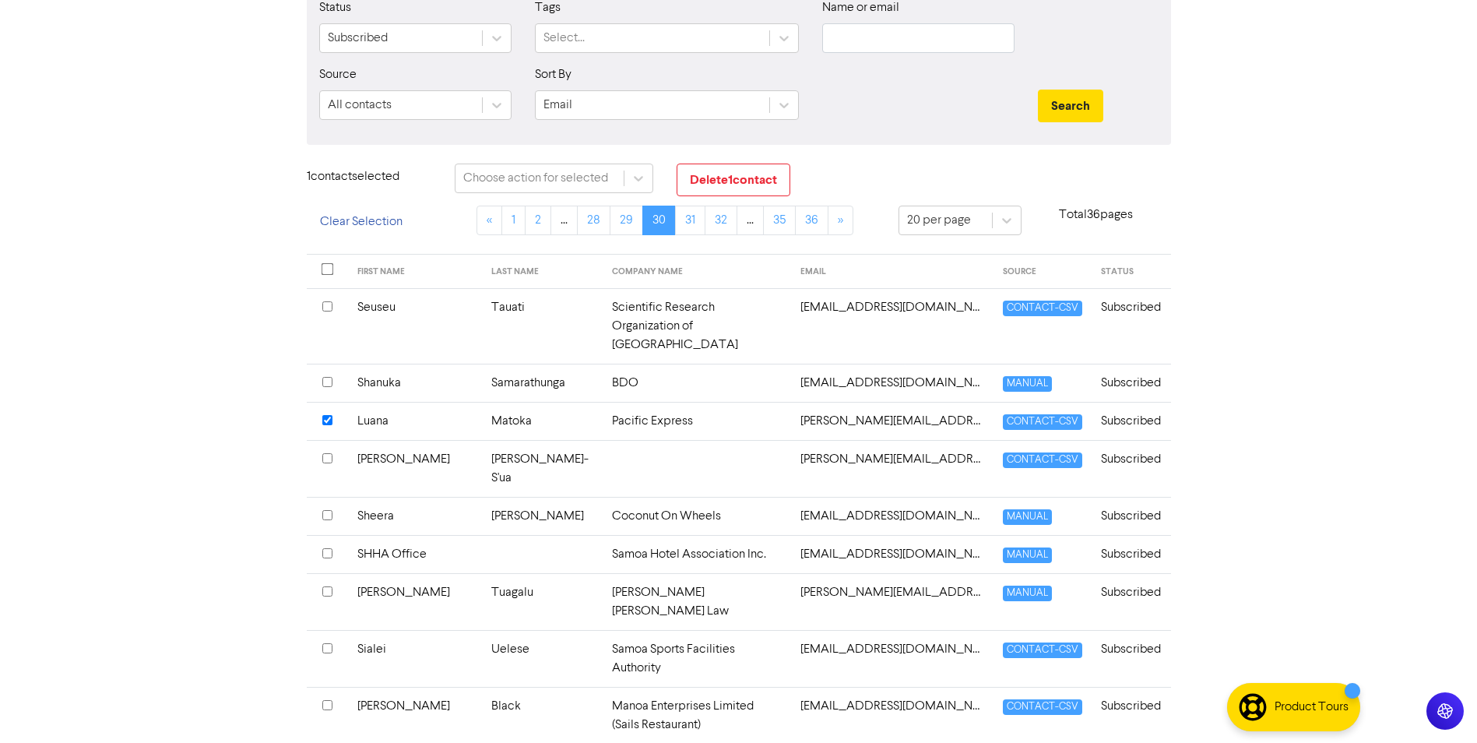
click at [327, 643] on input "checkbox" at bounding box center [327, 648] width 10 height 10
click at [328, 700] on input "checkbox" at bounding box center [327, 705] width 10 height 10
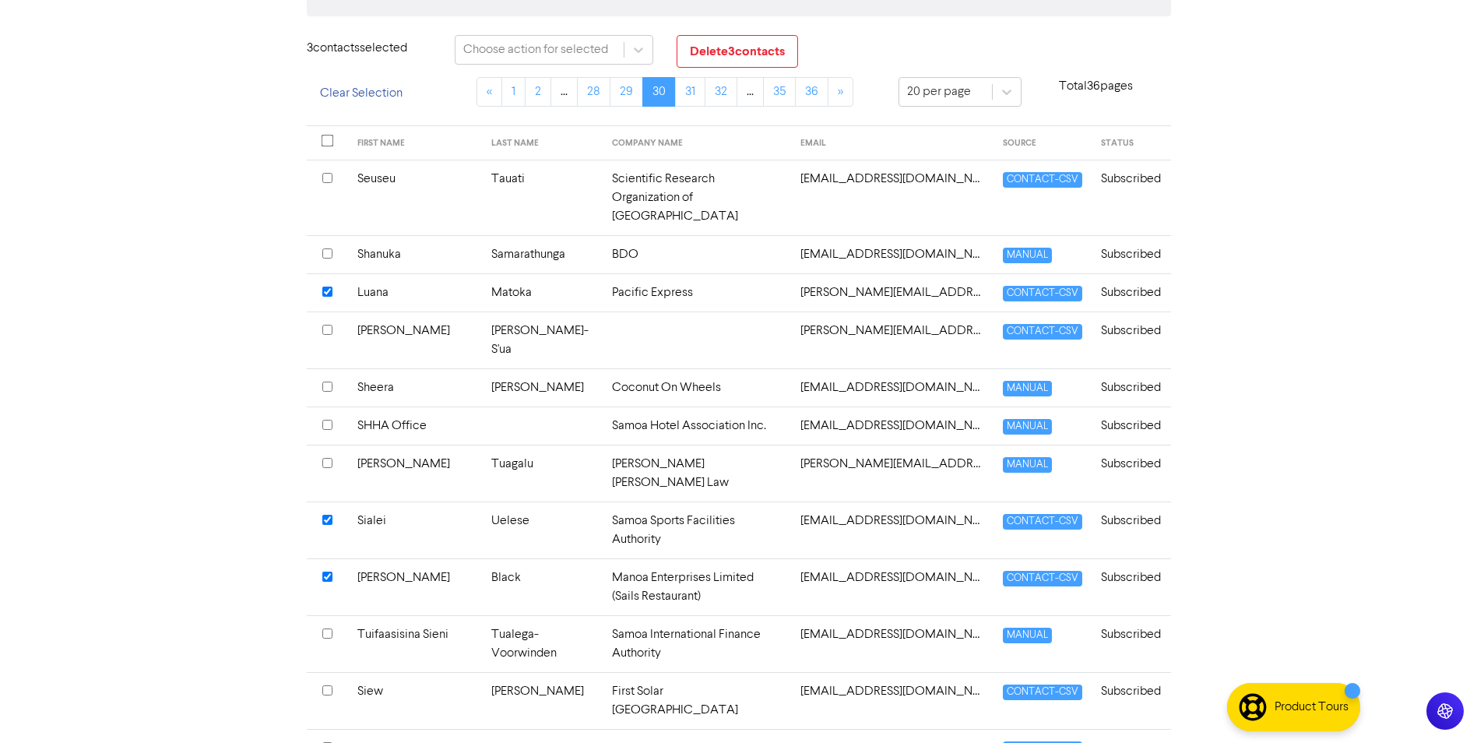
scroll to position [311, 0]
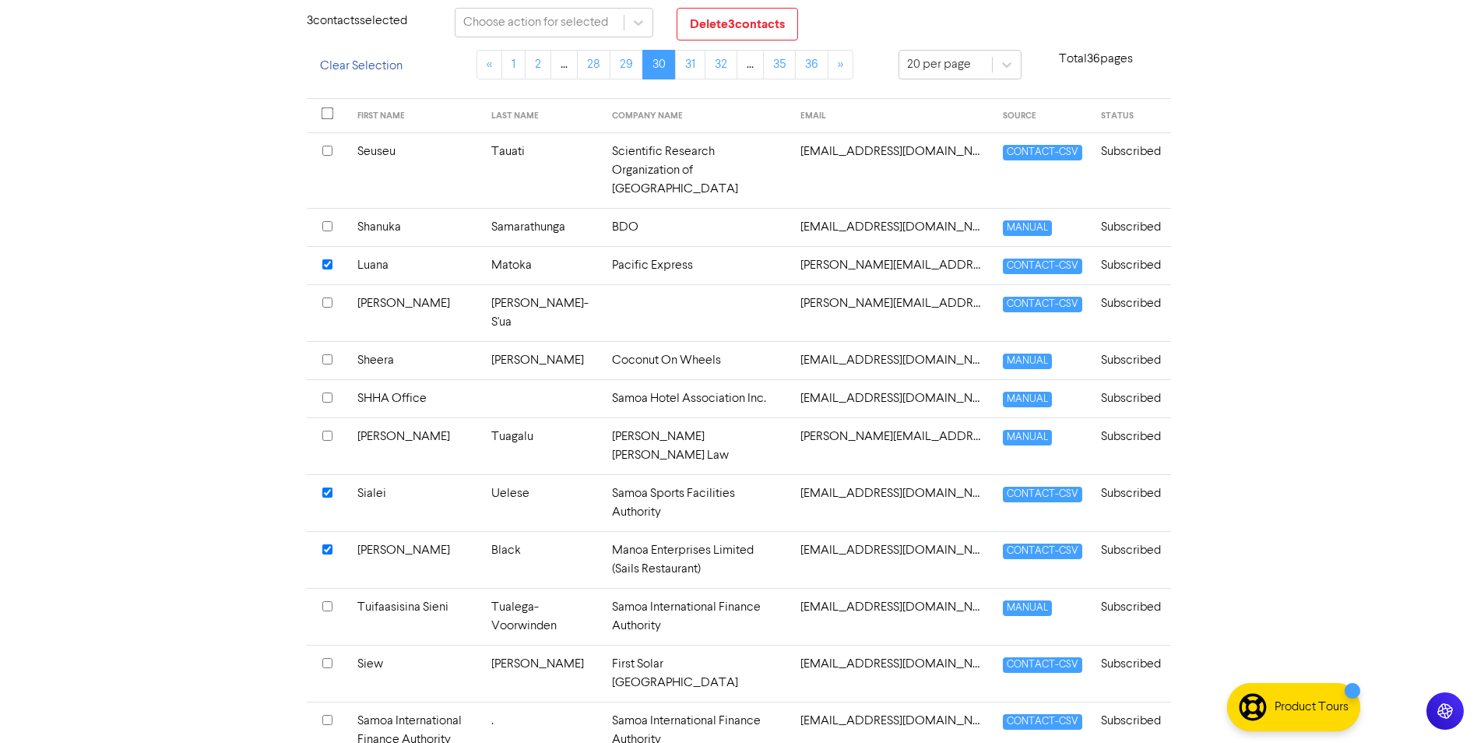
click at [335, 645] on th at bounding box center [327, 673] width 41 height 57
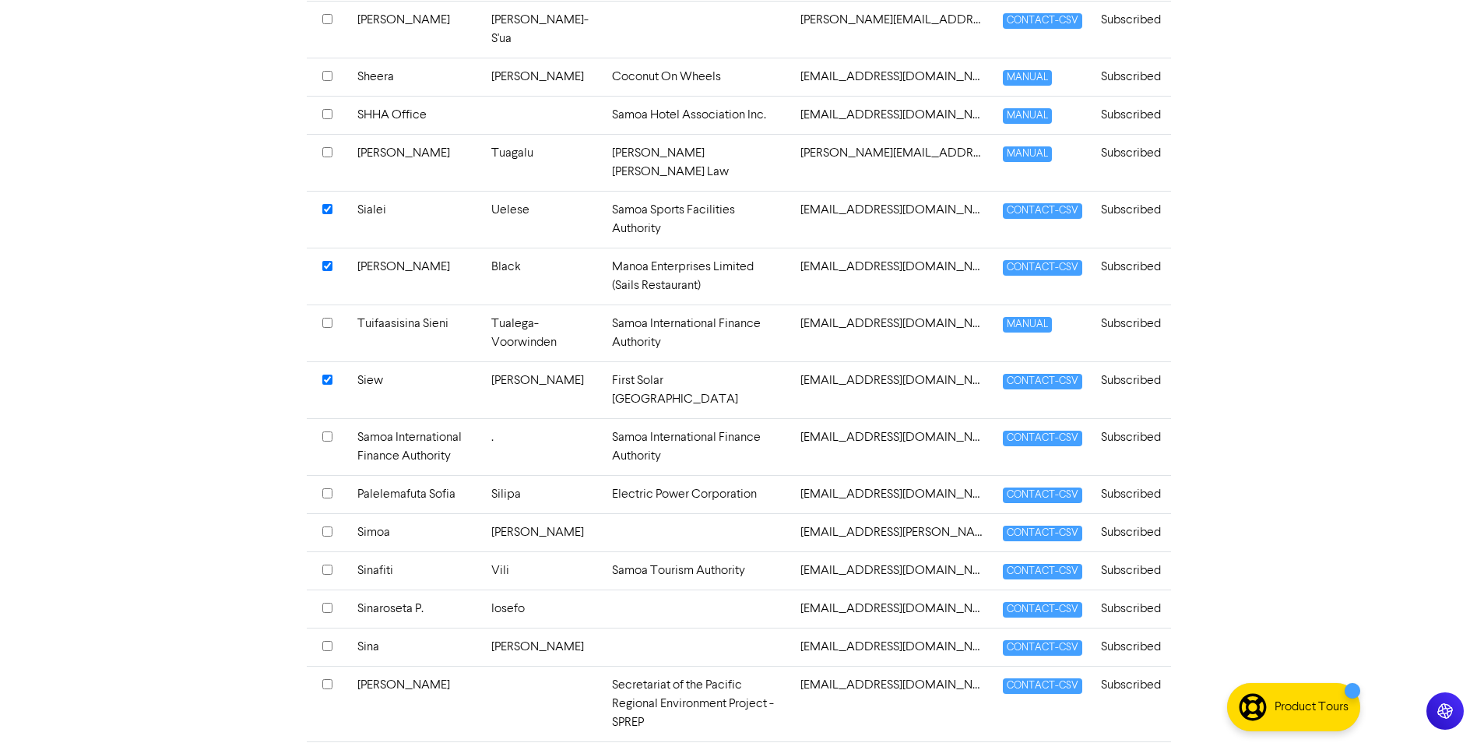
scroll to position [618, 0]
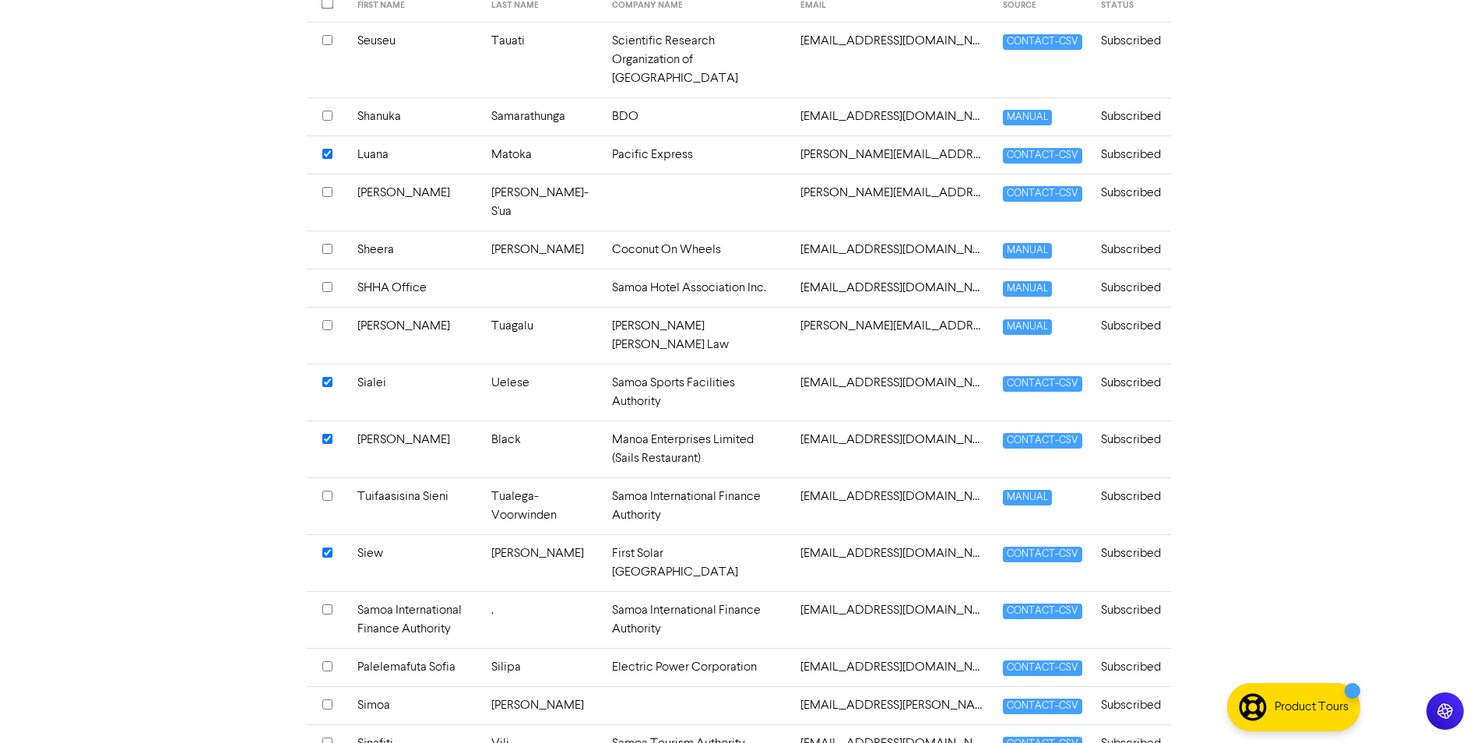
scroll to position [0, 0]
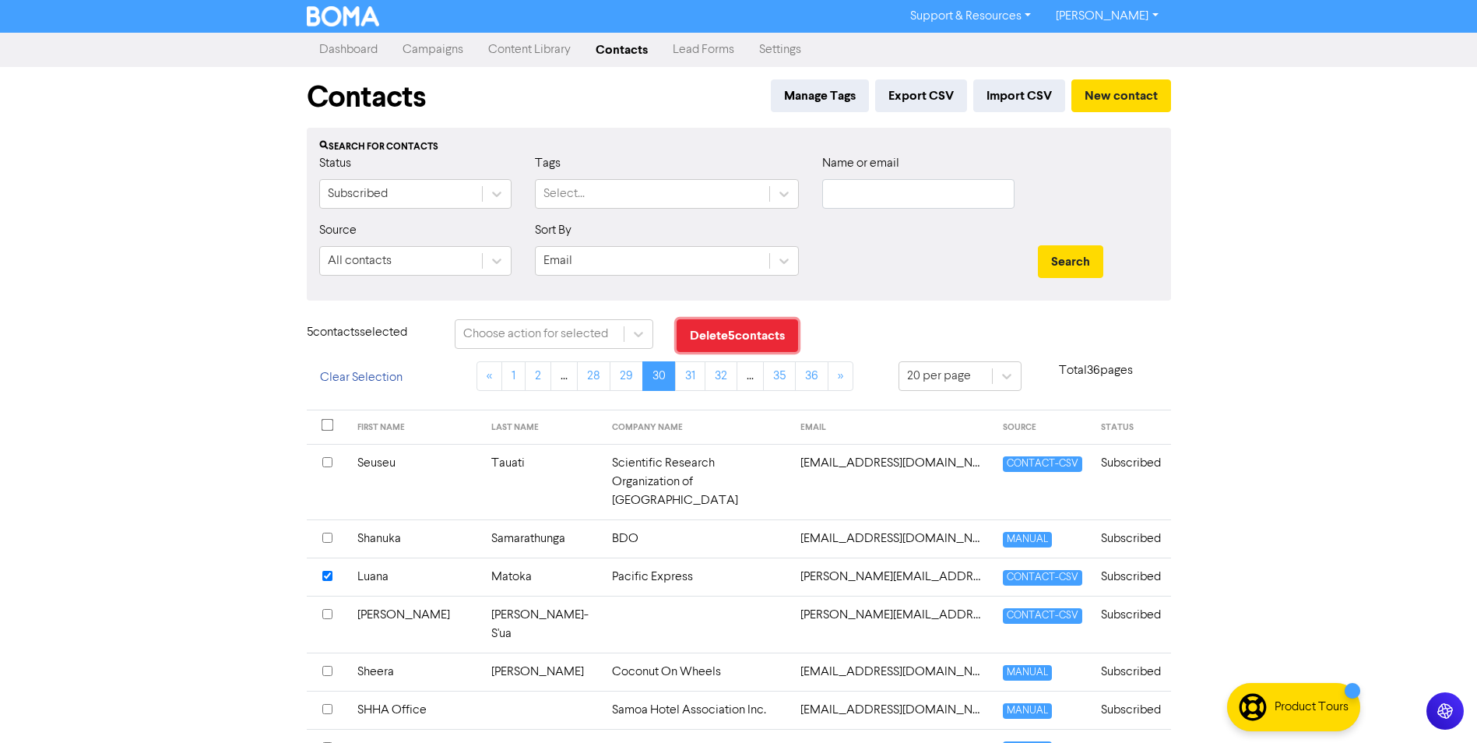
click at [725, 350] on button "Delete 5 contact s" at bounding box center [737, 335] width 121 height 33
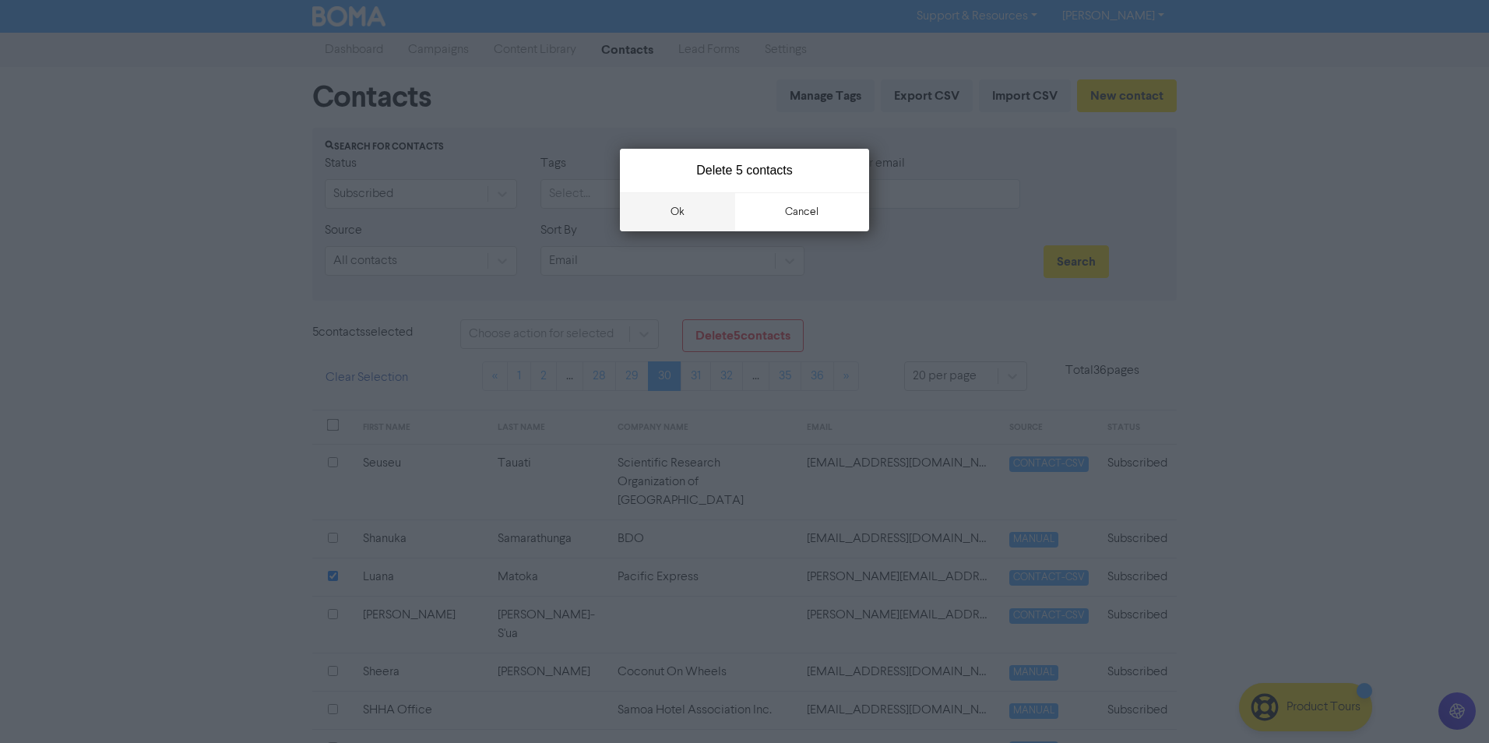
click at [635, 209] on button "ok" at bounding box center [677, 211] width 115 height 39
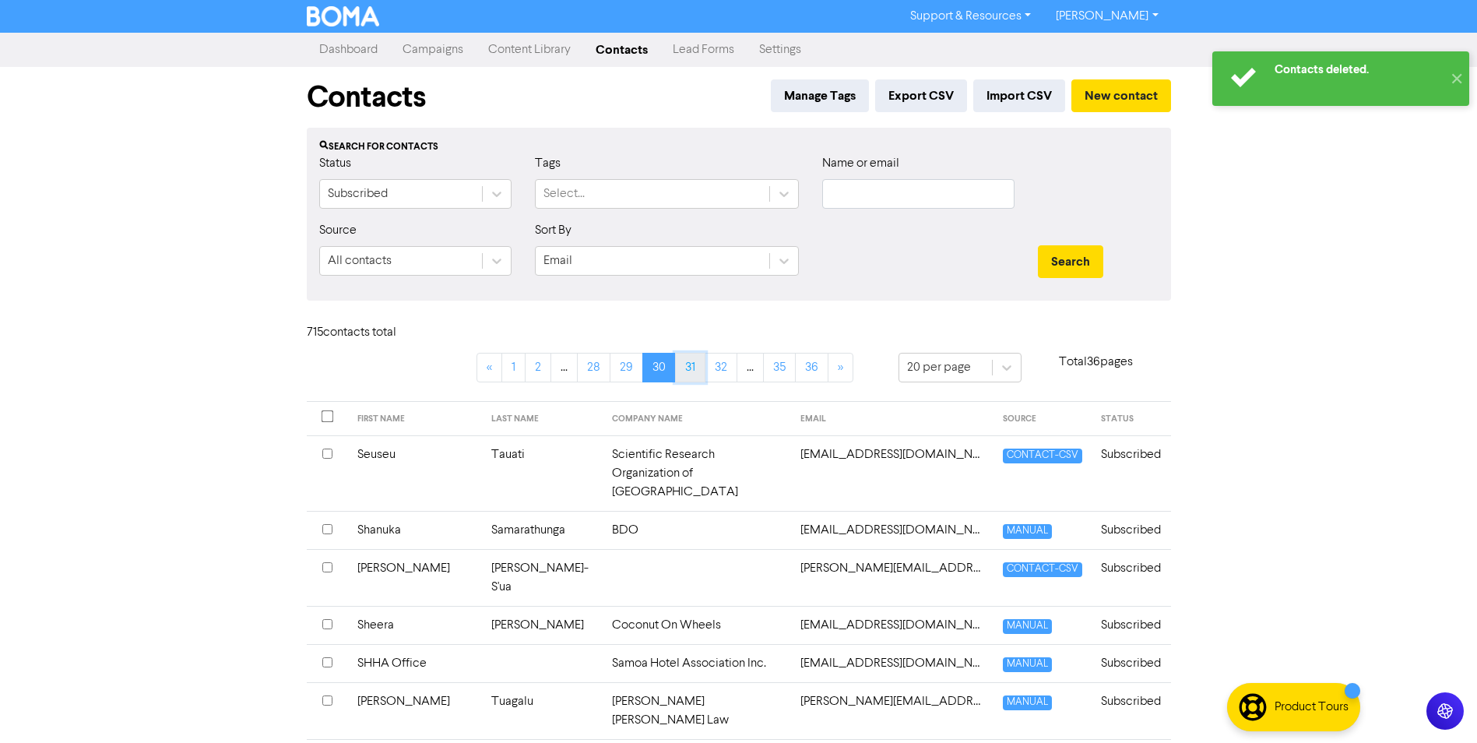
click at [696, 368] on link "31" at bounding box center [690, 368] width 30 height 30
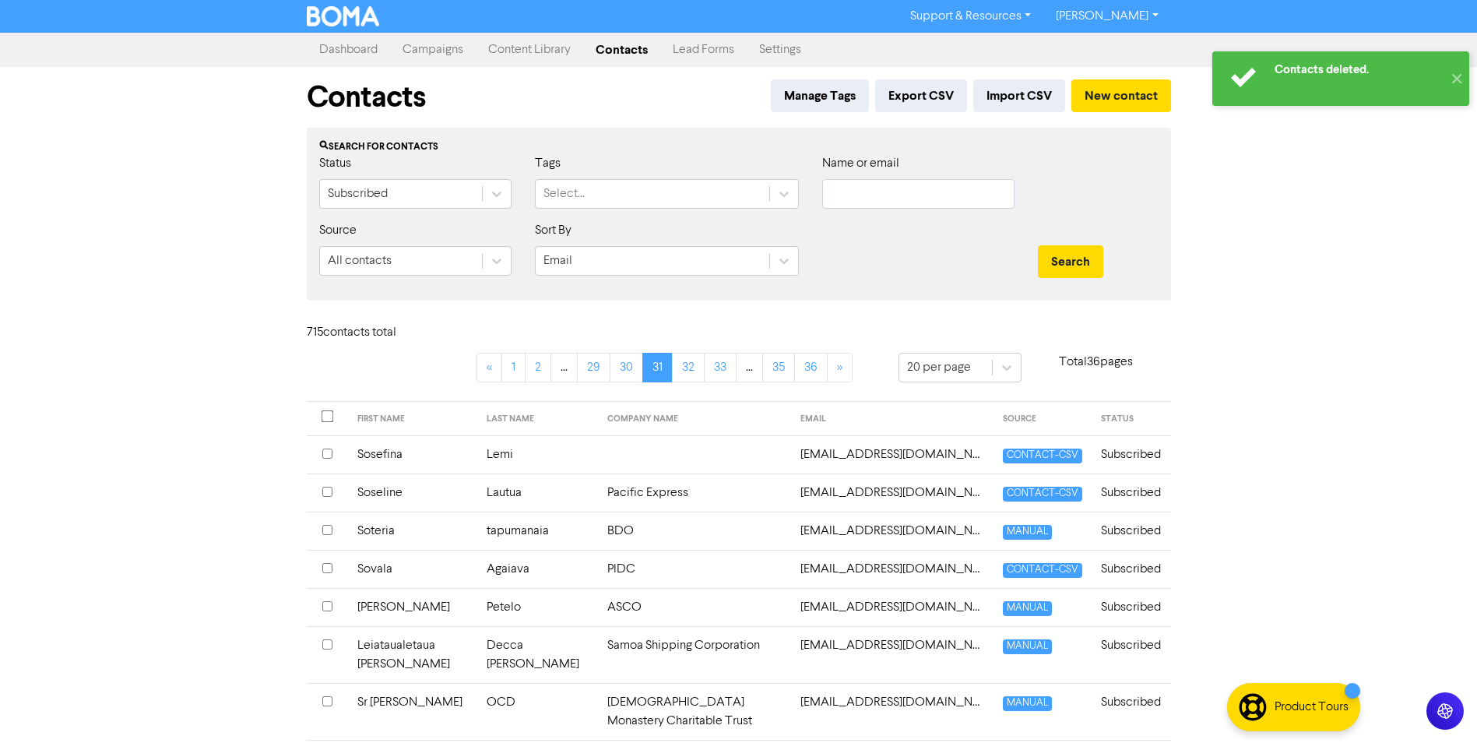
click at [325, 489] on input "checkbox" at bounding box center [327, 492] width 10 height 10
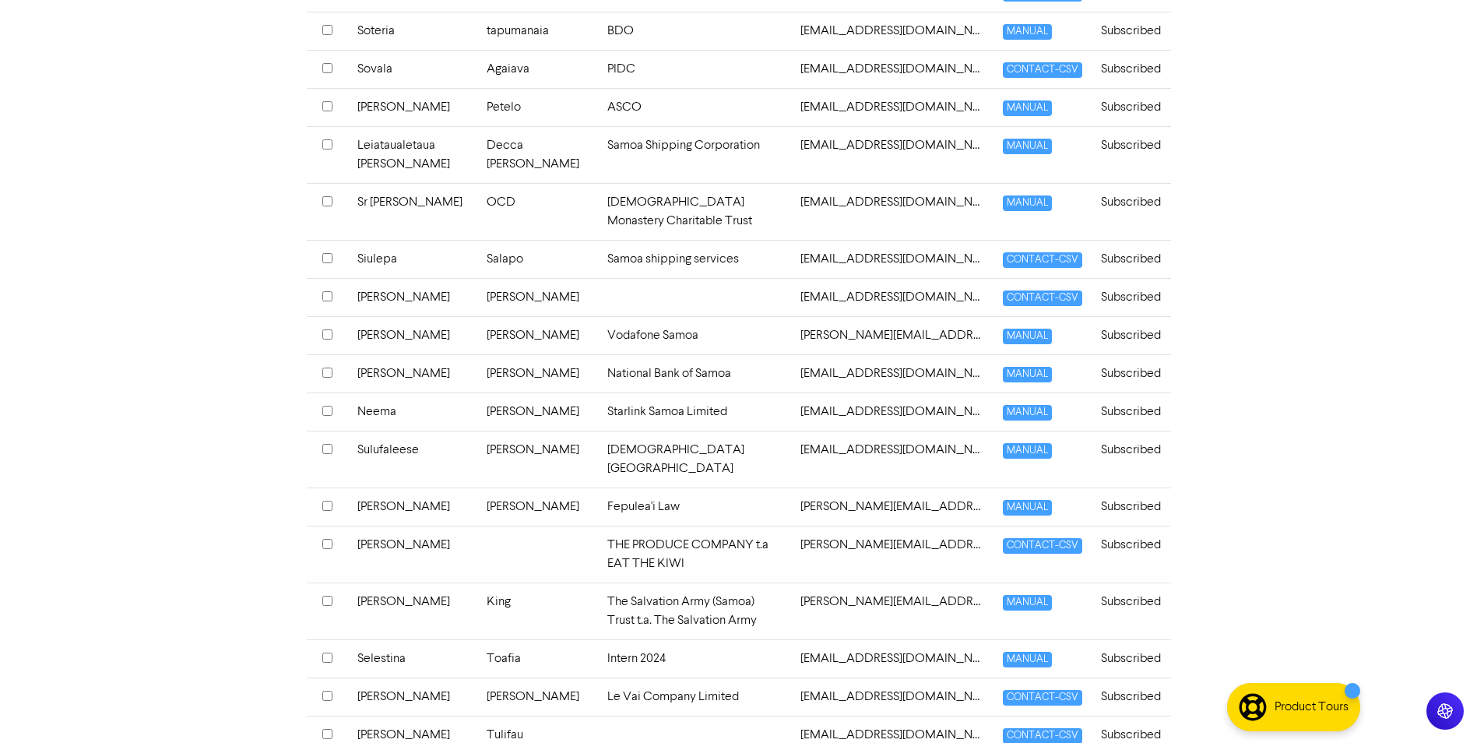
scroll to position [545, 0]
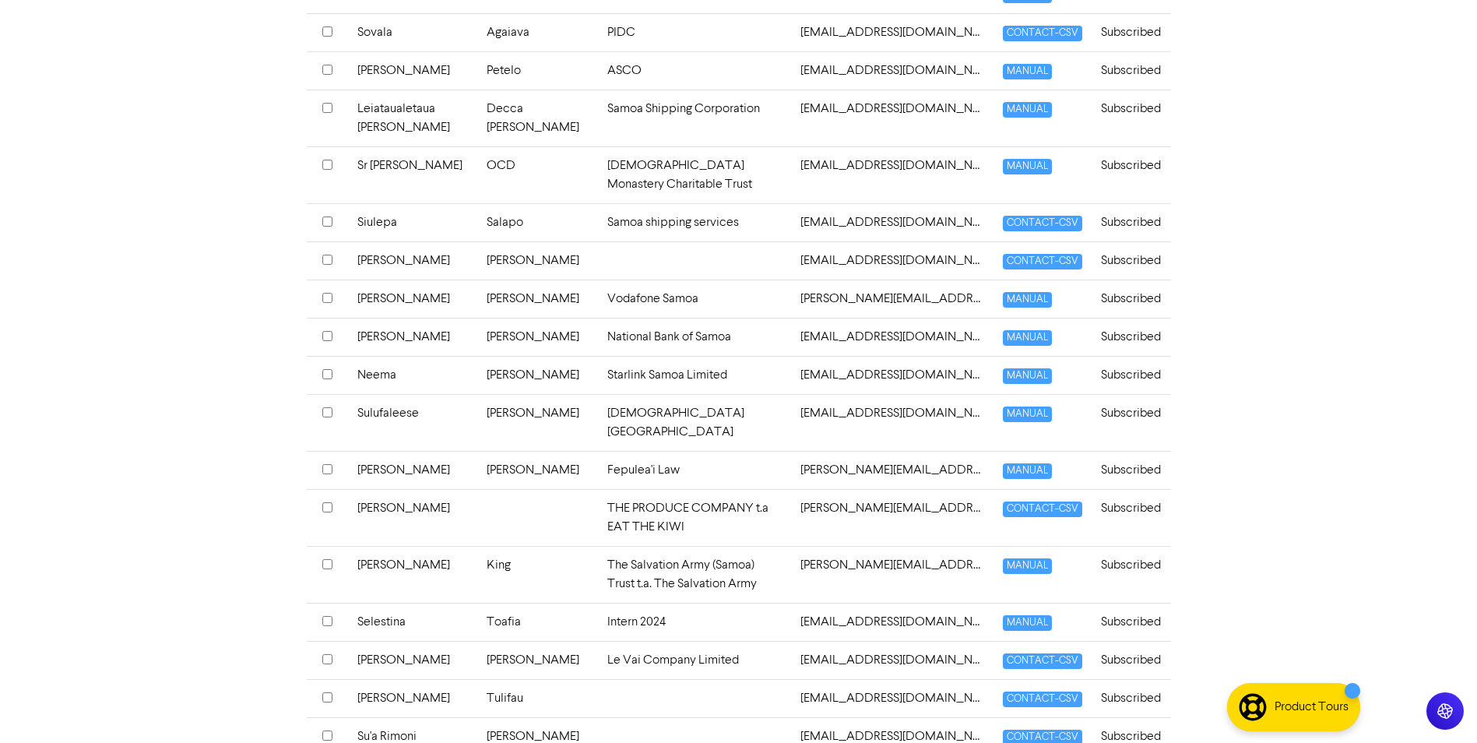
click at [327, 616] on input "checkbox" at bounding box center [327, 621] width 10 height 10
click at [329, 654] on input "checkbox" at bounding box center [327, 659] width 10 height 10
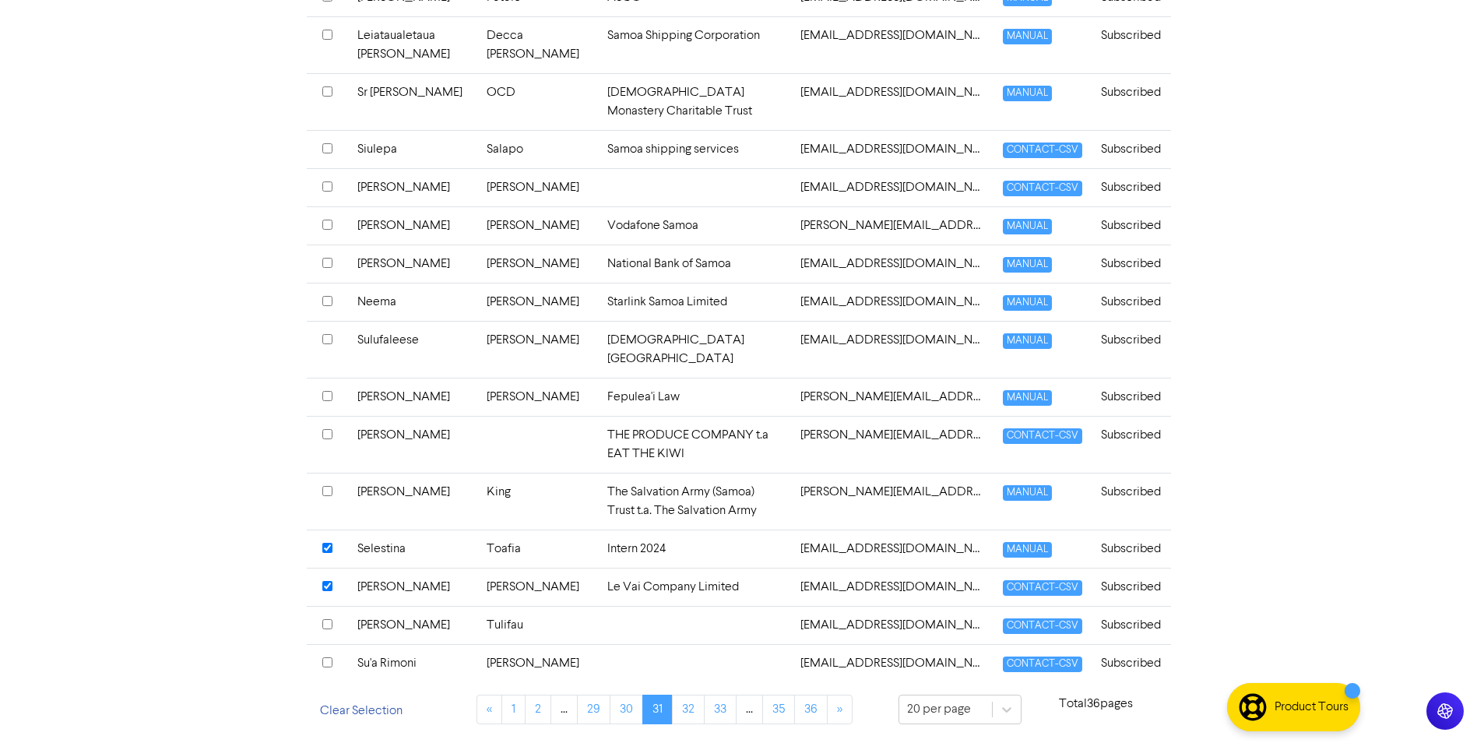
scroll to position [0, 0]
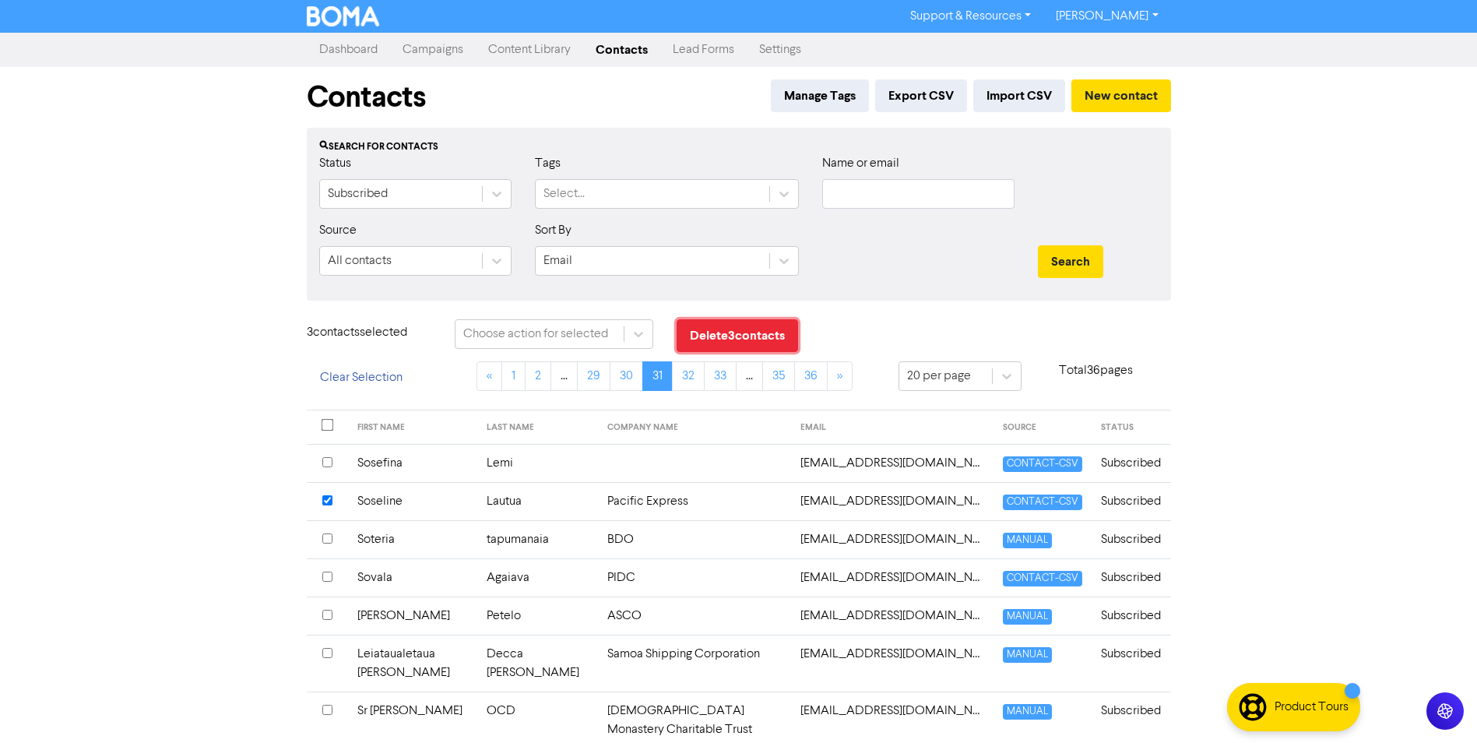
click at [736, 323] on button "Delete 3 contact s" at bounding box center [737, 335] width 121 height 33
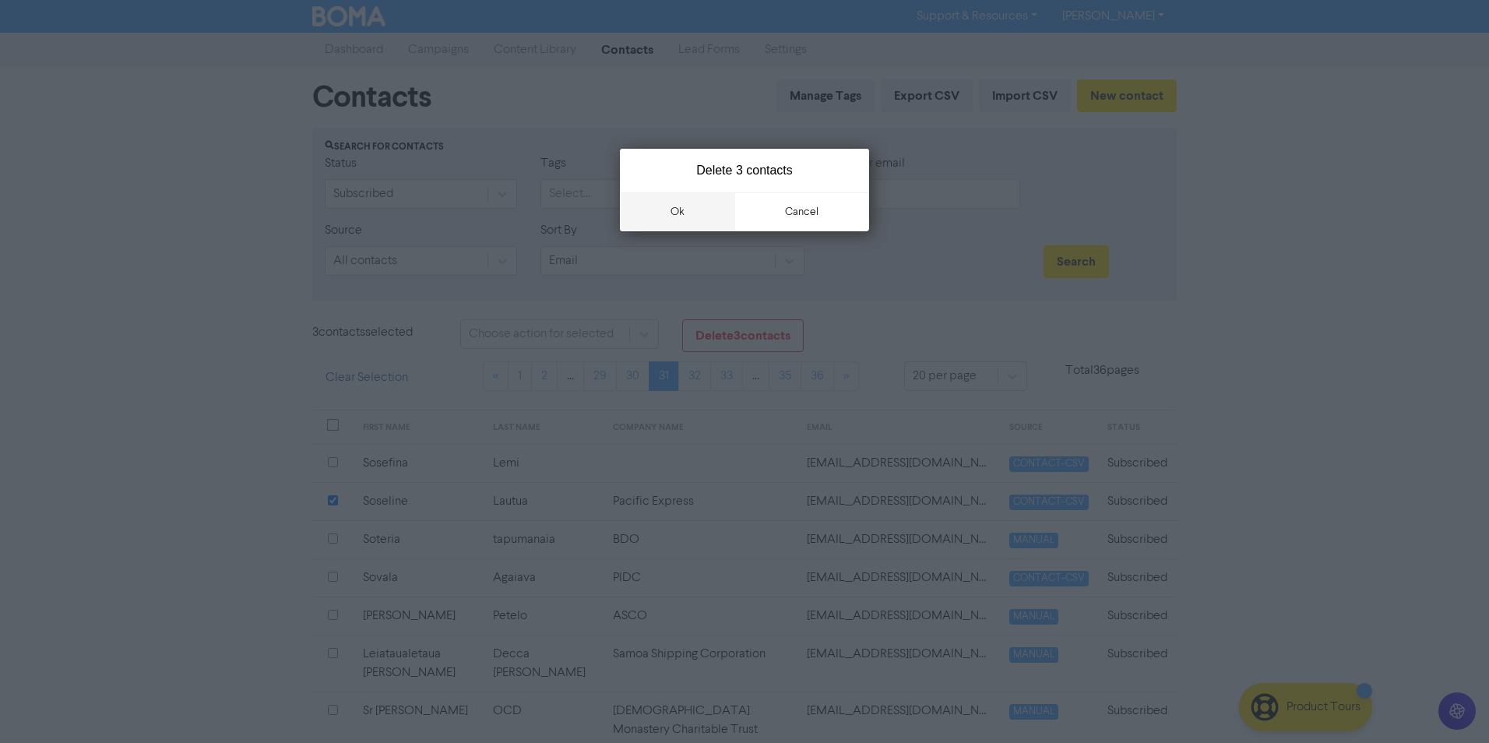
click at [688, 213] on button "ok" at bounding box center [677, 211] width 115 height 39
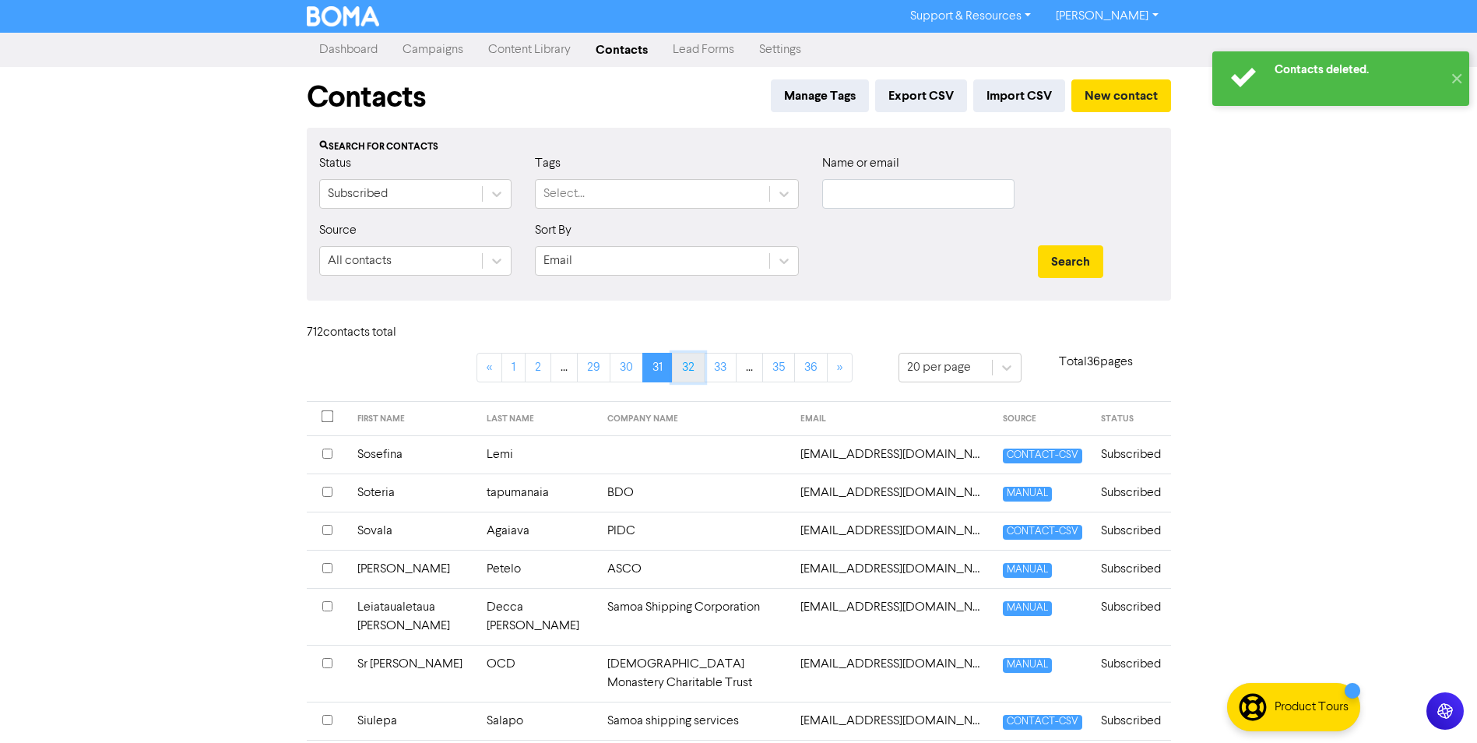
click at [698, 371] on link "32" at bounding box center [688, 368] width 33 height 30
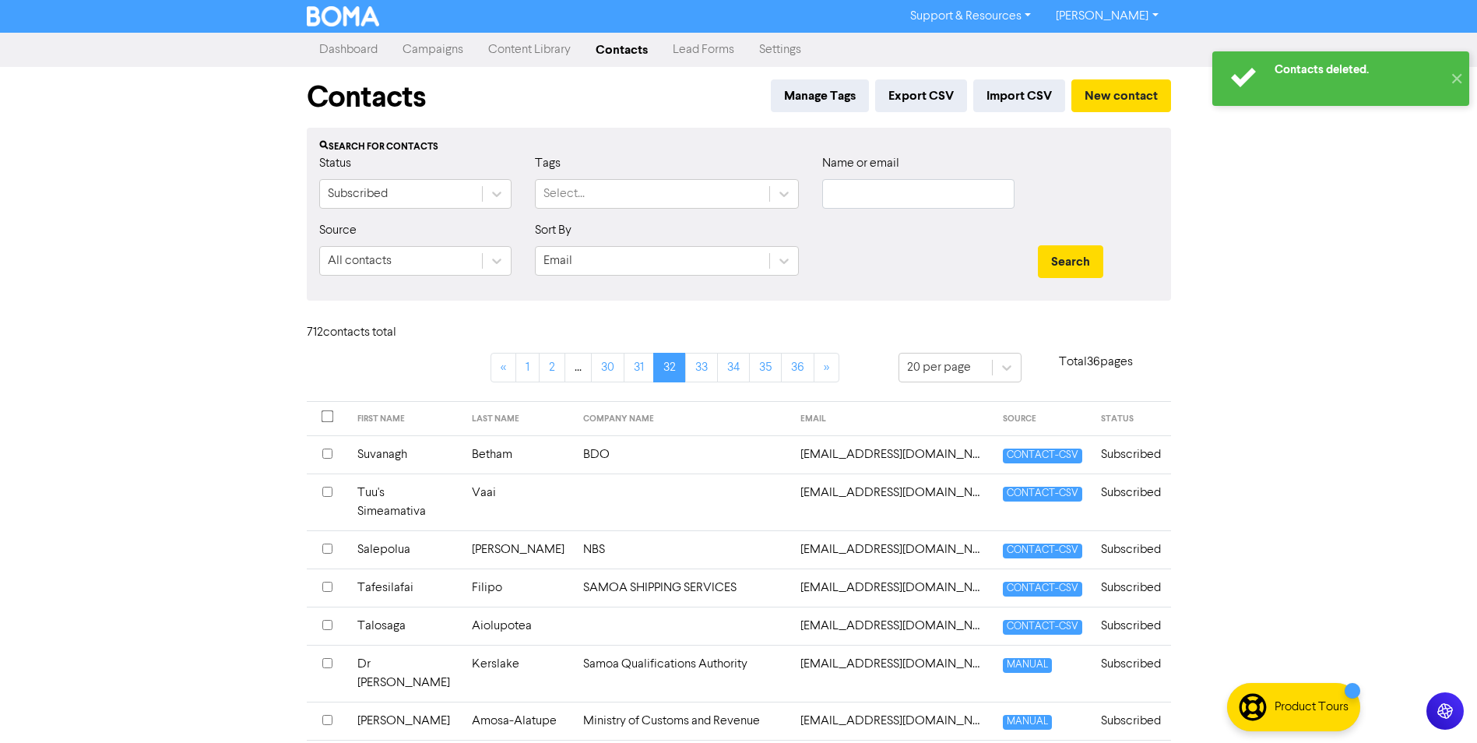
click at [331, 491] on input "checkbox" at bounding box center [327, 492] width 10 height 10
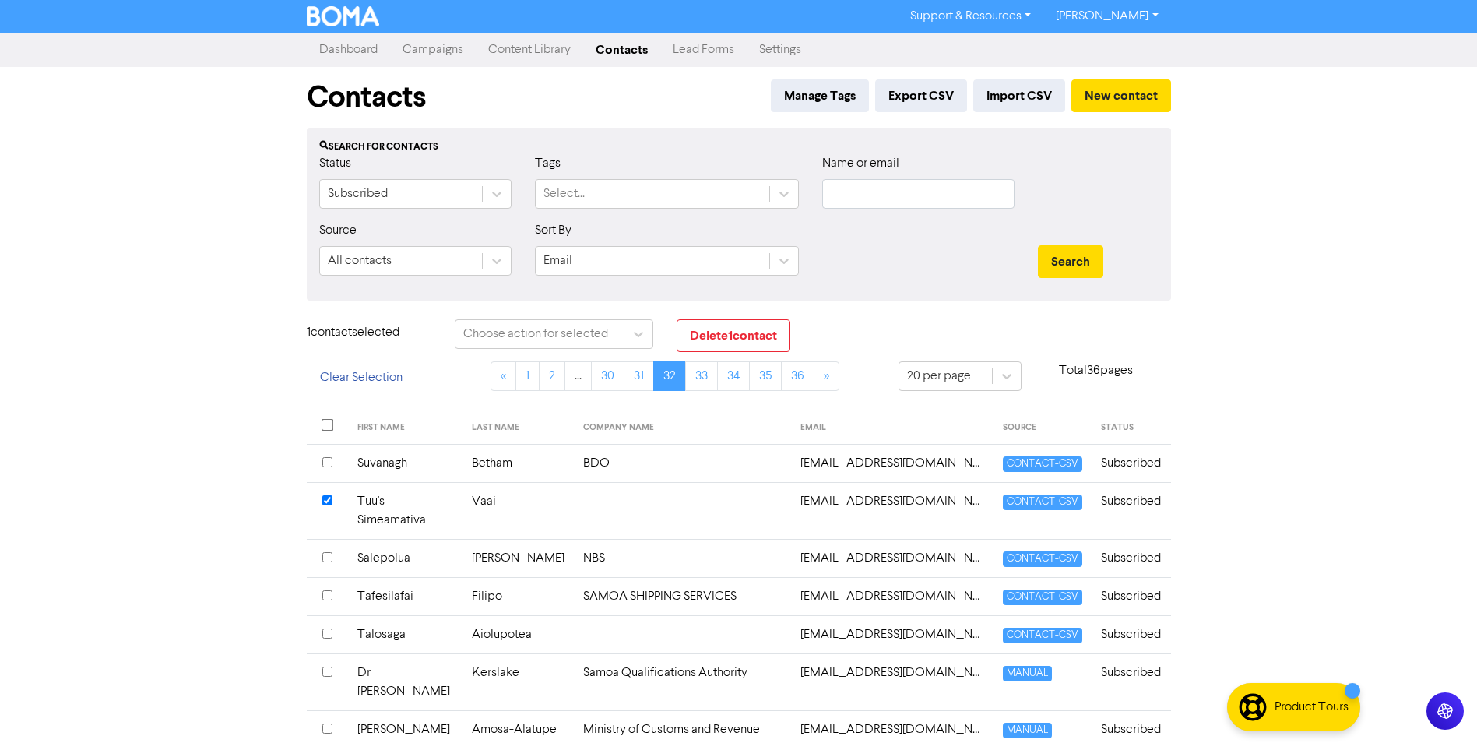
click at [331, 491] on th at bounding box center [327, 510] width 41 height 57
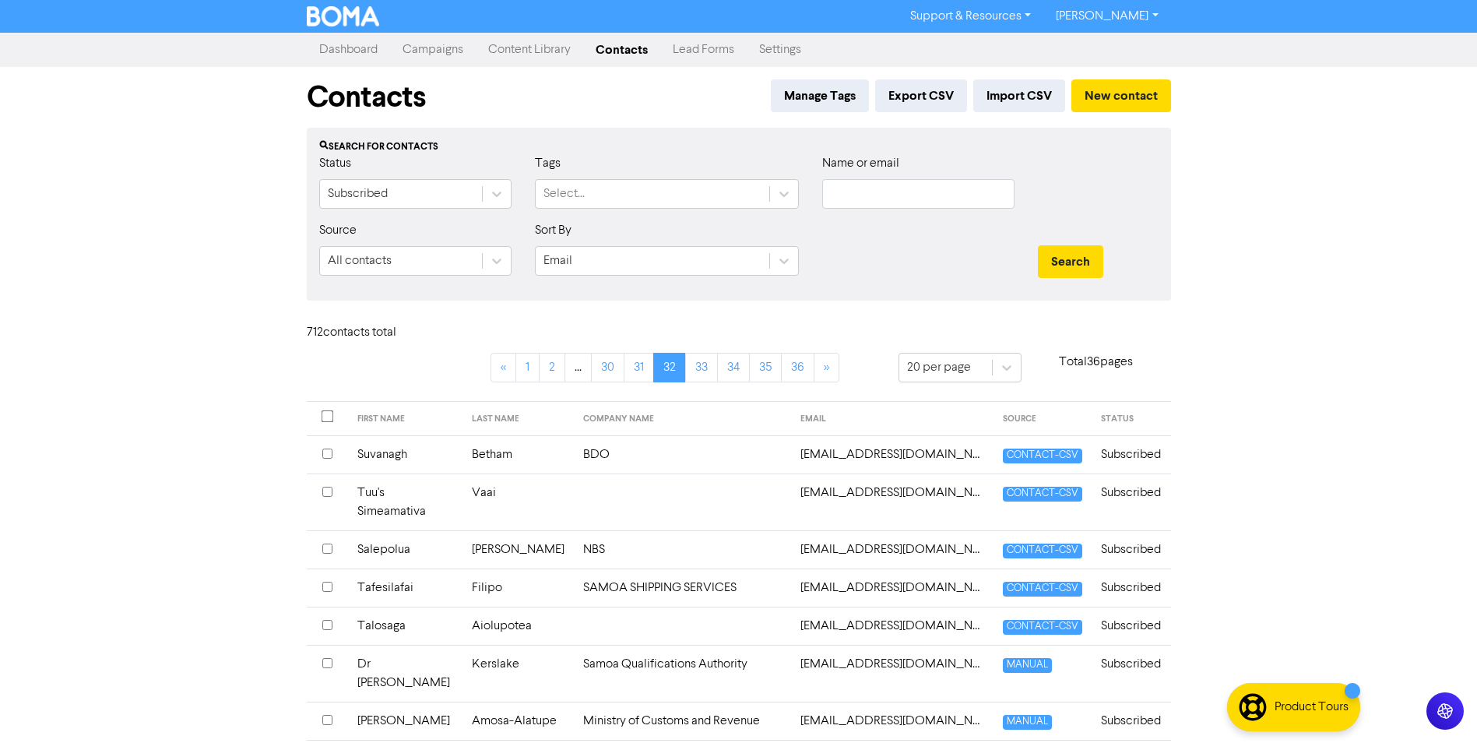
click at [331, 491] on input "checkbox" at bounding box center [327, 492] width 10 height 10
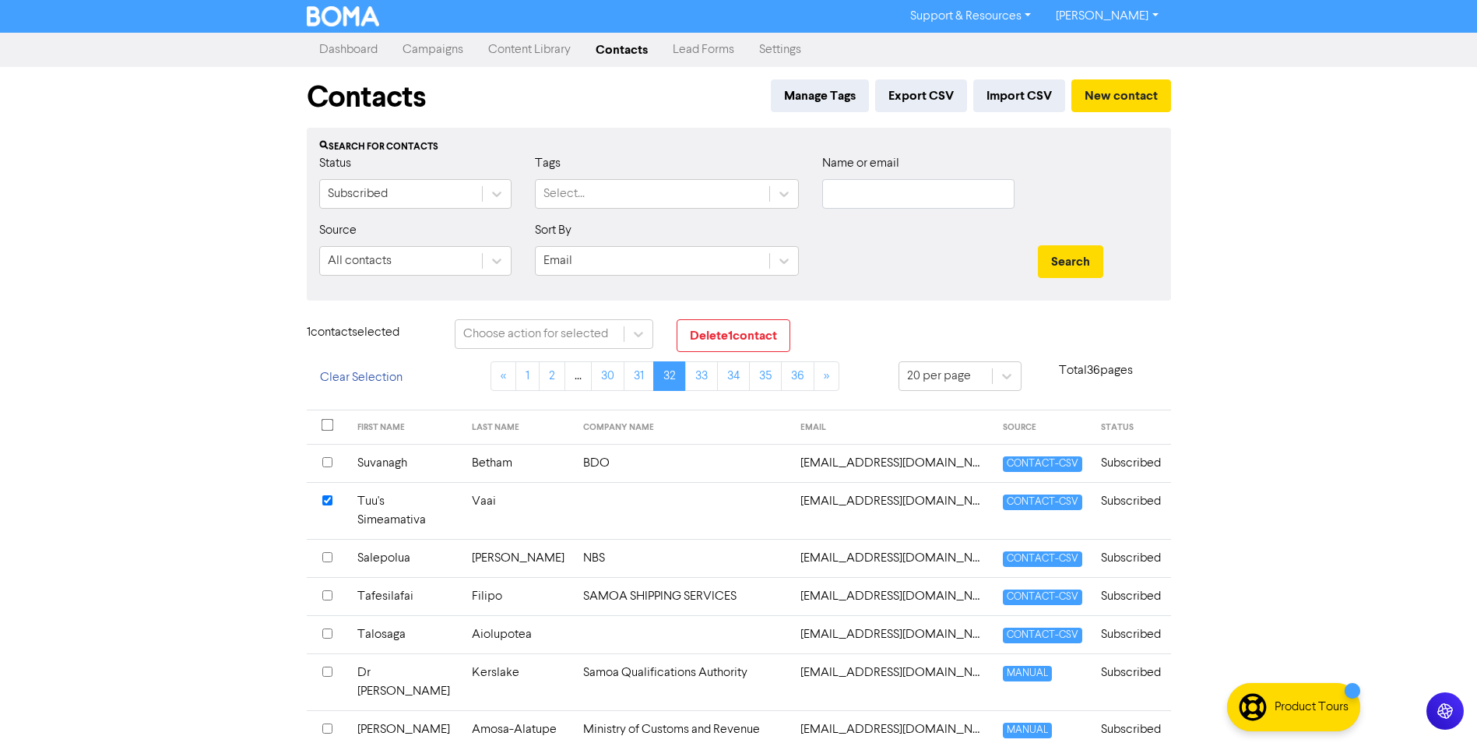
click at [329, 629] on input "checkbox" at bounding box center [327, 633] width 10 height 10
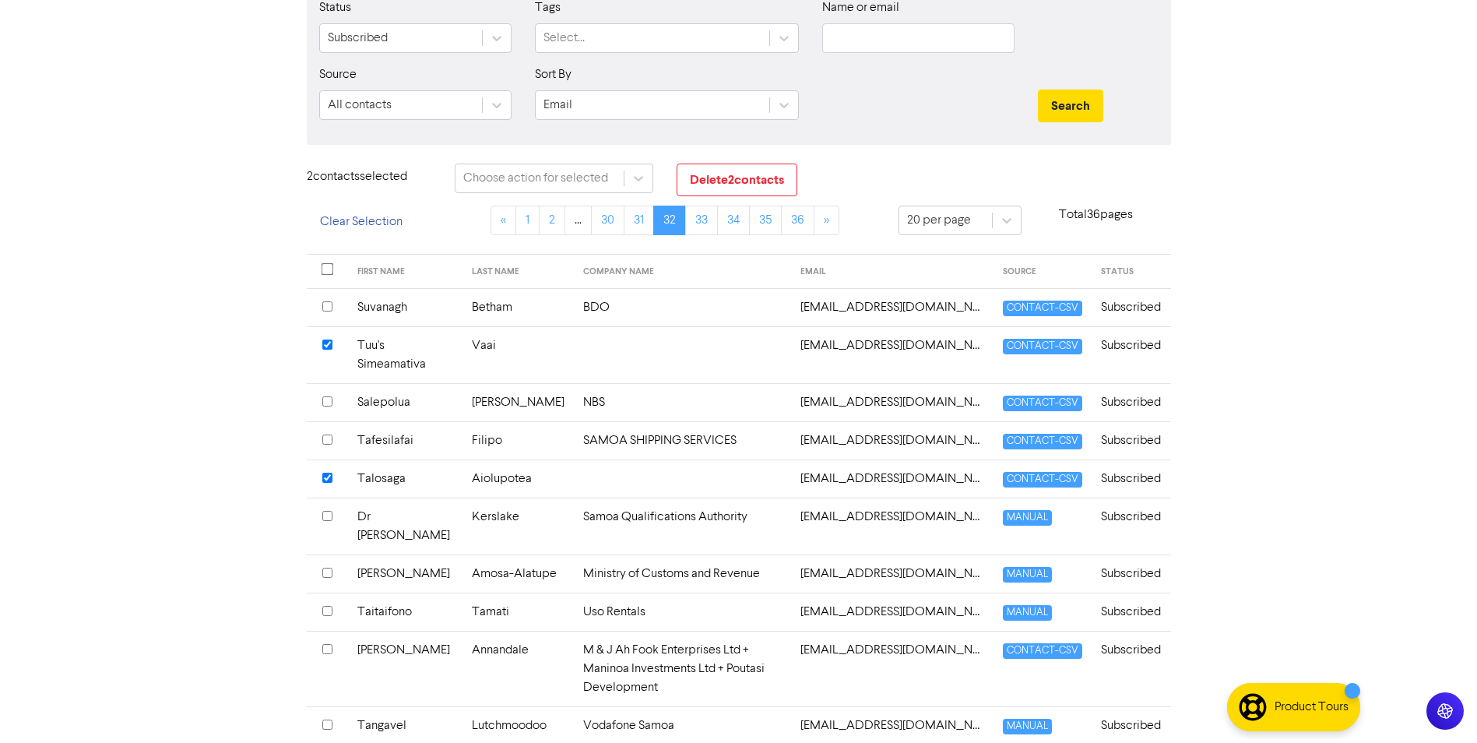
scroll to position [234, 0]
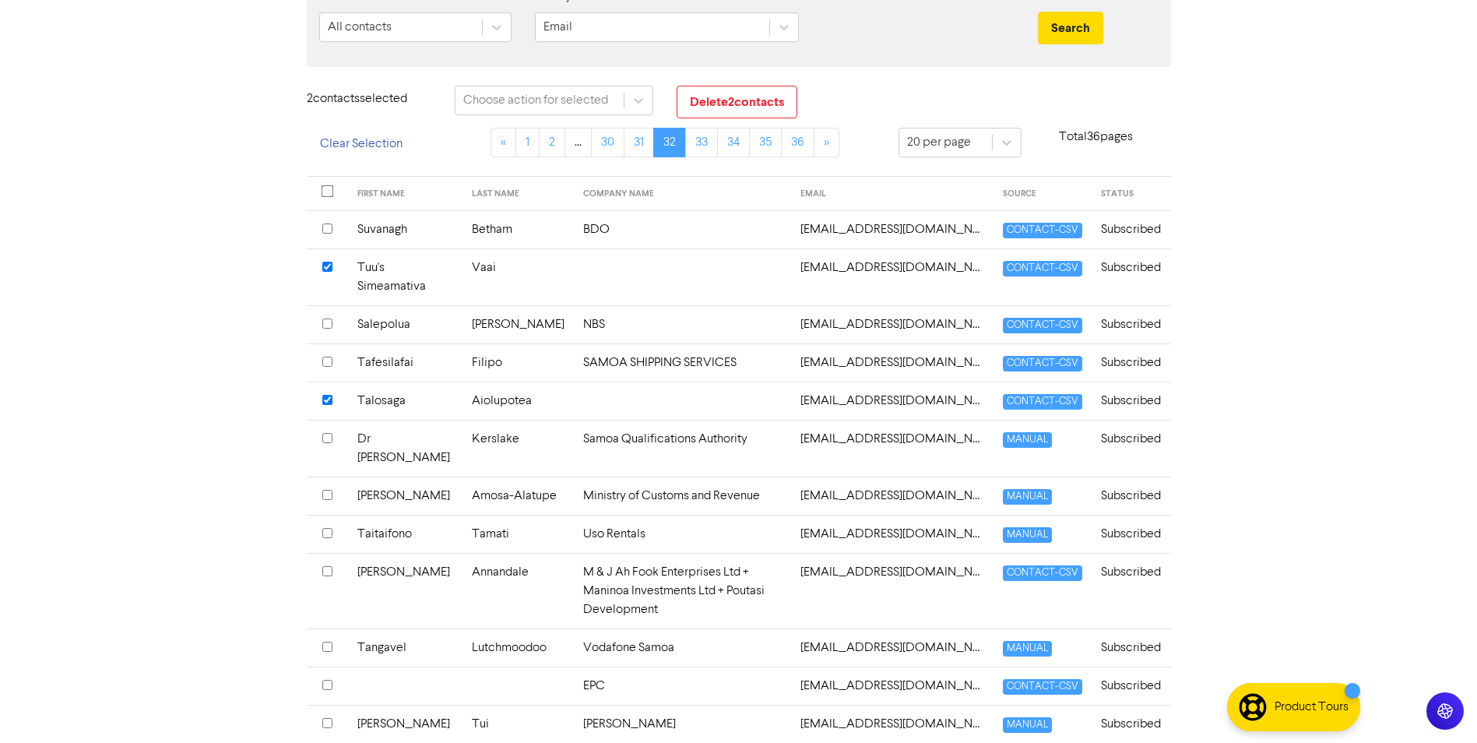
click at [324, 538] on input "checkbox" at bounding box center [327, 533] width 10 height 10
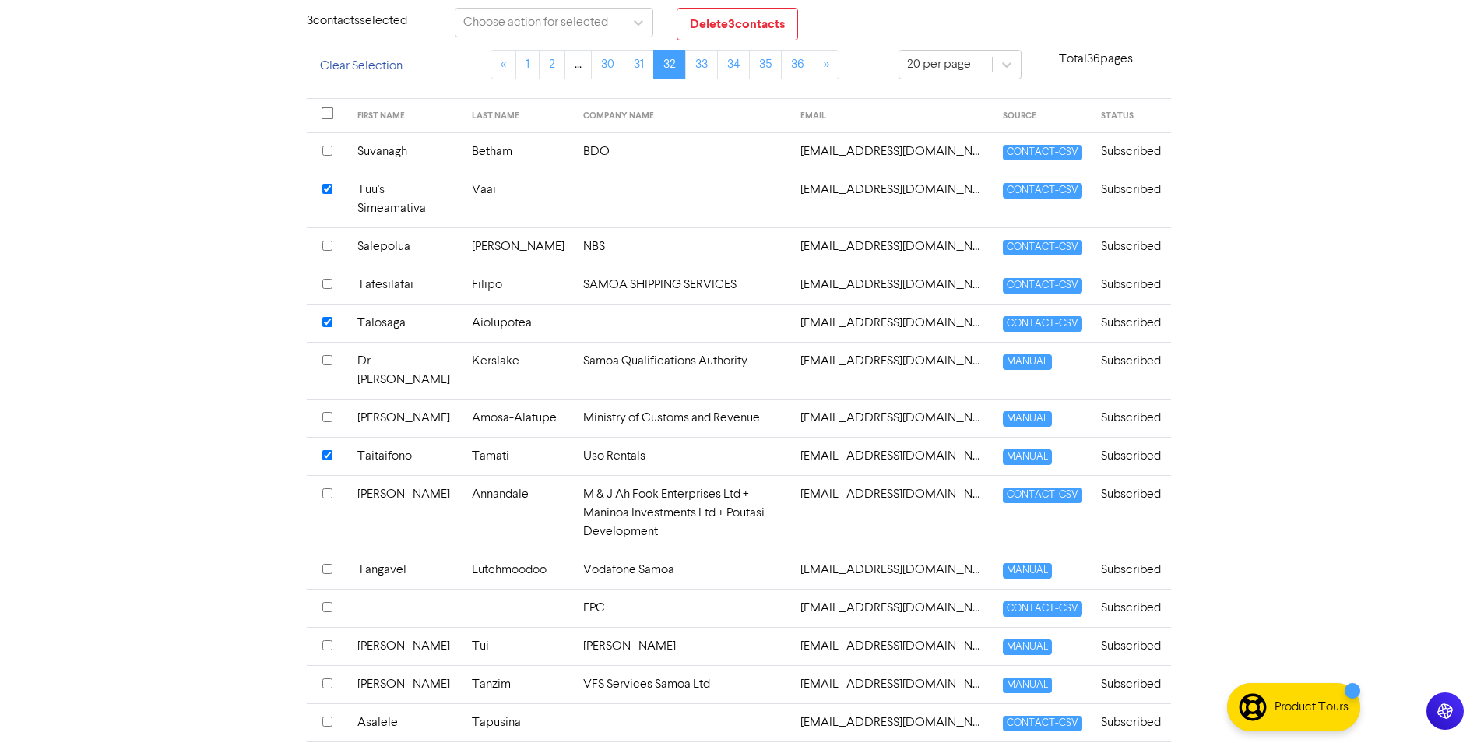
scroll to position [389, 0]
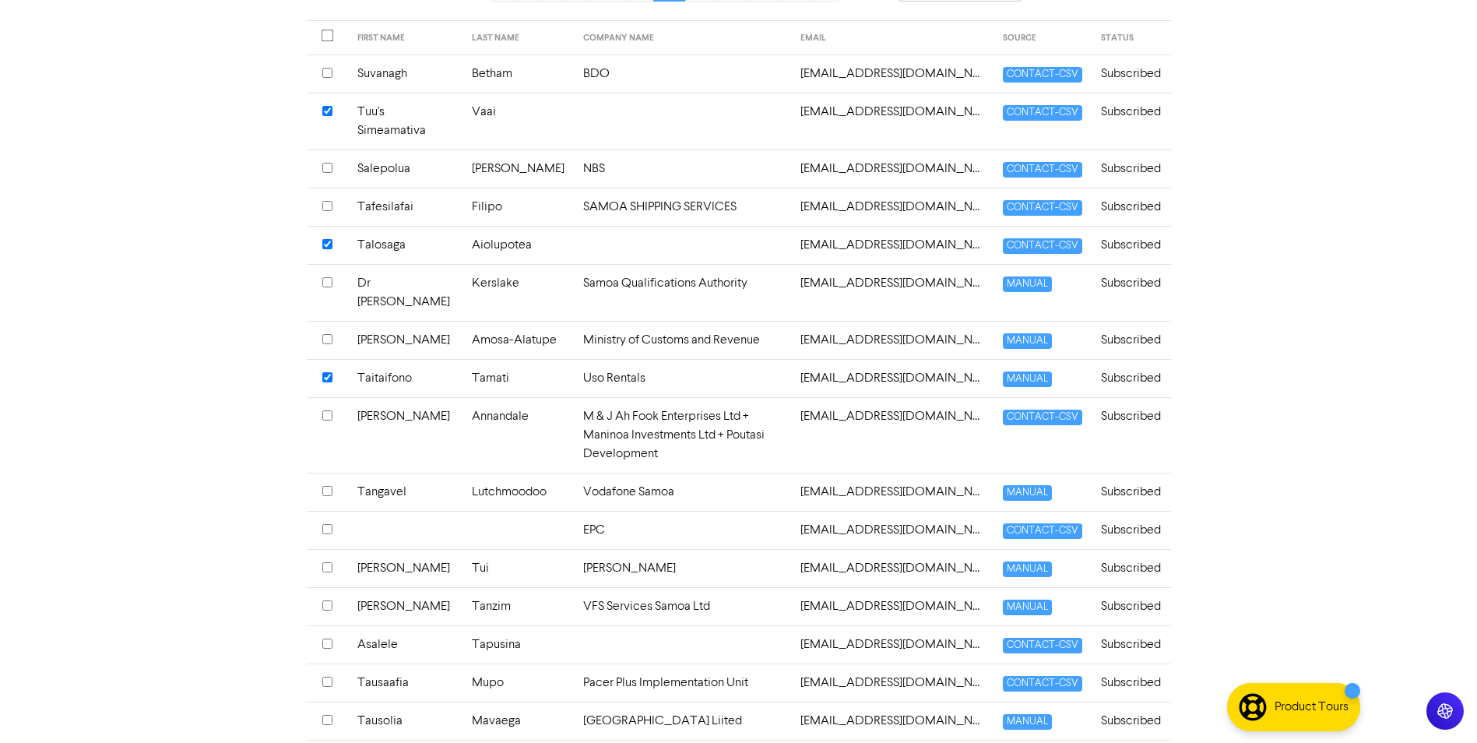
click at [322, 563] on input "checkbox" at bounding box center [327, 567] width 10 height 10
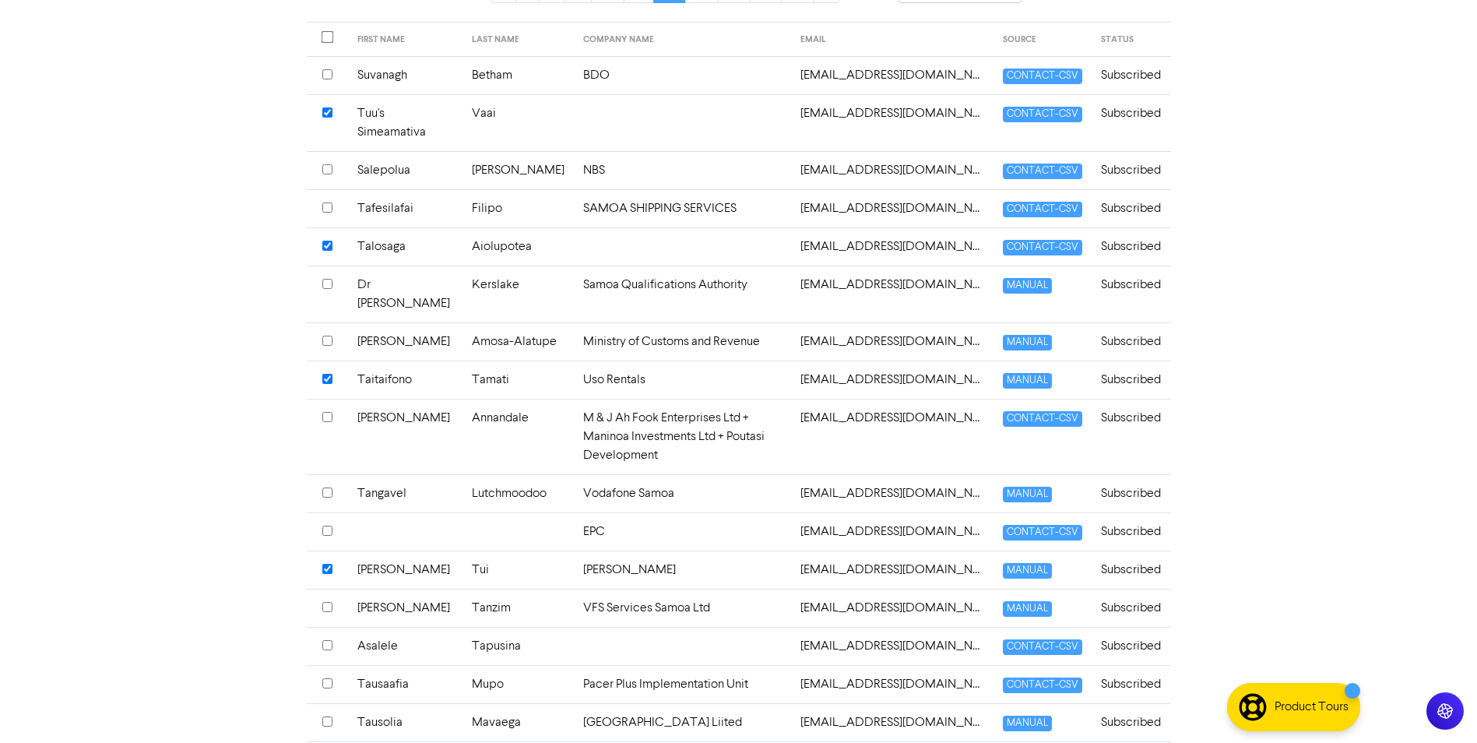
scroll to position [132, 0]
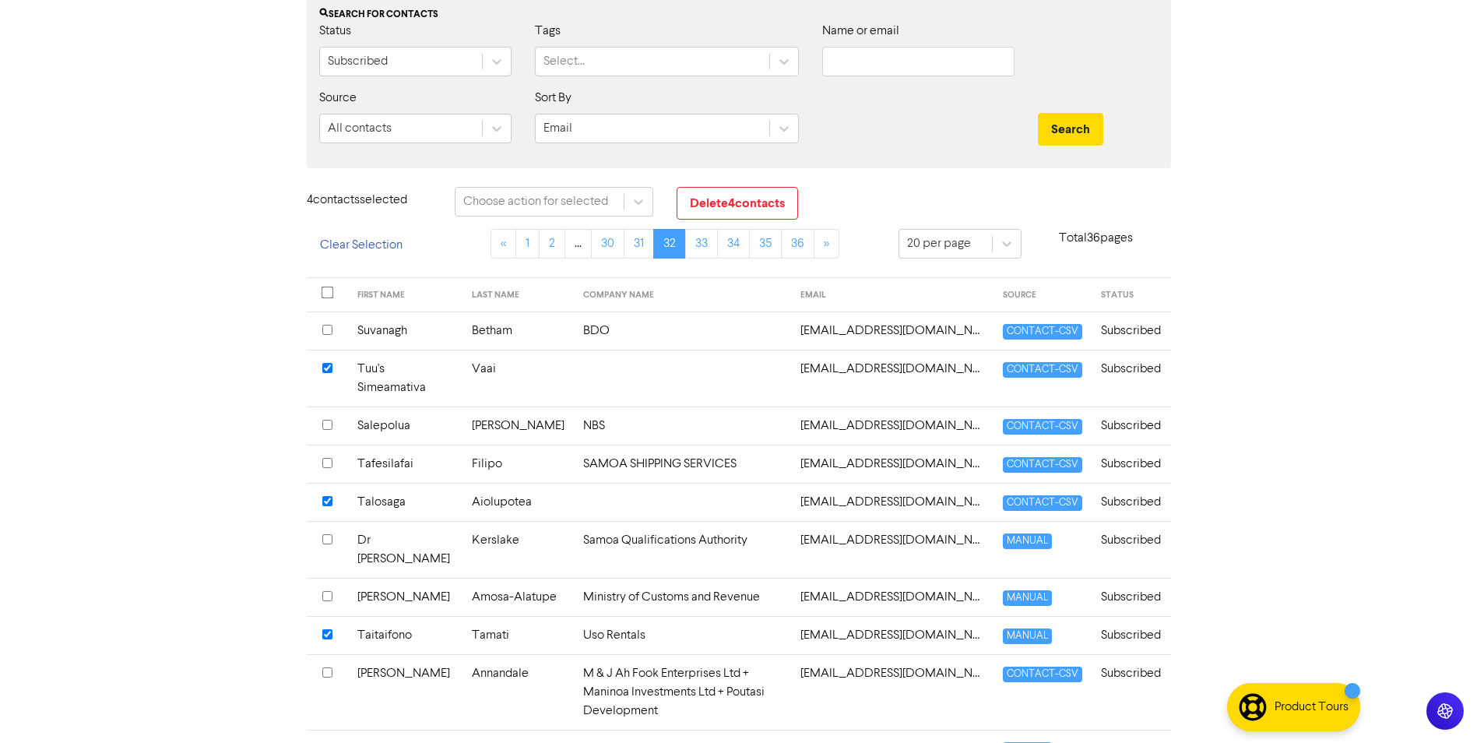
click at [709, 186] on div "Contacts Manage Tags Export CSV Import CSV New contact Search for contacts Stat…" at bounding box center [739, 572] width 888 height 1275
click at [714, 210] on button "Delete 4 contact s" at bounding box center [737, 203] width 121 height 33
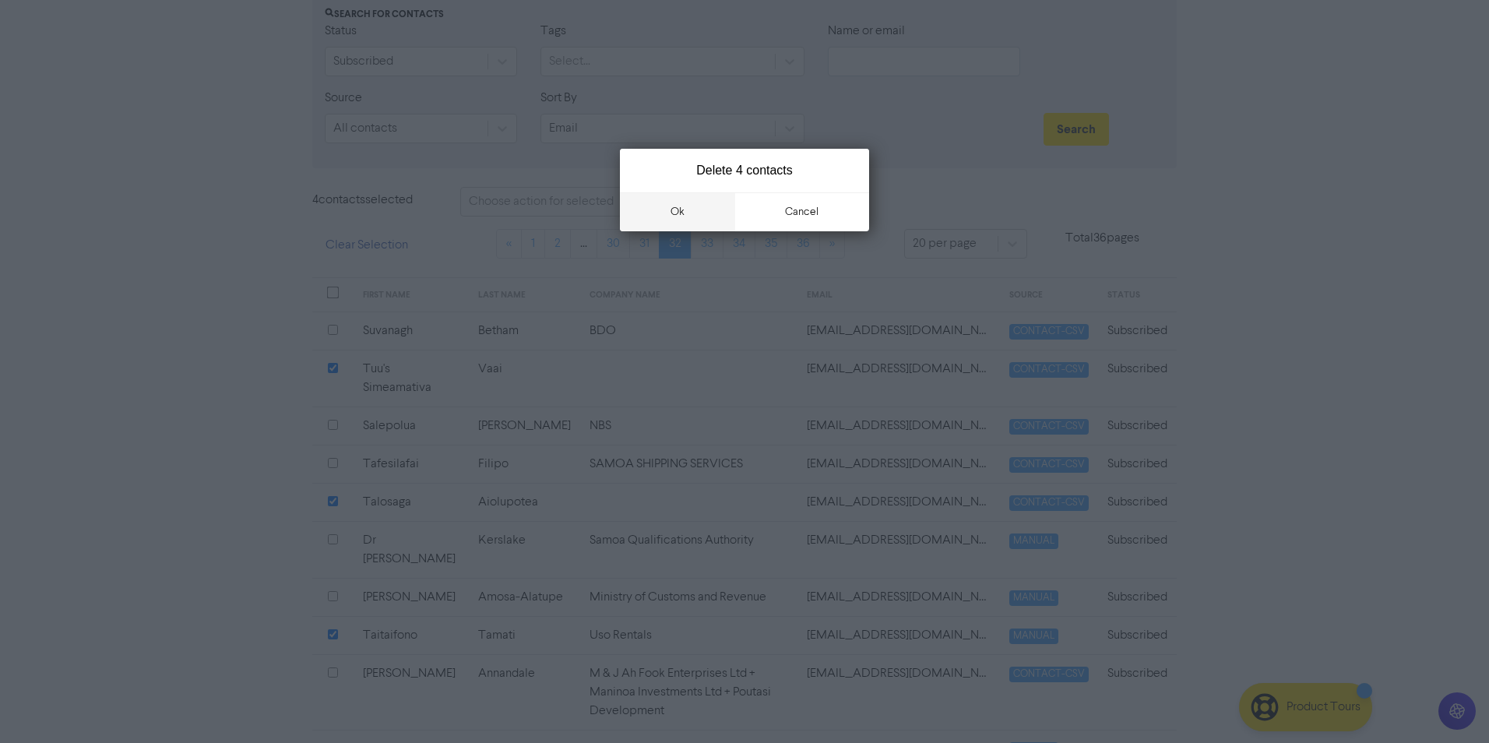
click at [639, 209] on button "ok" at bounding box center [677, 211] width 115 height 39
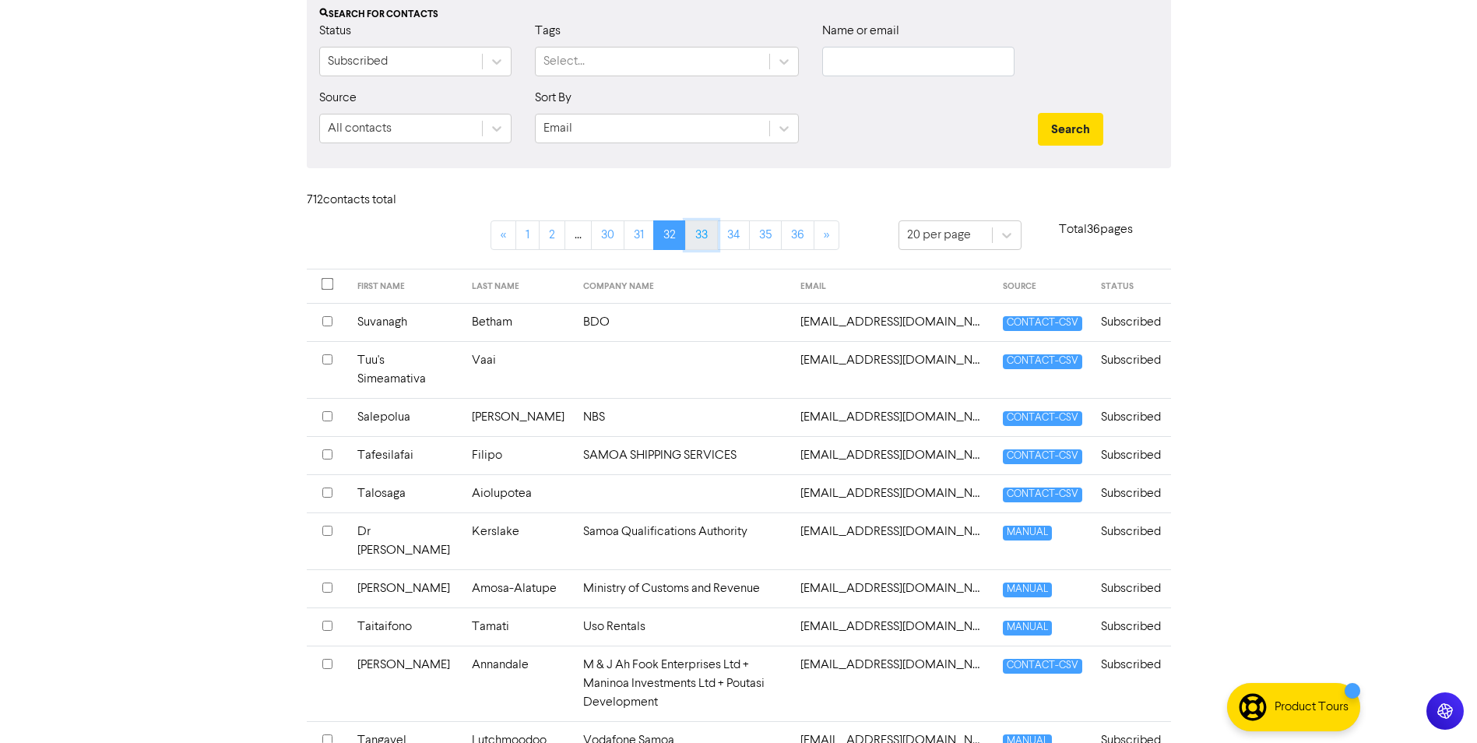
click at [706, 227] on link "33" at bounding box center [701, 235] width 33 height 30
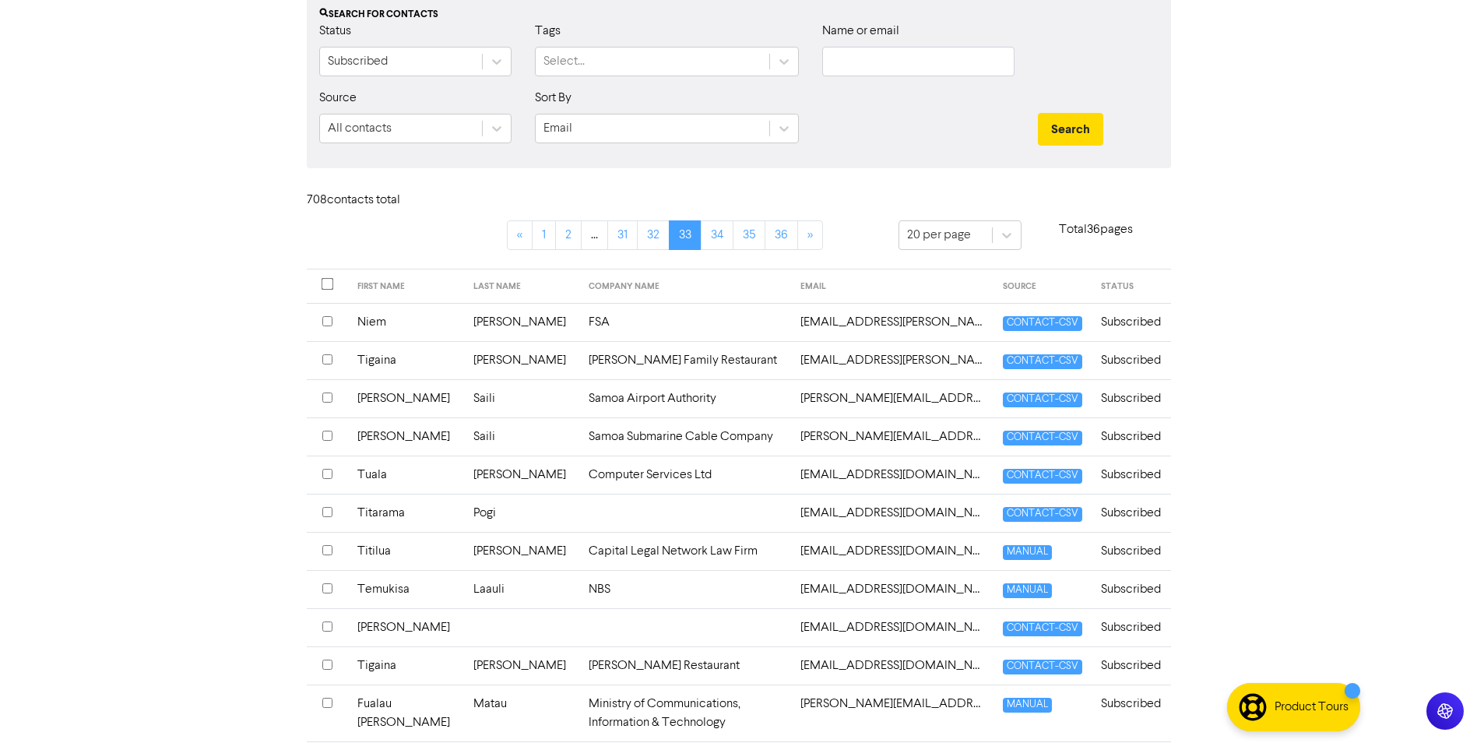
click at [336, 512] on th at bounding box center [327, 513] width 41 height 38
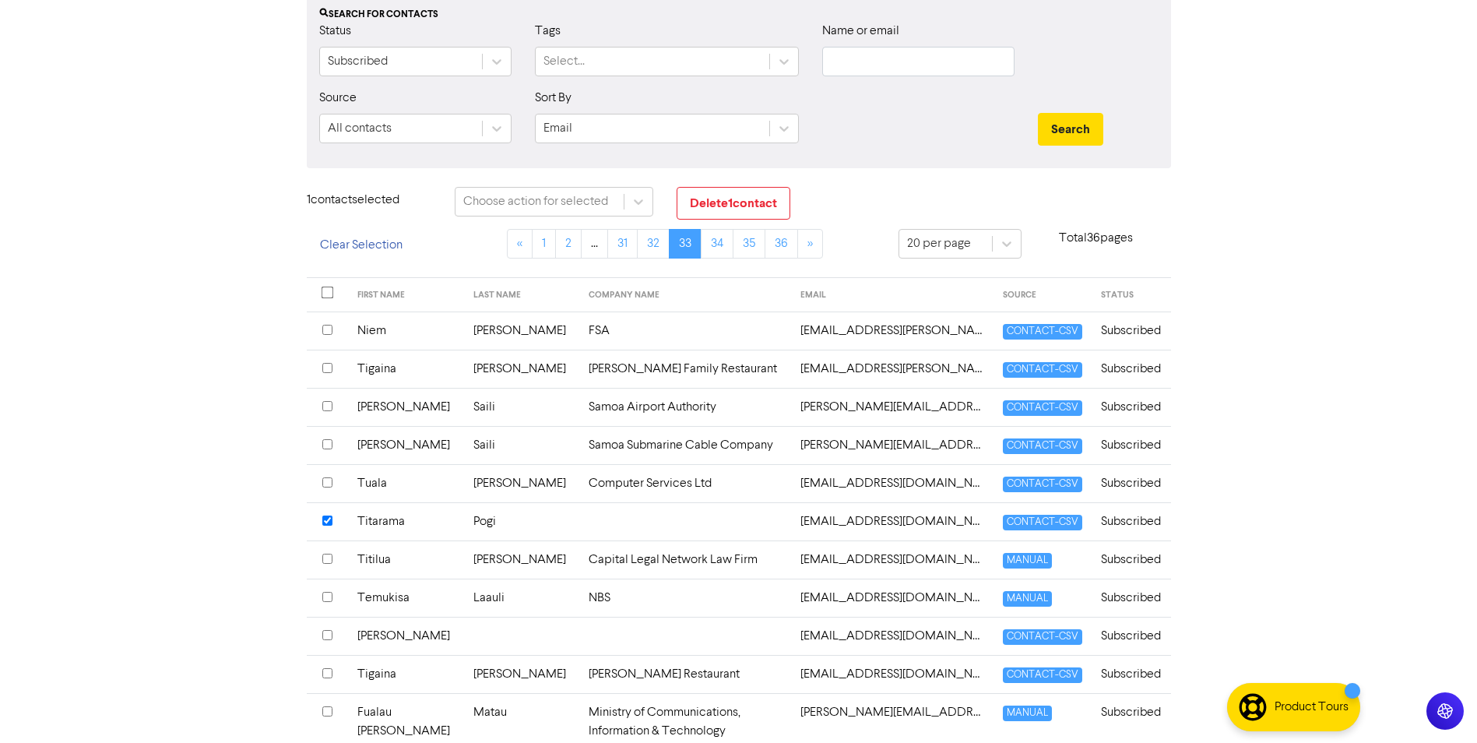
click at [336, 512] on th at bounding box center [327, 521] width 41 height 38
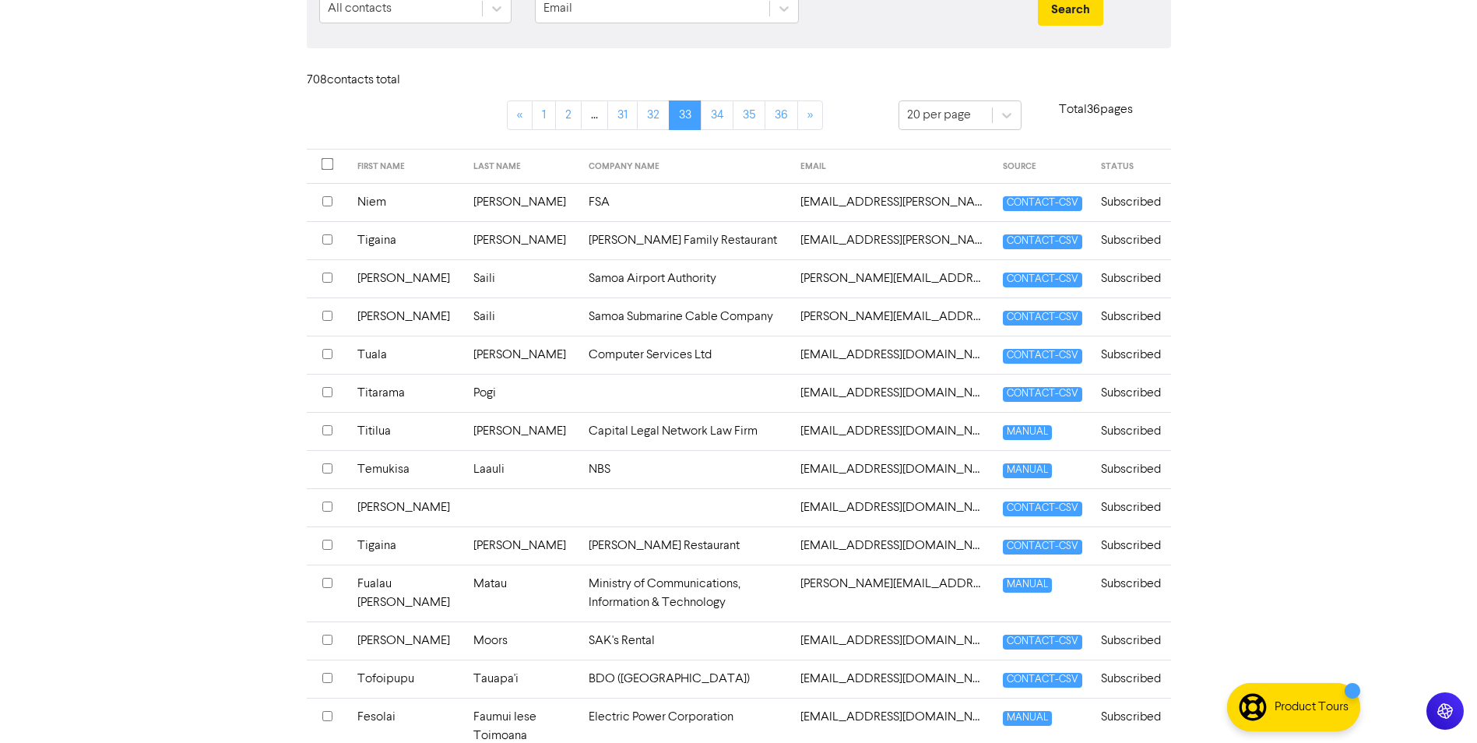
scroll to position [288, 0]
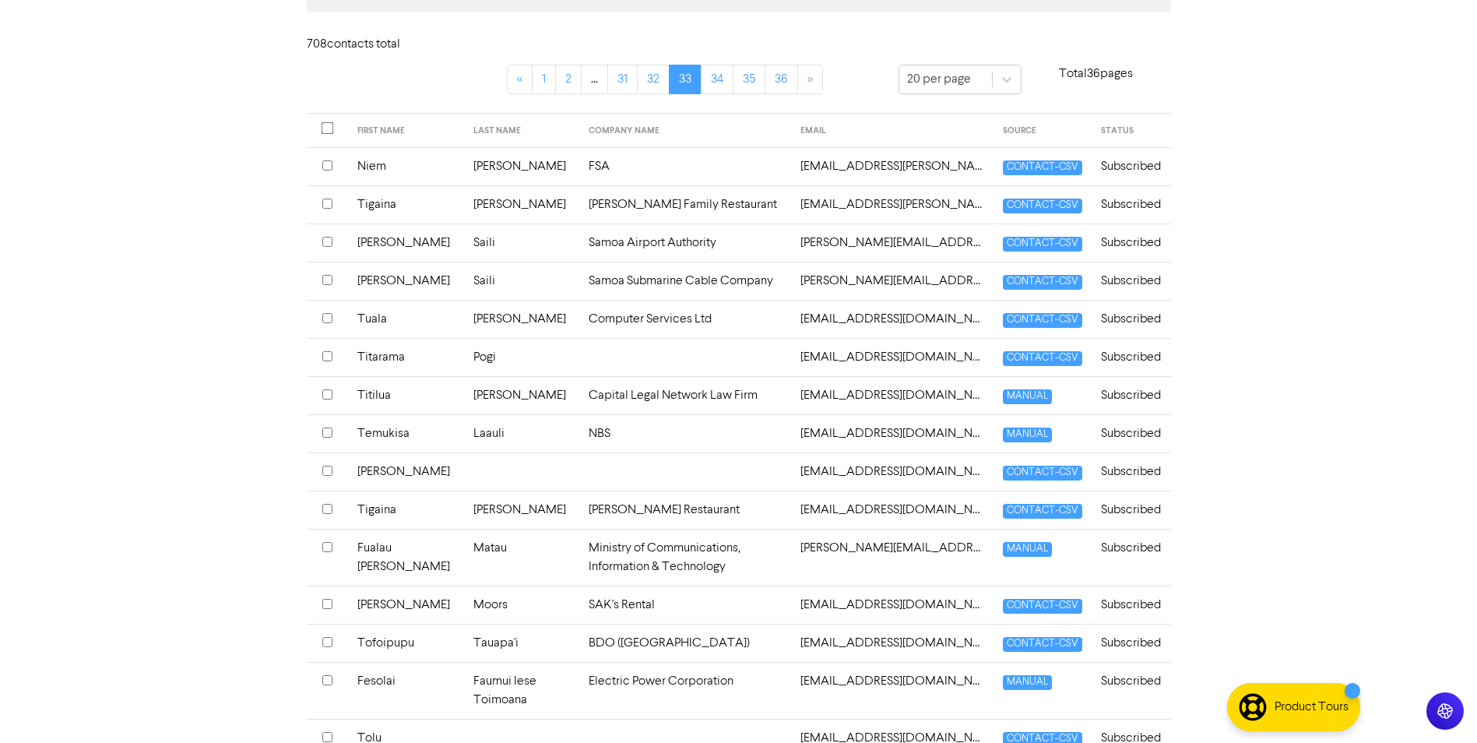
click at [329, 601] on input "checkbox" at bounding box center [327, 604] width 10 height 10
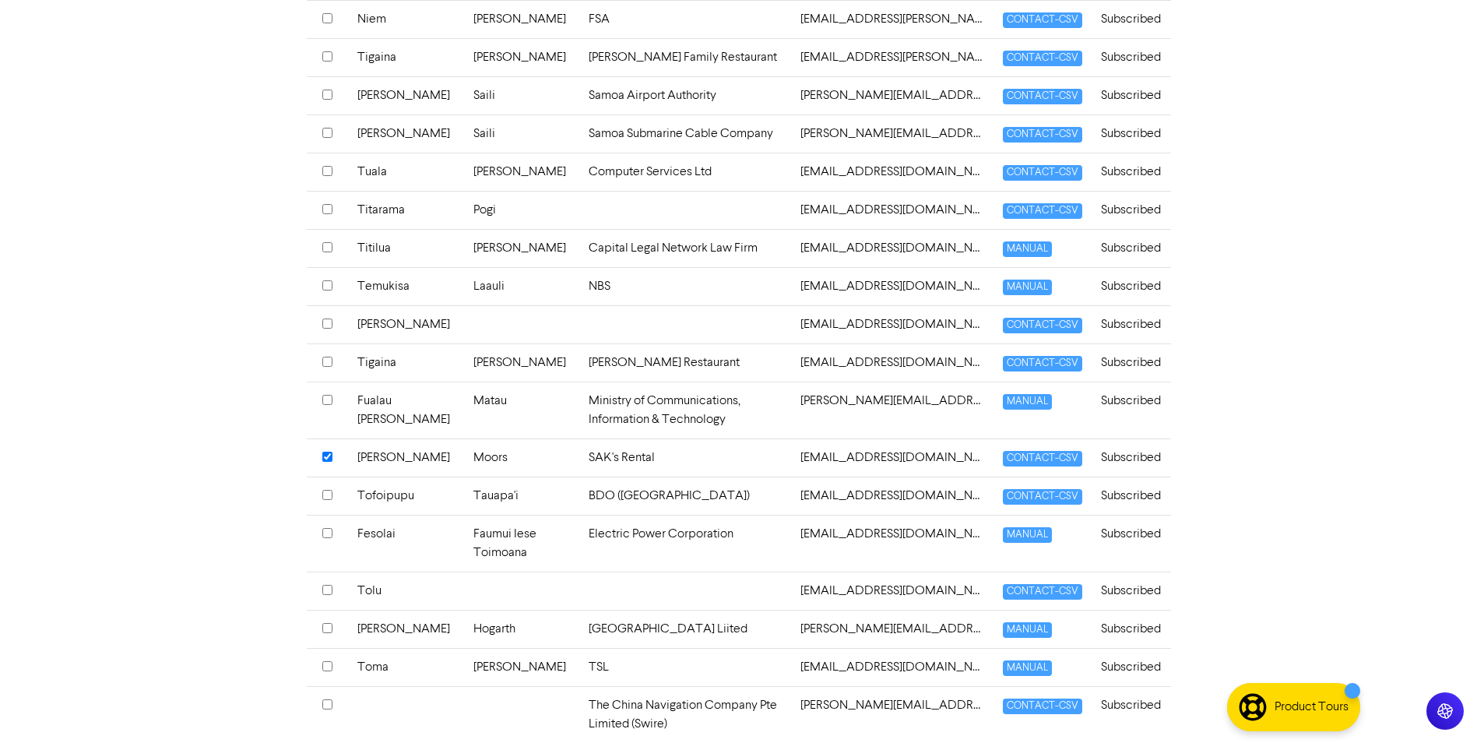
scroll to position [522, 0]
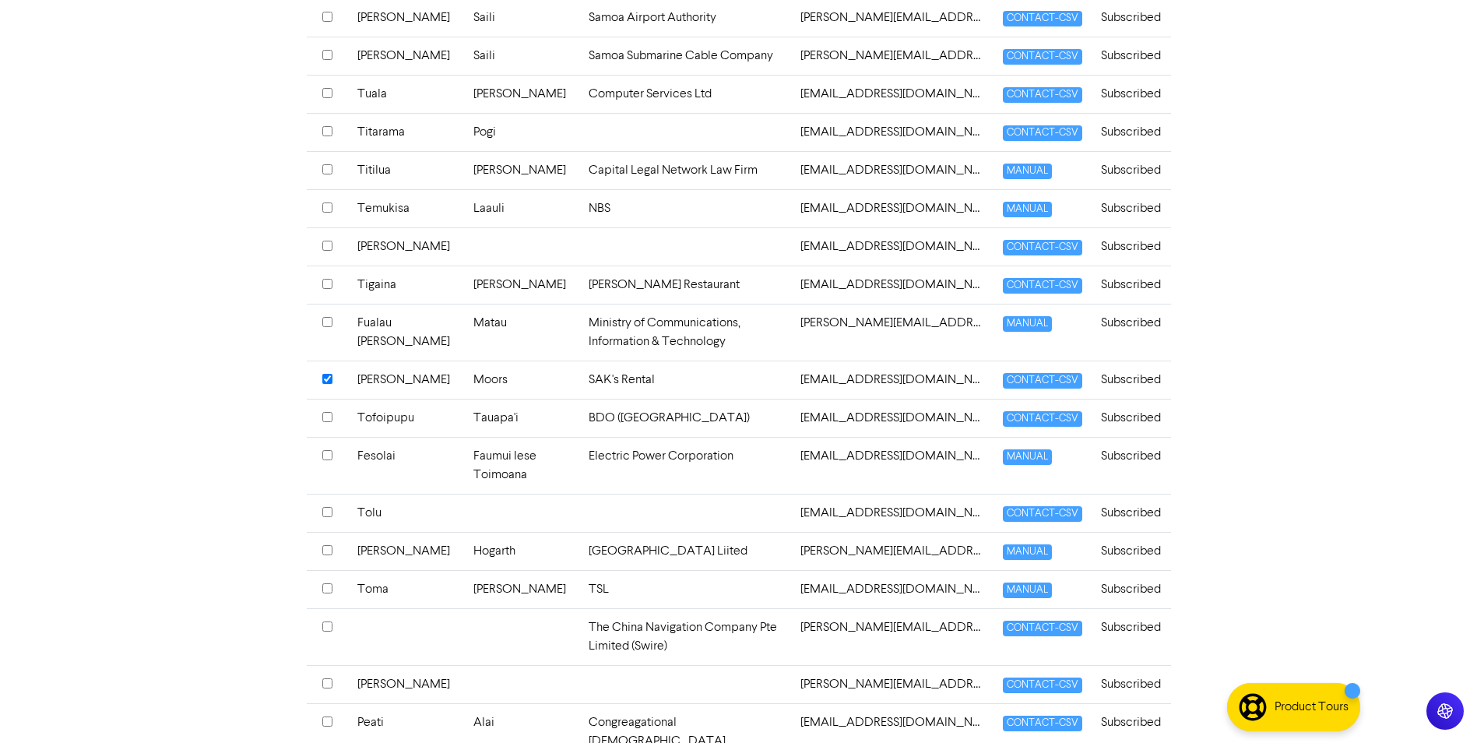
click at [330, 626] on input "checkbox" at bounding box center [327, 626] width 10 height 10
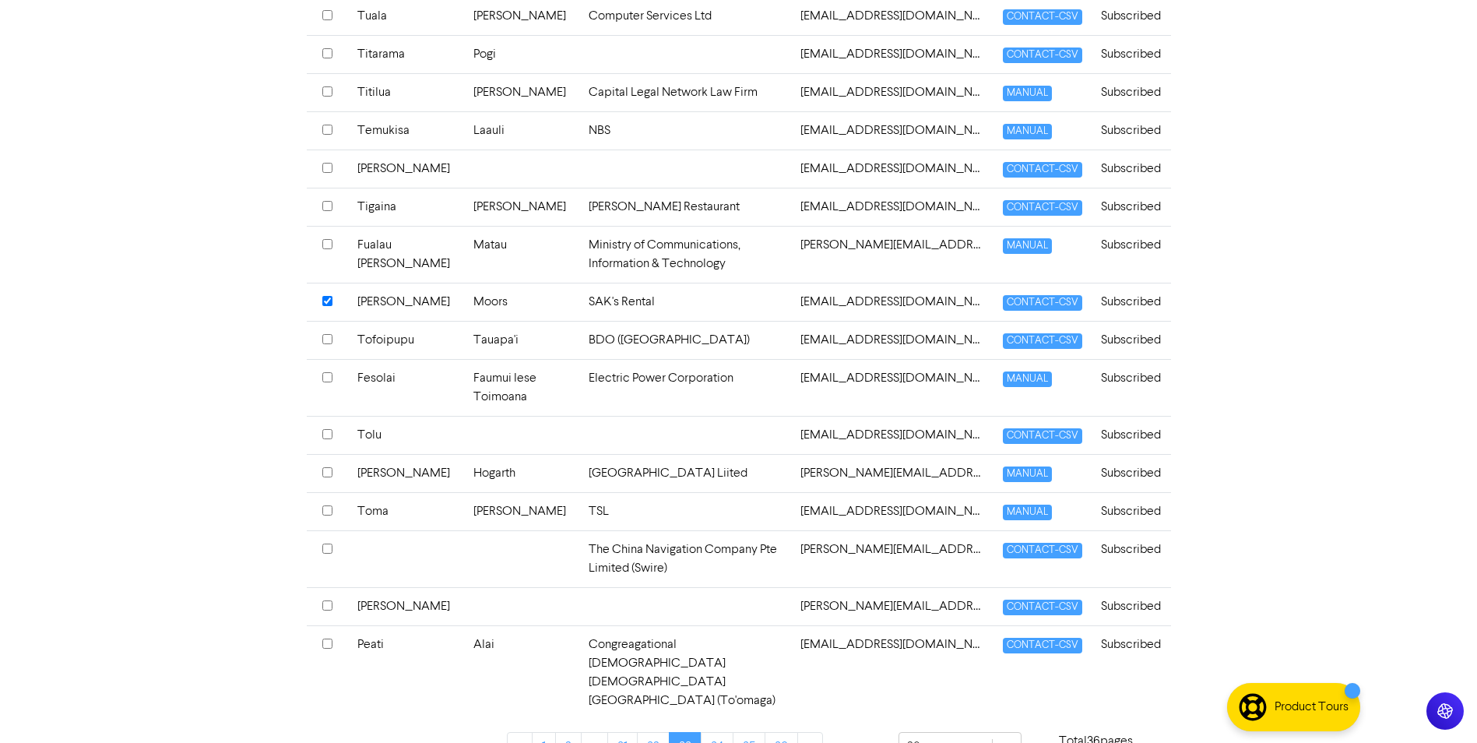
scroll to position [210, 0]
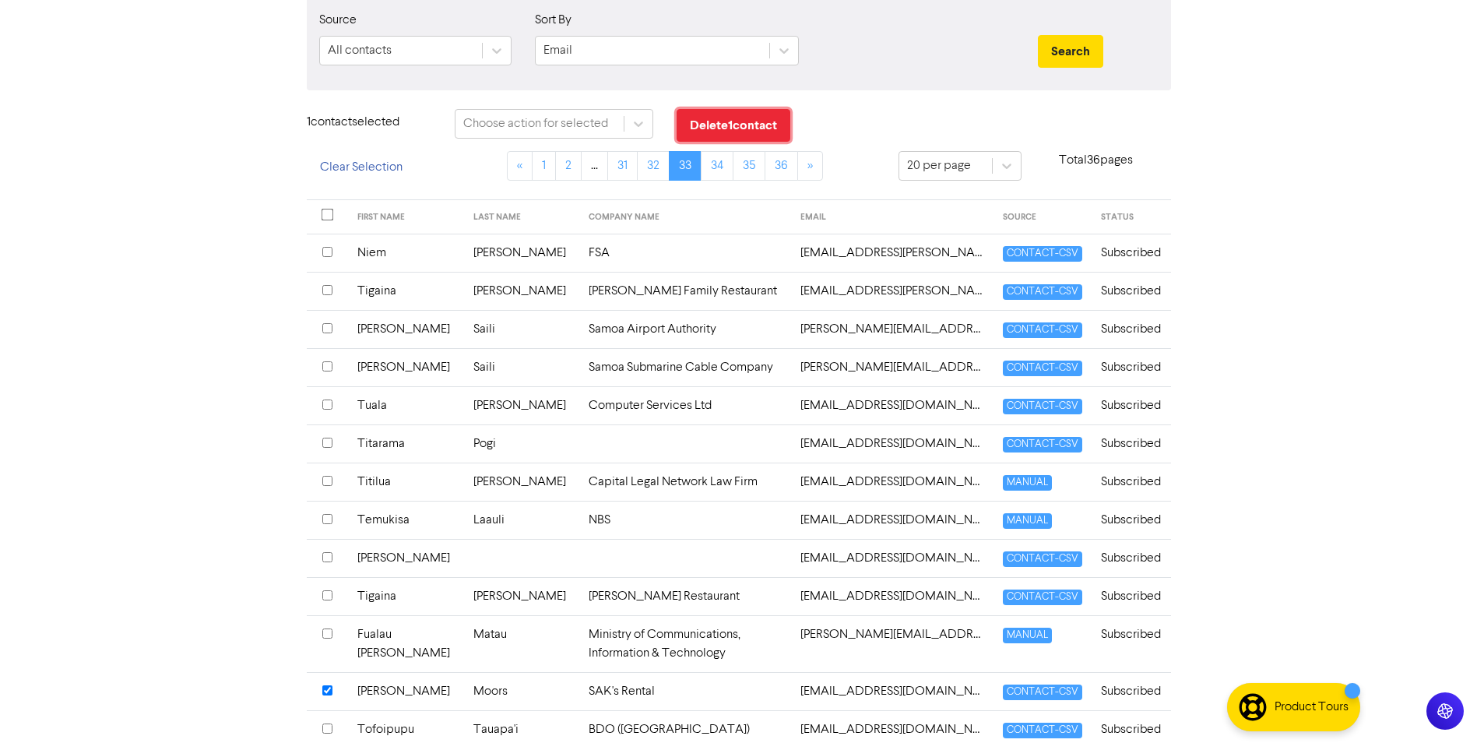
click at [741, 119] on button "Delete 1 contact" at bounding box center [734, 125] width 114 height 33
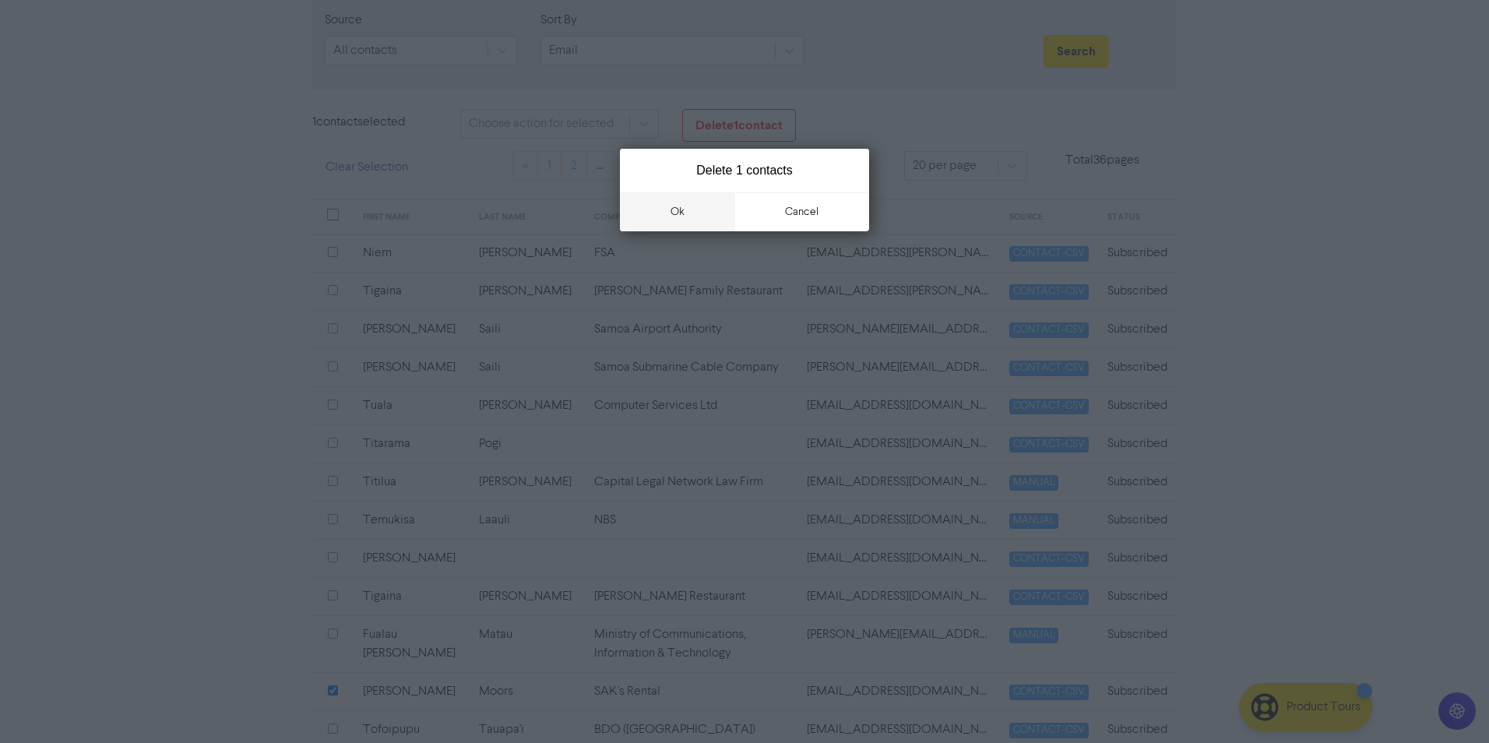
click at [704, 217] on button "ok" at bounding box center [677, 211] width 115 height 39
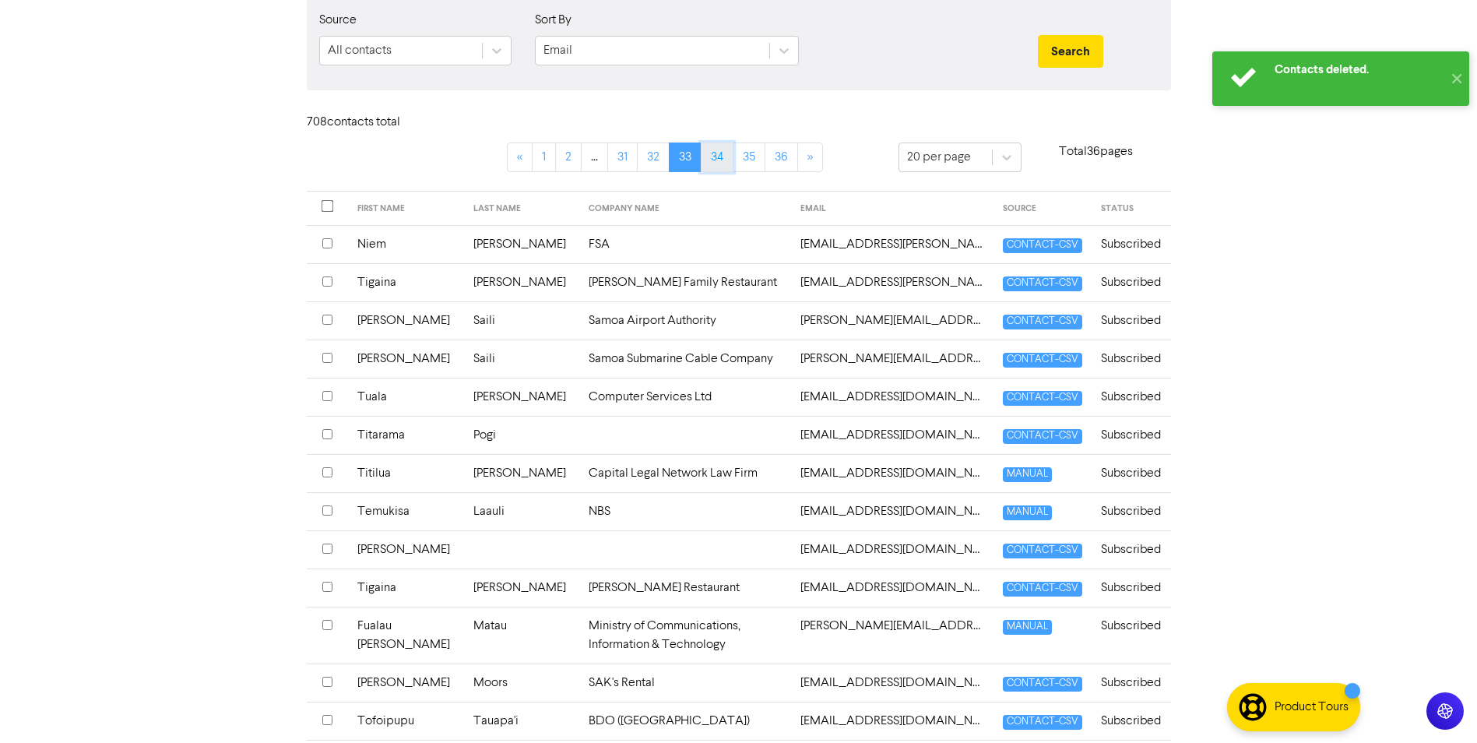
click at [723, 153] on link "34" at bounding box center [717, 157] width 33 height 30
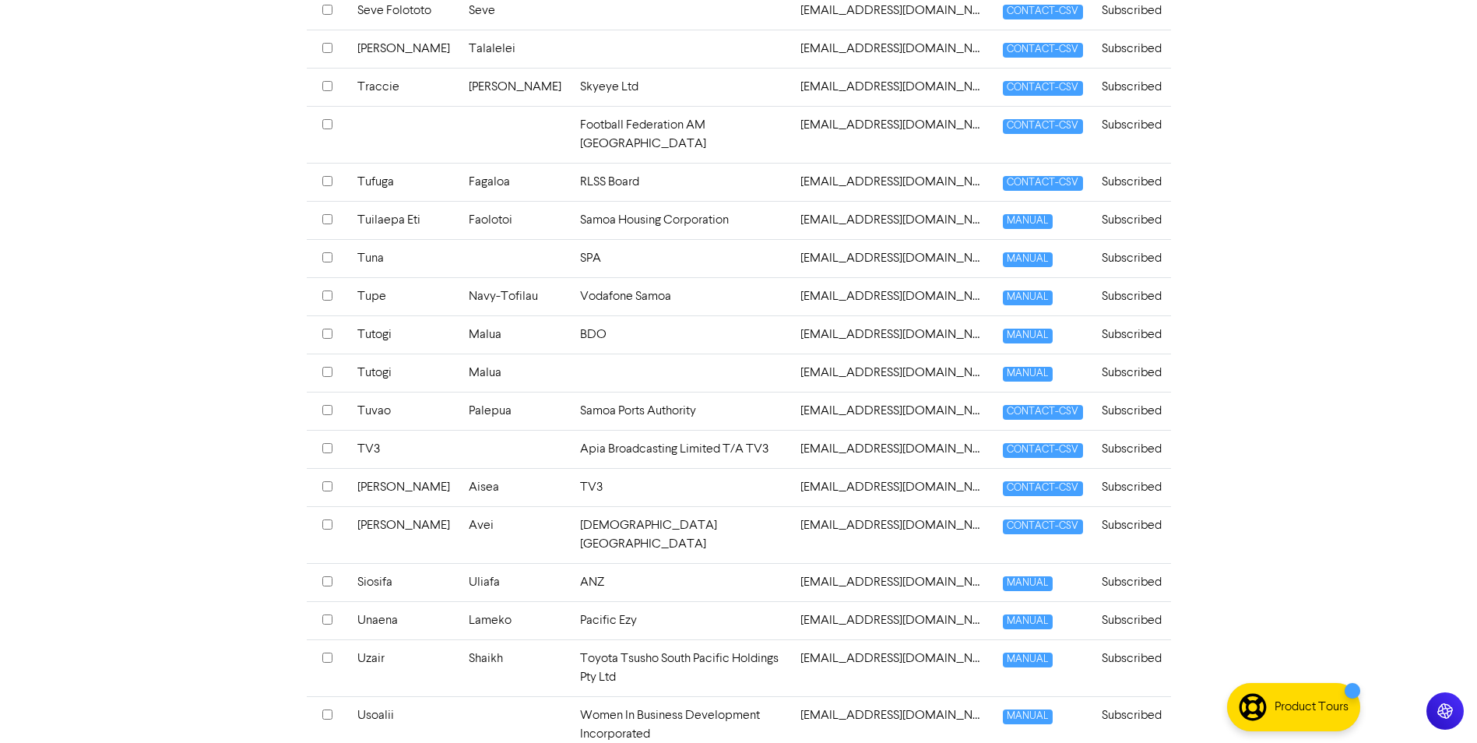
scroll to position [591, 0]
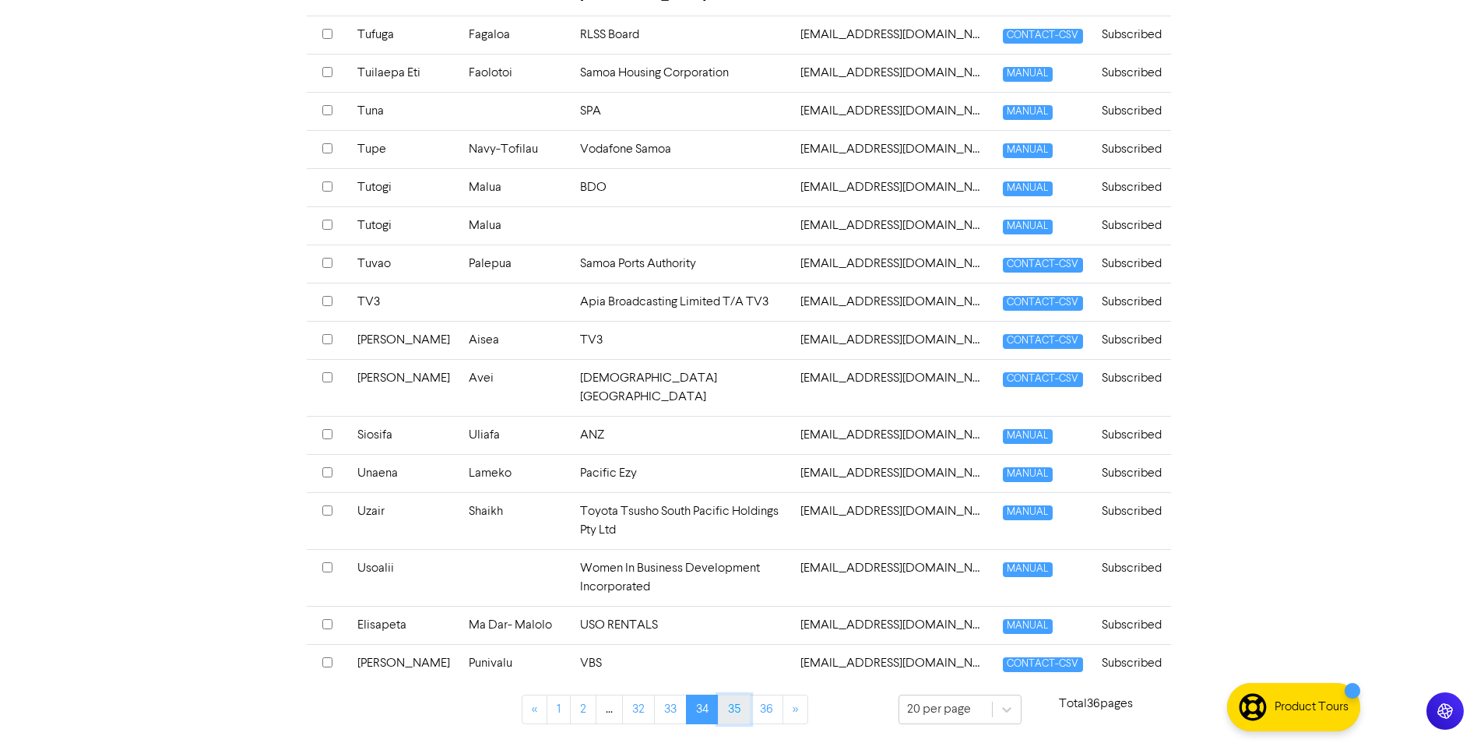
click at [741, 704] on link "35" at bounding box center [734, 710] width 33 height 30
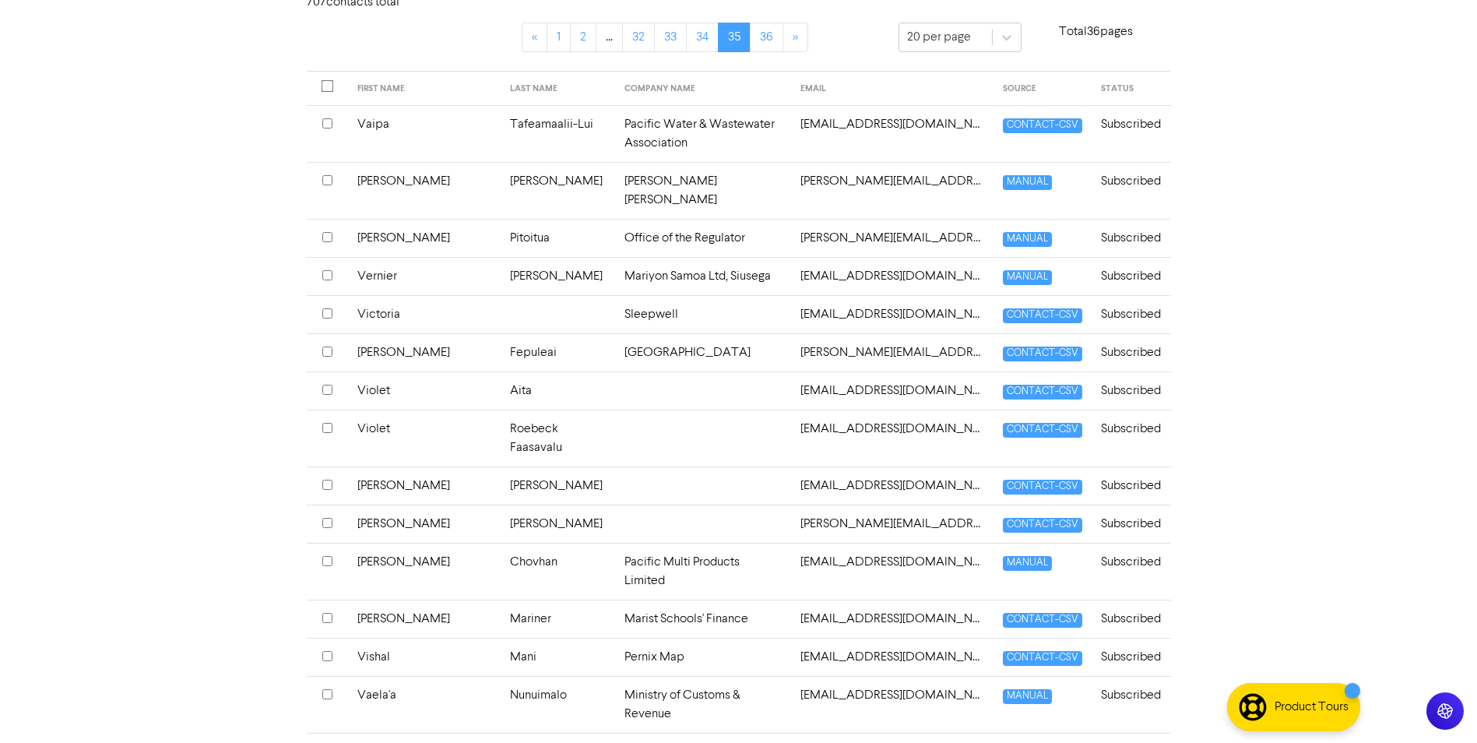
scroll to position [357, 0]
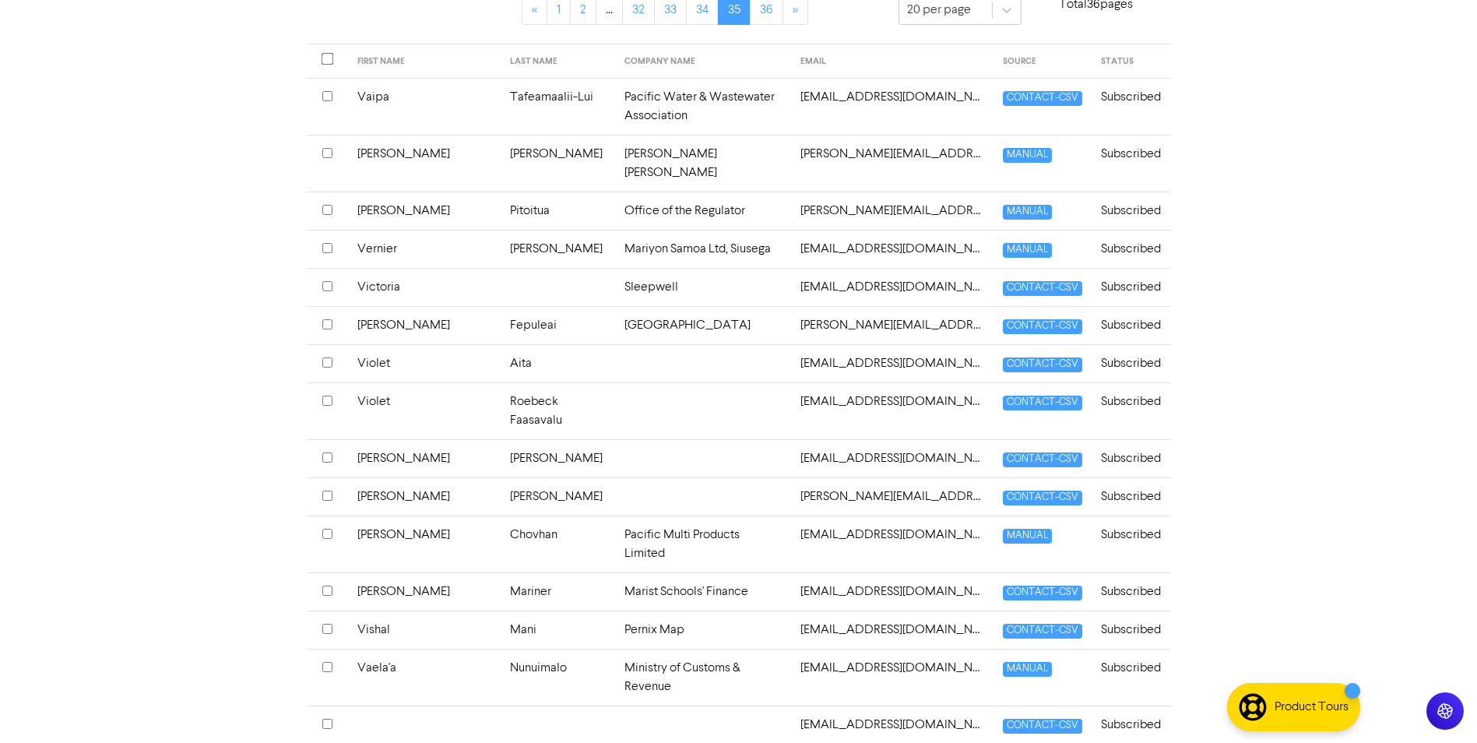
click at [324, 586] on input "checkbox" at bounding box center [327, 591] width 10 height 10
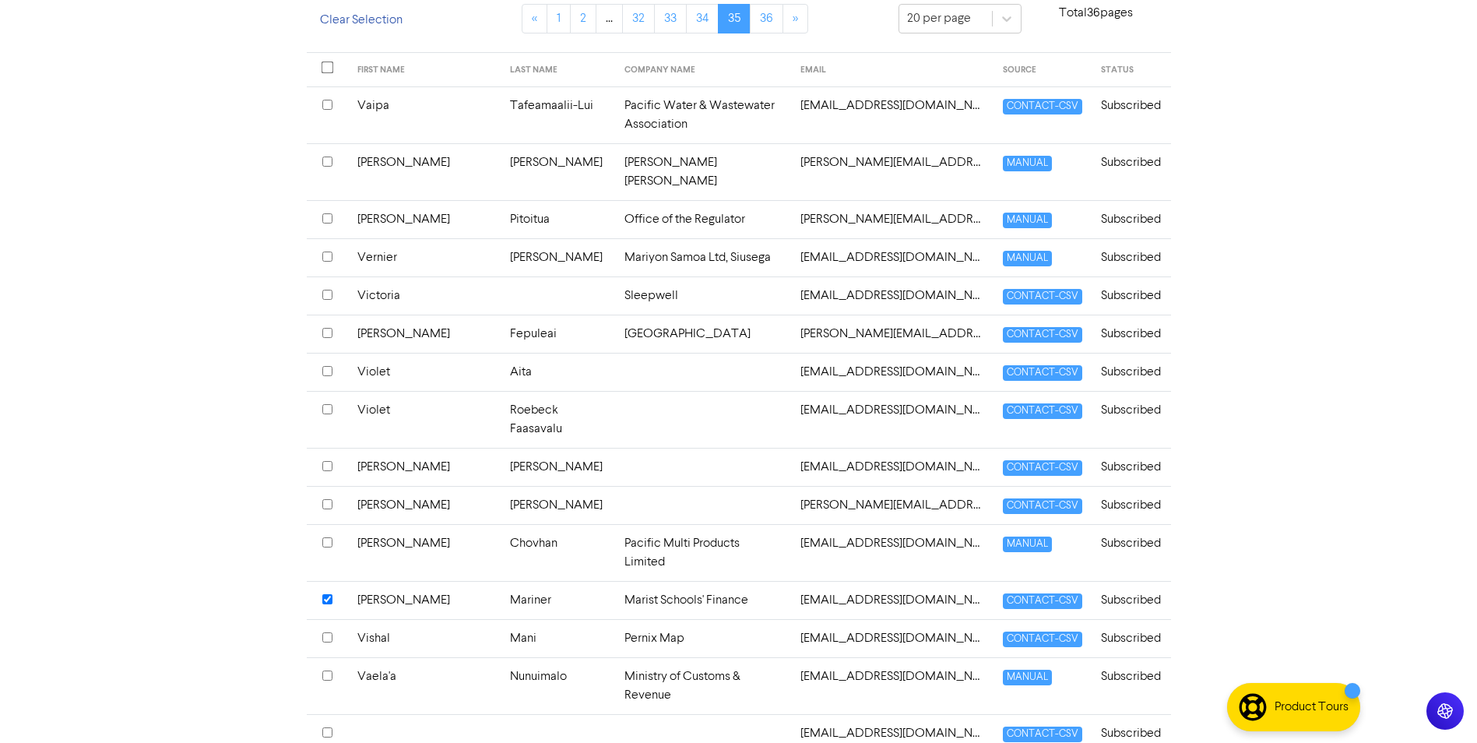
scroll to position [366, 0]
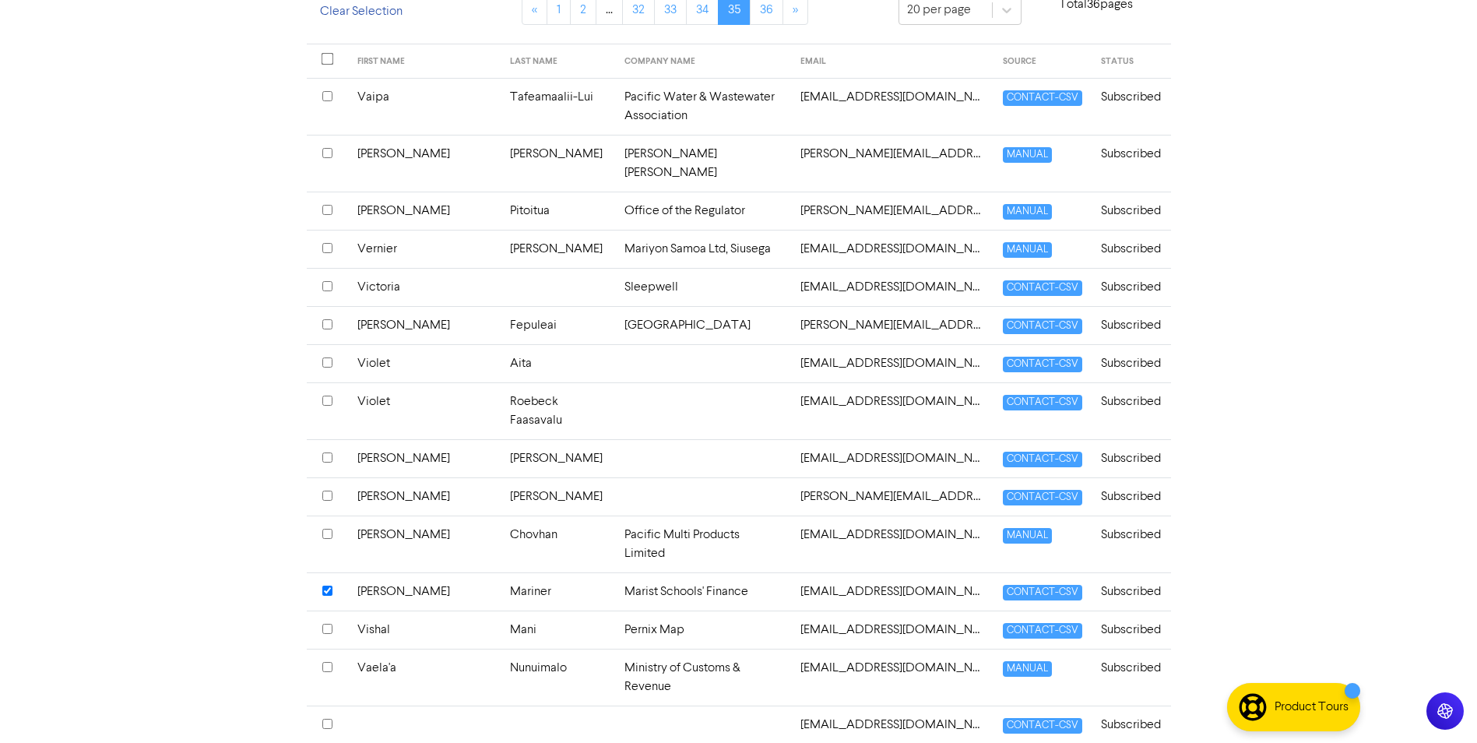
click at [325, 624] on input "checkbox" at bounding box center [327, 629] width 10 height 10
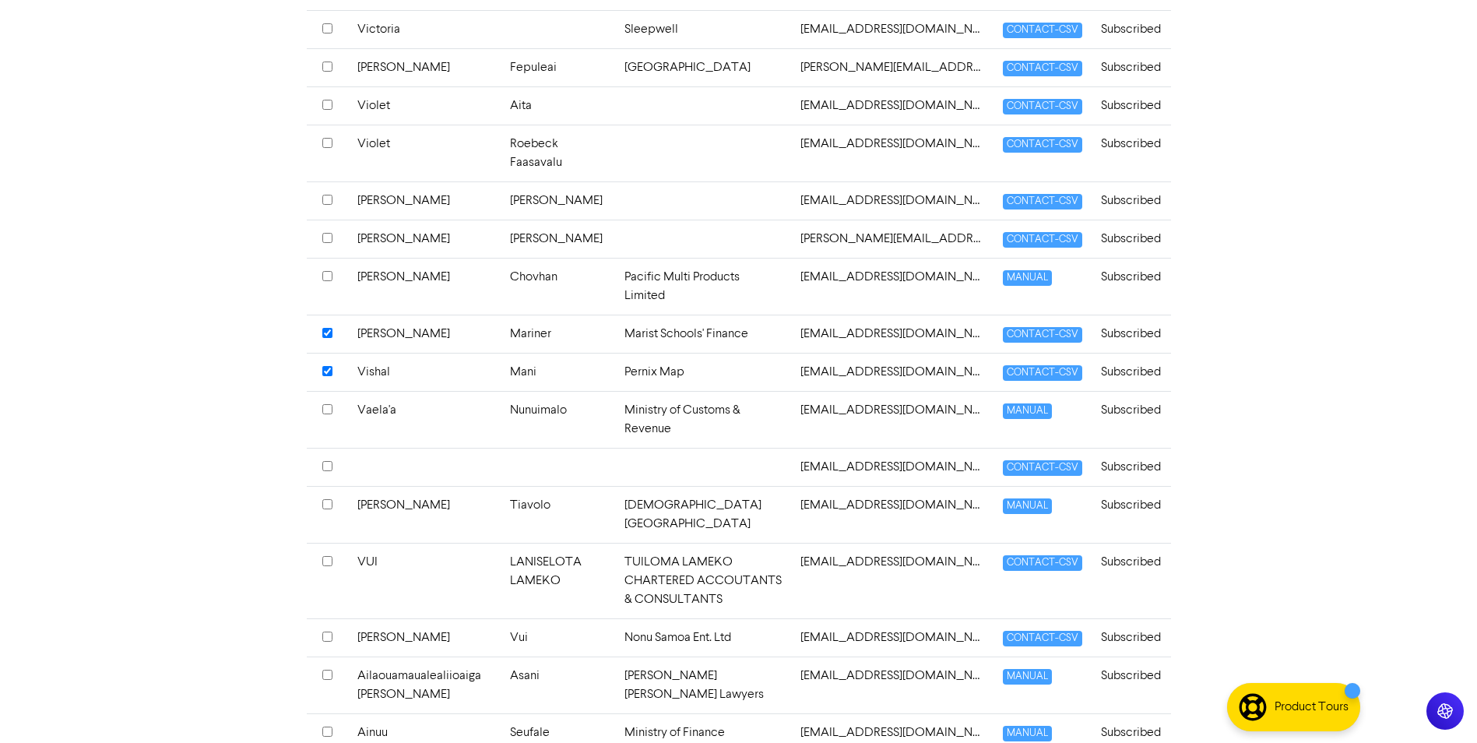
scroll to position [637, 0]
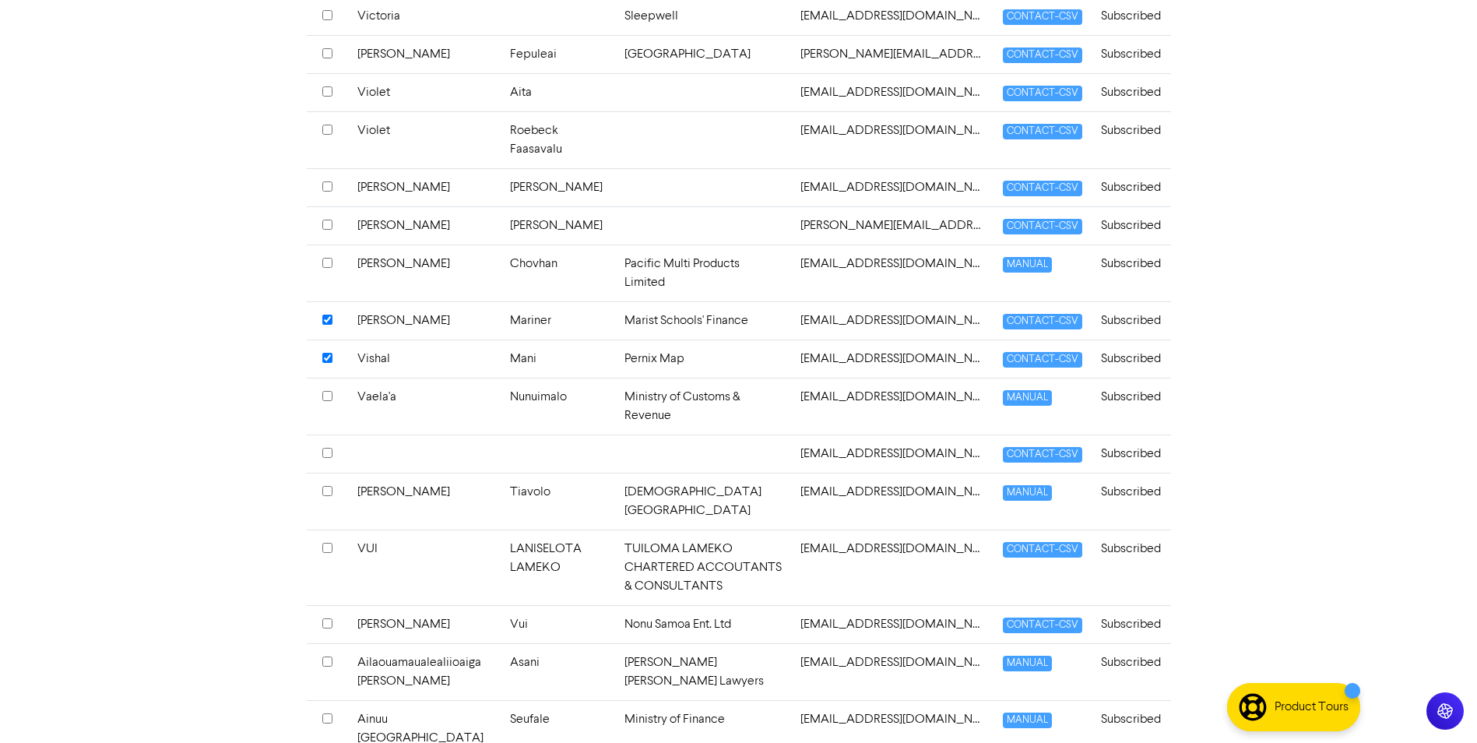
click at [323, 618] on input "checkbox" at bounding box center [327, 623] width 10 height 10
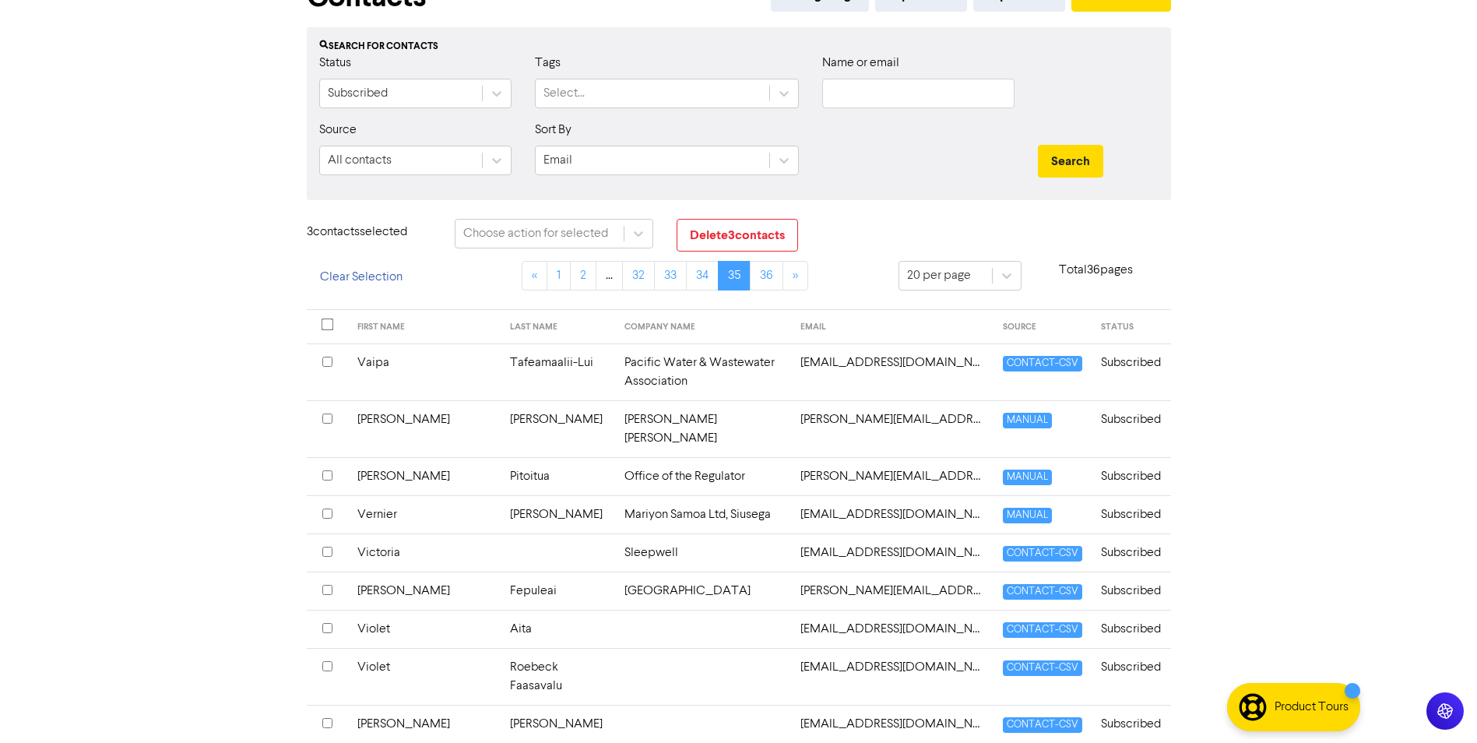
scroll to position [92, 0]
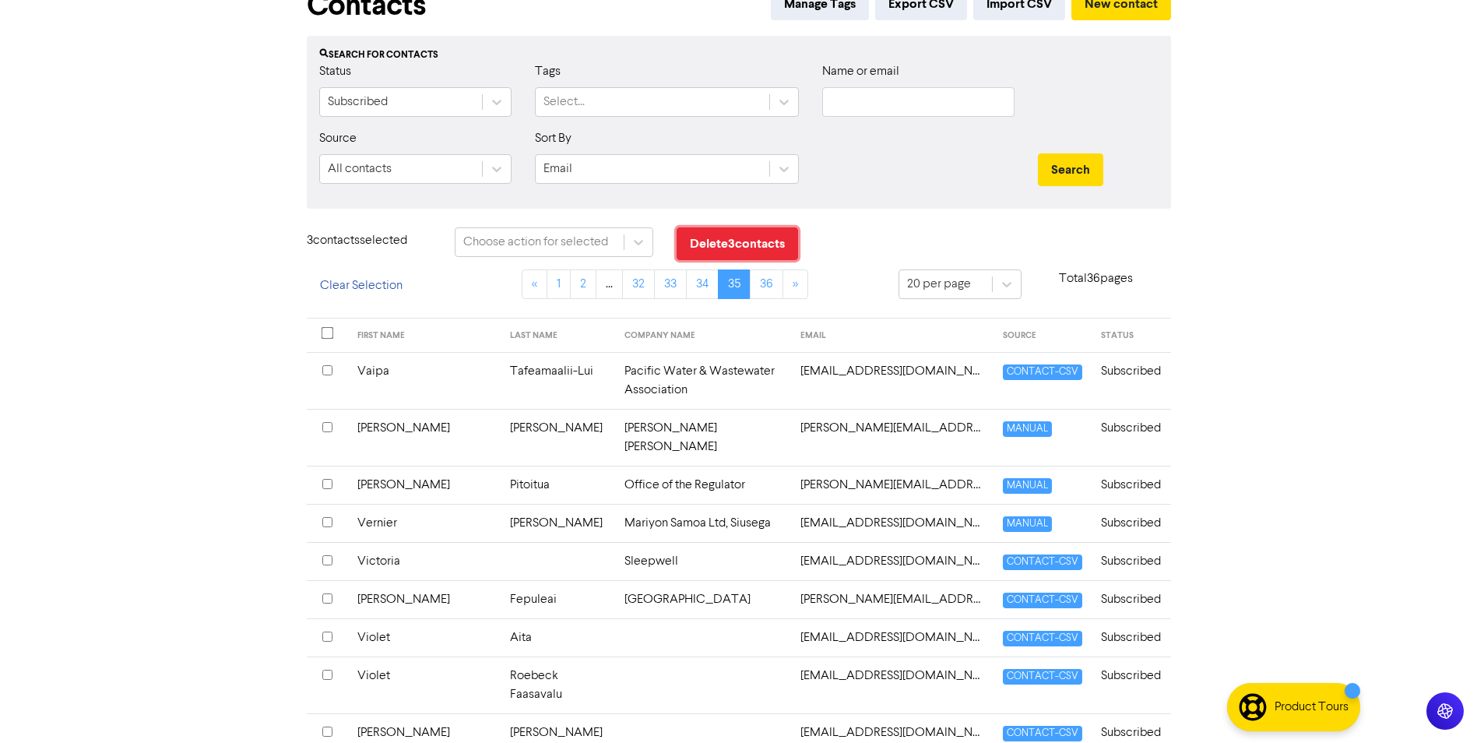
click at [691, 232] on button "Delete 3 contact s" at bounding box center [737, 243] width 121 height 33
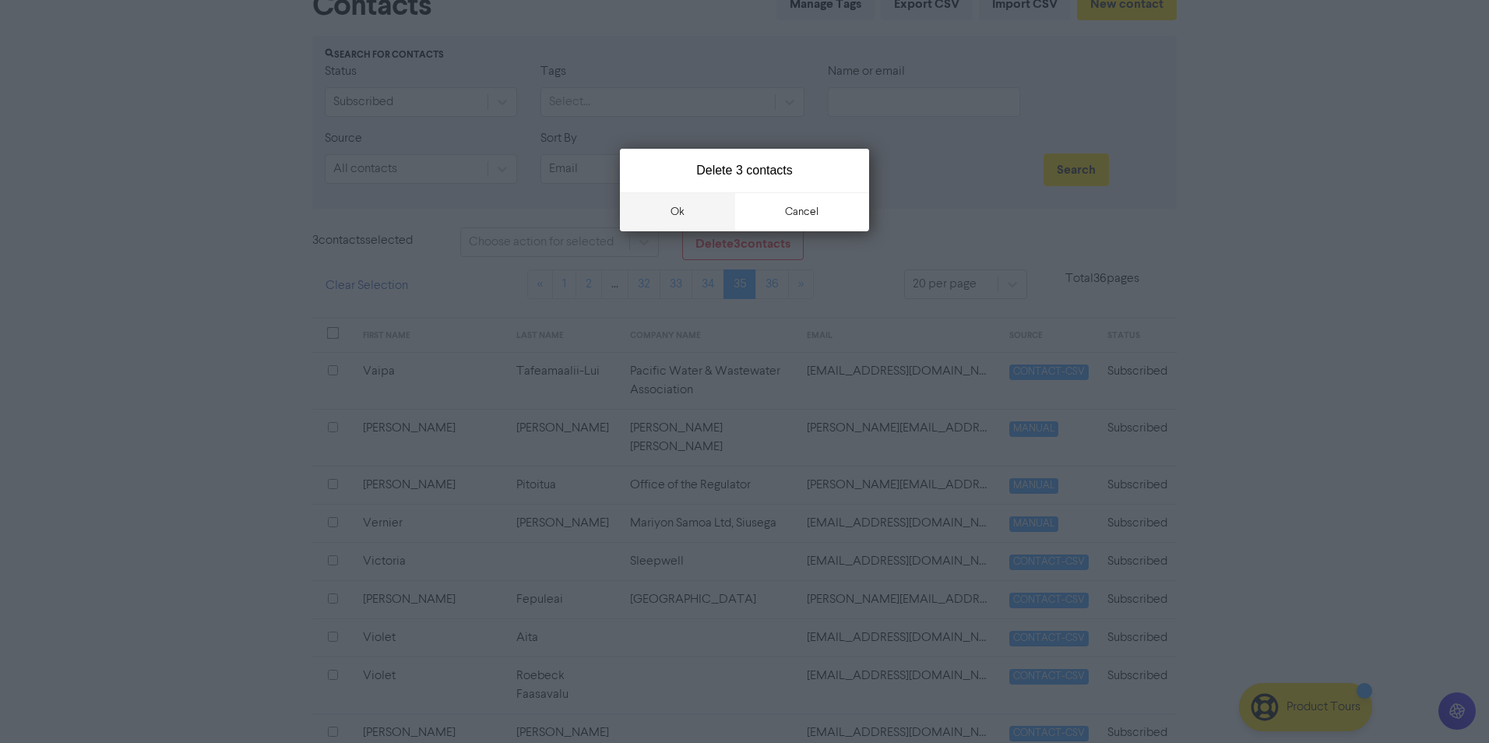
click at [685, 215] on button "ok" at bounding box center [677, 211] width 115 height 39
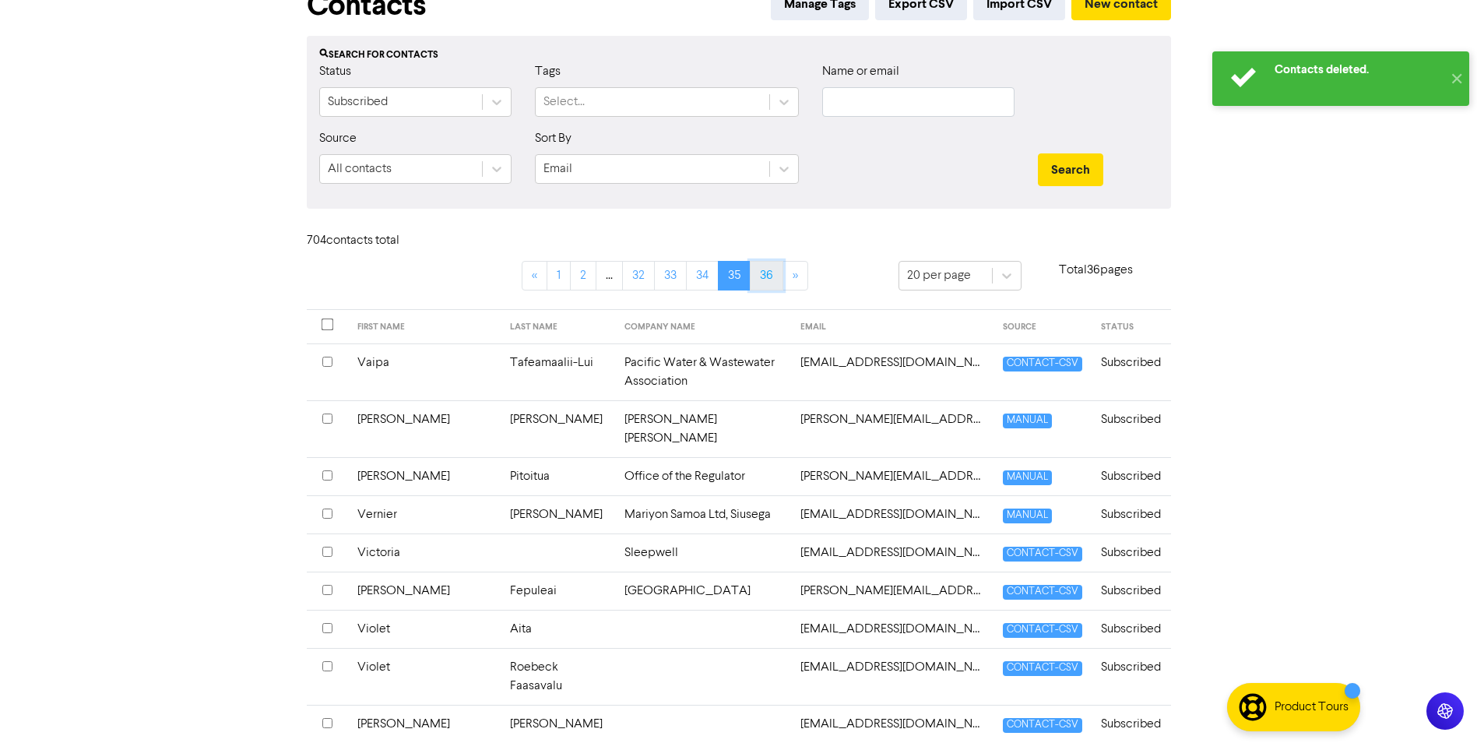
click at [763, 275] on link "36" at bounding box center [766, 276] width 33 height 30
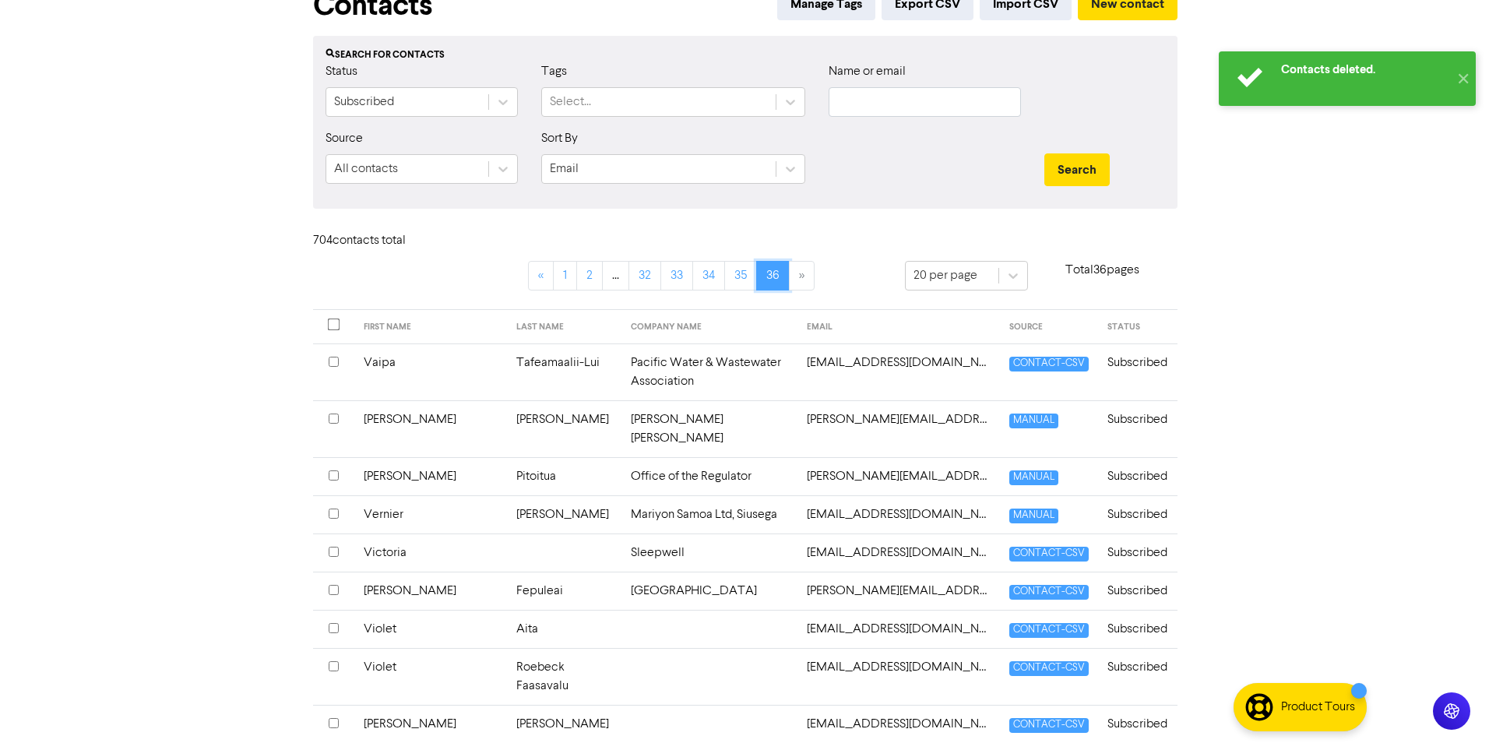
scroll to position [0, 0]
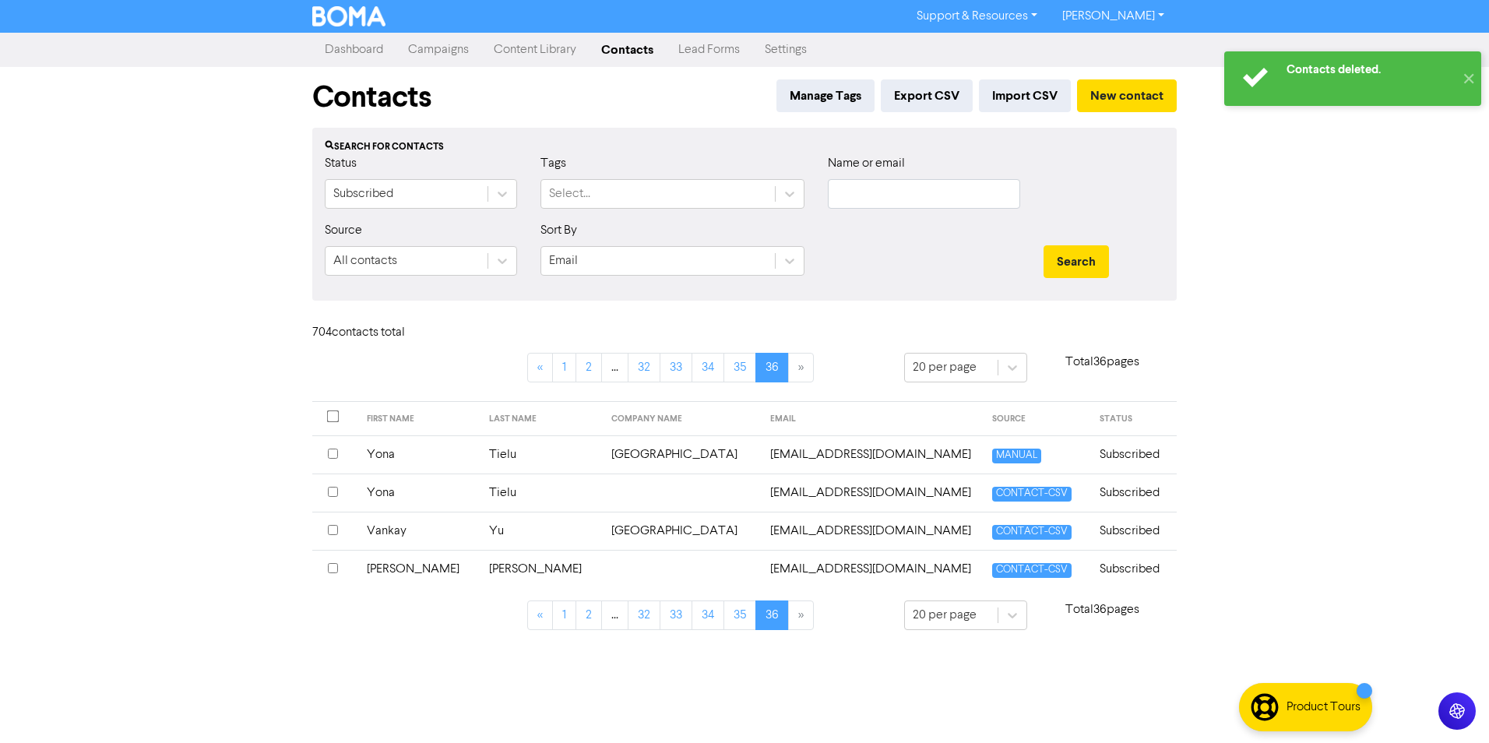
click at [1293, 370] on div "Contacts deleted. ✕ Support & Resources Video Tutorials FAQ & Guides Marketing …" at bounding box center [744, 371] width 1489 height 743
